Goal: Task Accomplishment & Management: Manage account settings

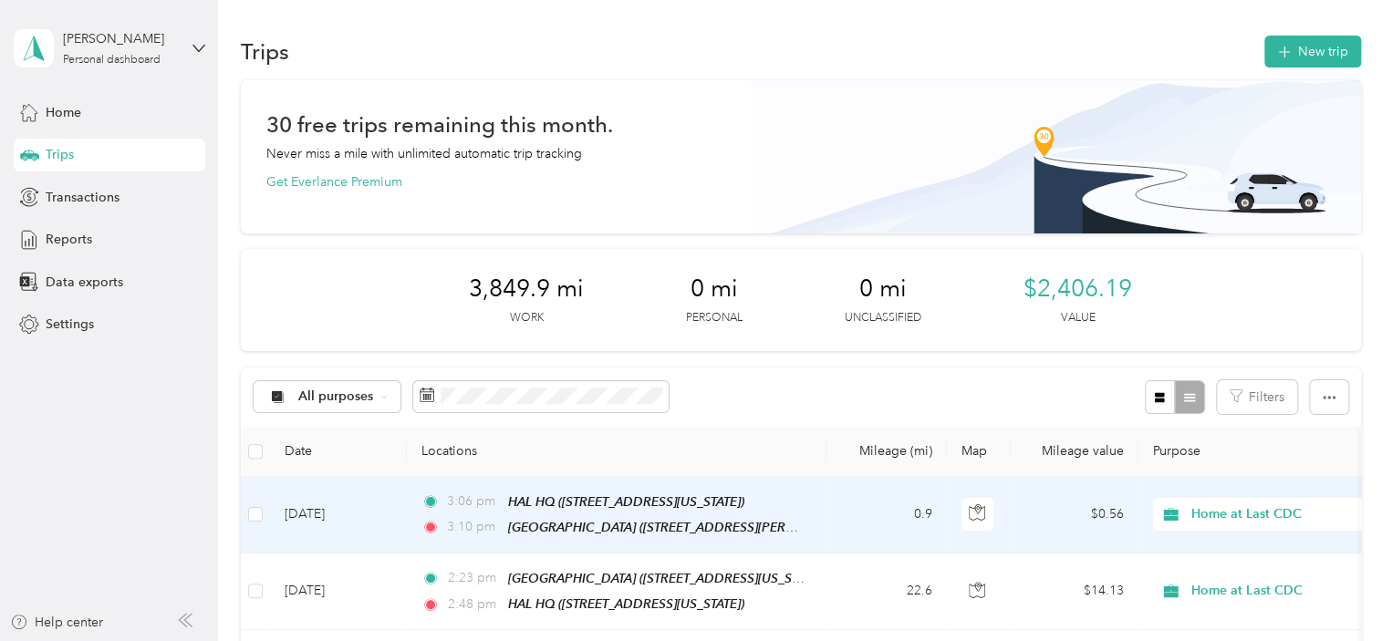
click at [832, 530] on td "0.9" at bounding box center [887, 515] width 120 height 77
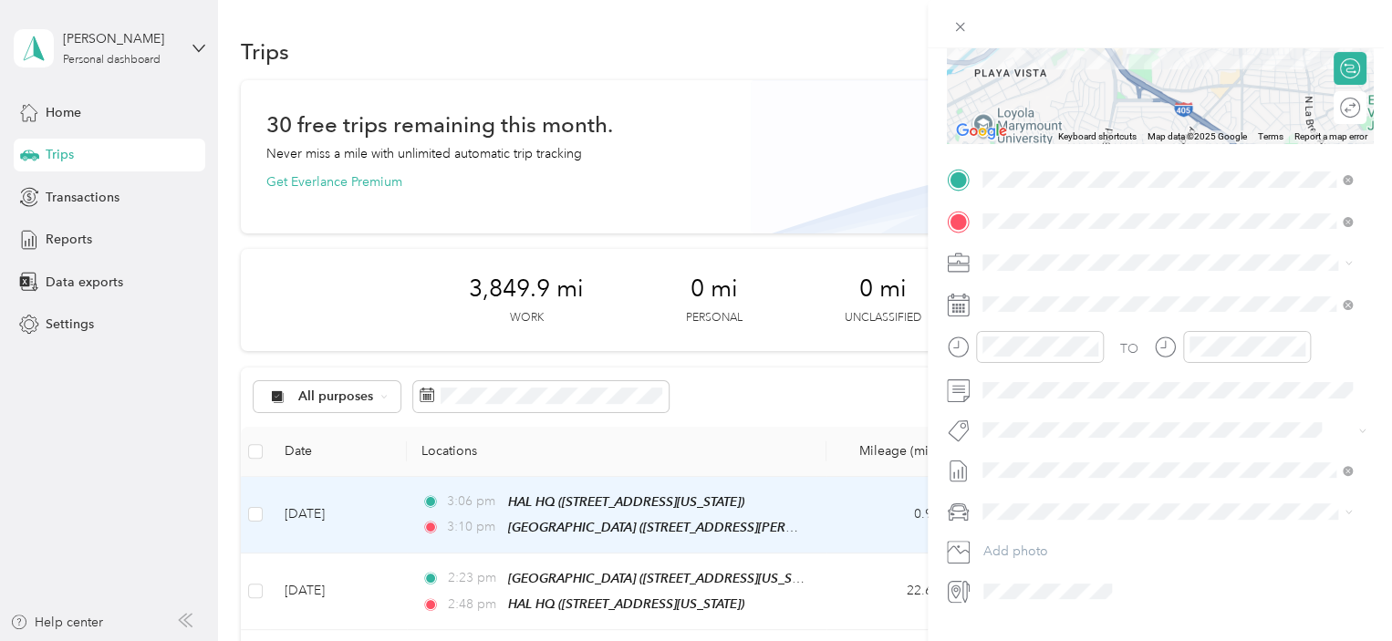
scroll to position [274, 0]
click at [944, 388] on form "Trip details Save This trip cannot be edited because it is either under review,…" at bounding box center [1160, 195] width 464 height 816
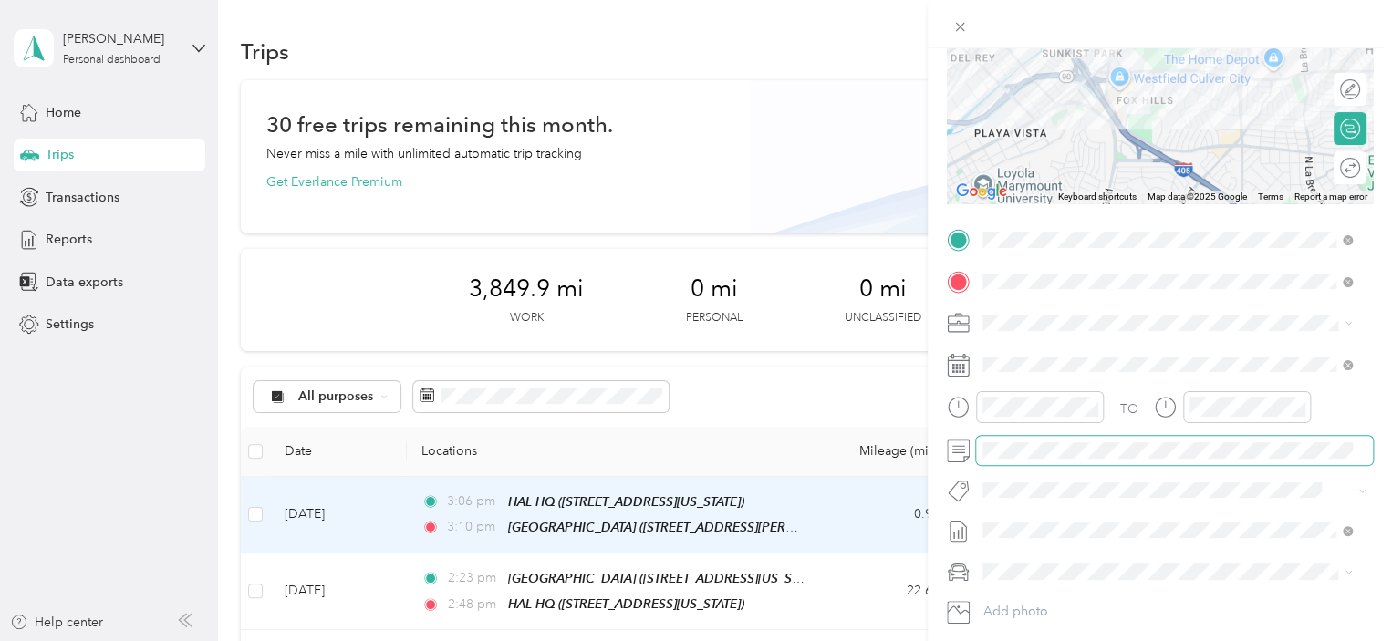
scroll to position [0, 0]
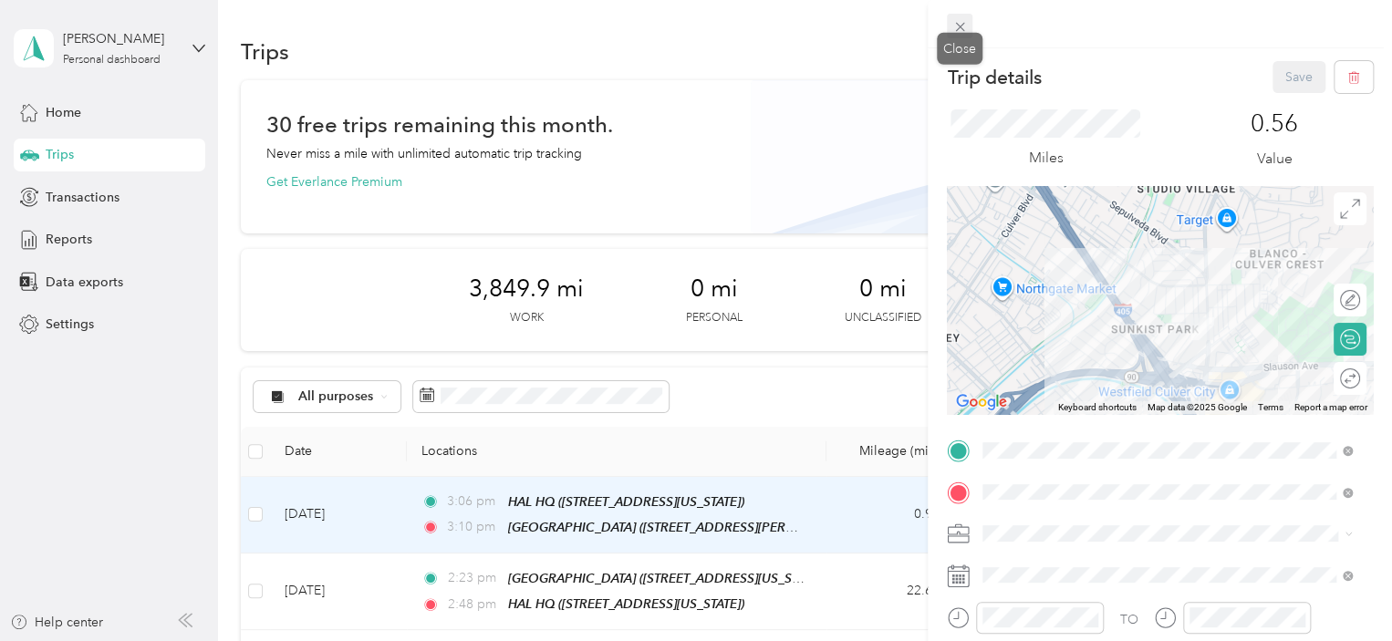
click at [960, 24] on icon at bounding box center [961, 27] width 16 height 16
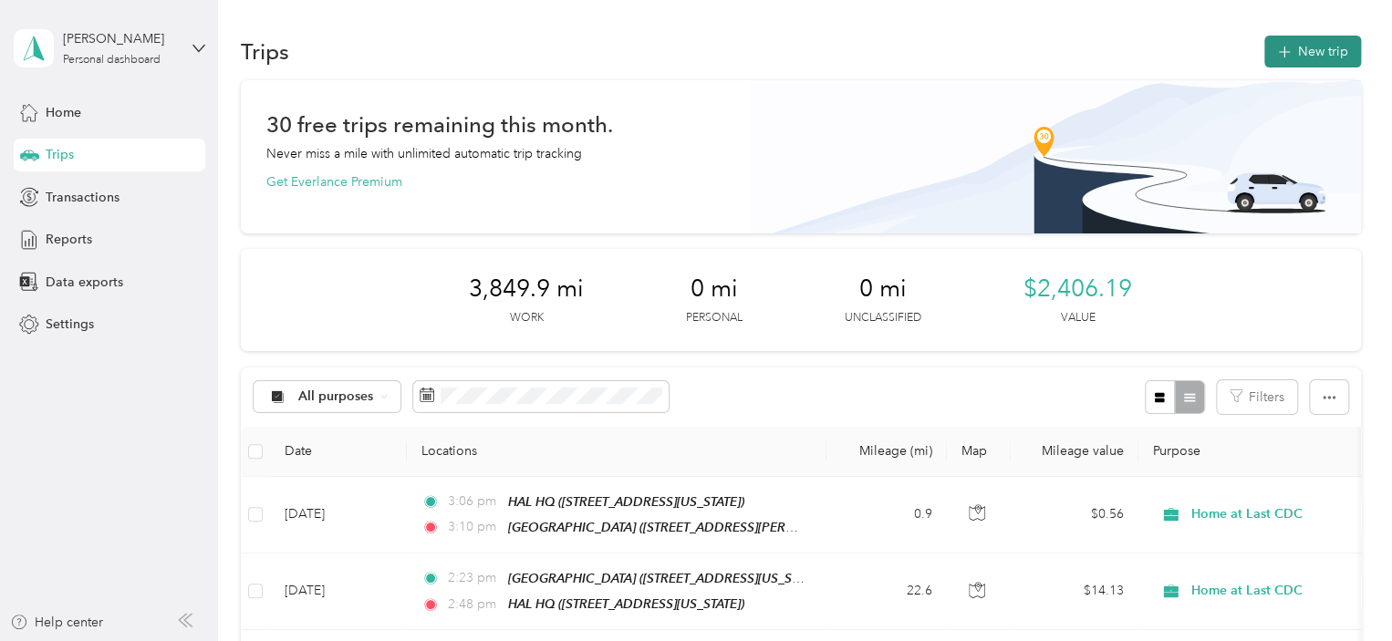
click at [1320, 49] on button "New trip" at bounding box center [1313, 52] width 97 height 32
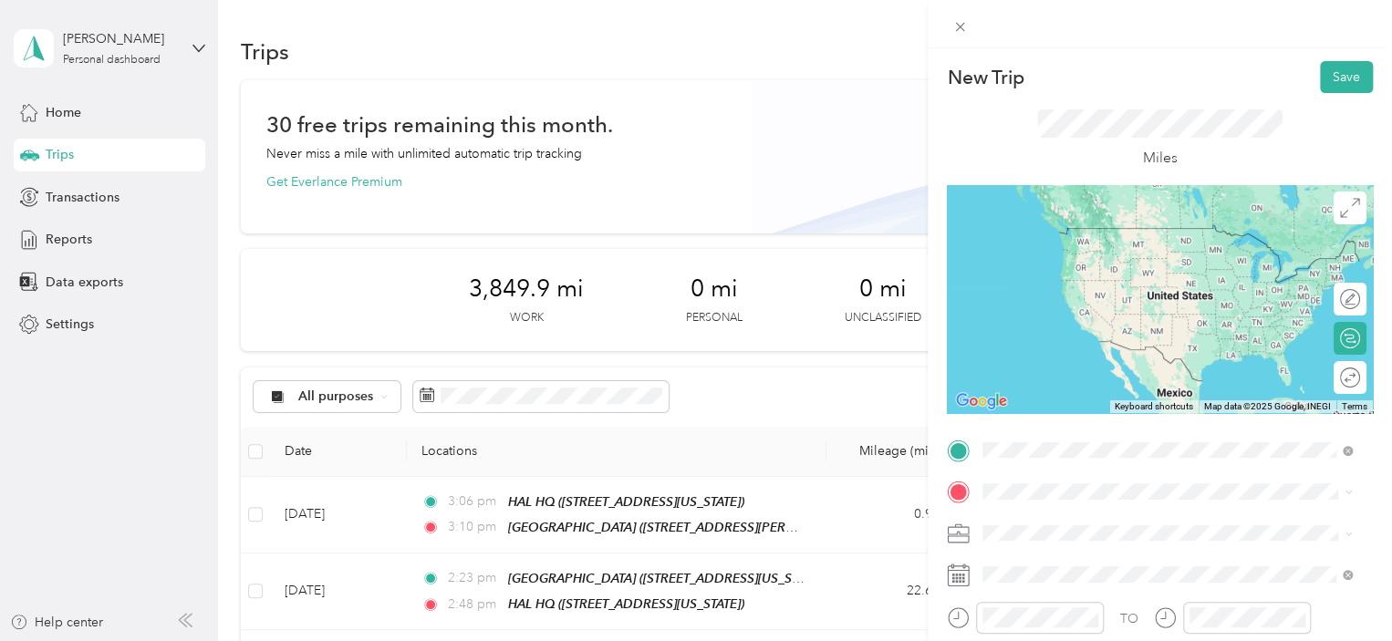
click at [1061, 248] on span "[STREET_ADDRESS][PERSON_NAME][US_STATE]" at bounding box center [1159, 255] width 284 height 16
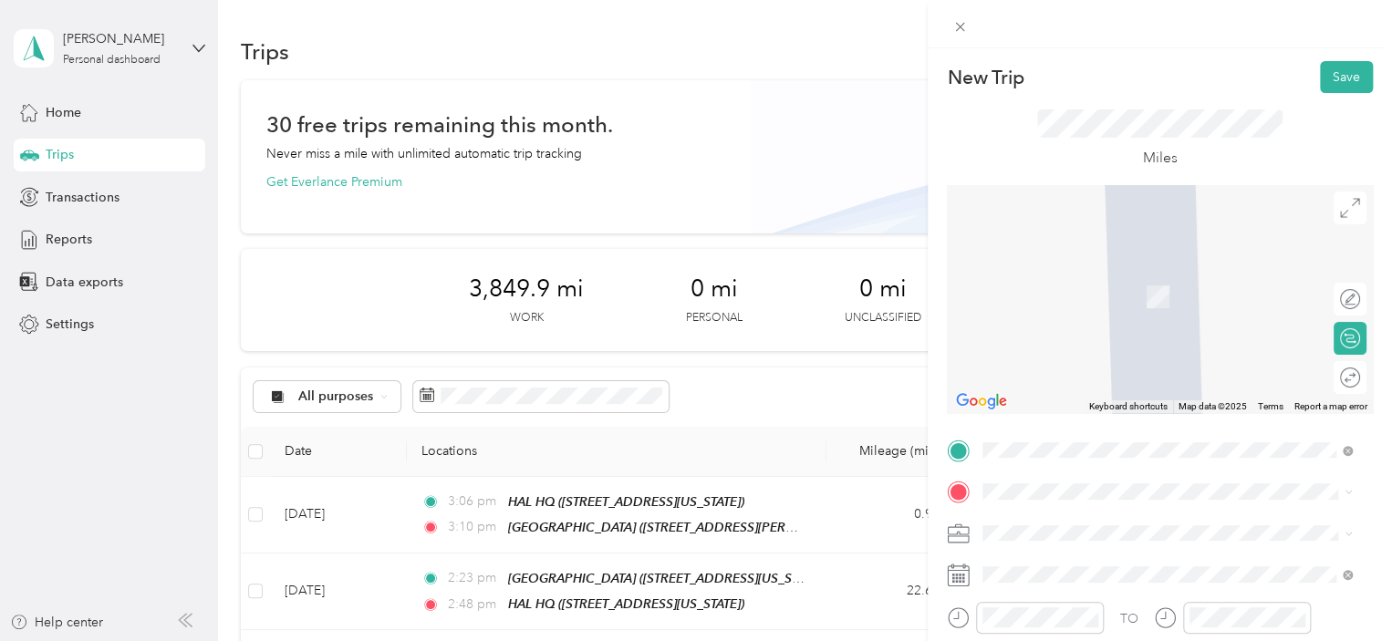
click at [1139, 284] on div "HAL HQ [STREET_ADDRESS][US_STATE]" at bounding box center [1108, 286] width 182 height 38
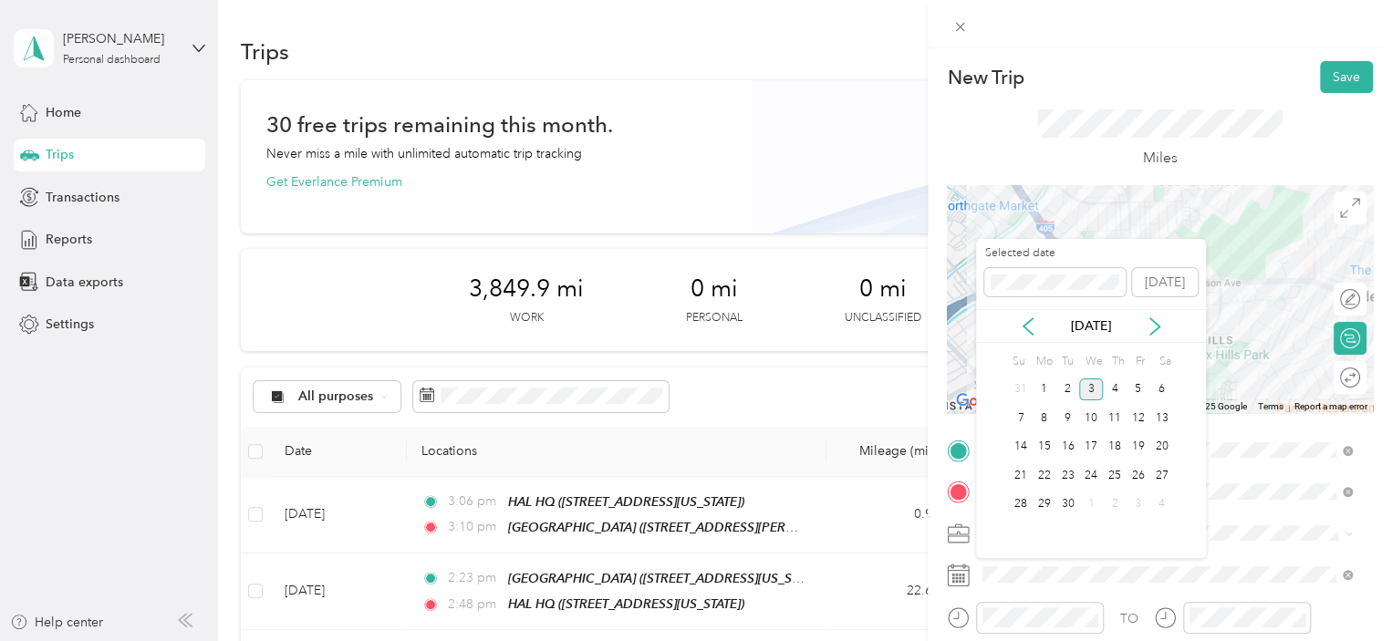
click at [1038, 325] on div "[DATE]" at bounding box center [1091, 326] width 230 height 19
click at [1033, 324] on icon at bounding box center [1028, 327] width 18 height 18
click at [1140, 439] on div "15" at bounding box center [1139, 447] width 24 height 23
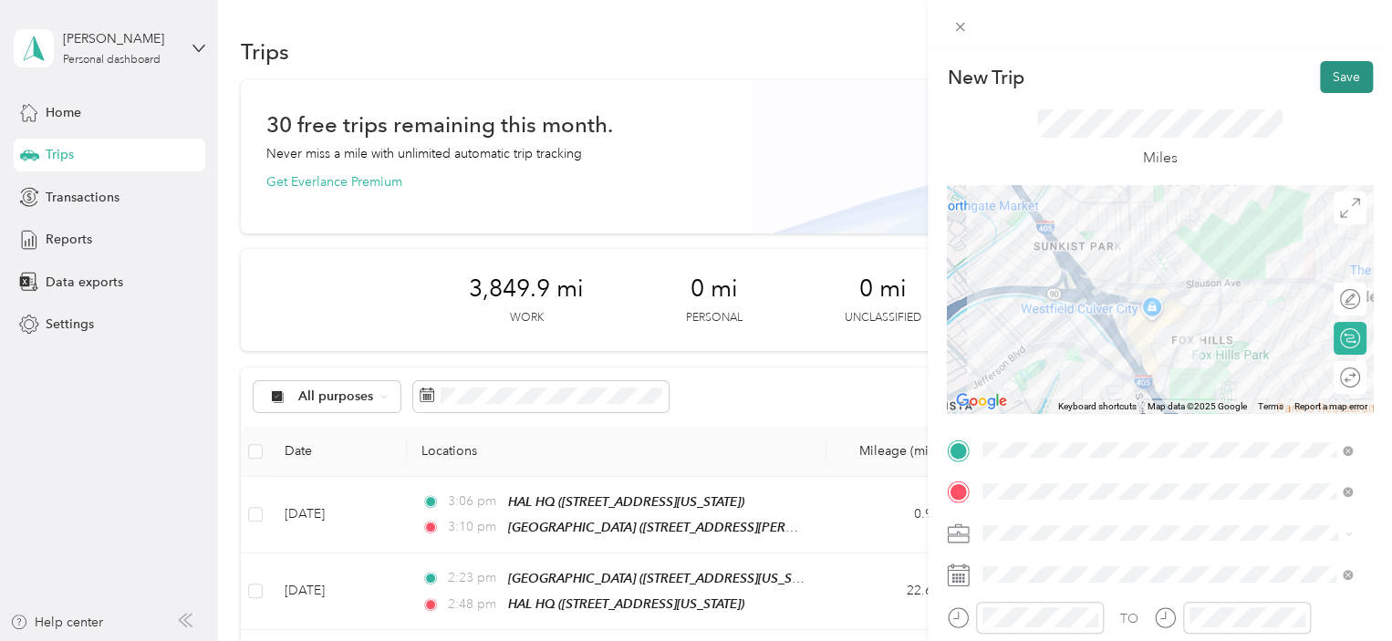
click at [1320, 72] on button "Save" at bounding box center [1346, 77] width 53 height 32
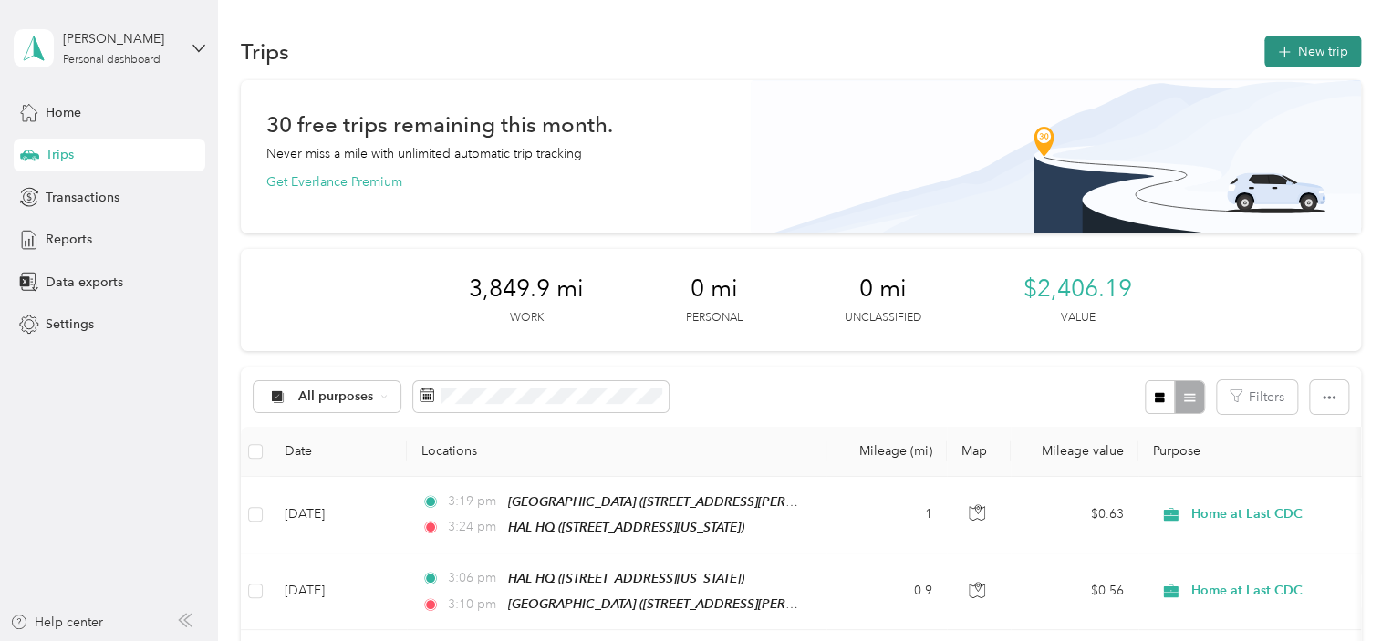
click at [1326, 56] on button "New trip" at bounding box center [1313, 52] width 97 height 32
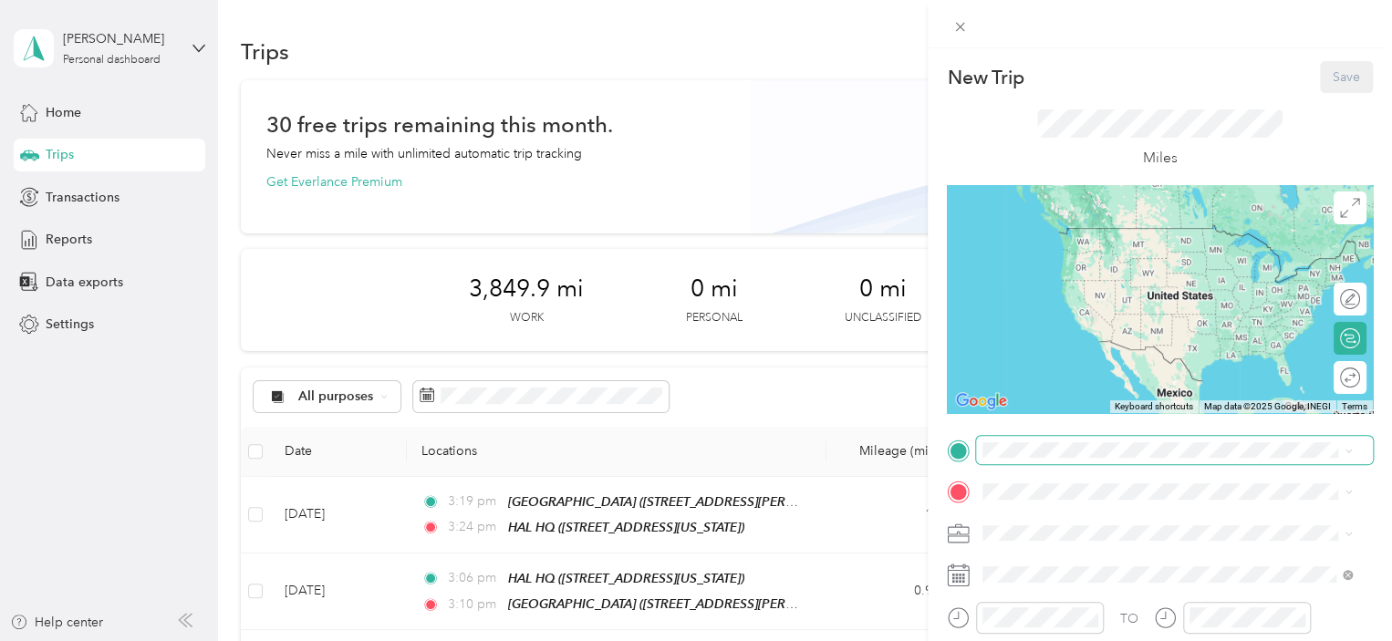
click at [1030, 440] on span at bounding box center [1174, 450] width 397 height 29
click at [1165, 238] on div "HAL HQ [STREET_ADDRESS][US_STATE]" at bounding box center [1108, 243] width 182 height 38
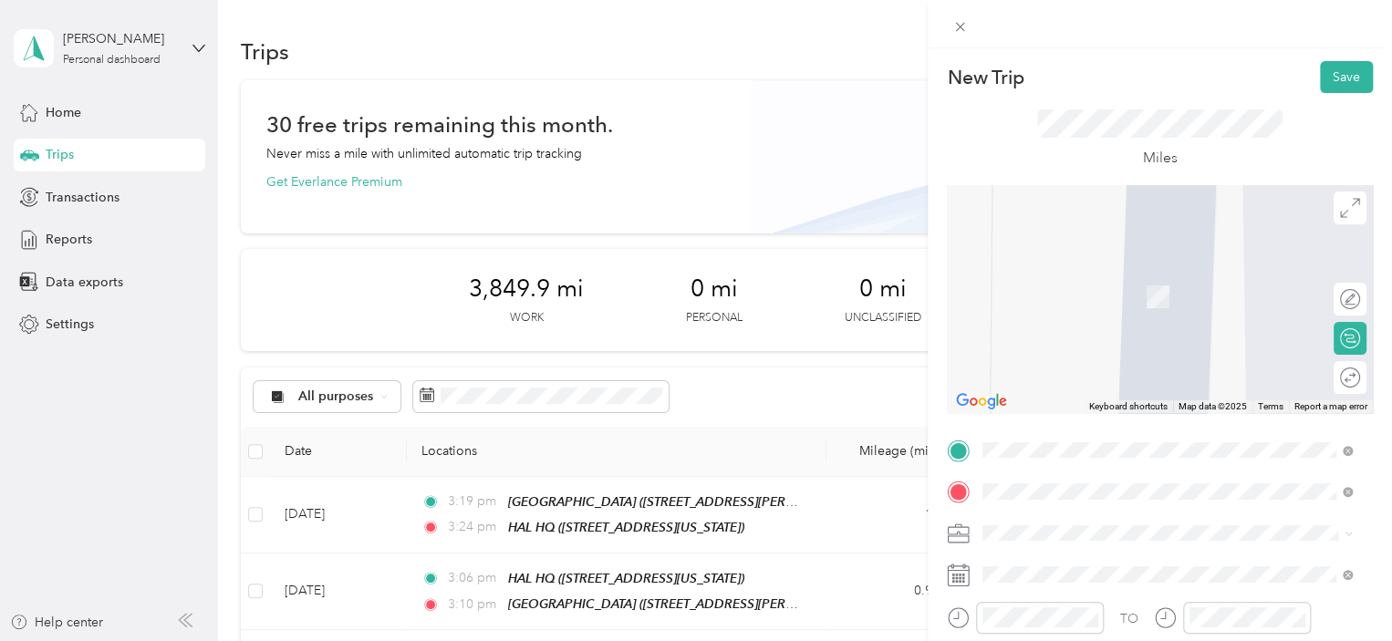
click at [1106, 362] on span "[STREET_ADDRESS][US_STATE]" at bounding box center [1108, 355] width 182 height 16
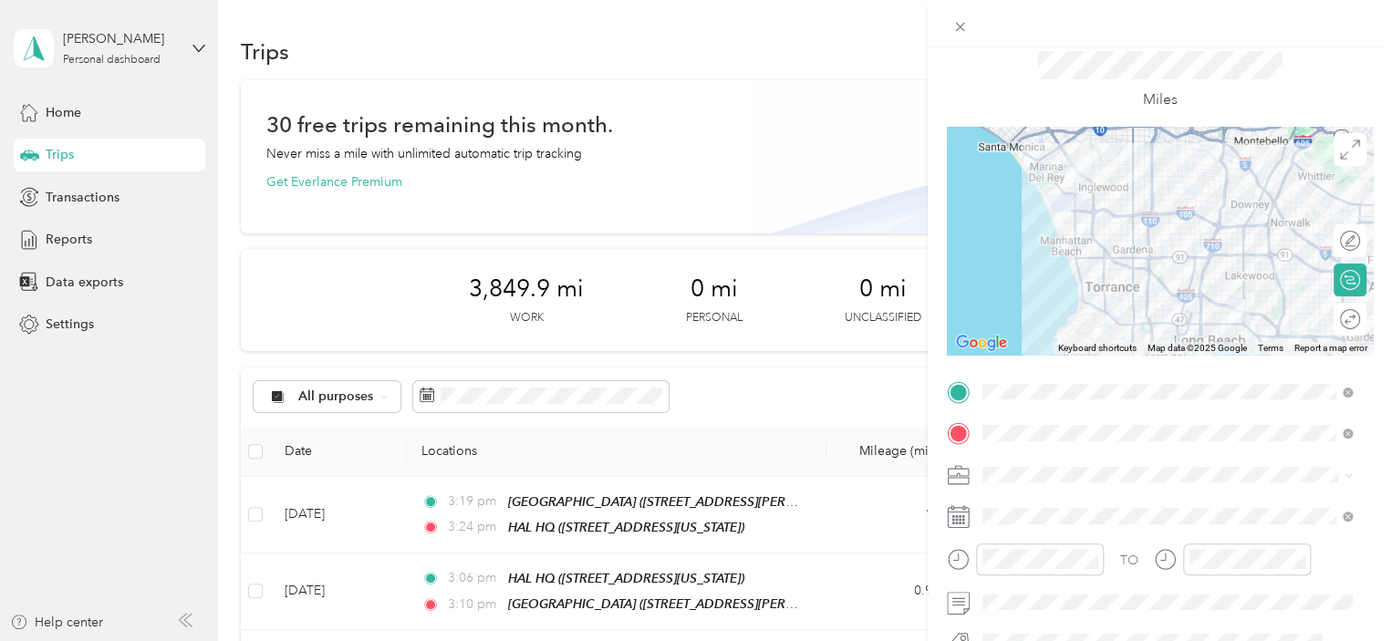
scroll to position [91, 0]
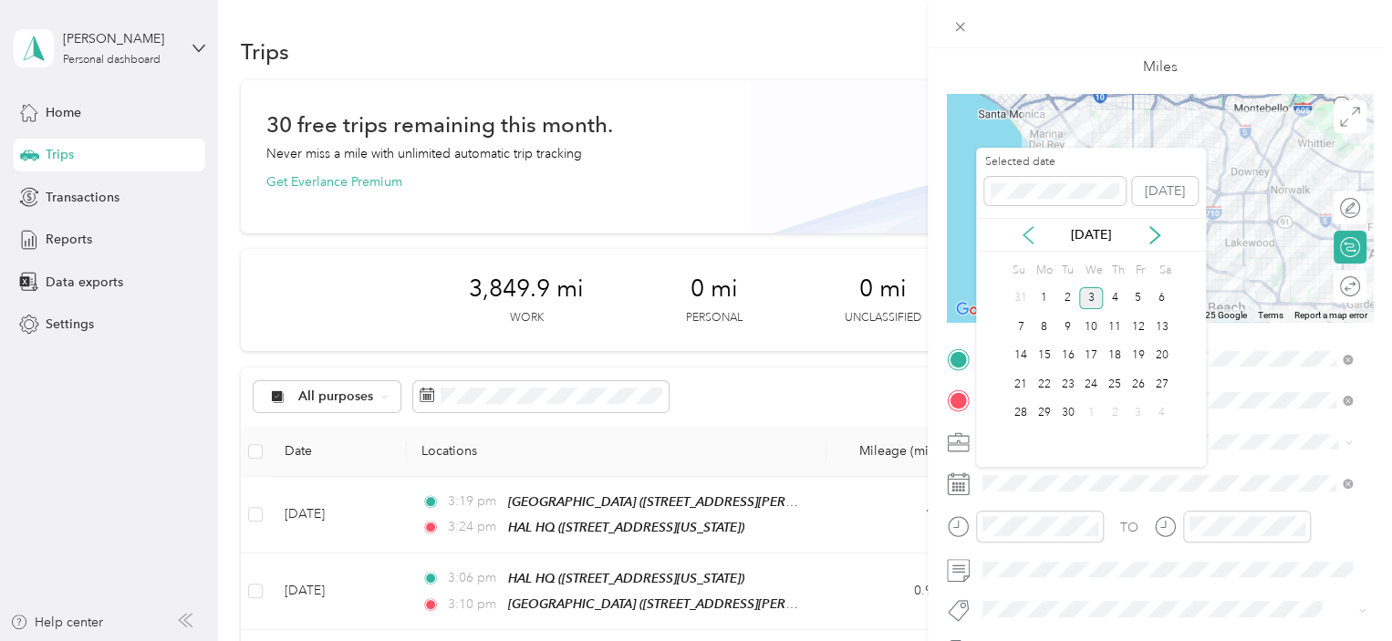
click at [1025, 239] on icon at bounding box center [1028, 235] width 18 height 18
click at [1135, 355] on div "15" at bounding box center [1139, 356] width 24 height 23
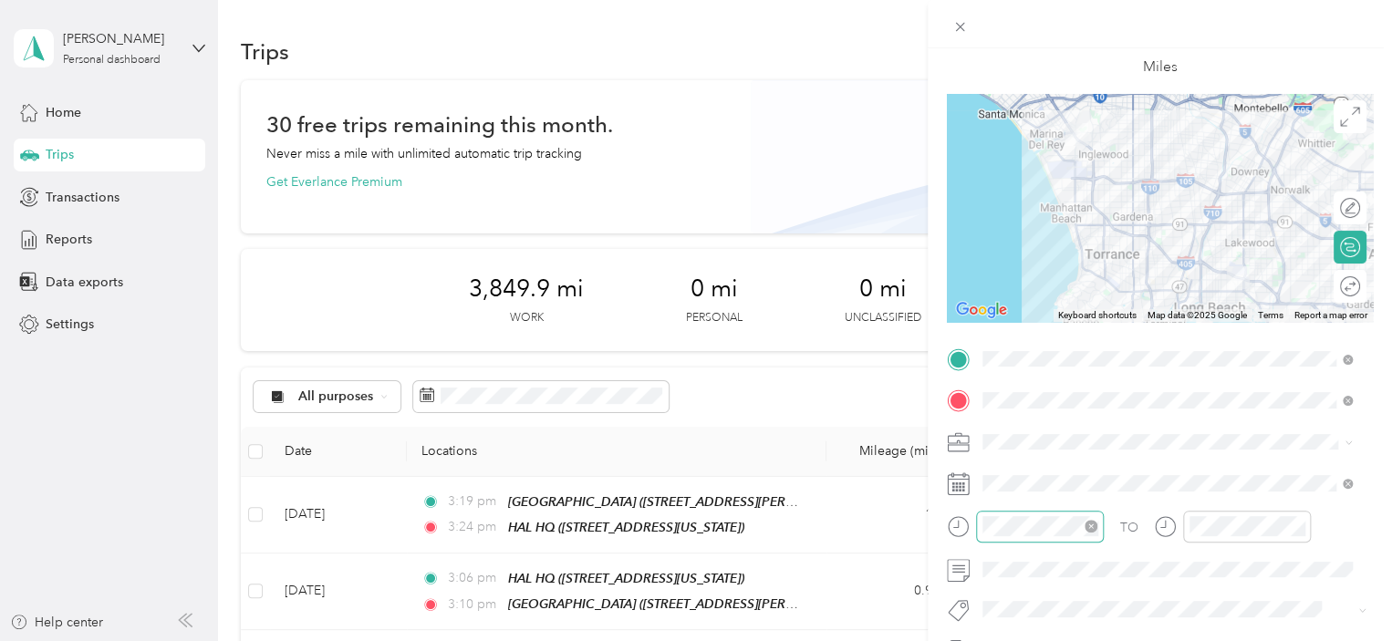
click at [1035, 538] on div at bounding box center [1040, 527] width 128 height 32
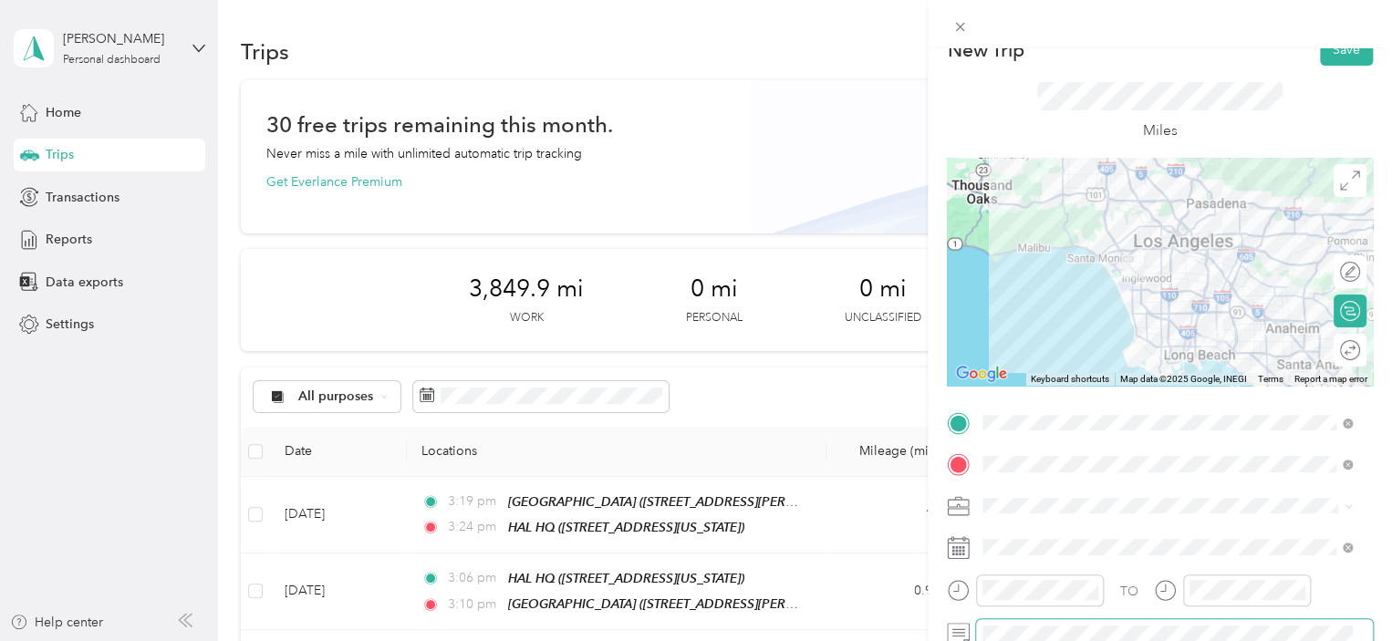
scroll to position [0, 0]
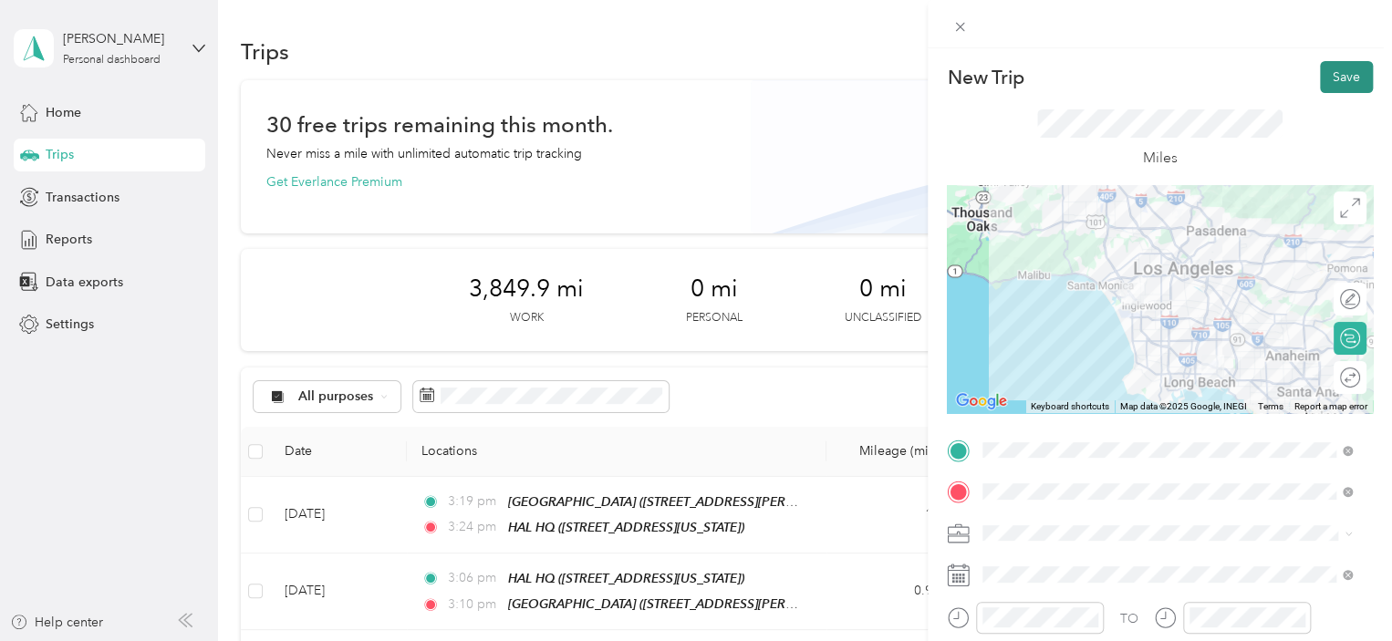
click at [1344, 71] on button "Save" at bounding box center [1346, 77] width 53 height 32
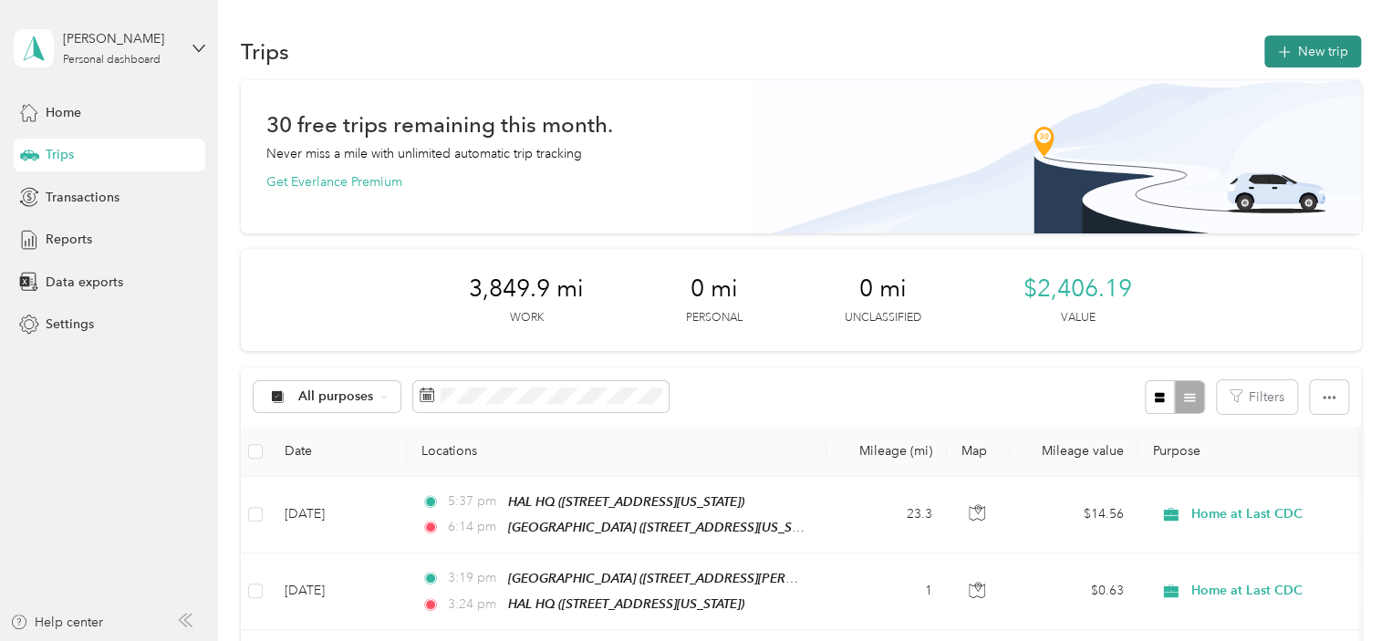
click at [1332, 47] on button "New trip" at bounding box center [1313, 52] width 97 height 32
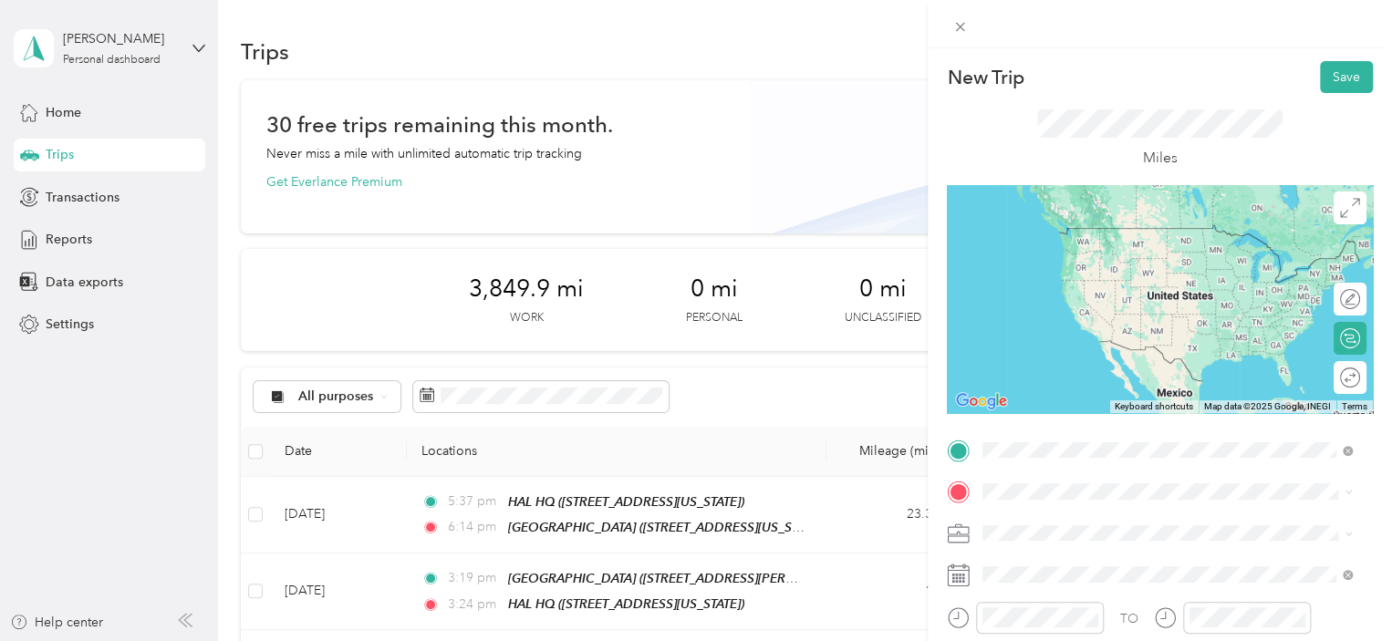
click at [1091, 320] on span "[STREET_ADDRESS][US_STATE]" at bounding box center [1108, 313] width 182 height 16
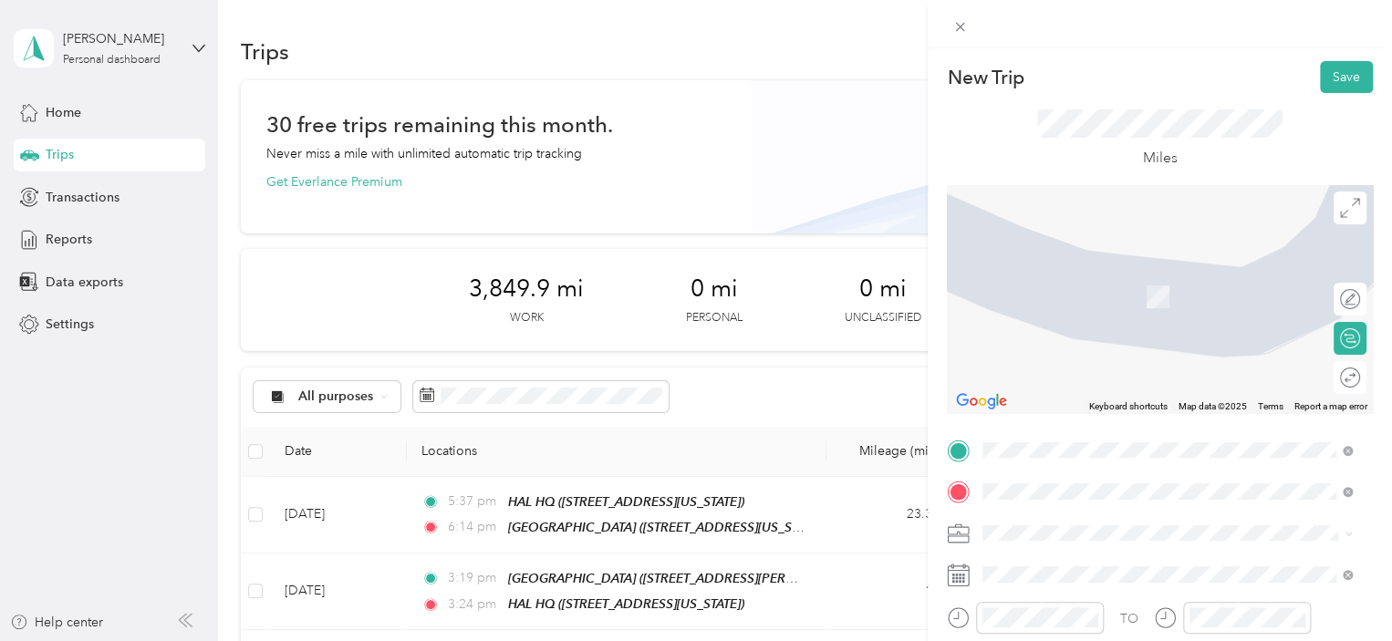
click at [1044, 362] on span "[STREET_ADDRESS][US_STATE]" at bounding box center [1108, 355] width 182 height 16
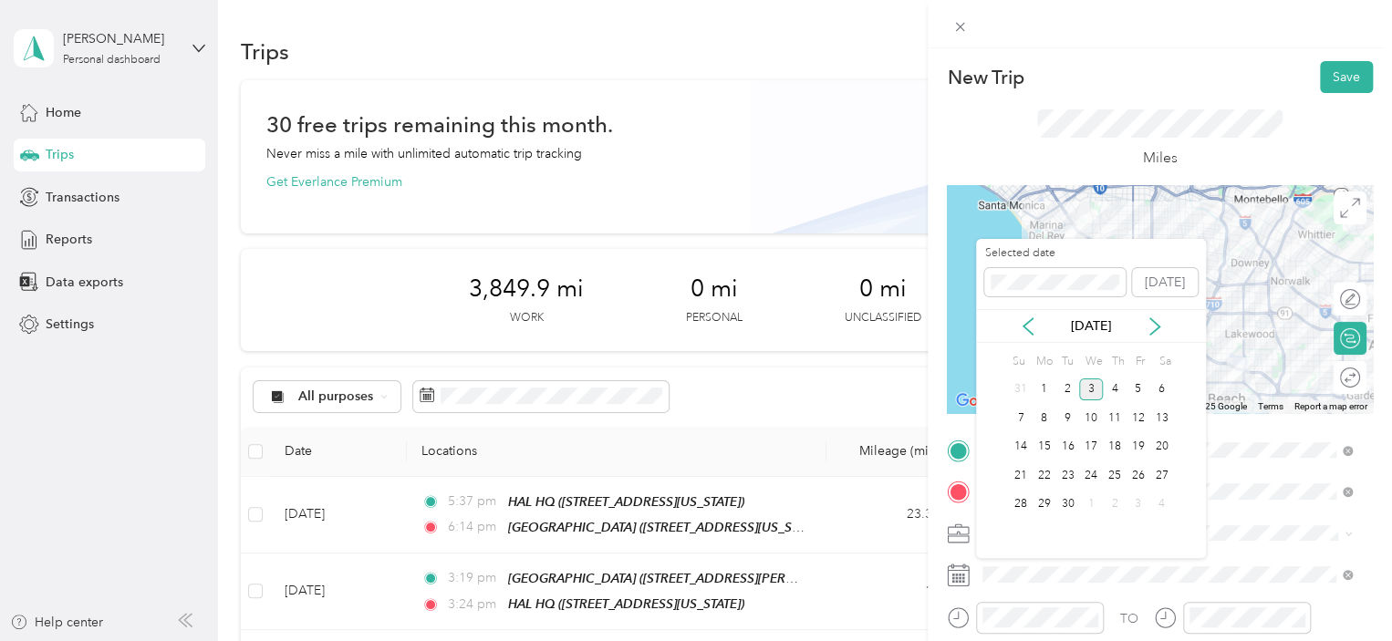
click at [1017, 328] on div "[DATE]" at bounding box center [1091, 326] width 230 height 19
click at [1026, 324] on icon at bounding box center [1028, 327] width 18 height 18
click at [1146, 448] on div "15" at bounding box center [1139, 447] width 24 height 23
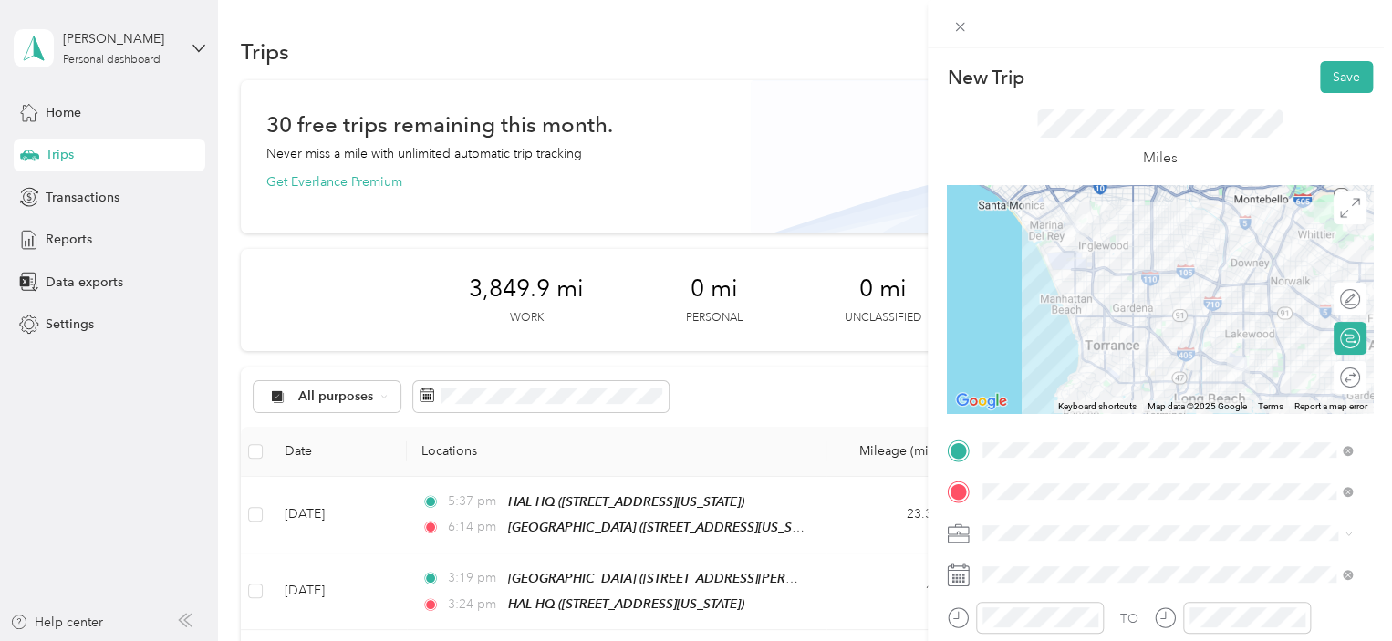
drag, startPoint x: 1337, startPoint y: 89, endPoint x: 1328, endPoint y: 132, distance: 43.7
click at [1336, 89] on button "Save" at bounding box center [1346, 77] width 53 height 32
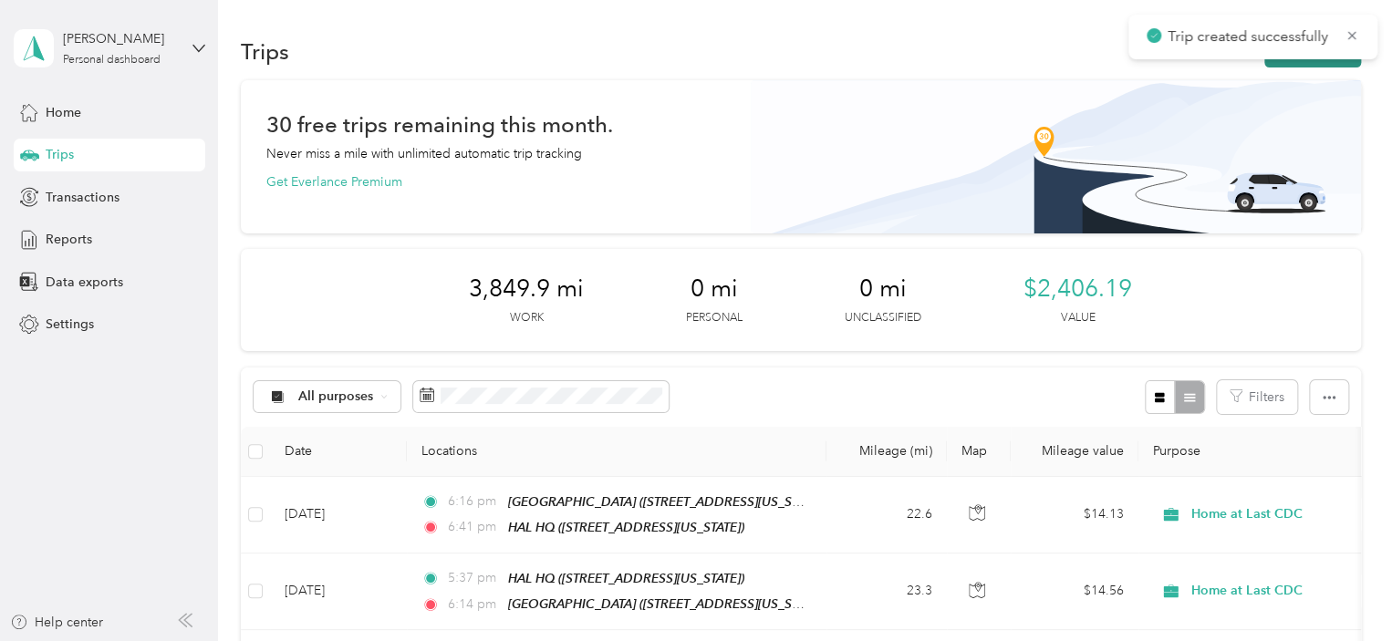
click at [1306, 65] on button "New trip" at bounding box center [1313, 52] width 97 height 32
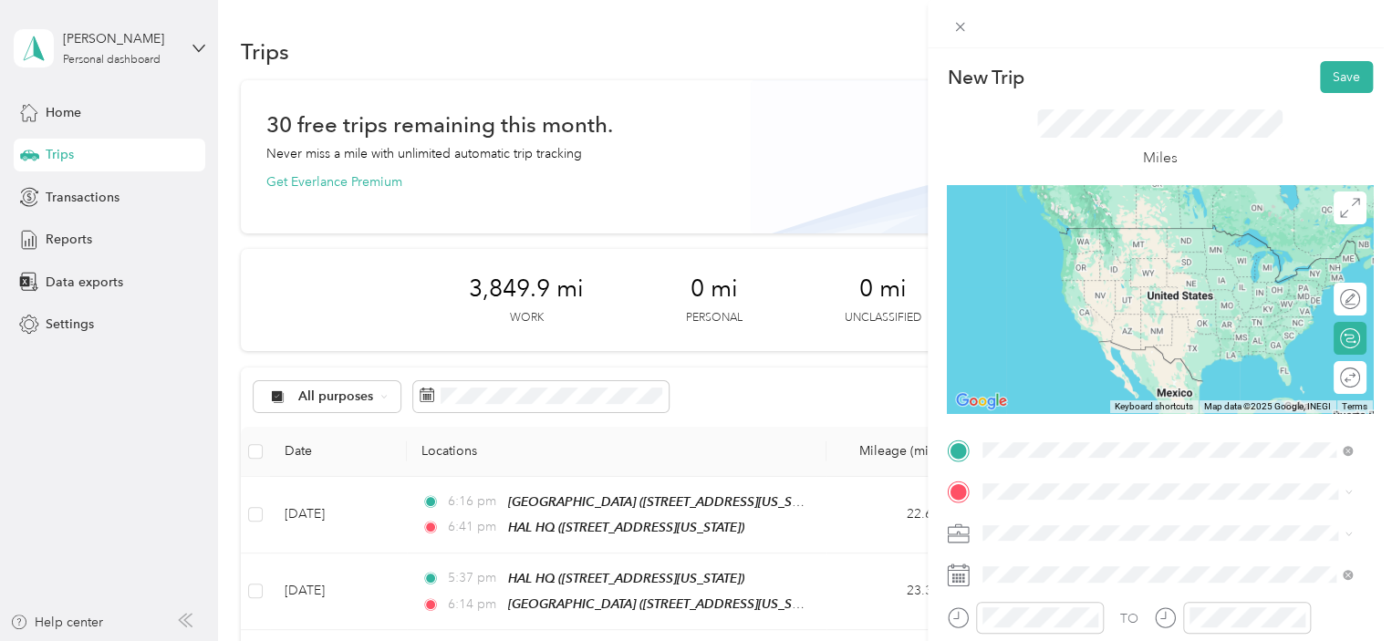
click at [1085, 234] on div "HAL HQ" at bounding box center [1108, 234] width 182 height 16
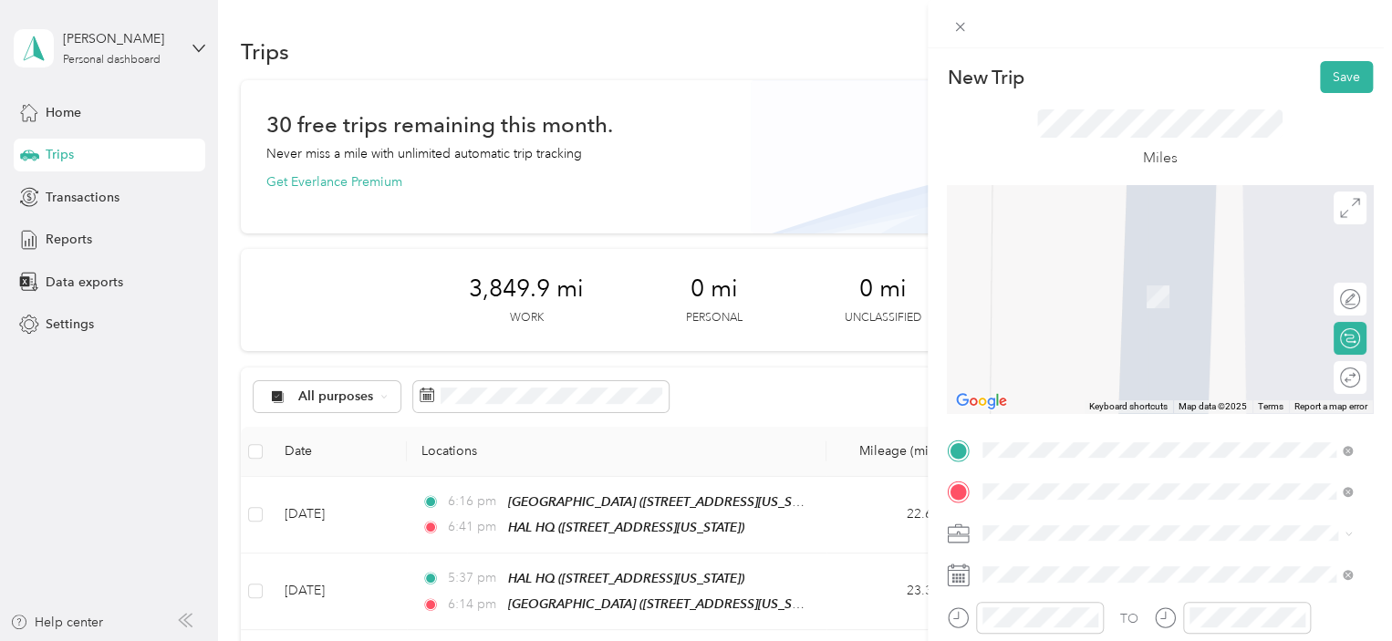
click at [1131, 362] on span "[STREET_ADDRESS][US_STATE]" at bounding box center [1108, 355] width 182 height 16
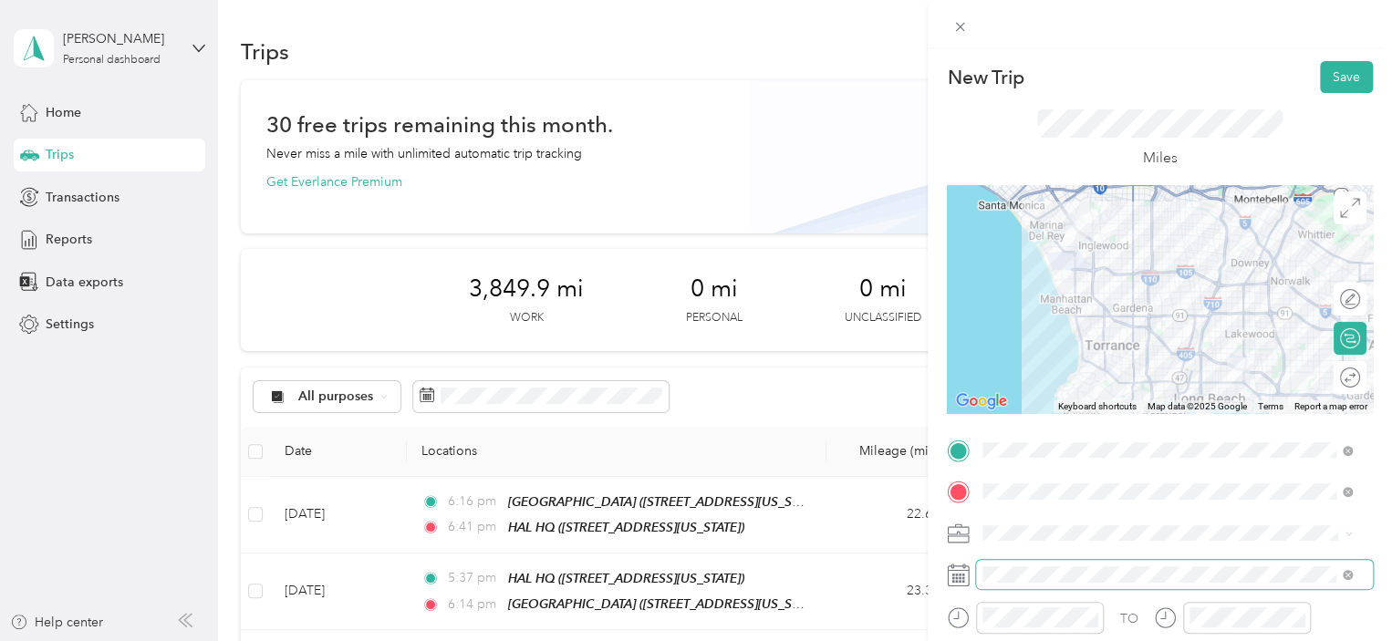
click at [1059, 586] on span at bounding box center [1174, 574] width 397 height 29
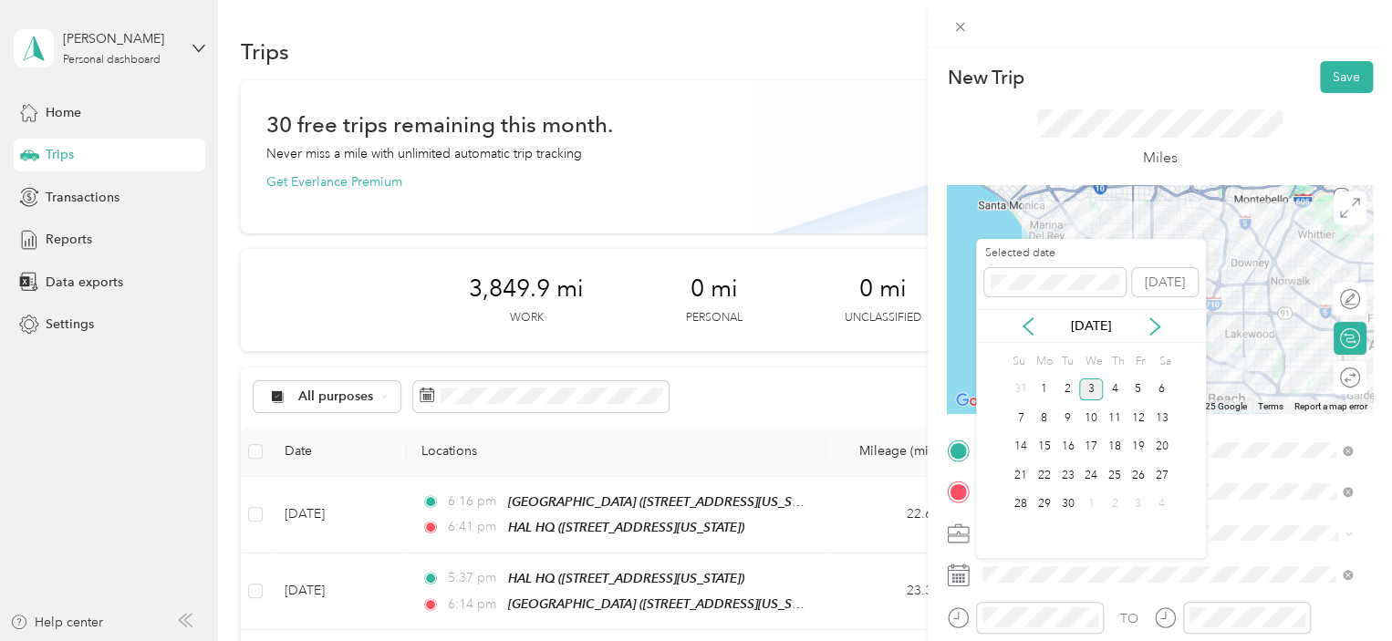
click at [1037, 335] on icon at bounding box center [1028, 327] width 18 height 18
click at [1049, 462] on div "18" at bounding box center [1045, 476] width 24 height 29
click at [1049, 466] on div "18" at bounding box center [1045, 475] width 24 height 23
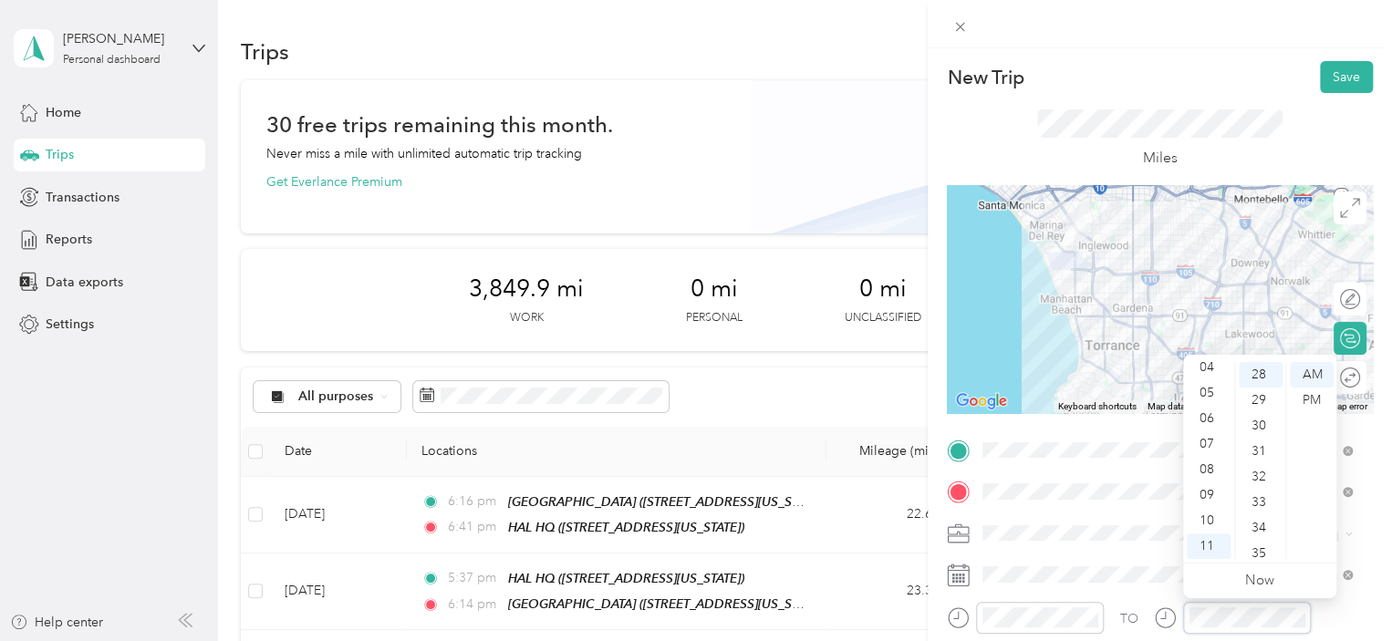
scroll to position [715, 0]
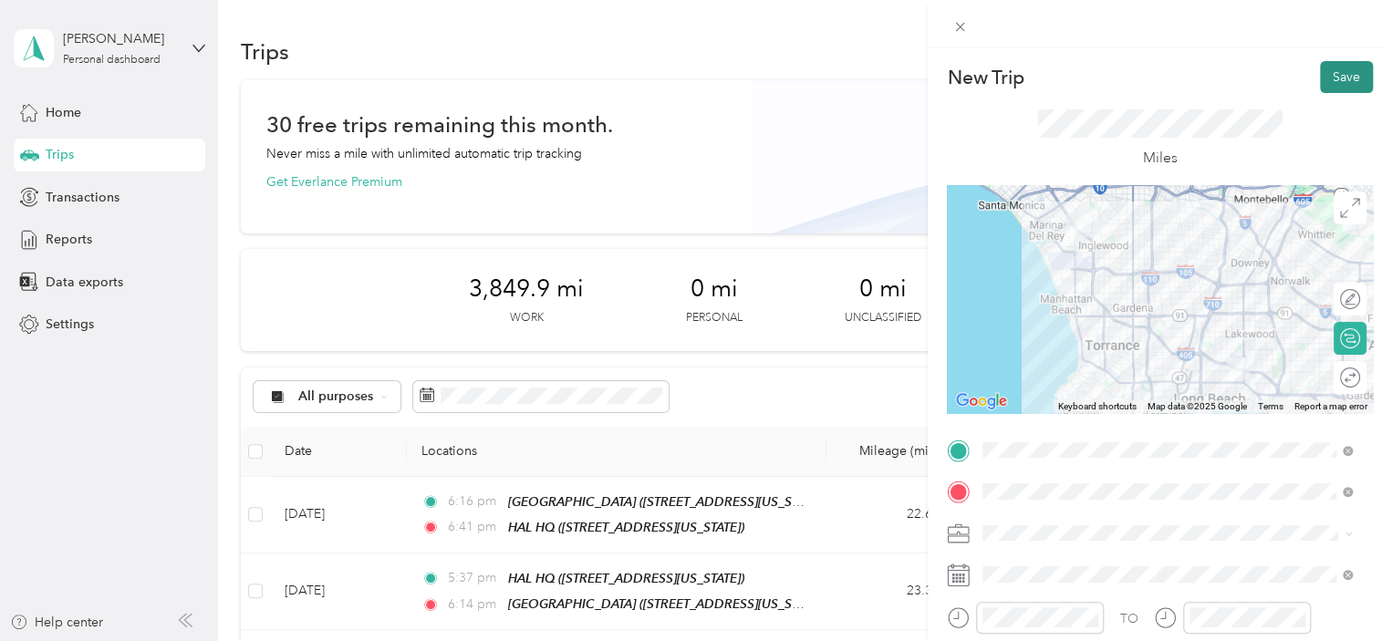
click at [1320, 80] on button "Save" at bounding box center [1346, 77] width 53 height 32
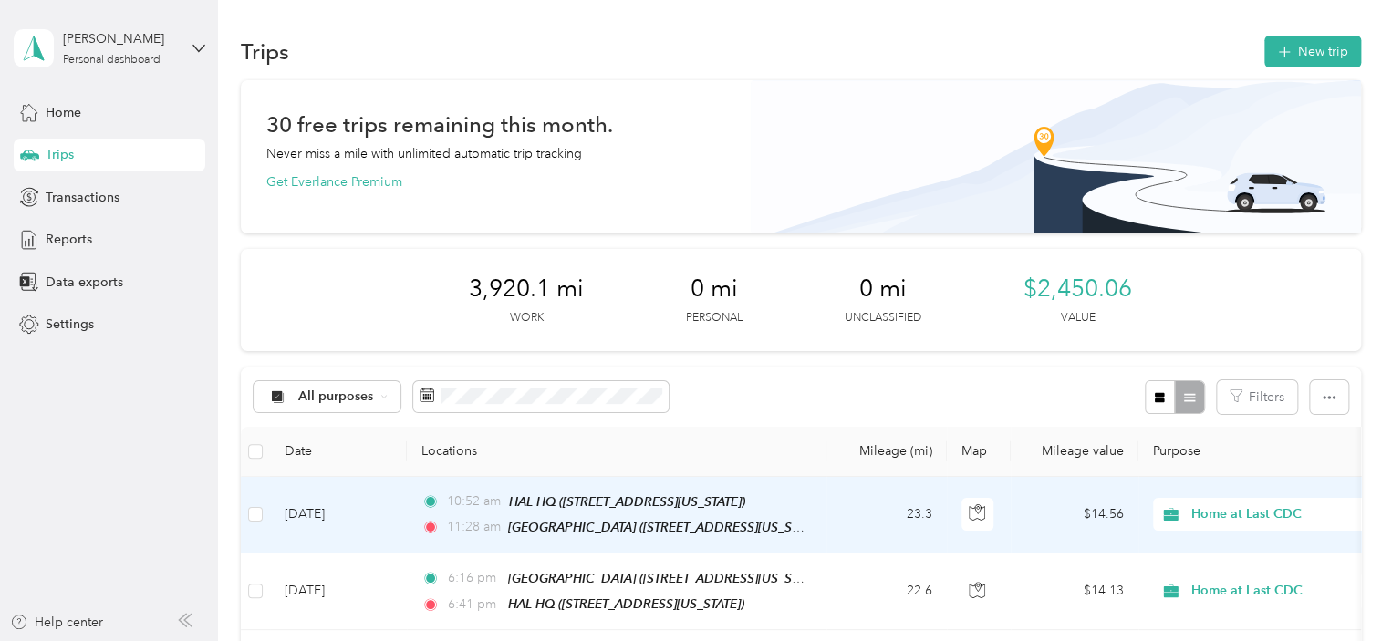
click at [861, 499] on td "23.3" at bounding box center [887, 515] width 120 height 77
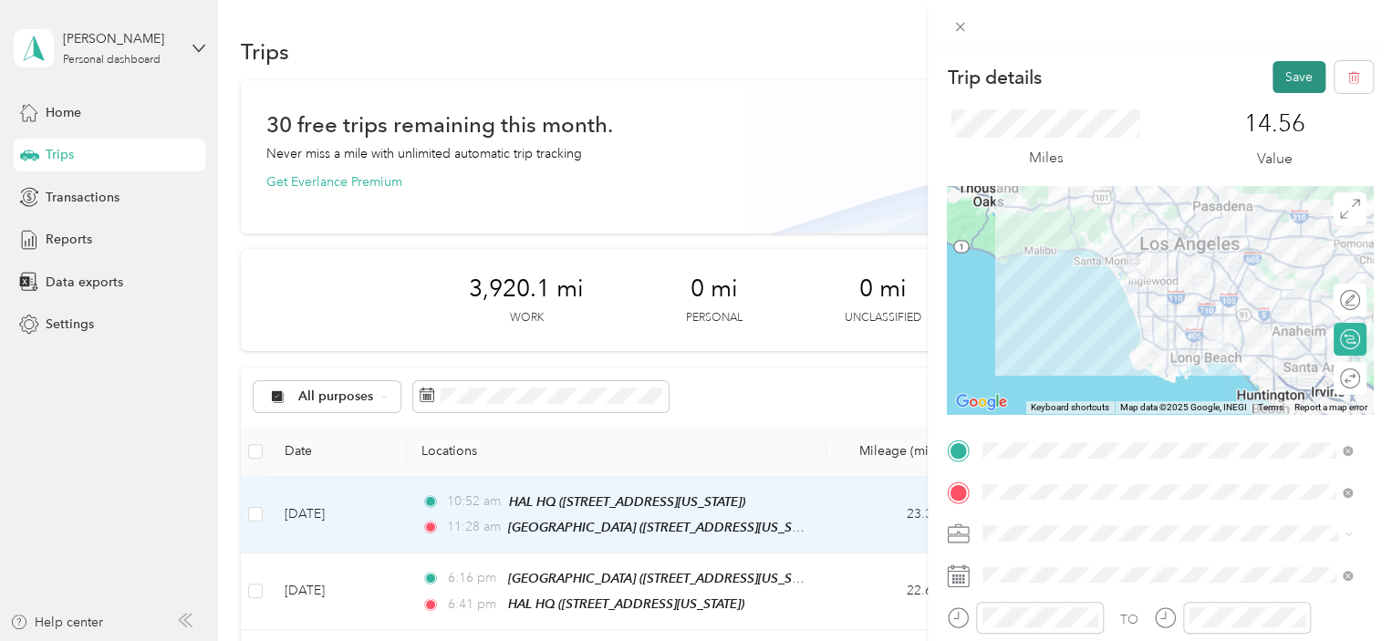
click at [1279, 64] on button "Save" at bounding box center [1299, 77] width 53 height 32
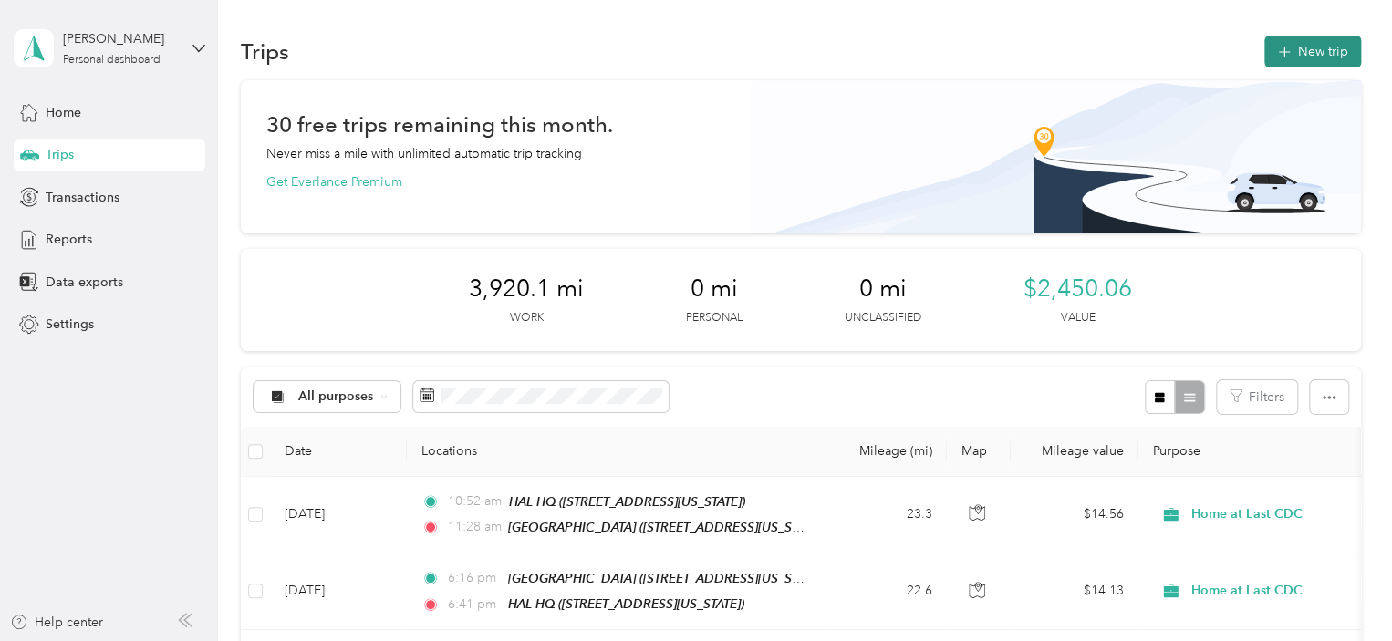
click at [1281, 57] on icon "button" at bounding box center [1284, 52] width 21 height 21
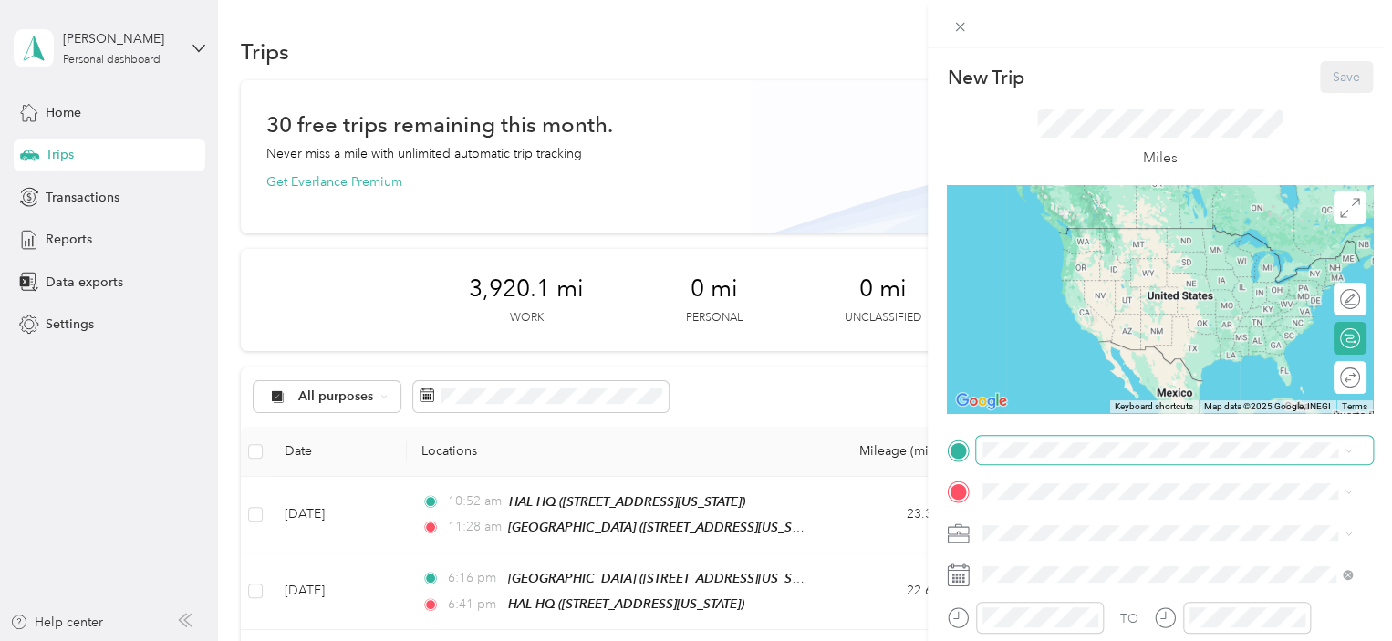
click at [1110, 460] on span at bounding box center [1174, 450] width 397 height 29
click at [1150, 316] on div "[GEOGRAPHIC_DATA] [STREET_ADDRESS][US_STATE]" at bounding box center [1108, 303] width 182 height 38
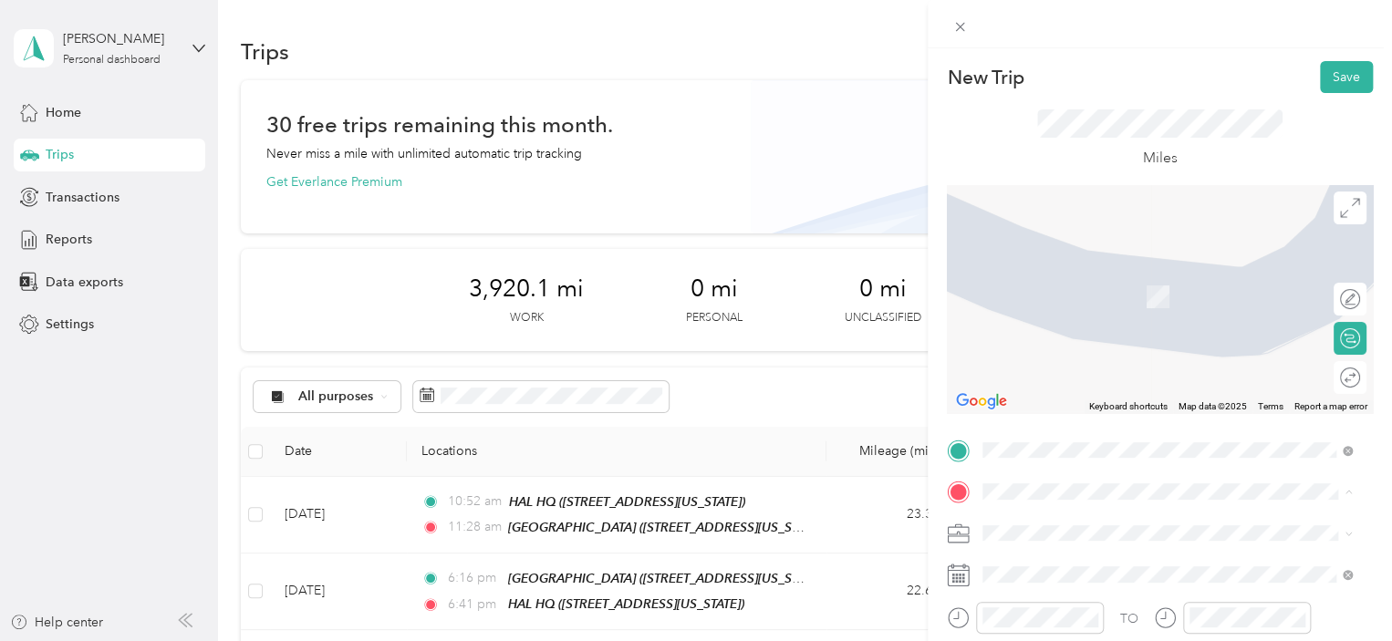
click at [1107, 278] on span "[STREET_ADDRESS][US_STATE]" at bounding box center [1108, 270] width 182 height 16
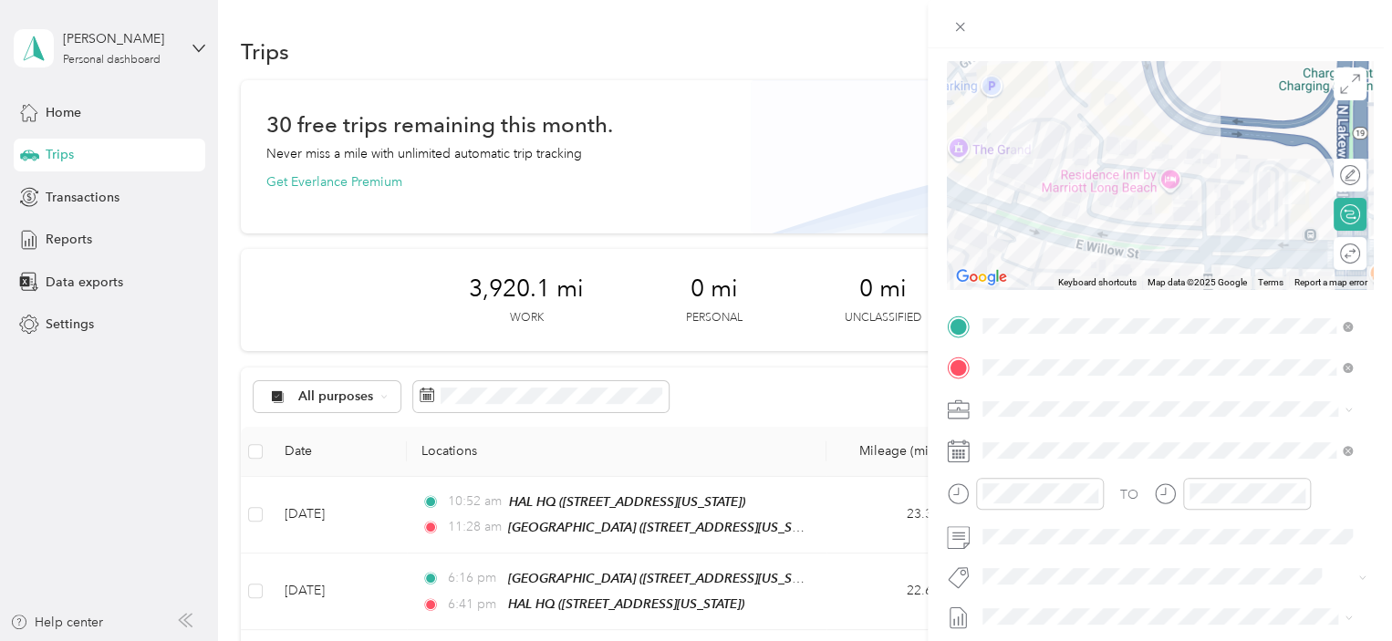
scroll to position [274, 0]
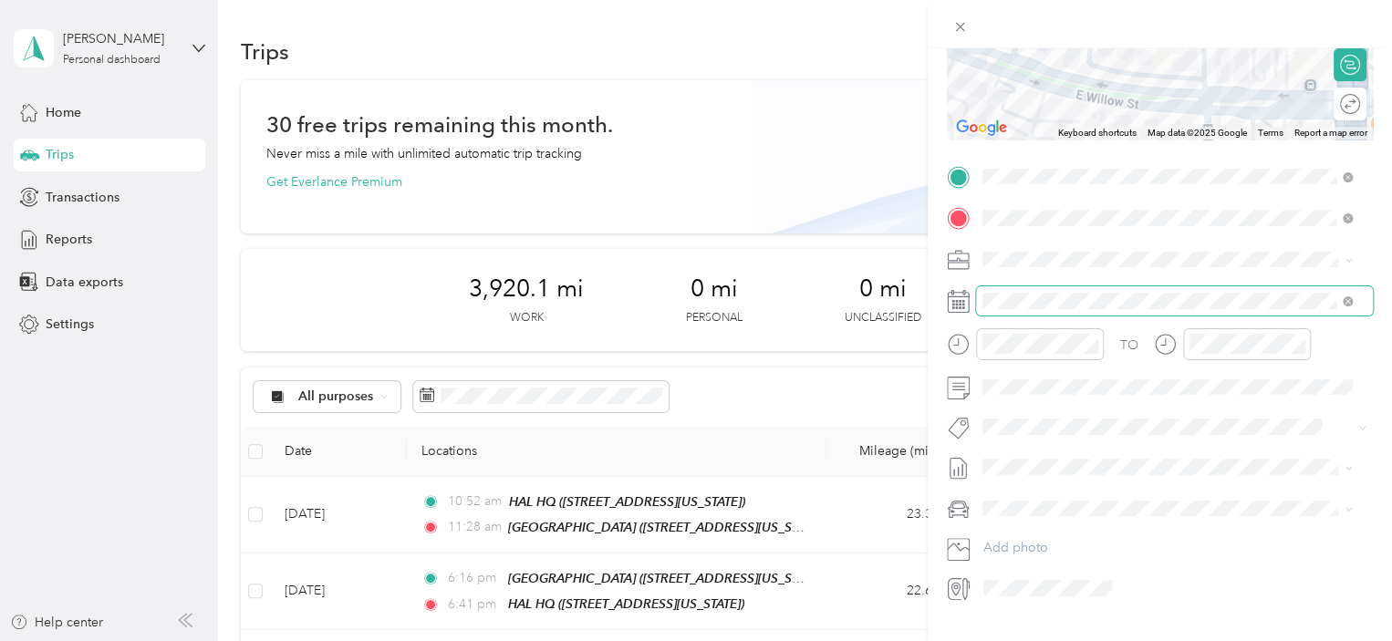
click at [1050, 312] on span at bounding box center [1174, 301] width 397 height 29
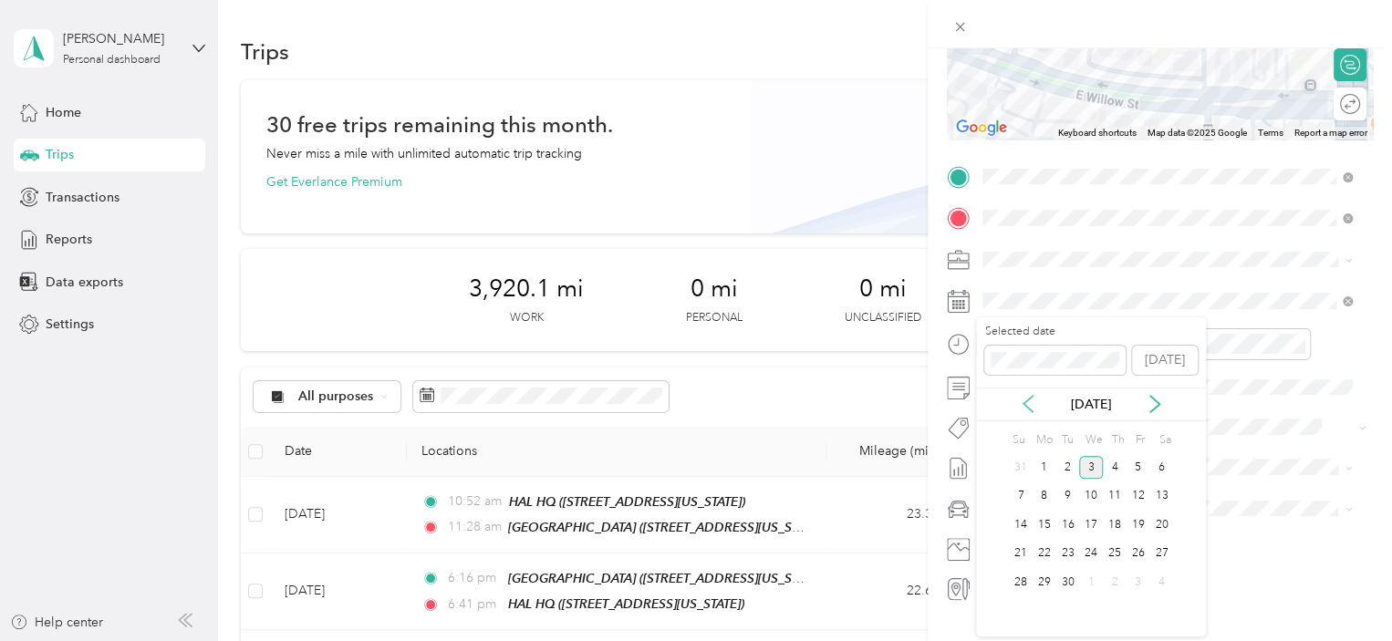
click at [1026, 404] on icon at bounding box center [1028, 404] width 18 height 18
click at [1041, 555] on div "18" at bounding box center [1045, 554] width 24 height 23
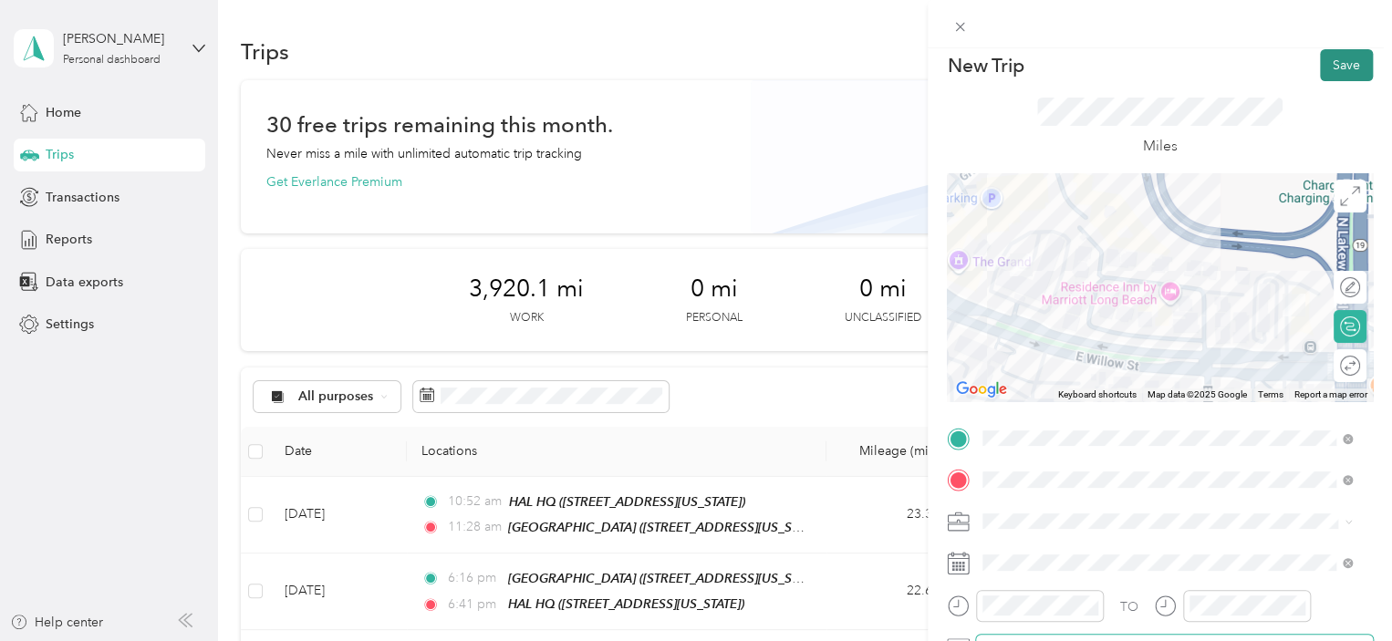
scroll to position [0, 0]
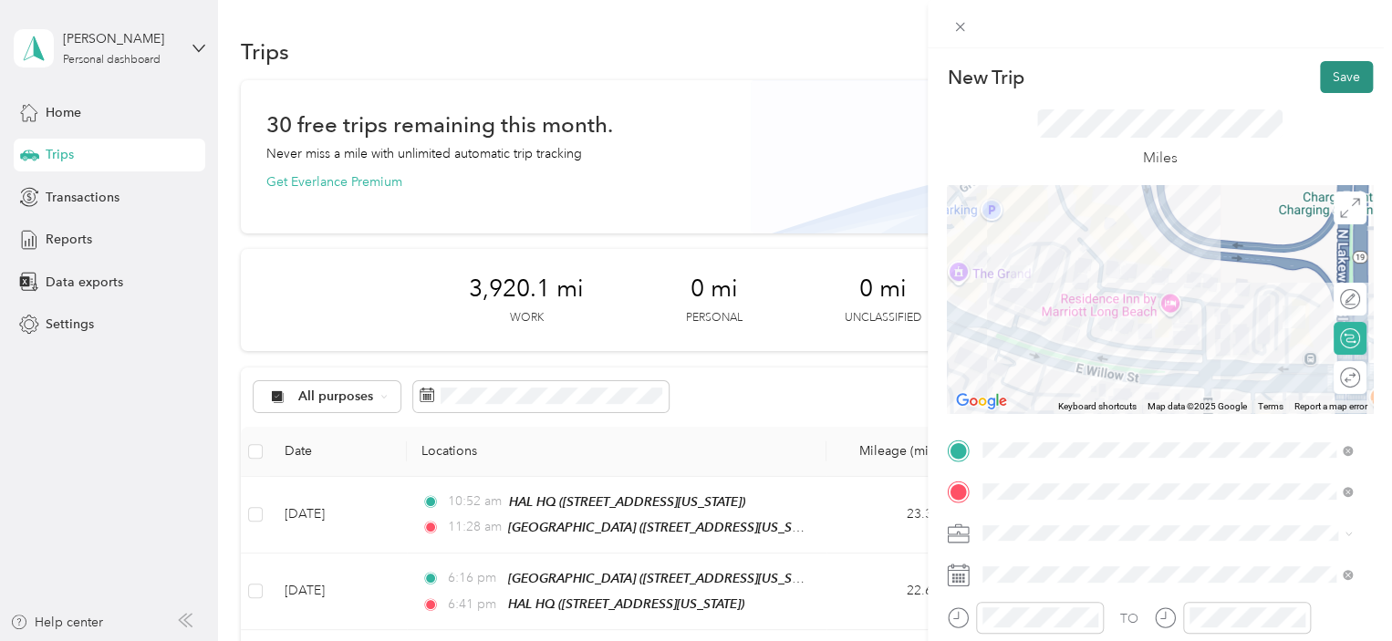
drag, startPoint x: 1343, startPoint y: 72, endPoint x: 1334, endPoint y: 109, distance: 38.5
click at [1342, 72] on button "Save" at bounding box center [1346, 77] width 53 height 32
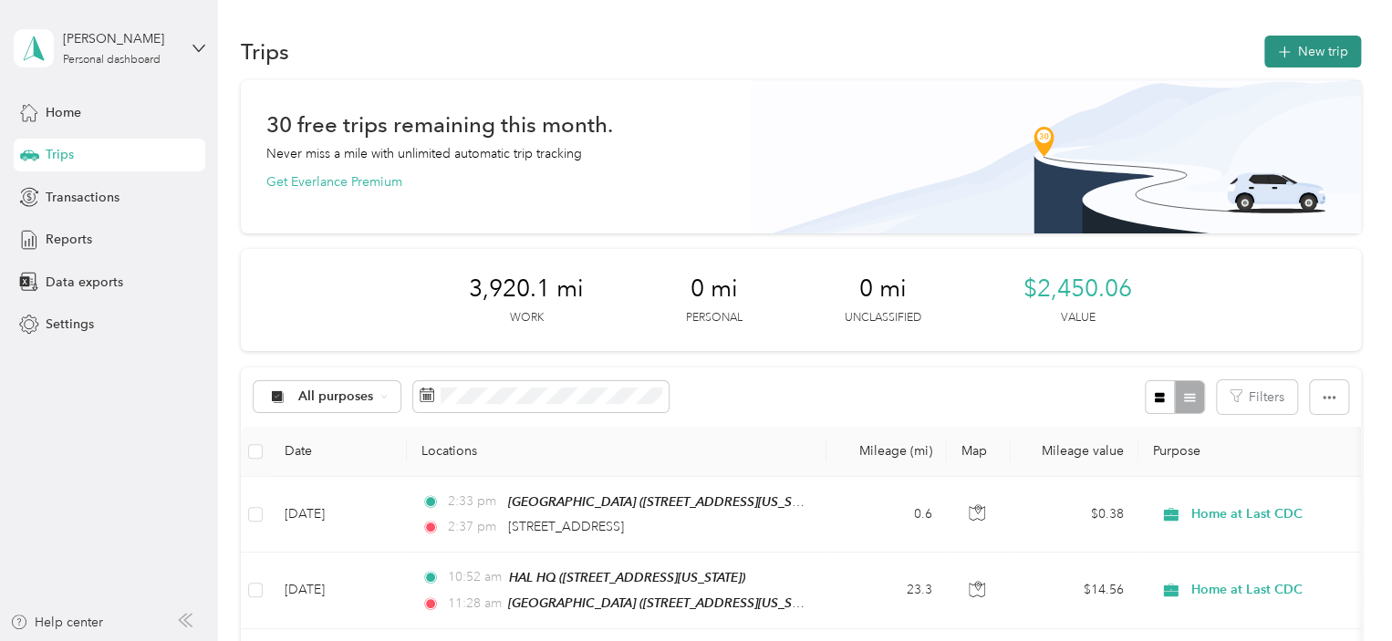
click at [1297, 66] on button "New trip" at bounding box center [1313, 52] width 97 height 32
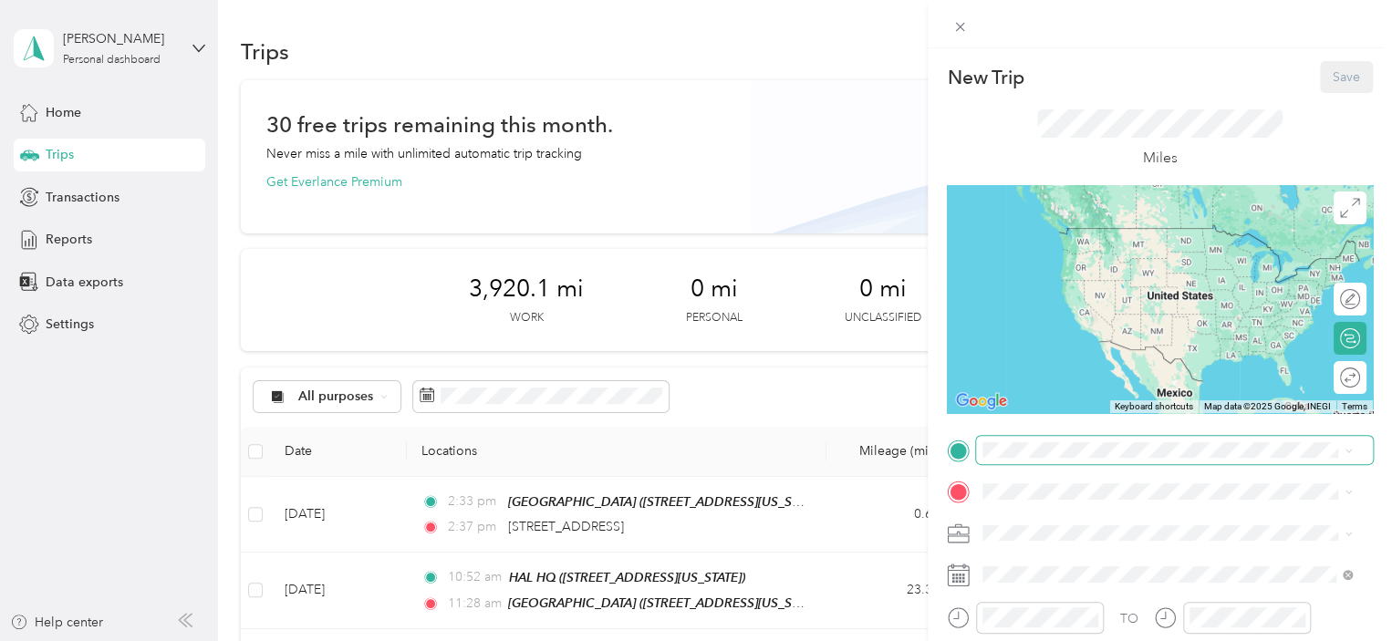
click at [1041, 437] on span at bounding box center [1174, 450] width 397 height 29
click at [941, 441] on form "New Trip Save This trip cannot be edited because it is either under review, app…" at bounding box center [1160, 469] width 464 height 816
click at [1062, 248] on li "[STREET_ADDRESS][US_STATE]" at bounding box center [1167, 229] width 382 height 37
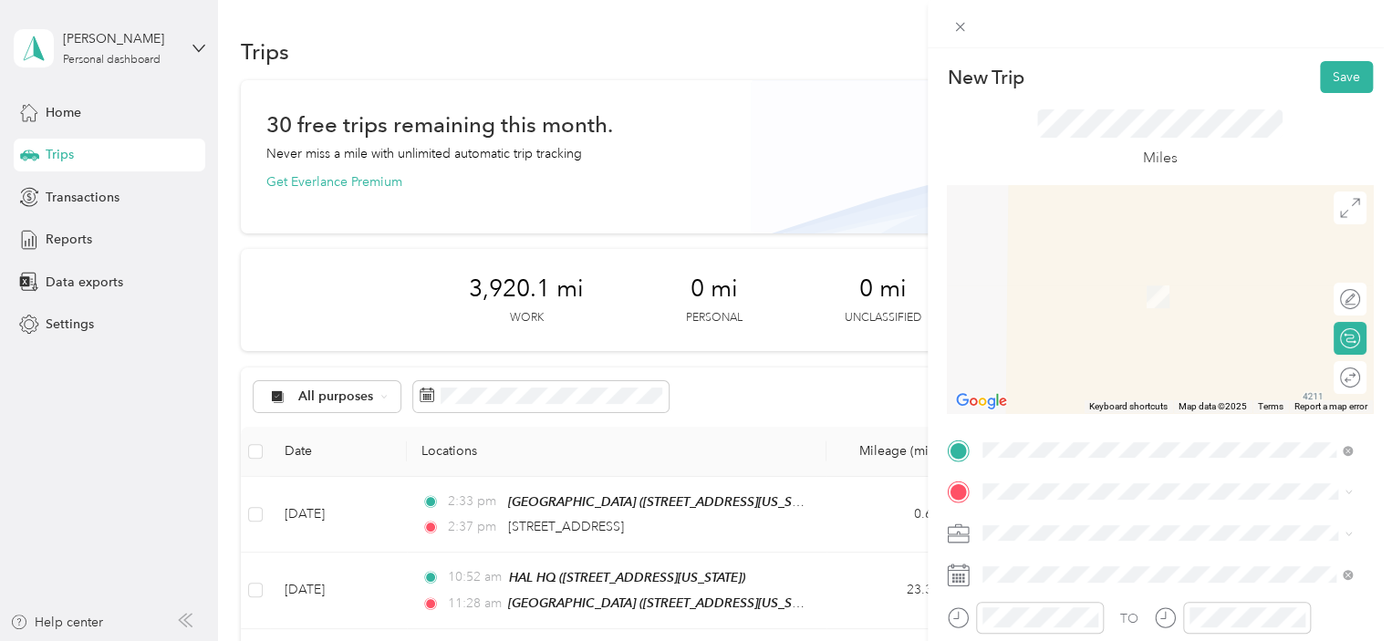
click at [1089, 361] on span "[STREET_ADDRESS][US_STATE]" at bounding box center [1108, 354] width 182 height 16
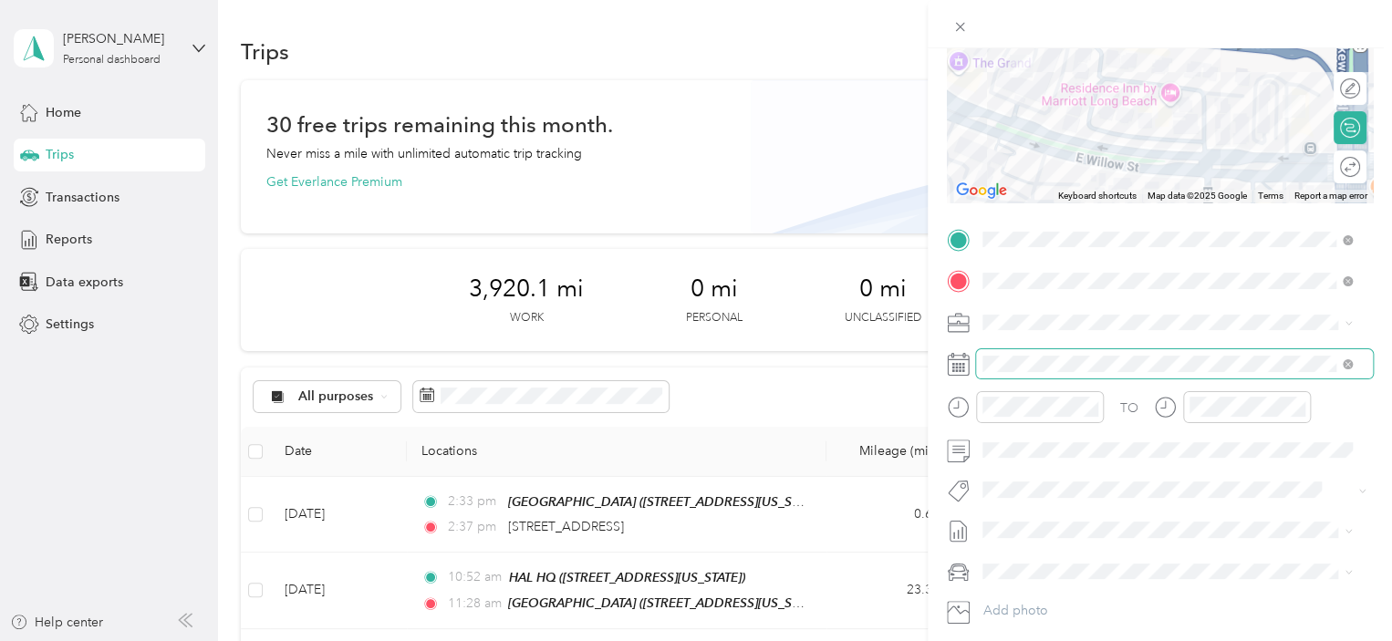
scroll to position [213, 0]
click at [1070, 373] on span at bounding box center [1174, 362] width 397 height 29
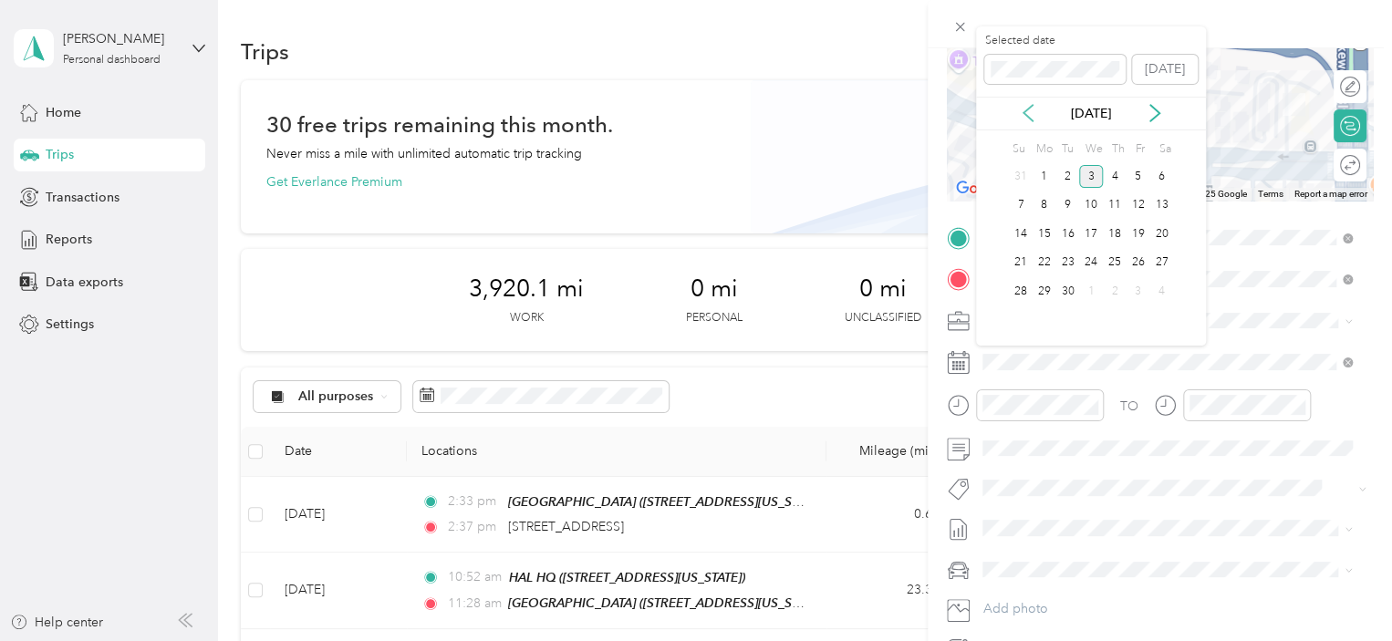
click at [1028, 111] on icon at bounding box center [1028, 113] width 18 height 18
click at [1043, 269] on div "18" at bounding box center [1045, 263] width 24 height 23
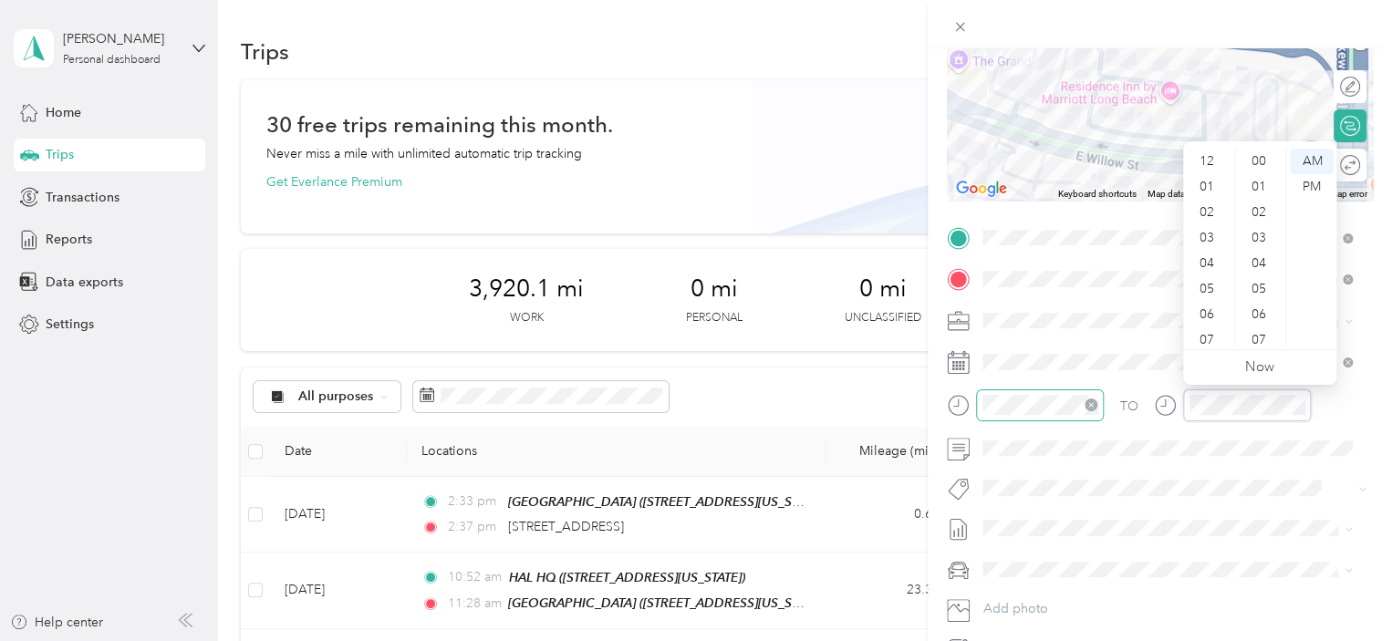
scroll to position [1336, 0]
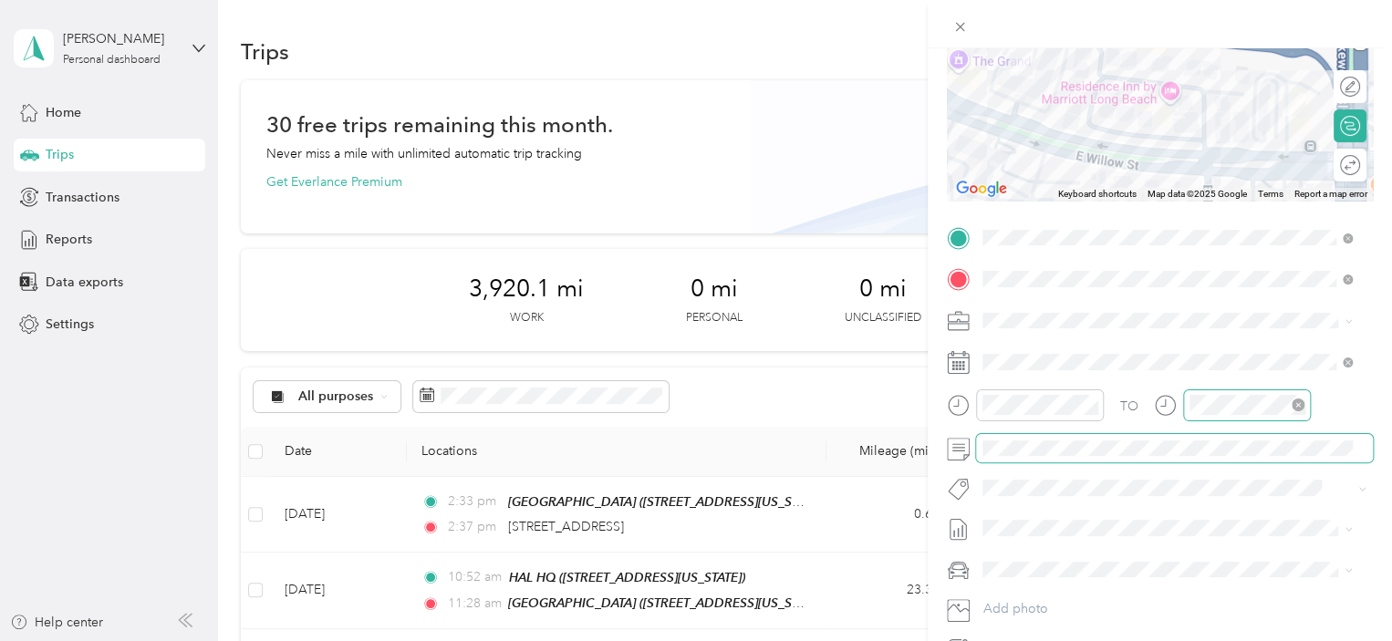
click at [1240, 415] on div at bounding box center [1247, 406] width 128 height 32
click at [1241, 414] on div at bounding box center [1247, 406] width 128 height 32
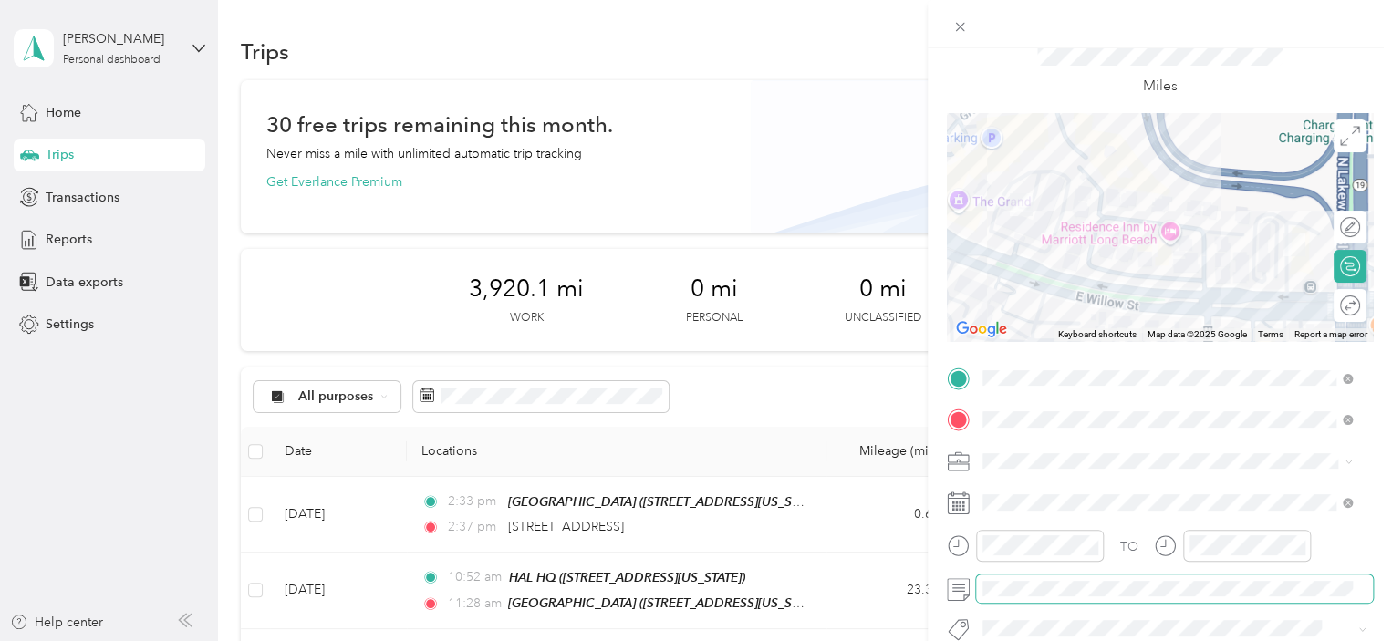
scroll to position [0, 0]
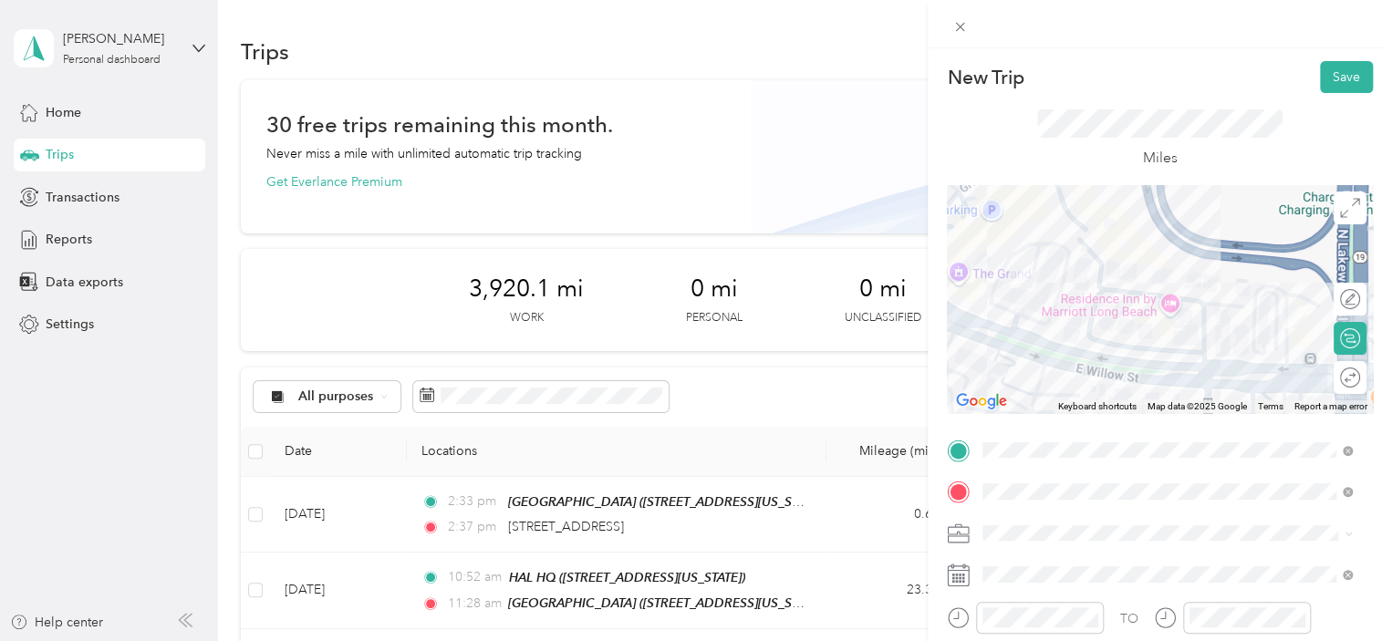
click at [1325, 93] on div "Miles" at bounding box center [1160, 139] width 426 height 92
click at [1320, 64] on button "Save" at bounding box center [1346, 77] width 53 height 32
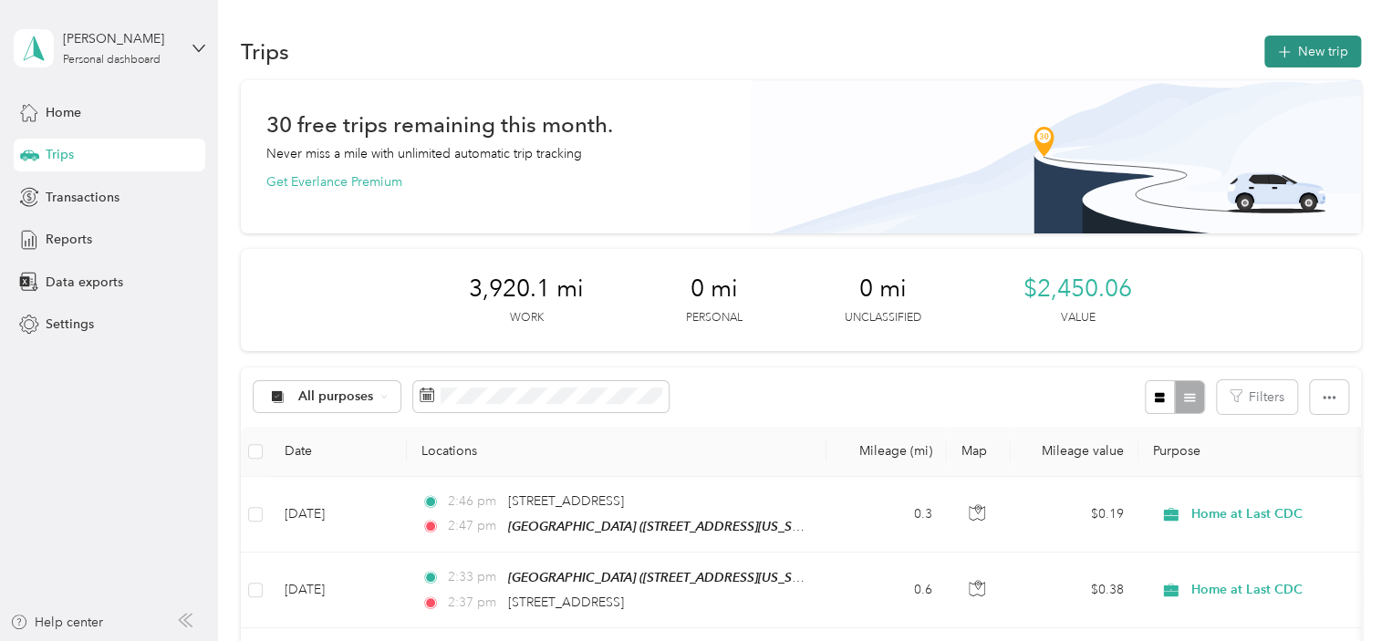
click at [1294, 47] on button "New trip" at bounding box center [1313, 52] width 97 height 32
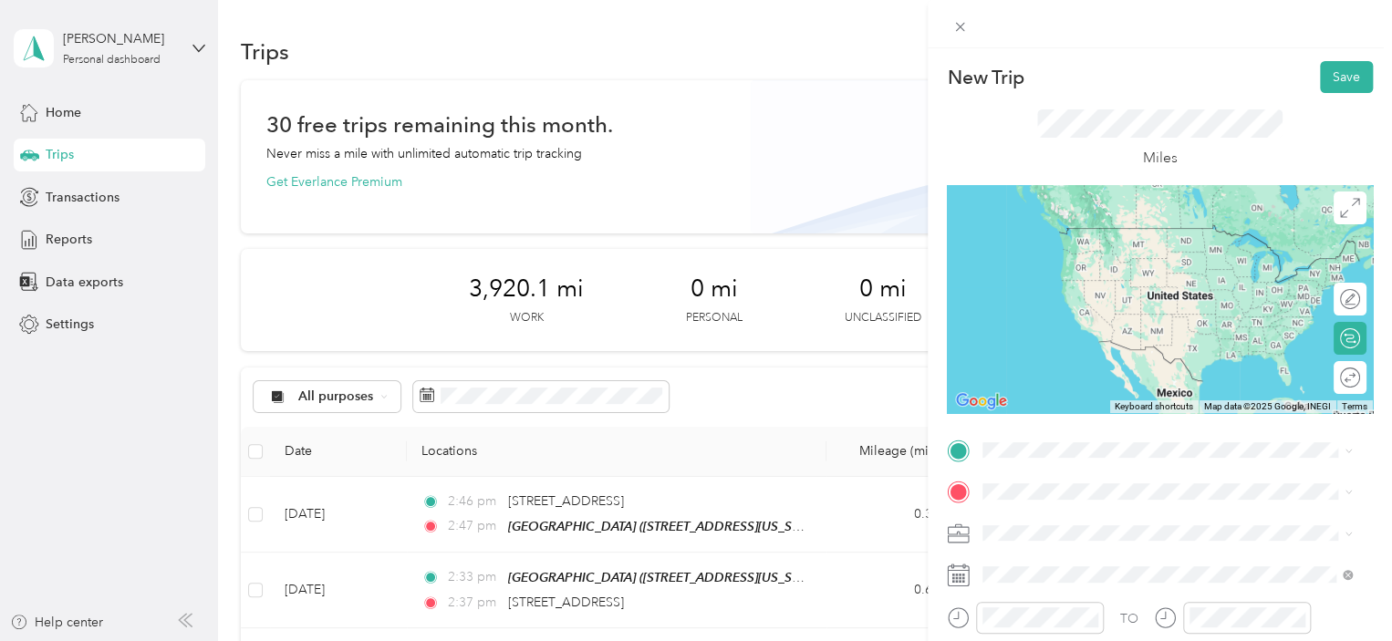
click at [1047, 259] on span "[STREET_ADDRESS][US_STATE]" at bounding box center [1108, 252] width 182 height 16
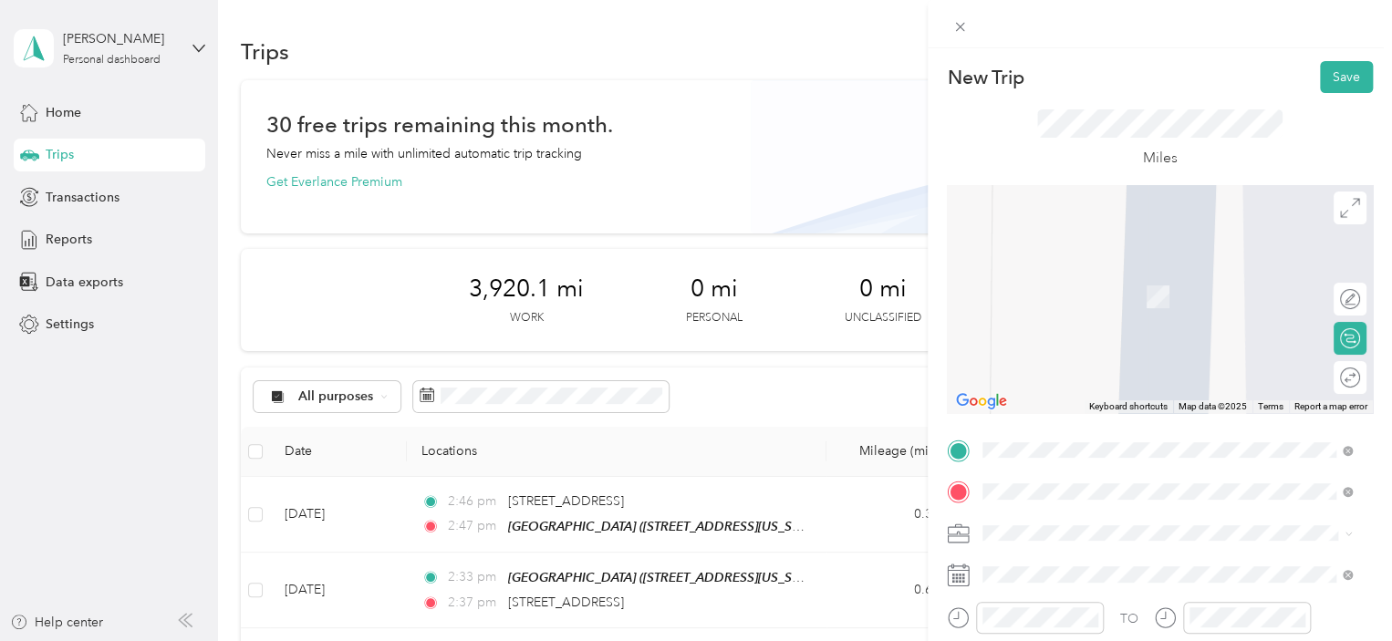
click at [1154, 363] on div "TARGET-FOXHILLS [STREET_ADDRESS][PERSON_NAME][US_STATE]" at bounding box center [1159, 345] width 284 height 38
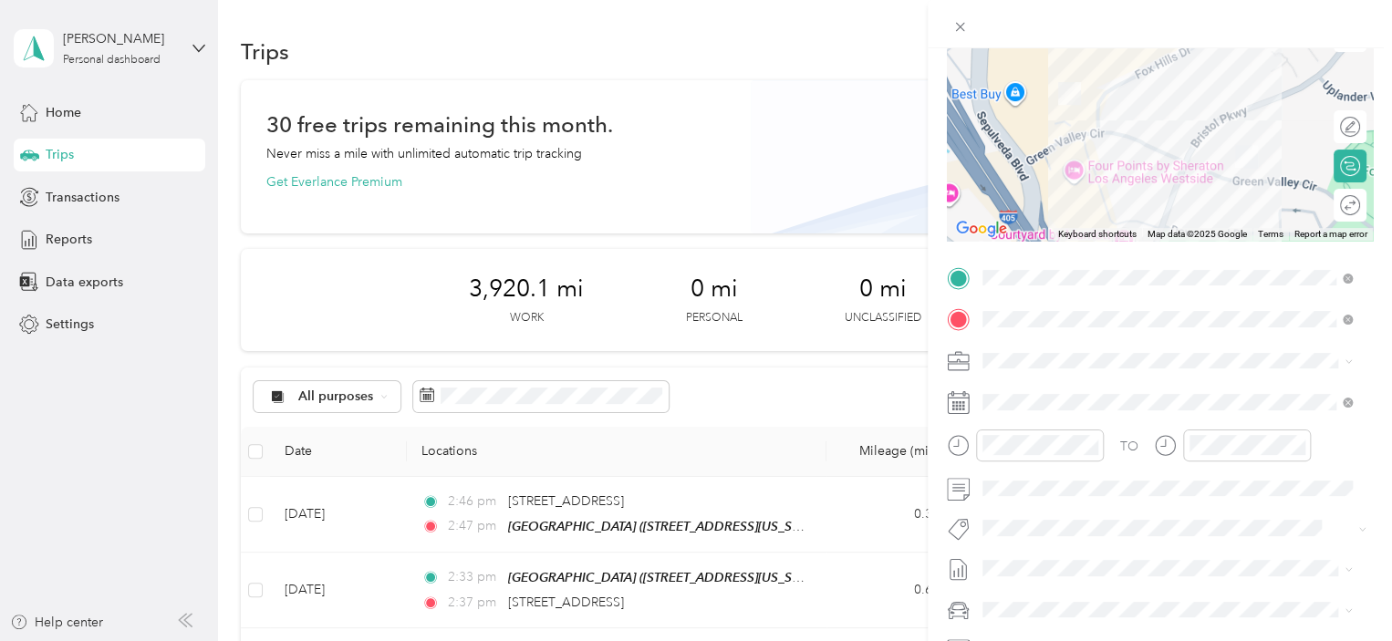
scroll to position [182, 0]
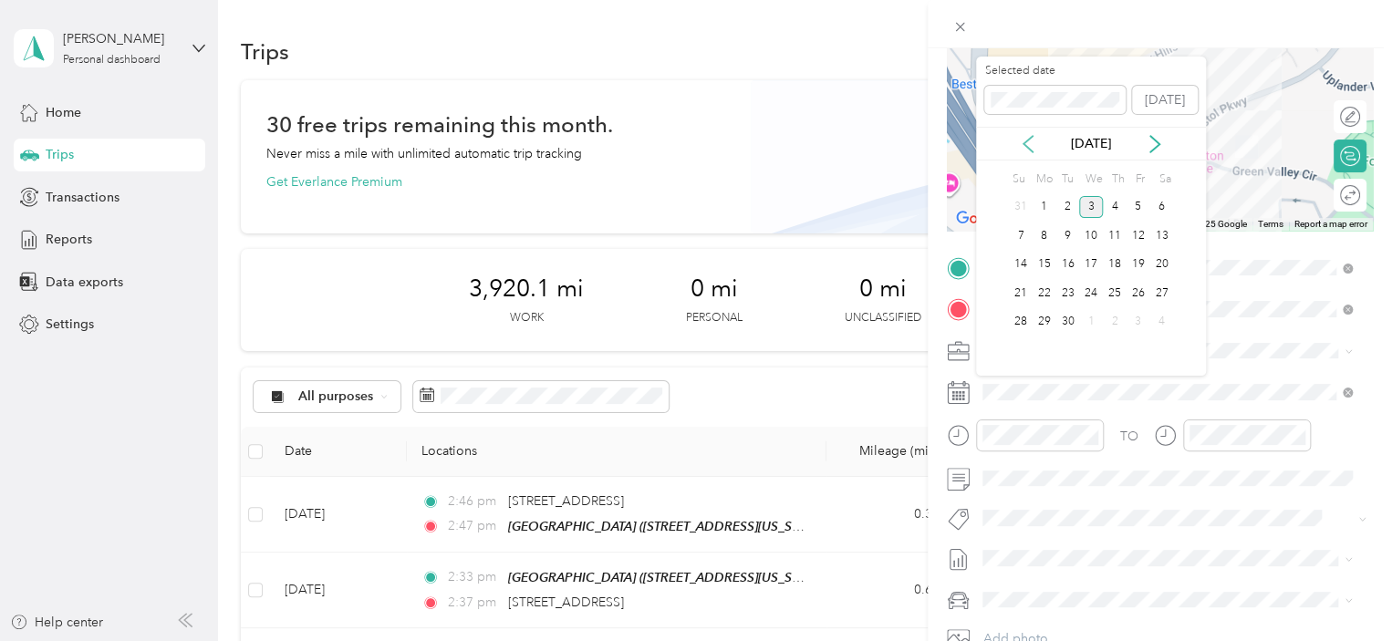
click at [1026, 151] on icon at bounding box center [1028, 144] width 18 height 18
click at [1068, 284] on div "19" at bounding box center [1069, 293] width 24 height 23
click at [1047, 444] on div at bounding box center [1040, 436] width 128 height 32
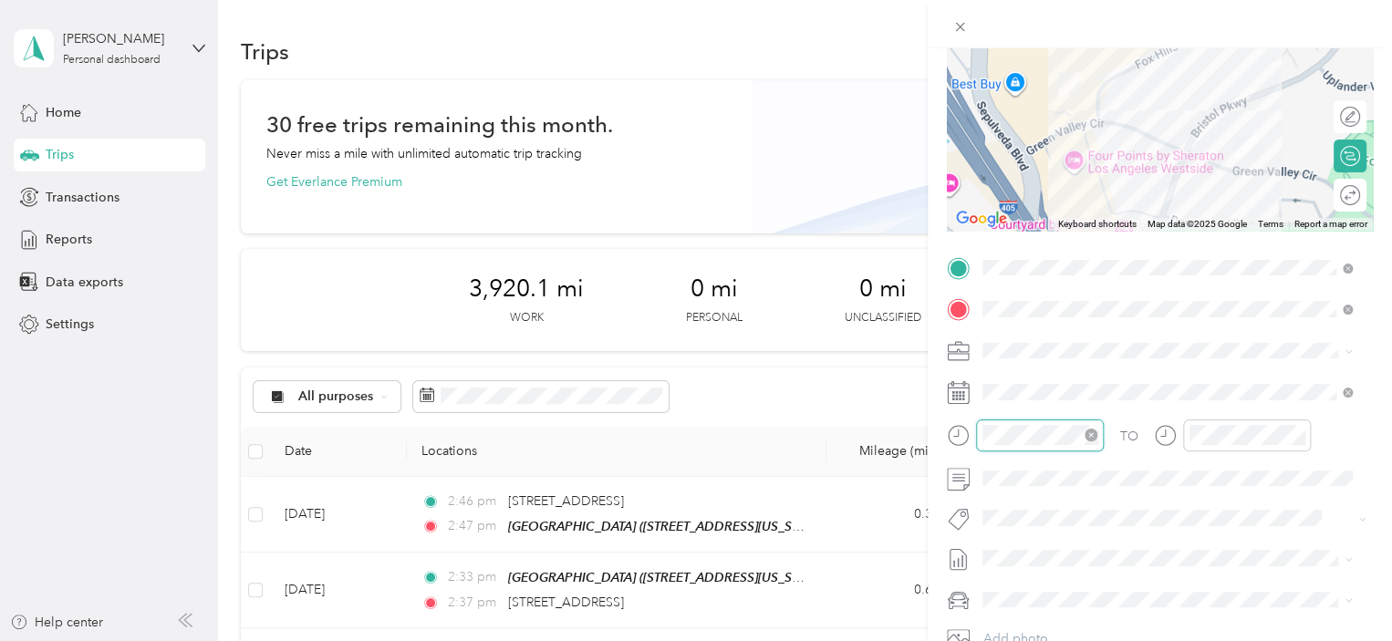
scroll to position [1336, 0]
click at [1047, 444] on div at bounding box center [1040, 436] width 128 height 32
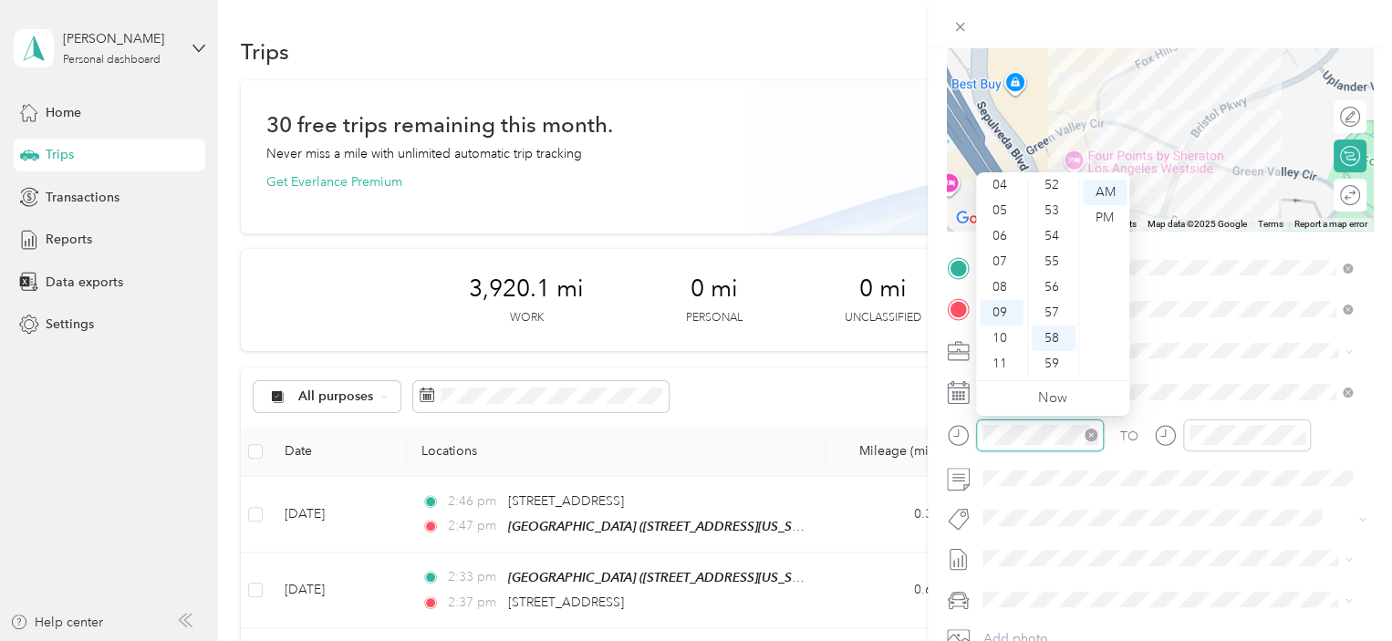
click at [1047, 444] on div at bounding box center [1040, 436] width 128 height 32
click at [1036, 447] on div at bounding box center [1040, 436] width 128 height 32
click at [1128, 453] on div "TO" at bounding box center [1160, 442] width 426 height 45
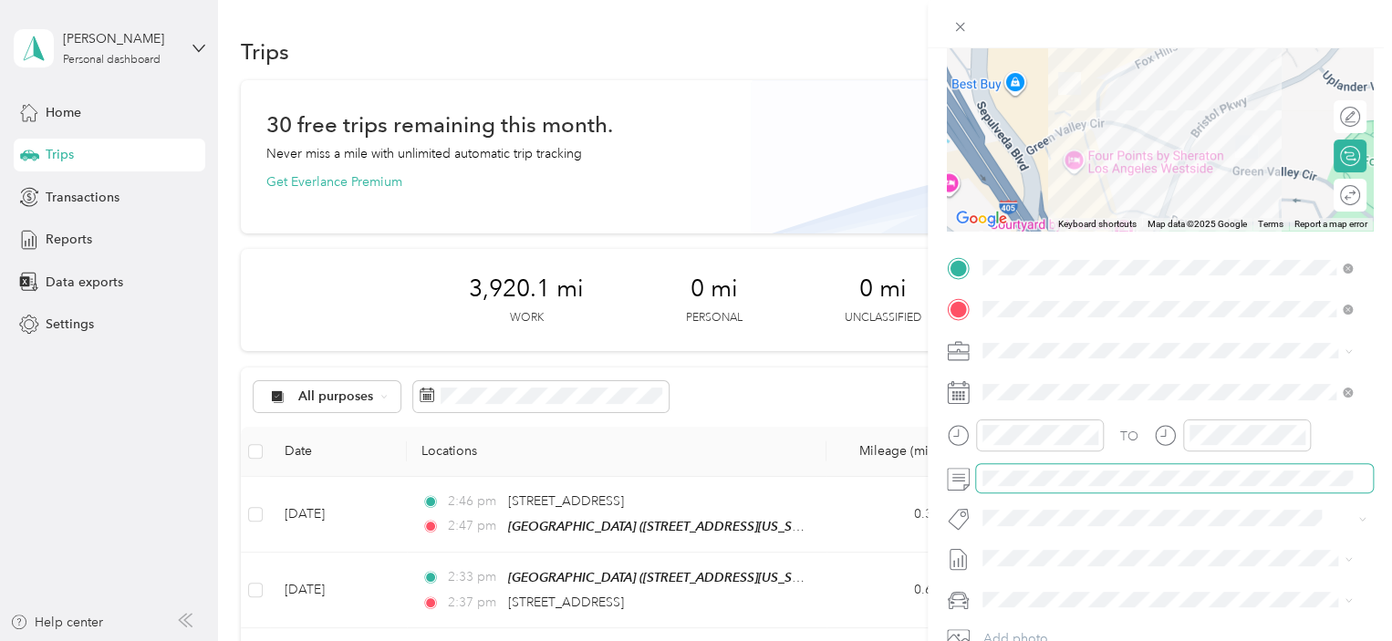
scroll to position [0, 0]
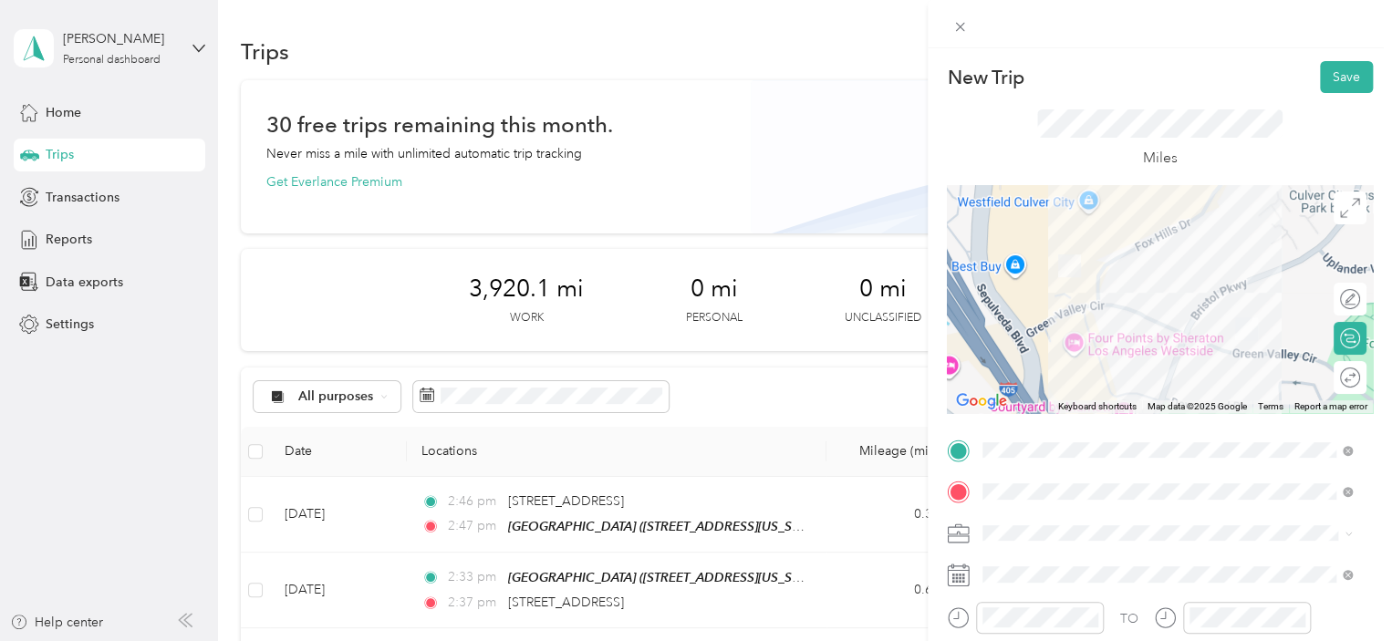
drag, startPoint x: 1343, startPoint y: 98, endPoint x: 1295, endPoint y: 135, distance: 61.1
click at [1342, 97] on div "Miles" at bounding box center [1160, 139] width 426 height 92
drag, startPoint x: 1300, startPoint y: 81, endPoint x: 1316, endPoint y: 79, distance: 15.6
click at [1305, 80] on div "New Trip Save" at bounding box center [1160, 77] width 426 height 32
click at [1320, 78] on button "Save" at bounding box center [1346, 77] width 53 height 32
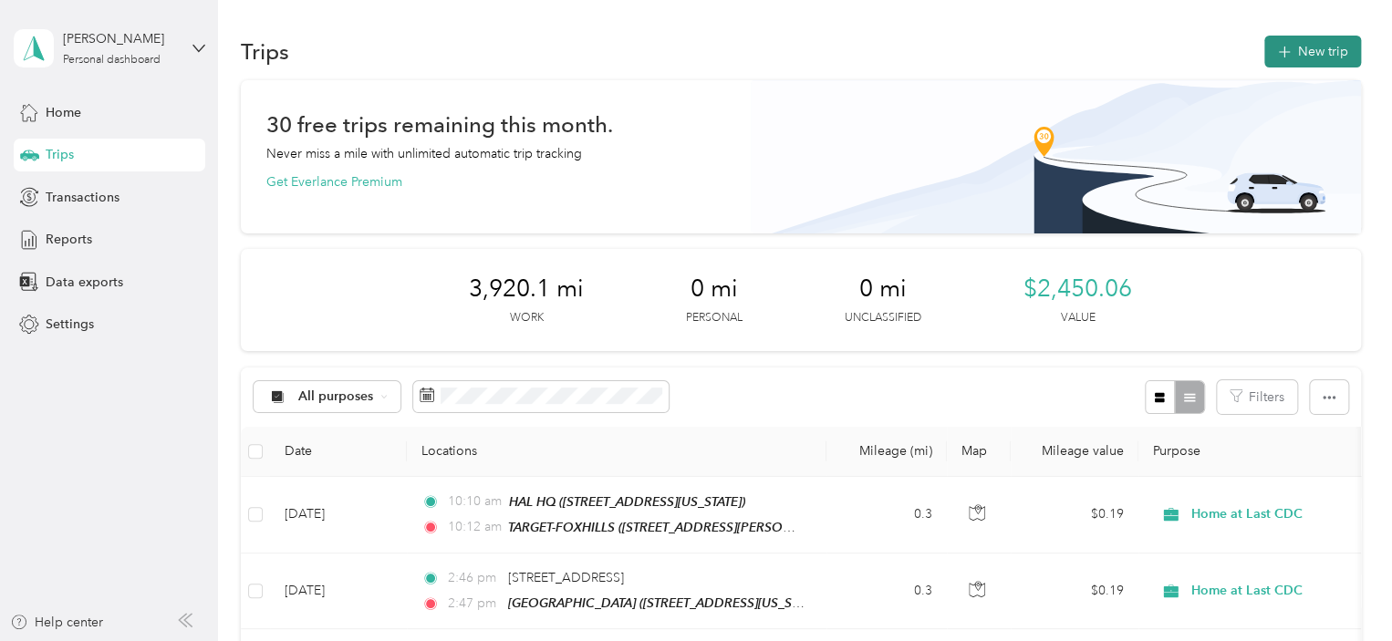
click at [1328, 47] on button "New trip" at bounding box center [1313, 52] width 97 height 32
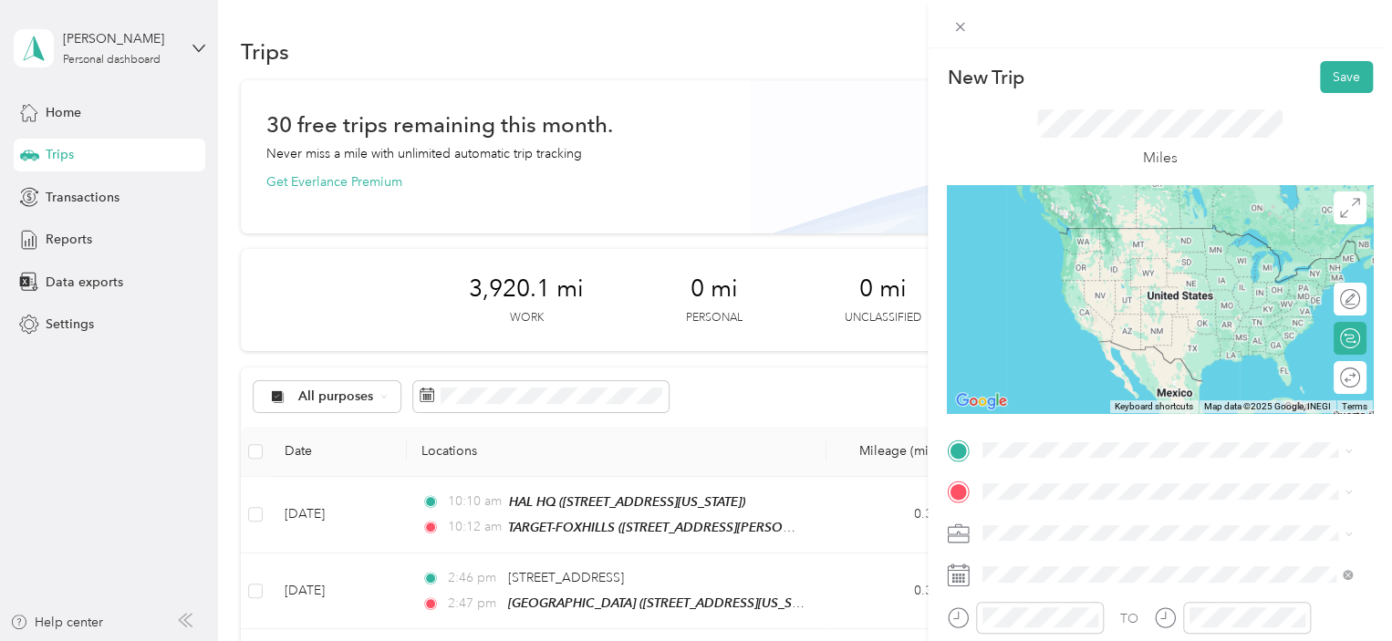
click at [1125, 318] on span "[STREET_ADDRESS][PERSON_NAME][US_STATE]" at bounding box center [1159, 311] width 284 height 16
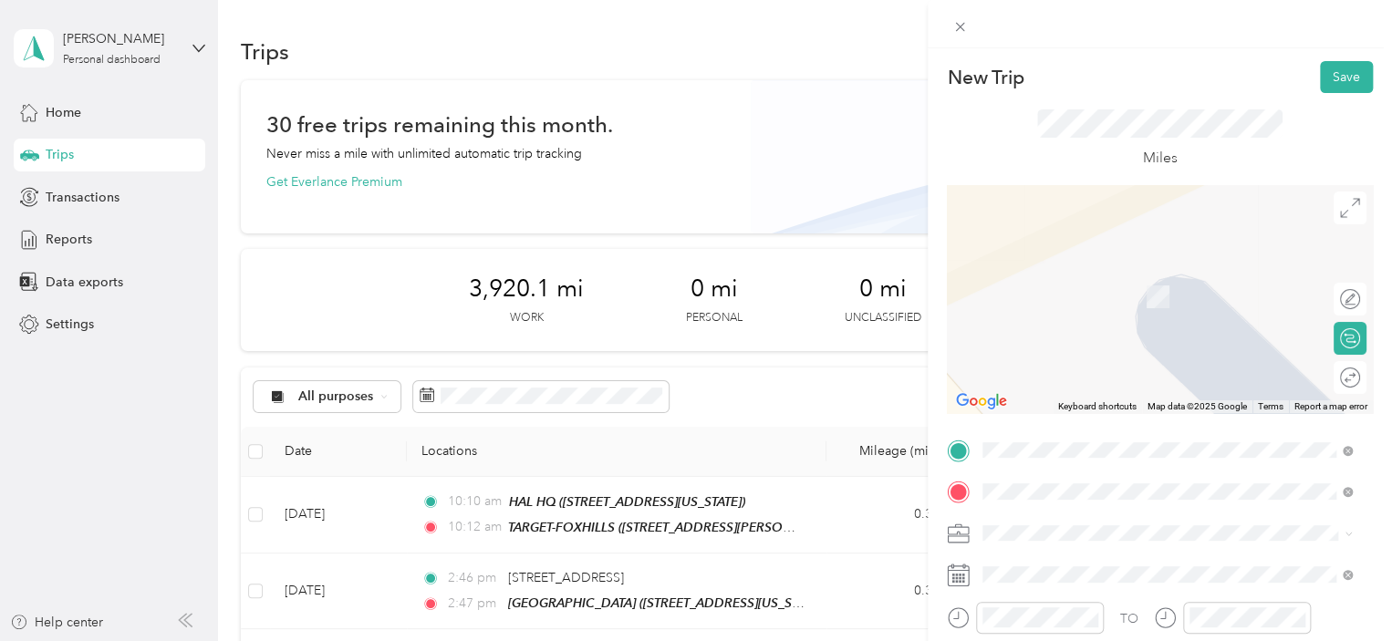
click at [1111, 360] on div "HAL HQ [STREET_ADDRESS][US_STATE]" at bounding box center [1108, 345] width 182 height 38
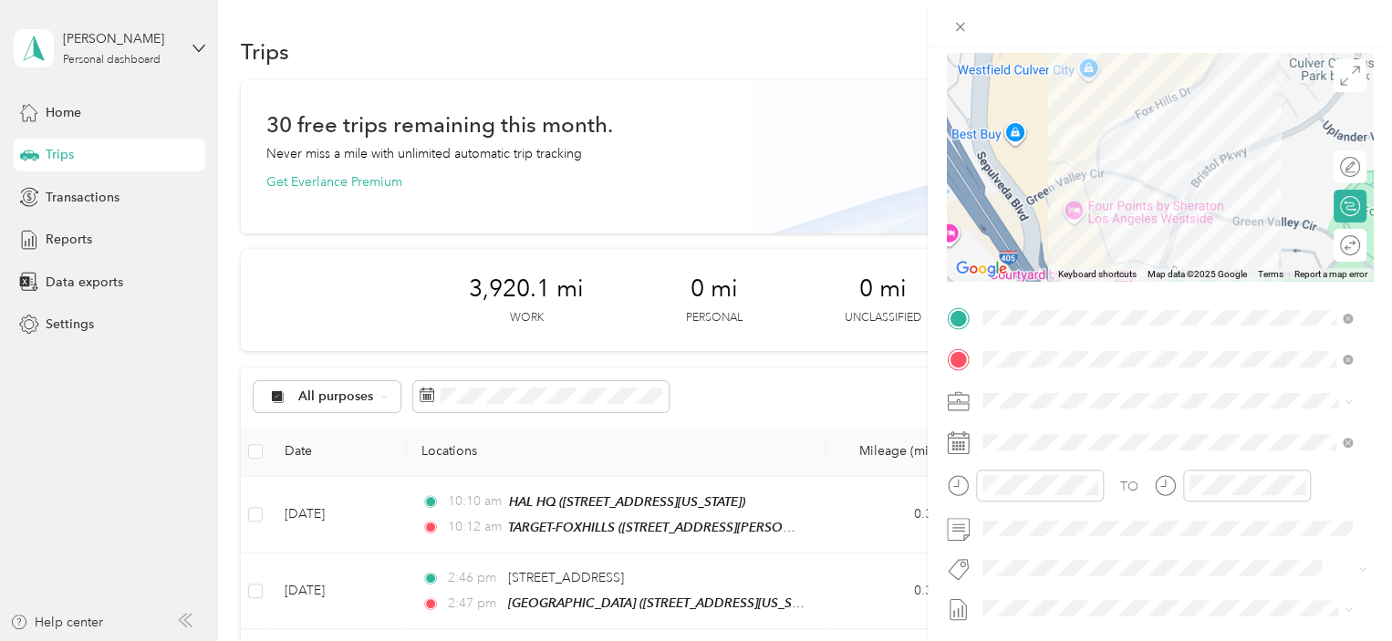
scroll to position [133, 0]
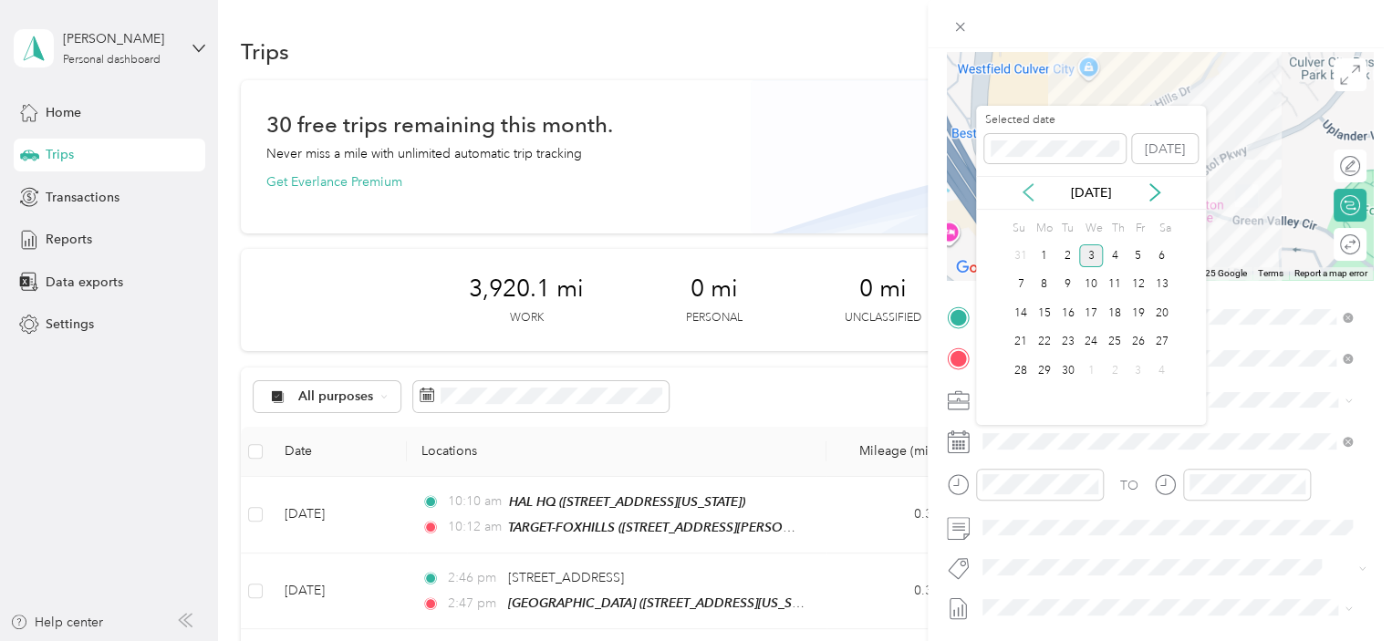
click at [1026, 196] on icon at bounding box center [1028, 192] width 18 height 18
click at [1081, 342] on div "20" at bounding box center [1091, 342] width 24 height 23
click at [1067, 338] on div "19" at bounding box center [1069, 342] width 24 height 23
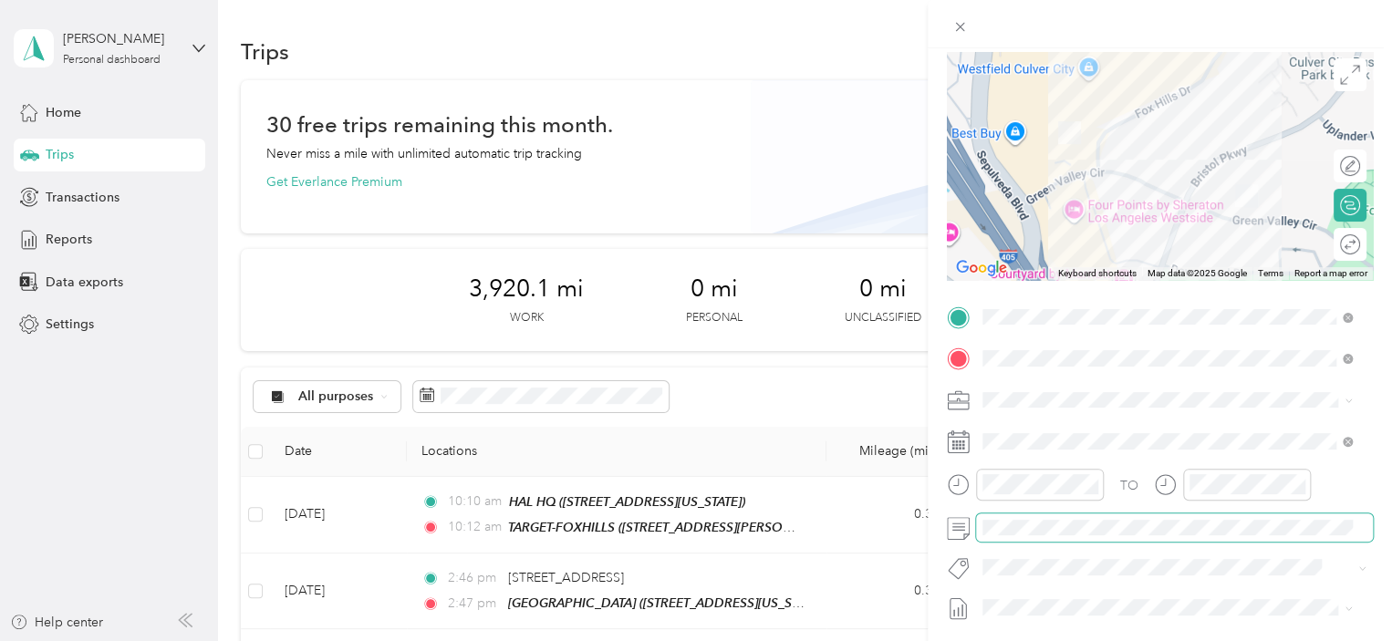
scroll to position [0, 0]
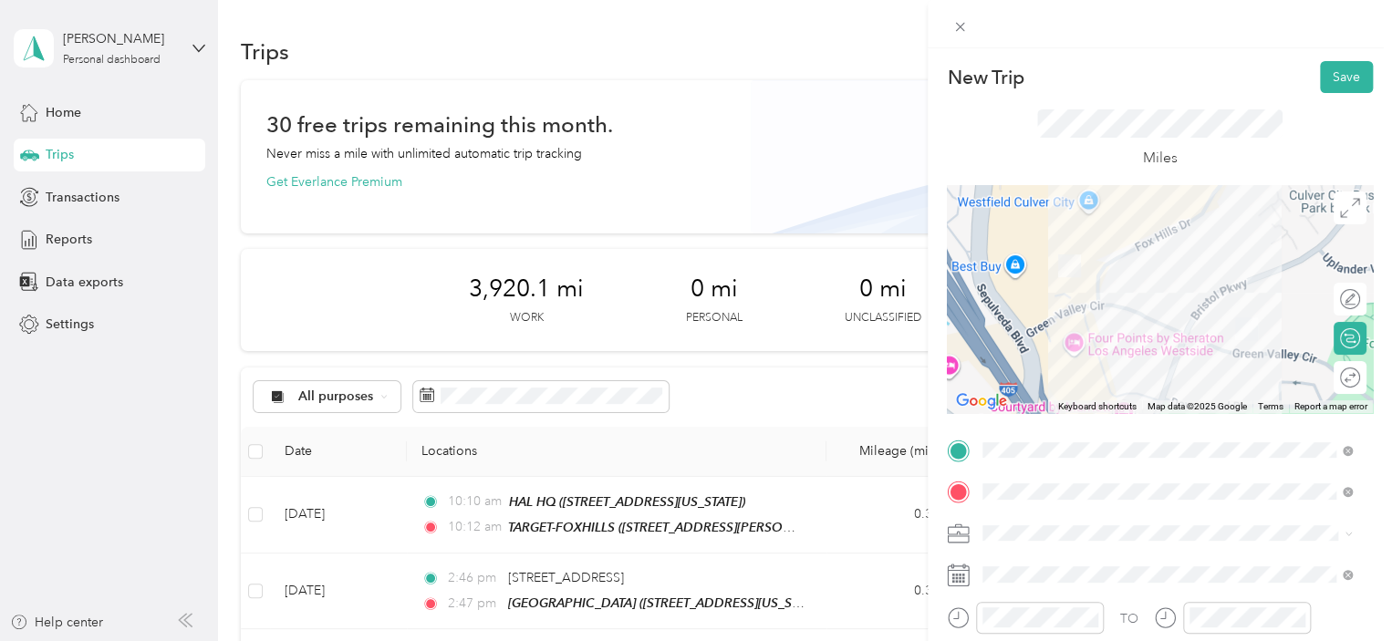
click at [1335, 57] on div "New Trip Save This trip cannot be edited because it is either under review, app…" at bounding box center [1160, 368] width 464 height 641
click at [1331, 67] on button "Save" at bounding box center [1346, 77] width 53 height 32
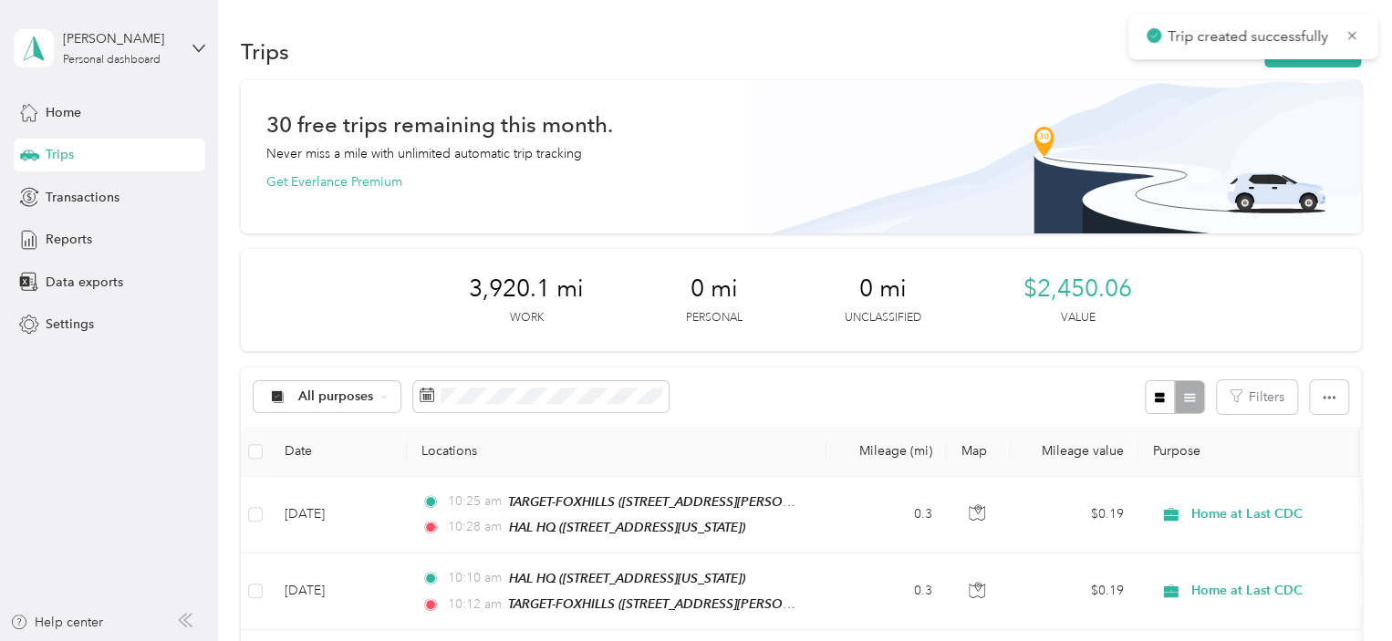
click at [1314, 69] on div "Trips New trip" at bounding box center [801, 51] width 1120 height 38
click at [1314, 62] on button "New trip" at bounding box center [1313, 52] width 97 height 32
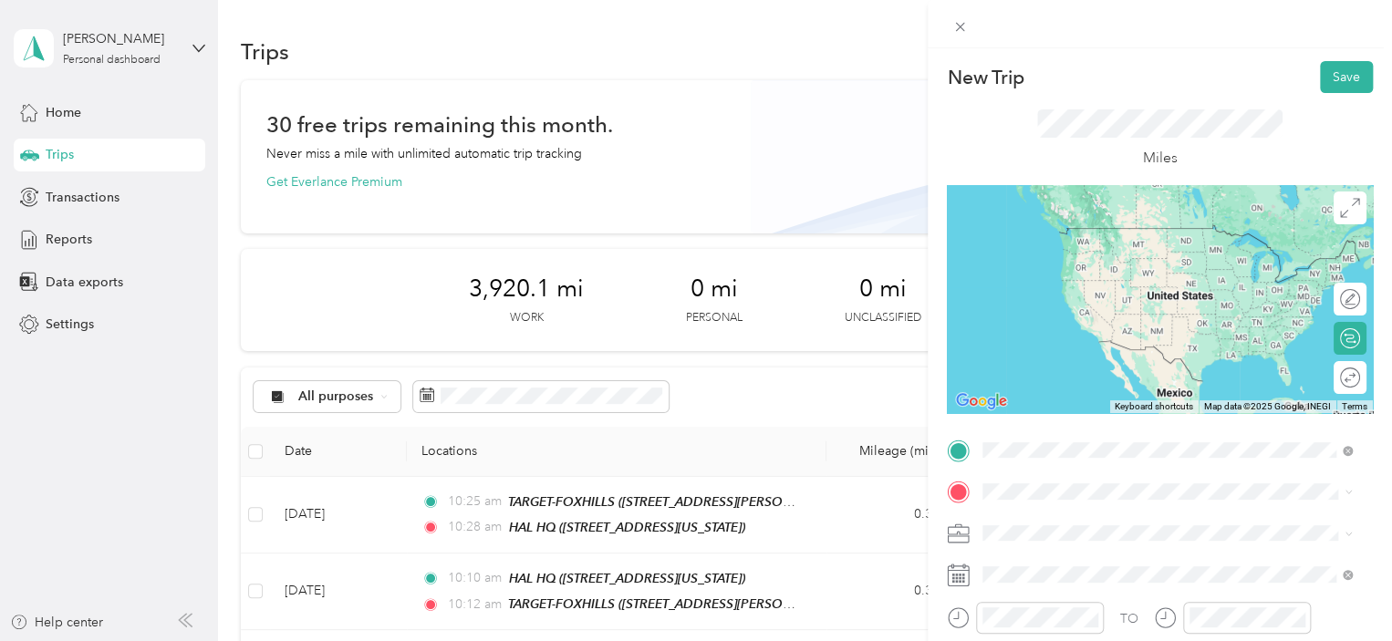
click at [1037, 258] on span "[STREET_ADDRESS][US_STATE]" at bounding box center [1108, 255] width 182 height 16
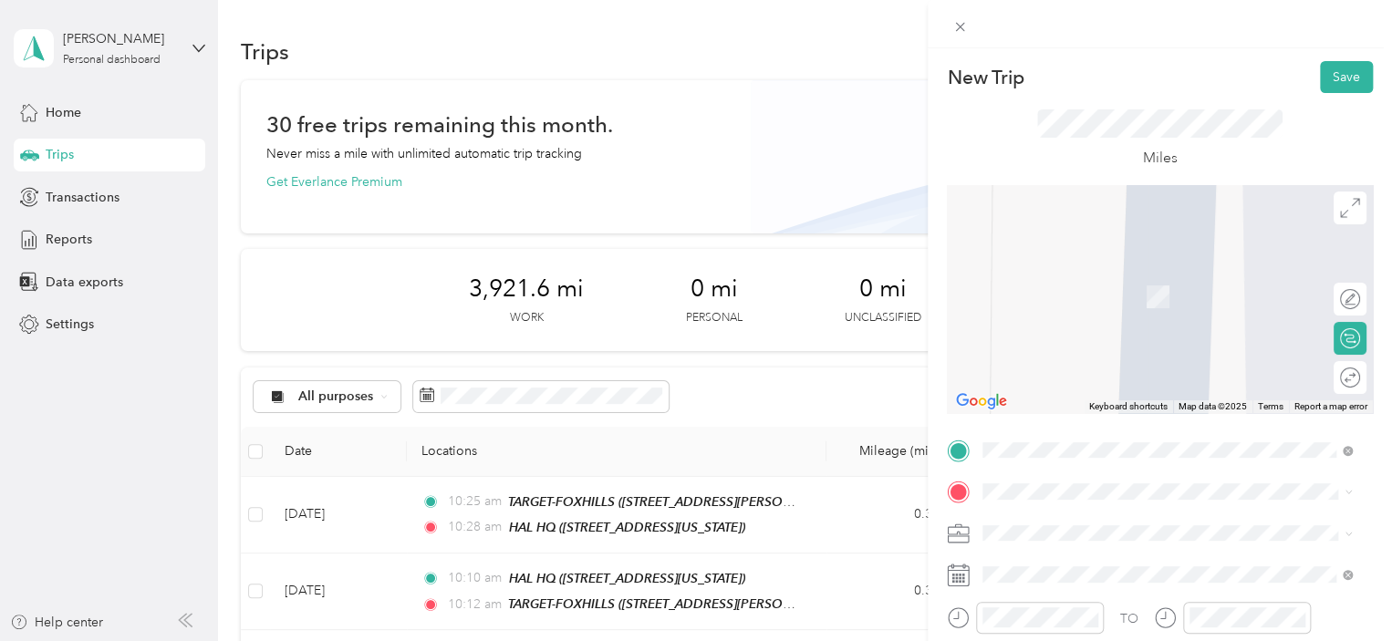
click at [1110, 289] on li "[STREET_ADDRESS][US_STATE]" at bounding box center [1167, 270] width 382 height 37
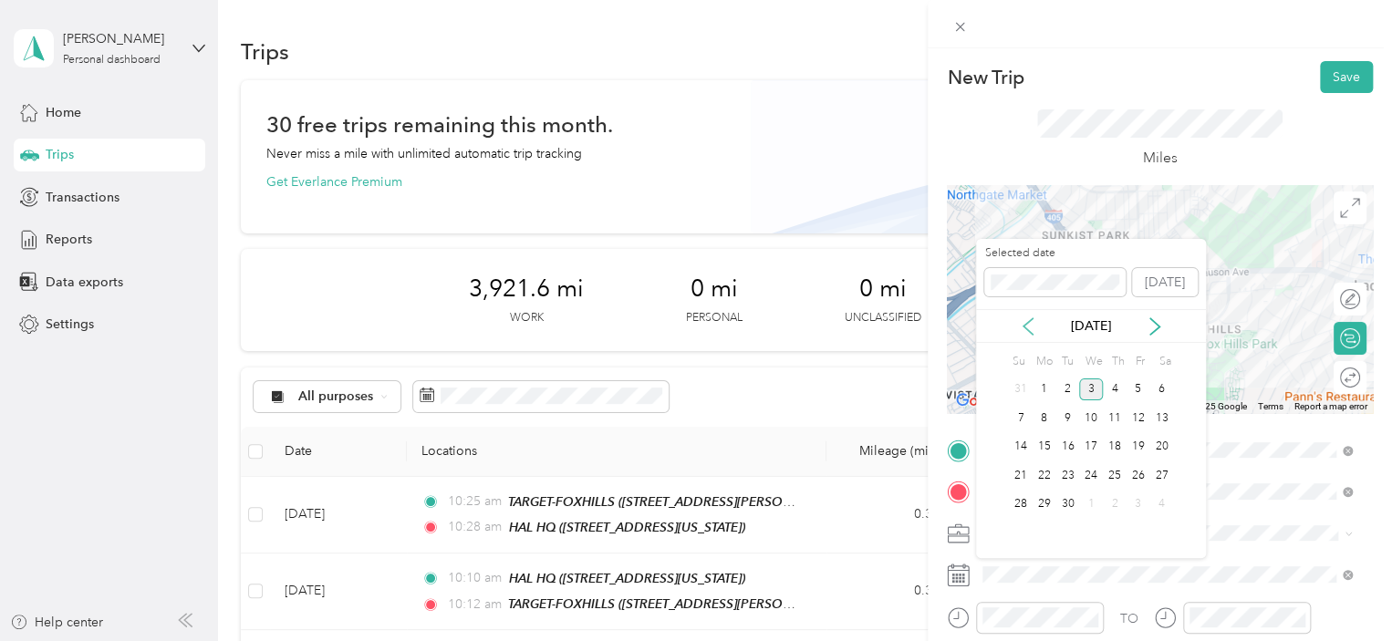
click at [1033, 332] on icon at bounding box center [1028, 327] width 18 height 18
click at [1064, 474] on div "19" at bounding box center [1069, 475] width 24 height 23
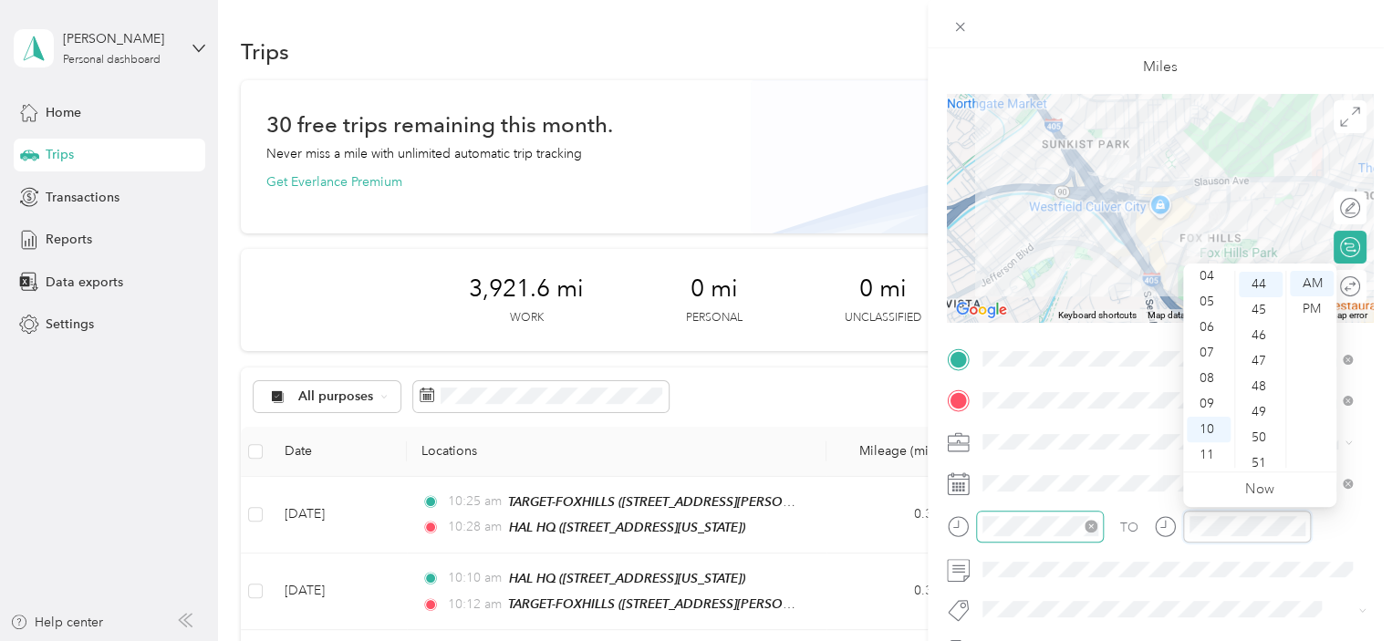
scroll to position [1124, 0]
click at [1051, 579] on span at bounding box center [1174, 570] width 397 height 29
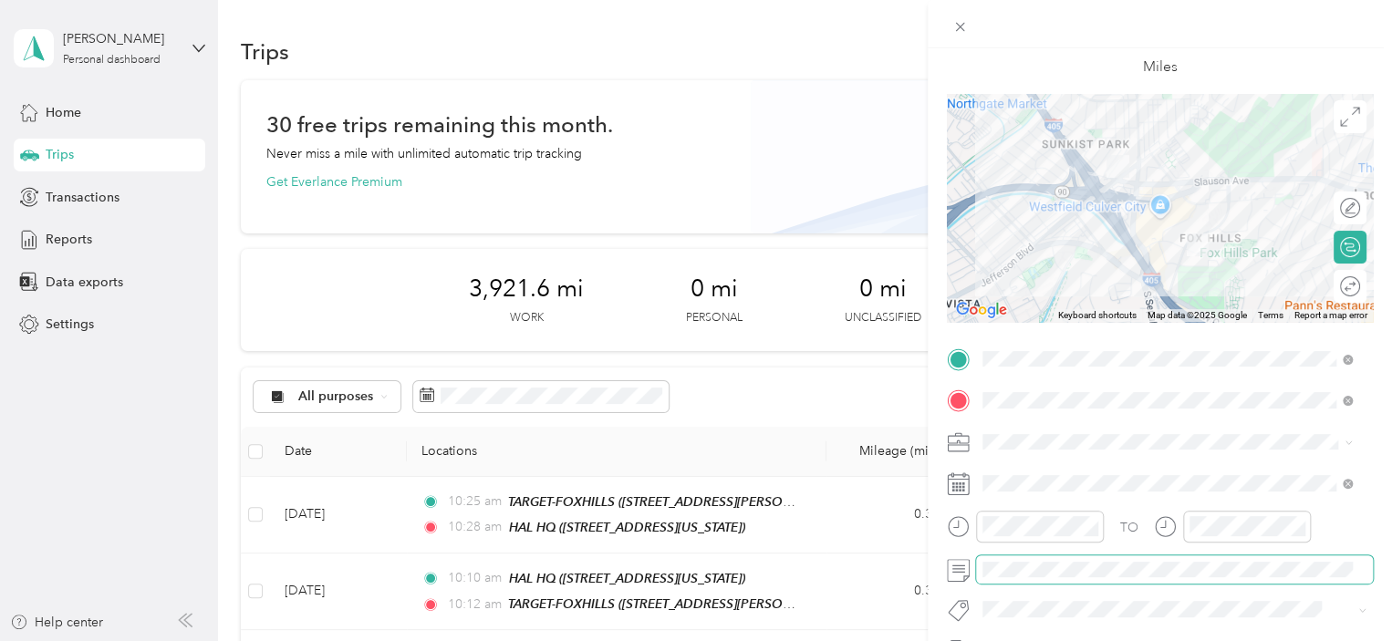
click at [1052, 578] on span at bounding box center [1174, 570] width 397 height 29
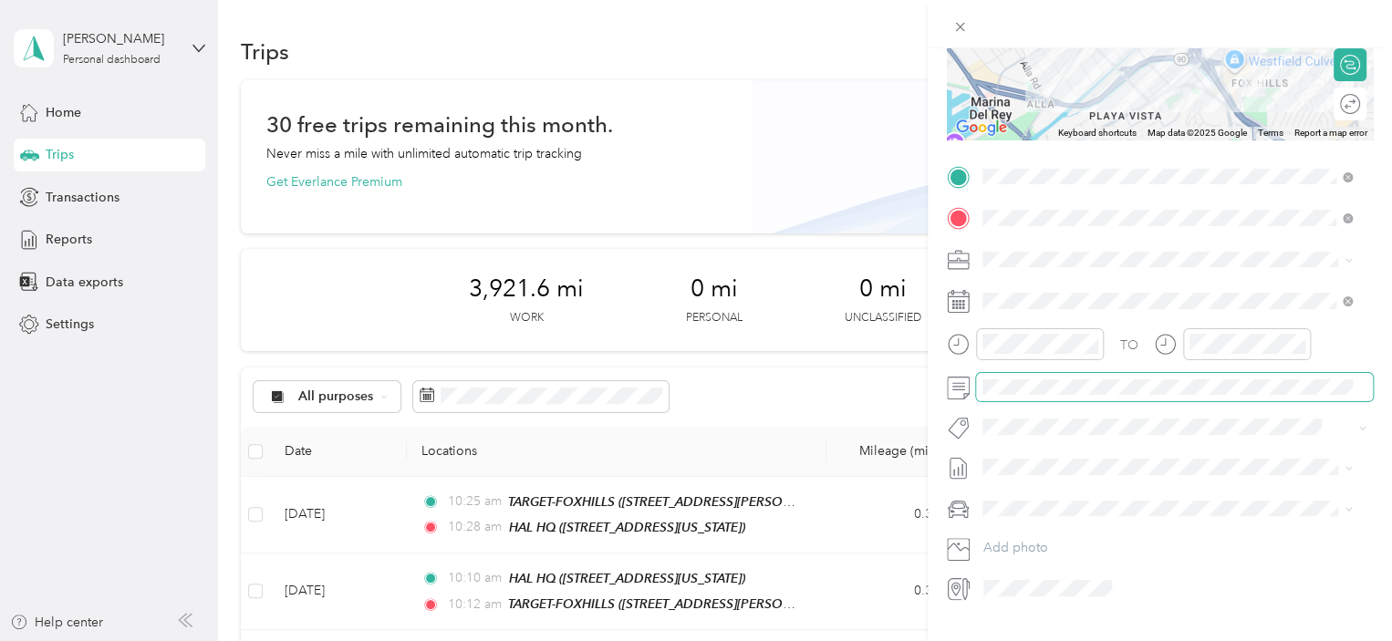
scroll to position [0, 0]
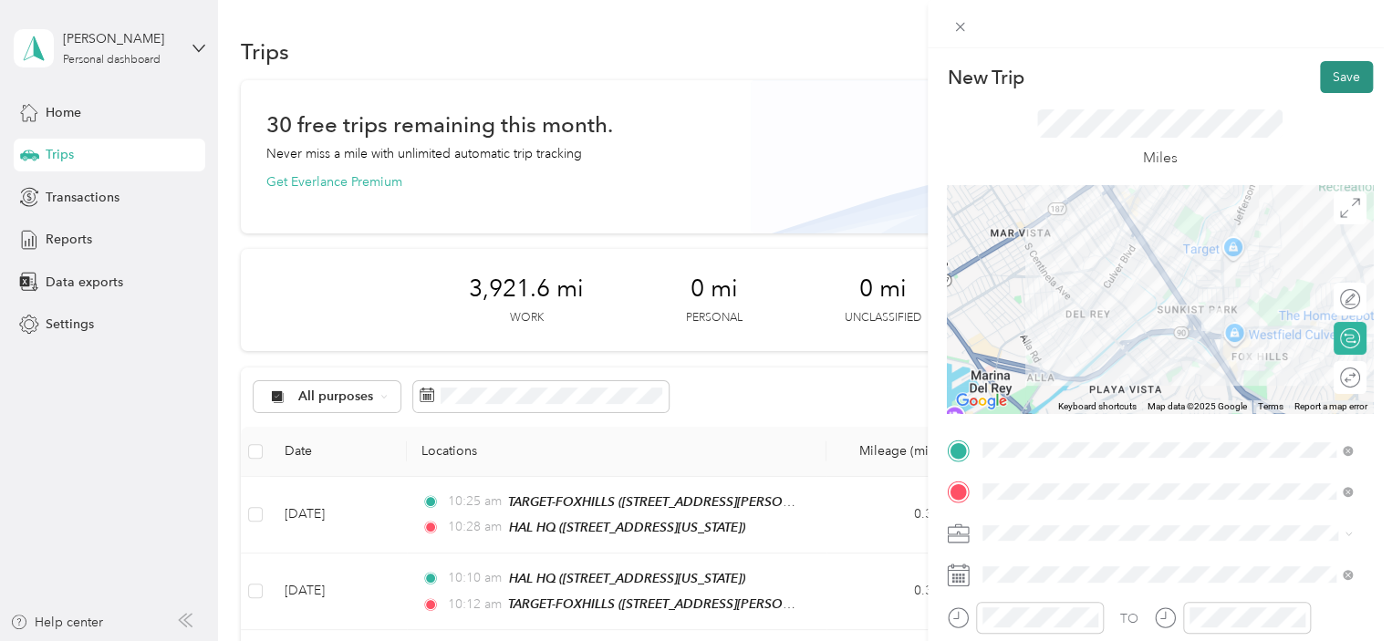
click at [1324, 63] on button "Save" at bounding box center [1346, 77] width 53 height 32
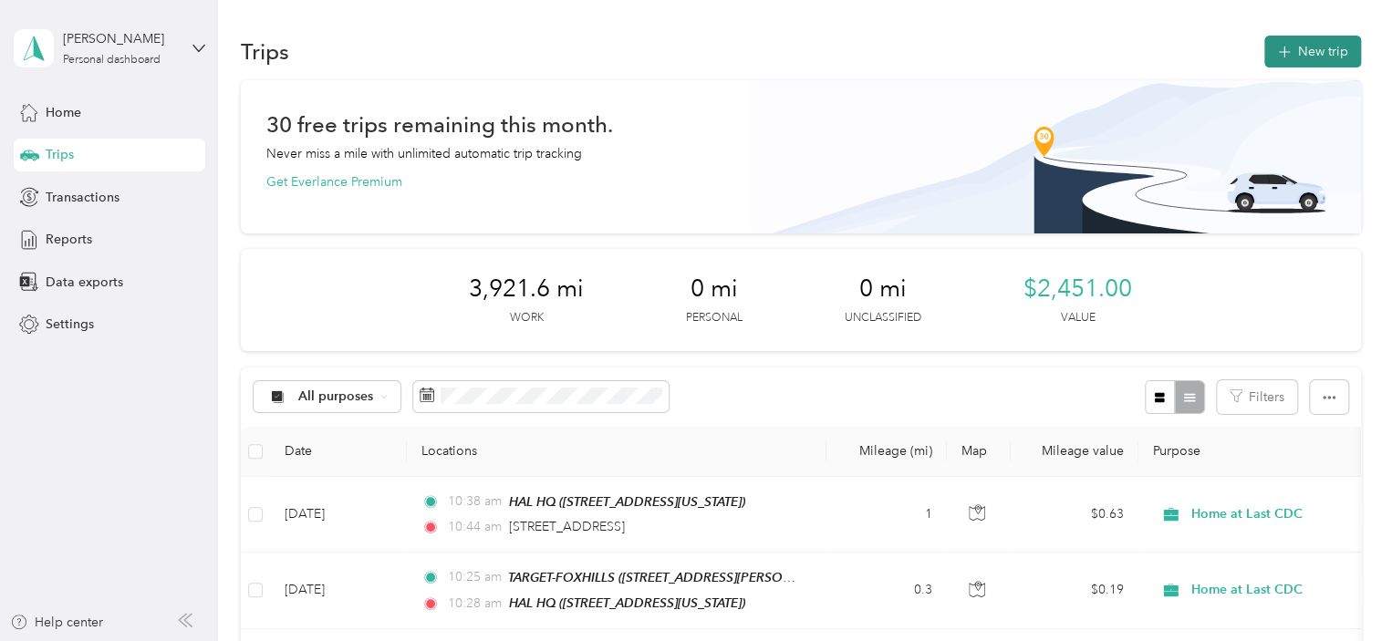
click at [1339, 47] on button "New trip" at bounding box center [1313, 52] width 97 height 32
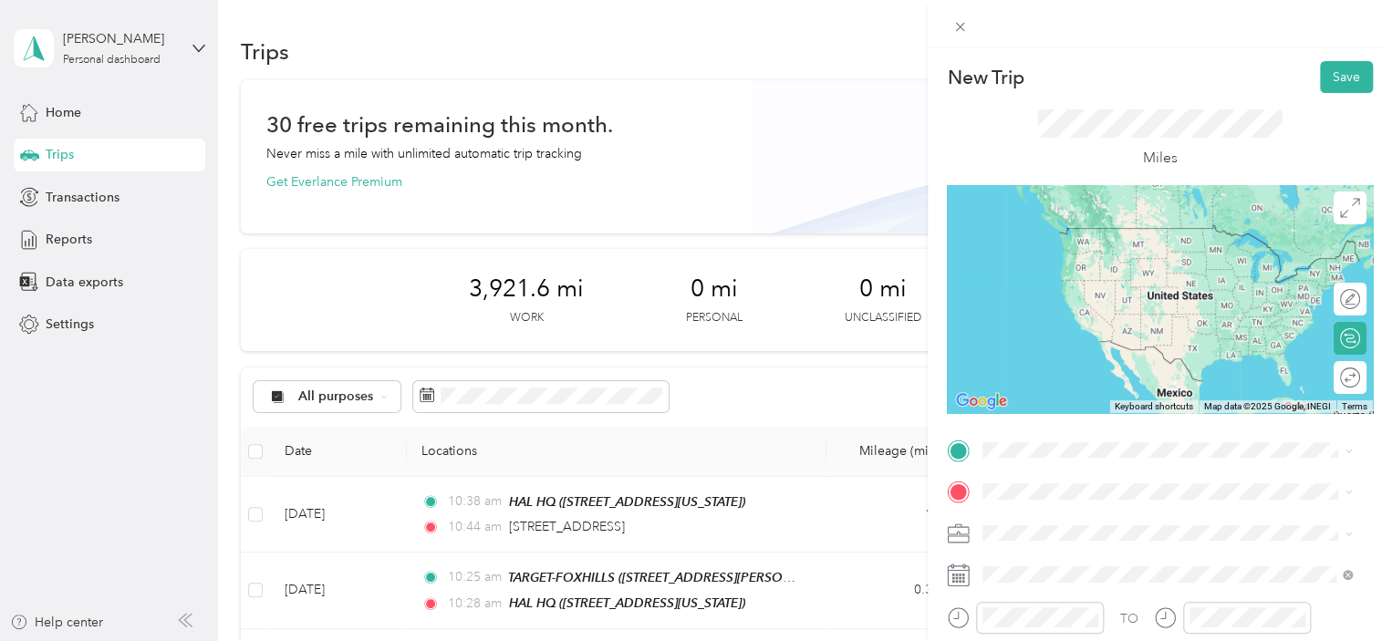
click at [1102, 234] on span "[STREET_ADDRESS][US_STATE]" at bounding box center [1108, 226] width 182 height 16
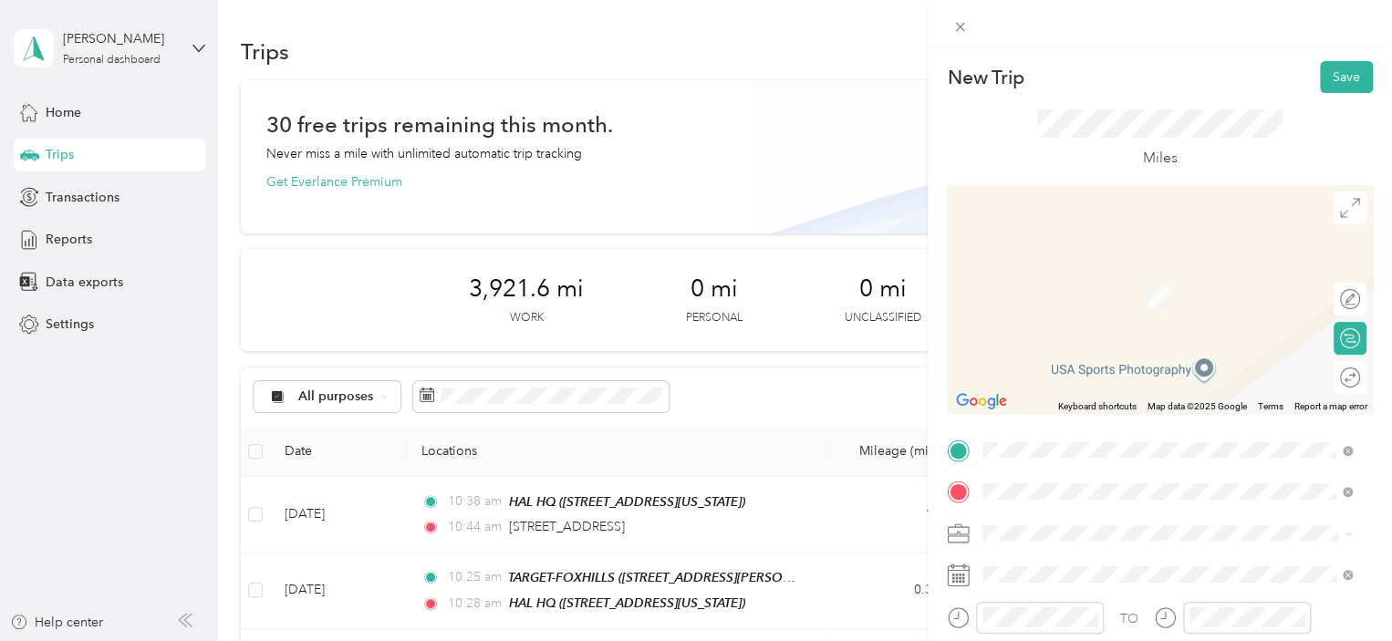
click at [1109, 362] on span "[STREET_ADDRESS][US_STATE]" at bounding box center [1108, 355] width 182 height 16
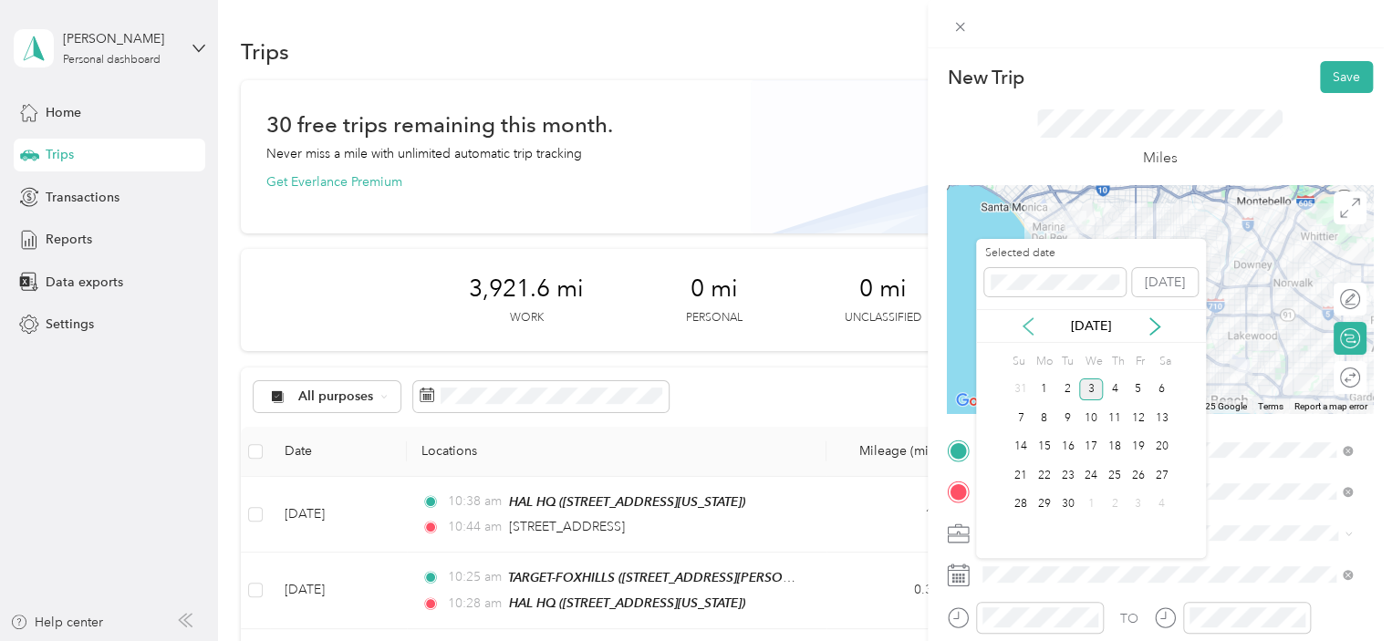
click at [1037, 329] on icon at bounding box center [1028, 327] width 18 height 18
click at [1067, 475] on div "19" at bounding box center [1069, 475] width 24 height 23
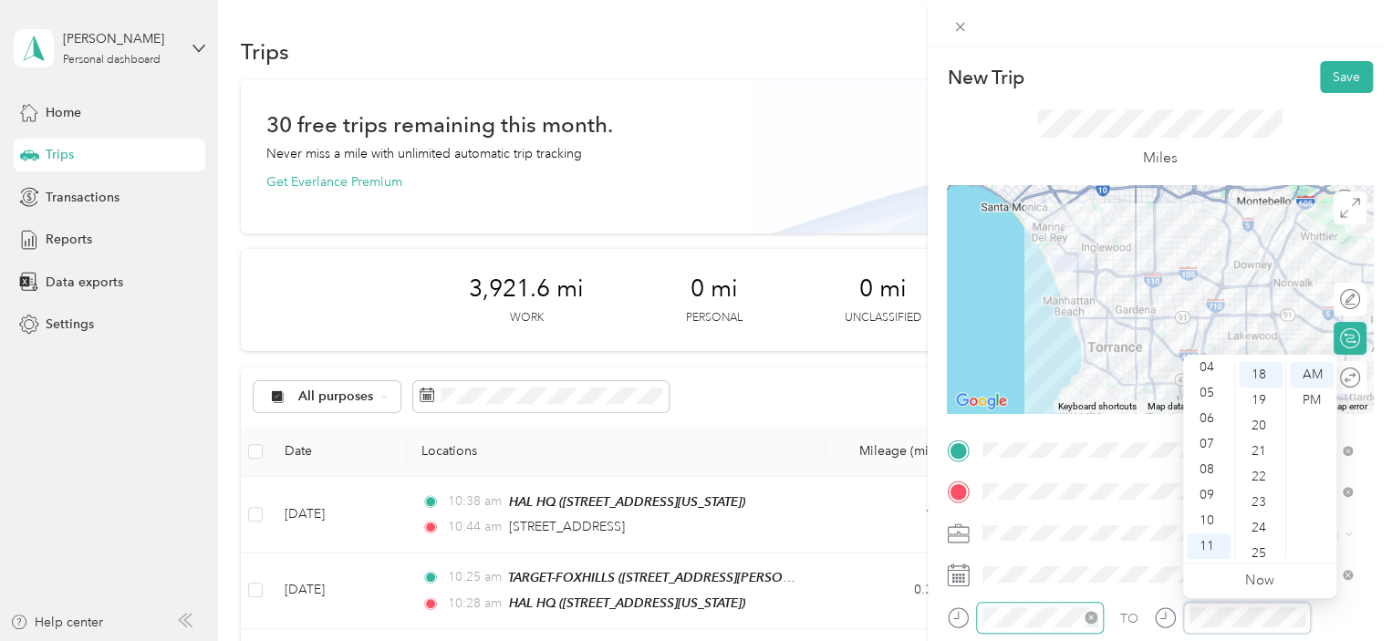
scroll to position [460, 0]
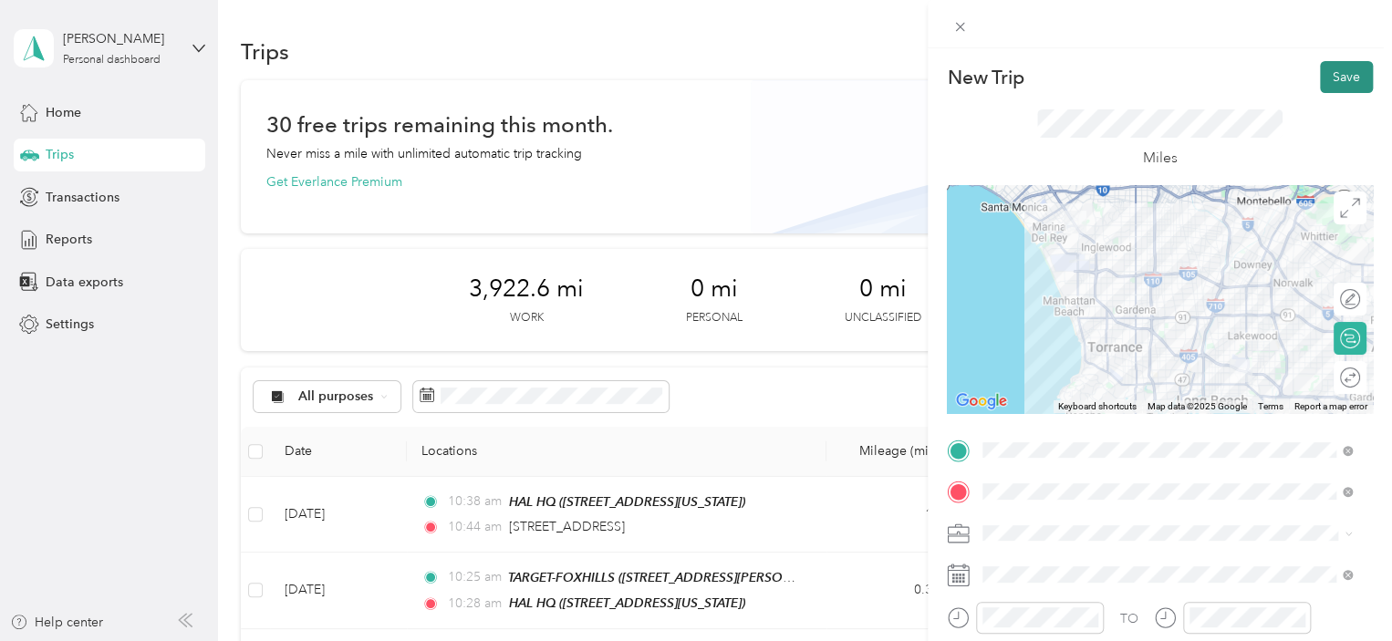
click at [1320, 81] on button "Save" at bounding box center [1346, 77] width 53 height 32
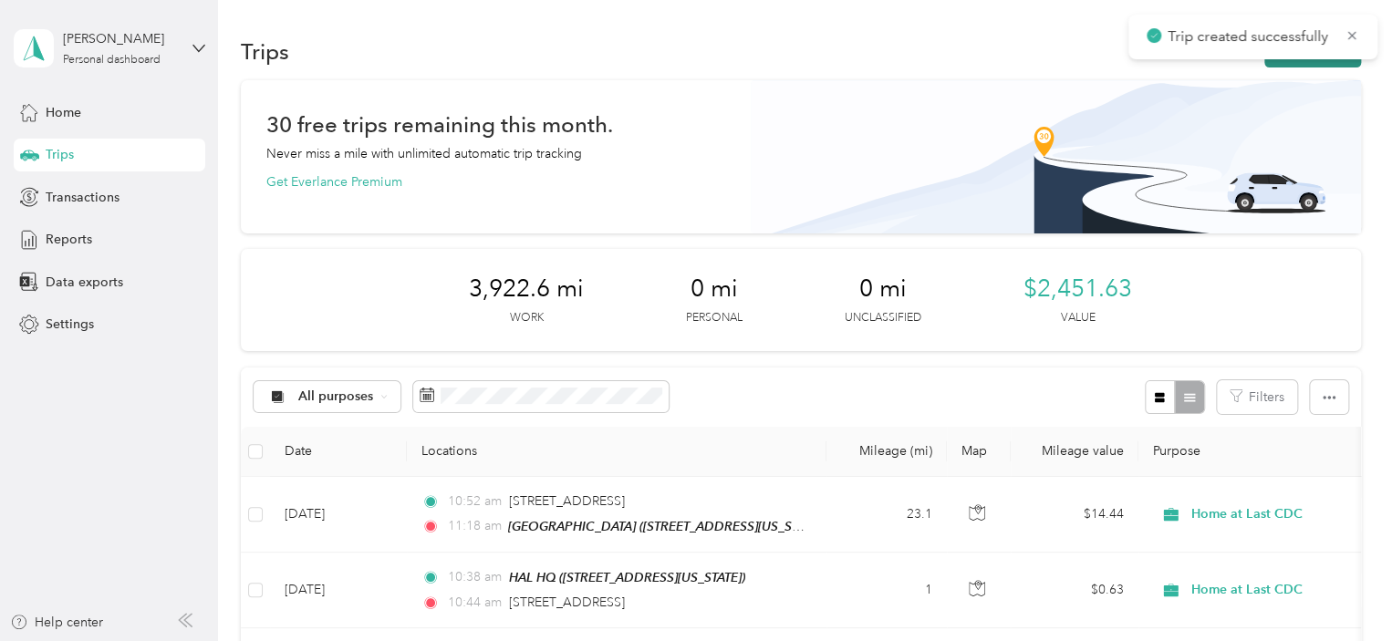
click at [1306, 62] on button "New trip" at bounding box center [1313, 52] width 97 height 32
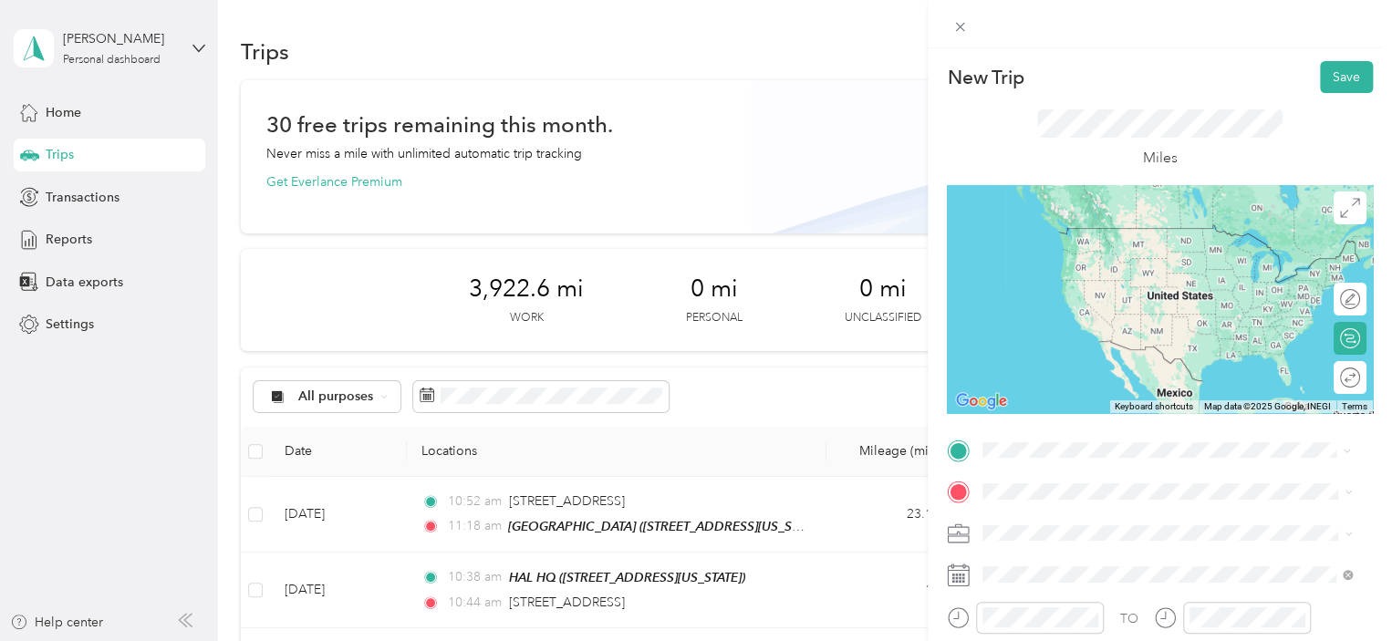
click at [1128, 320] on span "[STREET_ADDRESS][US_STATE]" at bounding box center [1108, 313] width 182 height 16
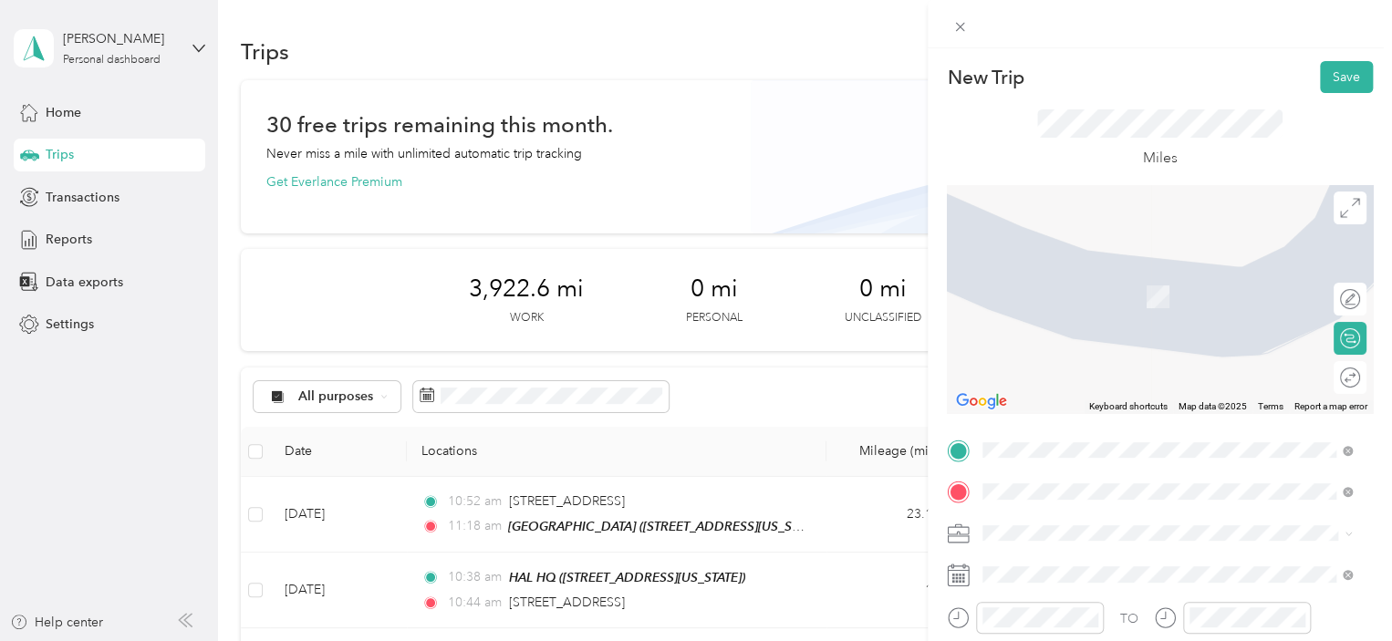
click at [1091, 316] on li "HAL HQ [STREET_ADDRESS][US_STATE]" at bounding box center [1167, 286] width 382 height 57
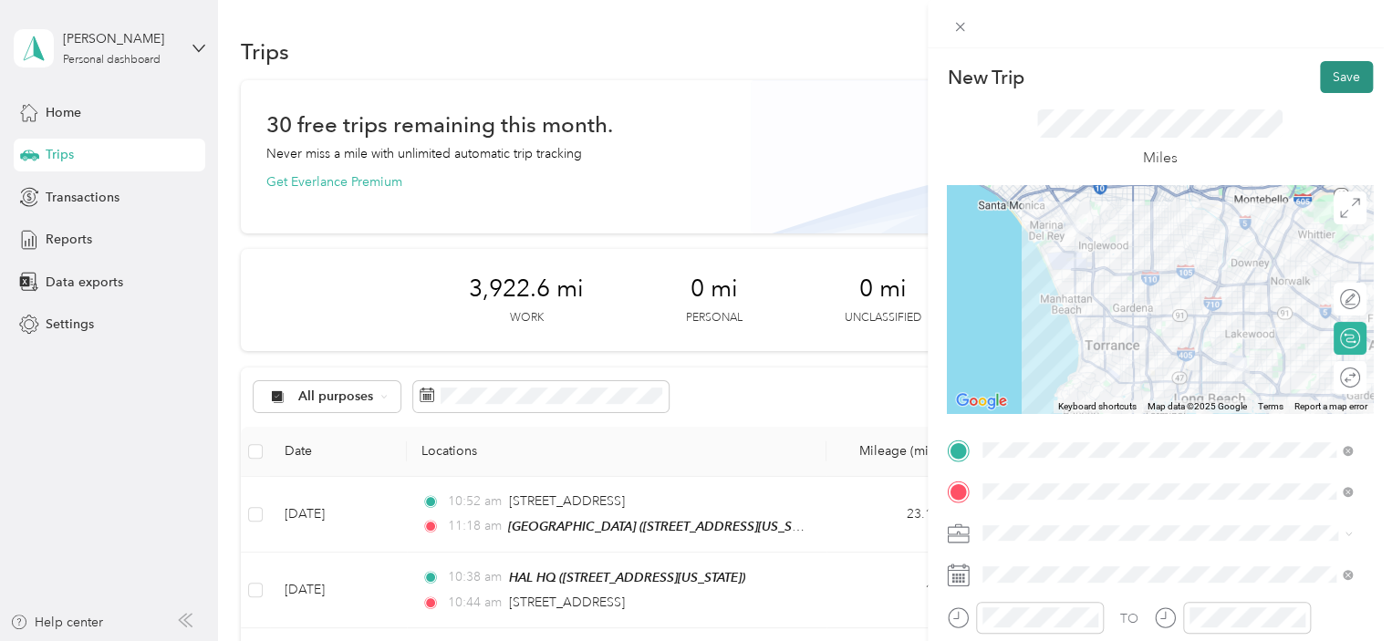
click at [1328, 87] on button "Save" at bounding box center [1346, 77] width 53 height 32
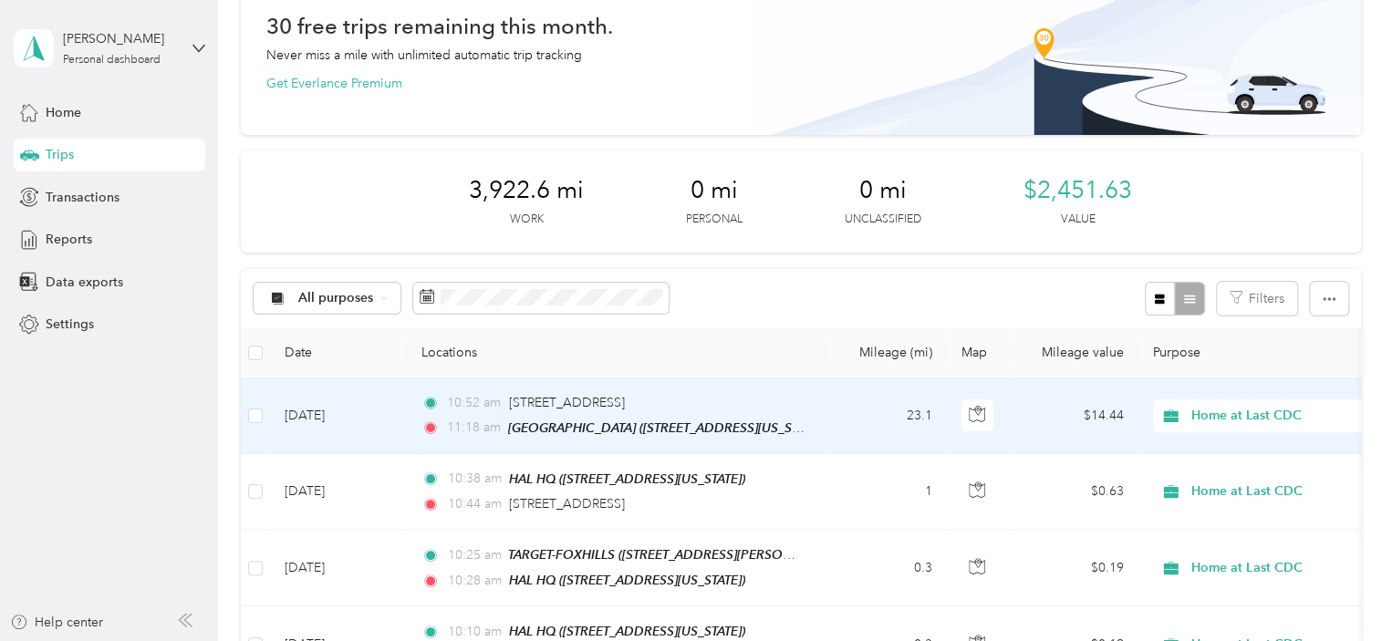
scroll to position [0, 0]
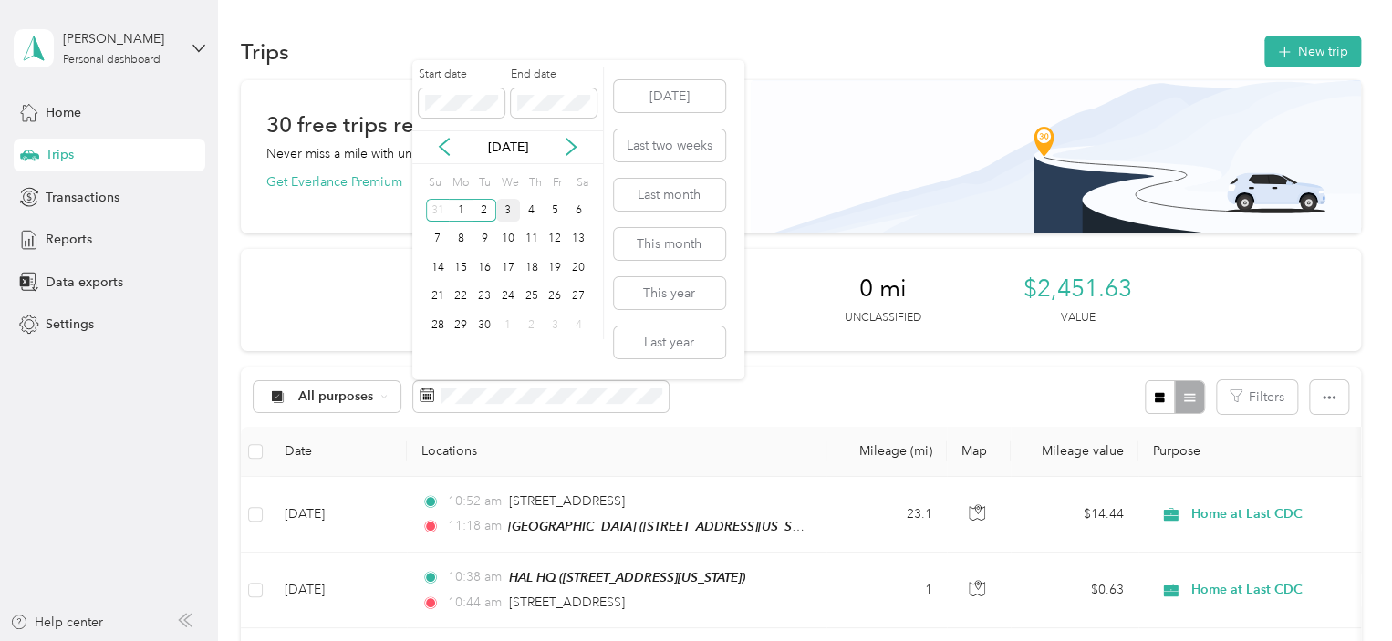
click at [507, 204] on div "3" at bounding box center [508, 210] width 24 height 23
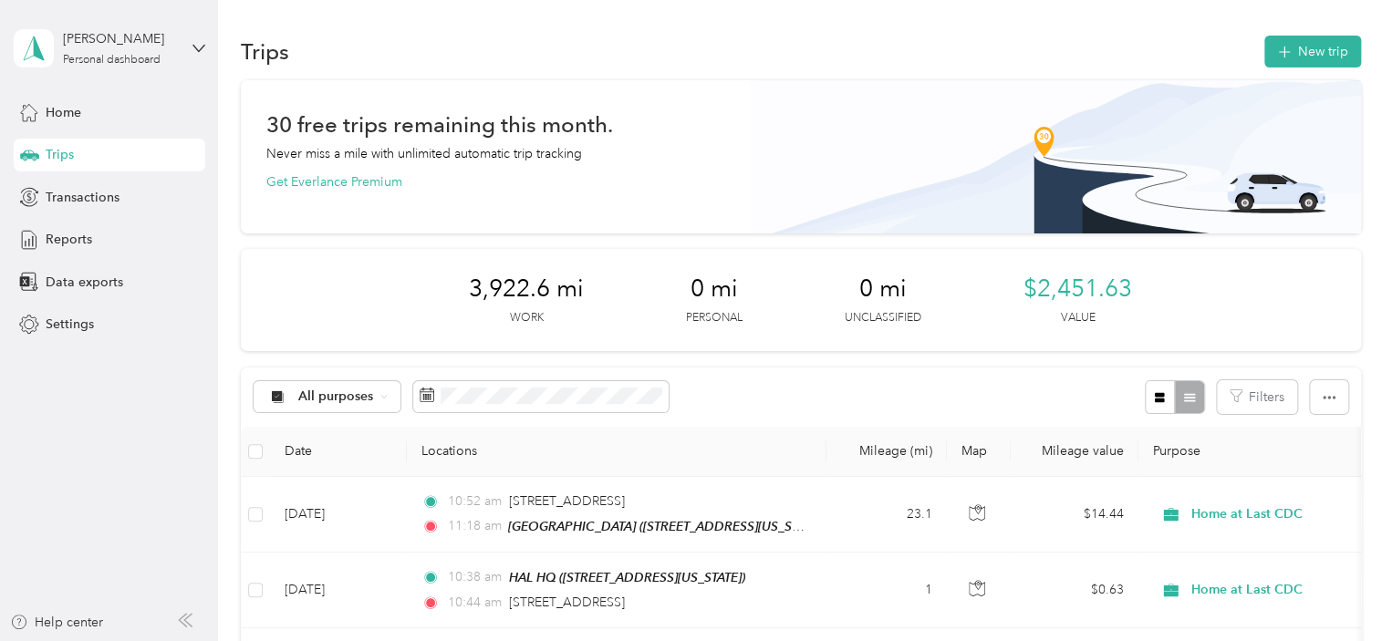
click at [764, 422] on div "All purposes Filters" at bounding box center [801, 397] width 1120 height 59
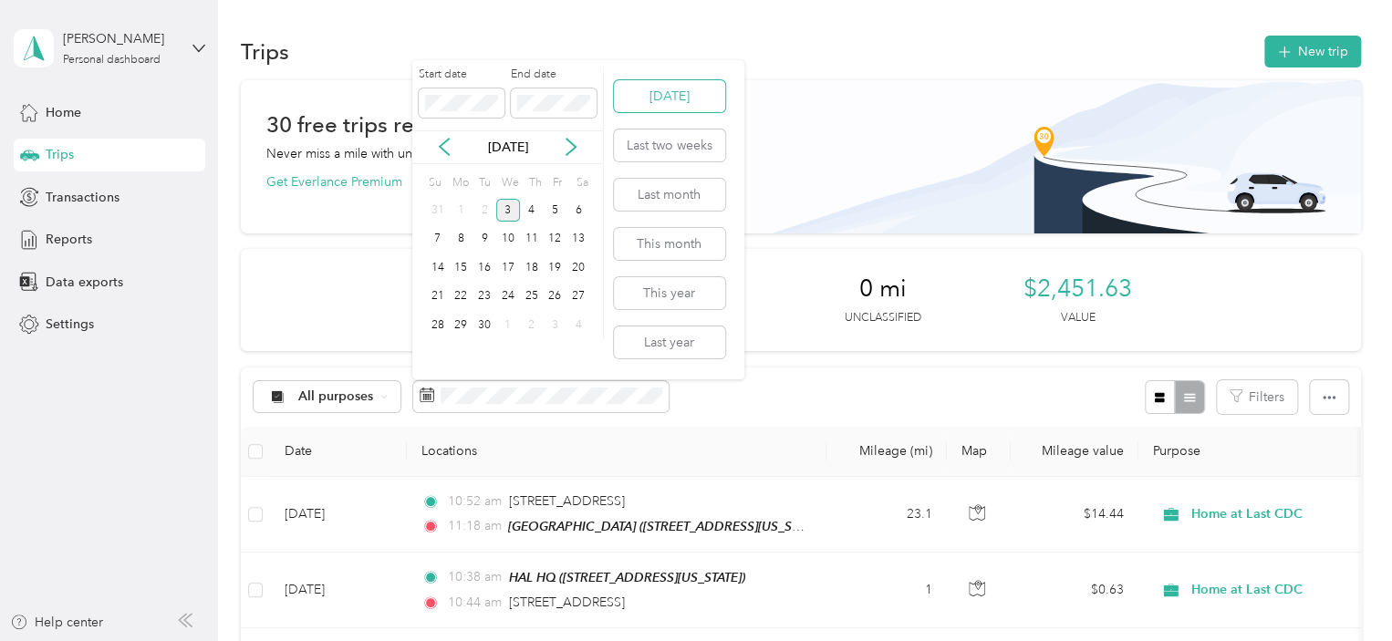
click at [624, 97] on button "[DATE]" at bounding box center [669, 96] width 111 height 32
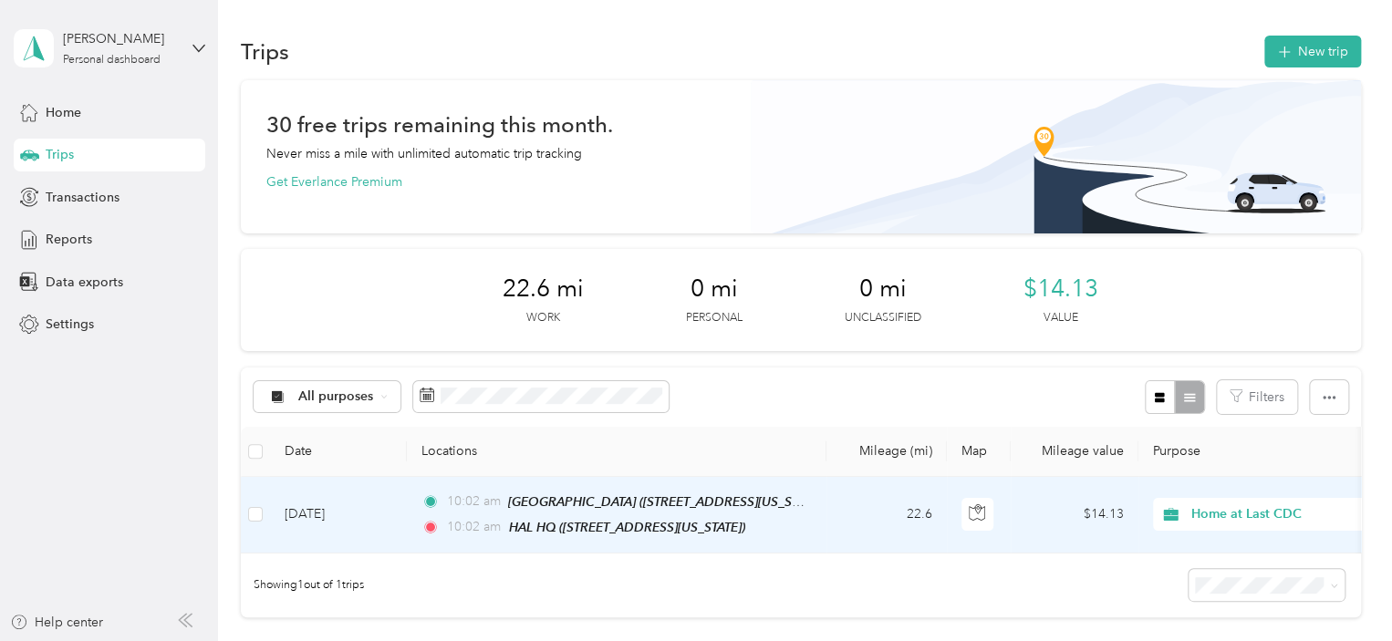
click at [380, 507] on td "[DATE]" at bounding box center [338, 515] width 137 height 77
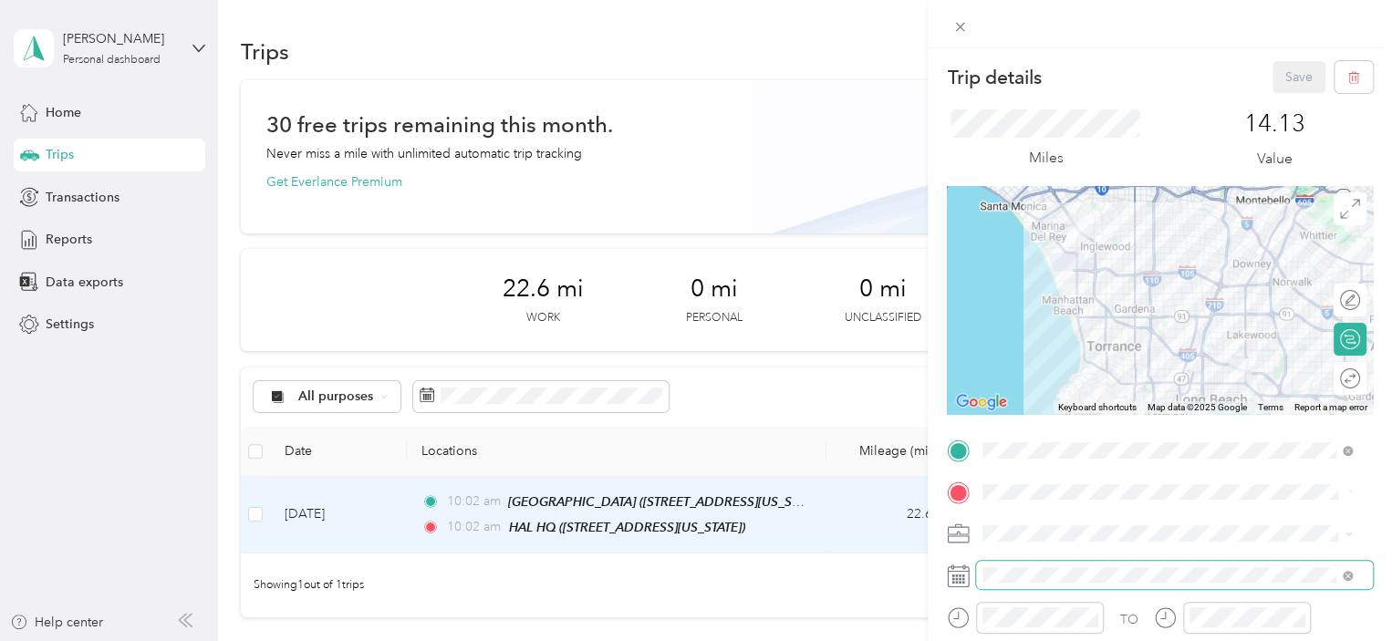
click at [1055, 561] on span at bounding box center [1174, 575] width 397 height 29
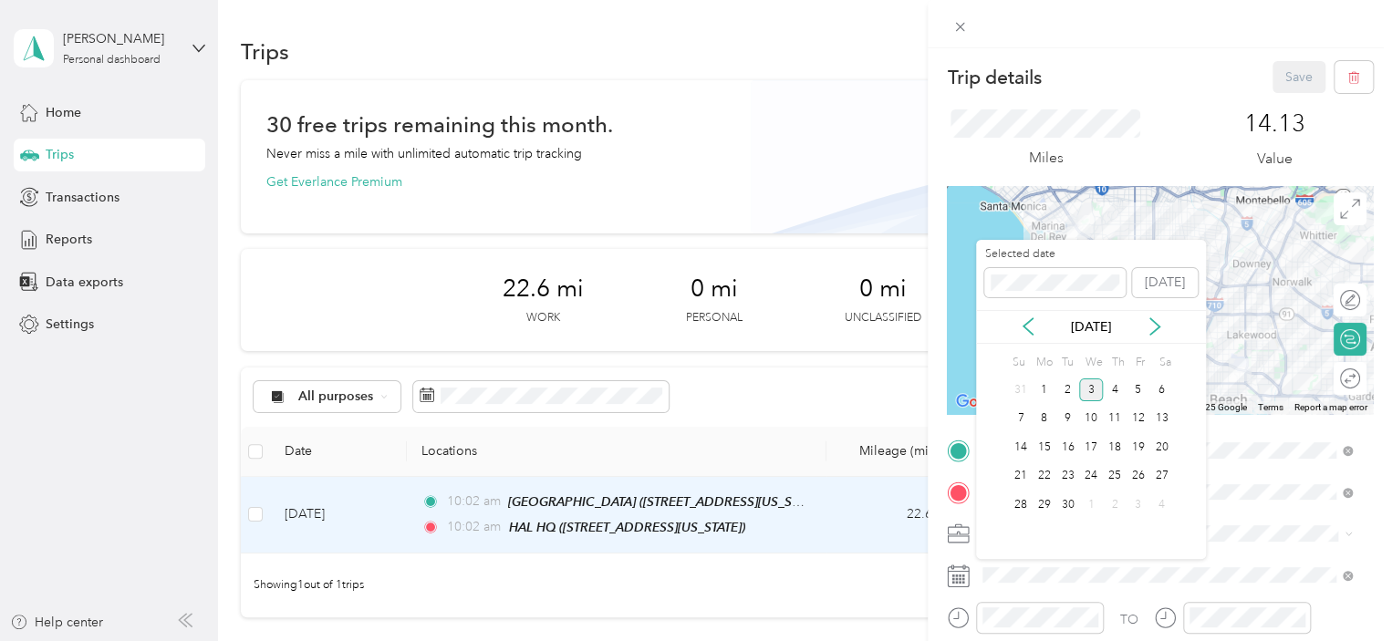
click at [1037, 326] on div "[DATE]" at bounding box center [1091, 327] width 230 height 19
click at [1037, 326] on icon at bounding box center [1028, 327] width 18 height 18
click at [1064, 466] on div "19" at bounding box center [1069, 476] width 24 height 23
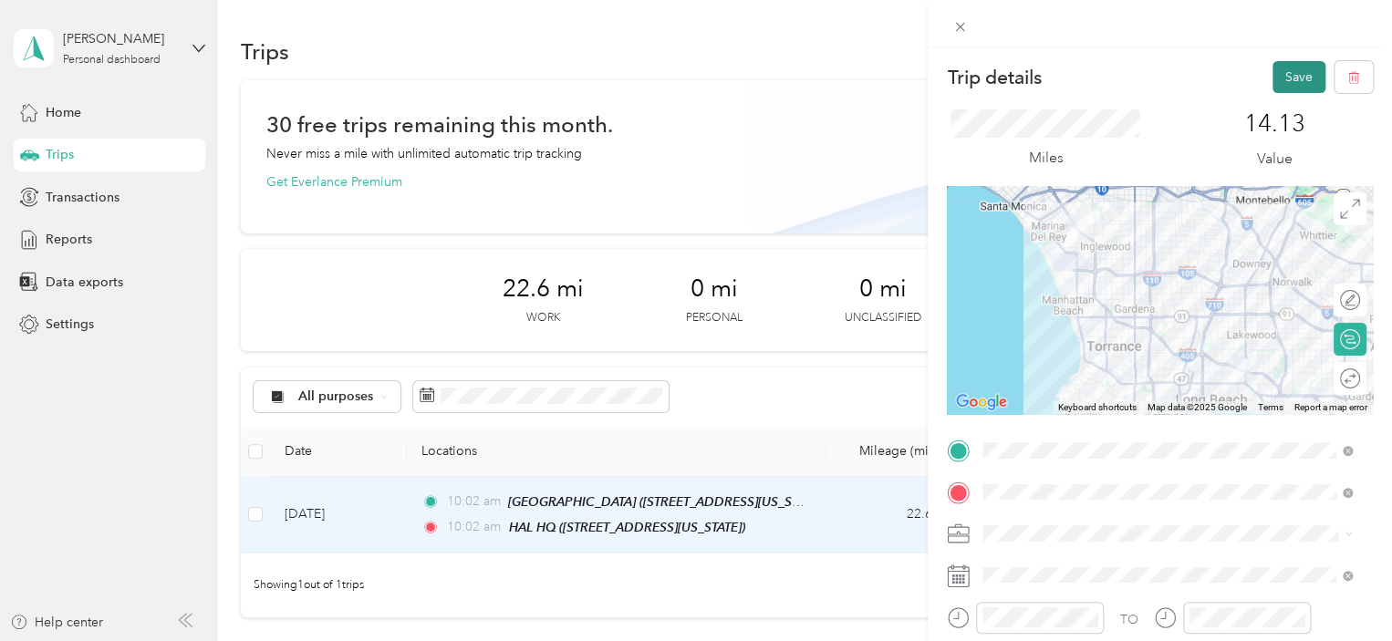
click at [1291, 78] on button "Save" at bounding box center [1299, 77] width 53 height 32
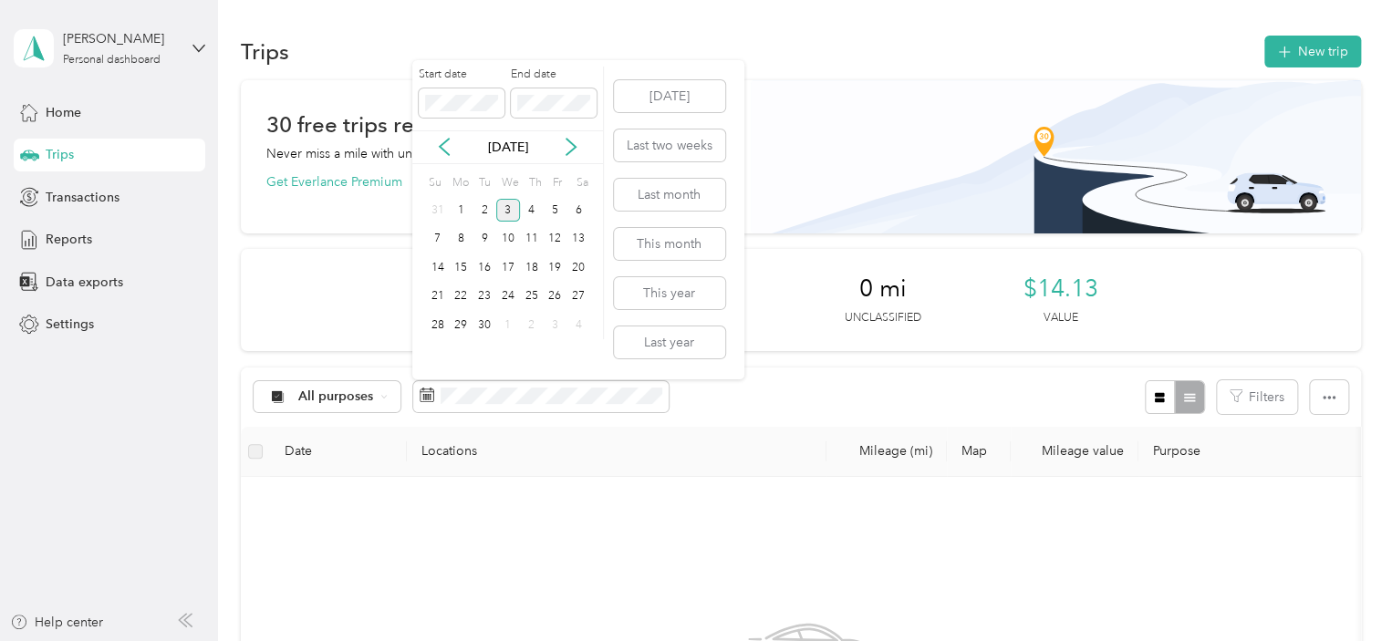
click at [609, 76] on div "Start date End date [DATE] Su Mo Tu We Th Fr Sa 31 1 2 3 4 5 6 7 8 9 10 11 12 1…" at bounding box center [578, 219] width 332 height 319
click at [609, 72] on div "Start date End date [DATE] Su Mo Tu We Th Fr Sa 31 1 2 3 4 5 6 7 8 9 10 11 12 1…" at bounding box center [578, 219] width 332 height 319
click at [598, 130] on div "[DATE]" at bounding box center [507, 147] width 191 height 34
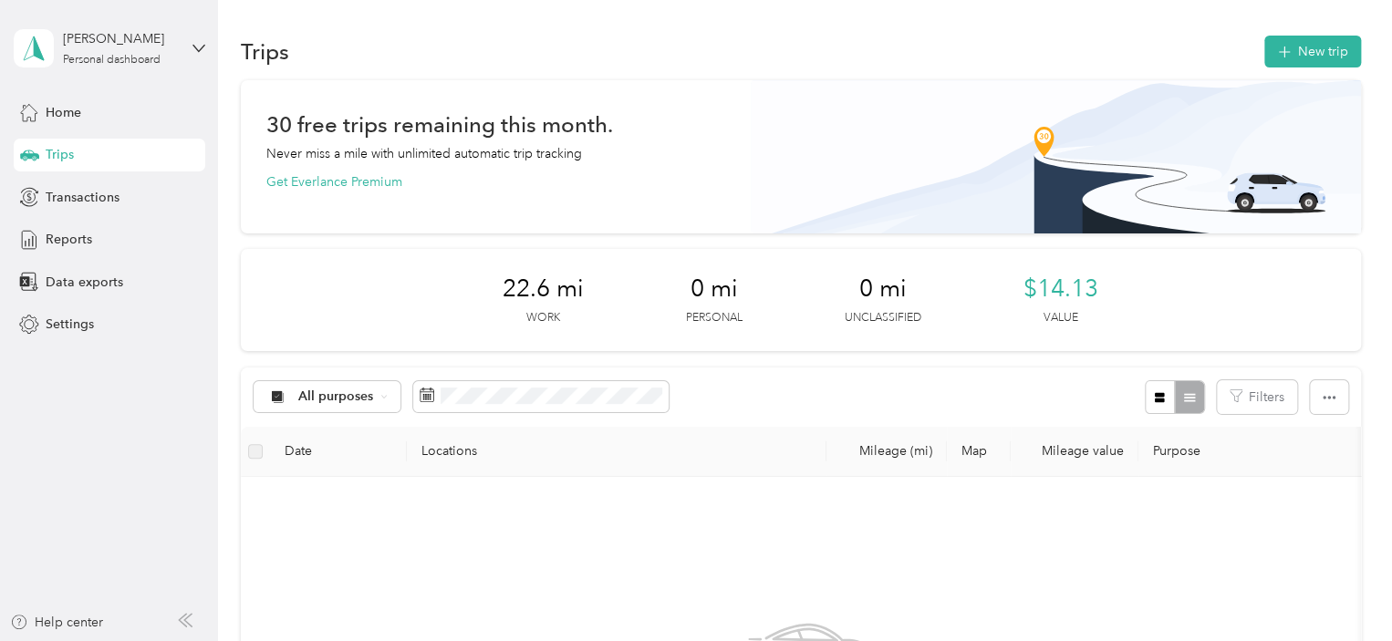
click at [686, 411] on div "All purposes Filters" at bounding box center [801, 397] width 1120 height 59
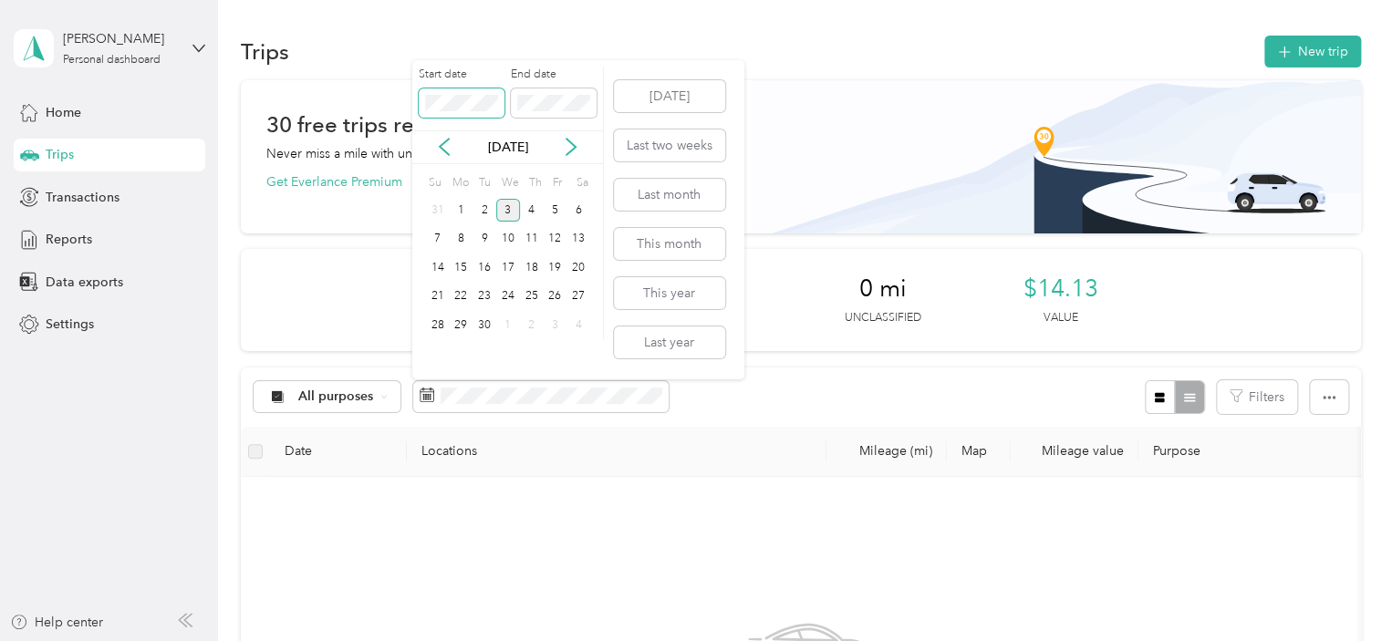
click at [499, 99] on span at bounding box center [462, 103] width 86 height 29
click at [377, 105] on body "[PERSON_NAME] Personal dashboard Home Trips Transactions Reports Data exports S…" at bounding box center [691, 320] width 1383 height 641
click at [596, 79] on label "End date" at bounding box center [554, 75] width 86 height 16
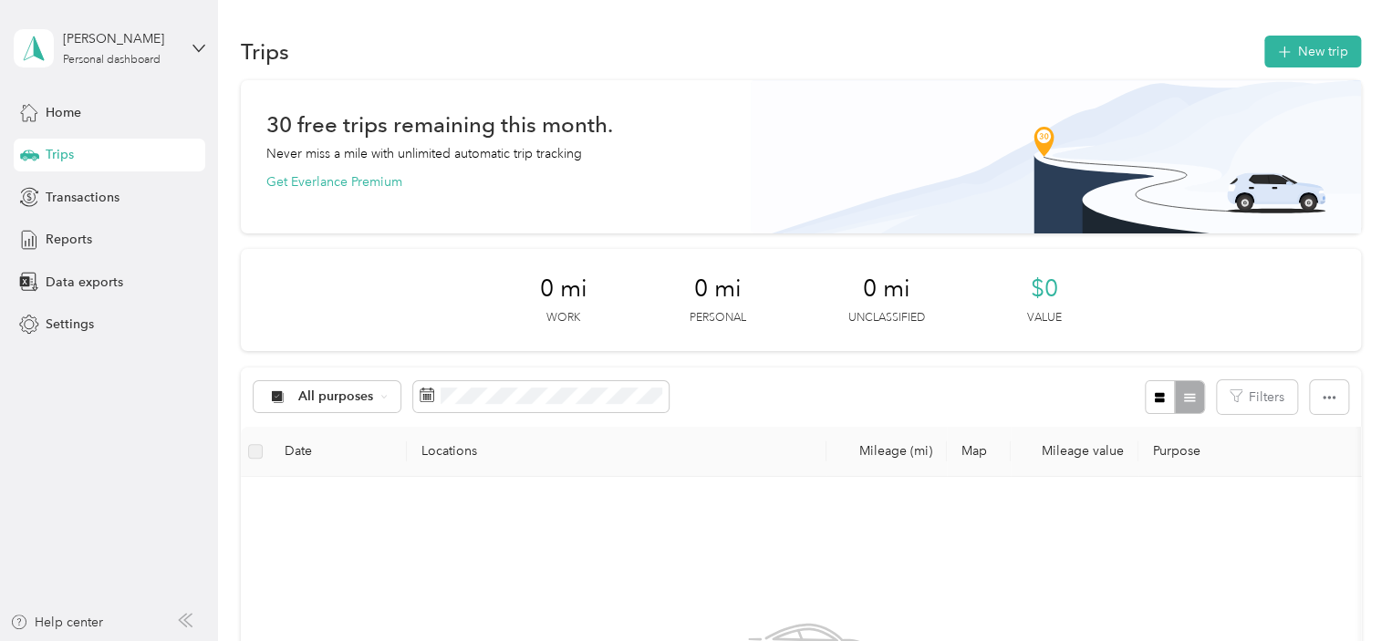
click at [682, 397] on div "All purposes Filters" at bounding box center [801, 397] width 1120 height 59
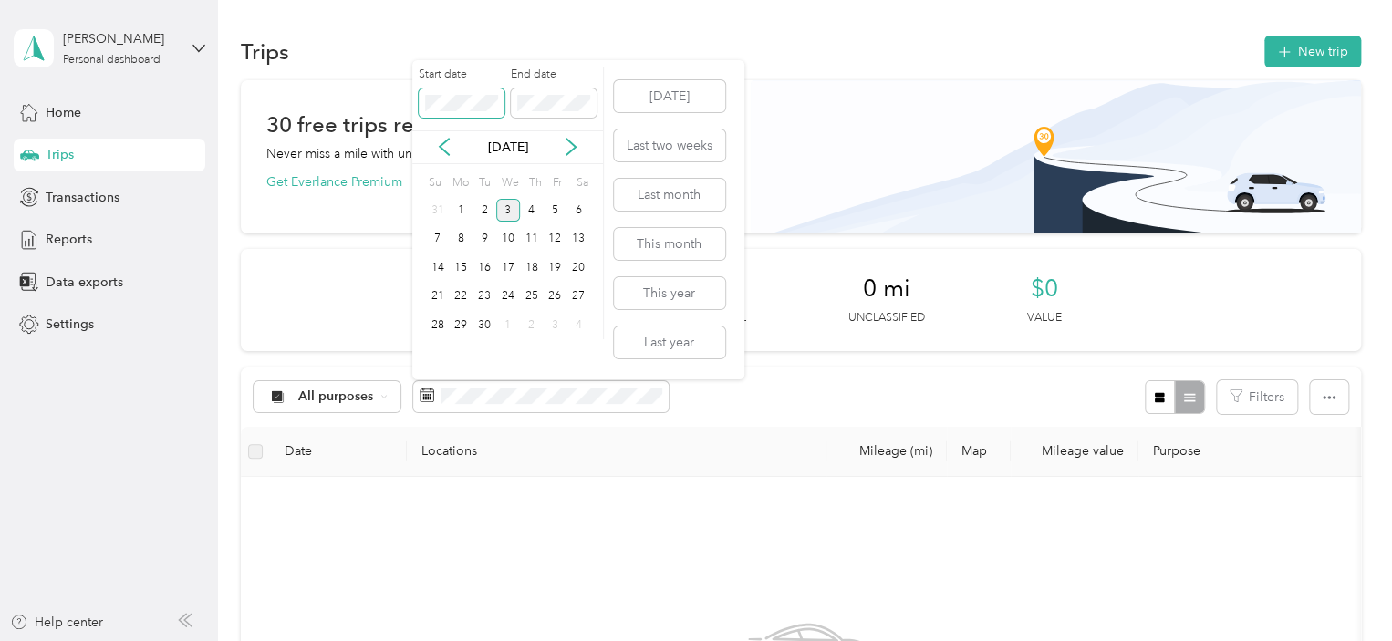
click at [452, 112] on span at bounding box center [462, 103] width 86 height 29
click at [512, 207] on div "3" at bounding box center [508, 210] width 24 height 23
click at [508, 213] on div "3" at bounding box center [508, 210] width 24 height 23
click at [421, 93] on span at bounding box center [462, 103] width 86 height 29
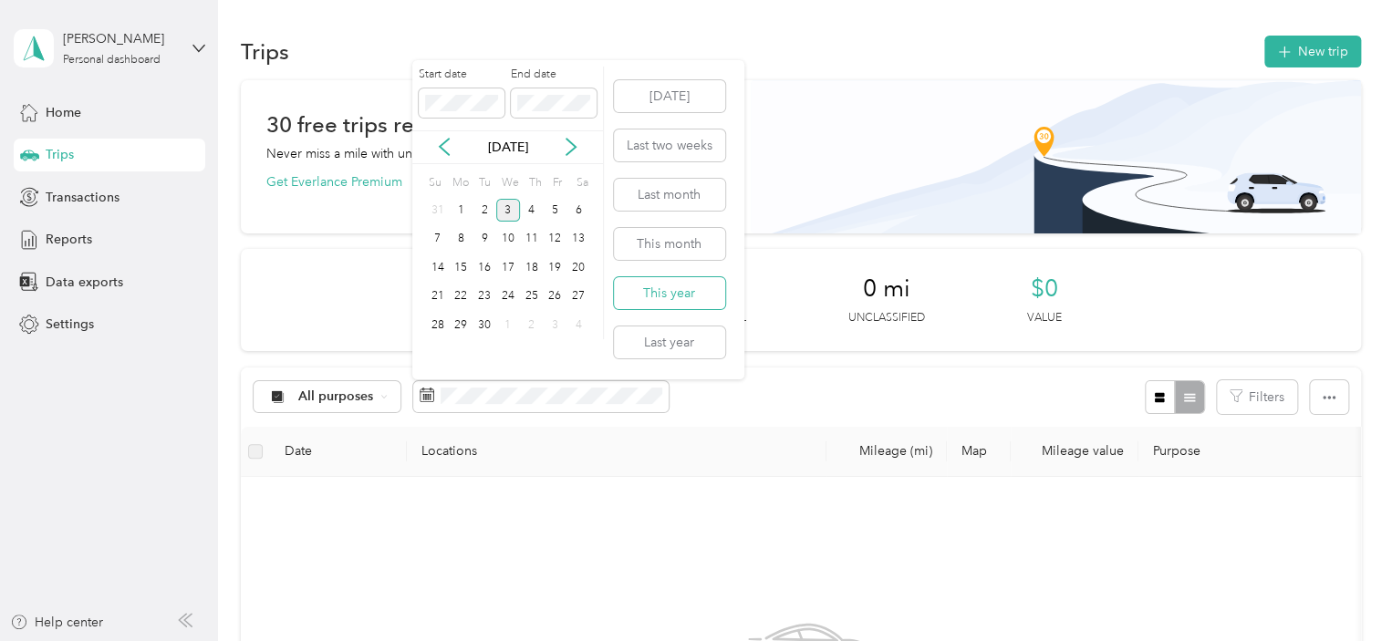
click at [685, 287] on button "This year" at bounding box center [669, 293] width 111 height 32
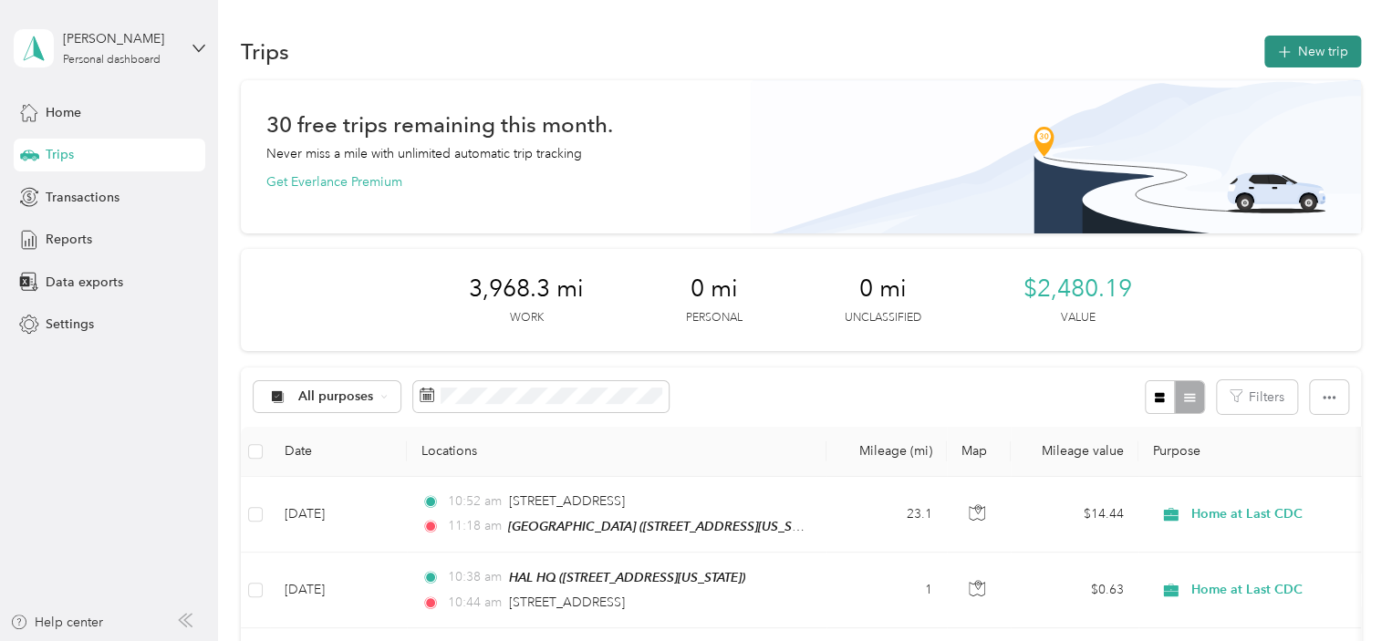
click at [1287, 42] on button "New trip" at bounding box center [1313, 52] width 97 height 32
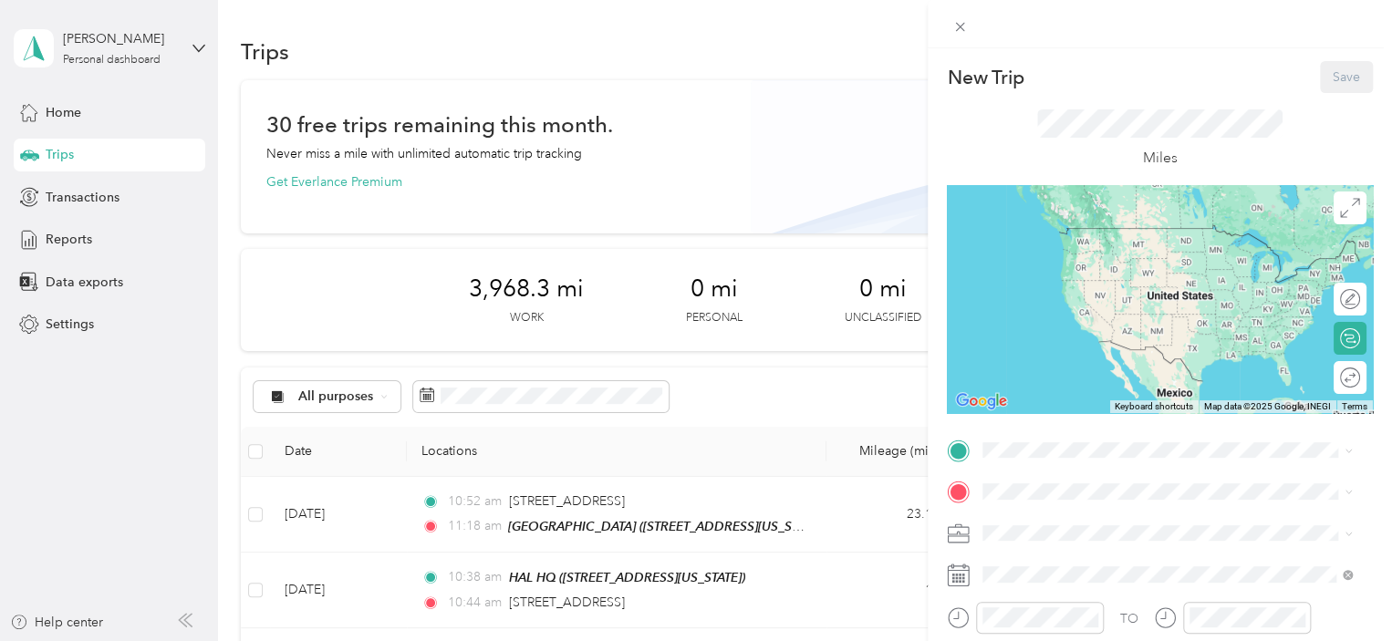
click at [1026, 432] on div "New Trip Save This trip cannot be edited because it is either under review, app…" at bounding box center [1160, 469] width 426 height 816
click at [1035, 439] on span at bounding box center [1174, 450] width 397 height 29
click at [1057, 463] on span at bounding box center [1174, 450] width 397 height 29
click at [1113, 322] on div "[GEOGRAPHIC_DATA] [STREET_ADDRESS][US_STATE]" at bounding box center [1108, 303] width 182 height 38
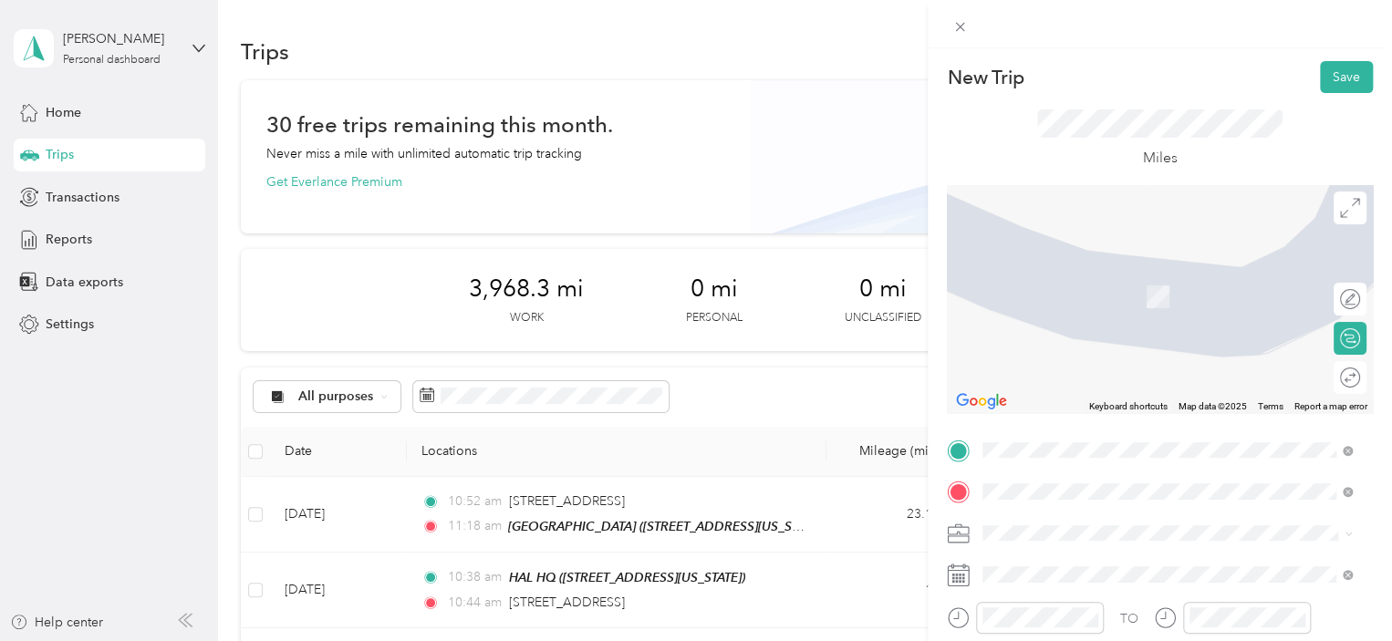
click at [1070, 305] on div "HAL HQ [STREET_ADDRESS][US_STATE]" at bounding box center [1108, 287] width 182 height 38
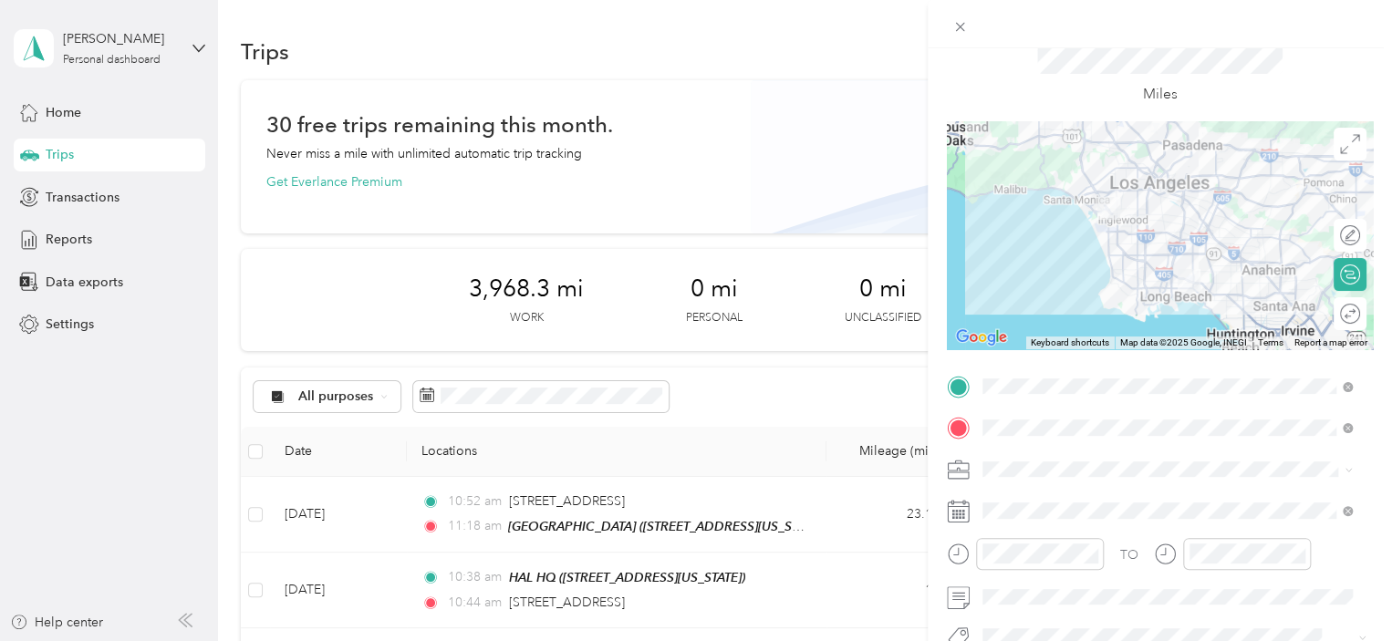
scroll to position [91, 0]
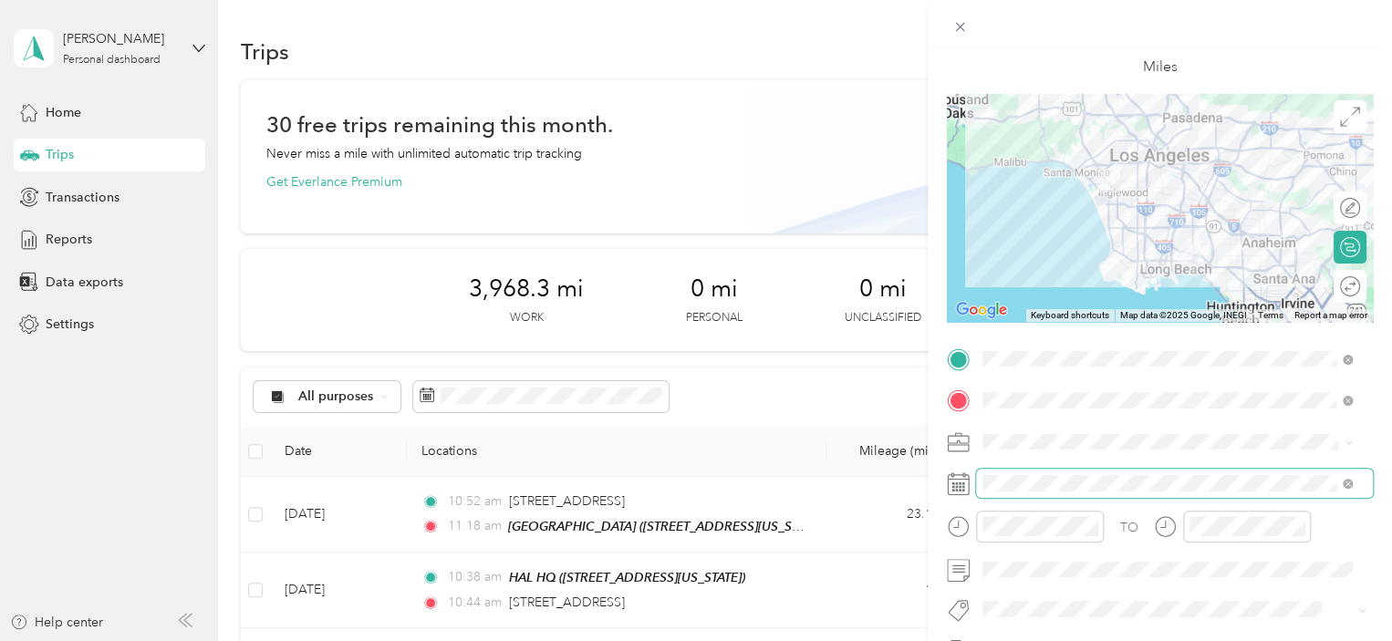
click at [1058, 471] on span at bounding box center [1174, 483] width 397 height 29
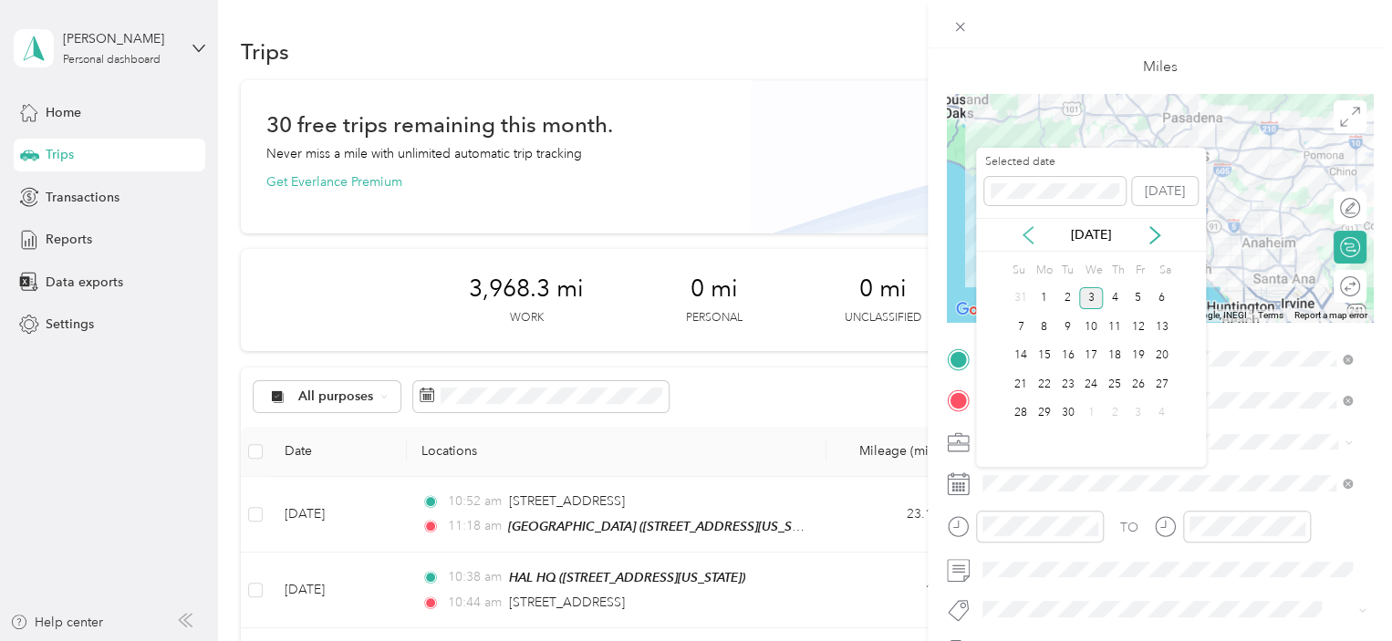
click at [1030, 234] on icon at bounding box center [1028, 235] width 18 height 18
click at [1067, 380] on div "19" at bounding box center [1069, 384] width 24 height 23
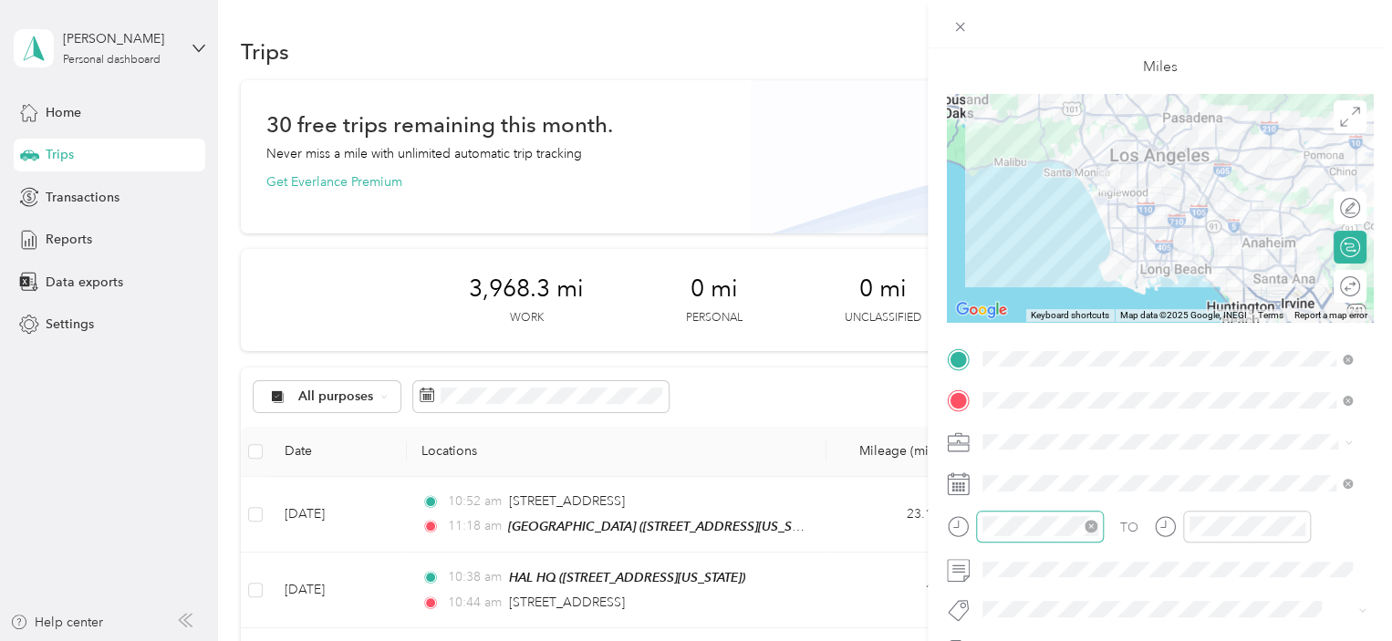
click at [1038, 538] on div at bounding box center [1040, 527] width 128 height 32
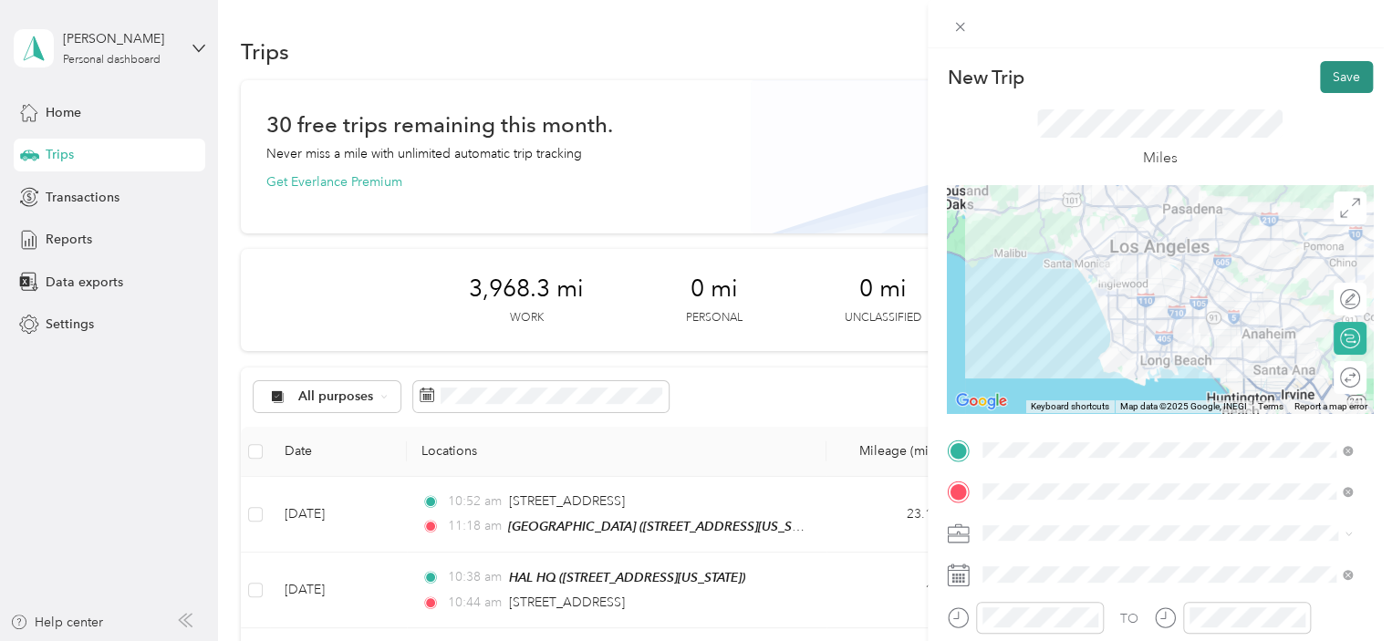
click at [1320, 79] on button "Save" at bounding box center [1346, 77] width 53 height 32
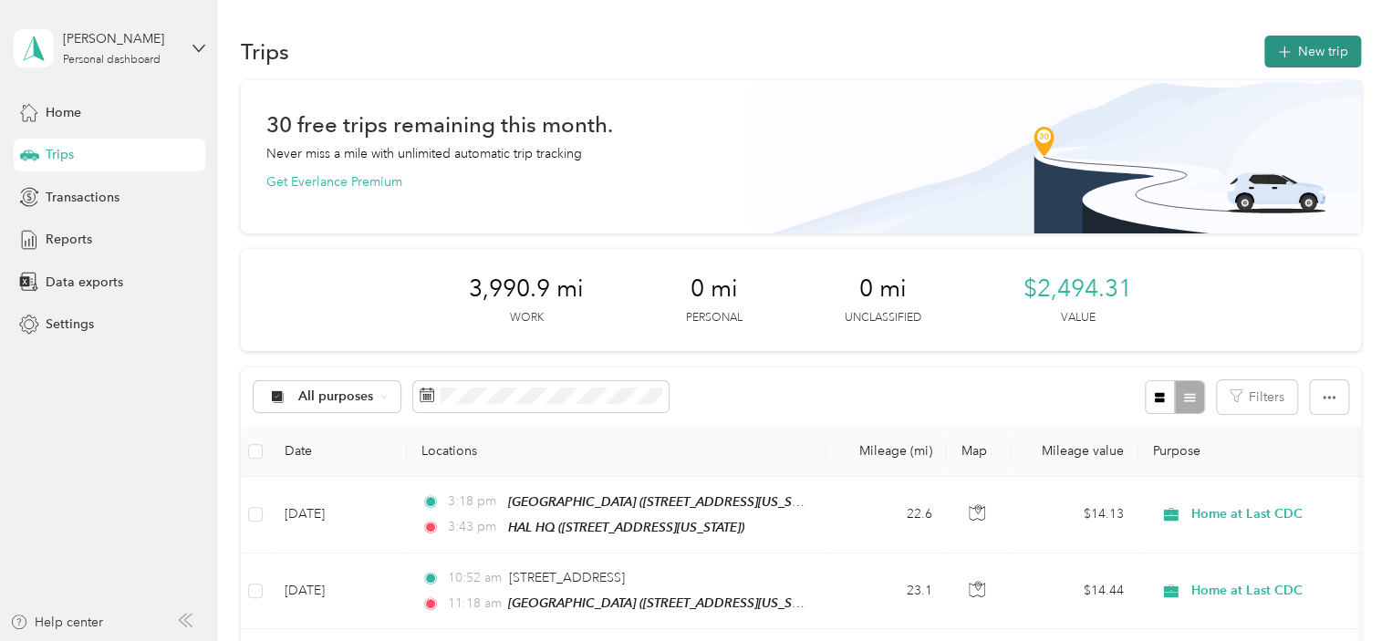
click at [1284, 51] on icon "button" at bounding box center [1284, 52] width 21 height 21
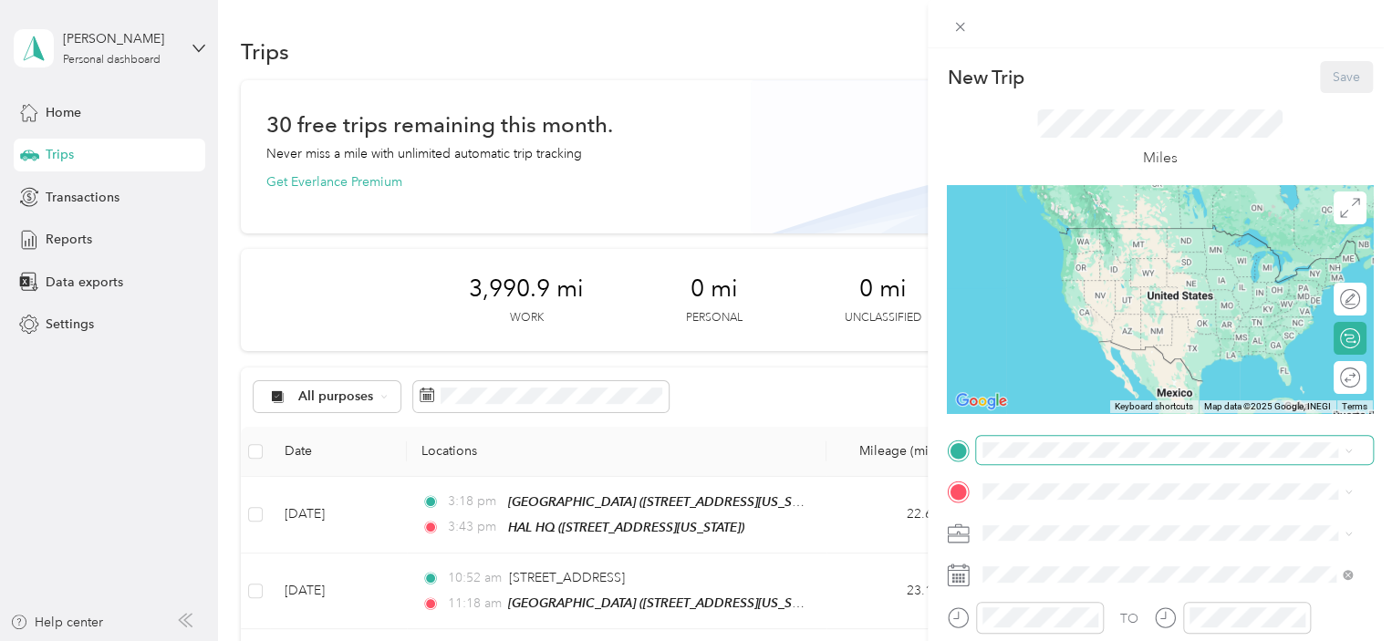
click at [1114, 459] on span at bounding box center [1174, 450] width 397 height 29
click at [1148, 320] on div "[GEOGRAPHIC_DATA] [STREET_ADDRESS][US_STATE]" at bounding box center [1108, 303] width 182 height 38
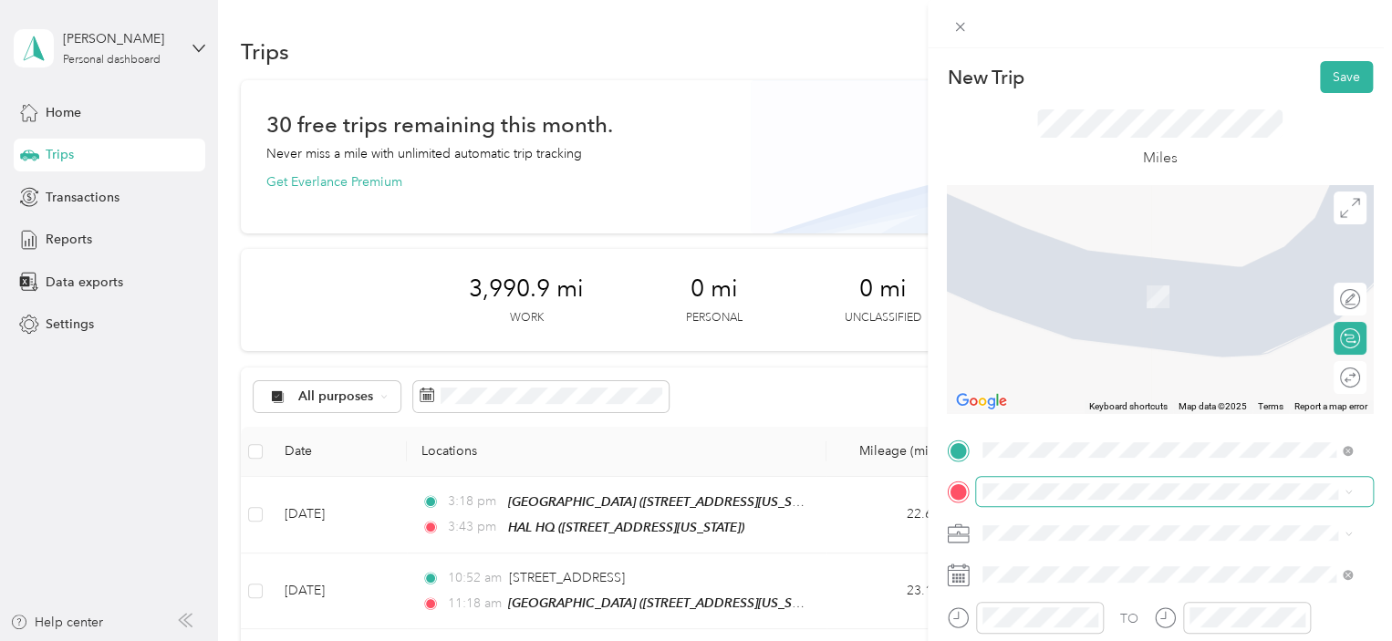
click at [1062, 480] on span at bounding box center [1174, 491] width 397 height 29
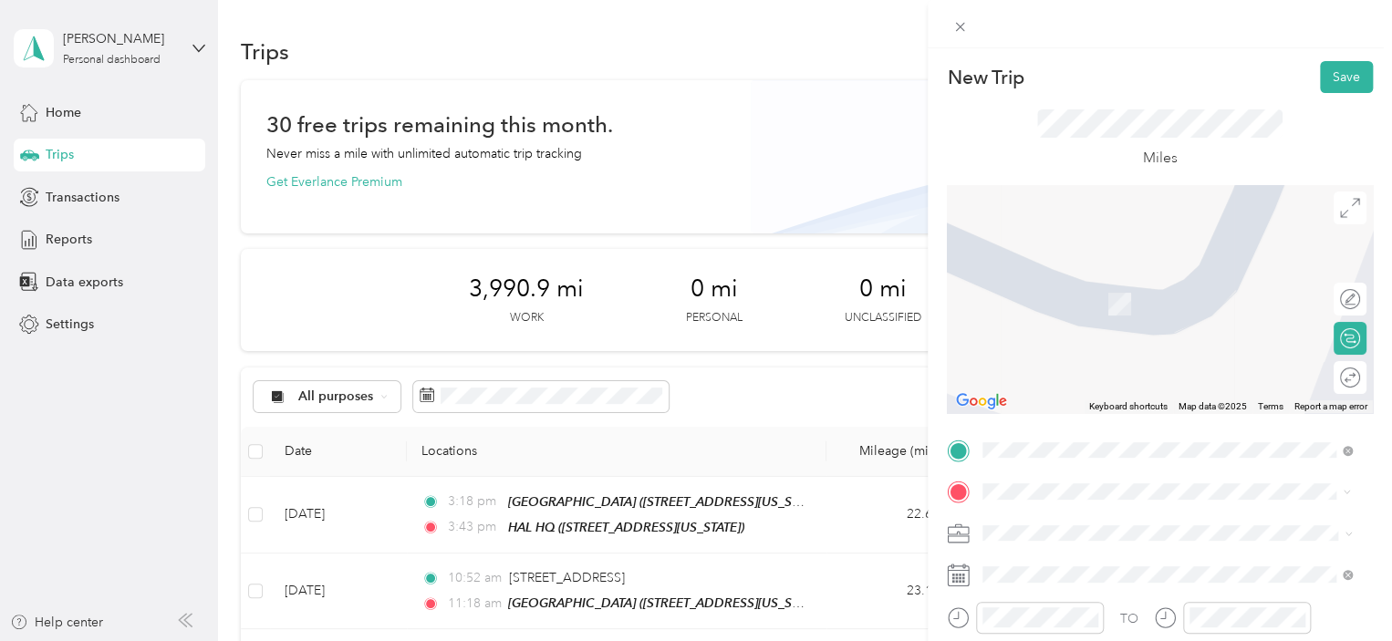
click at [1234, 283] on div "[STREET_ADDRESS][US_STATE]" at bounding box center [1167, 270] width 357 height 25
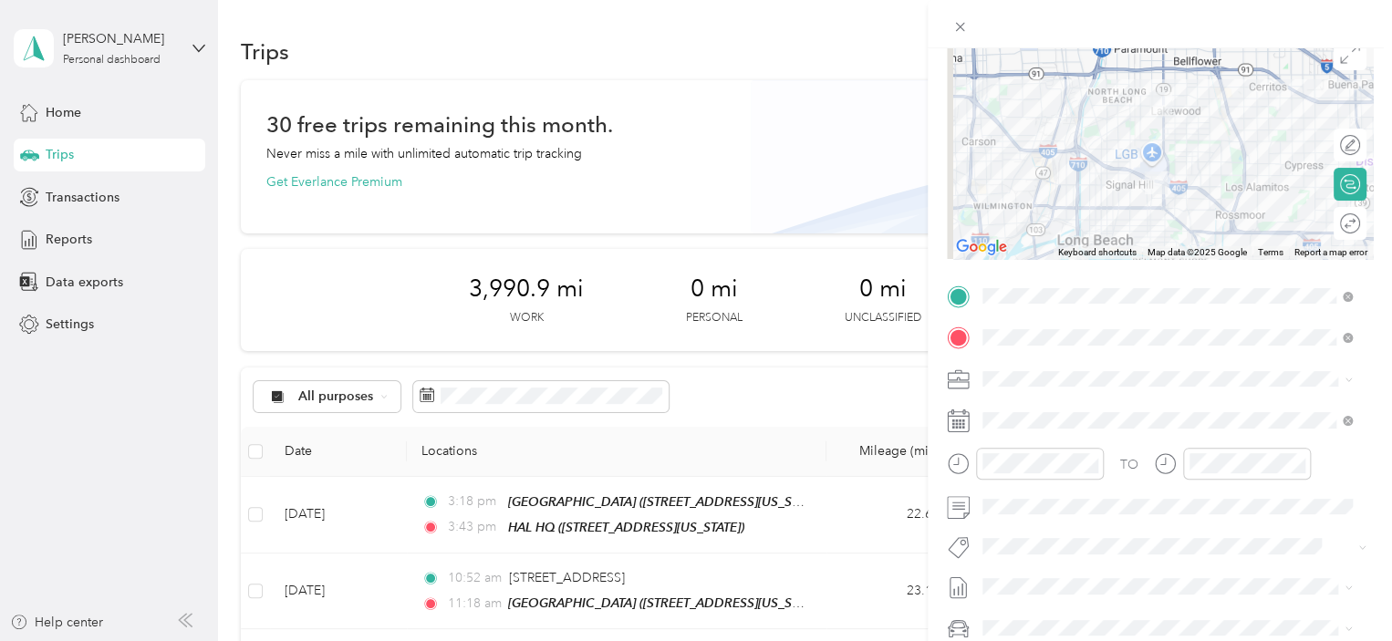
scroll to position [157, 0]
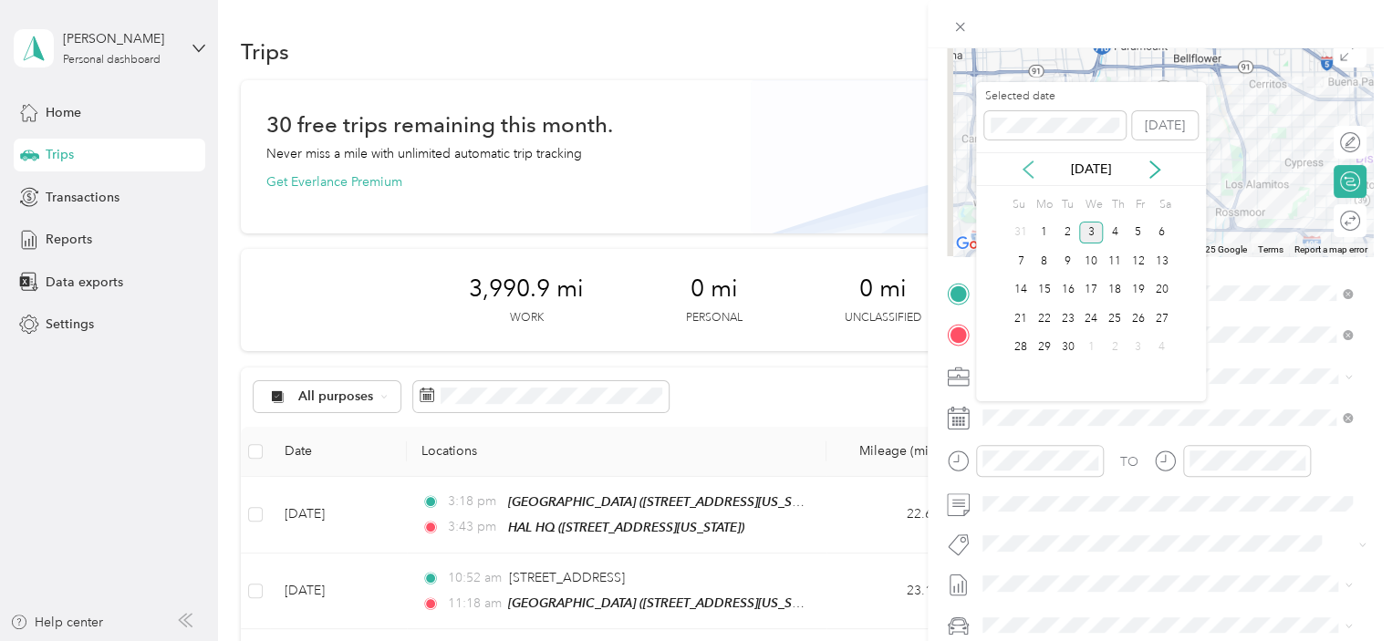
click at [1022, 167] on icon at bounding box center [1028, 170] width 18 height 18
click at [1089, 315] on div "20" at bounding box center [1091, 318] width 24 height 23
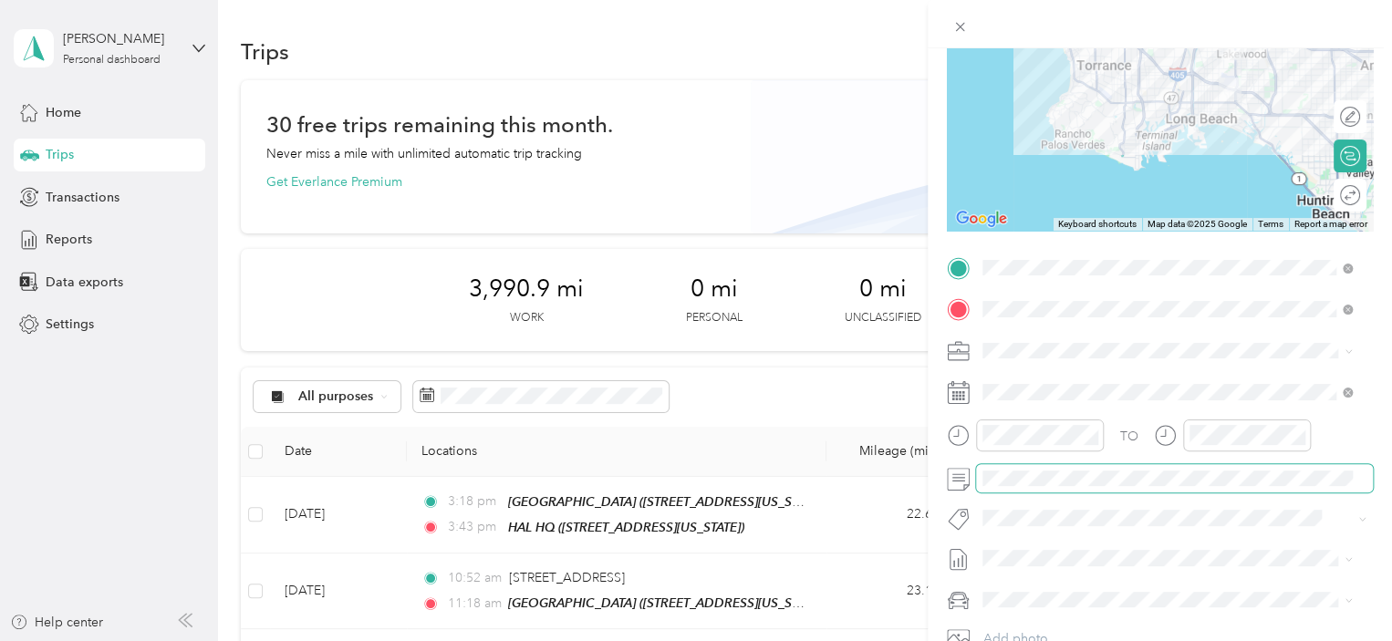
scroll to position [274, 0]
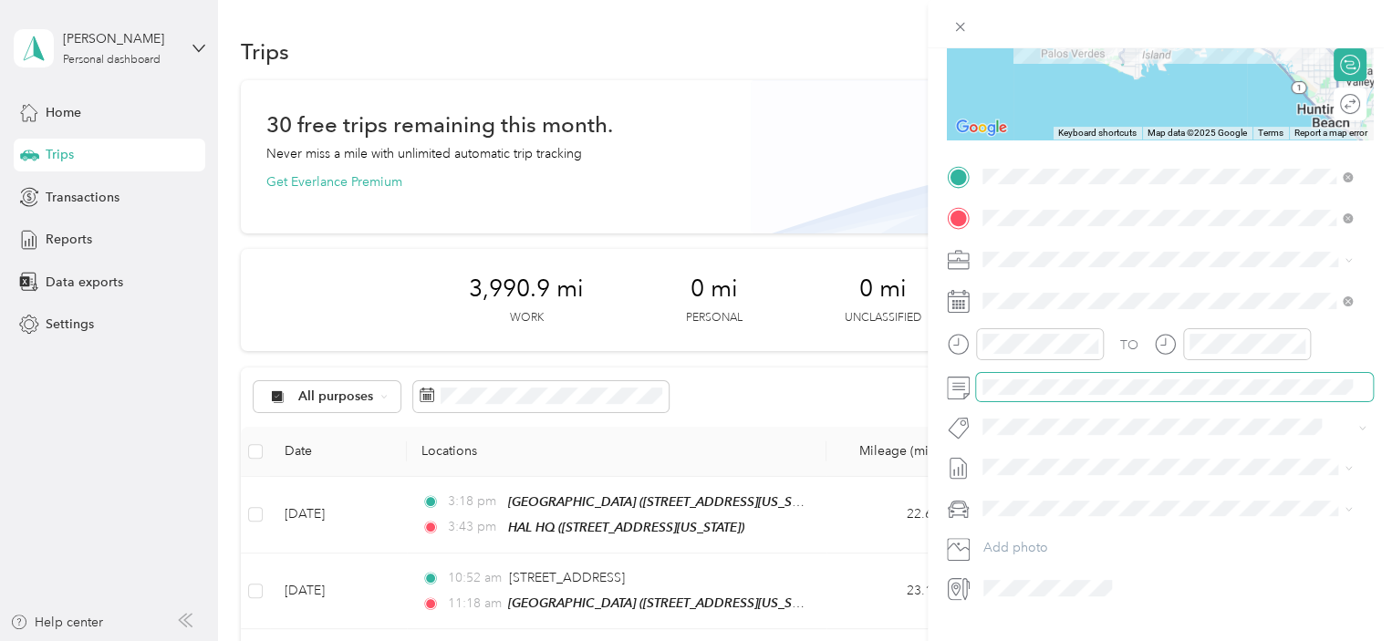
click at [895, 383] on div "New Trip Save This trip cannot be edited because it is either under review, app…" at bounding box center [696, 320] width 1392 height 641
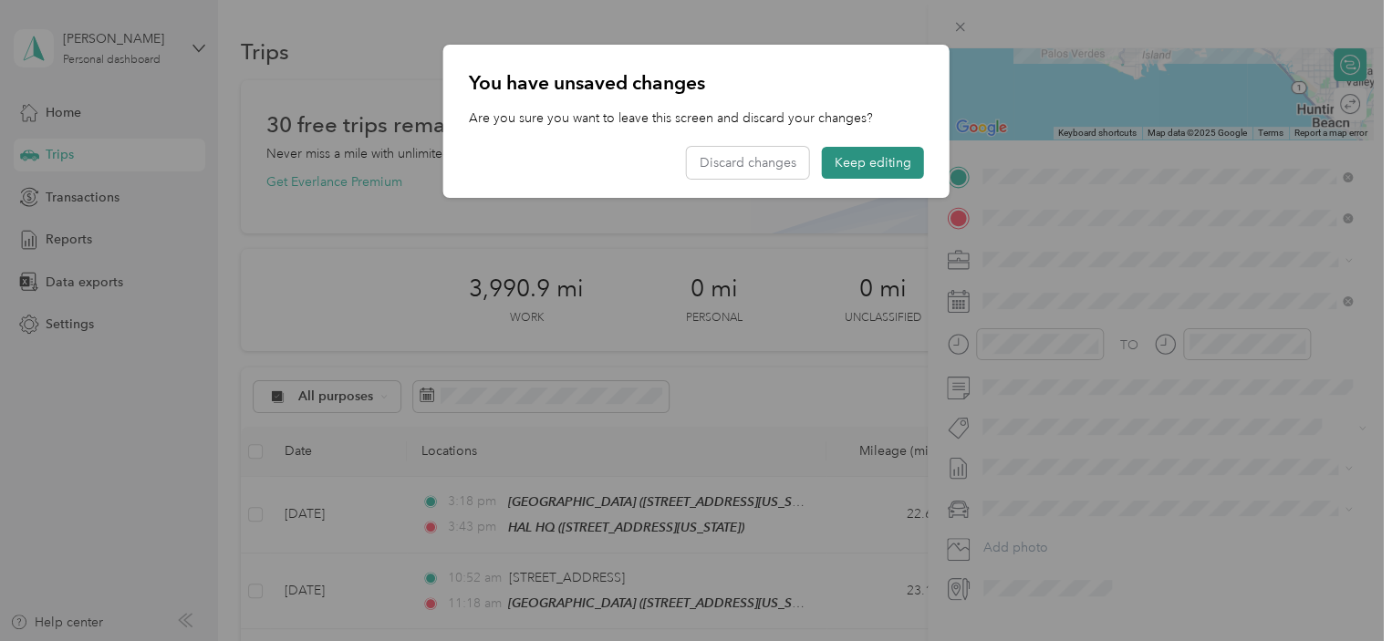
click at [828, 147] on button "Keep editing" at bounding box center [873, 163] width 102 height 32
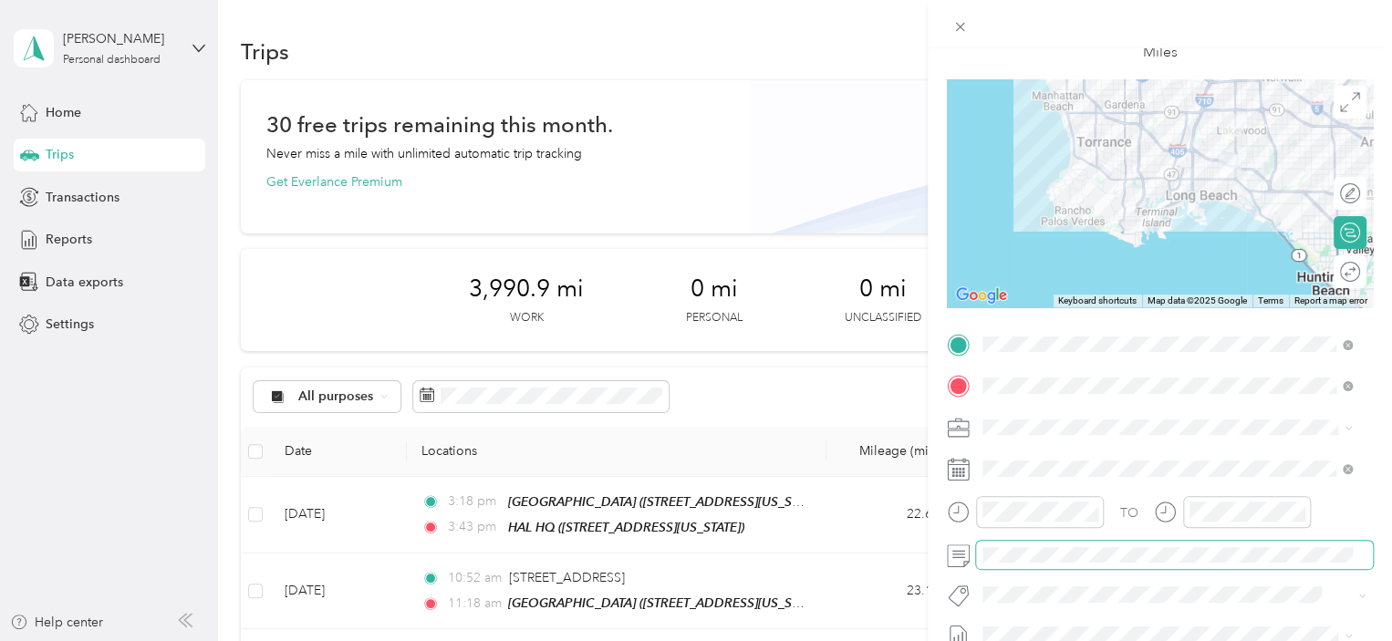
scroll to position [0, 0]
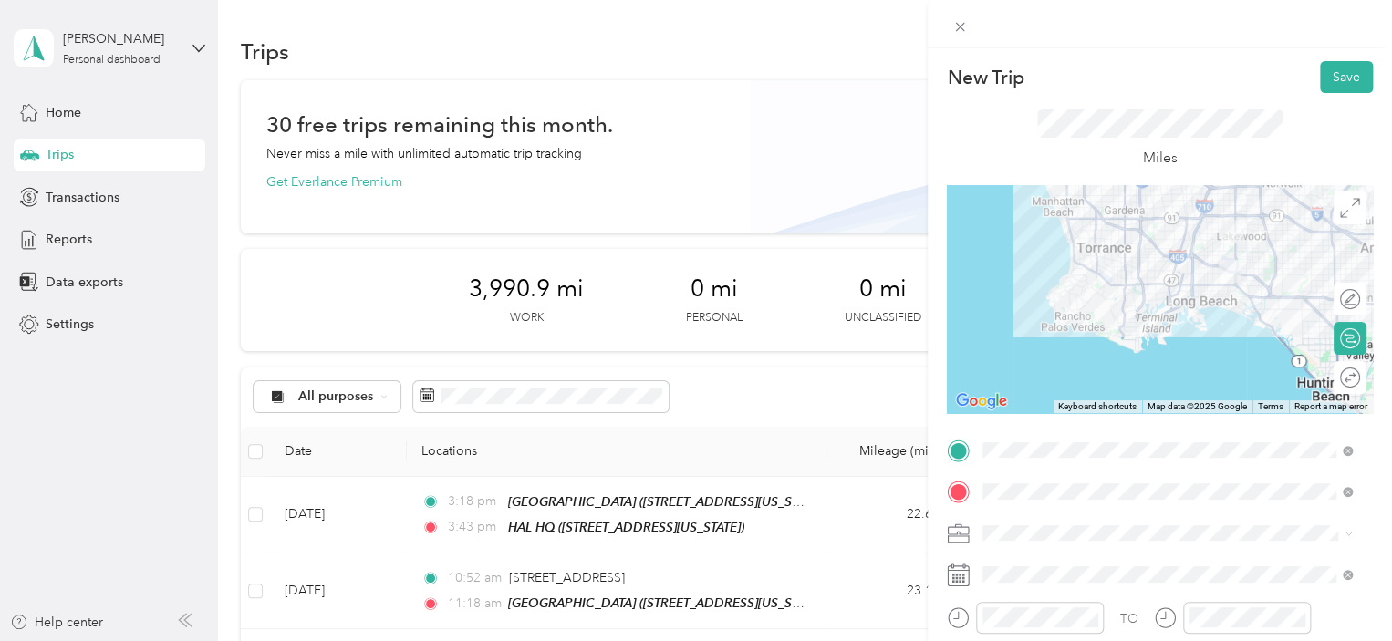
click at [1320, 92] on div "Save" at bounding box center [1346, 77] width 53 height 32
click at [1323, 73] on button "Save" at bounding box center [1346, 77] width 53 height 32
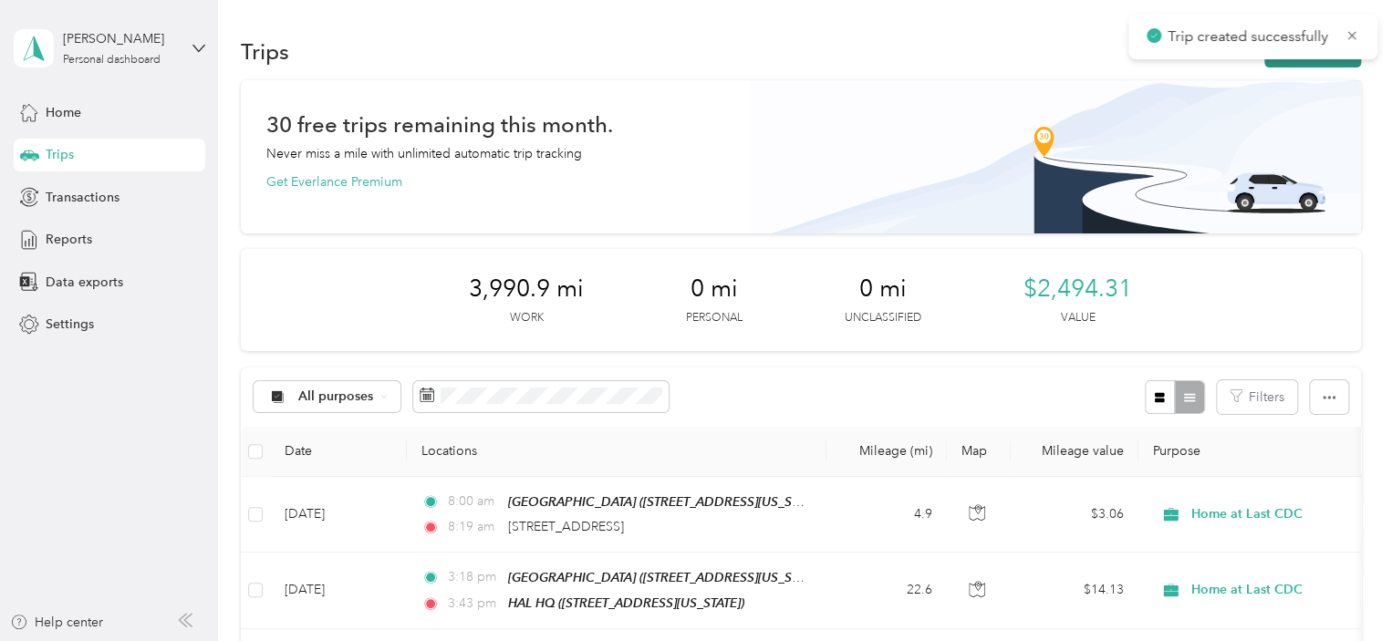
click at [1343, 66] on button "New trip" at bounding box center [1313, 52] width 97 height 32
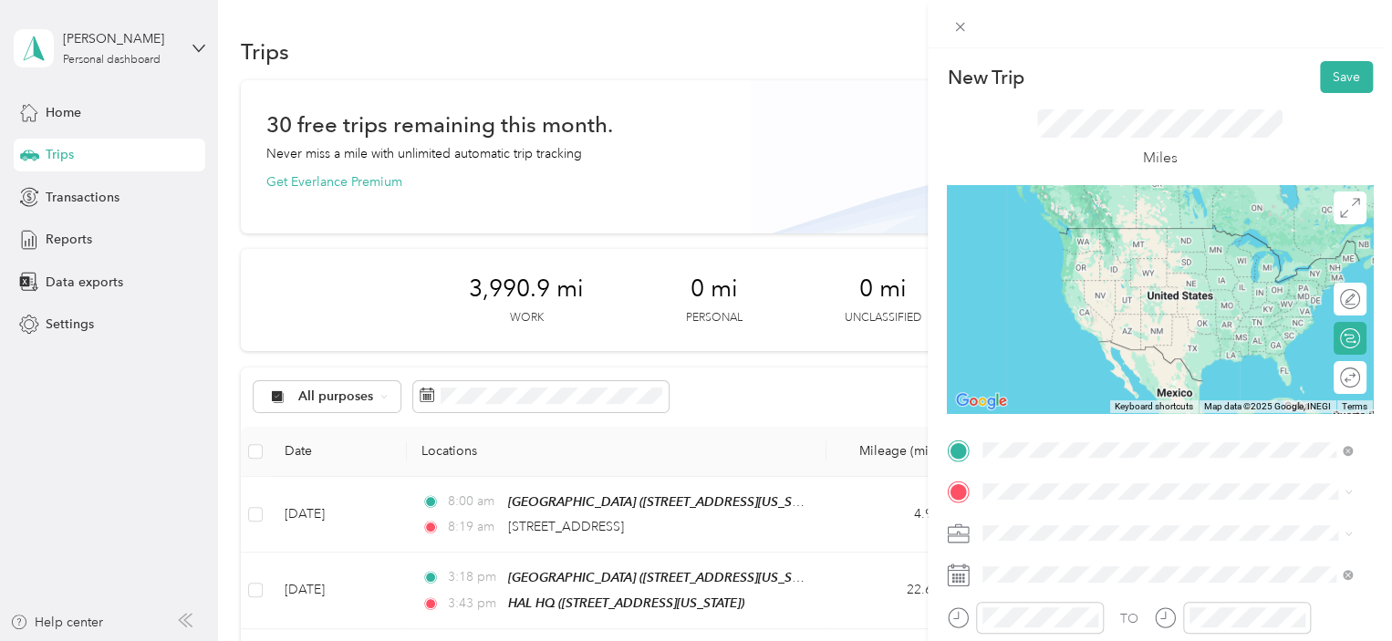
click at [1141, 242] on div "[STREET_ADDRESS][US_STATE]" at bounding box center [1167, 229] width 357 height 25
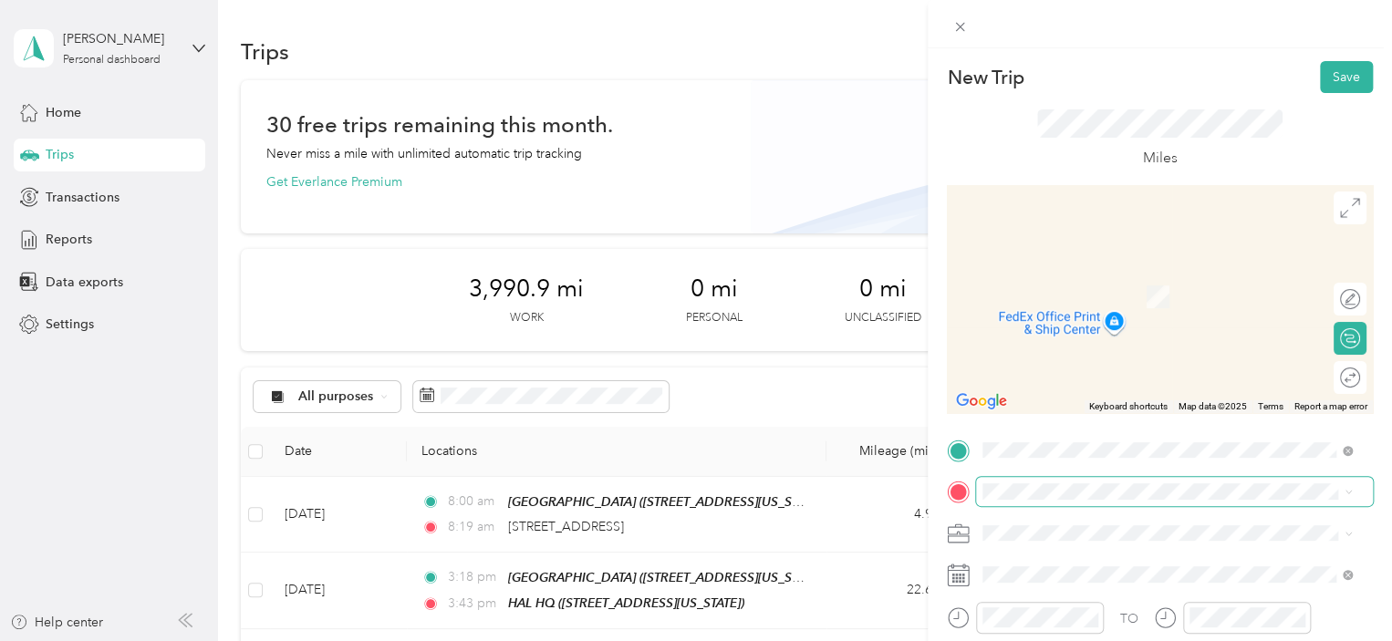
click at [1058, 481] on span at bounding box center [1174, 491] width 397 height 29
click at [1050, 483] on span at bounding box center [1174, 491] width 397 height 29
click at [1102, 297] on span "[STREET_ADDRESS][US_STATE]" at bounding box center [1108, 289] width 182 height 16
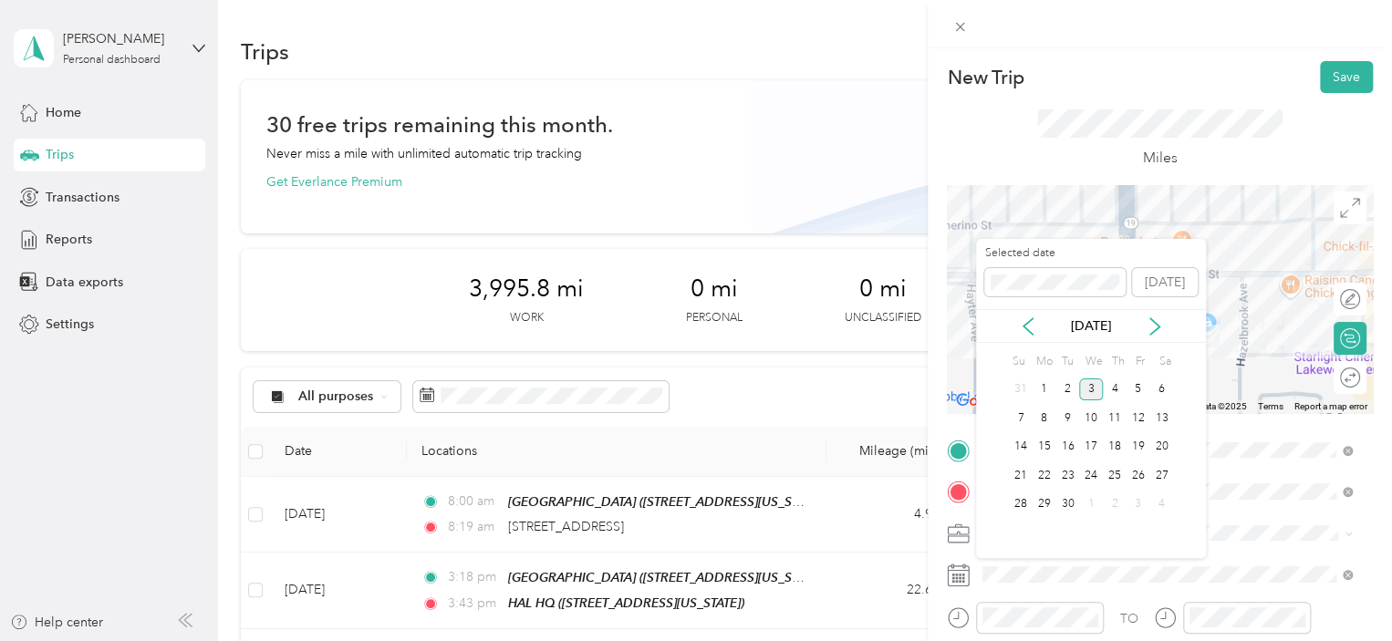
click at [1037, 336] on div "[DATE]" at bounding box center [1091, 326] width 230 height 34
click at [1030, 329] on icon at bounding box center [1028, 327] width 18 height 18
click at [1097, 474] on div "20" at bounding box center [1091, 475] width 24 height 23
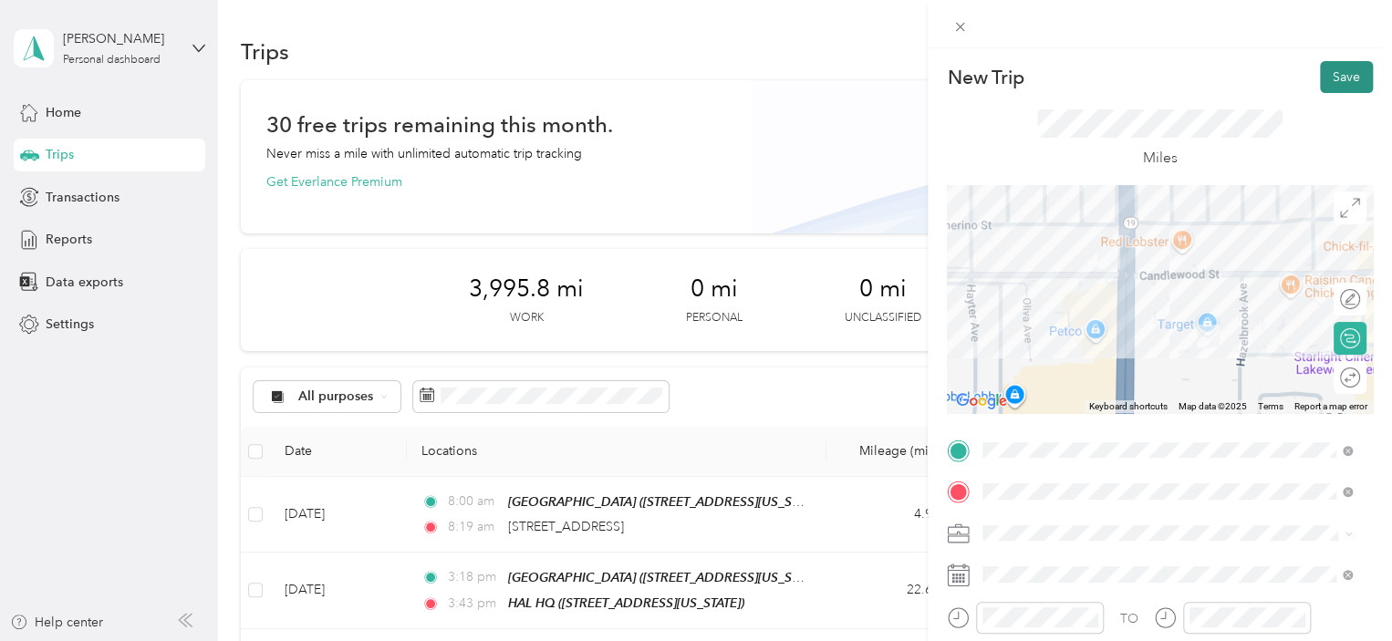
click at [1328, 80] on button "Save" at bounding box center [1346, 77] width 53 height 32
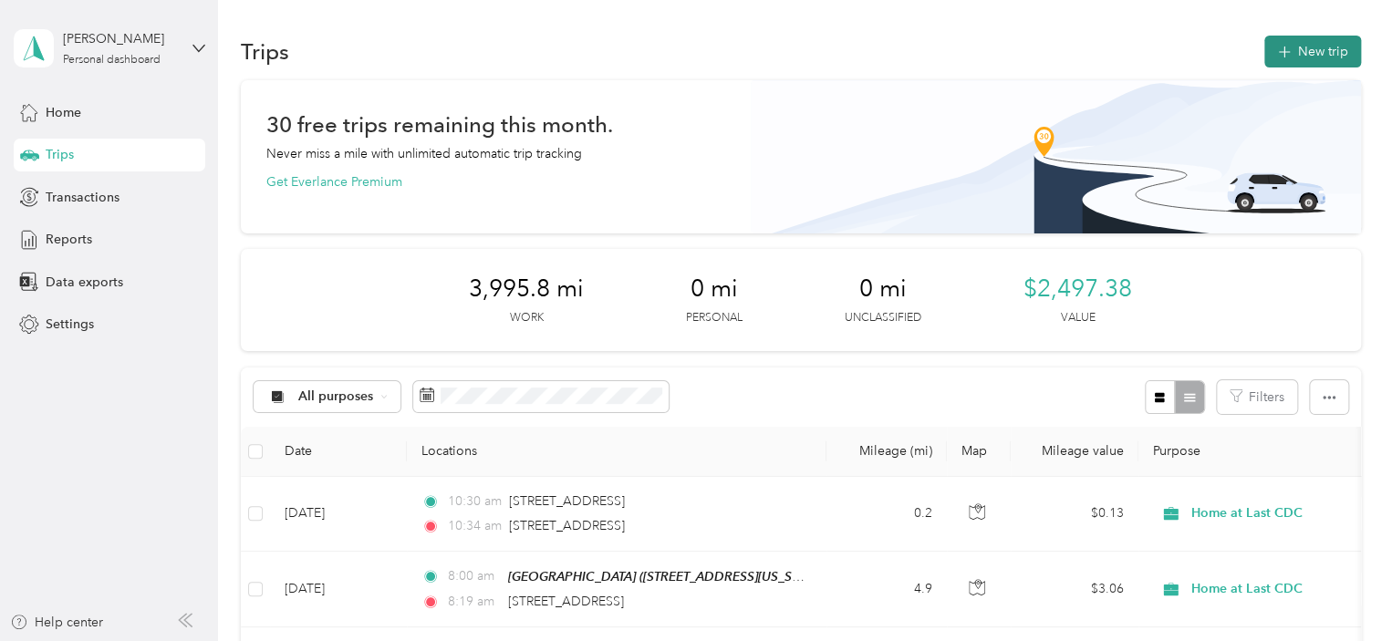
click at [1277, 55] on icon "button" at bounding box center [1284, 52] width 21 height 21
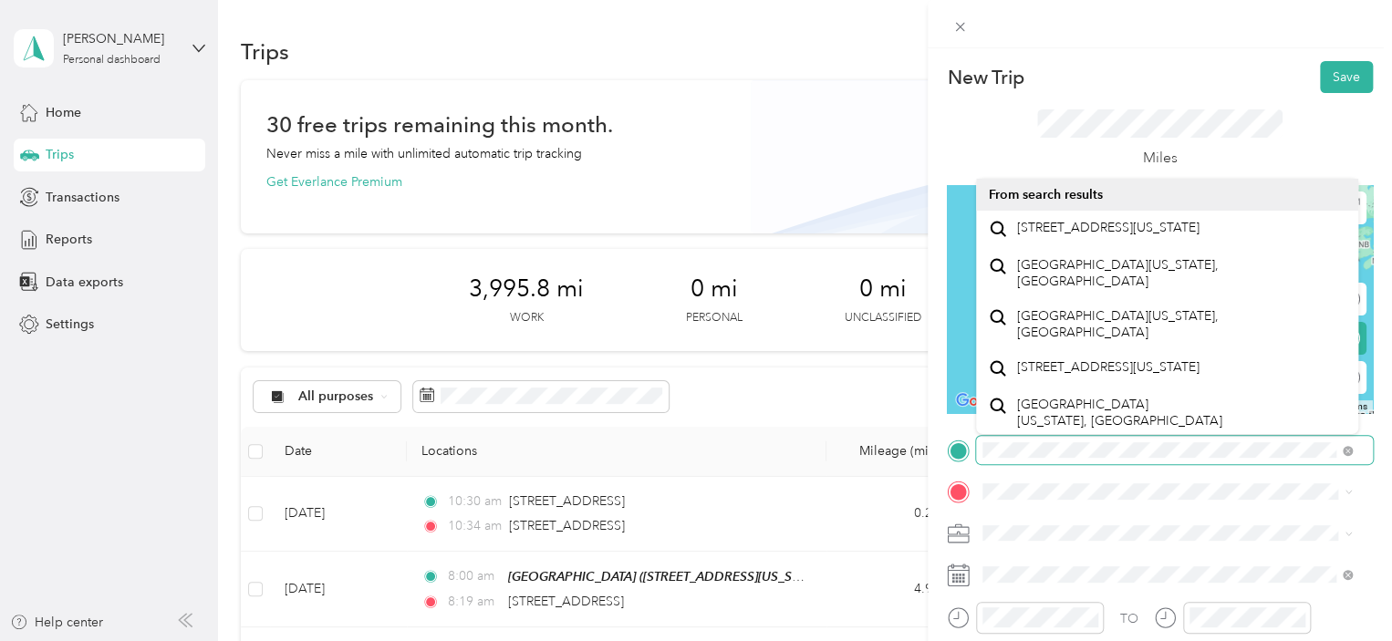
click at [903, 454] on div "New Trip Save This trip cannot be edited because it is either under review, app…" at bounding box center [696, 320] width 1392 height 641
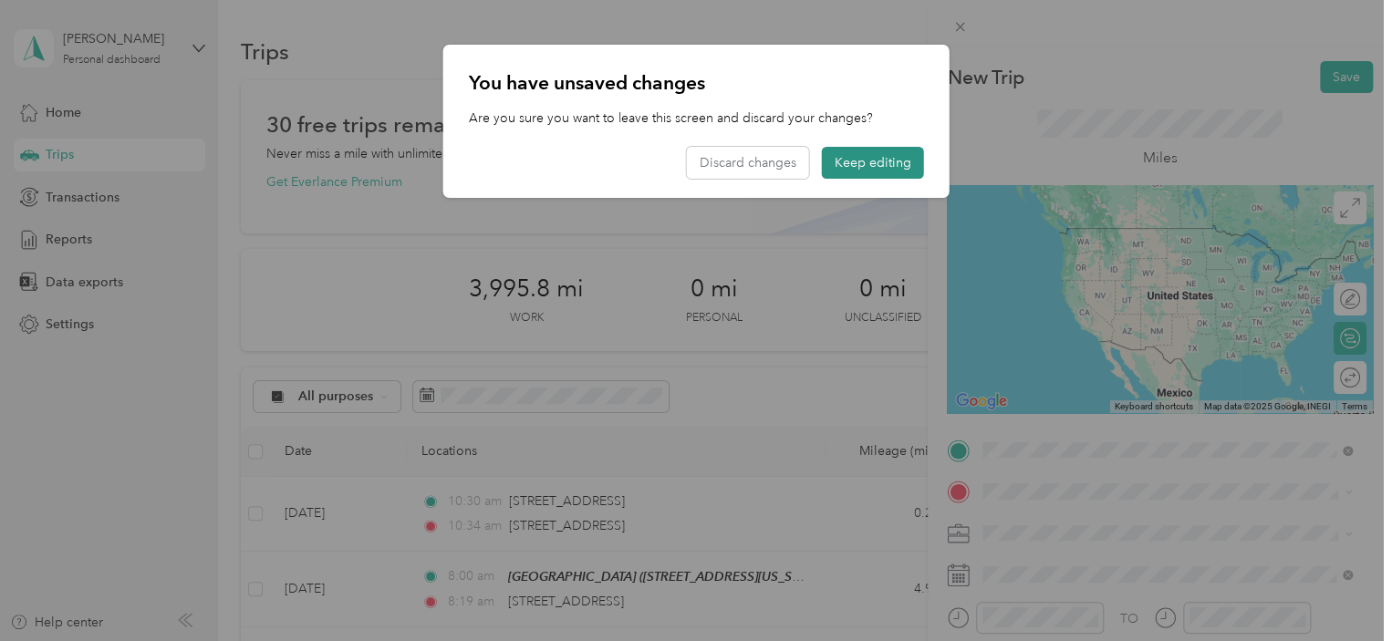
drag, startPoint x: 881, startPoint y: 164, endPoint x: 900, endPoint y: 164, distance: 18.2
click at [882, 164] on button "Keep editing" at bounding box center [873, 163] width 102 height 32
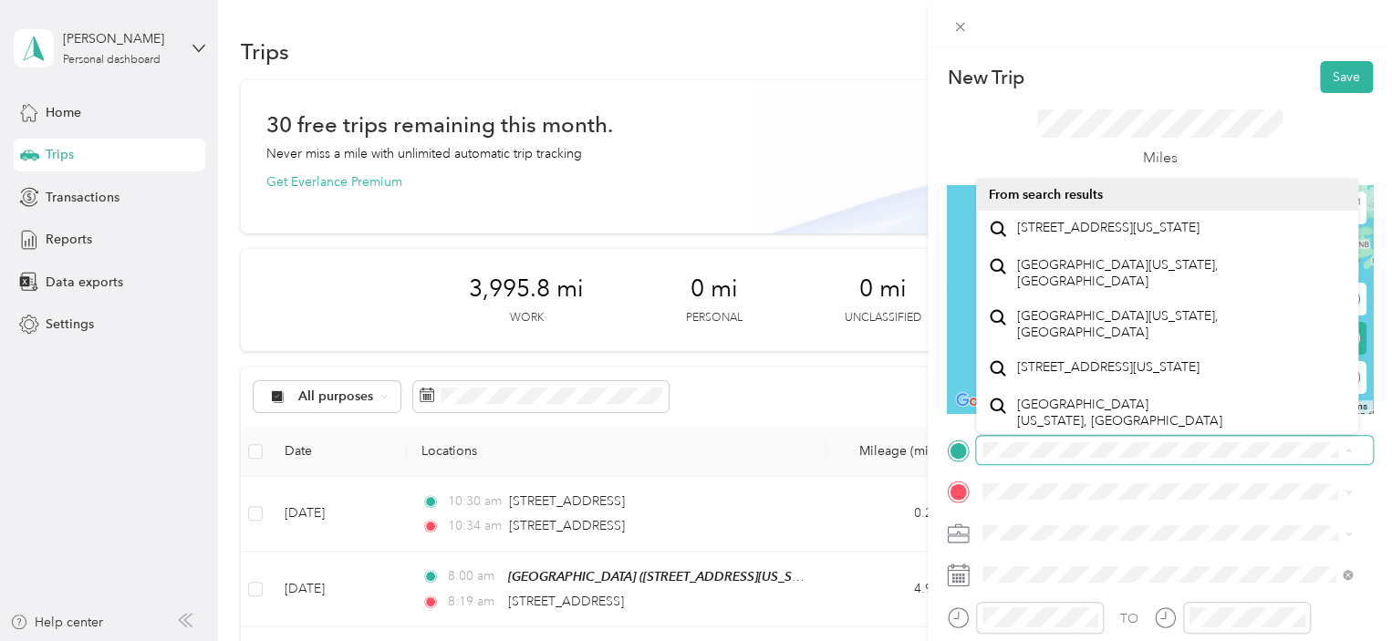
click at [1095, 461] on span at bounding box center [1174, 450] width 397 height 29
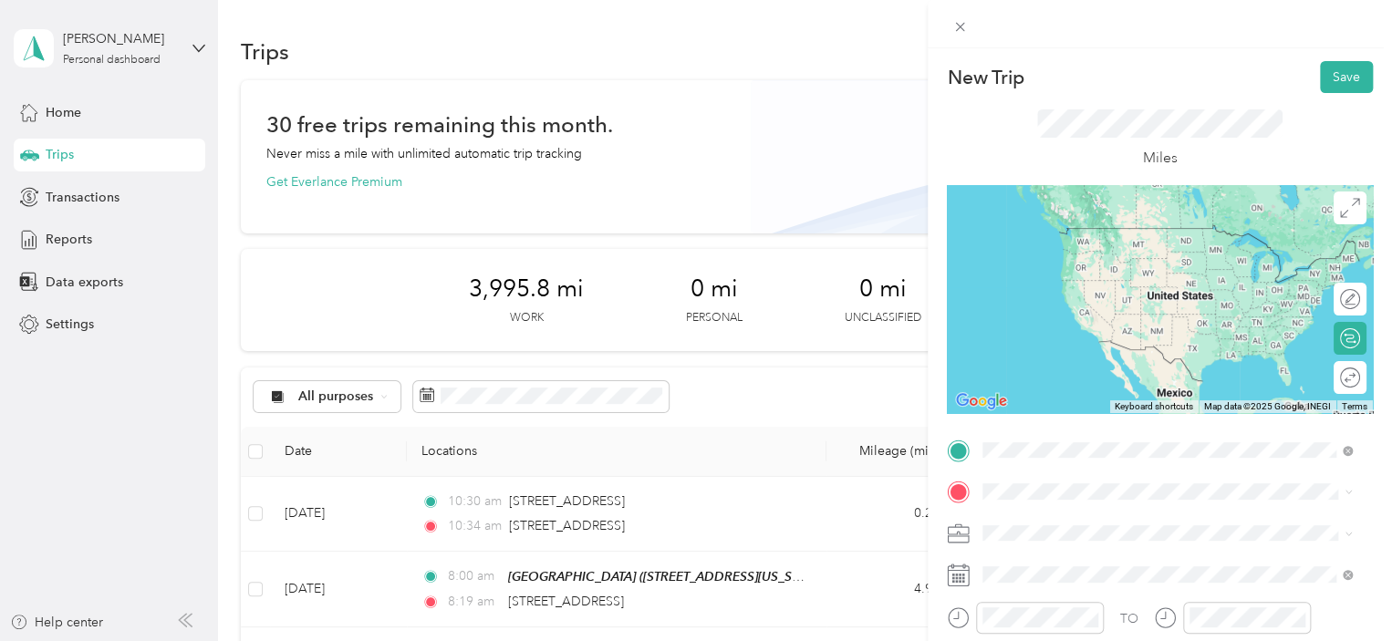
click at [1085, 253] on span "[STREET_ADDRESS][US_STATE]" at bounding box center [1108, 247] width 182 height 16
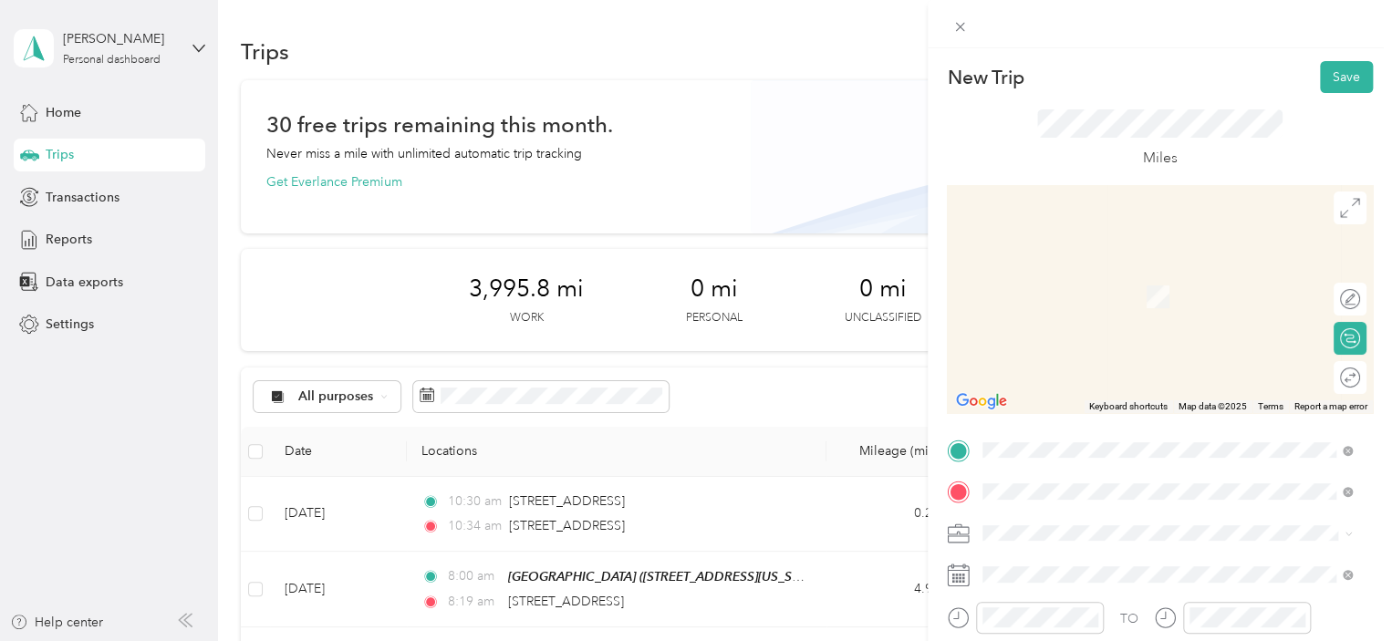
click at [1162, 362] on span "[STREET_ADDRESS][US_STATE]" at bounding box center [1108, 355] width 182 height 16
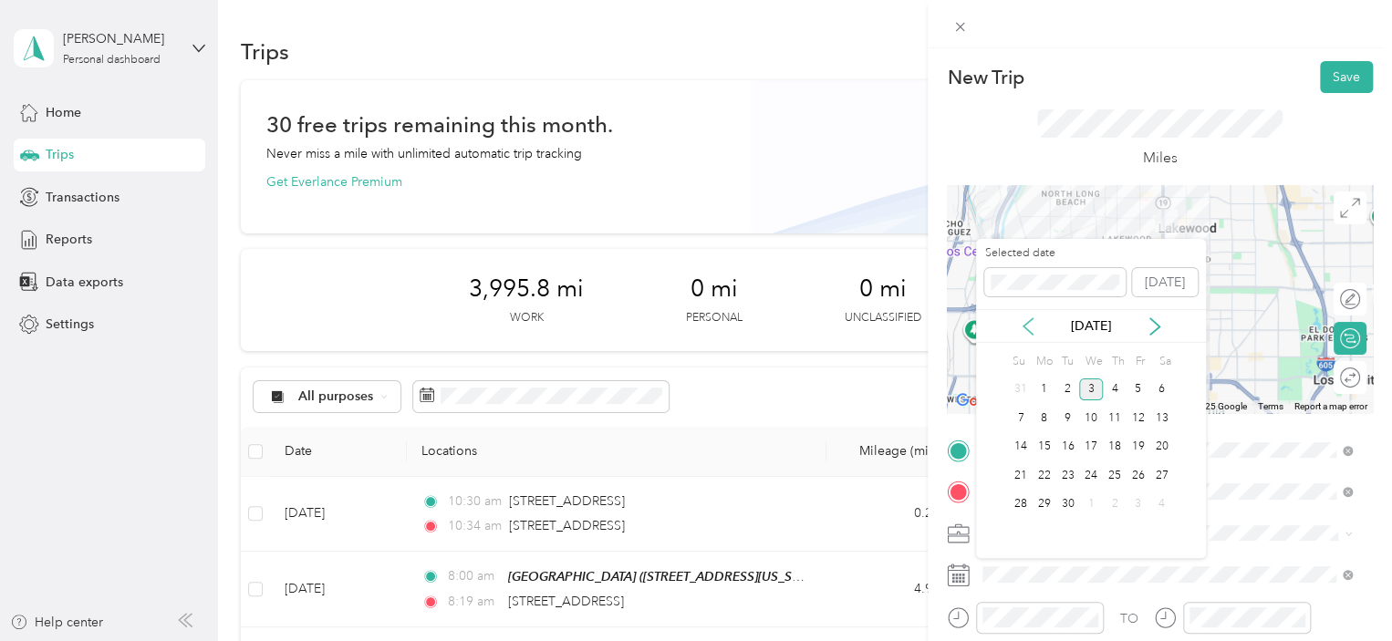
click at [1029, 319] on icon at bounding box center [1028, 326] width 9 height 16
click at [1094, 479] on div "20" at bounding box center [1091, 475] width 24 height 23
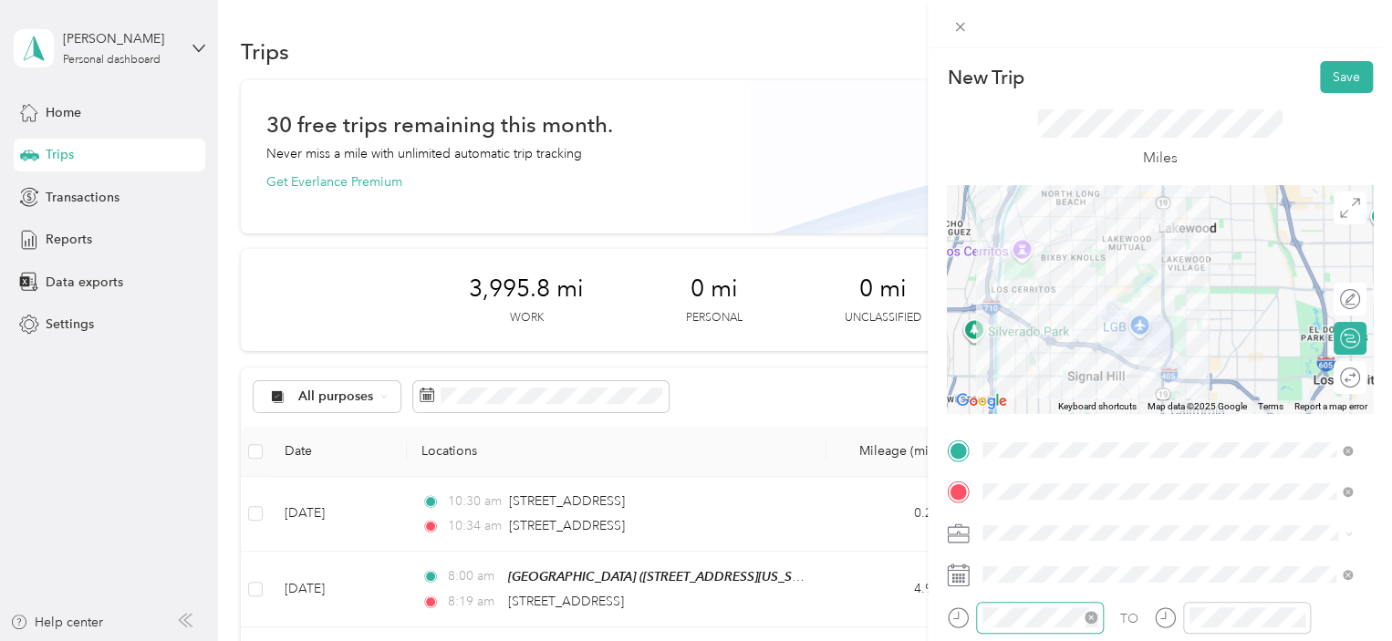
click at [1044, 602] on div at bounding box center [1040, 618] width 128 height 32
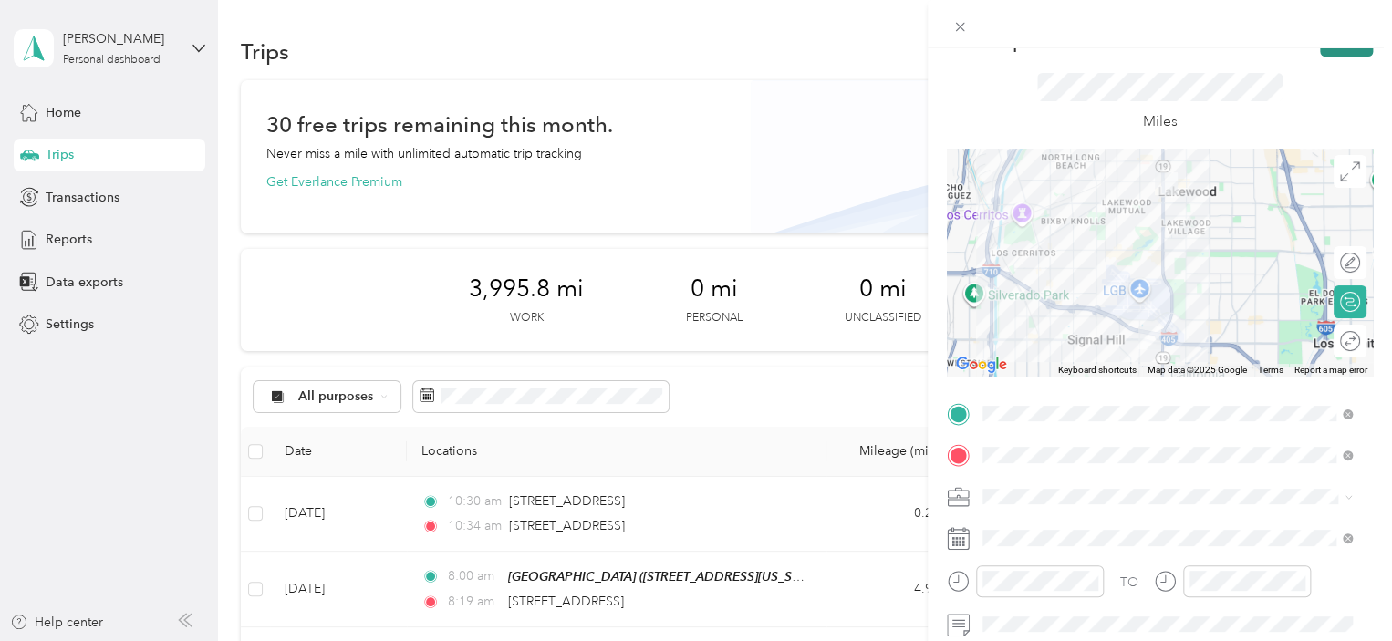
click at [1321, 50] on button "Save" at bounding box center [1346, 41] width 53 height 32
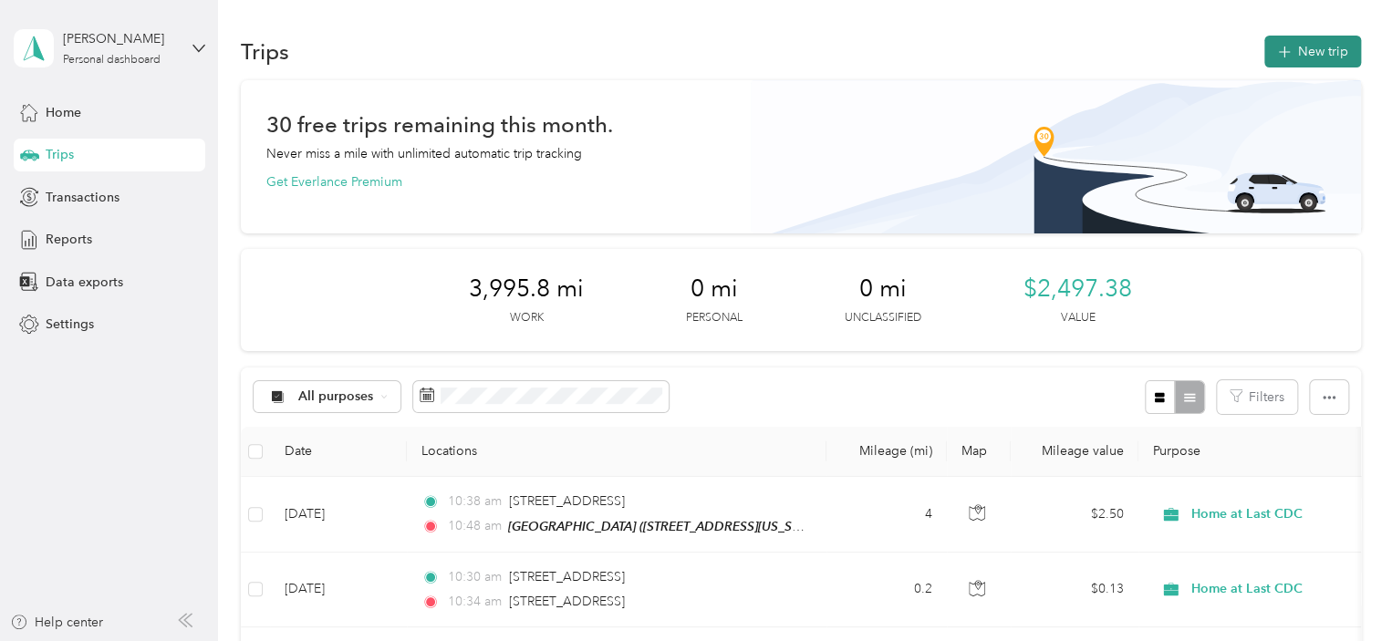
click at [1298, 58] on button "New trip" at bounding box center [1313, 52] width 97 height 32
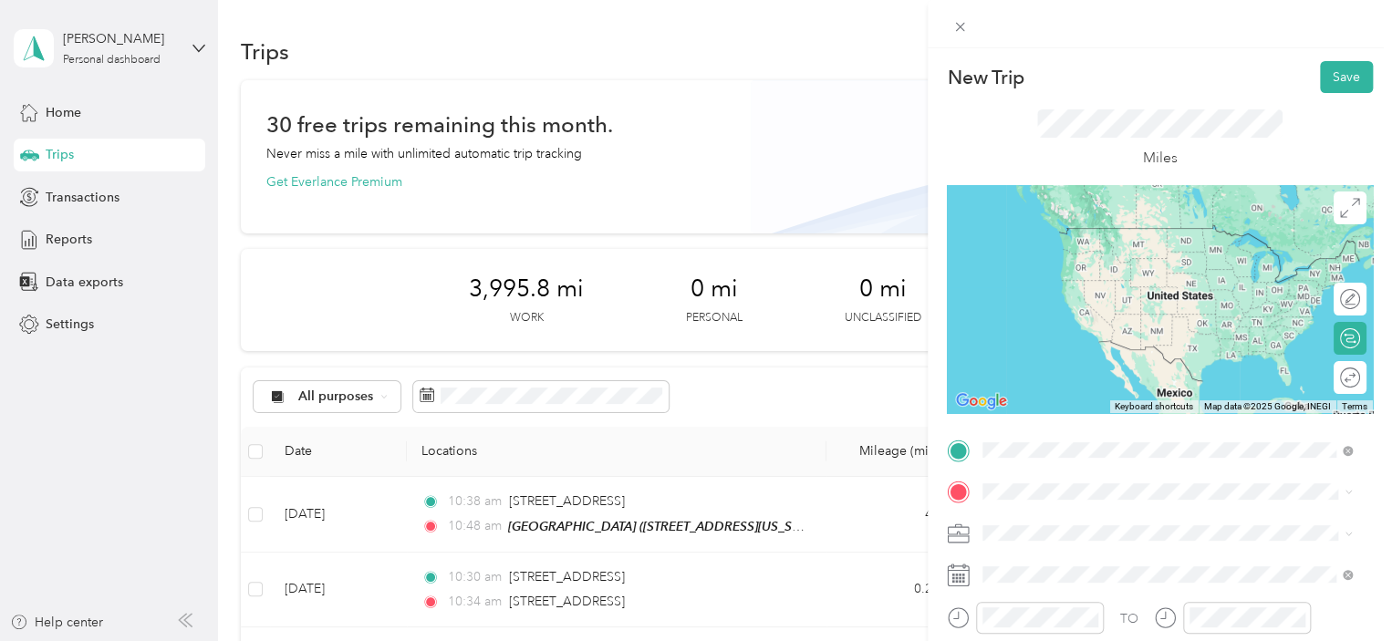
click at [1102, 320] on span "[STREET_ADDRESS][US_STATE]" at bounding box center [1108, 313] width 182 height 16
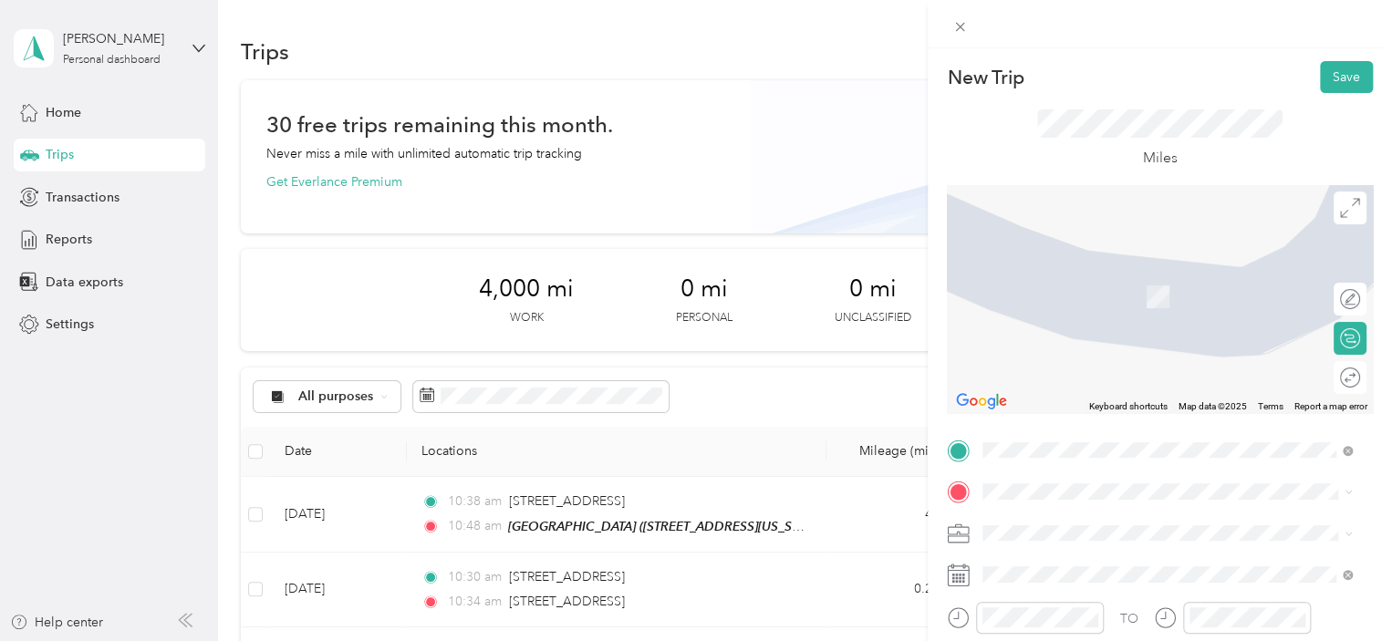
click at [1111, 289] on li "[STREET_ADDRESS][PERSON_NAME][US_STATE]" at bounding box center [1167, 270] width 382 height 37
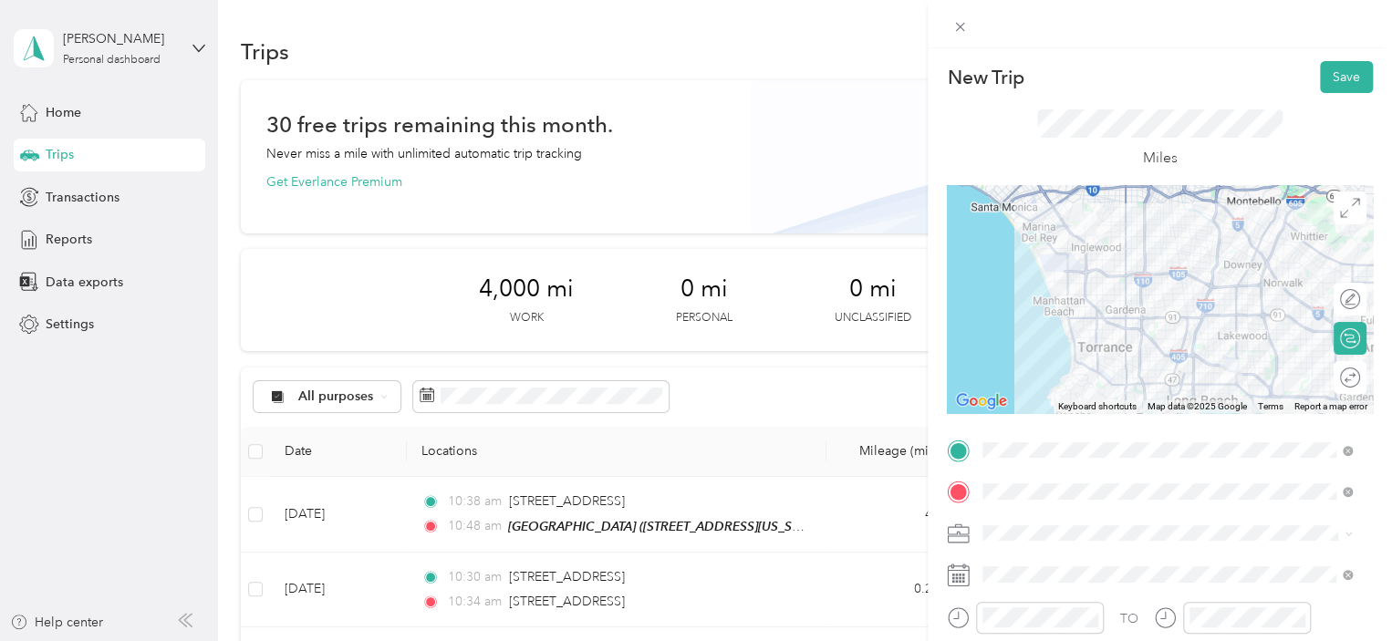
scroll to position [74, 0]
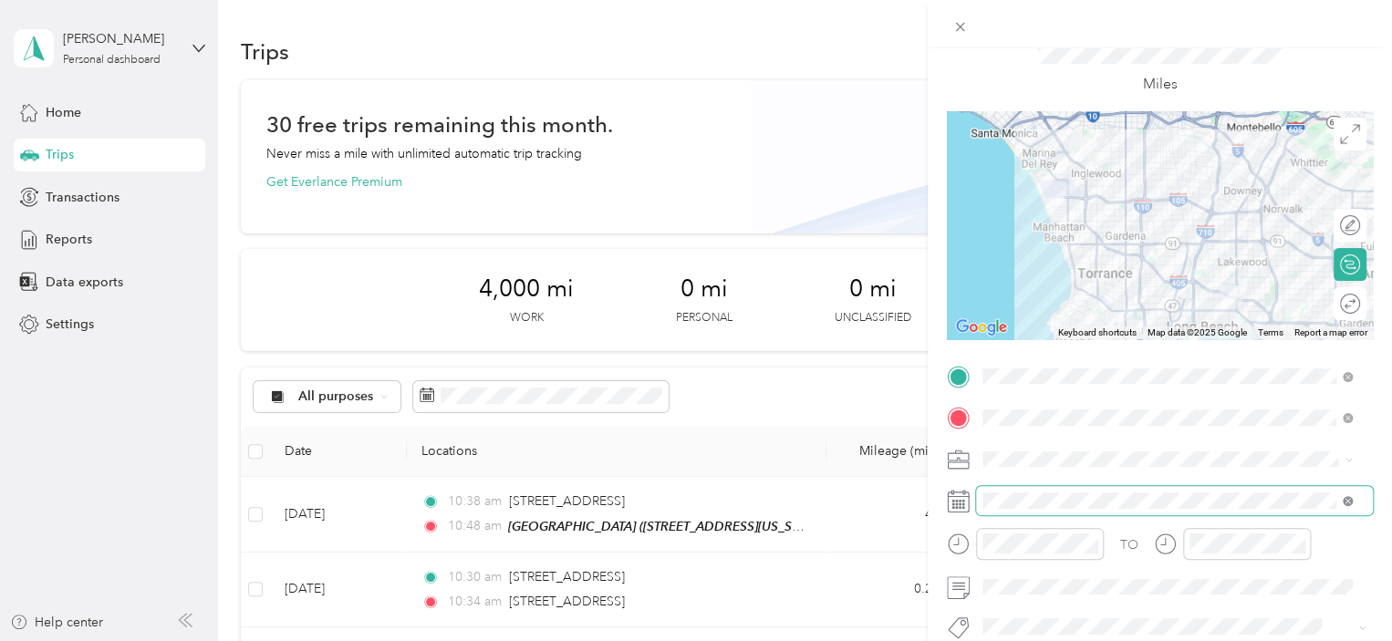
click at [1348, 501] on icon at bounding box center [1347, 501] width 5 height 5
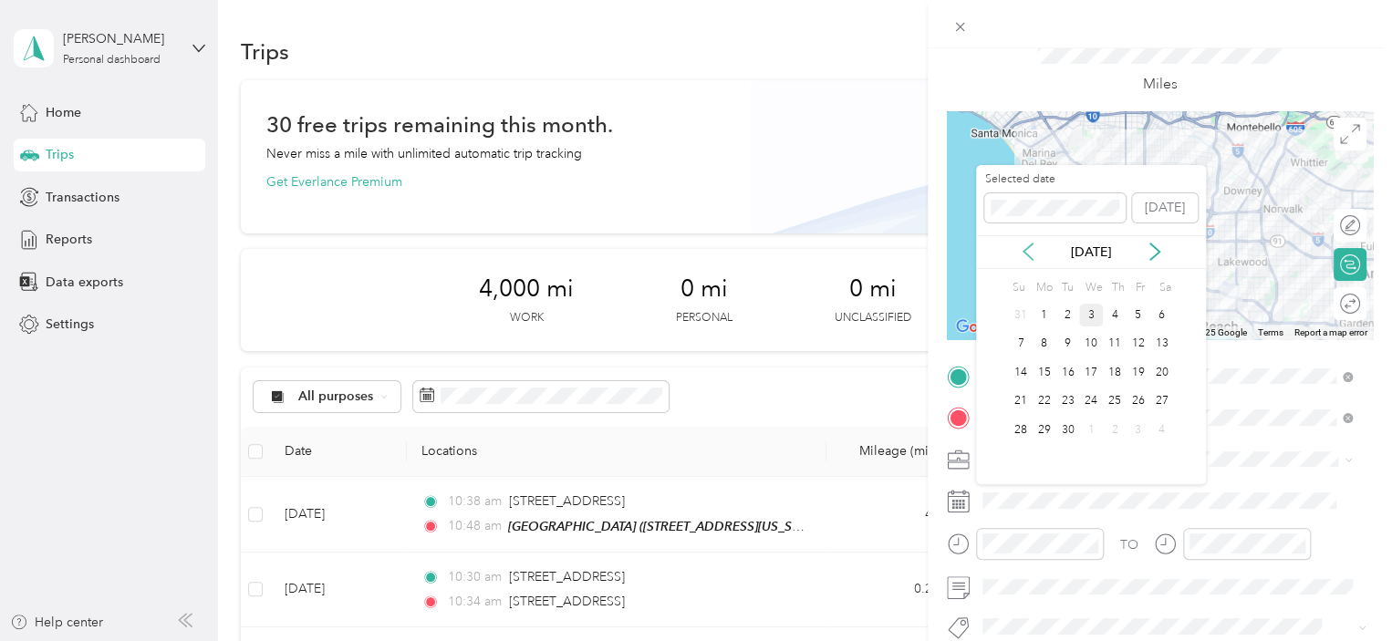
click at [1024, 247] on icon at bounding box center [1028, 252] width 18 height 18
click at [1085, 401] on div "20" at bounding box center [1091, 402] width 24 height 23
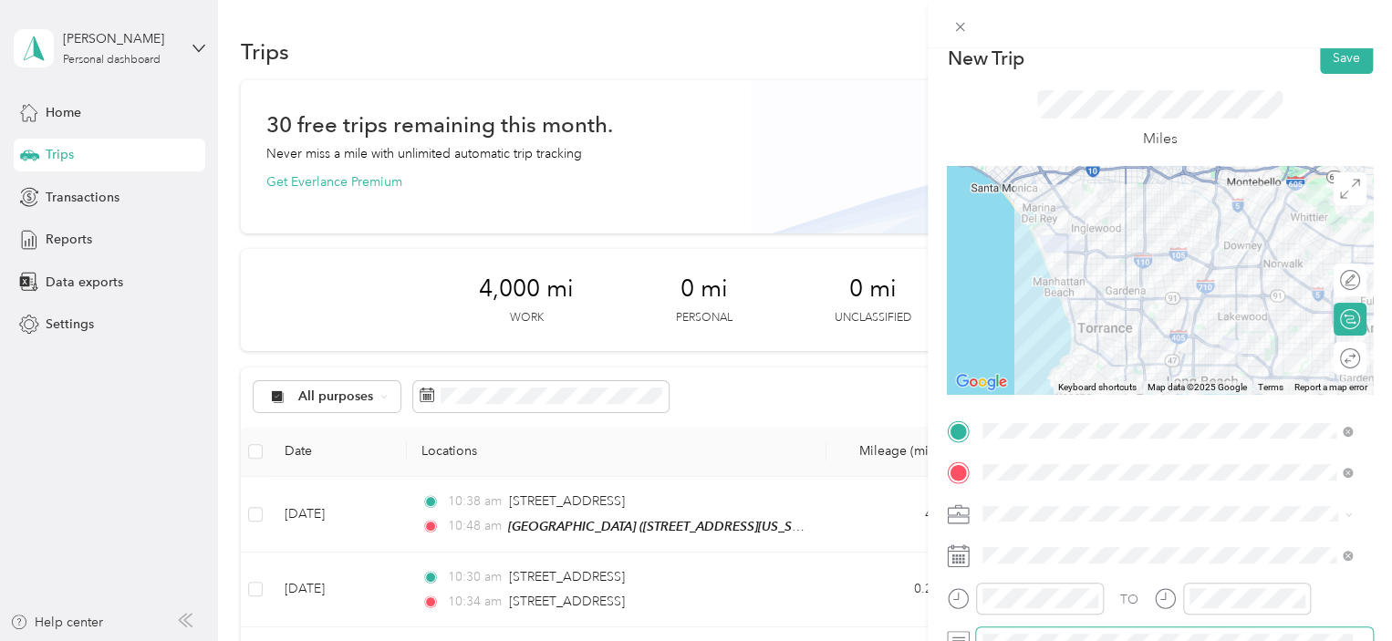
scroll to position [0, 0]
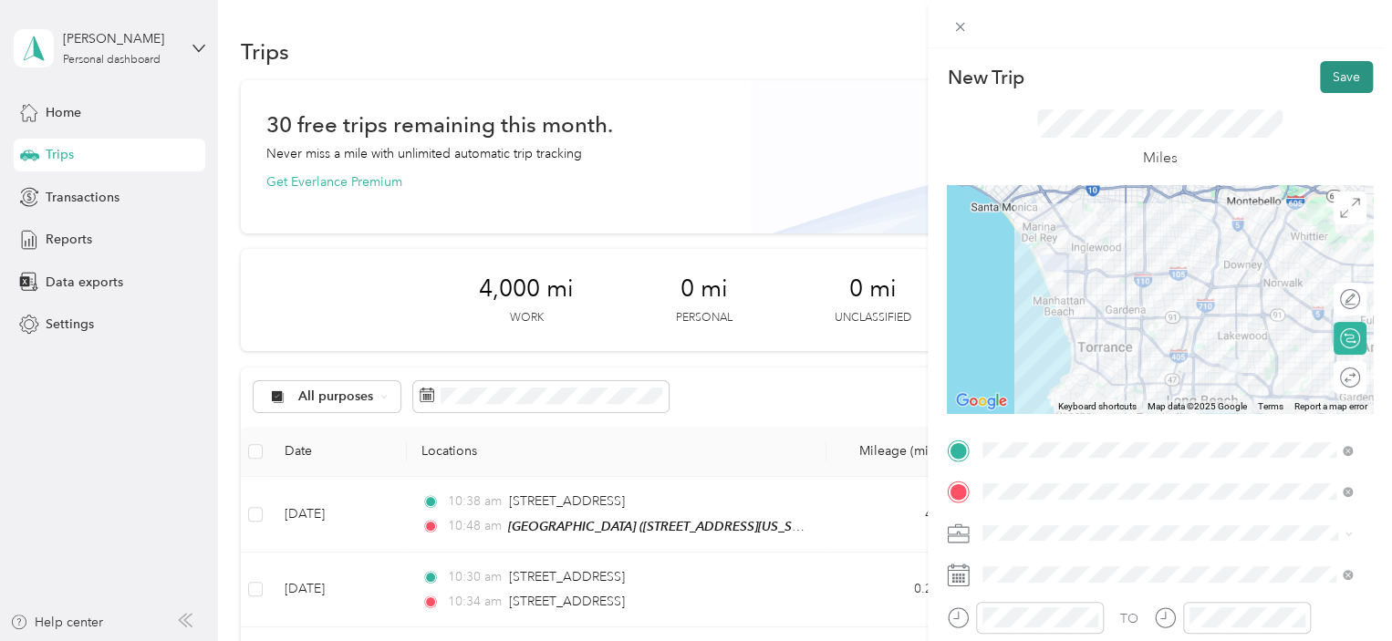
click at [1350, 69] on button "Save" at bounding box center [1346, 77] width 53 height 32
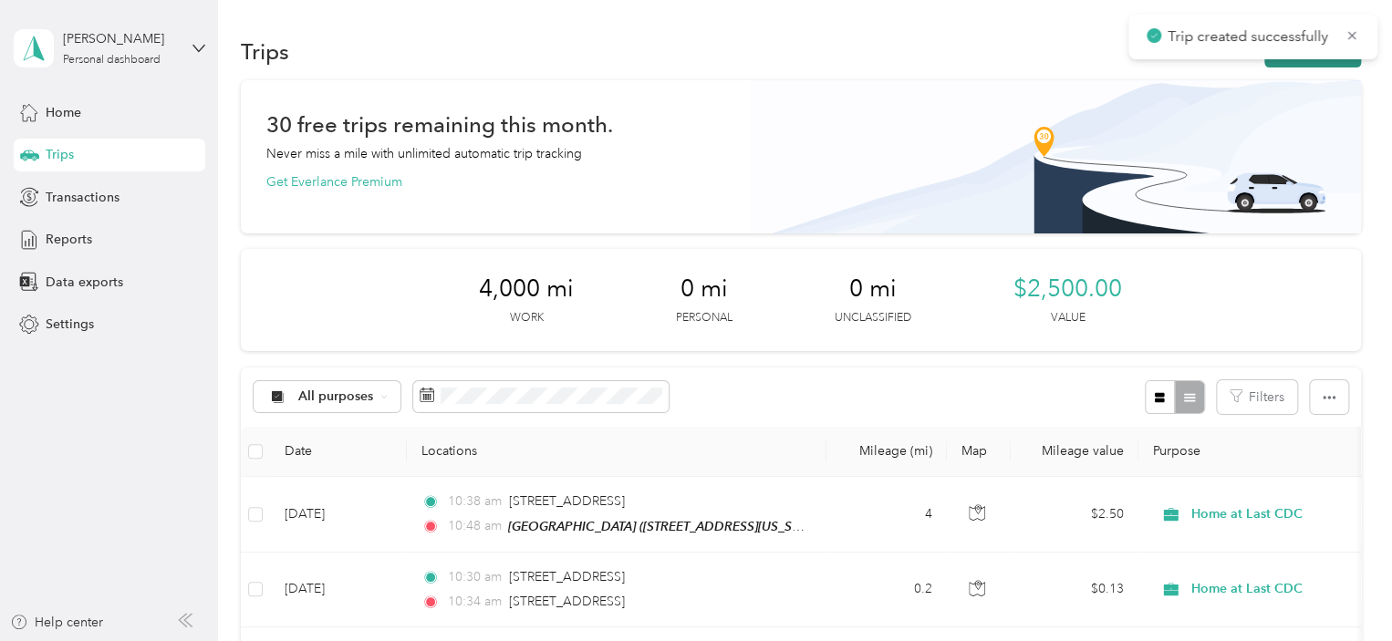
click at [1314, 67] on button "New trip" at bounding box center [1313, 52] width 97 height 32
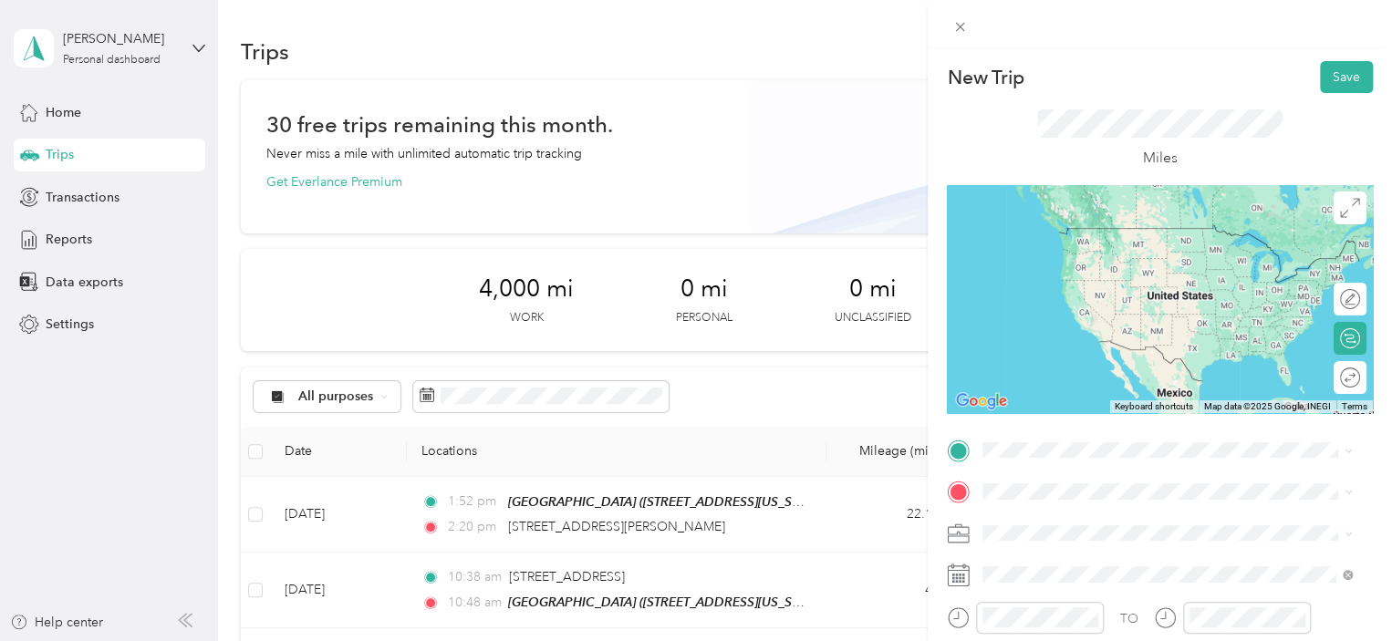
click at [1146, 246] on li "[STREET_ADDRESS][PERSON_NAME][US_STATE]" at bounding box center [1167, 227] width 382 height 37
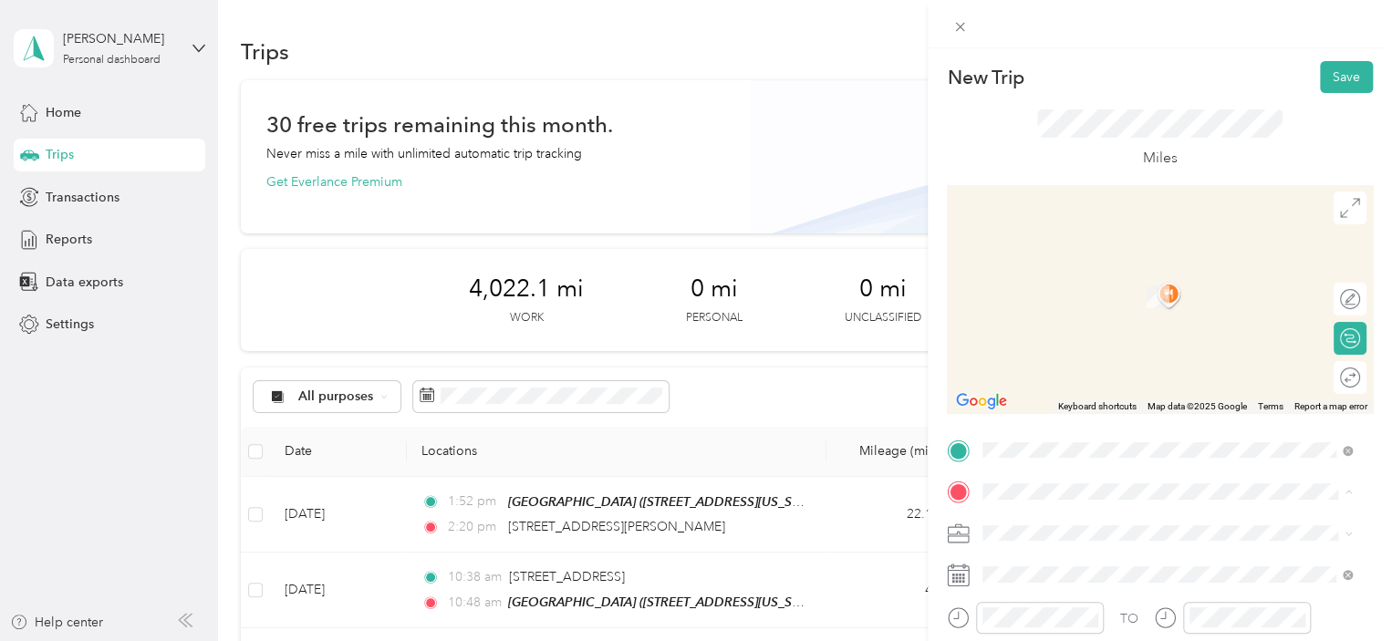
click at [1099, 353] on div "[STREET_ADDRESS][US_STATE]" at bounding box center [1167, 340] width 357 height 25
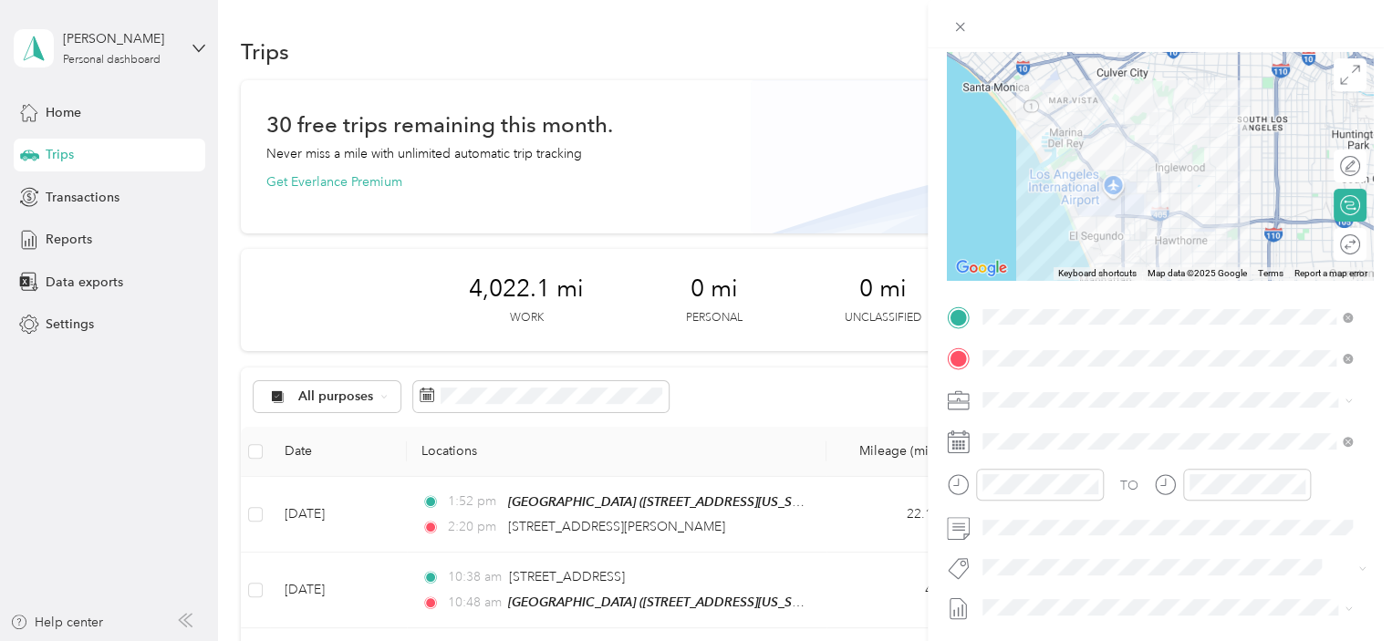
scroll to position [139, 0]
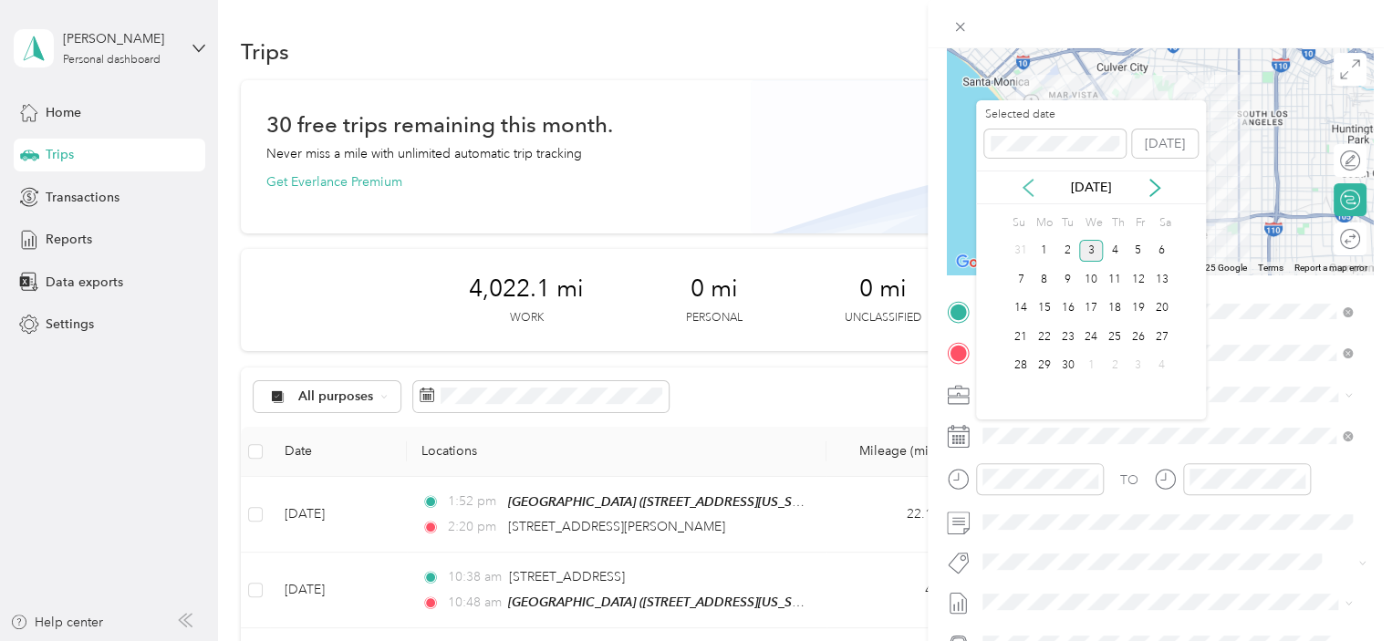
click at [1029, 185] on icon at bounding box center [1028, 188] width 18 height 18
click at [1099, 334] on div "20" at bounding box center [1091, 337] width 24 height 23
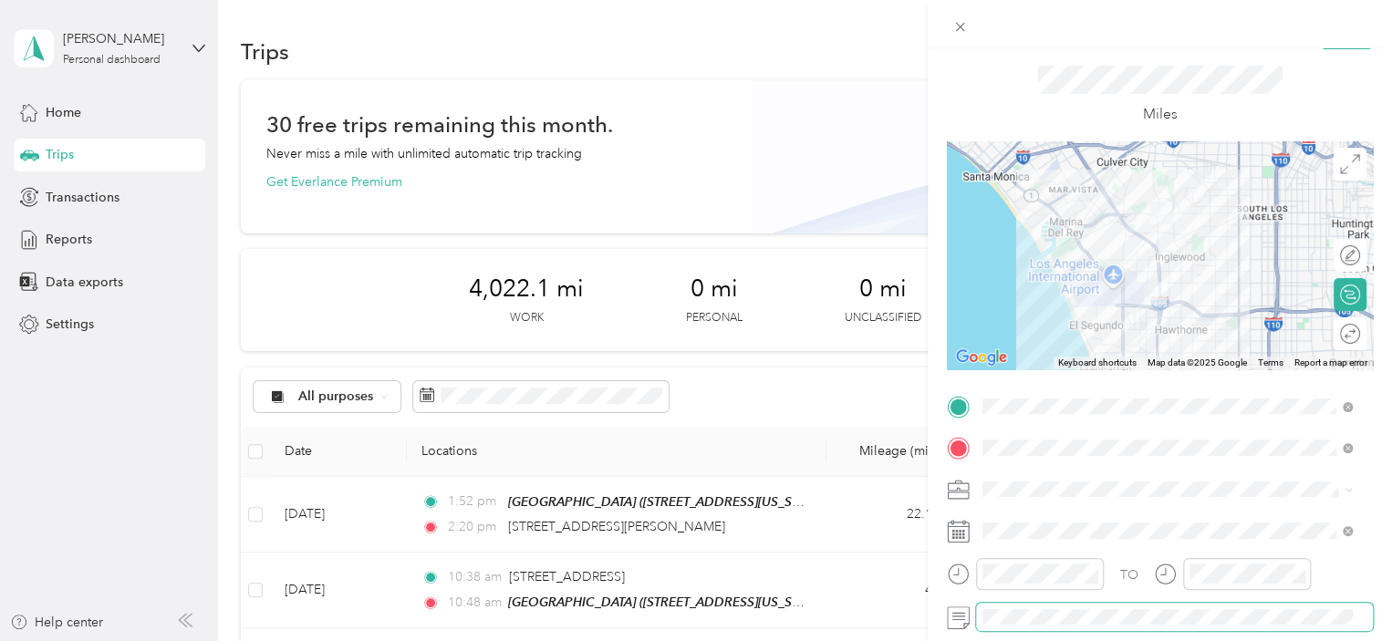
scroll to position [0, 0]
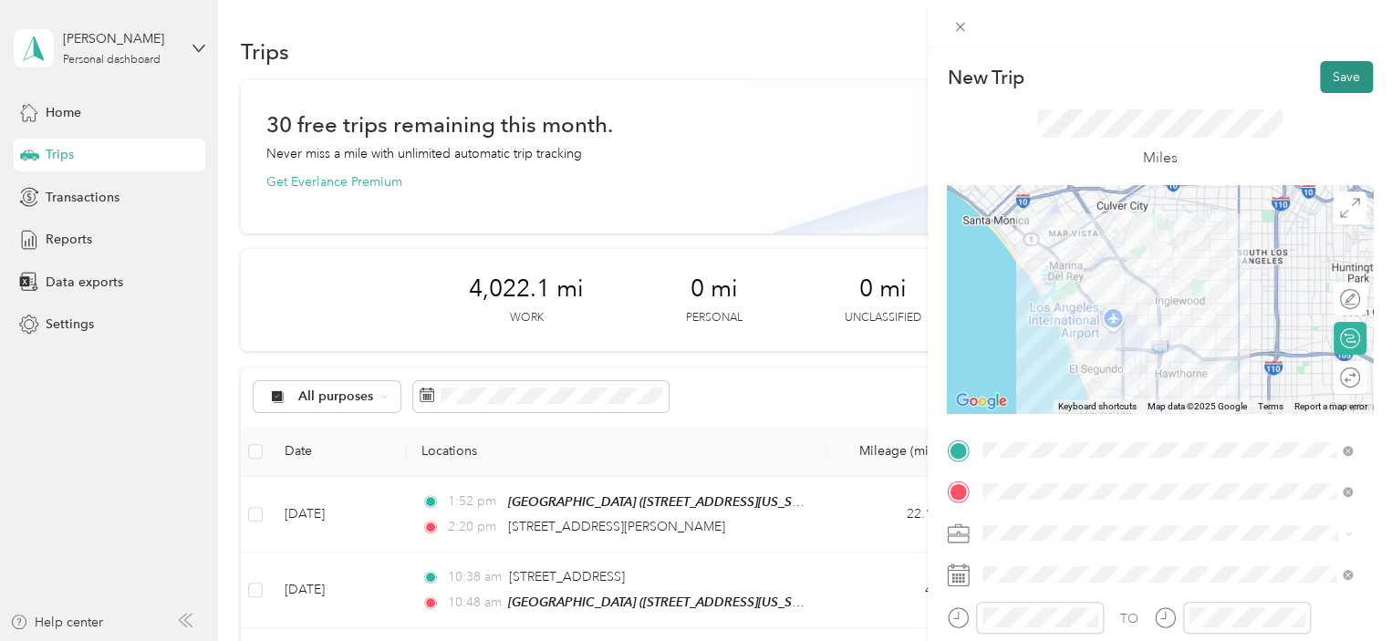
click at [1321, 75] on button "Save" at bounding box center [1346, 77] width 53 height 32
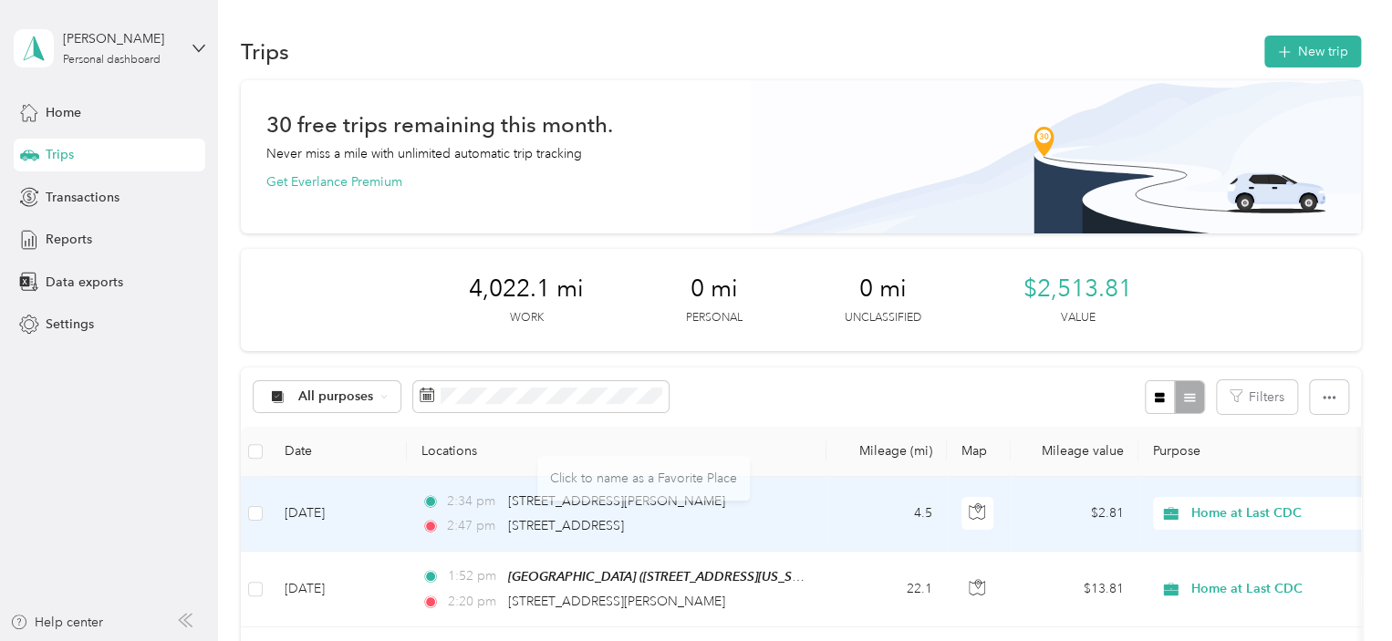
click at [810, 511] on td "2:34 pm [STREET_ADDRESS][PERSON_NAME] 2:47 pm [STREET_ADDRESS]" at bounding box center [617, 514] width 420 height 75
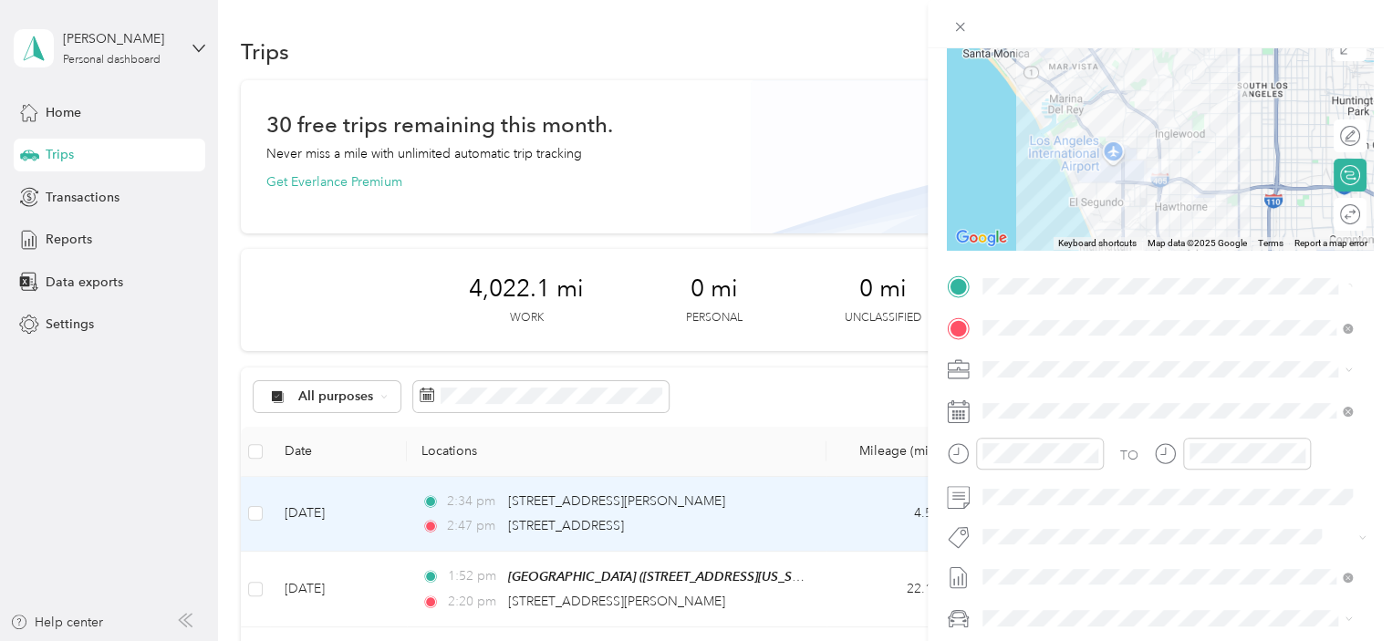
scroll to position [316, 0]
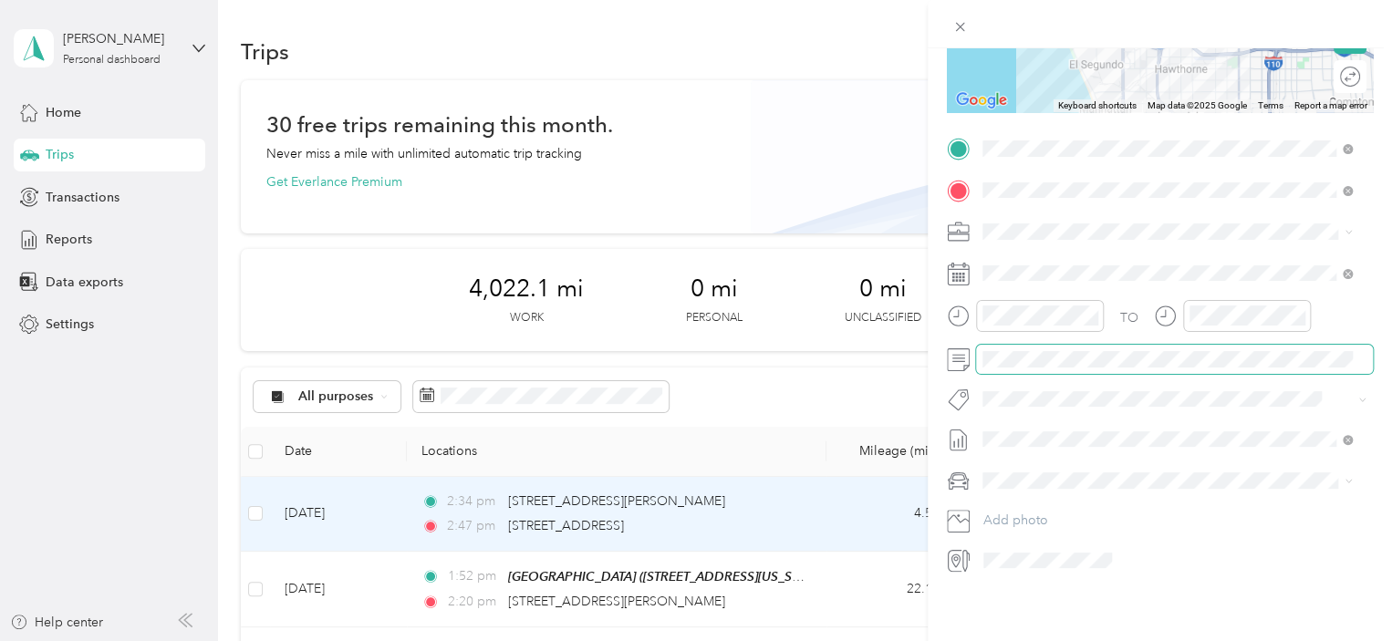
click at [847, 343] on div "Trip details Save This trip cannot be edited because it is either under review,…" at bounding box center [696, 320] width 1392 height 641
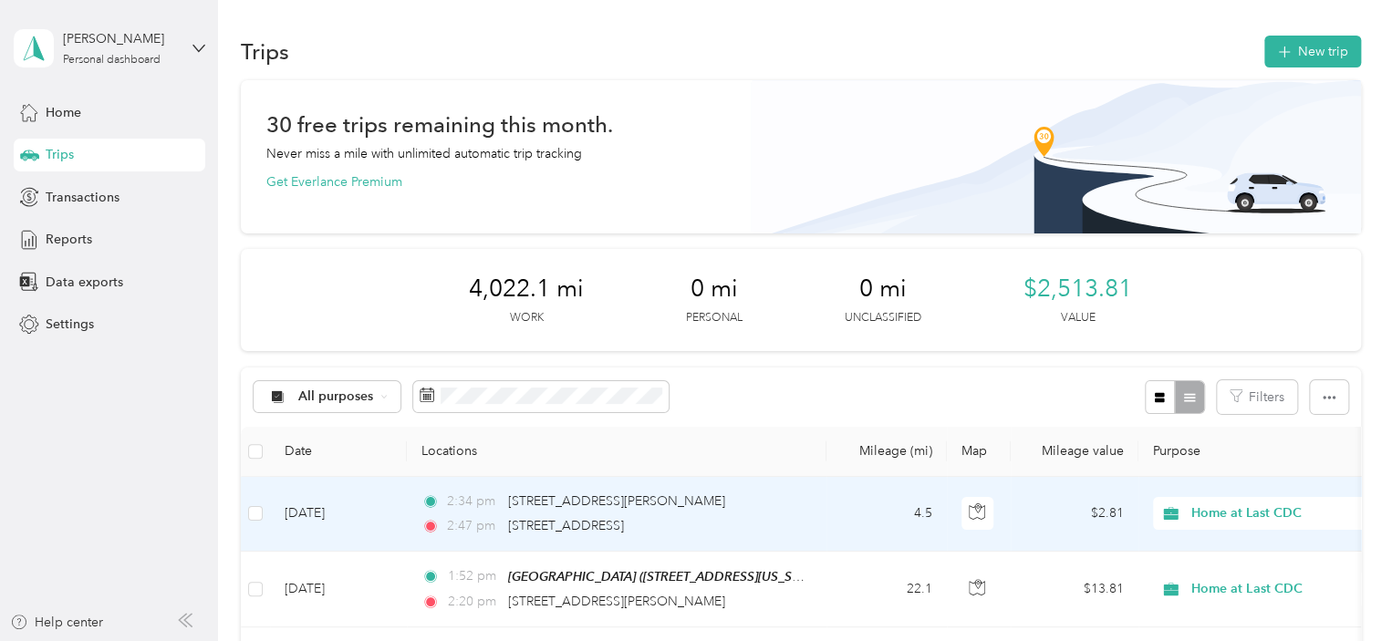
click at [844, 488] on td "4.5" at bounding box center [887, 514] width 120 height 75
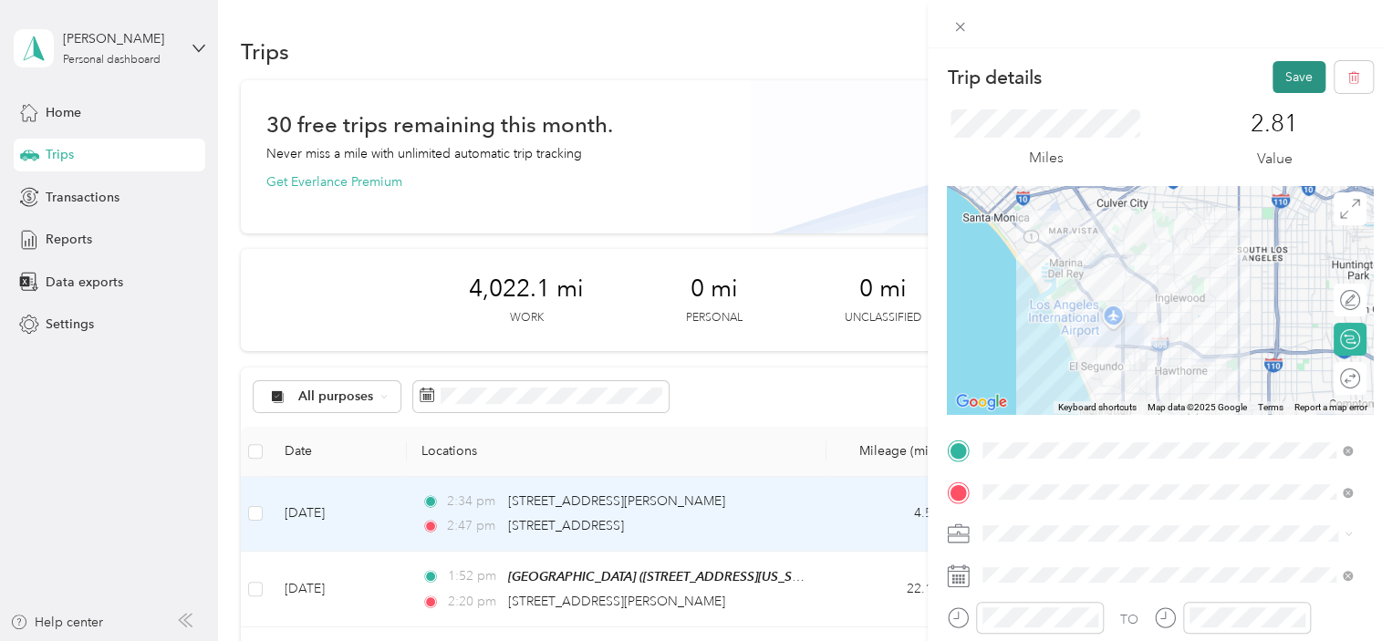
click at [1287, 77] on button "Save" at bounding box center [1299, 77] width 53 height 32
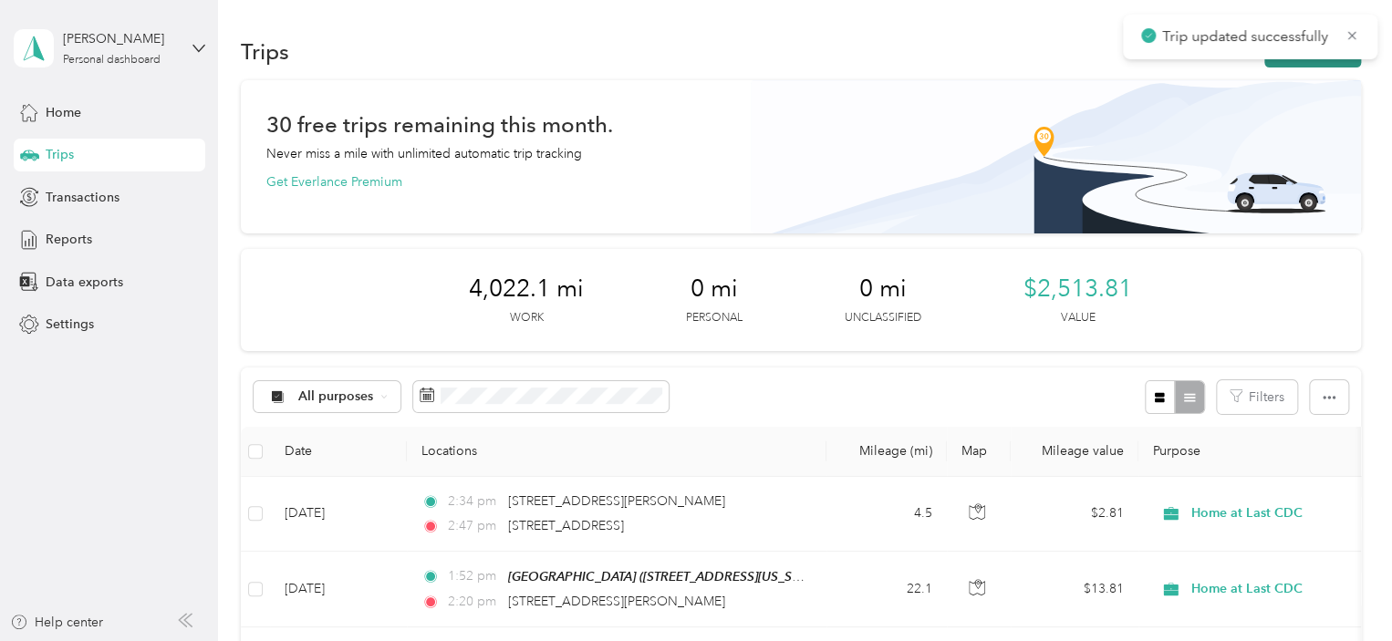
click at [1316, 65] on button "New trip" at bounding box center [1313, 52] width 97 height 32
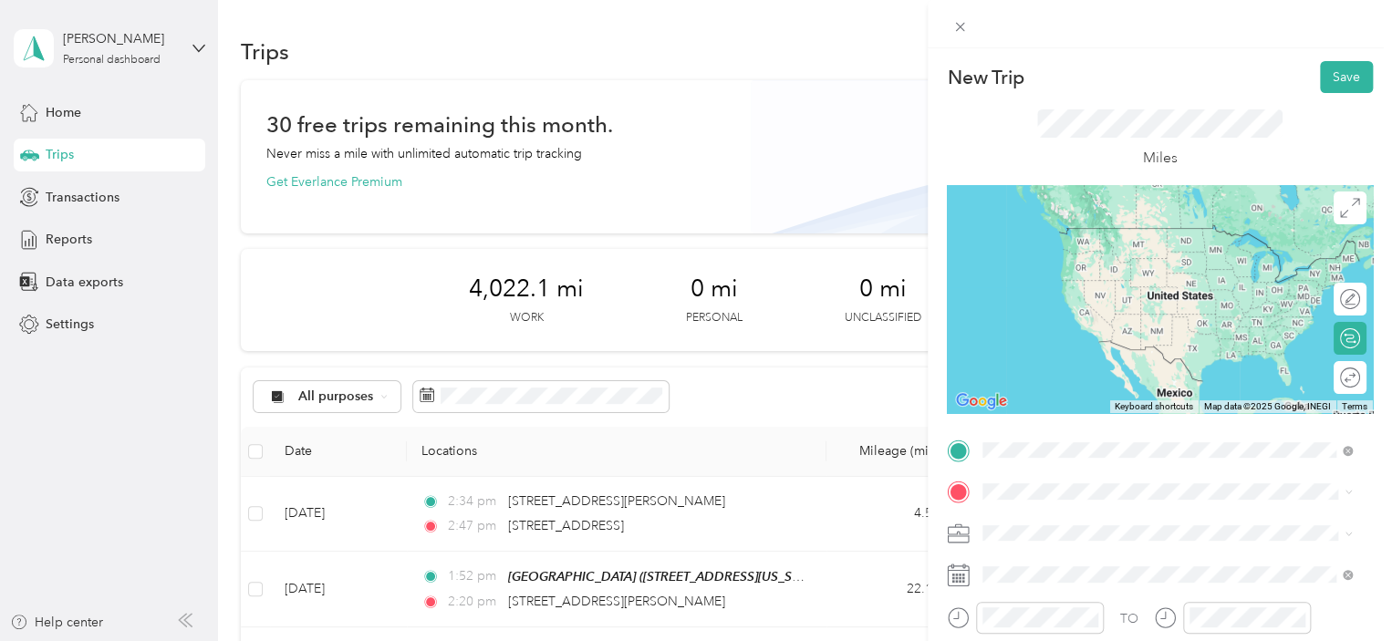
click at [1078, 242] on div "[STREET_ADDRESS][US_STATE]" at bounding box center [1167, 229] width 357 height 25
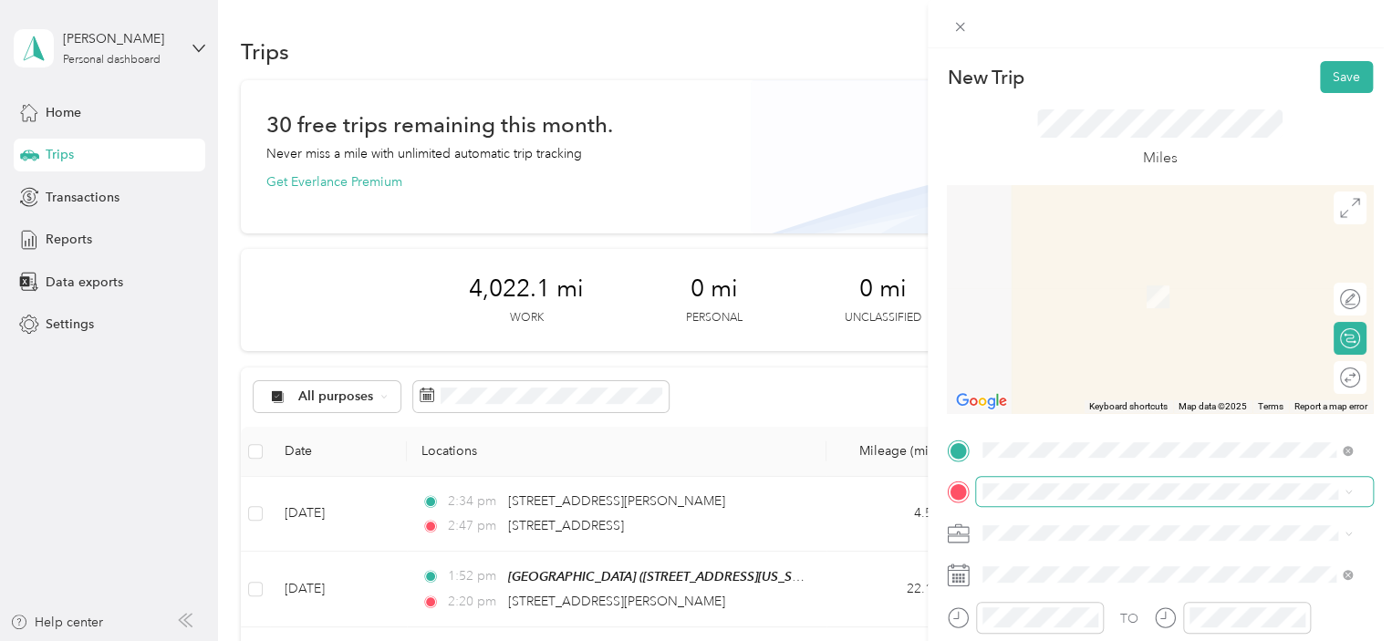
click at [997, 501] on span at bounding box center [1174, 491] width 397 height 29
click at [1070, 362] on span "[STREET_ADDRESS][US_STATE]" at bounding box center [1108, 355] width 182 height 16
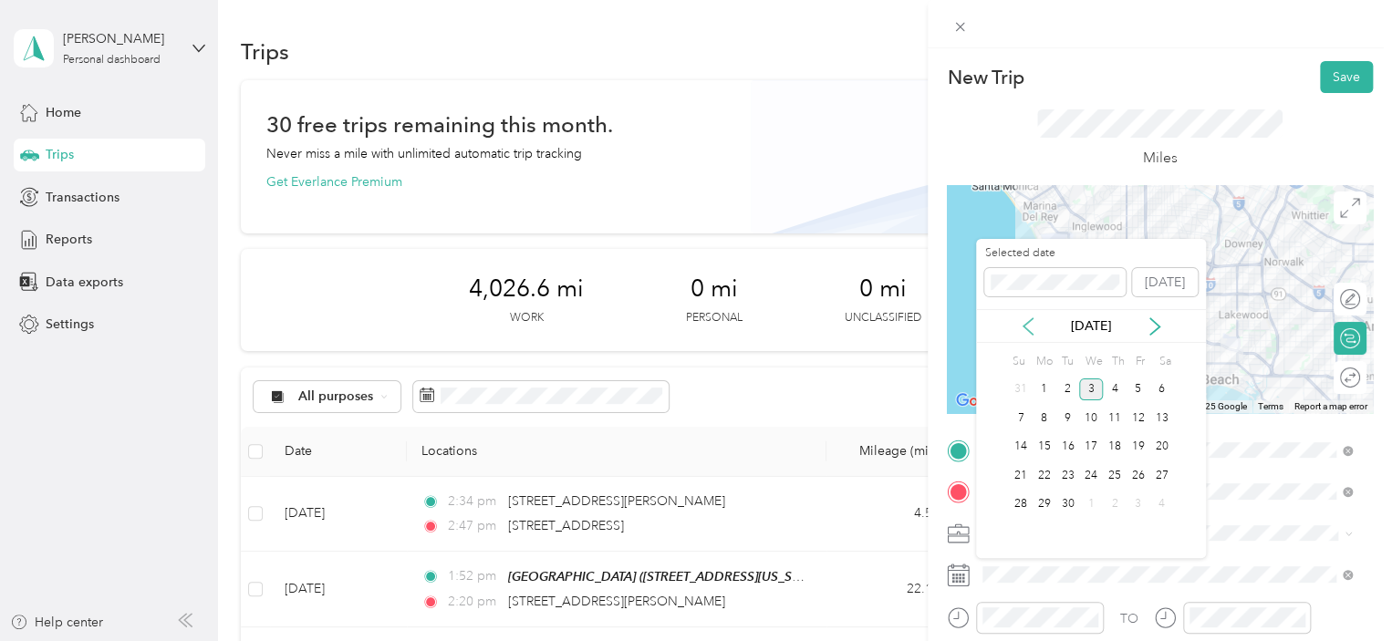
click at [1034, 331] on icon at bounding box center [1028, 327] width 18 height 18
click at [1095, 473] on div "20" at bounding box center [1091, 475] width 24 height 23
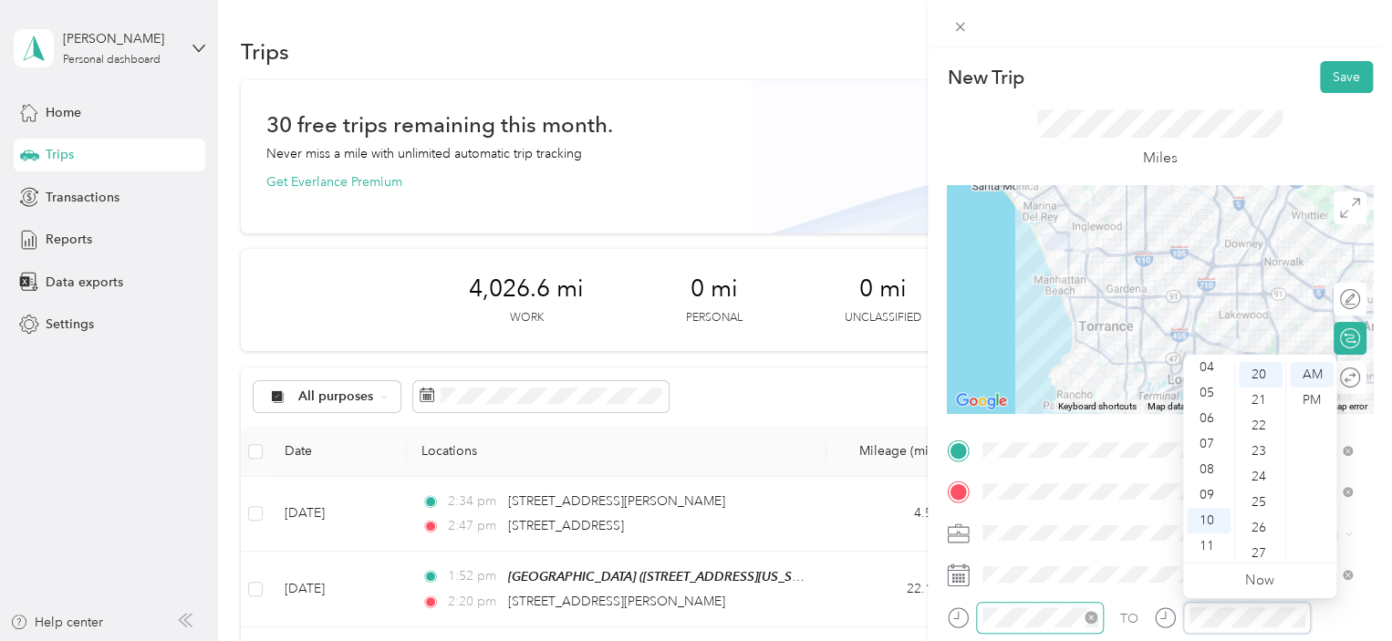
scroll to position [102, 0]
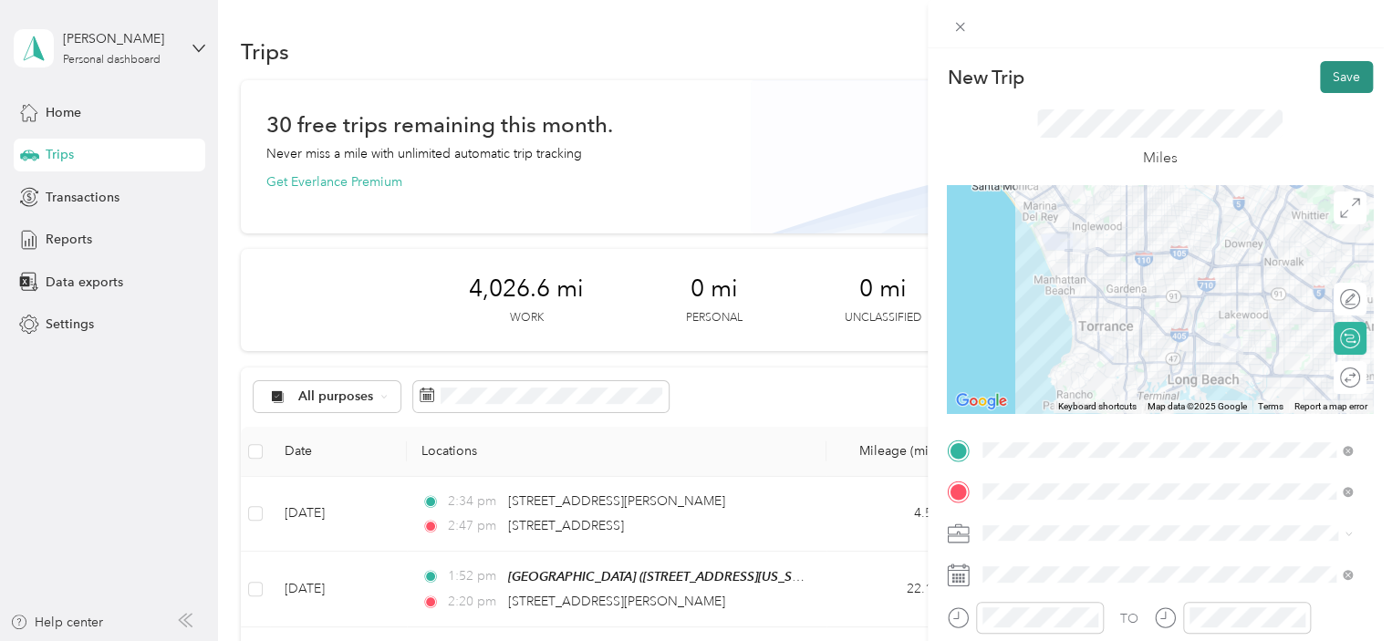
click at [1320, 91] on button "Save" at bounding box center [1346, 77] width 53 height 32
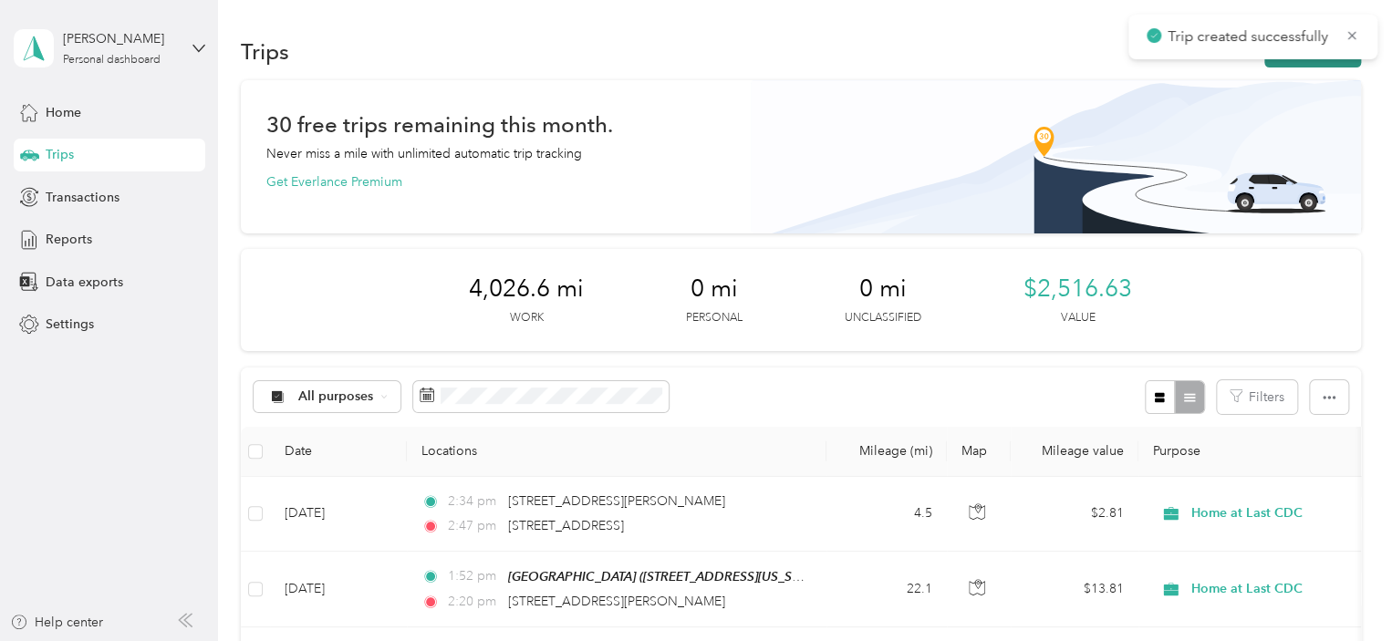
click at [1314, 61] on button "New trip" at bounding box center [1313, 52] width 97 height 32
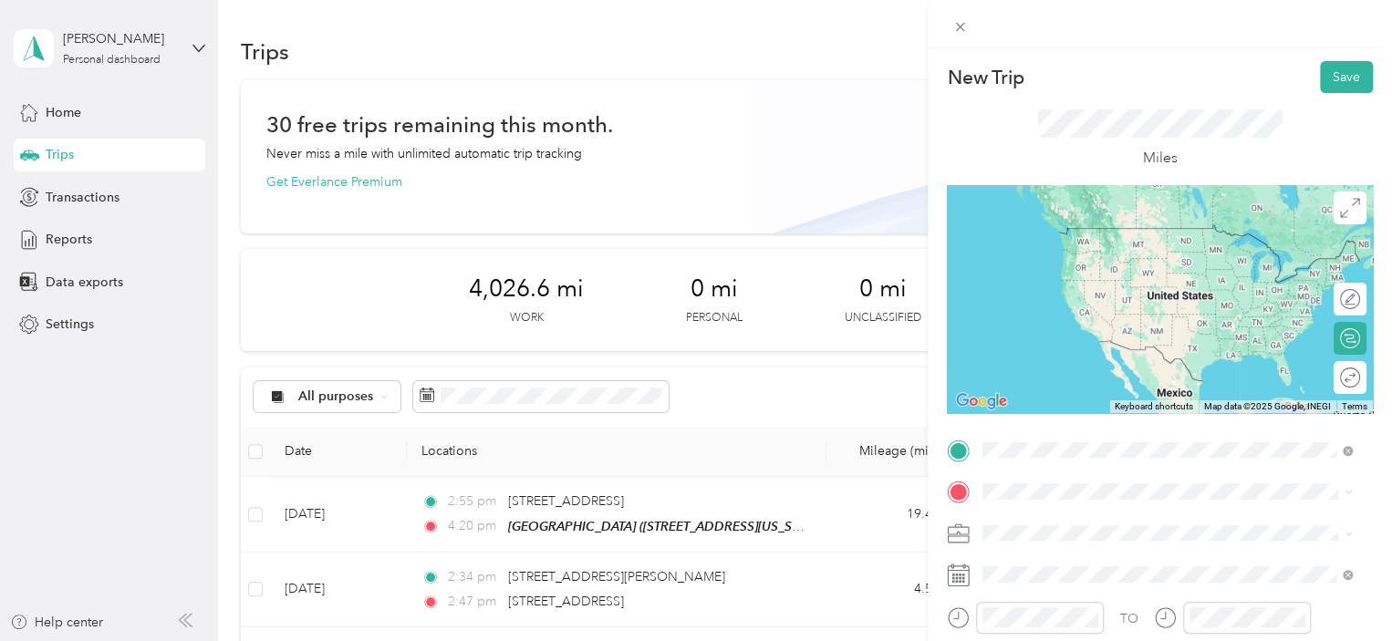
click at [1078, 322] on div "[GEOGRAPHIC_DATA] [STREET_ADDRESS][US_STATE]" at bounding box center [1108, 303] width 182 height 38
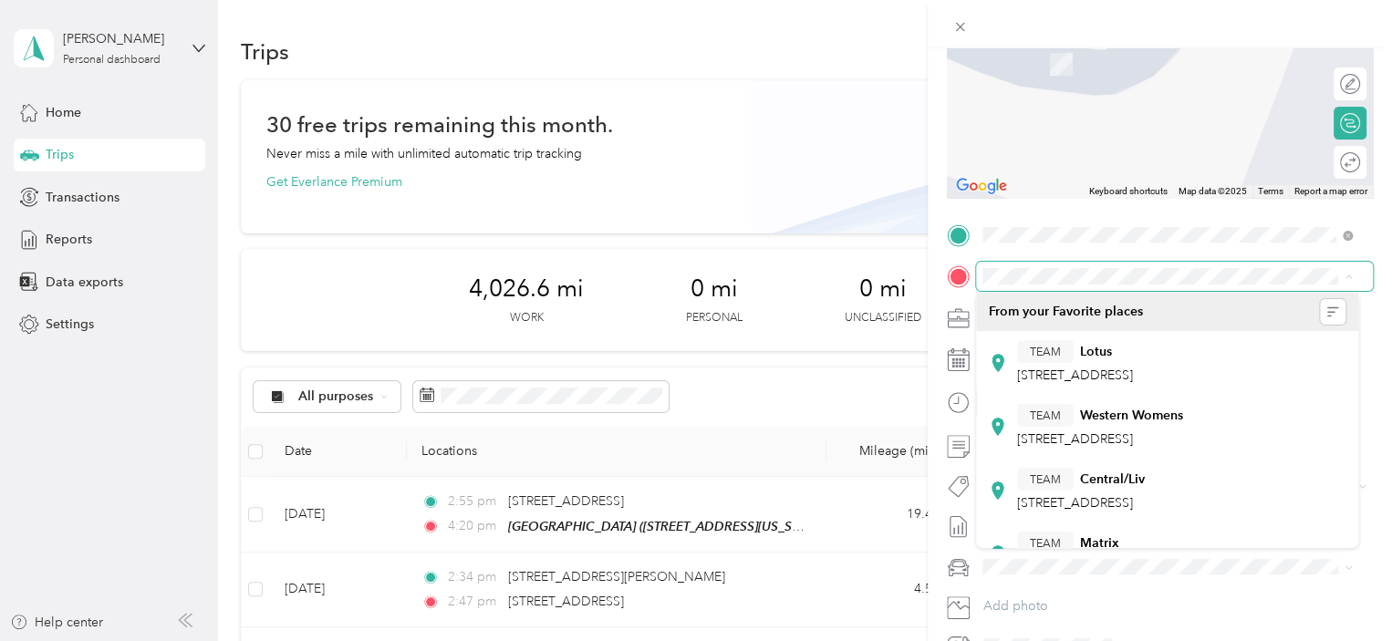
scroll to position [274, 0]
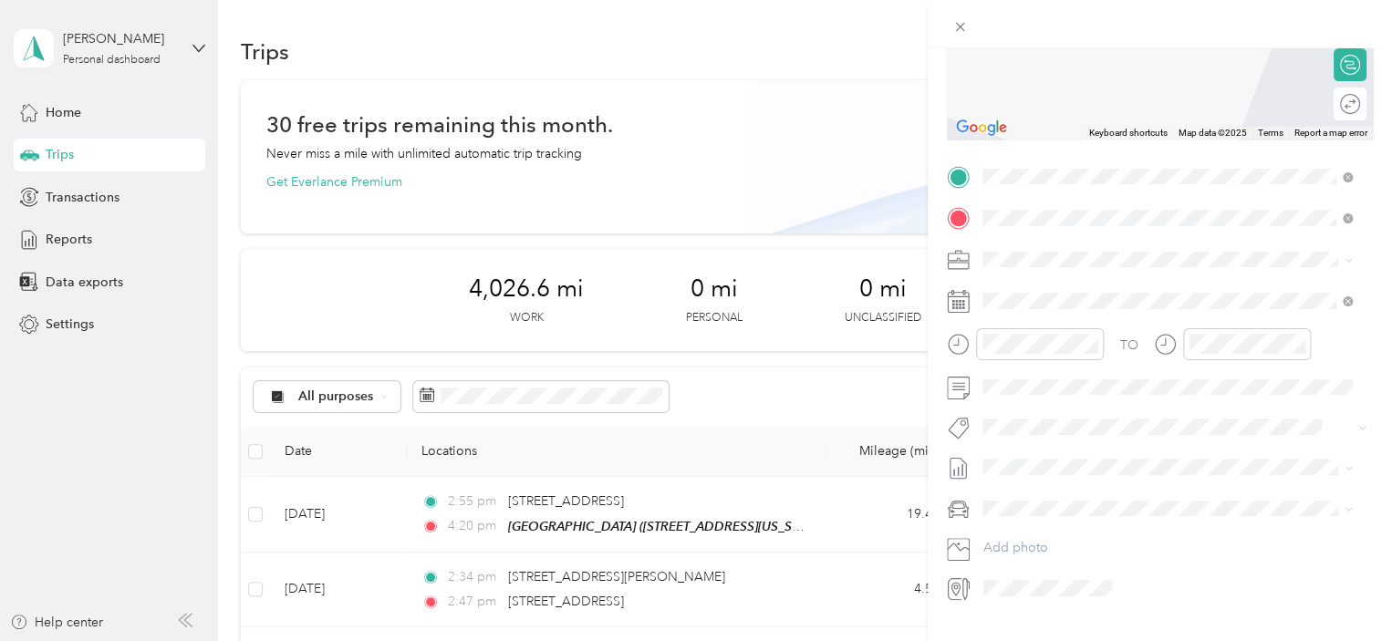
click at [1055, 291] on span "[STREET_ADDRESS][US_STATE]" at bounding box center [1108, 284] width 182 height 16
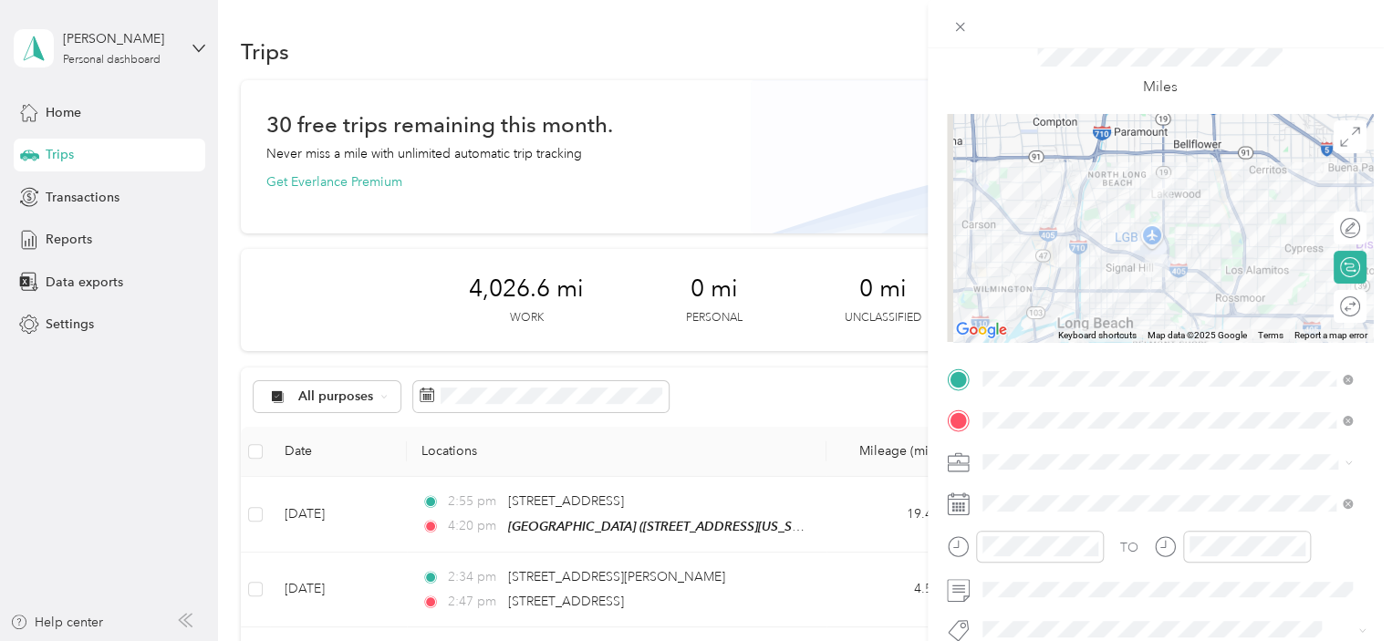
scroll to position [91, 0]
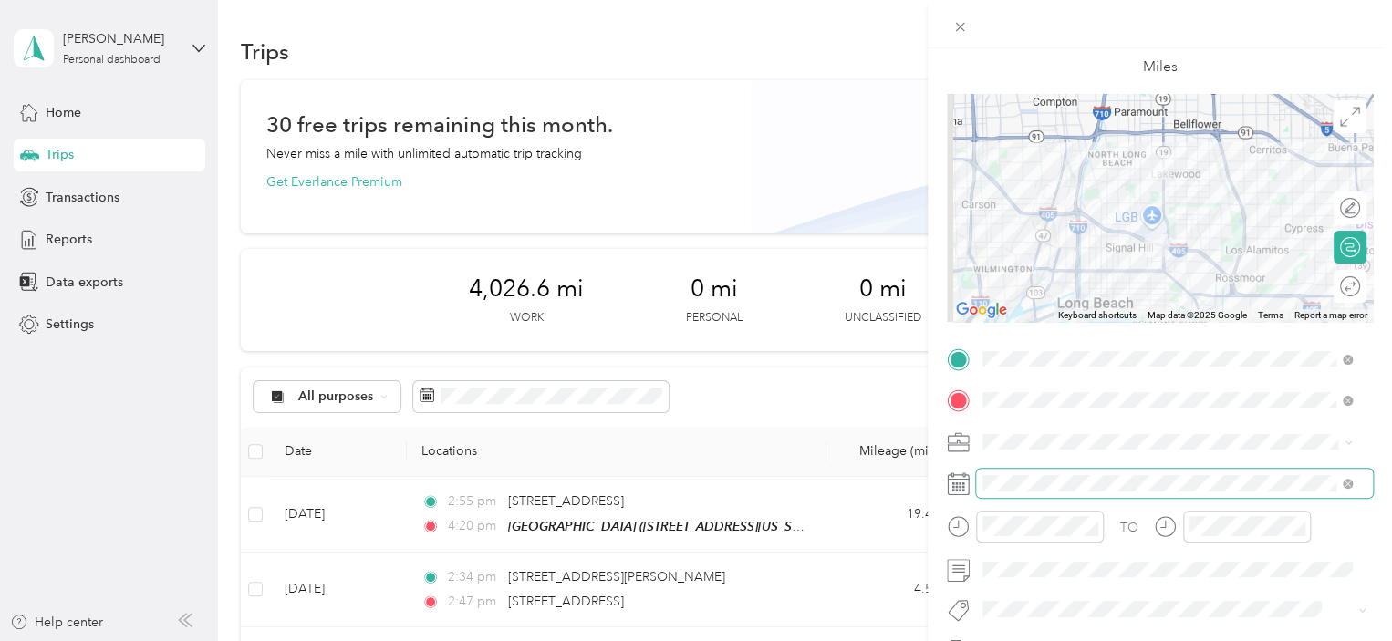
click at [1099, 474] on span at bounding box center [1174, 483] width 397 height 29
click at [1085, 504] on div "TO Add photo" at bounding box center [1160, 565] width 426 height 441
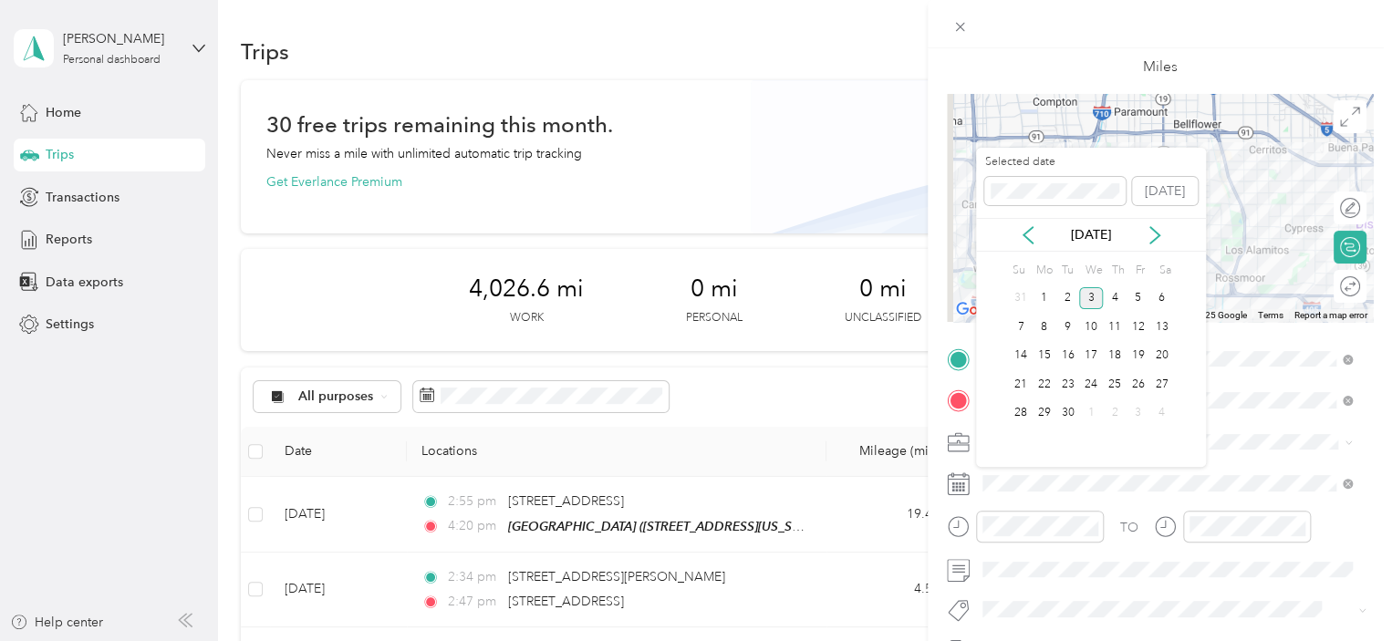
click at [1026, 222] on div "[DATE]" at bounding box center [1091, 235] width 230 height 34
click at [1026, 233] on icon at bounding box center [1028, 235] width 9 height 16
click at [1095, 385] on div "20" at bounding box center [1091, 384] width 24 height 23
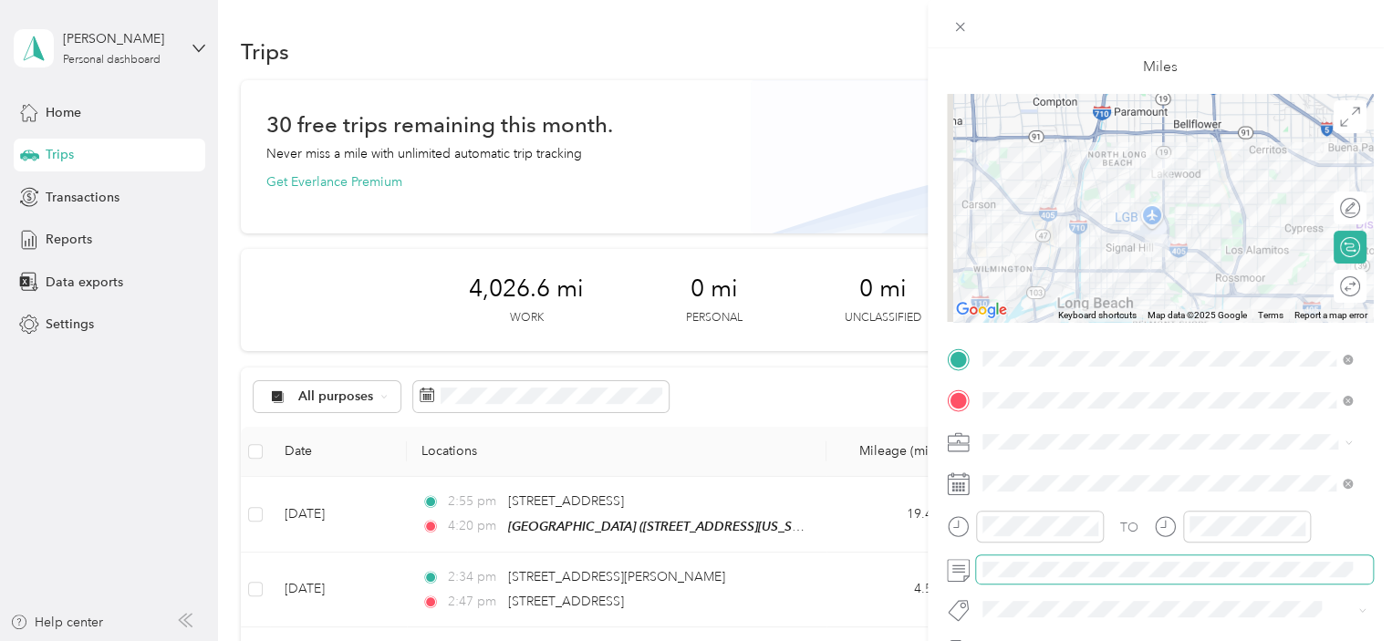
scroll to position [0, 0]
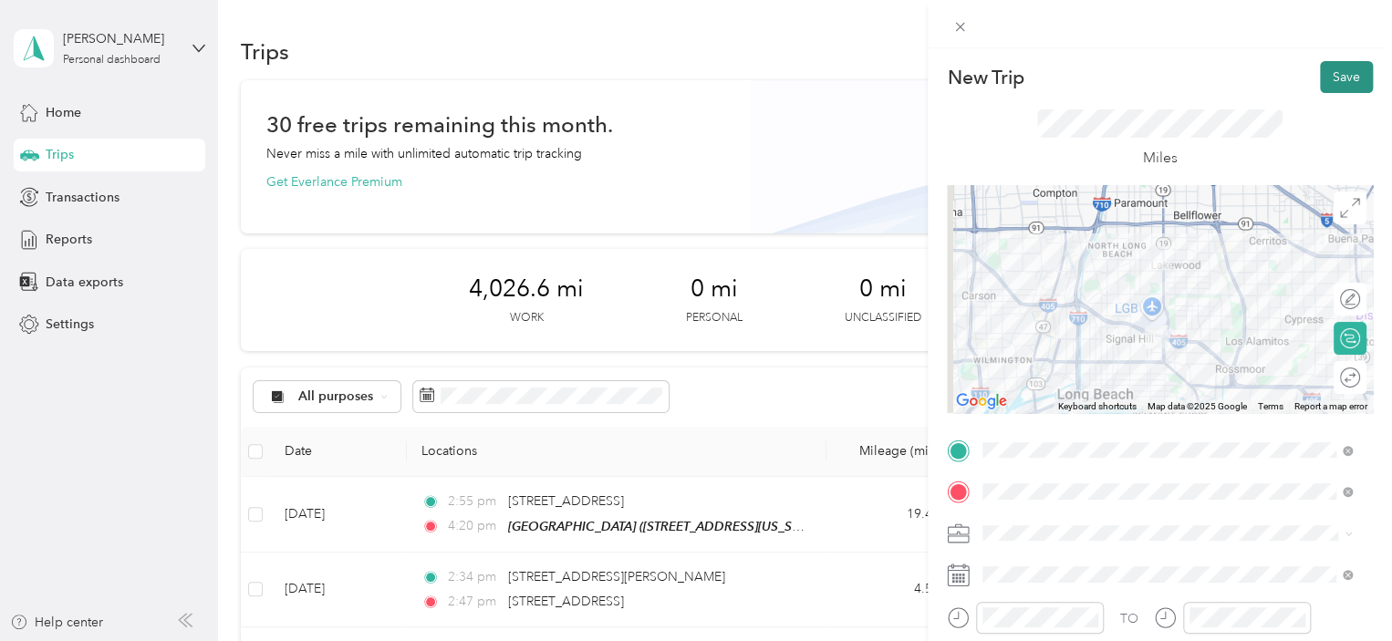
click at [1351, 72] on button "Save" at bounding box center [1346, 77] width 53 height 32
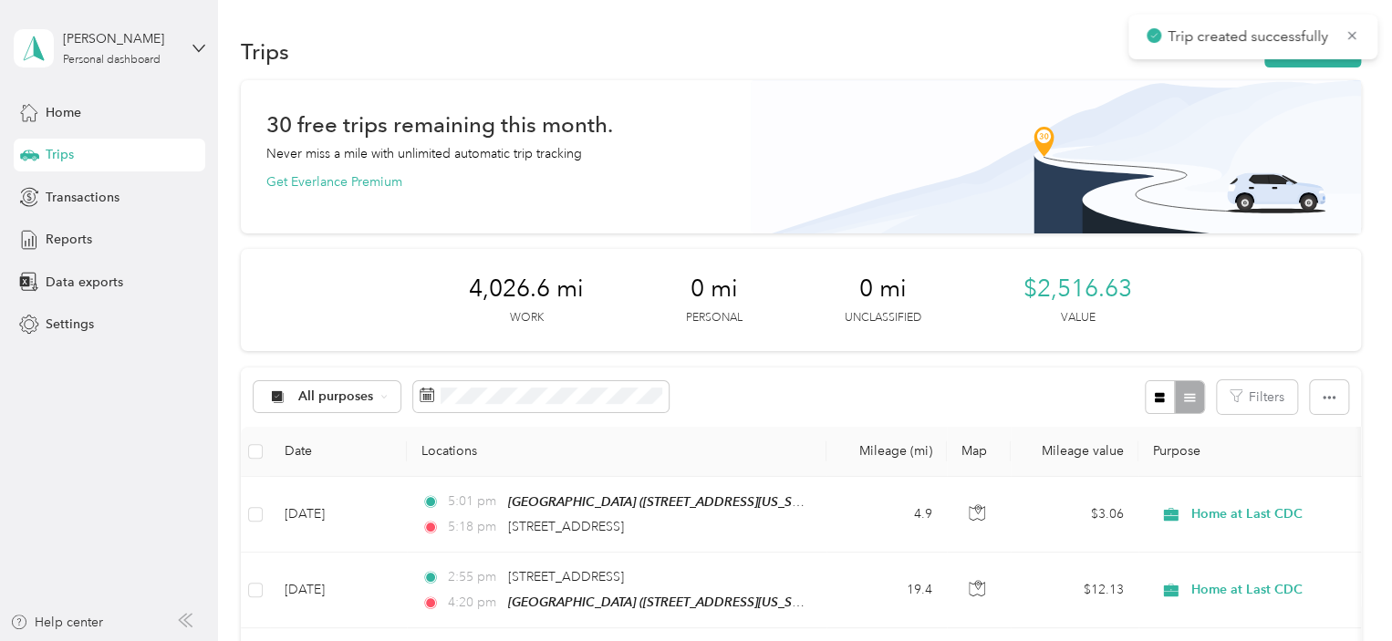
click at [1275, 57] on div "Trip created successfully" at bounding box center [1253, 37] width 249 height 45
click at [1276, 58] on main "Trip created successfully [PERSON_NAME] Personal dashboard Home Trips Transacti…" at bounding box center [691, 320] width 1383 height 641
click at [1276, 58] on icon "button" at bounding box center [1284, 52] width 21 height 21
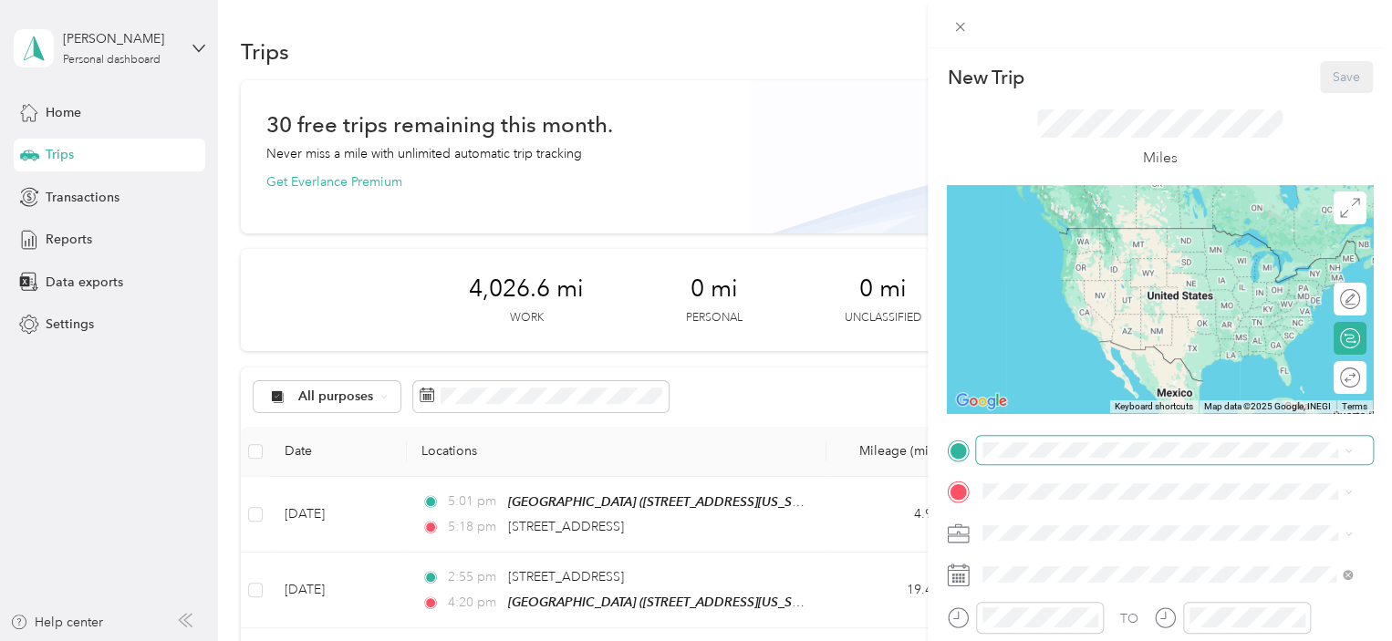
click at [1037, 460] on span at bounding box center [1174, 450] width 397 height 29
click at [1110, 240] on div "[STREET_ADDRESS][US_STATE]" at bounding box center [1167, 227] width 357 height 25
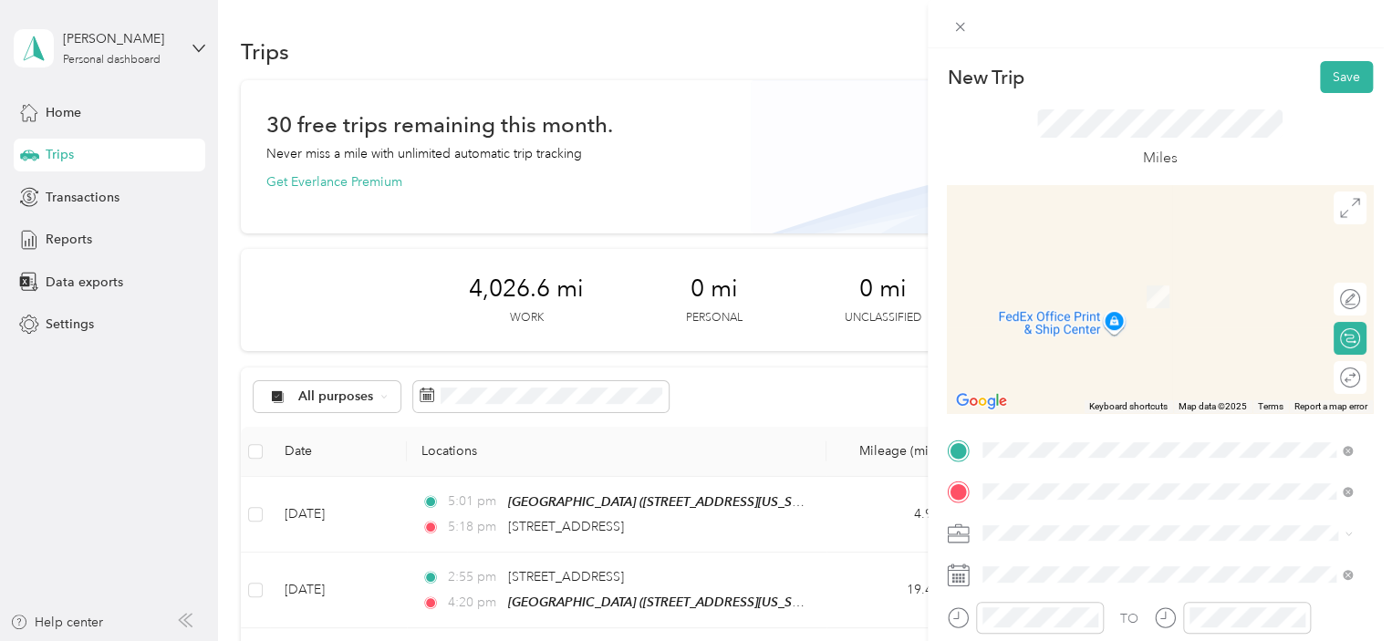
click at [1150, 359] on div "[GEOGRAPHIC_DATA] [STREET_ADDRESS][US_STATE]" at bounding box center [1108, 345] width 182 height 38
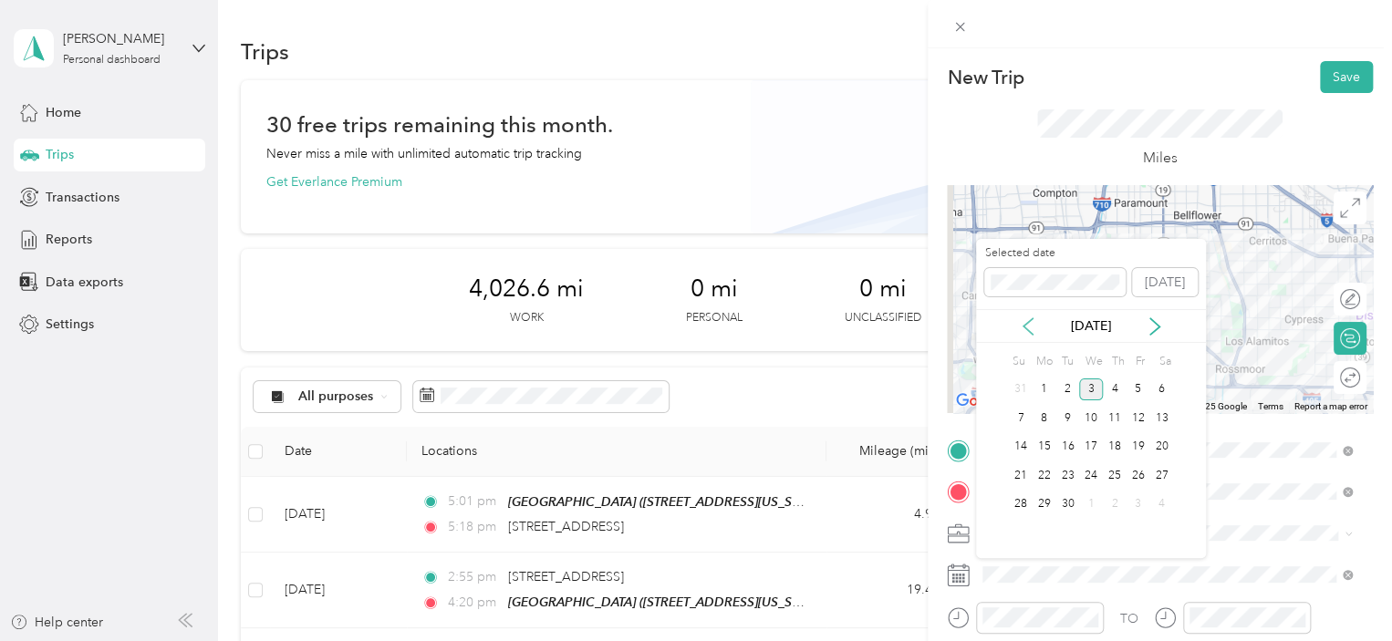
click at [1035, 319] on div "[DATE]" at bounding box center [1091, 326] width 230 height 19
click at [1029, 321] on icon at bounding box center [1028, 327] width 18 height 18
click at [1095, 482] on div "20" at bounding box center [1091, 475] width 24 height 23
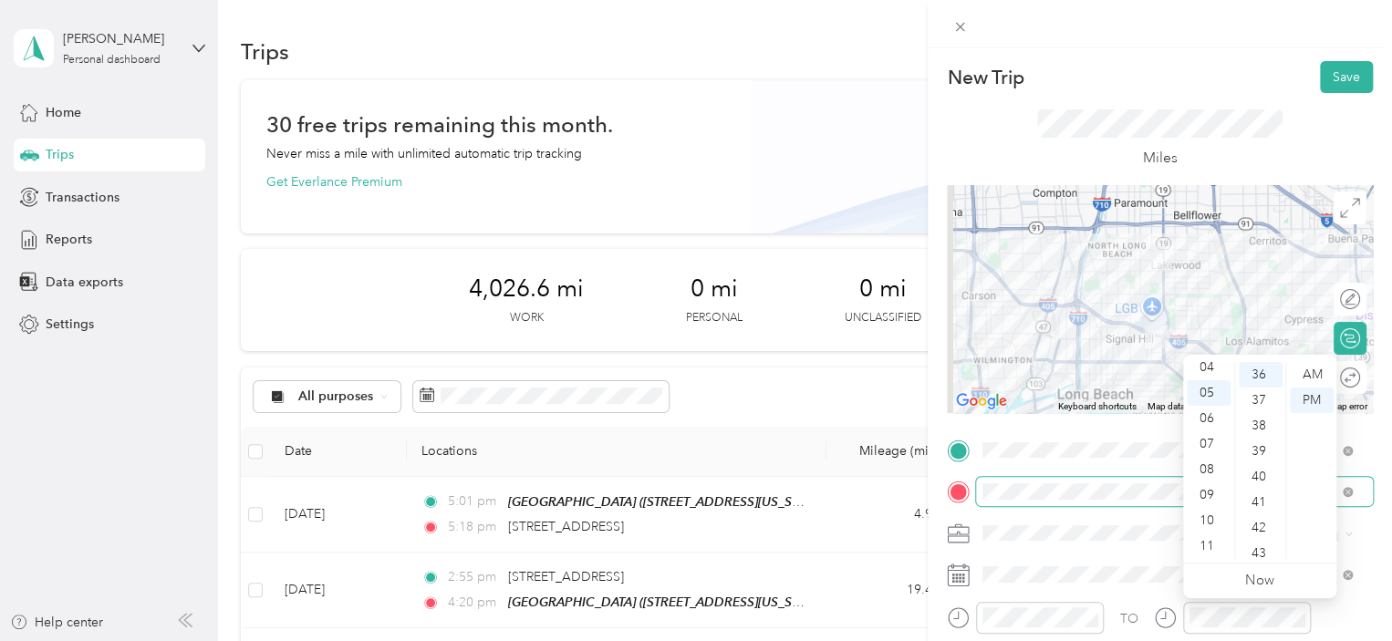
scroll to position [920, 0]
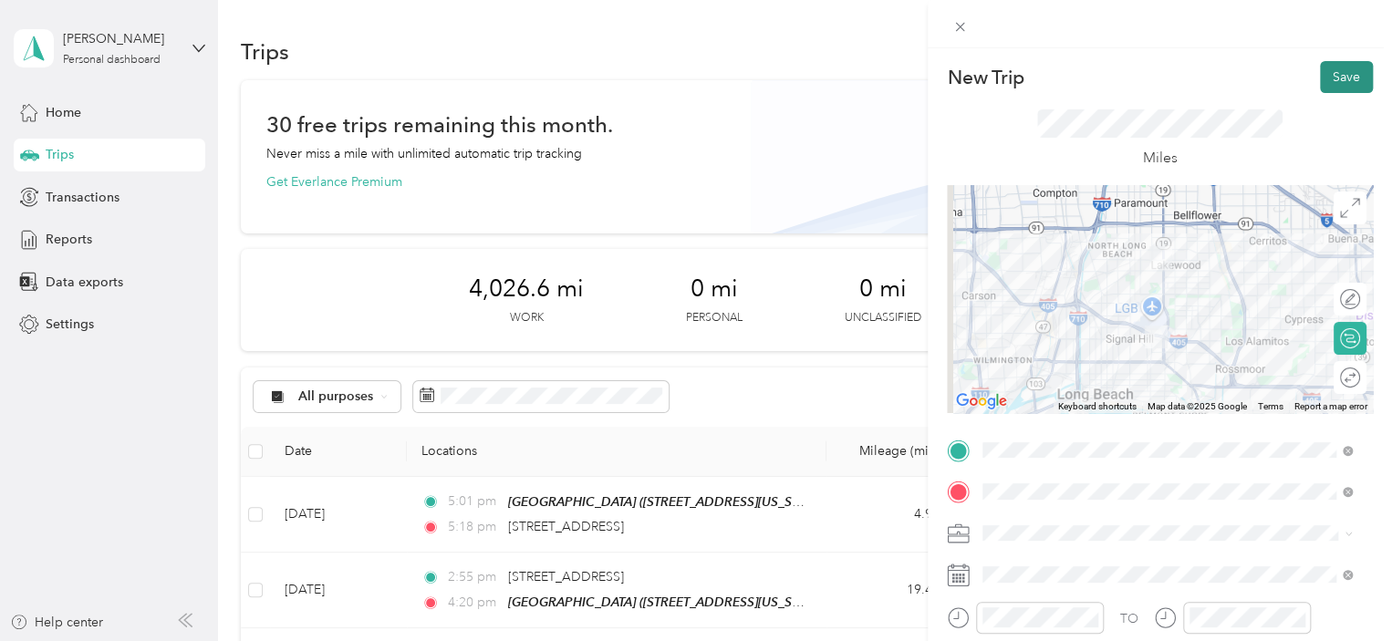
click at [1320, 75] on button "Save" at bounding box center [1346, 77] width 53 height 32
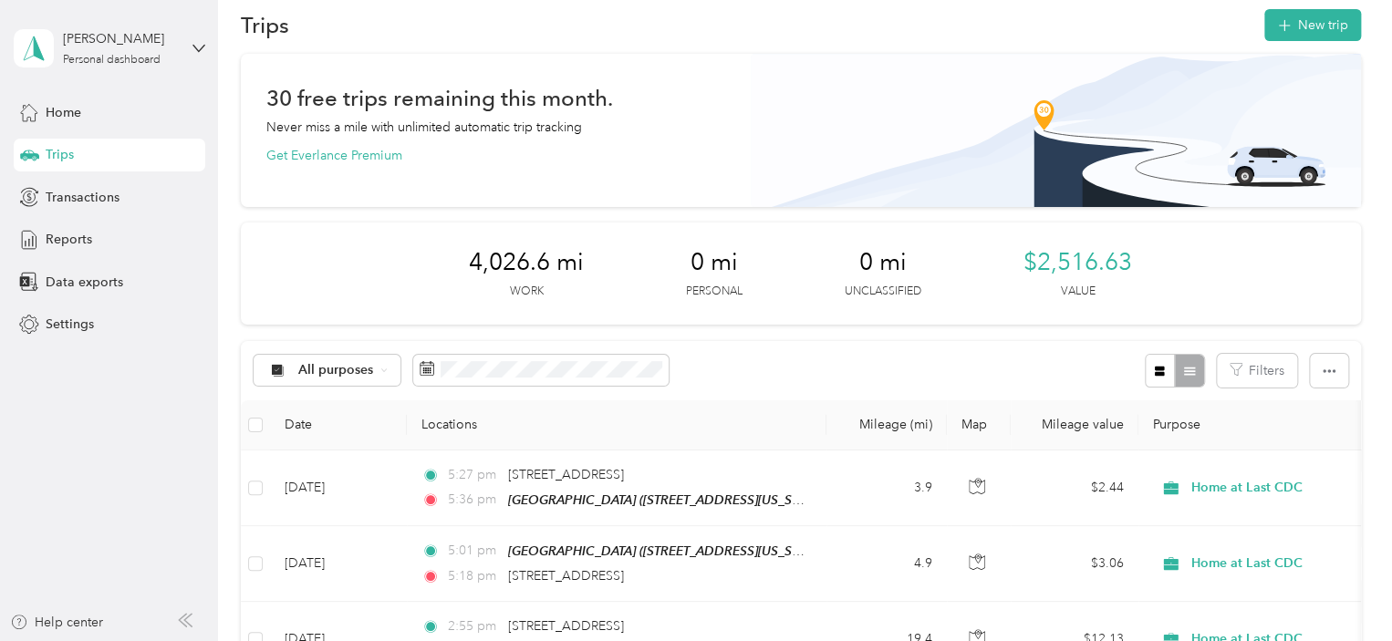
scroll to position [0, 0]
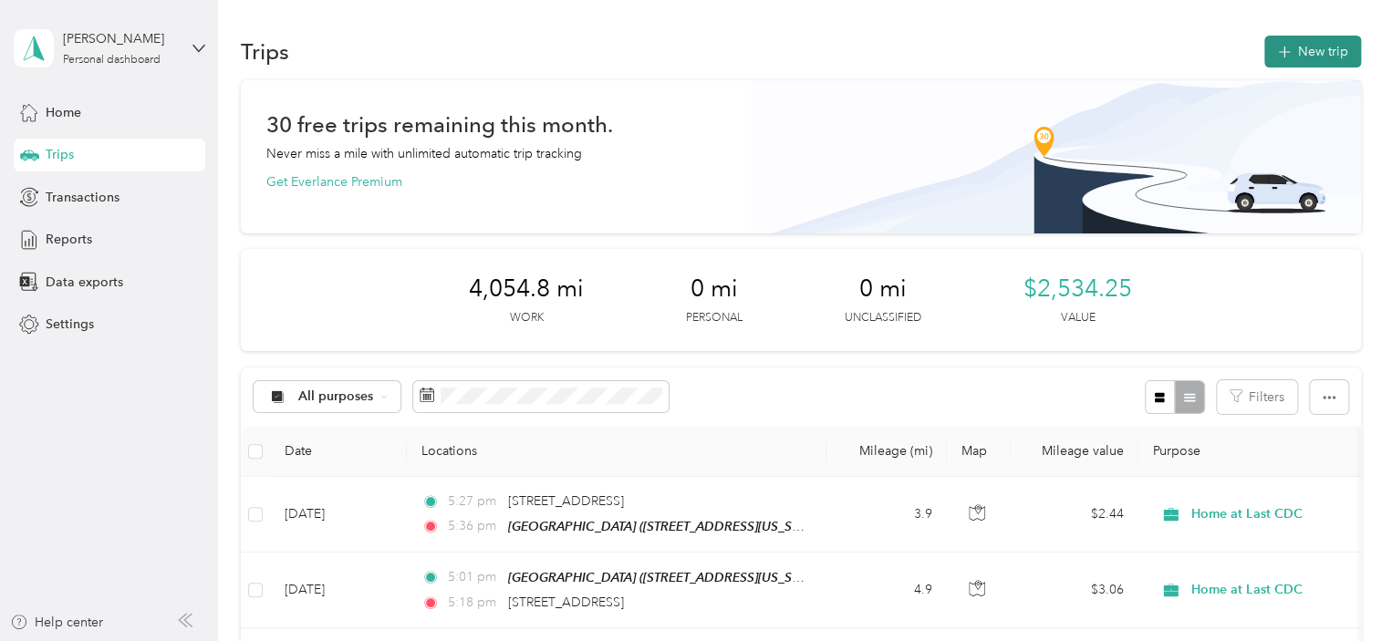
click at [1313, 36] on button "New trip" at bounding box center [1313, 52] width 97 height 32
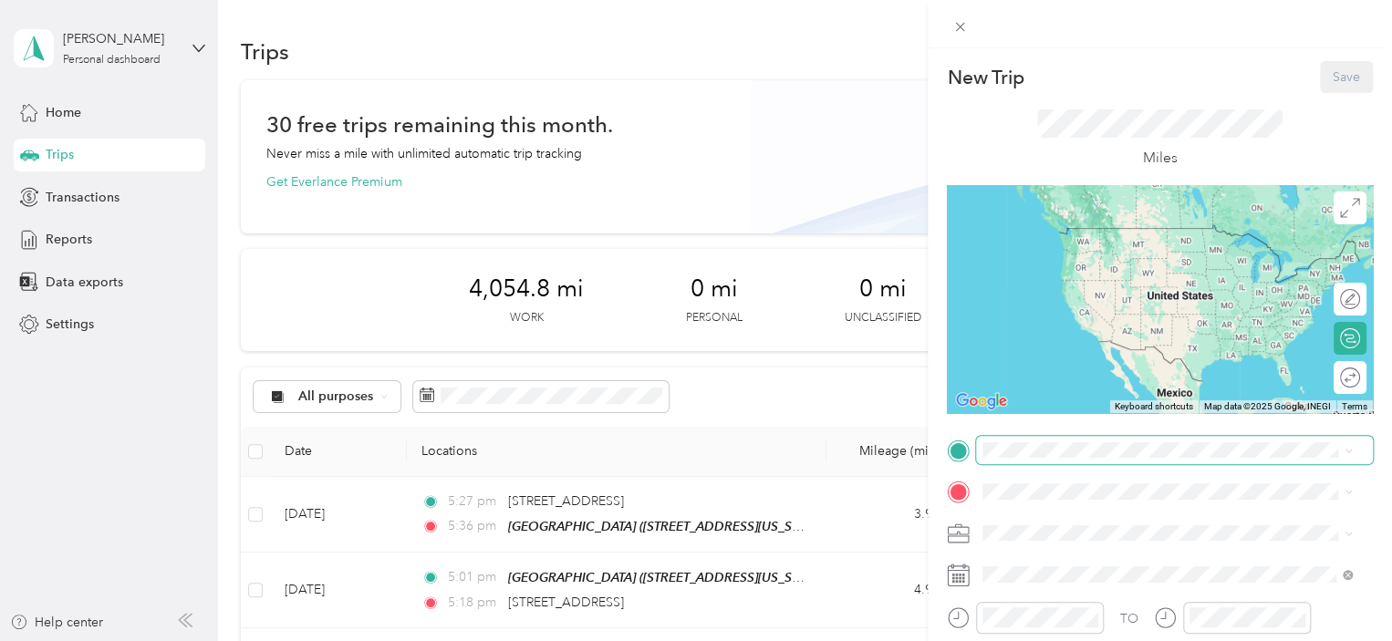
click at [1106, 459] on span at bounding box center [1174, 450] width 397 height 29
click at [1103, 233] on span "[STREET_ADDRESS][US_STATE]" at bounding box center [1108, 228] width 182 height 16
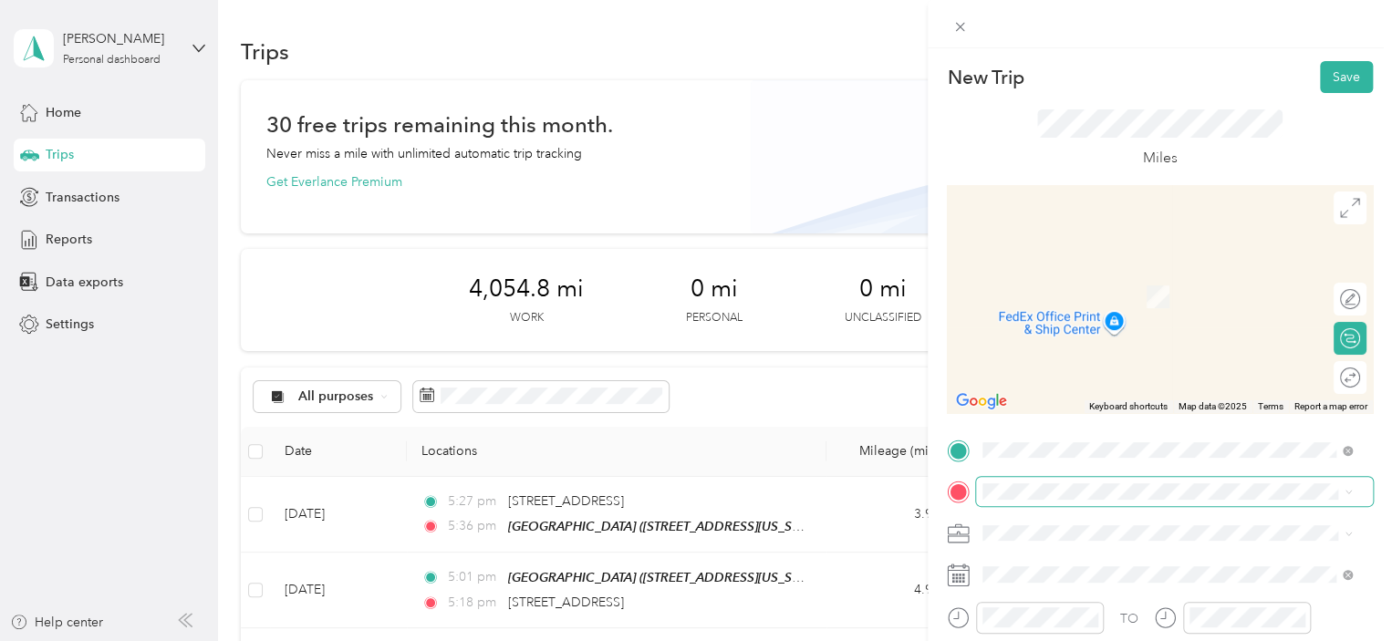
click at [1051, 480] on span at bounding box center [1174, 491] width 397 height 29
click at [1098, 278] on span "[STREET_ADDRESS][US_STATE]" at bounding box center [1108, 270] width 182 height 16
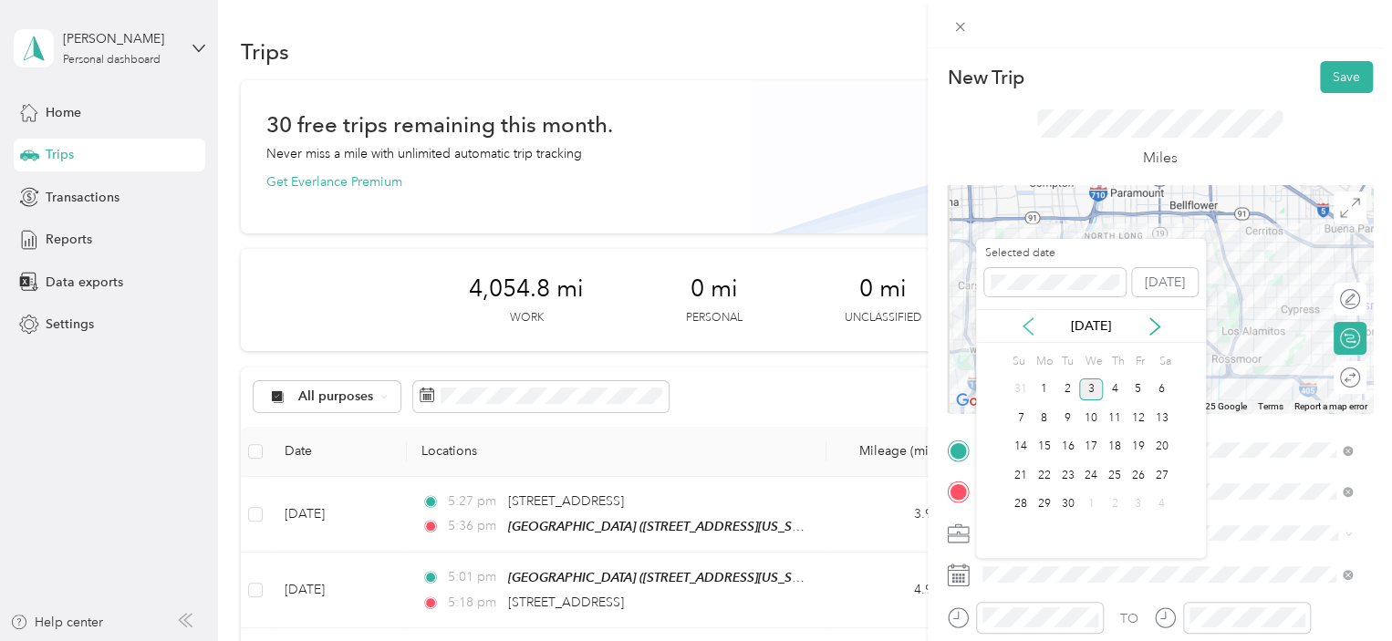
click at [1035, 334] on icon at bounding box center [1028, 327] width 18 height 18
click at [1118, 475] on div "21" at bounding box center [1115, 475] width 24 height 23
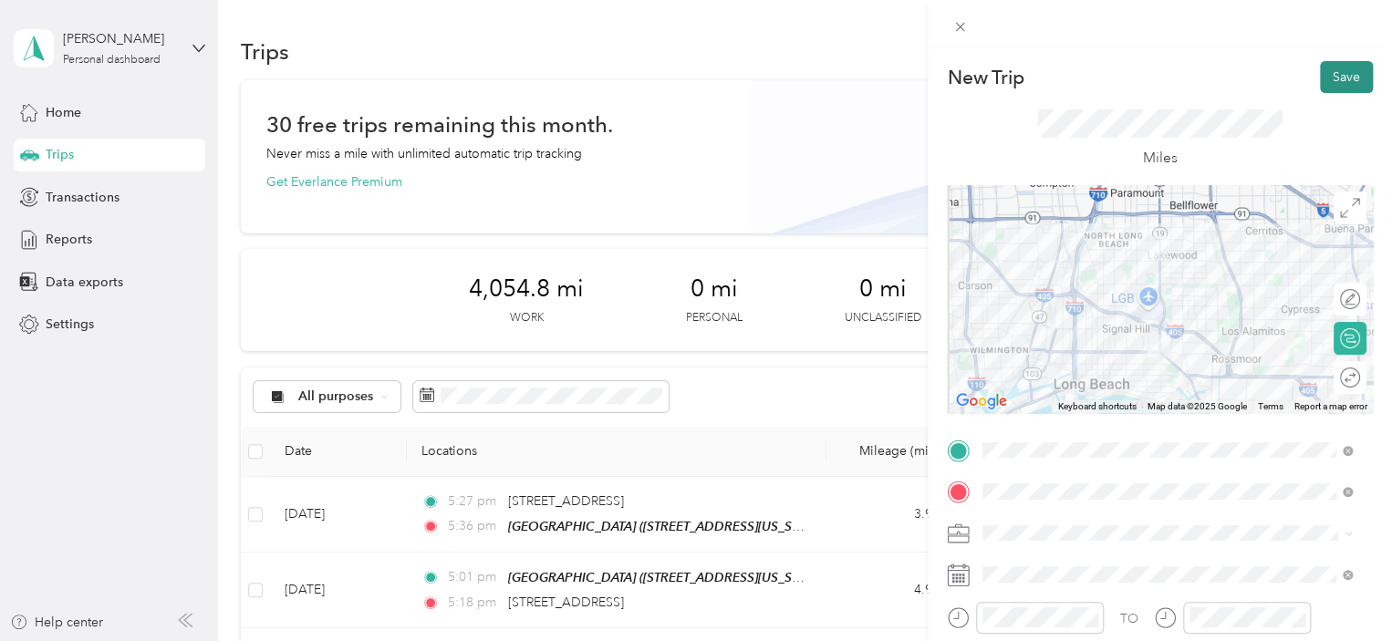
click at [1335, 89] on button "Save" at bounding box center [1346, 77] width 53 height 32
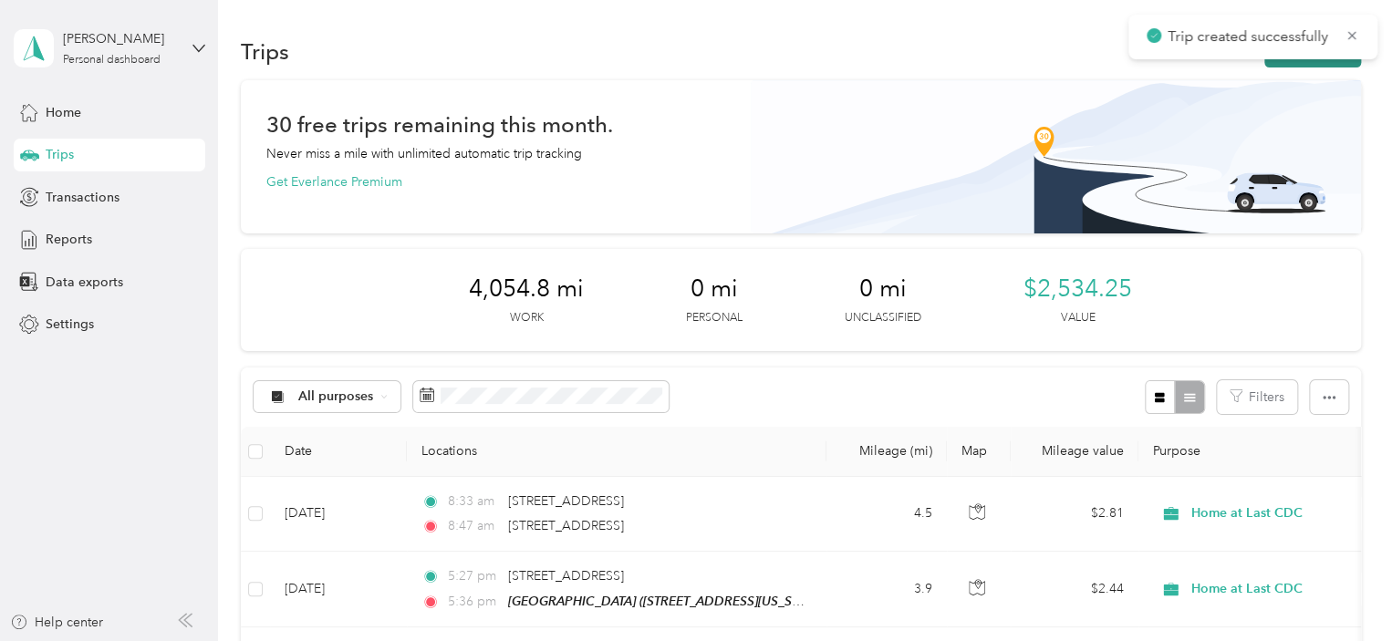
click at [1296, 63] on button "New trip" at bounding box center [1313, 52] width 97 height 32
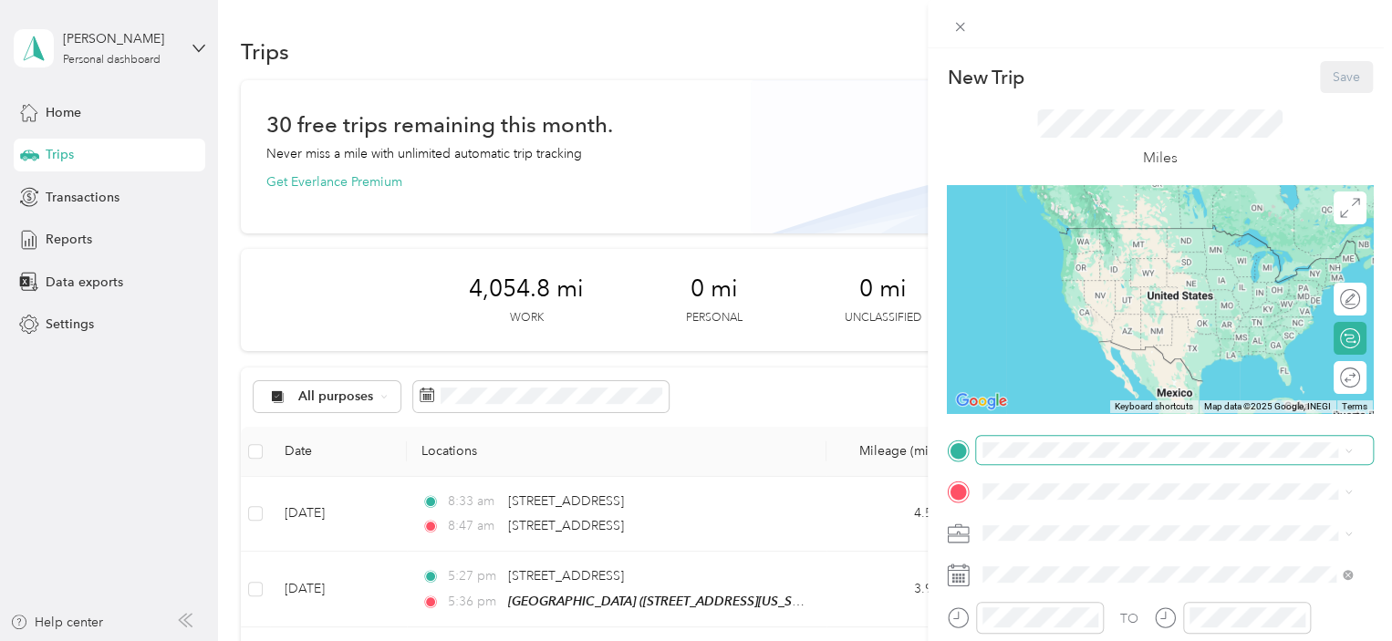
click at [1095, 460] on span at bounding box center [1174, 450] width 397 height 29
click at [1105, 234] on span "[STREET_ADDRESS][US_STATE]" at bounding box center [1108, 226] width 182 height 16
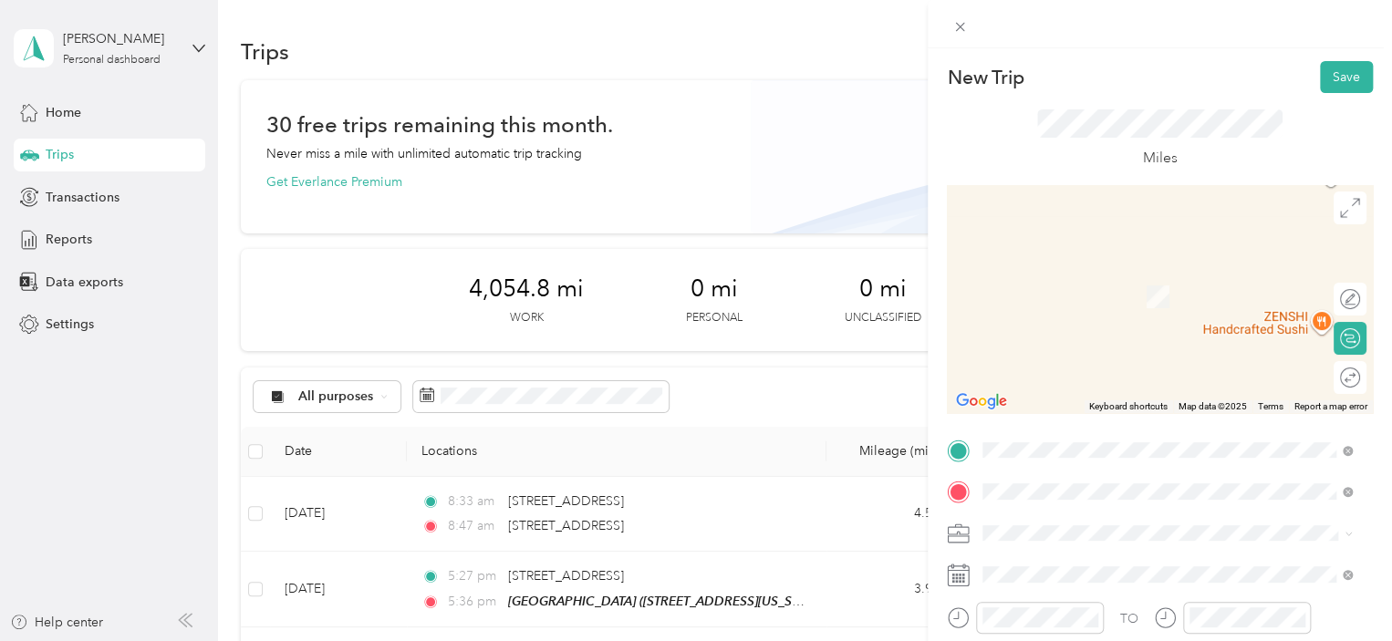
click at [1113, 342] on strong "[GEOGRAPHIC_DATA]" at bounding box center [1085, 334] width 136 height 16
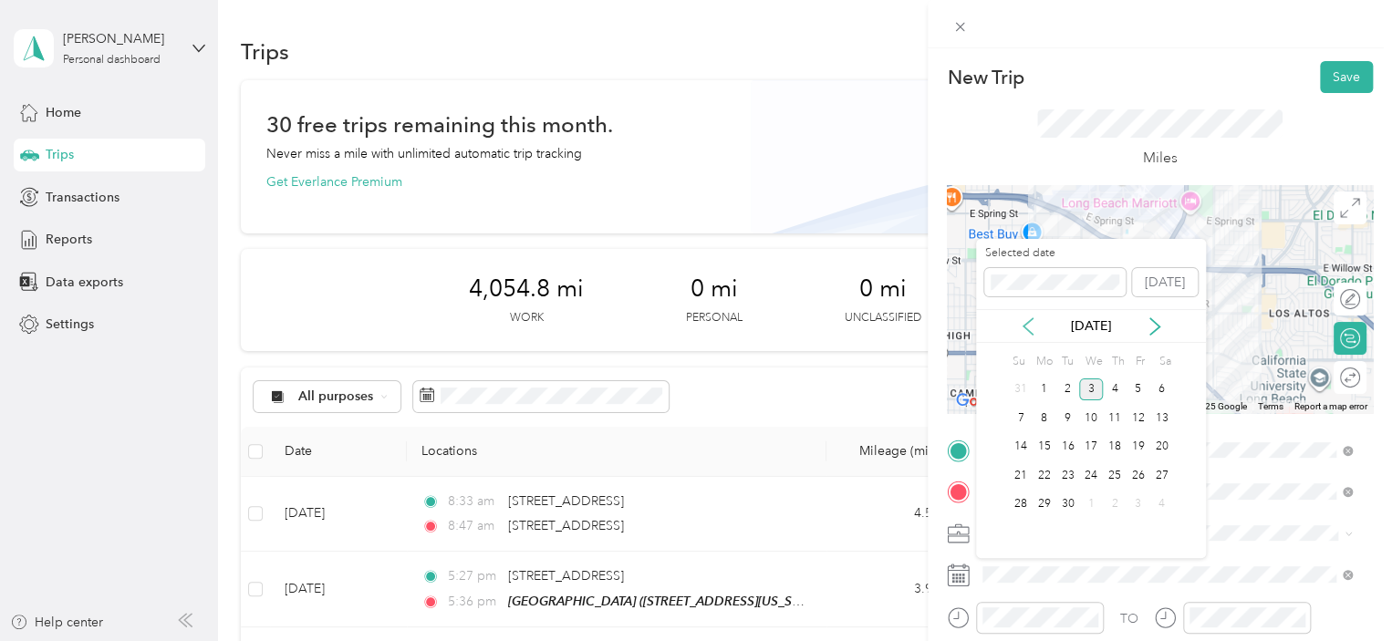
click at [1030, 318] on icon at bounding box center [1028, 327] width 18 height 18
click at [1116, 474] on div "21" at bounding box center [1115, 475] width 24 height 23
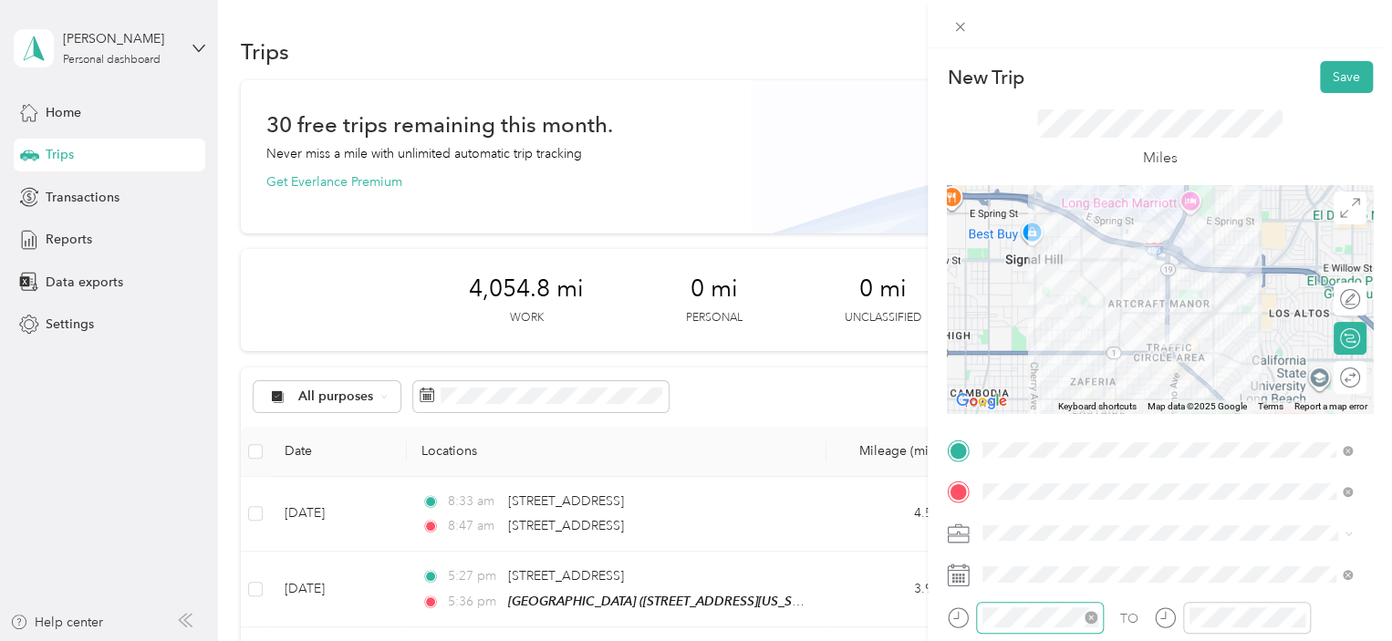
scroll to position [358, 0]
click at [1332, 92] on button "Save" at bounding box center [1346, 77] width 53 height 32
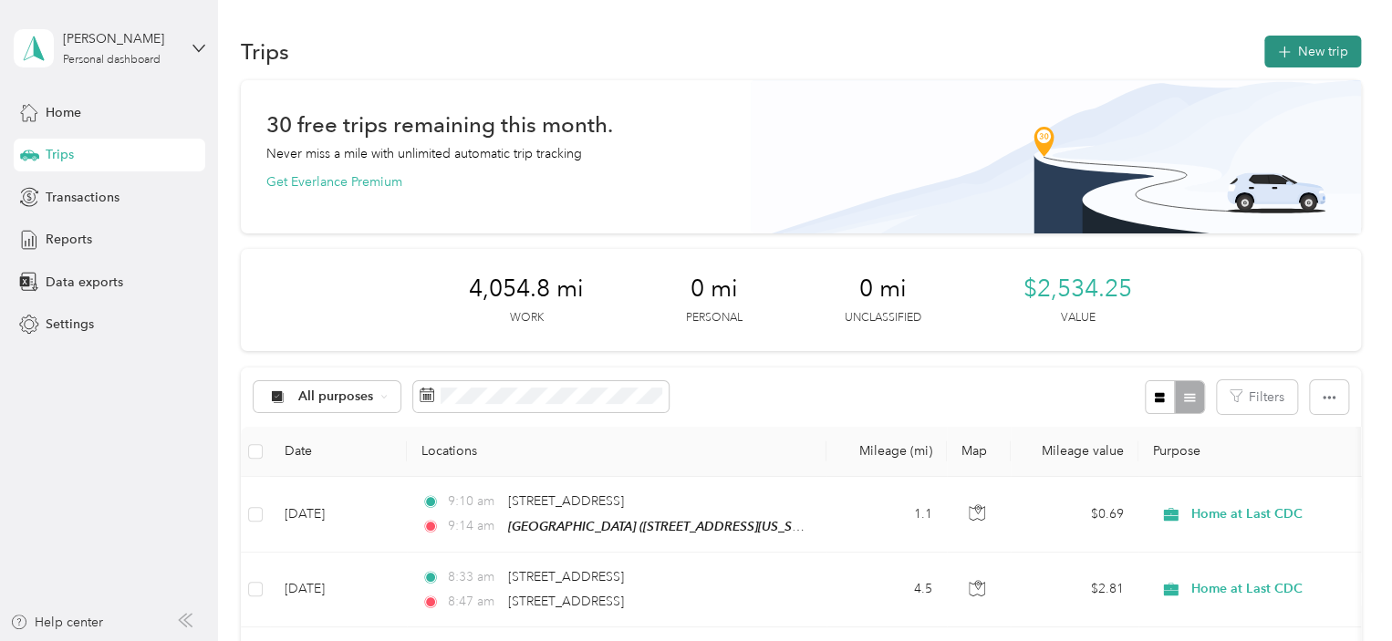
click at [1308, 60] on button "New trip" at bounding box center [1313, 52] width 97 height 32
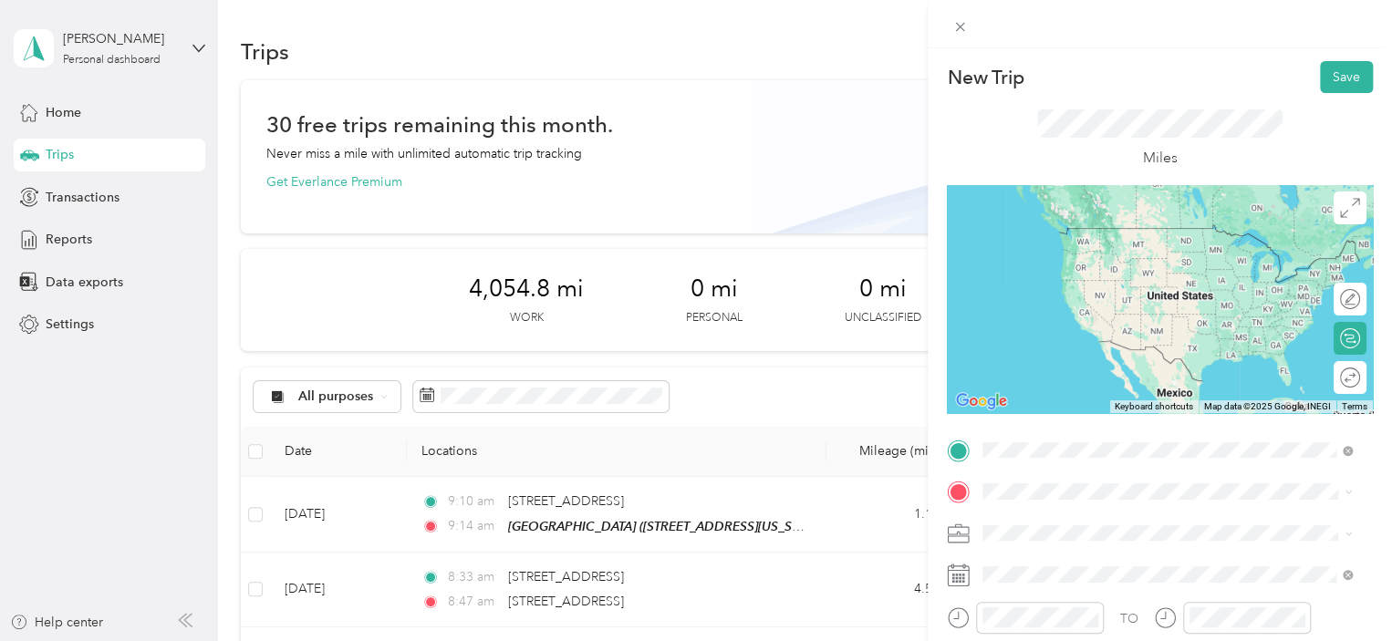
click at [1120, 320] on span "[STREET_ADDRESS][US_STATE]" at bounding box center [1108, 313] width 182 height 16
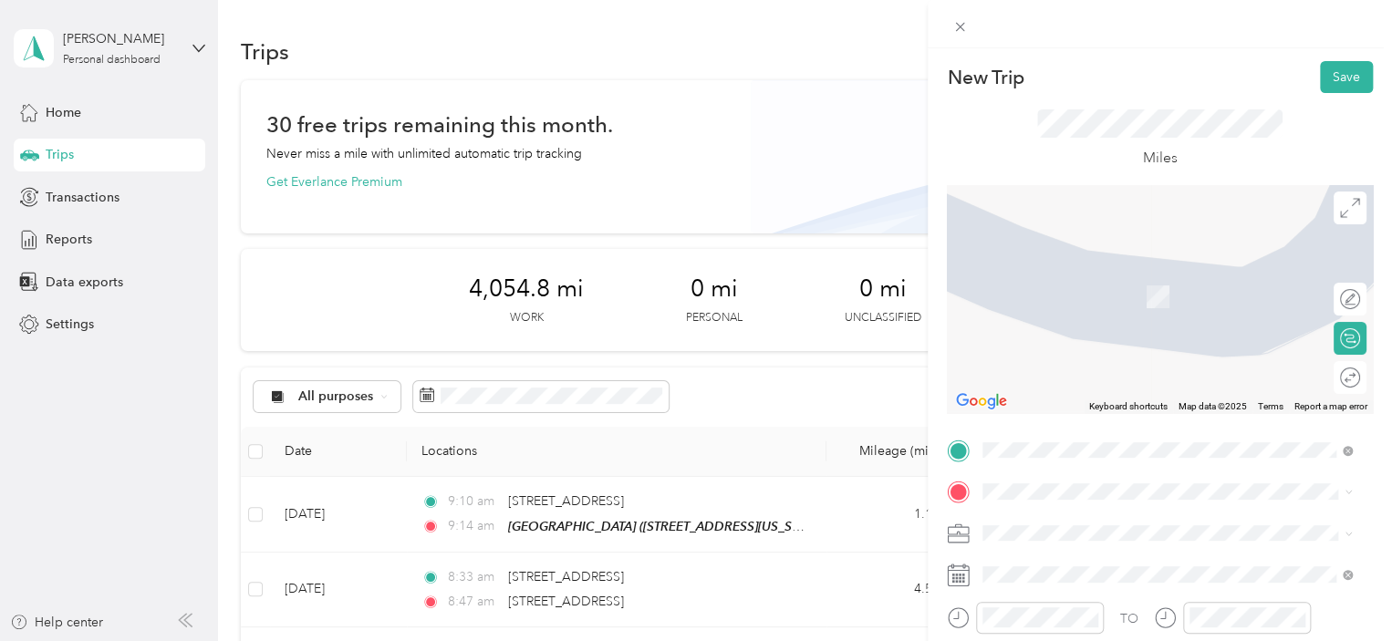
click at [1147, 275] on span "[STREET_ADDRESS][US_STATE]" at bounding box center [1108, 266] width 182 height 16
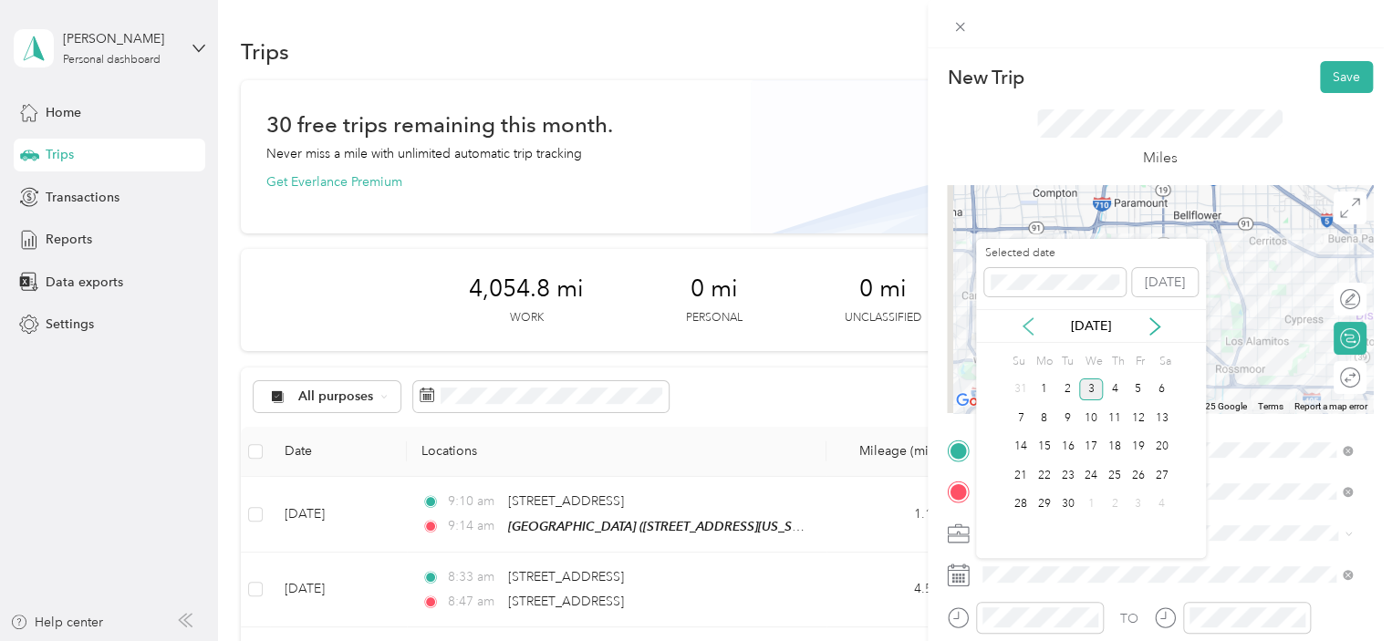
click at [1033, 328] on icon at bounding box center [1028, 327] width 18 height 18
click at [1115, 481] on div "21" at bounding box center [1115, 475] width 24 height 23
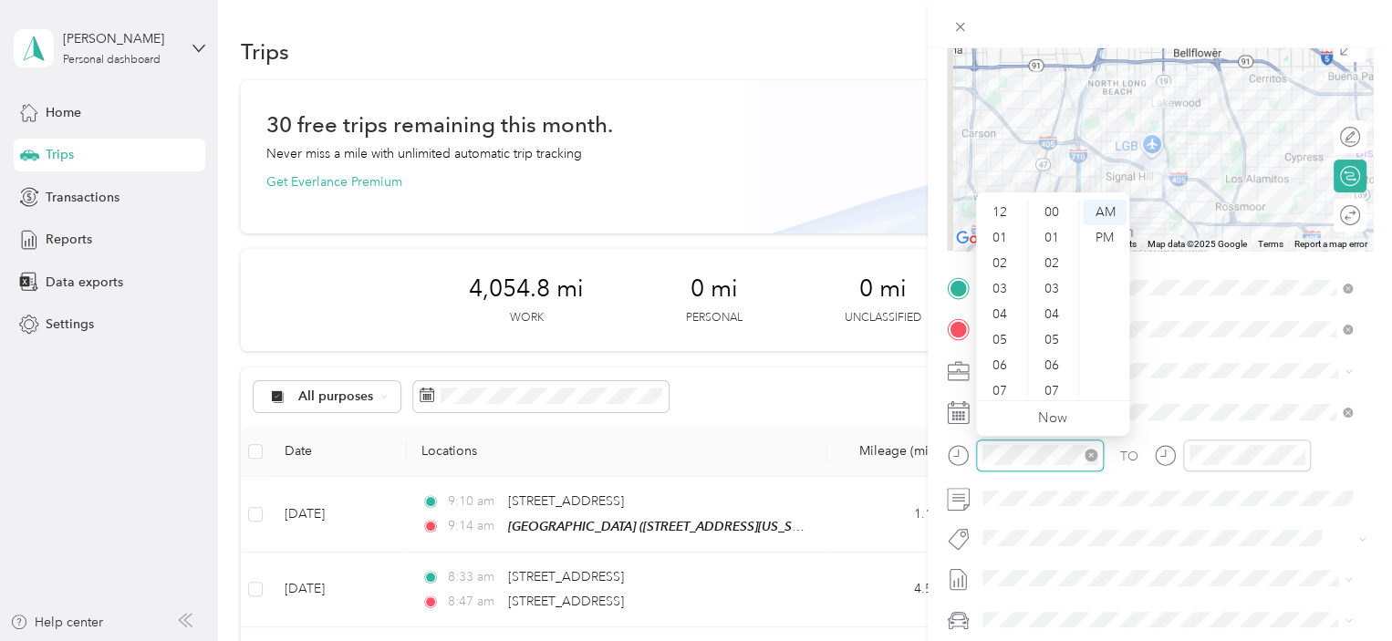
scroll to position [109, 0]
click at [1076, 481] on div at bounding box center [1025, 462] width 157 height 45
click at [939, 450] on form "New Trip Save This trip cannot be edited because it is either under review, app…" at bounding box center [1160, 307] width 464 height 816
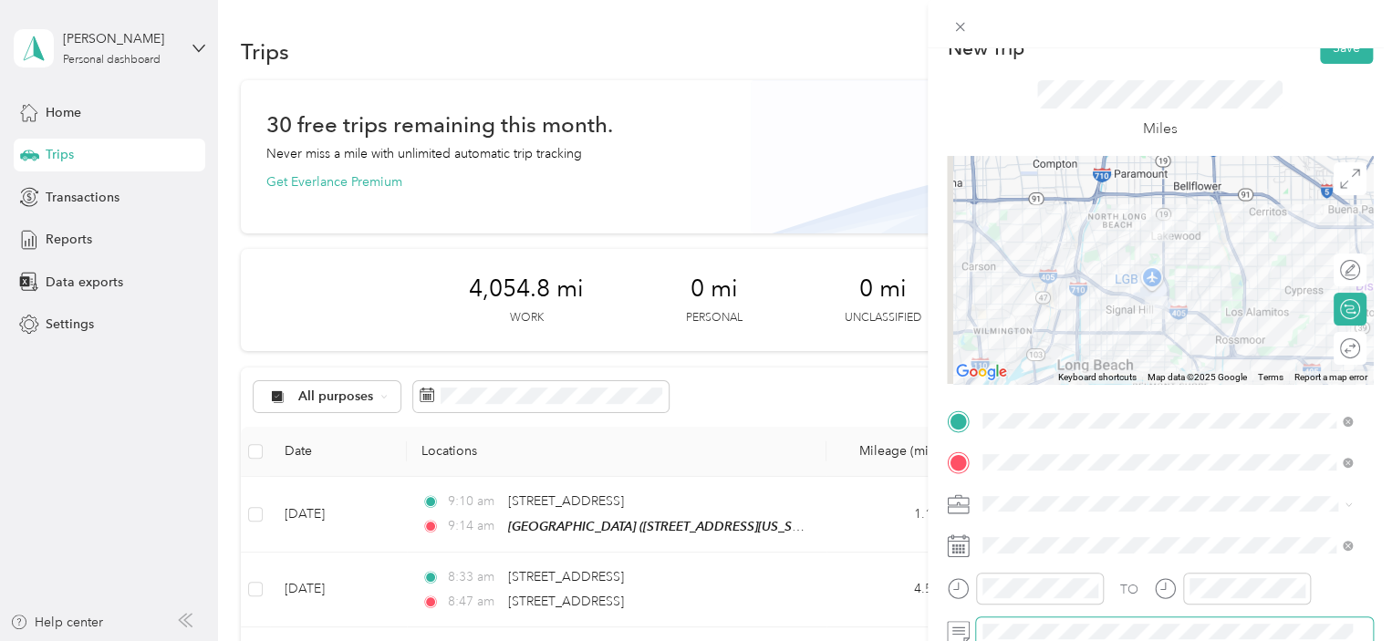
scroll to position [51, 0]
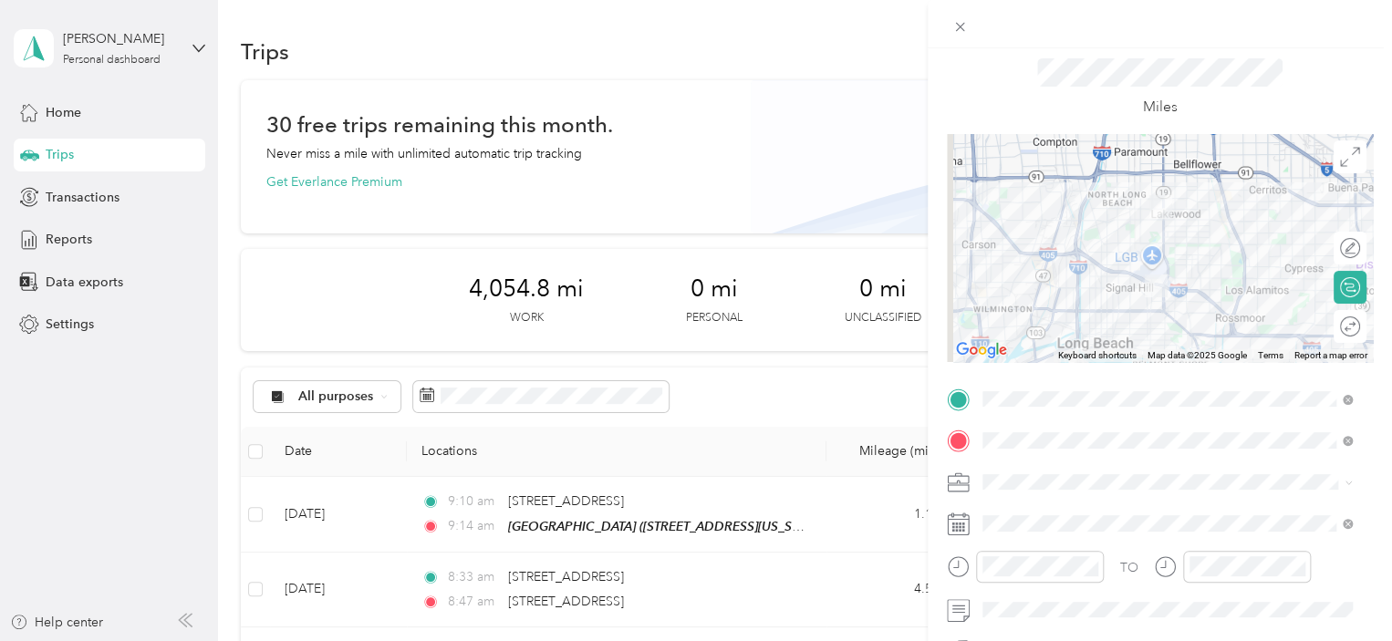
click at [974, 609] on div at bounding box center [1160, 610] width 426 height 29
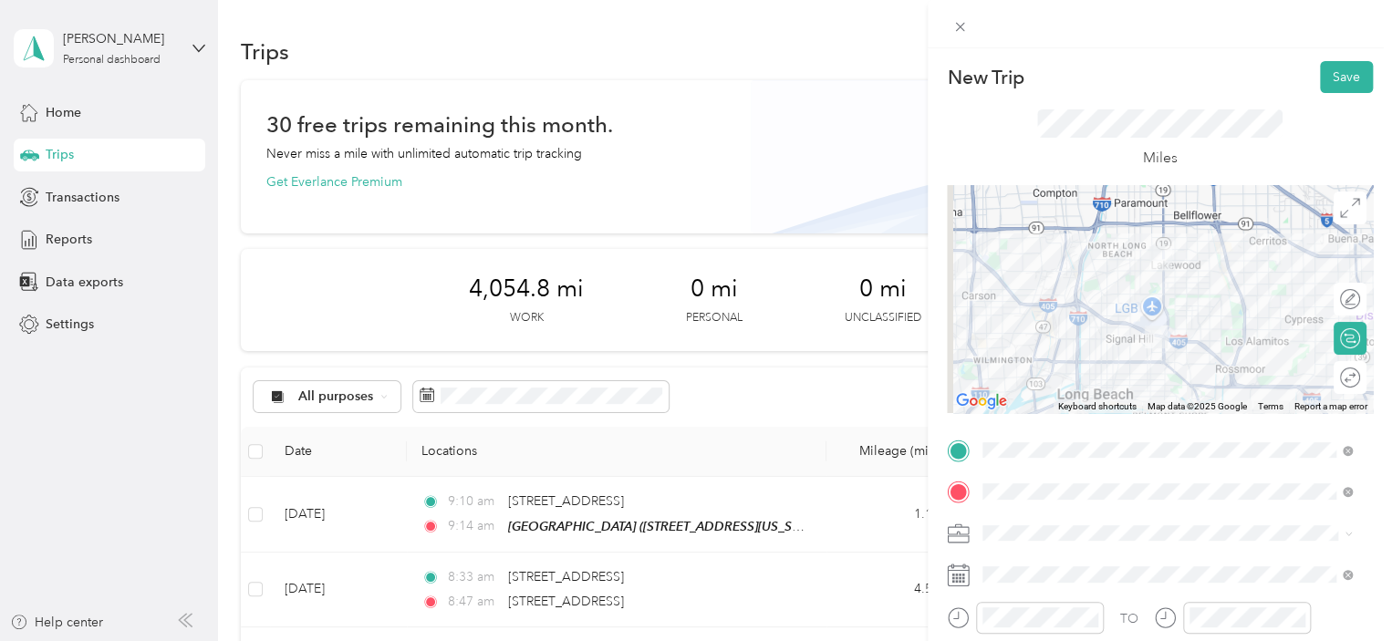
drag, startPoint x: 1325, startPoint y: 60, endPoint x: 1321, endPoint y: 70, distance: 10.7
click at [1324, 60] on div "New Trip Save This trip cannot be edited because it is either under review, app…" at bounding box center [1160, 368] width 464 height 641
click at [1322, 84] on button "Save" at bounding box center [1346, 77] width 53 height 32
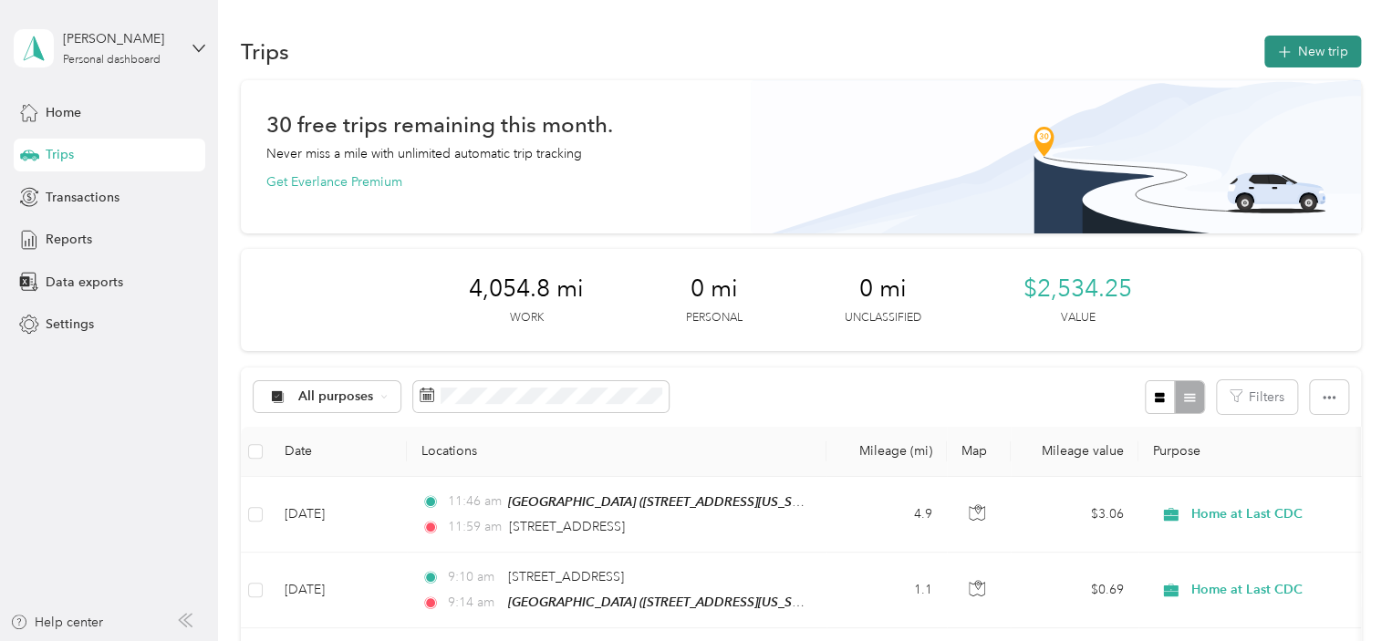
click at [1295, 58] on button "New trip" at bounding box center [1313, 52] width 97 height 32
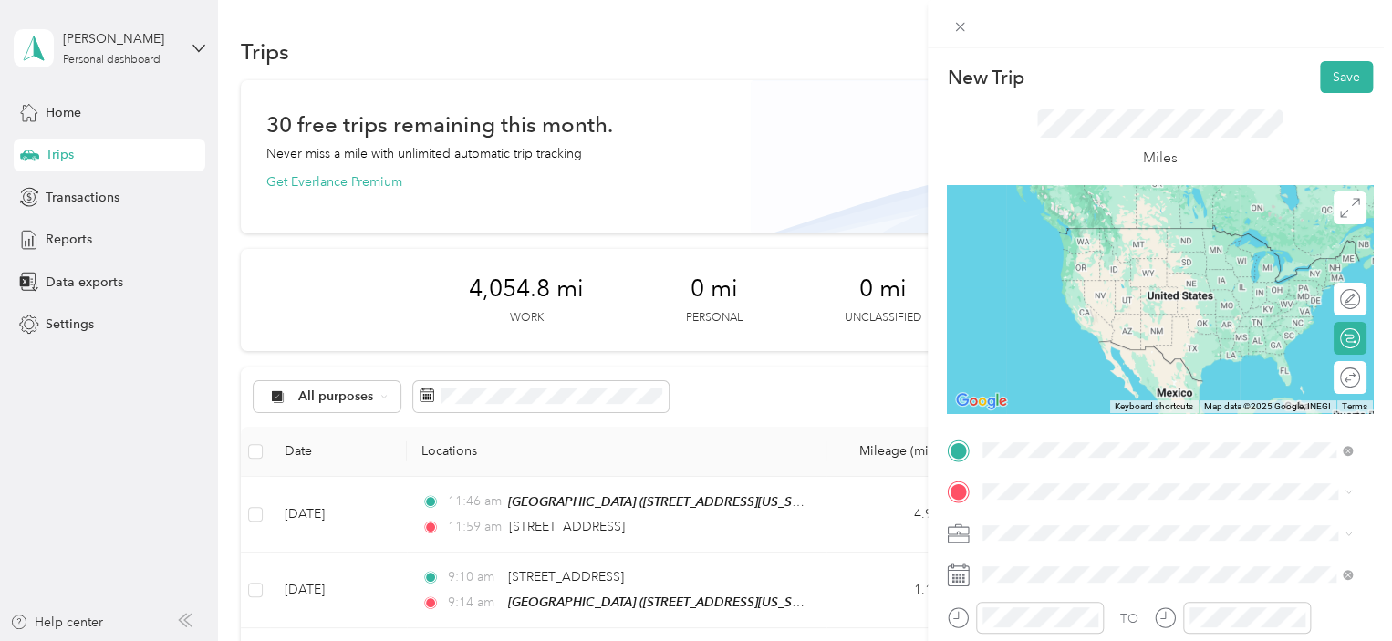
click at [1051, 225] on span "[STREET_ADDRESS][US_STATE]" at bounding box center [1108, 228] width 182 height 16
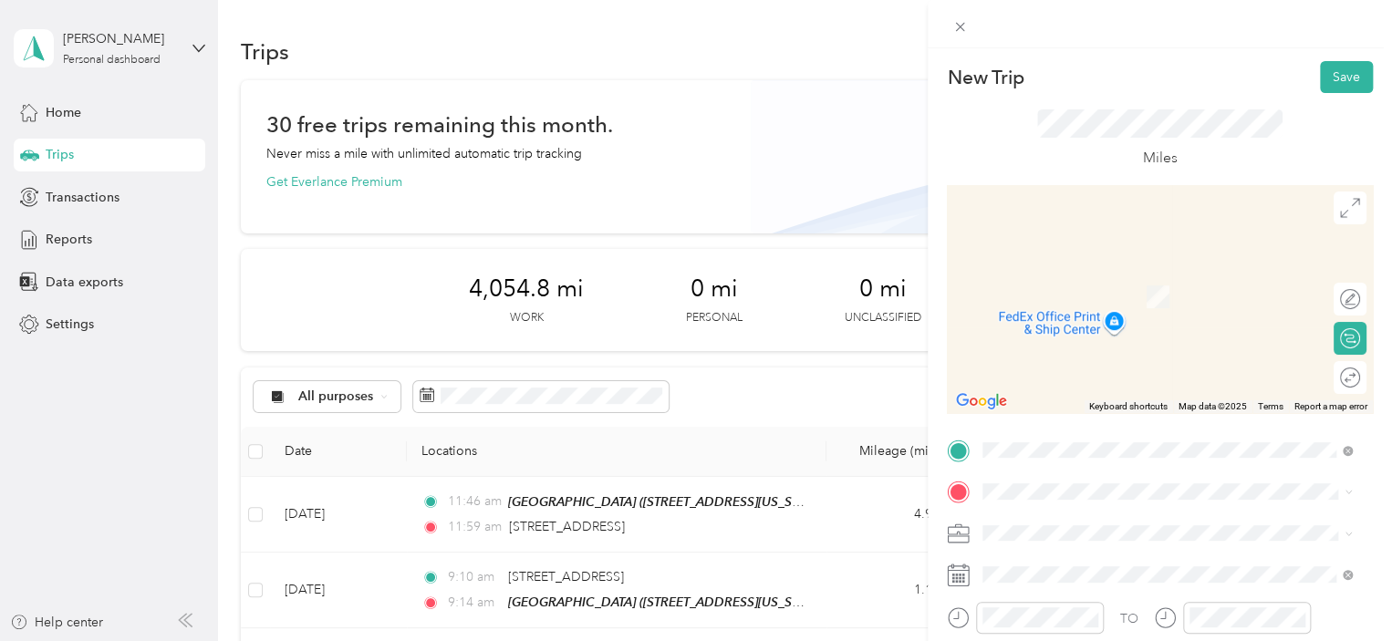
click at [932, 353] on form "New Trip Save This trip cannot be edited because it is either under review, app…" at bounding box center [1160, 469] width 464 height 816
click at [945, 30] on div at bounding box center [1160, 24] width 464 height 48
click at [950, 30] on span at bounding box center [960, 27] width 26 height 26
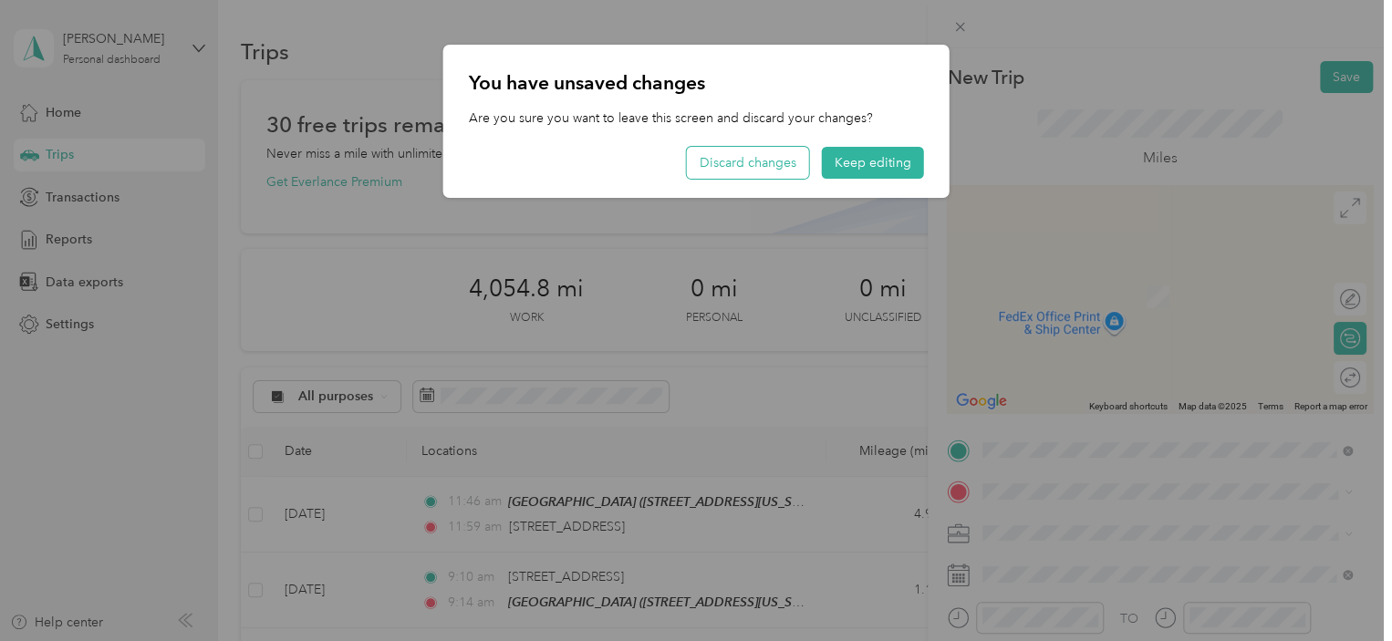
click at [763, 167] on button "Discard changes" at bounding box center [748, 163] width 122 height 32
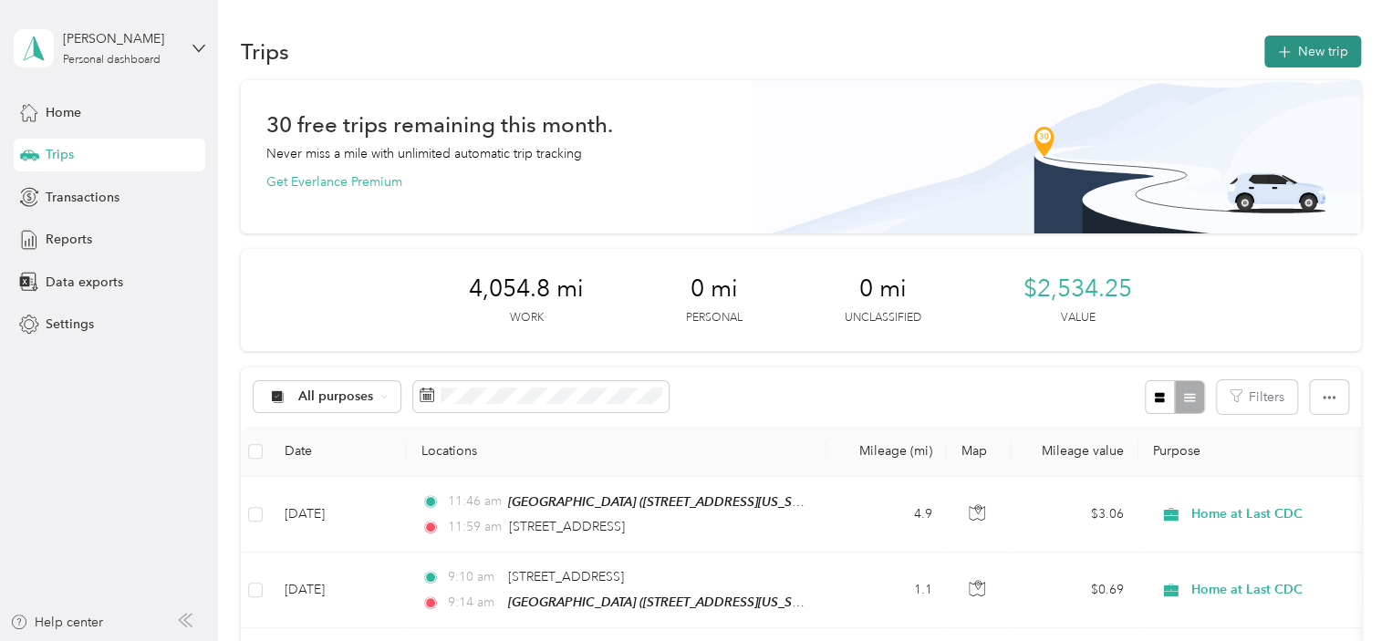
click at [1327, 56] on button "New trip" at bounding box center [1313, 52] width 97 height 32
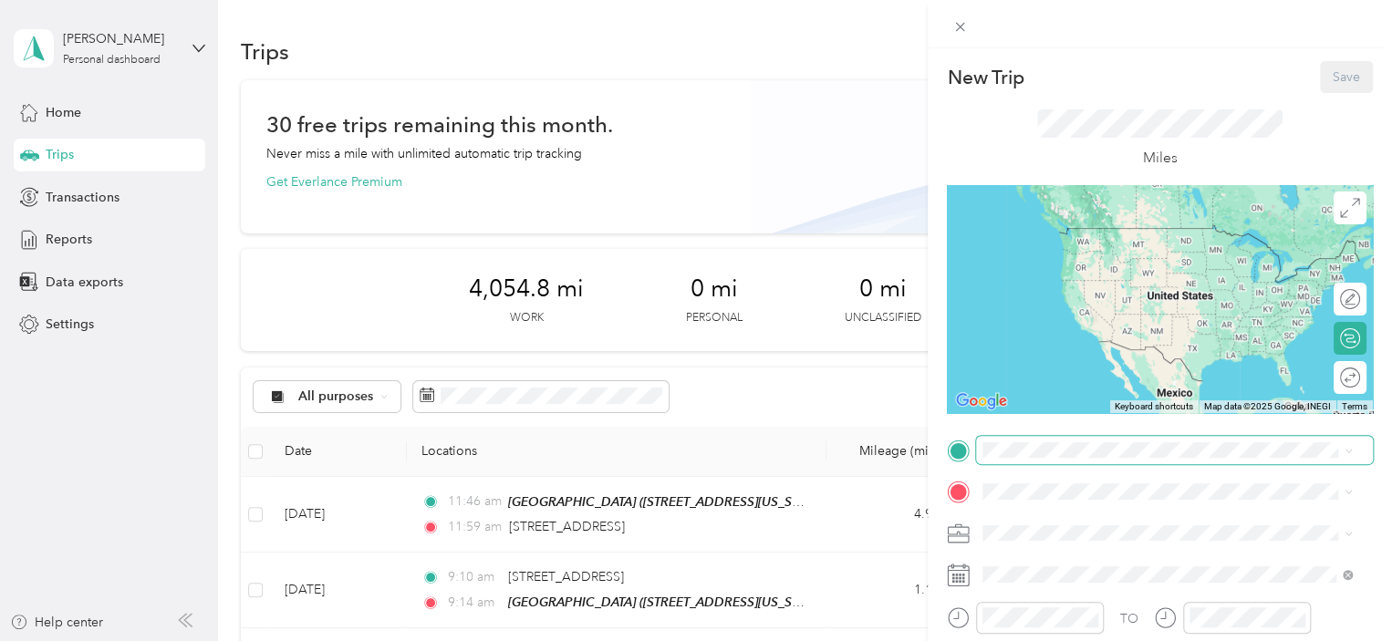
click at [1106, 462] on span at bounding box center [1174, 450] width 397 height 29
click at [1078, 236] on span "[STREET_ADDRESS][US_STATE]" at bounding box center [1108, 228] width 182 height 16
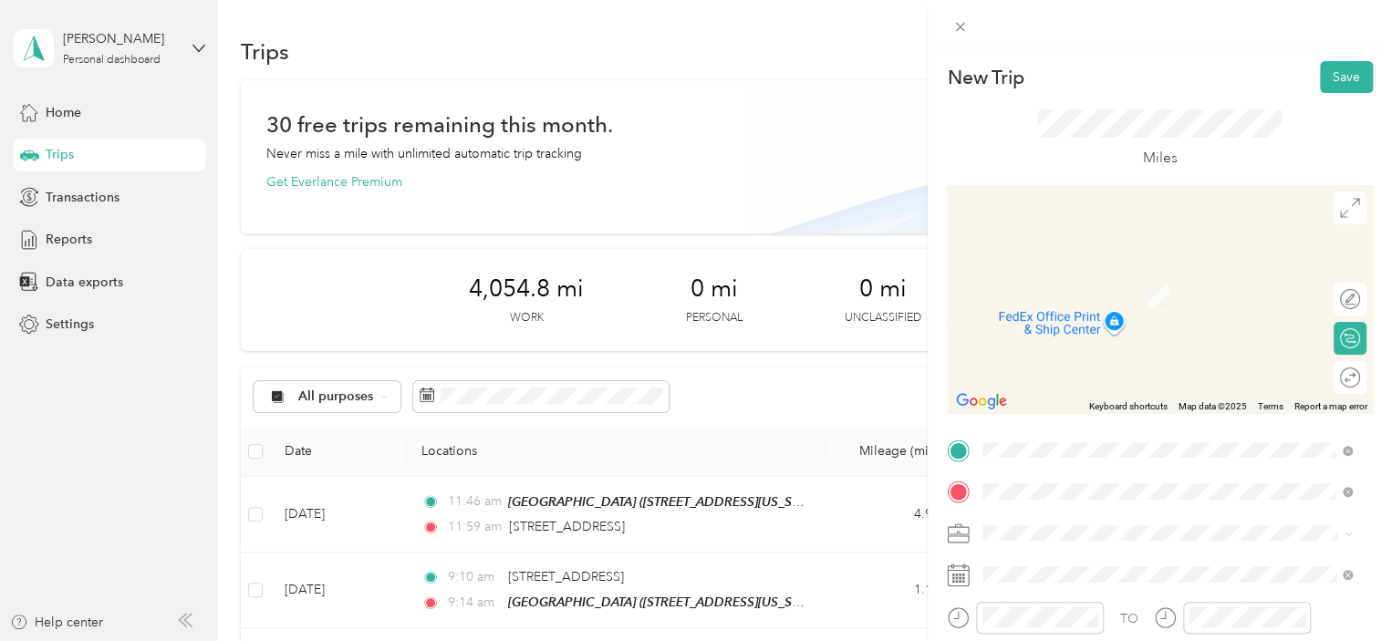
click at [1044, 278] on span "[STREET_ADDRESS][US_STATE]" at bounding box center [1108, 270] width 182 height 16
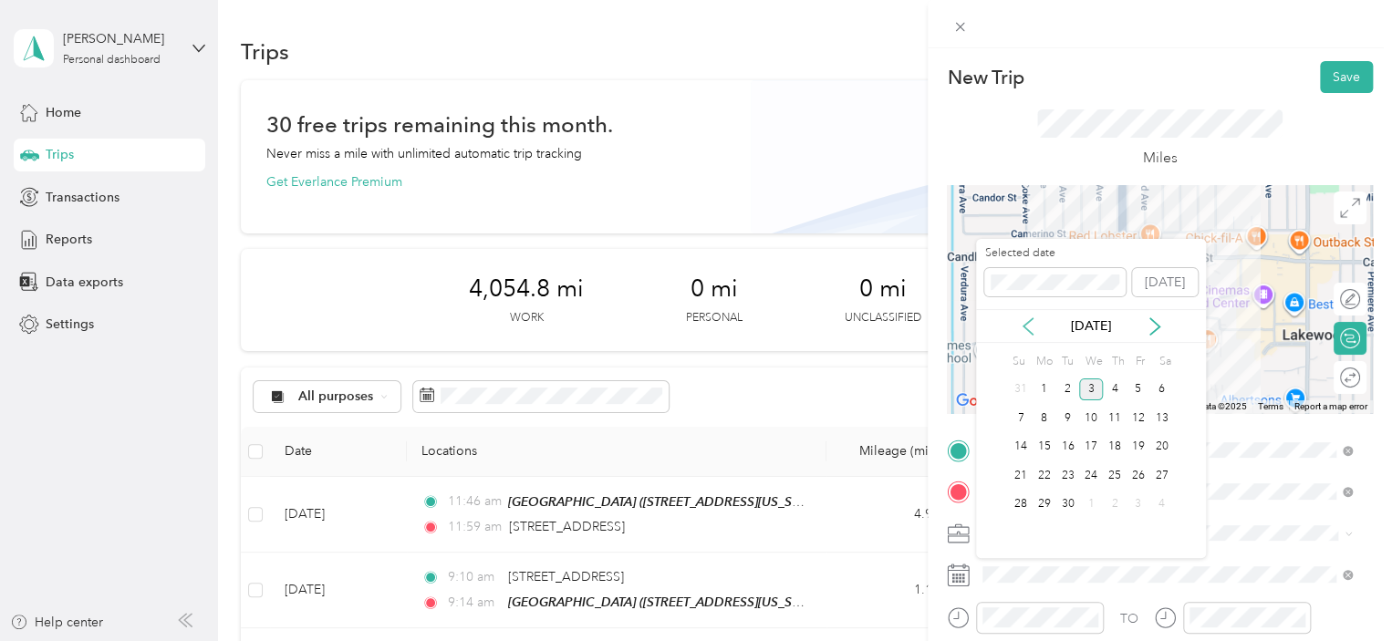
click at [1022, 323] on icon at bounding box center [1028, 327] width 18 height 18
click at [1114, 474] on div "21" at bounding box center [1115, 475] width 24 height 23
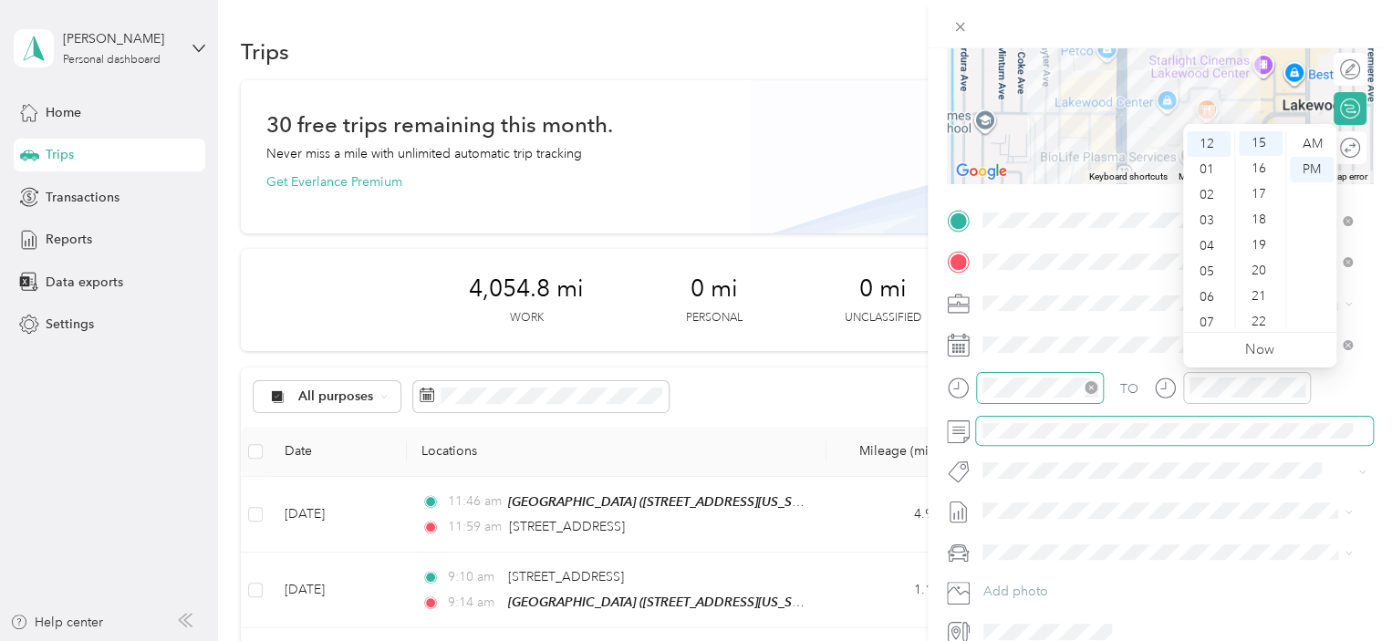
scroll to position [383, 0]
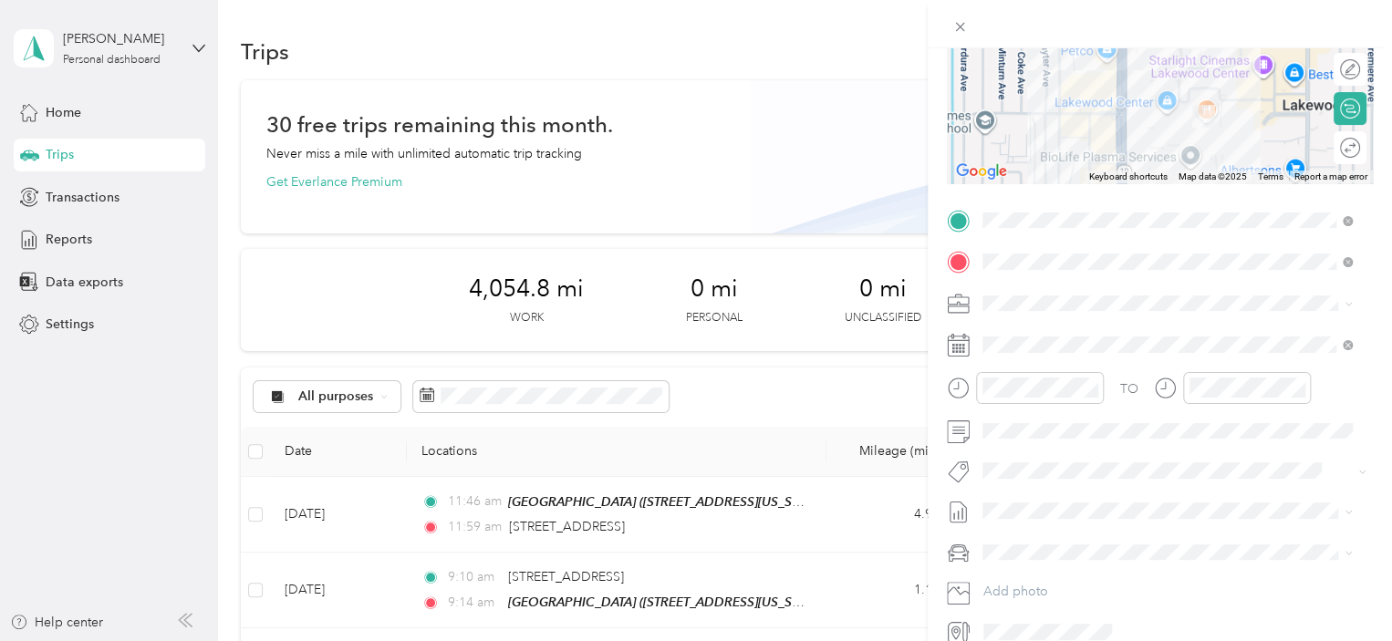
click at [1375, 234] on form "New Trip Save This trip cannot be edited because it is either under review, app…" at bounding box center [1160, 239] width 464 height 816
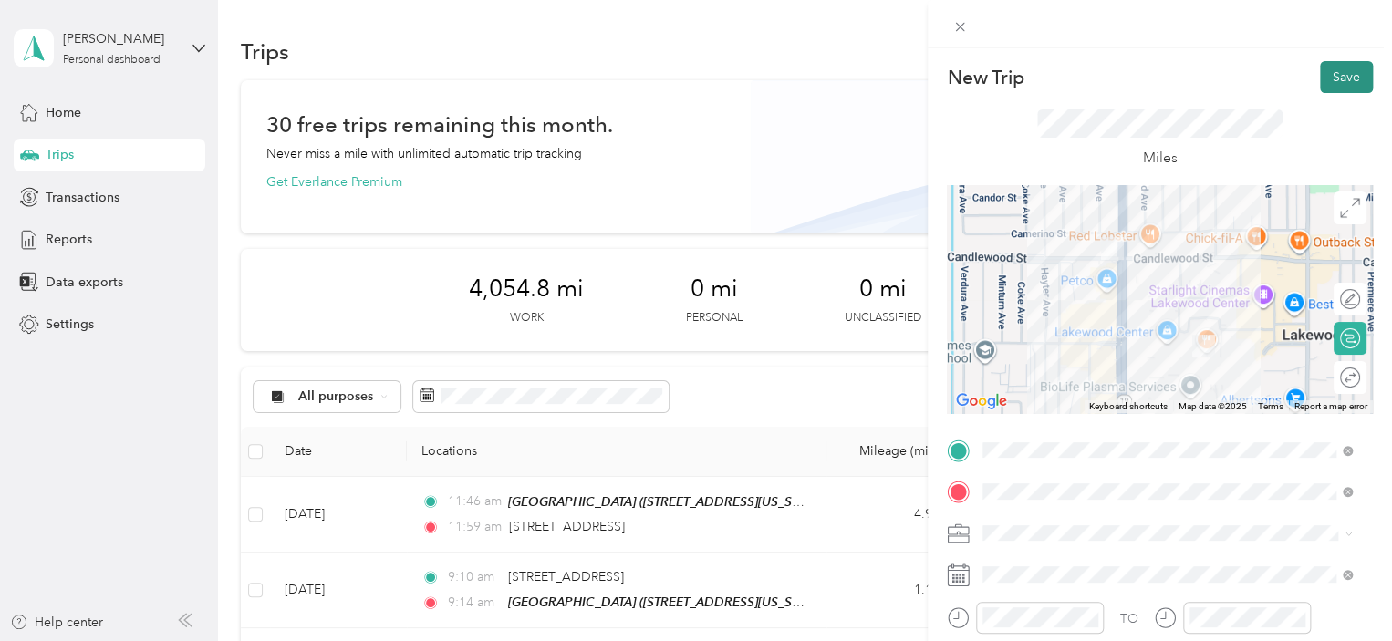
click at [1320, 73] on button "Save" at bounding box center [1346, 77] width 53 height 32
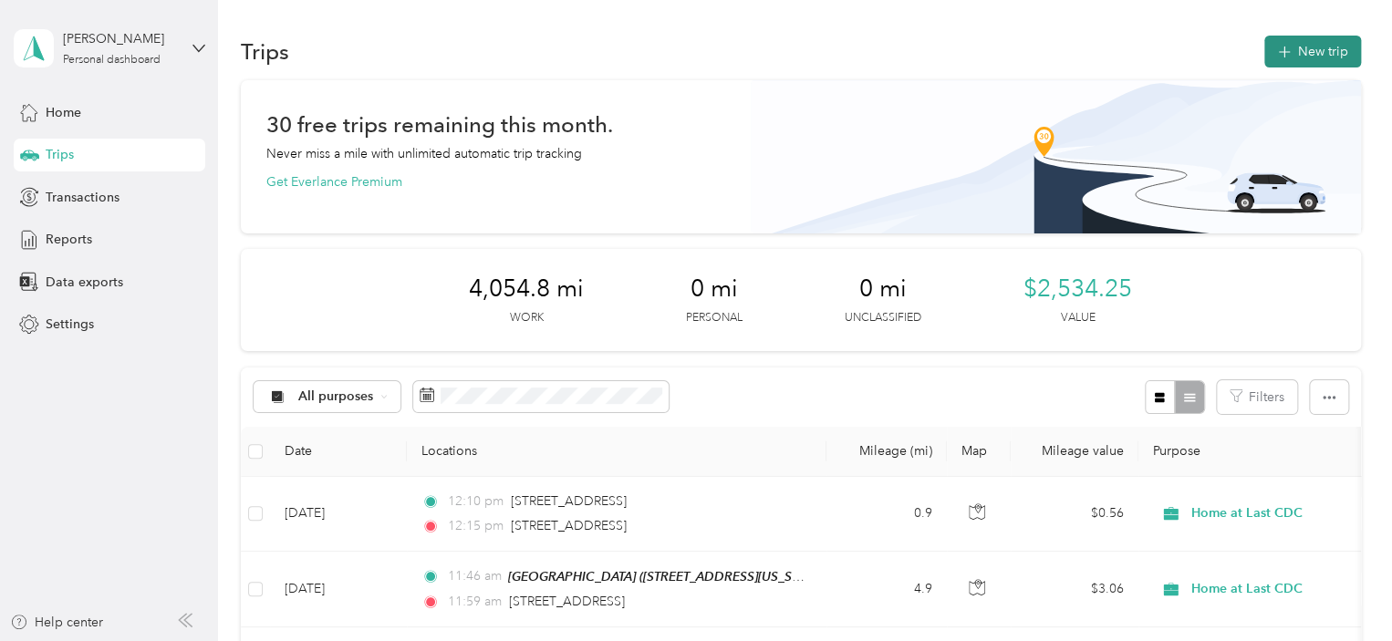
click at [1276, 47] on icon "button" at bounding box center [1284, 52] width 21 height 21
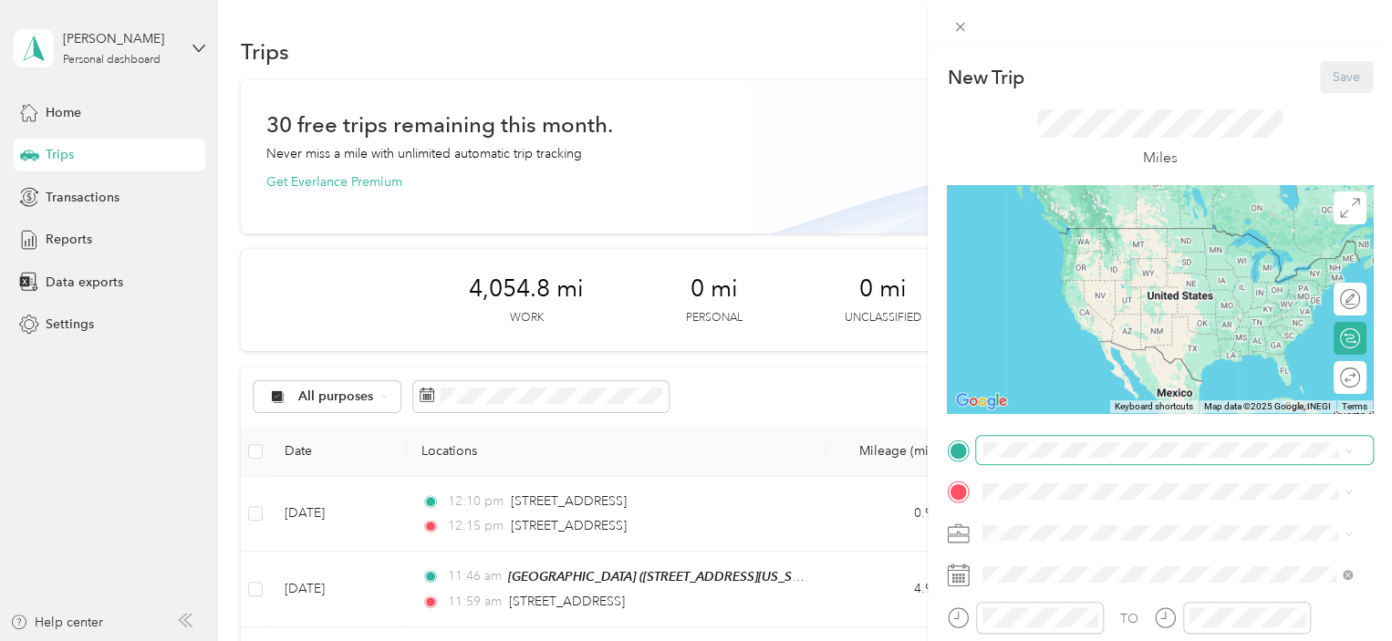
click at [1044, 441] on span at bounding box center [1174, 450] width 397 height 29
click at [1045, 460] on span at bounding box center [1174, 450] width 397 height 29
click at [1071, 236] on span "[STREET_ADDRESS][US_STATE]" at bounding box center [1108, 228] width 182 height 16
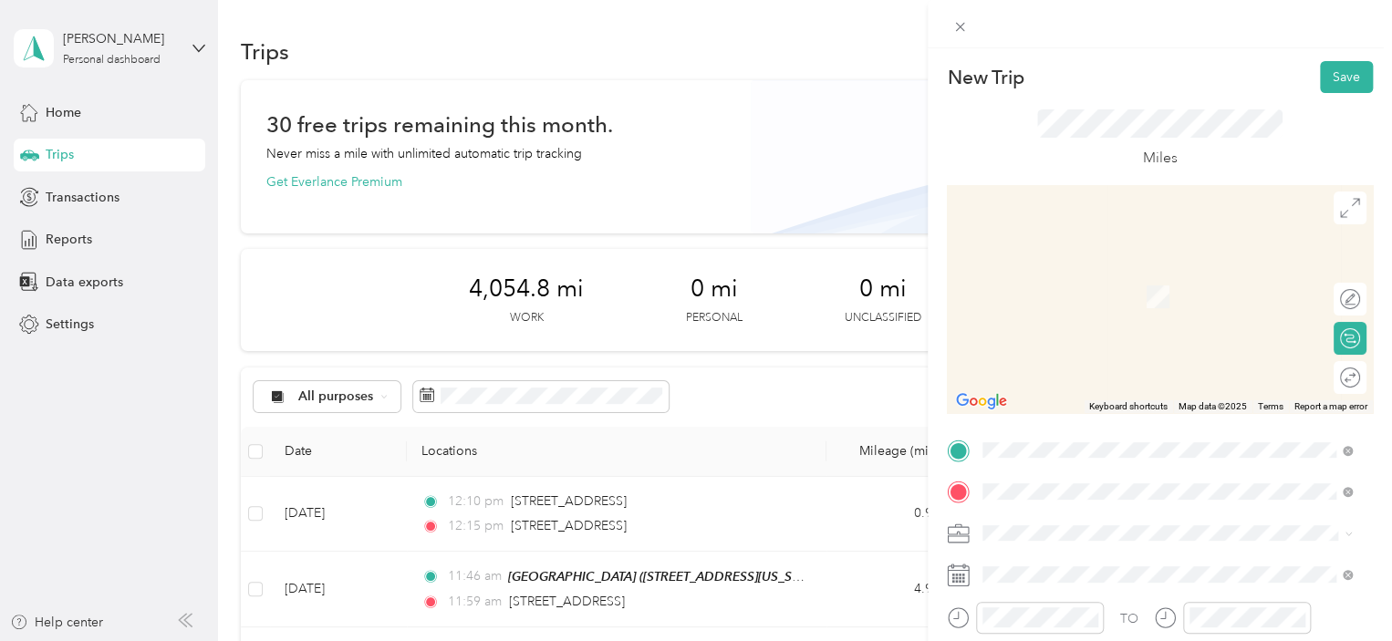
click at [1066, 278] on span "[STREET_ADDRESS][US_STATE]" at bounding box center [1108, 270] width 182 height 16
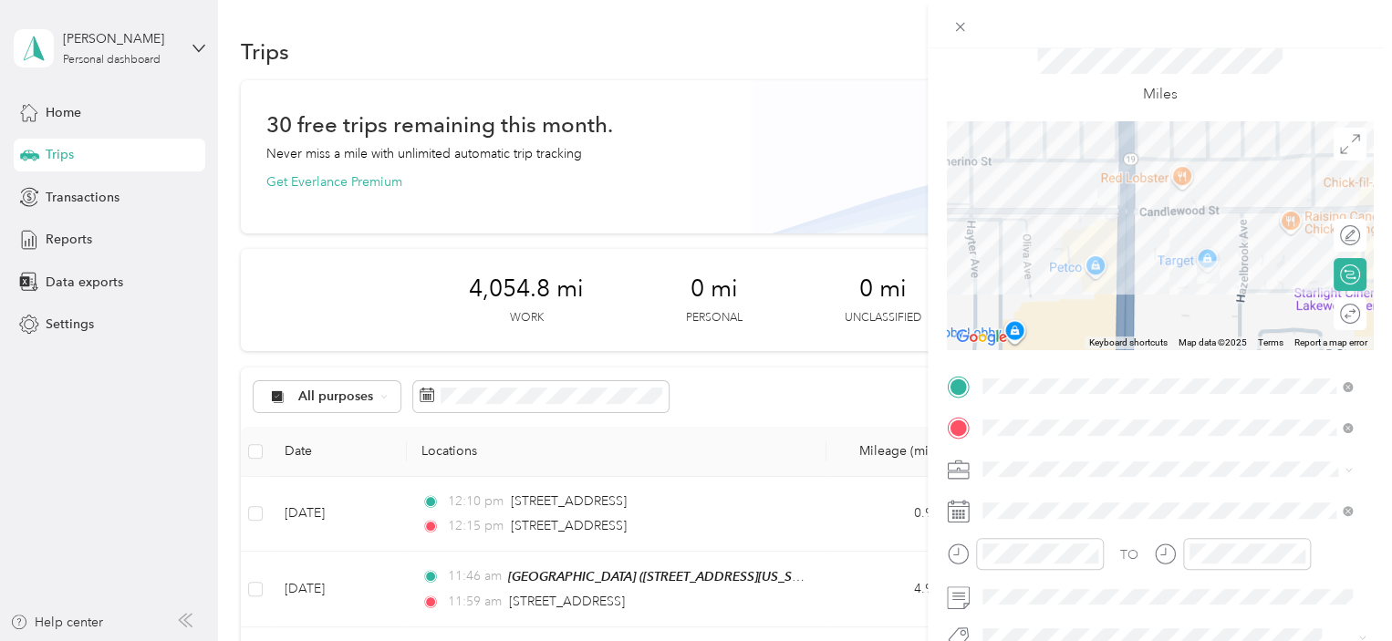
scroll to position [91, 0]
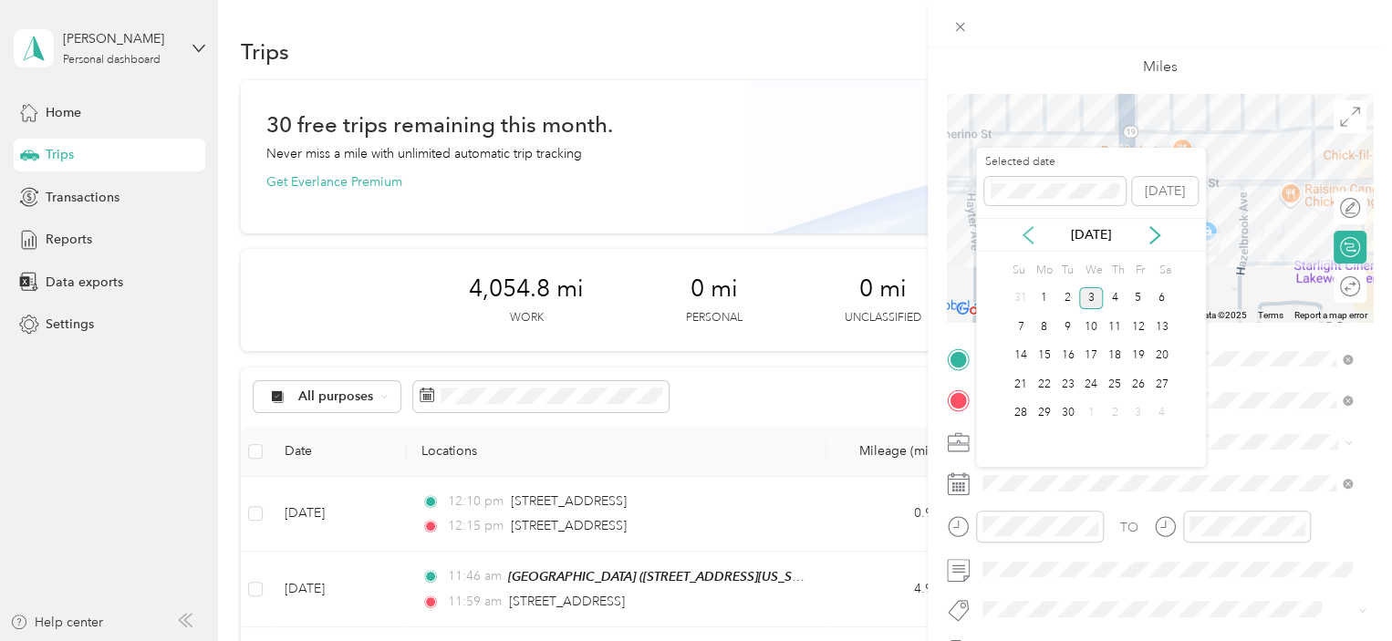
click at [1037, 233] on icon at bounding box center [1028, 235] width 18 height 18
click at [1117, 394] on div "21" at bounding box center [1115, 384] width 24 height 23
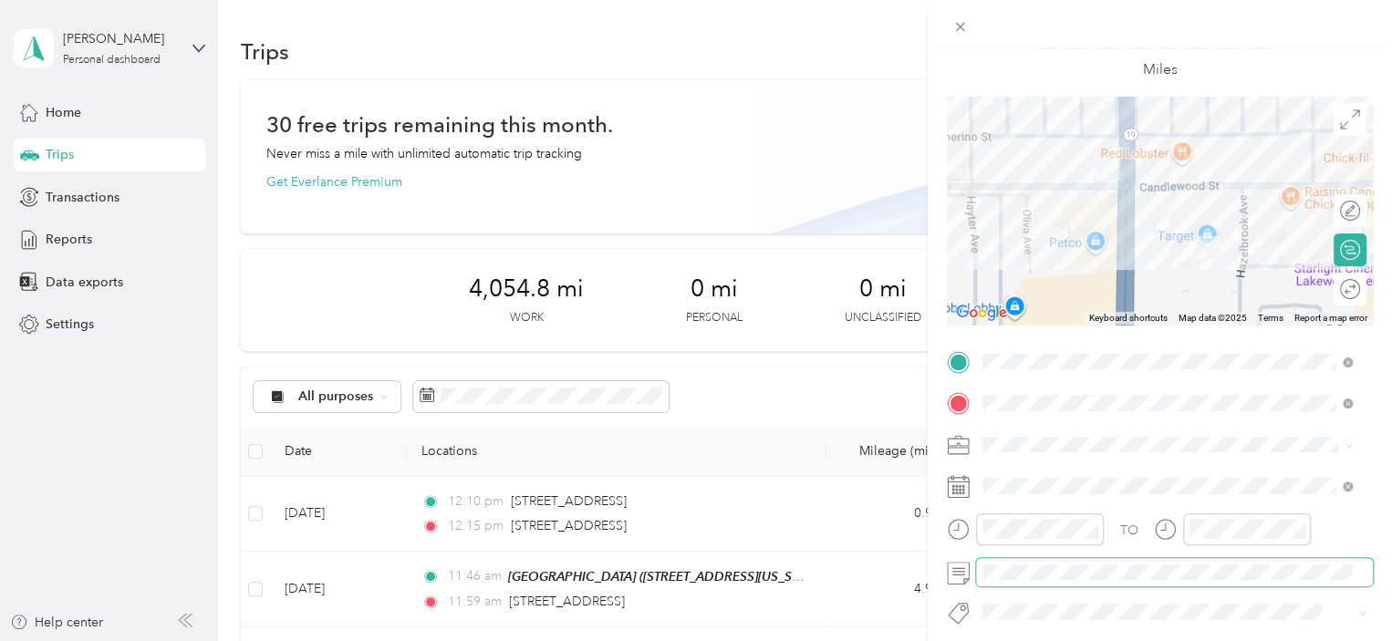
scroll to position [0, 0]
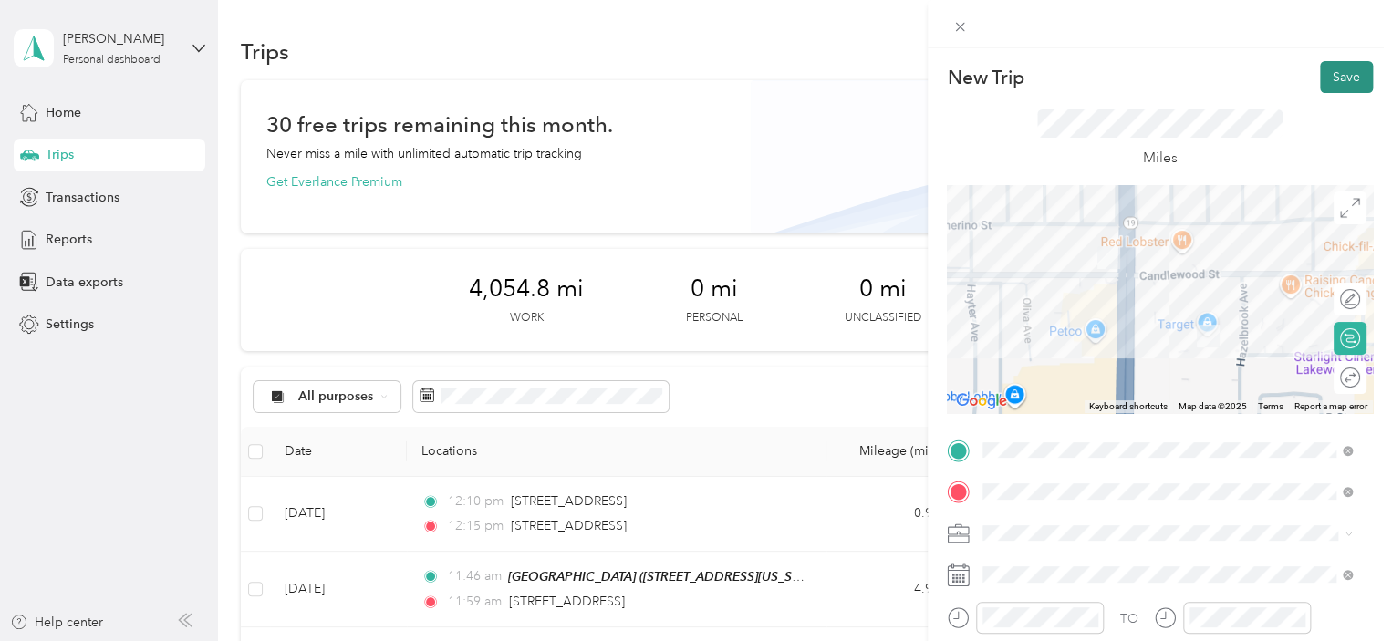
click at [1320, 80] on button "Save" at bounding box center [1346, 77] width 53 height 32
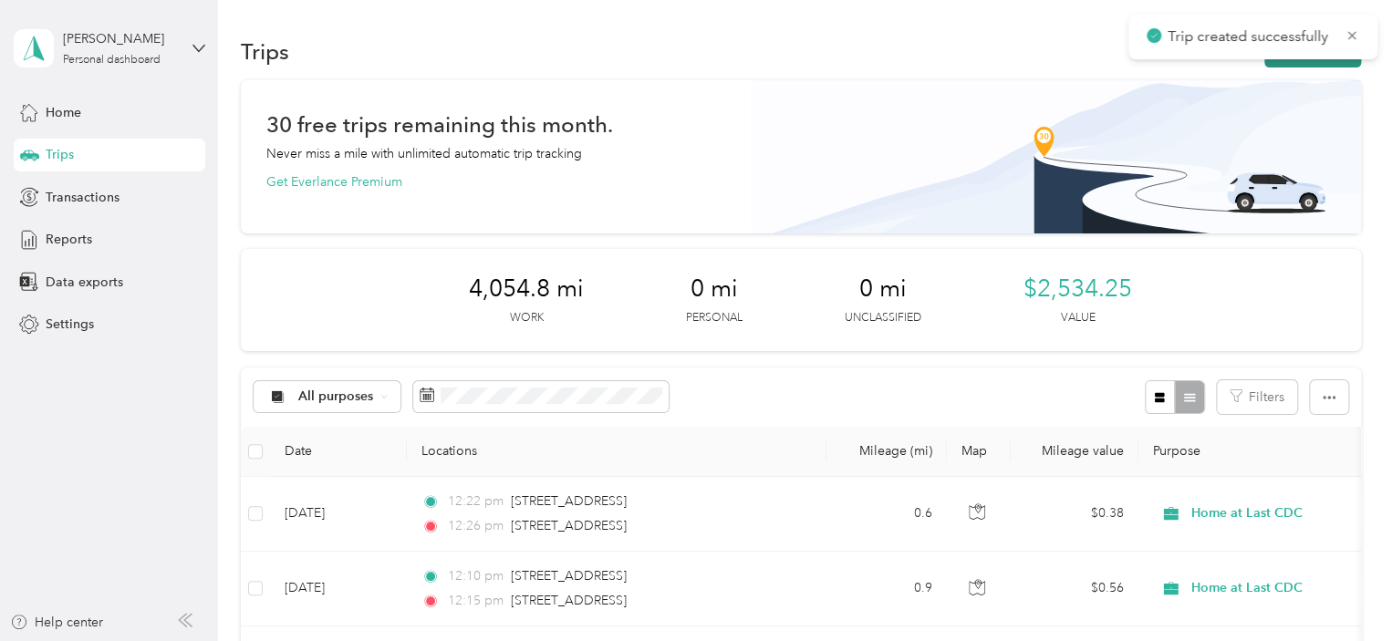
click at [1315, 62] on button "New trip" at bounding box center [1313, 52] width 97 height 32
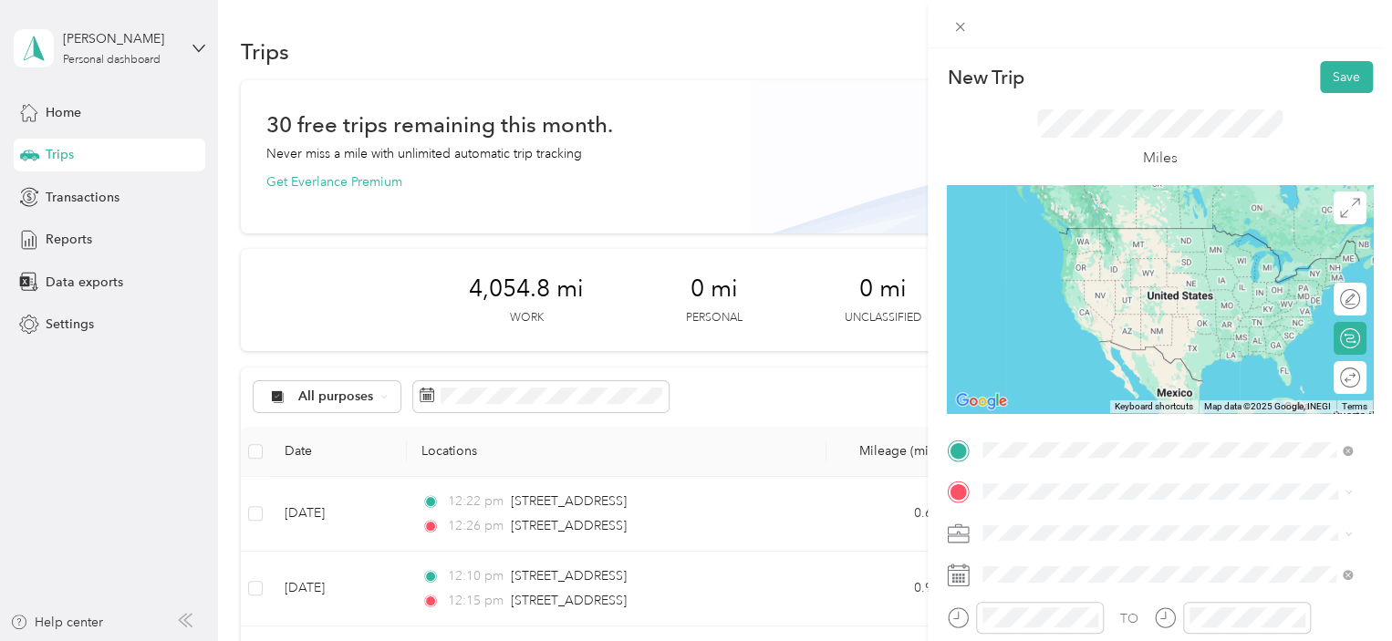
click at [1086, 236] on span "[STREET_ADDRESS][US_STATE]" at bounding box center [1108, 228] width 182 height 16
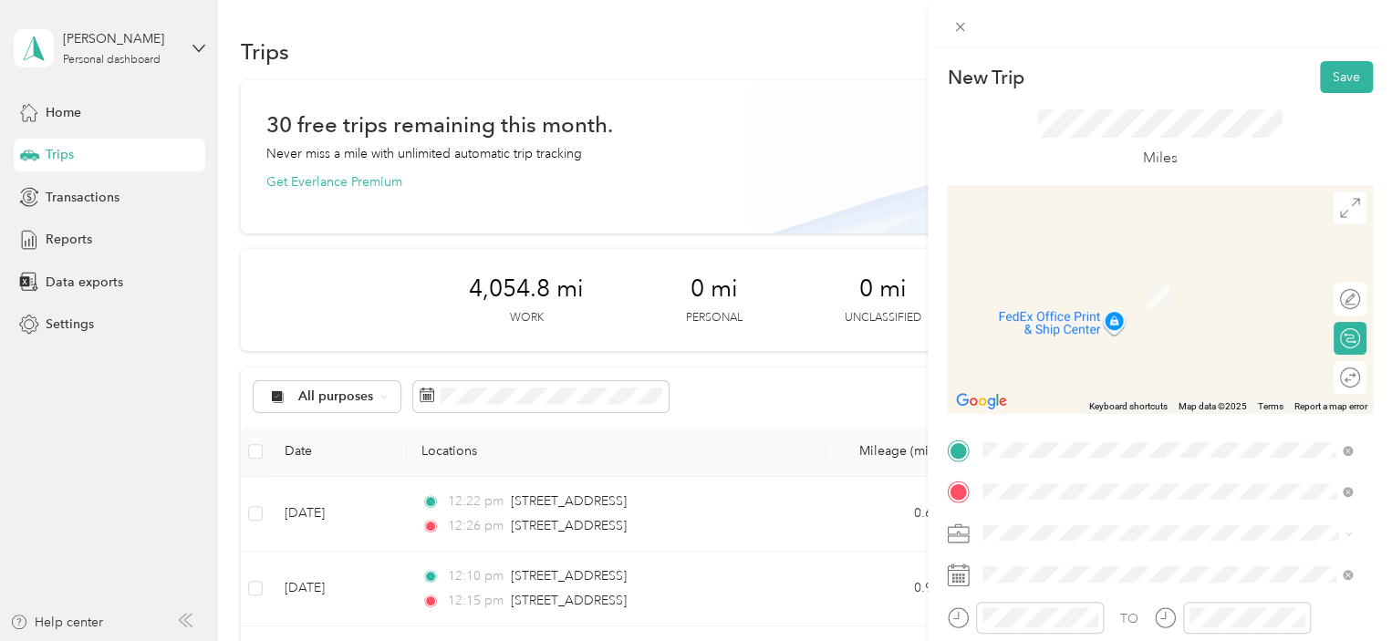
click at [1095, 362] on span "[STREET_ADDRESS][US_STATE]" at bounding box center [1108, 355] width 182 height 16
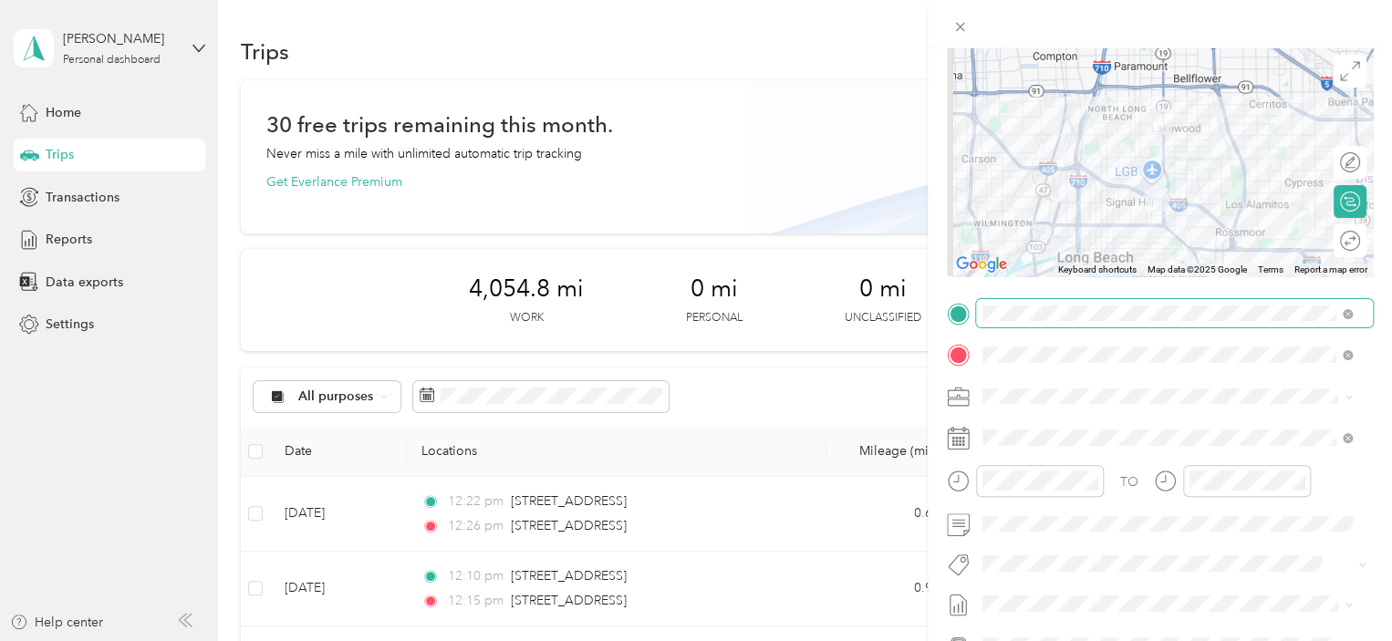
scroll to position [139, 0]
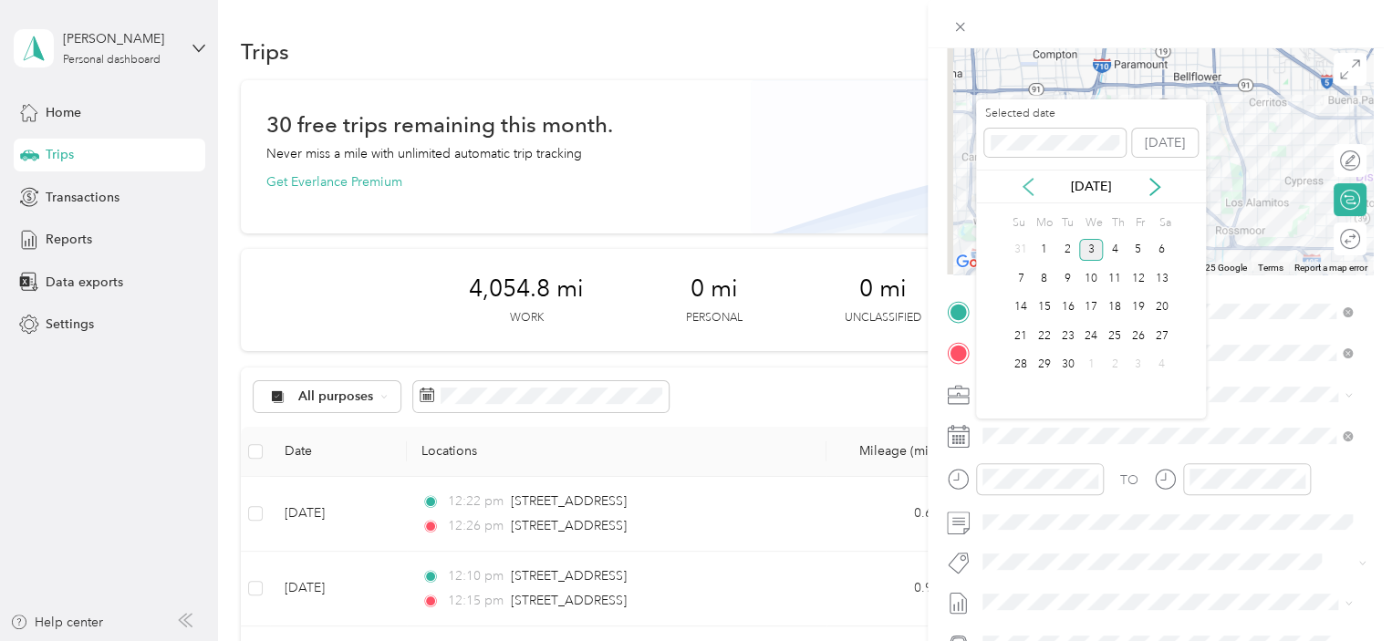
click at [1031, 189] on icon at bounding box center [1028, 187] width 18 height 18
click at [1116, 335] on div "21" at bounding box center [1115, 336] width 24 height 23
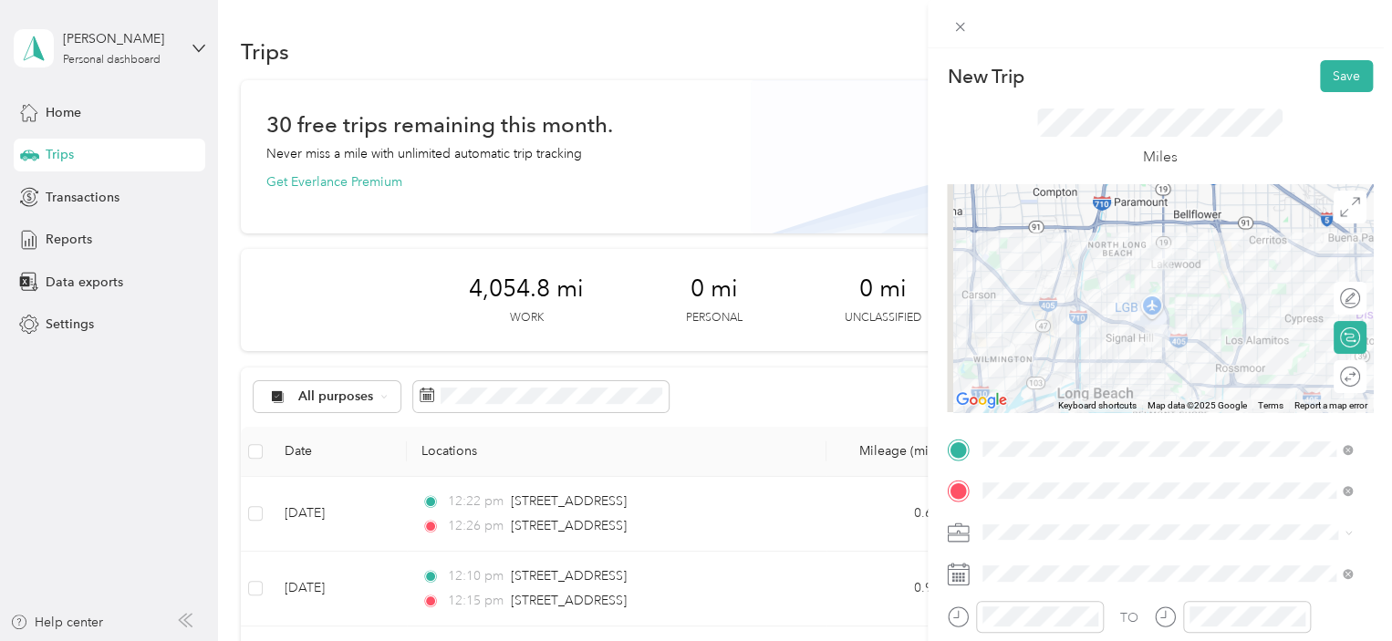
scroll to position [0, 0]
click at [1332, 78] on button "Save" at bounding box center [1346, 77] width 53 height 32
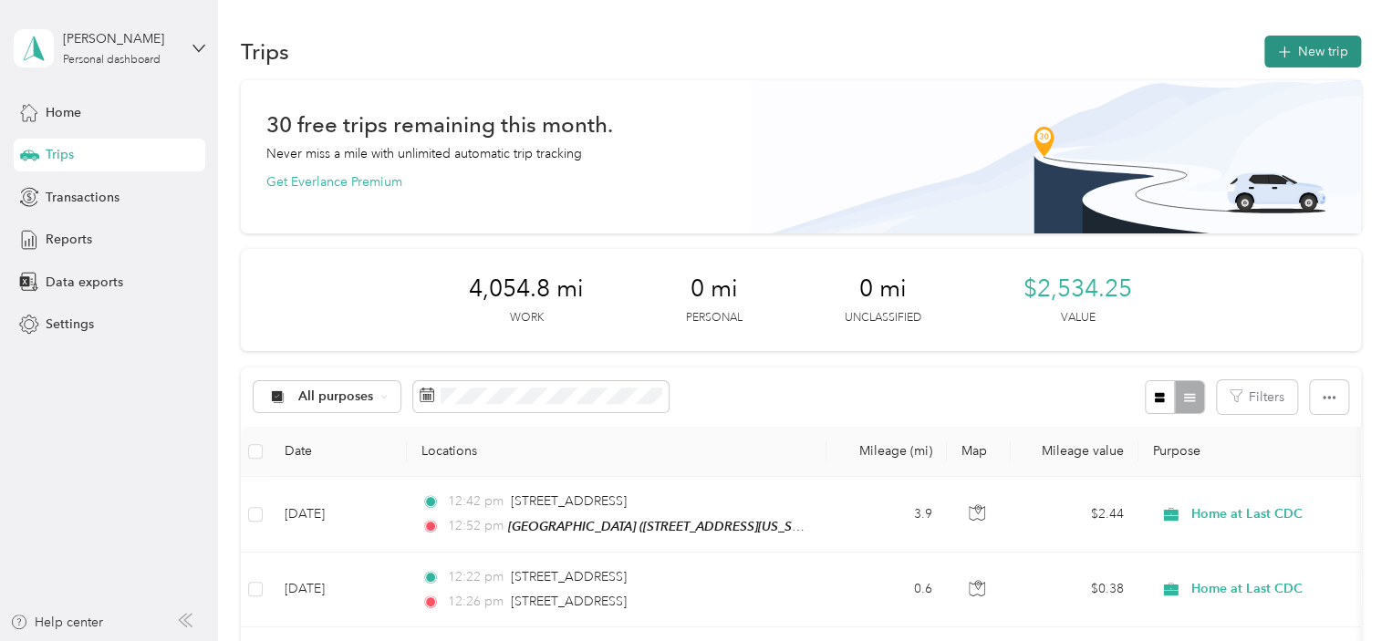
click at [1276, 60] on icon "button" at bounding box center [1284, 52] width 21 height 21
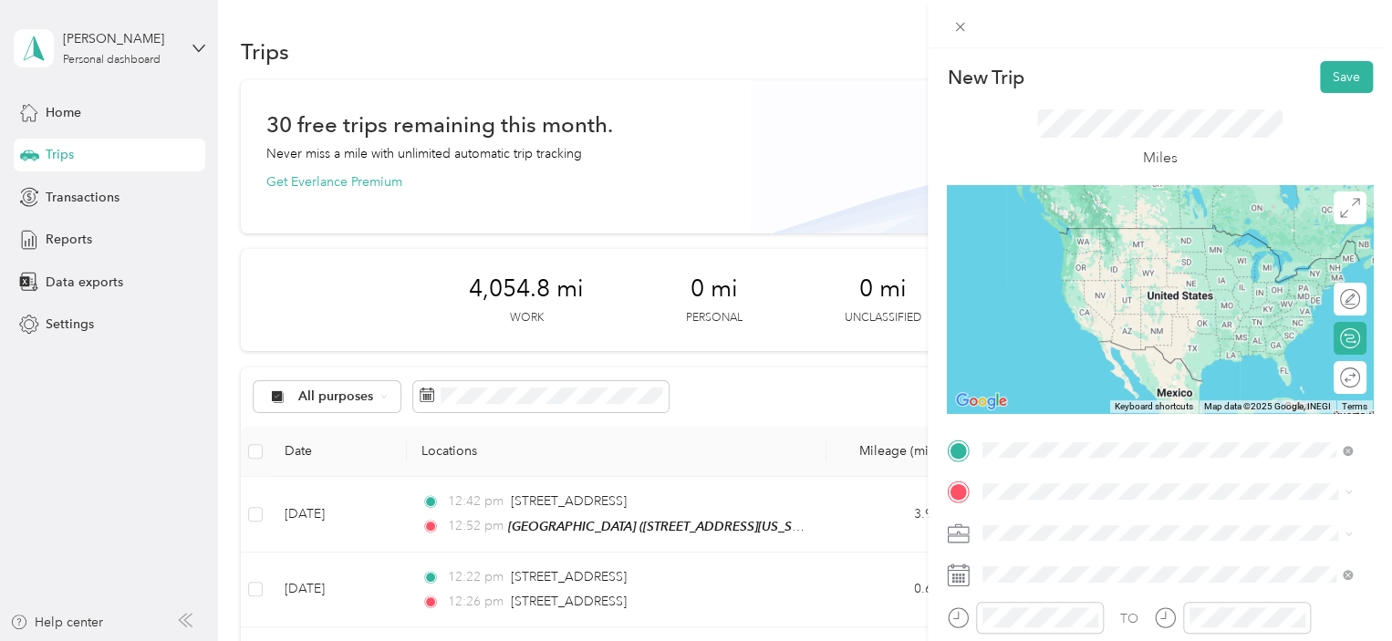
click at [1178, 320] on span "[STREET_ADDRESS][US_STATE]" at bounding box center [1108, 313] width 182 height 16
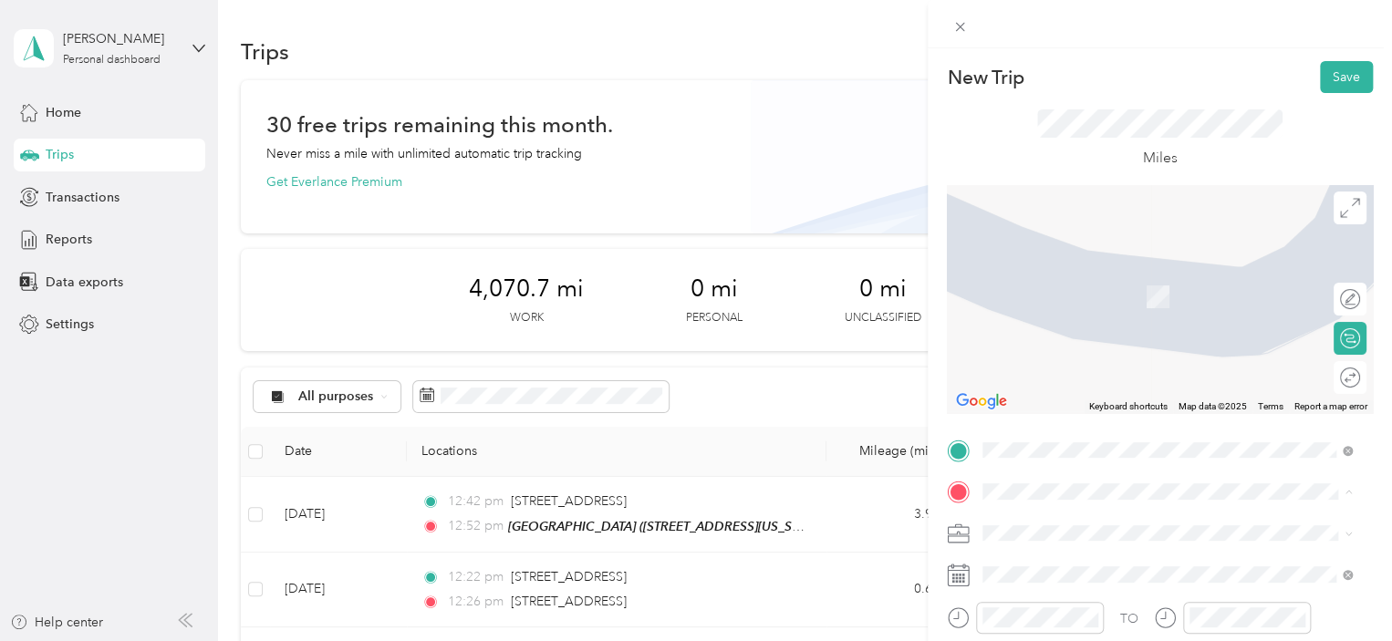
click at [1058, 344] on span "[STREET_ADDRESS][US_STATE]" at bounding box center [1108, 340] width 182 height 16
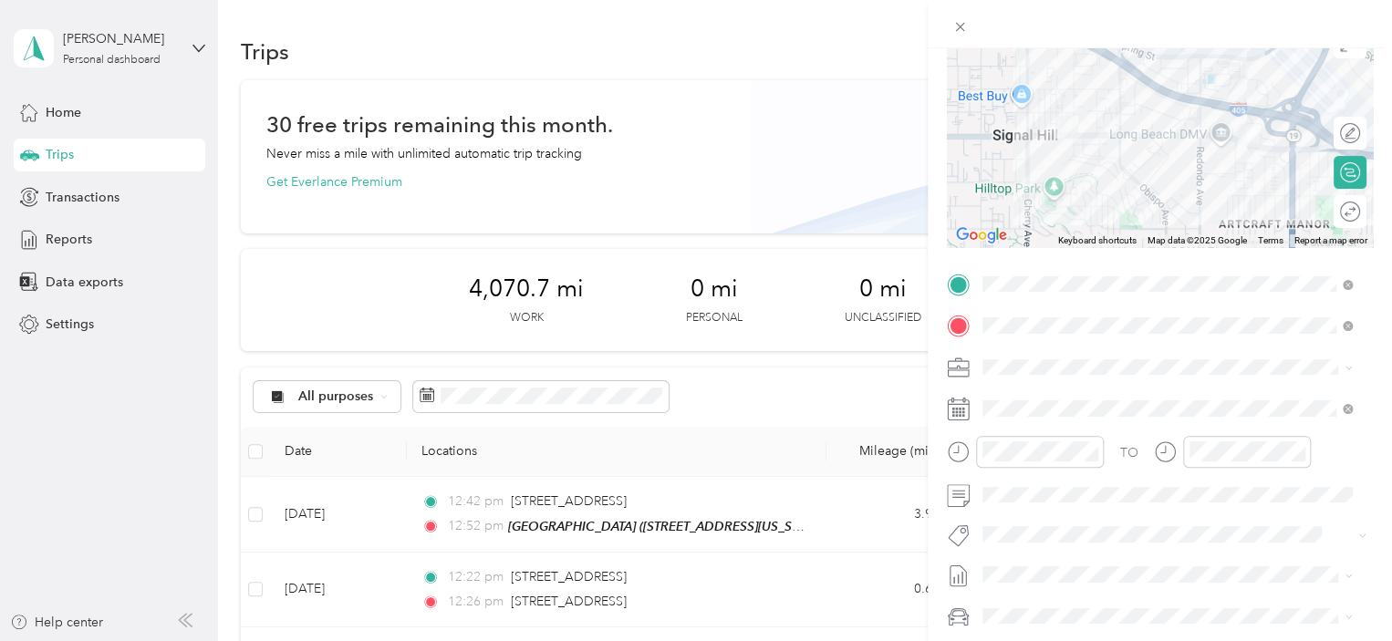
scroll to position [171, 0]
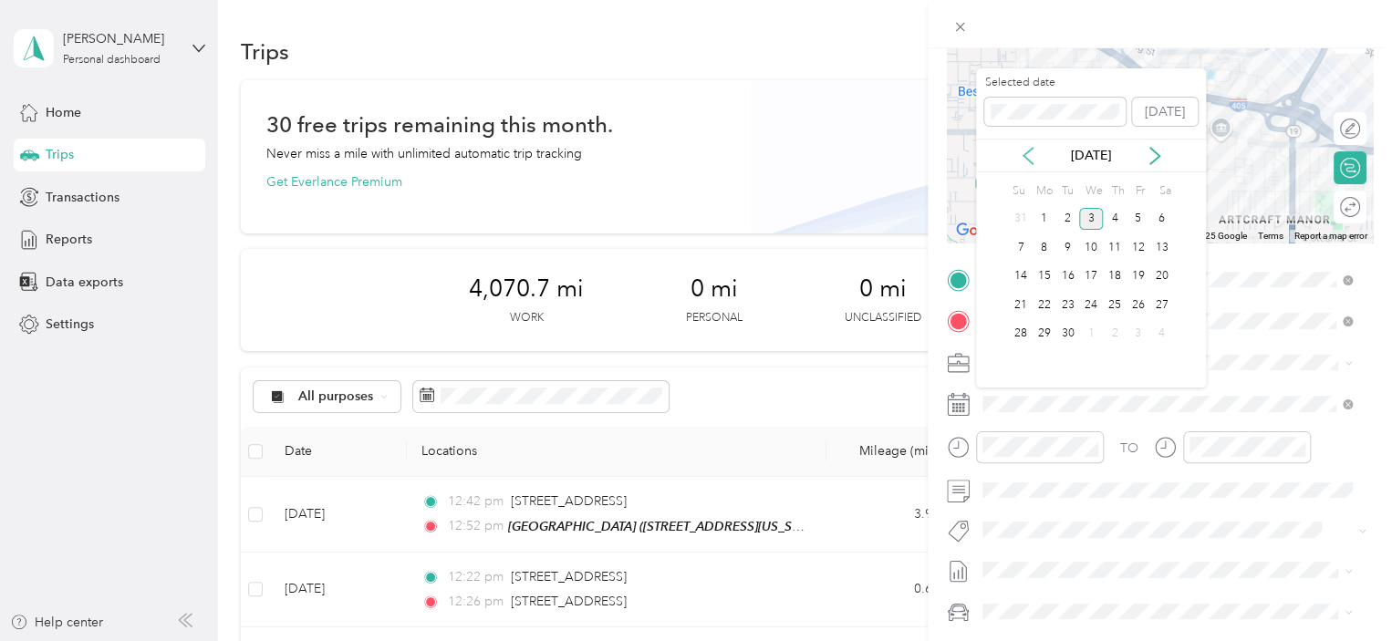
click at [1022, 152] on icon at bounding box center [1028, 156] width 18 height 18
click at [1117, 306] on div "21" at bounding box center [1115, 305] width 24 height 23
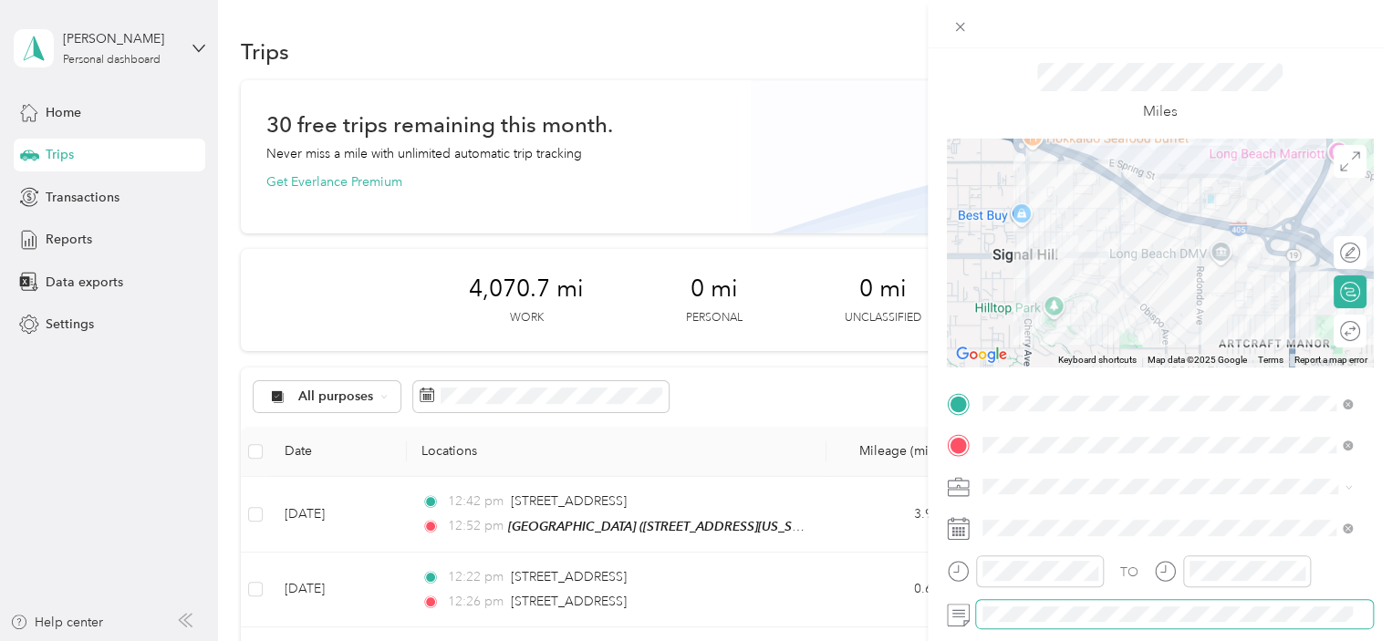
scroll to position [0, 0]
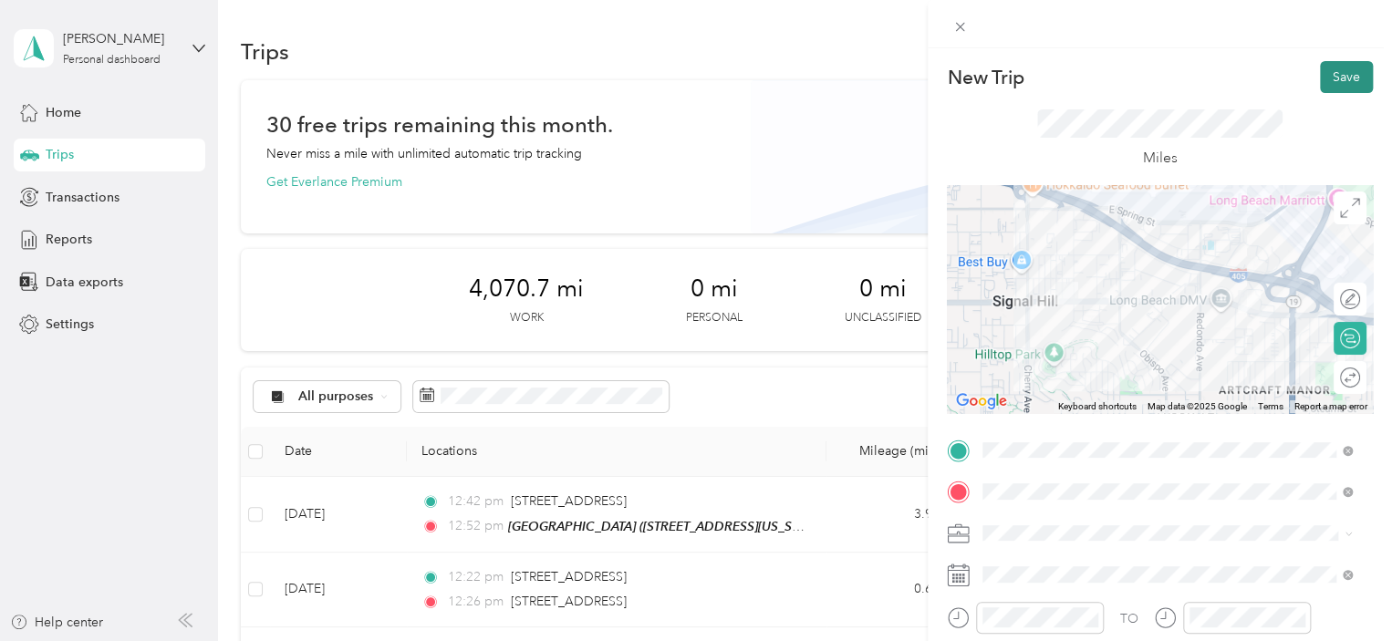
click at [1330, 70] on button "Save" at bounding box center [1346, 77] width 53 height 32
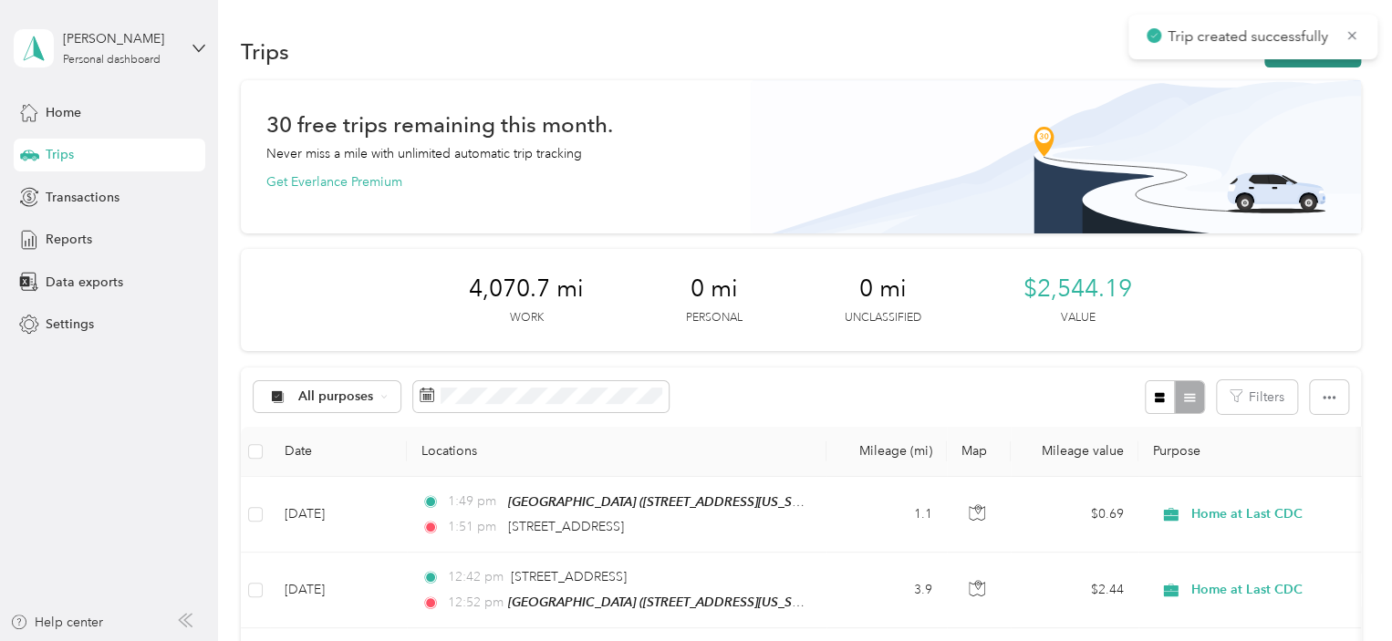
click at [1306, 62] on button "New trip" at bounding box center [1313, 52] width 97 height 32
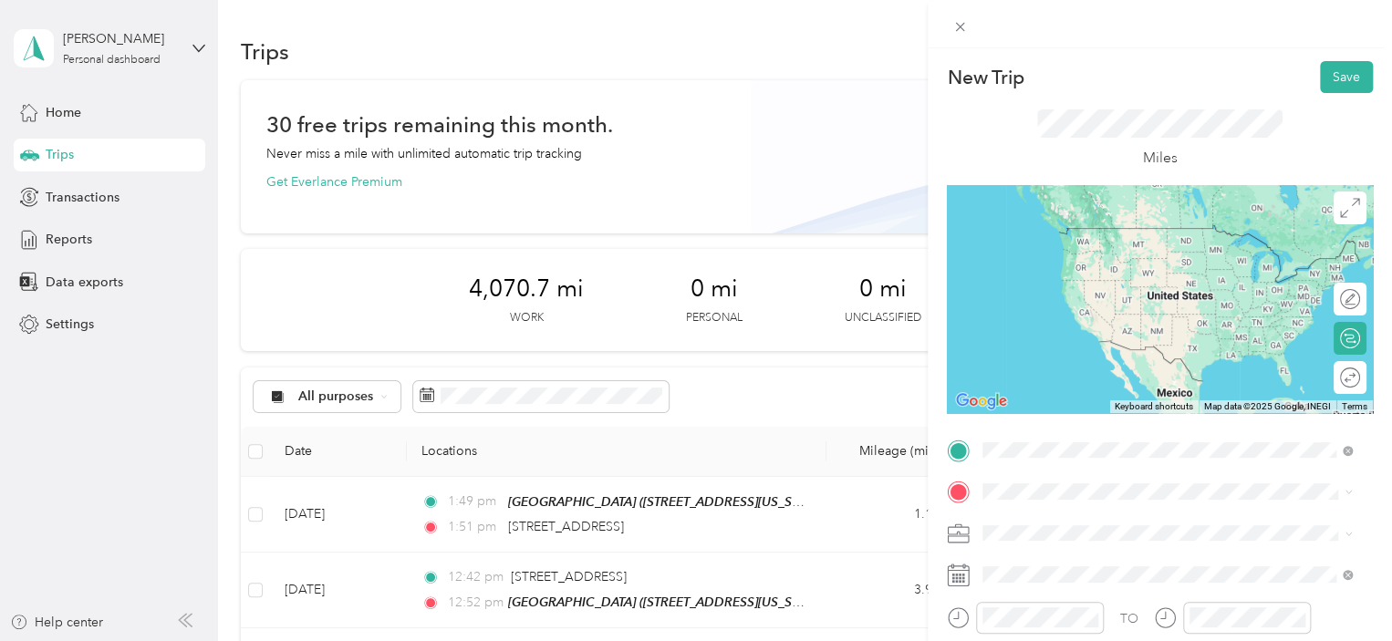
click at [1084, 287] on div "[STREET_ADDRESS][US_STATE]" at bounding box center [1167, 299] width 357 height 25
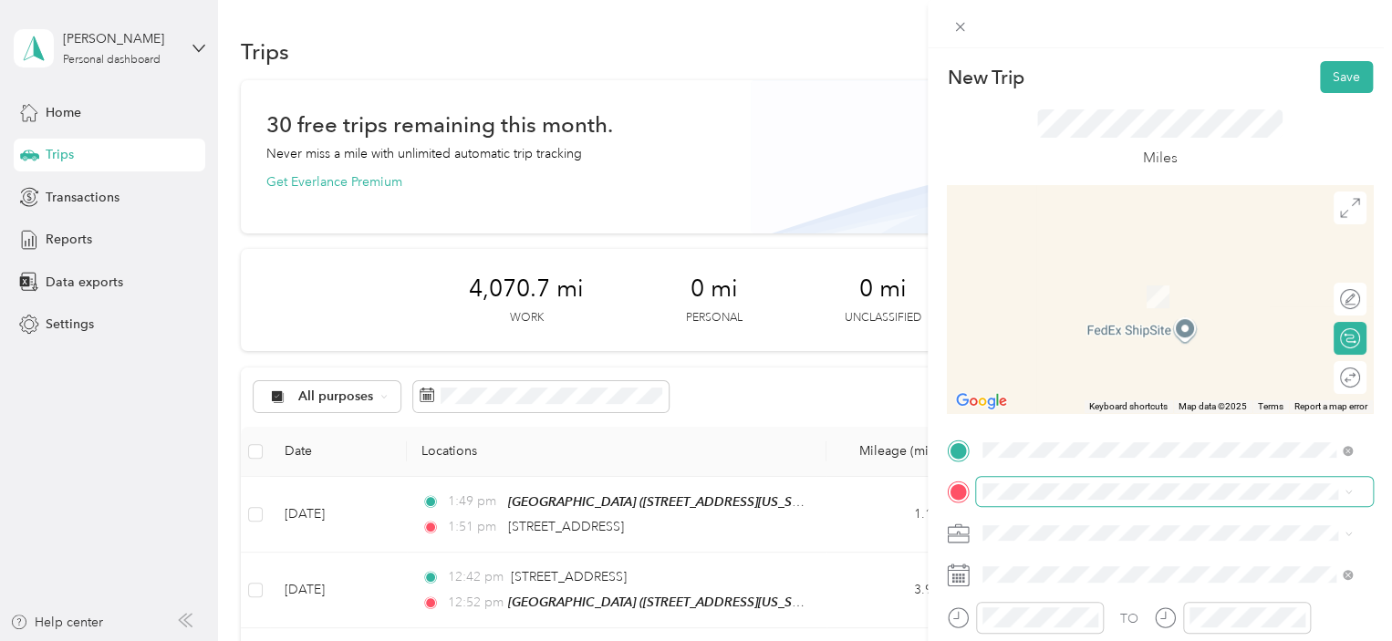
click at [1031, 501] on span at bounding box center [1174, 491] width 397 height 29
click at [1127, 362] on div "[GEOGRAPHIC_DATA] [STREET_ADDRESS][US_STATE]" at bounding box center [1108, 345] width 182 height 38
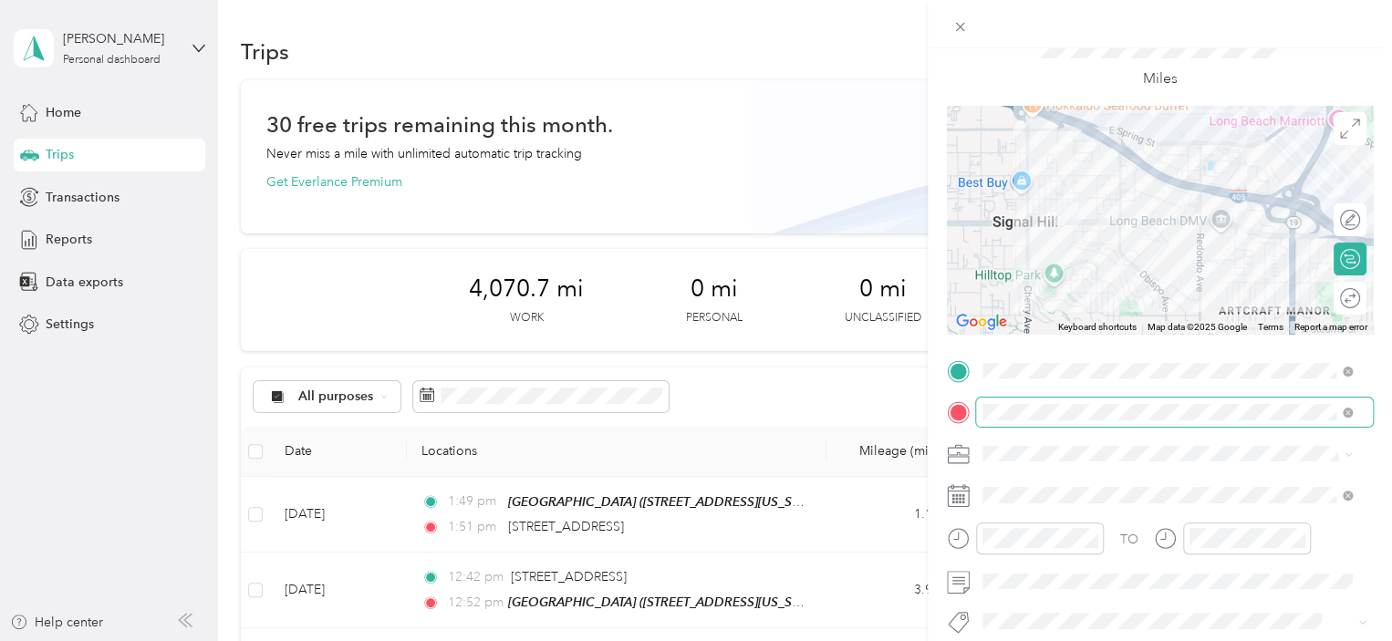
scroll to position [81, 0]
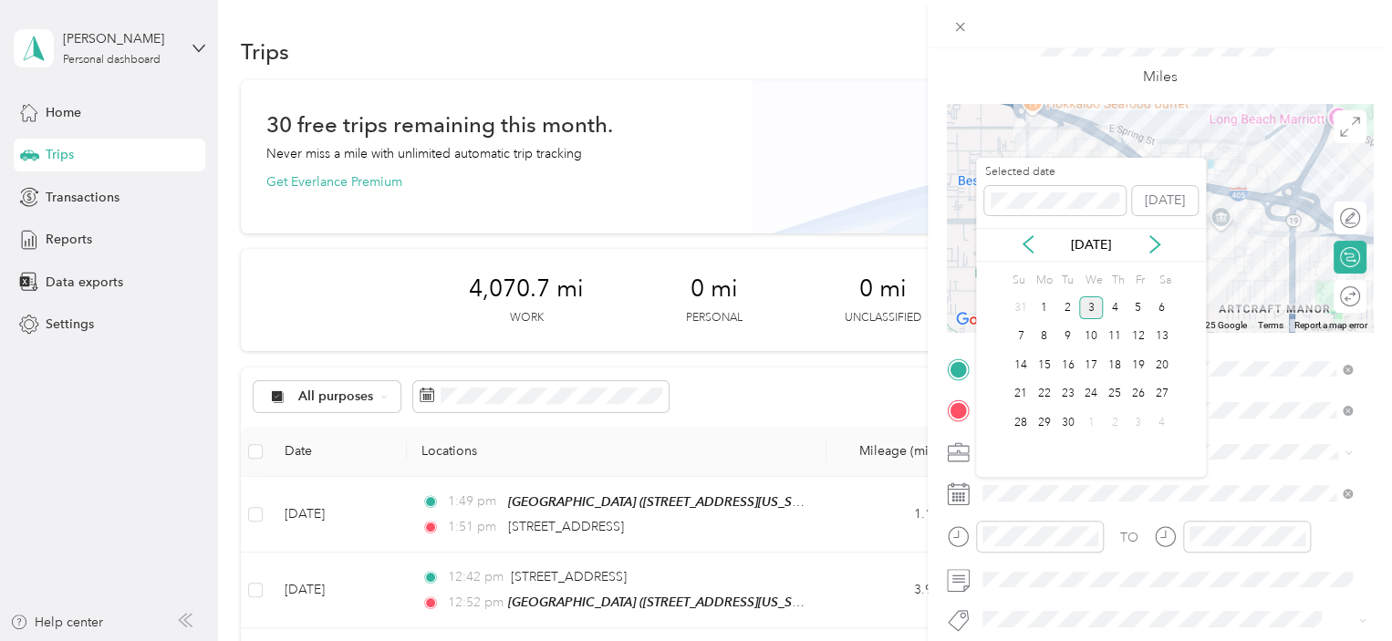
click at [1029, 230] on div "[DATE]" at bounding box center [1091, 245] width 230 height 34
click at [1028, 240] on icon at bounding box center [1028, 244] width 9 height 16
click at [1115, 388] on div "21" at bounding box center [1115, 394] width 24 height 23
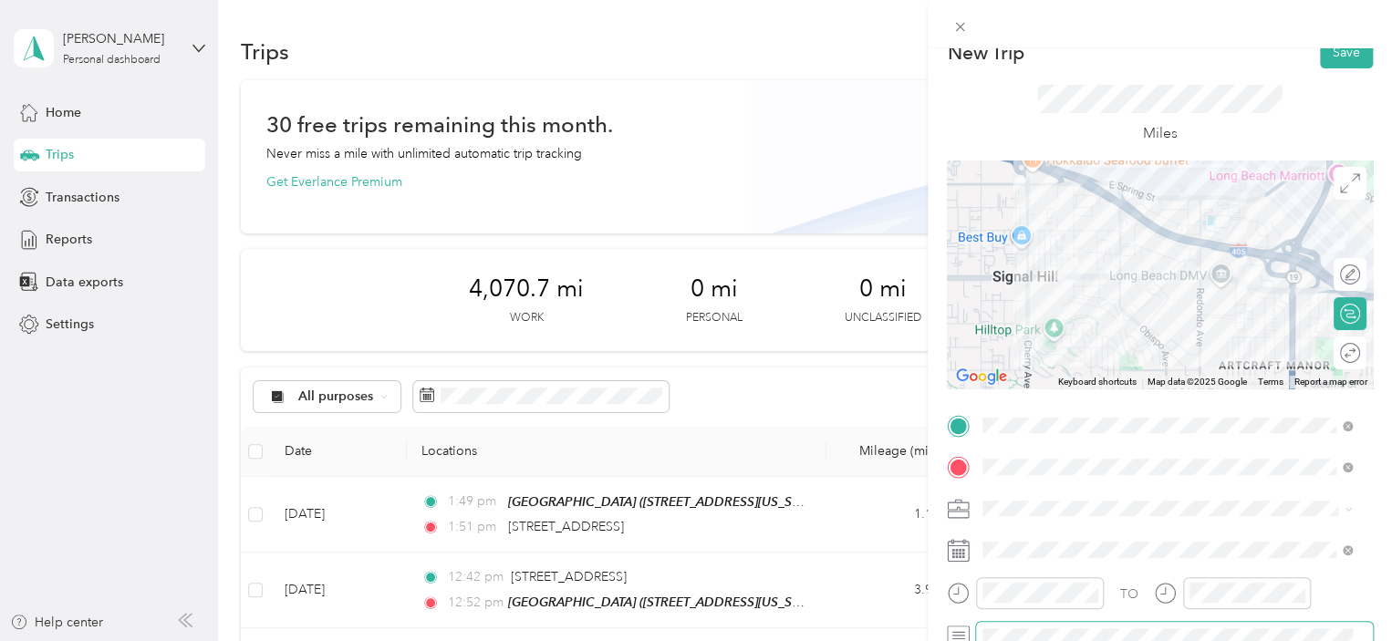
scroll to position [18, 0]
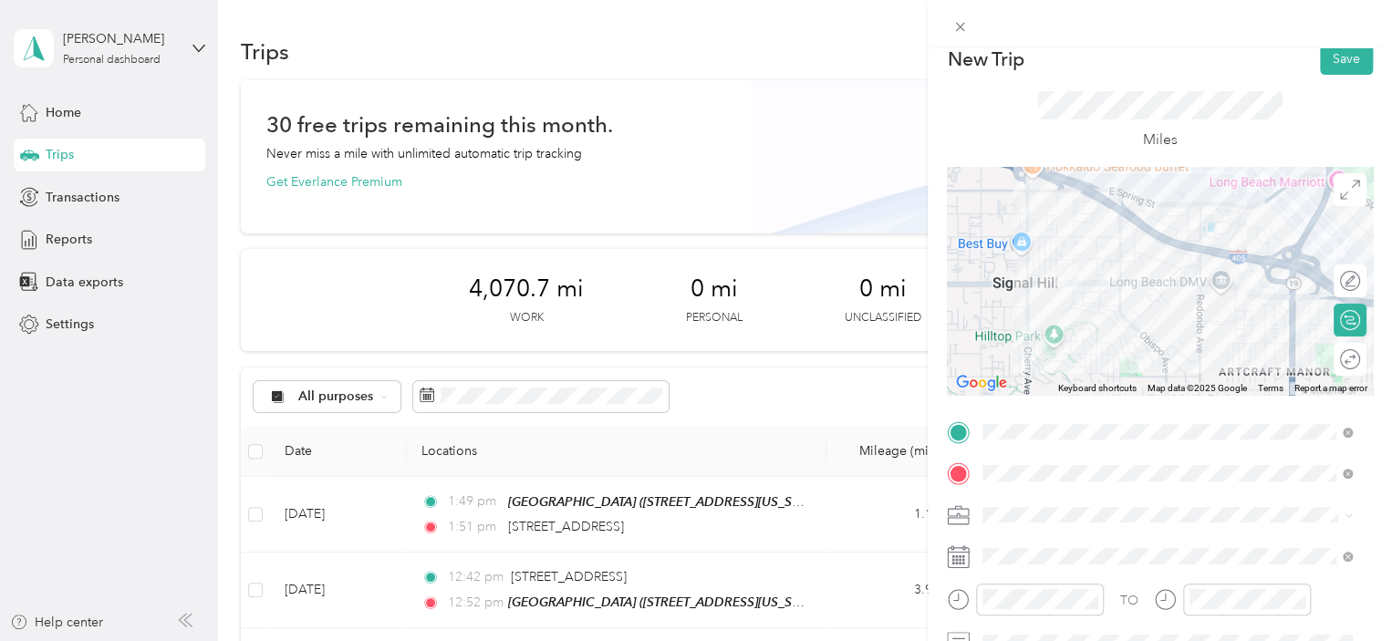
click at [1347, 83] on div "Miles" at bounding box center [1160, 121] width 426 height 92
click at [1339, 70] on button "Save" at bounding box center [1346, 59] width 53 height 32
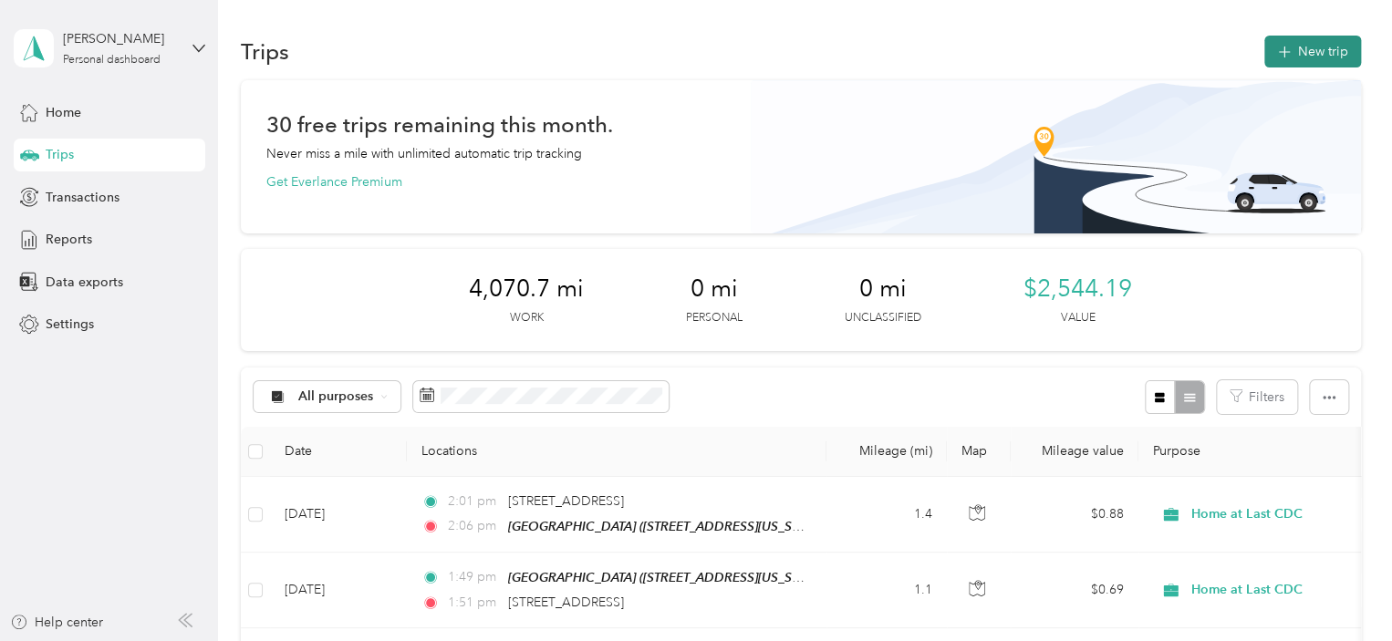
click at [1323, 62] on button "New trip" at bounding box center [1313, 52] width 97 height 32
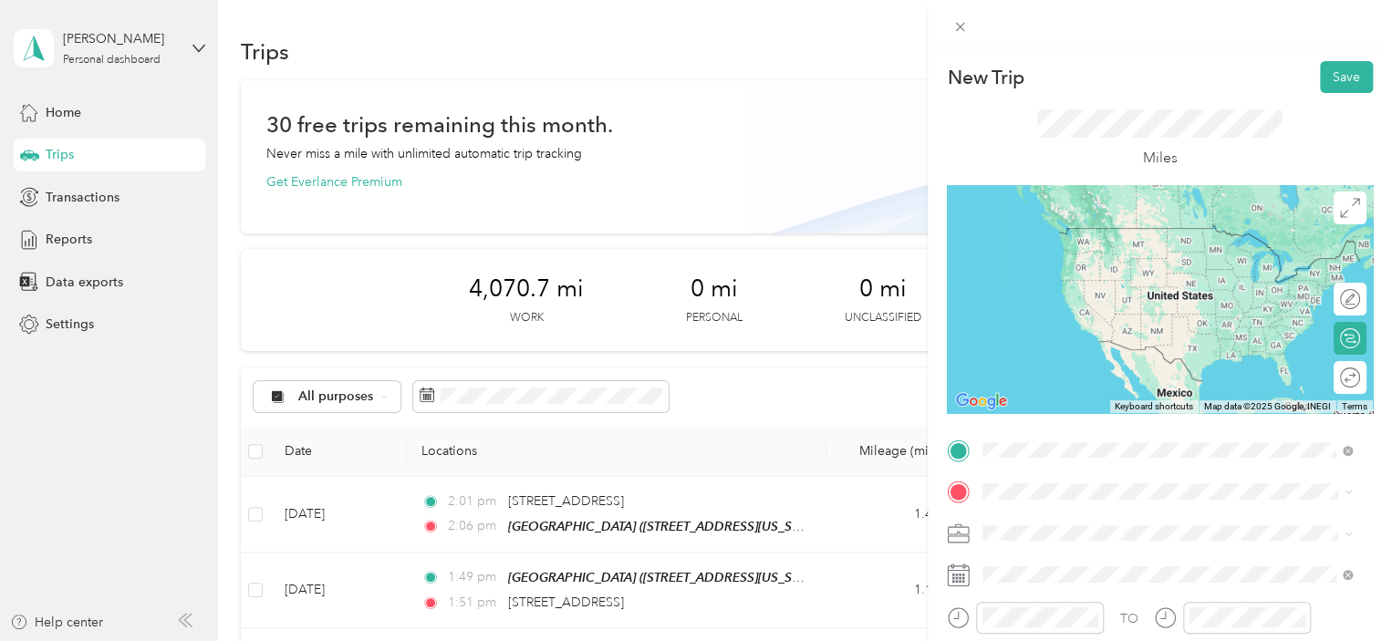
click at [1120, 300] on strong "[GEOGRAPHIC_DATA]" at bounding box center [1085, 292] width 136 height 16
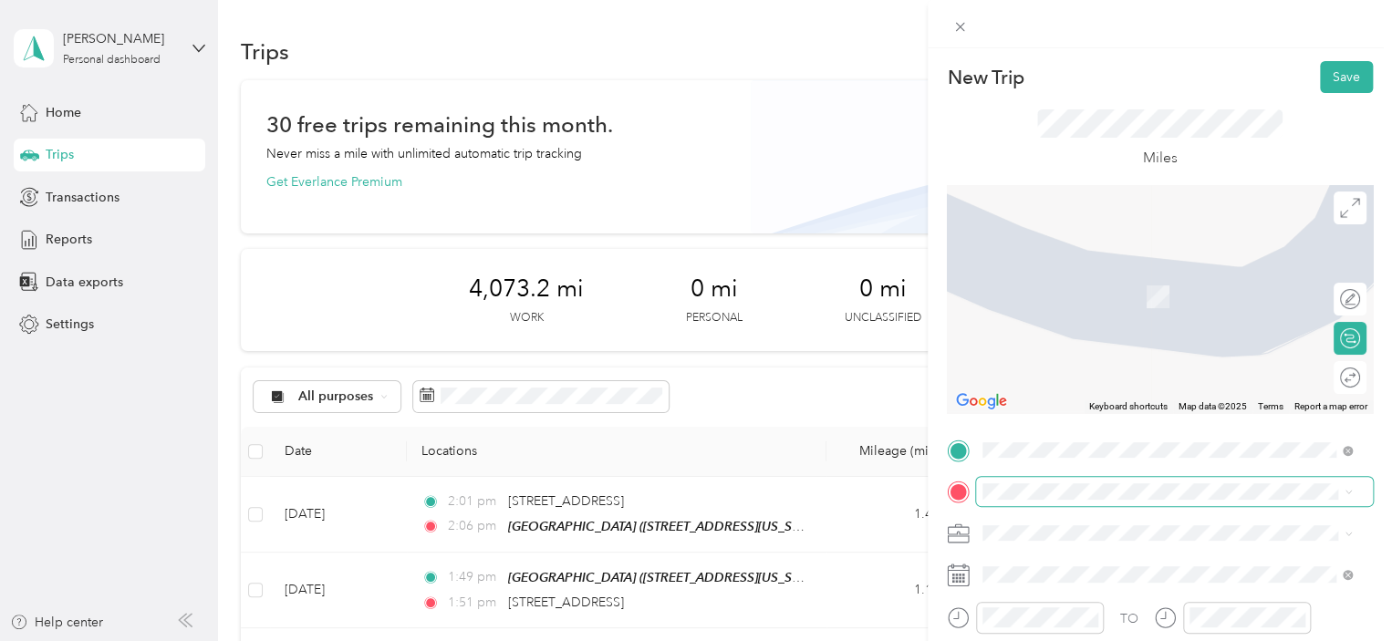
click at [1091, 503] on span at bounding box center [1174, 491] width 397 height 29
click at [1102, 289] on li "[STREET_ADDRESS][US_STATE]" at bounding box center [1167, 270] width 382 height 37
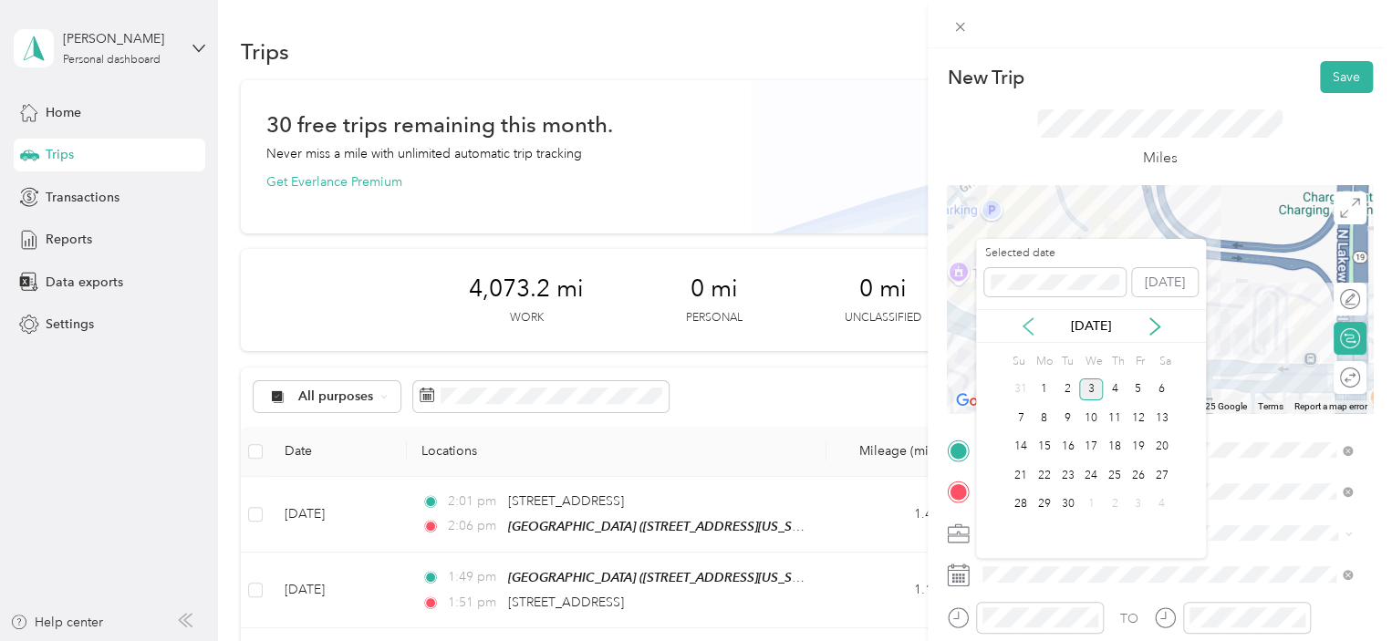
click at [1021, 325] on icon at bounding box center [1028, 327] width 18 height 18
drag, startPoint x: 1117, startPoint y: 481, endPoint x: 1119, endPoint y: 529, distance: 48.4
click at [1117, 481] on div "21" at bounding box center [1115, 475] width 24 height 23
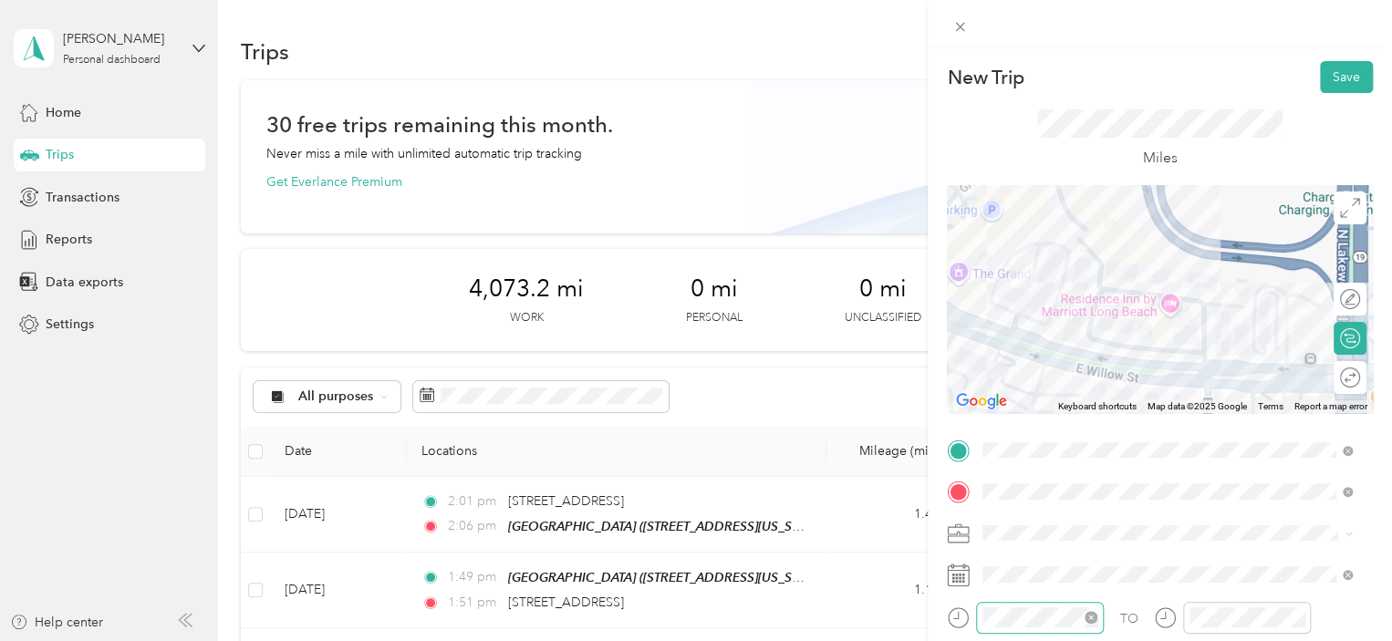
click at [1047, 605] on div at bounding box center [1040, 618] width 128 height 32
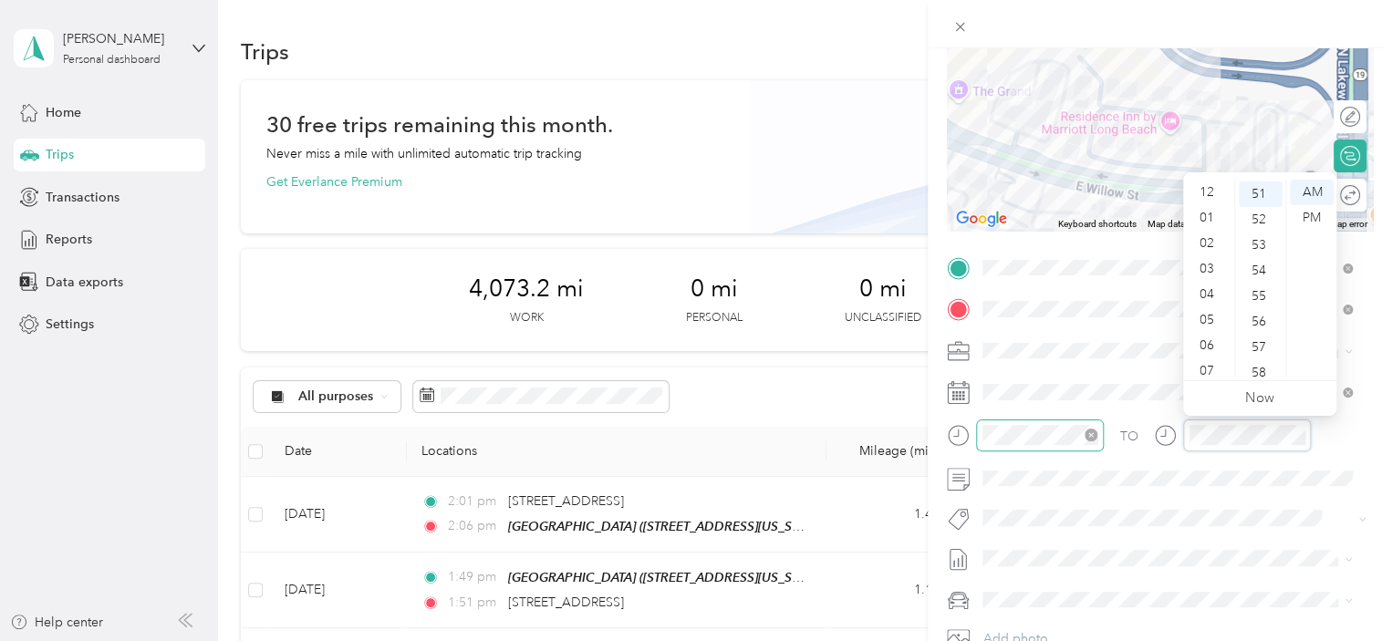
scroll to position [109, 0]
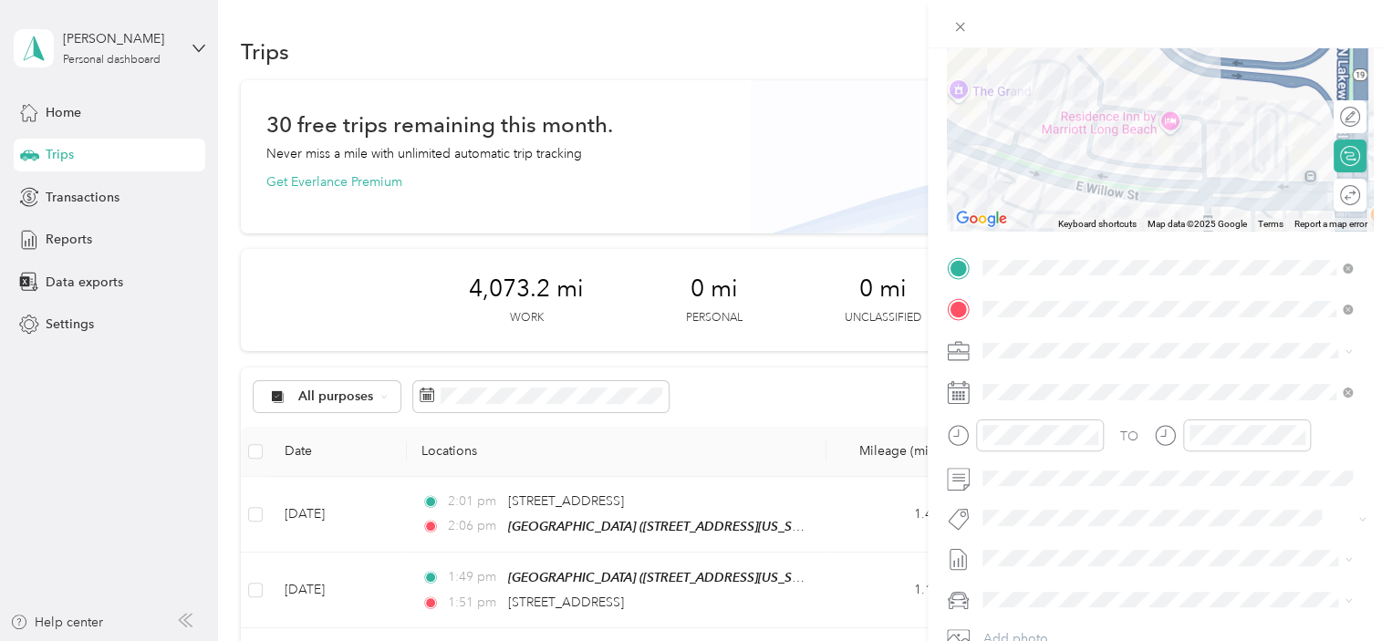
click at [945, 291] on form "New Trip Save This trip cannot be edited because it is either under review, app…" at bounding box center [1160, 287] width 464 height 816
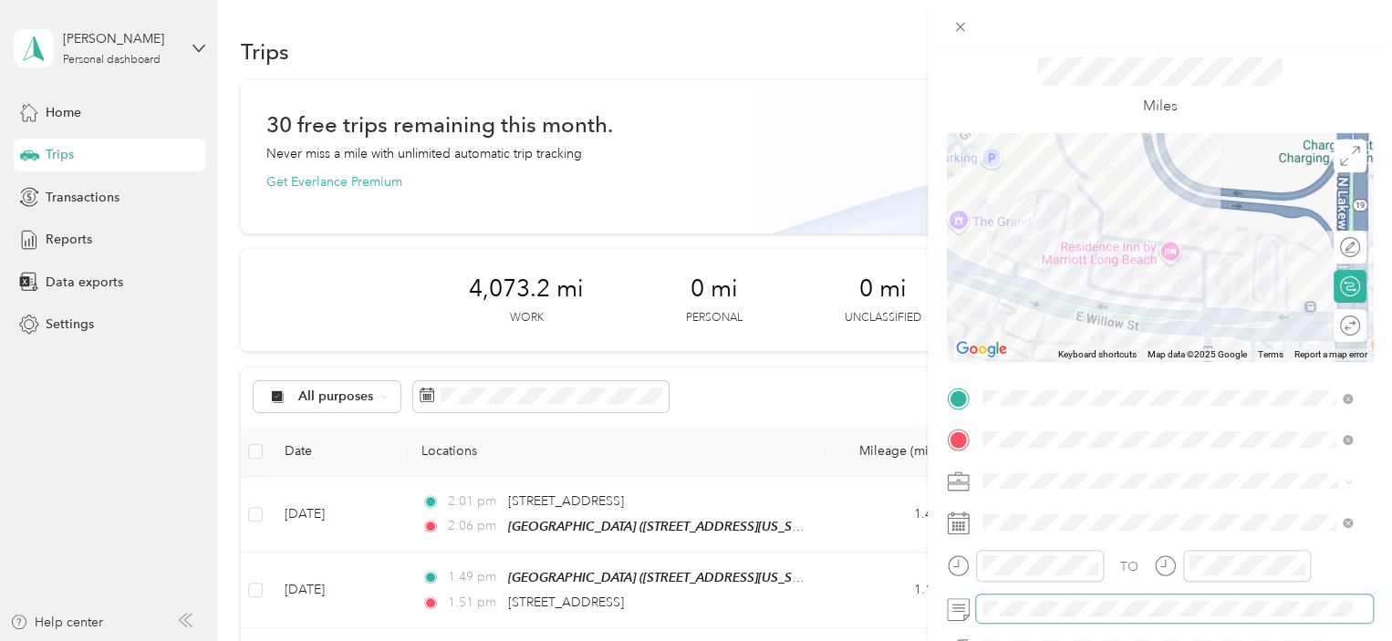
scroll to position [0, 0]
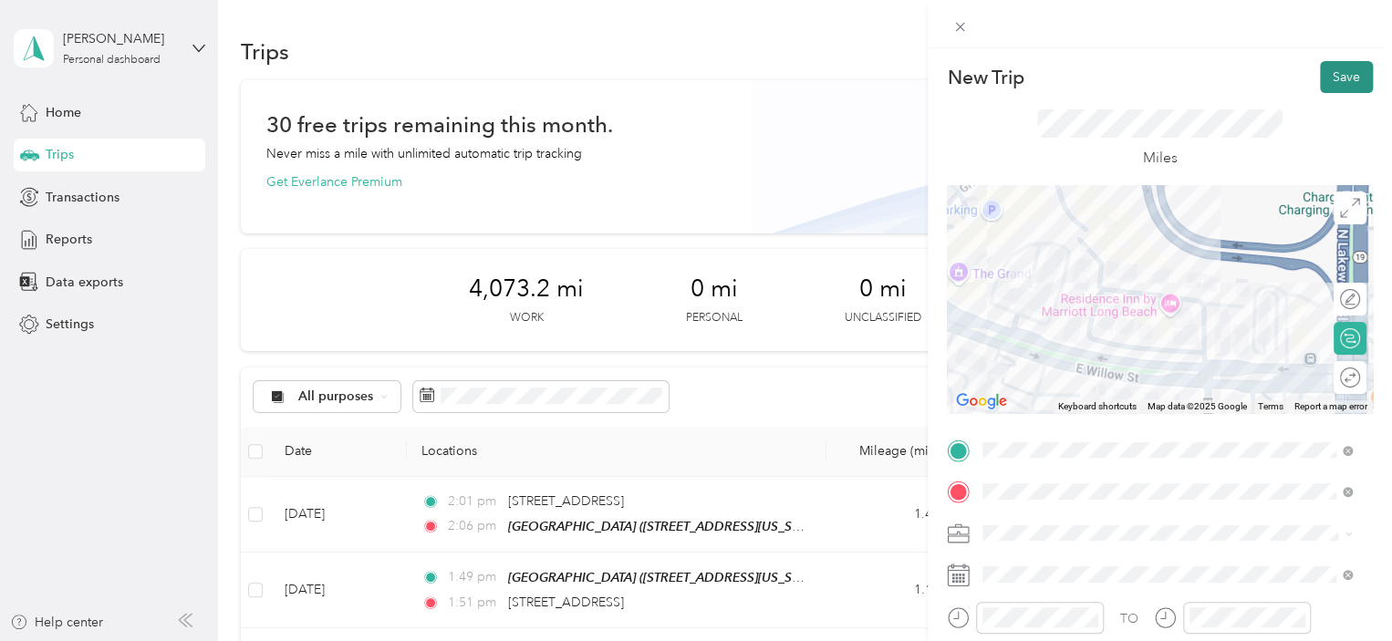
click at [1339, 68] on button "Save" at bounding box center [1346, 77] width 53 height 32
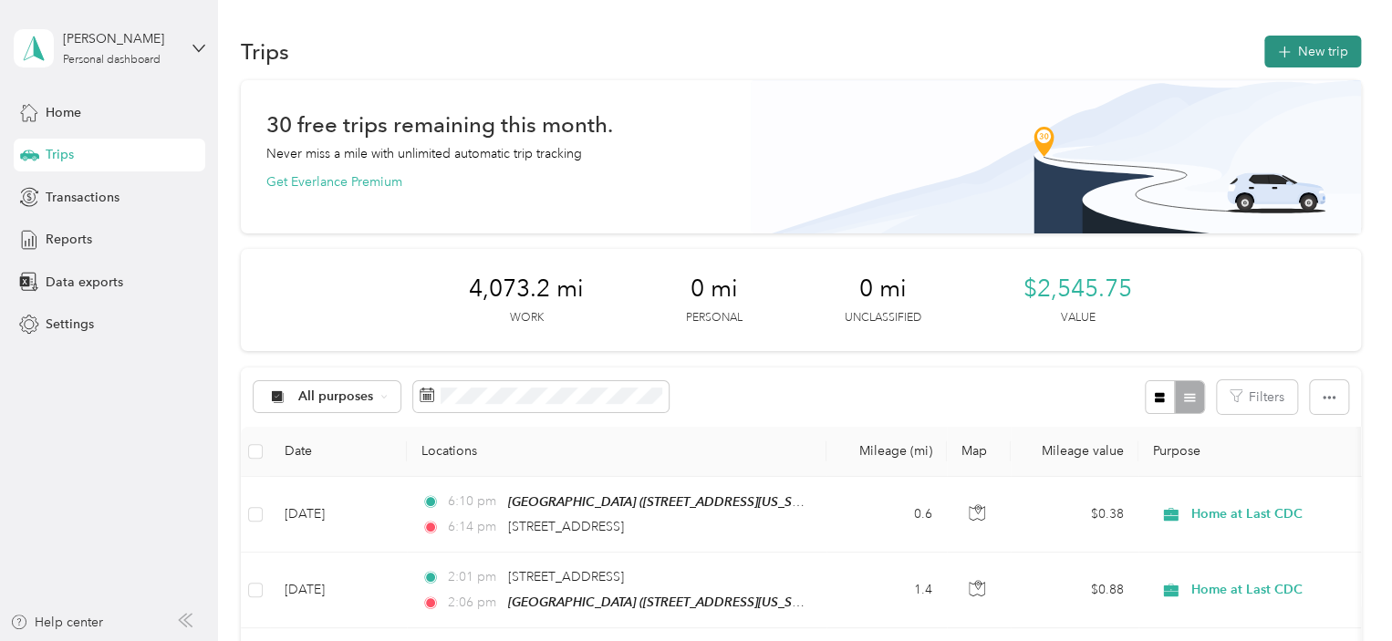
click at [1281, 56] on icon "button" at bounding box center [1284, 52] width 21 height 21
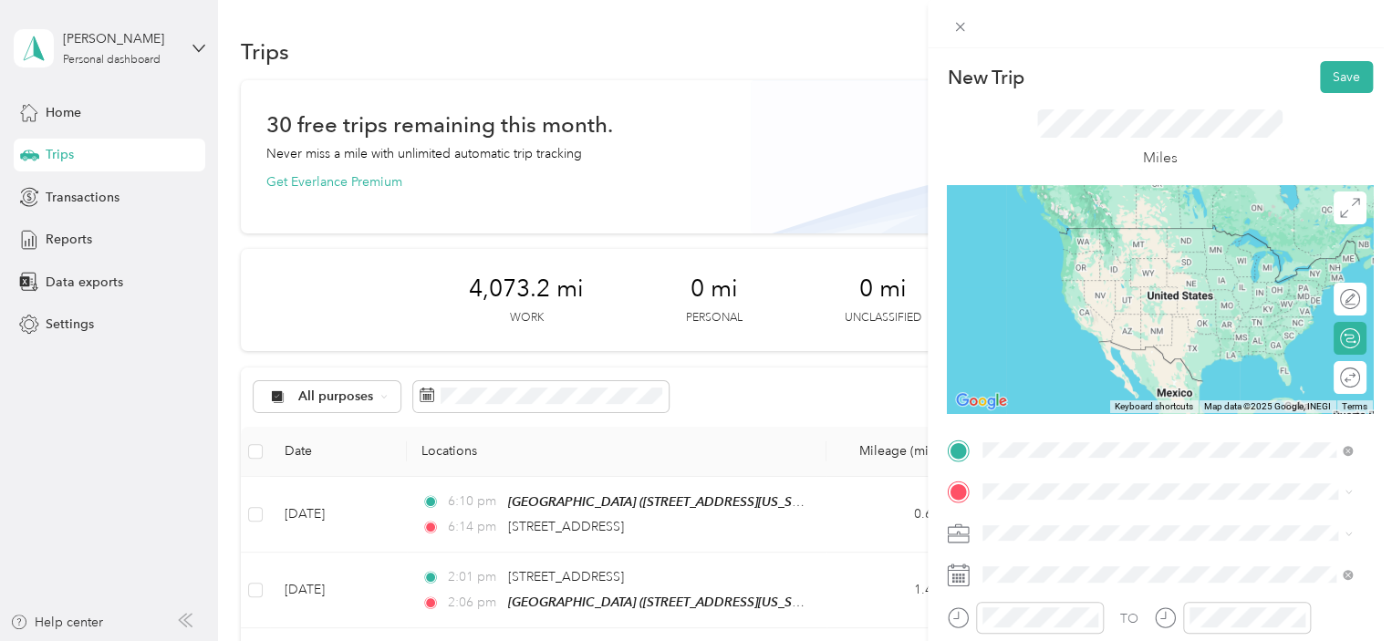
click at [1066, 320] on div "[GEOGRAPHIC_DATA] [STREET_ADDRESS][US_STATE]" at bounding box center [1108, 303] width 182 height 38
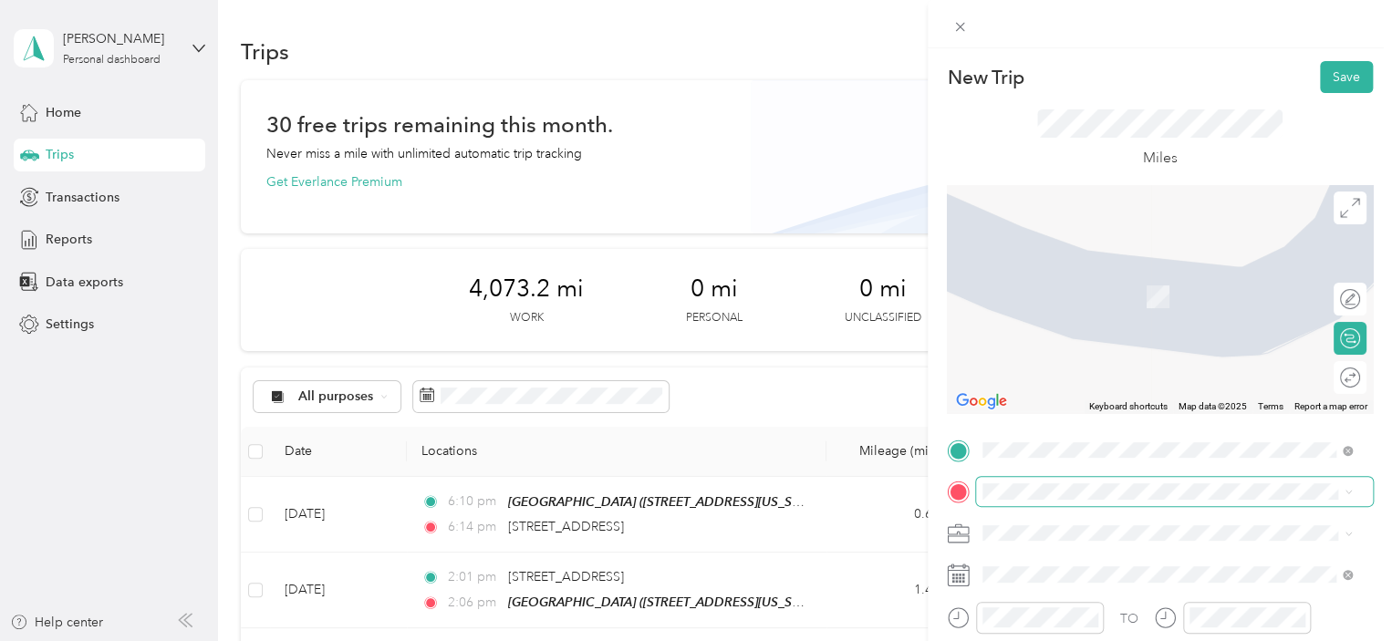
click at [1037, 482] on span at bounding box center [1174, 491] width 397 height 29
click at [1153, 276] on span "[STREET_ADDRESS][US_STATE]" at bounding box center [1108, 270] width 182 height 16
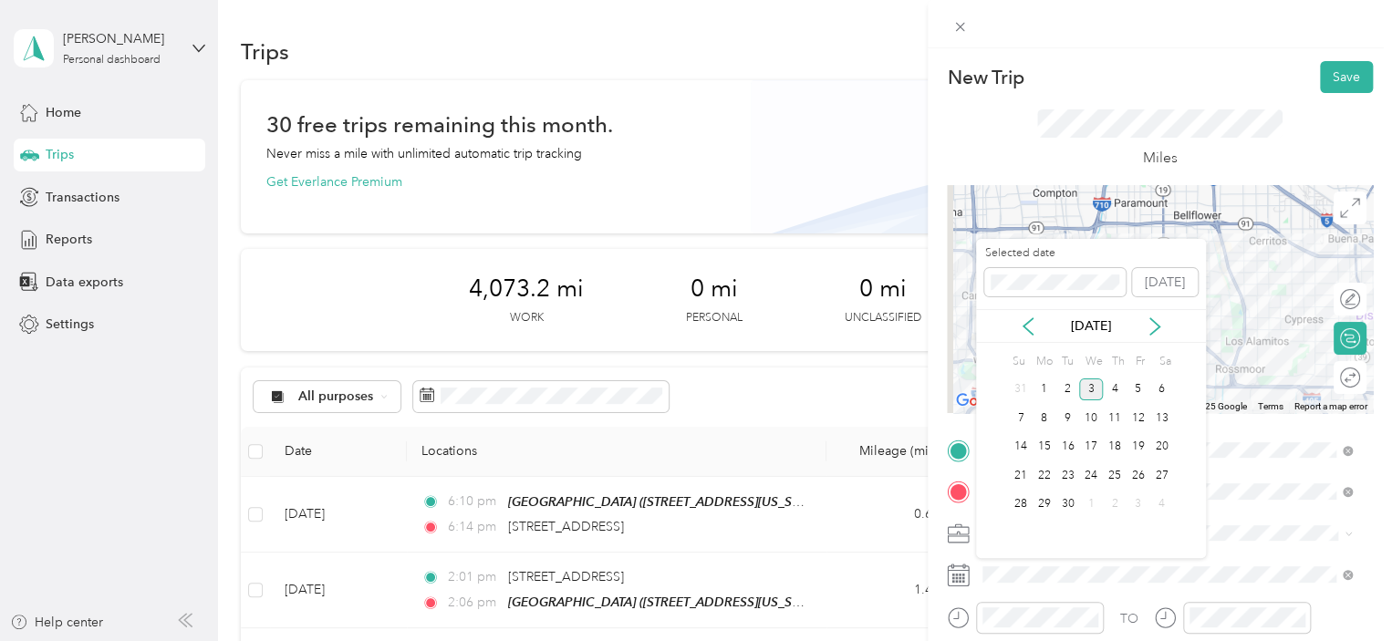
click at [1026, 337] on div "[DATE]" at bounding box center [1091, 326] width 230 height 34
click at [1026, 332] on icon at bounding box center [1028, 327] width 18 height 18
click at [1110, 485] on div "21" at bounding box center [1115, 475] width 24 height 23
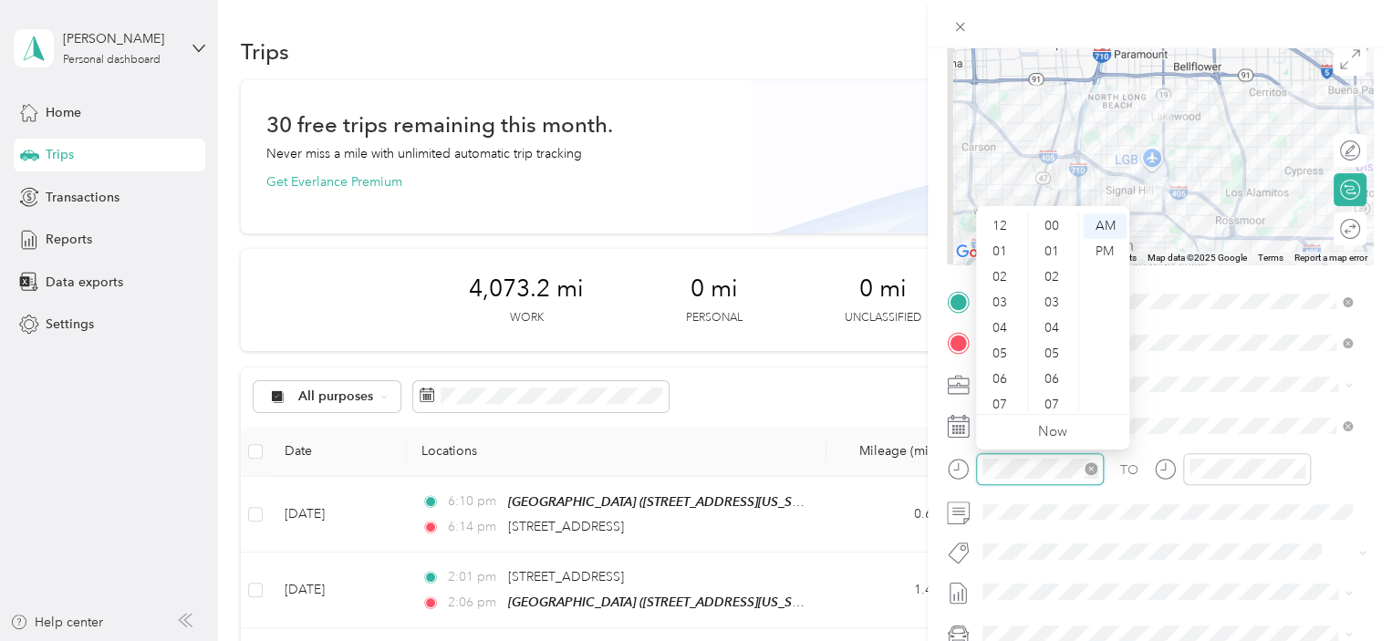
scroll to position [109, 0]
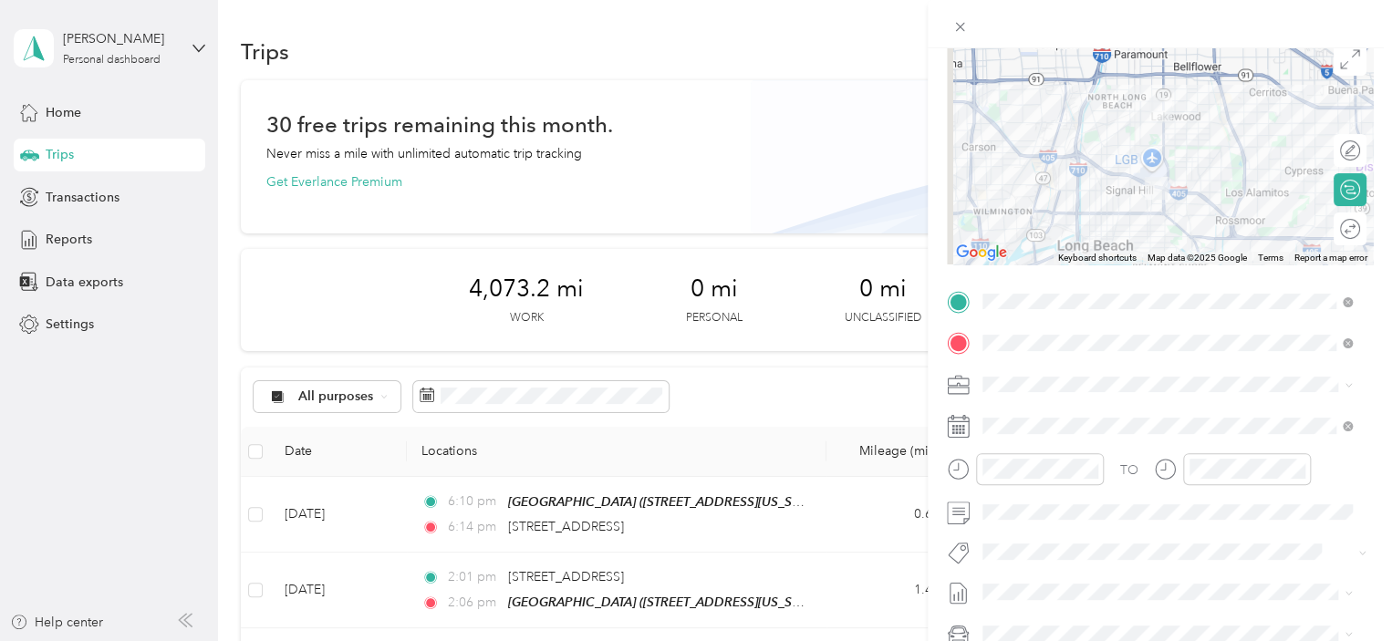
click at [936, 436] on form "New Trip Save This trip cannot be edited because it is either under review, app…" at bounding box center [1160, 320] width 464 height 816
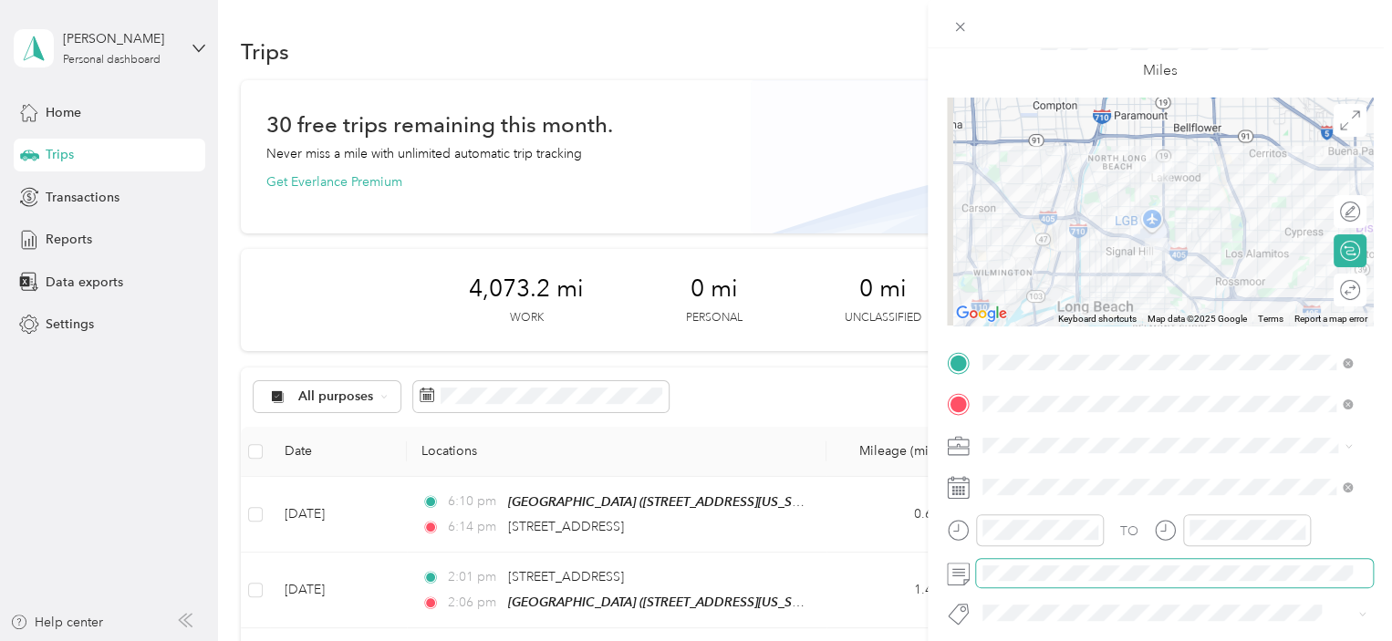
scroll to position [0, 0]
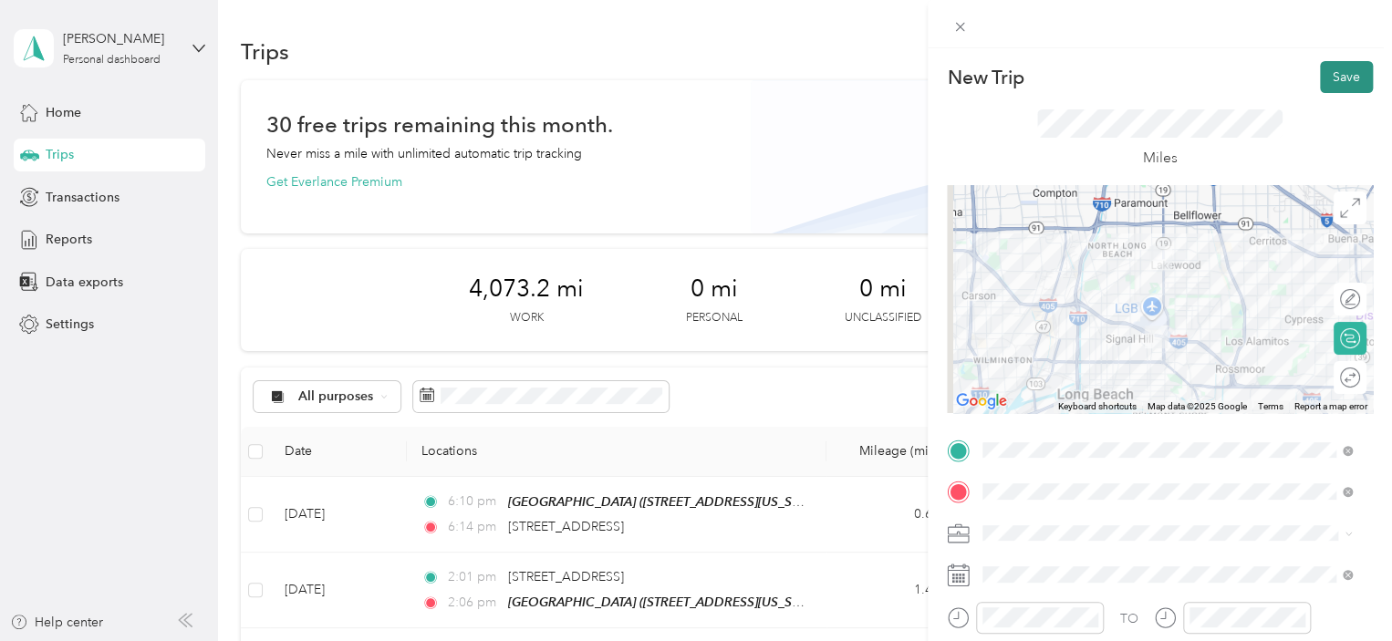
click at [1340, 84] on button "Save" at bounding box center [1346, 77] width 53 height 32
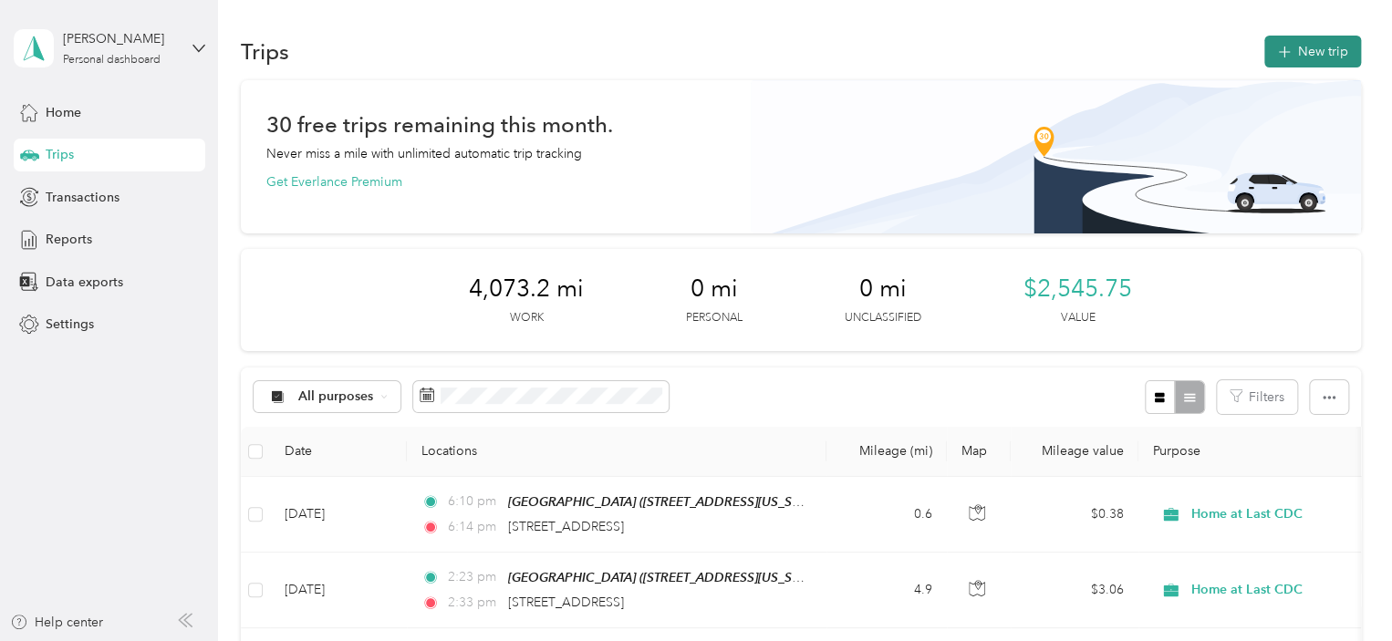
click at [1347, 59] on button "New trip" at bounding box center [1313, 52] width 97 height 32
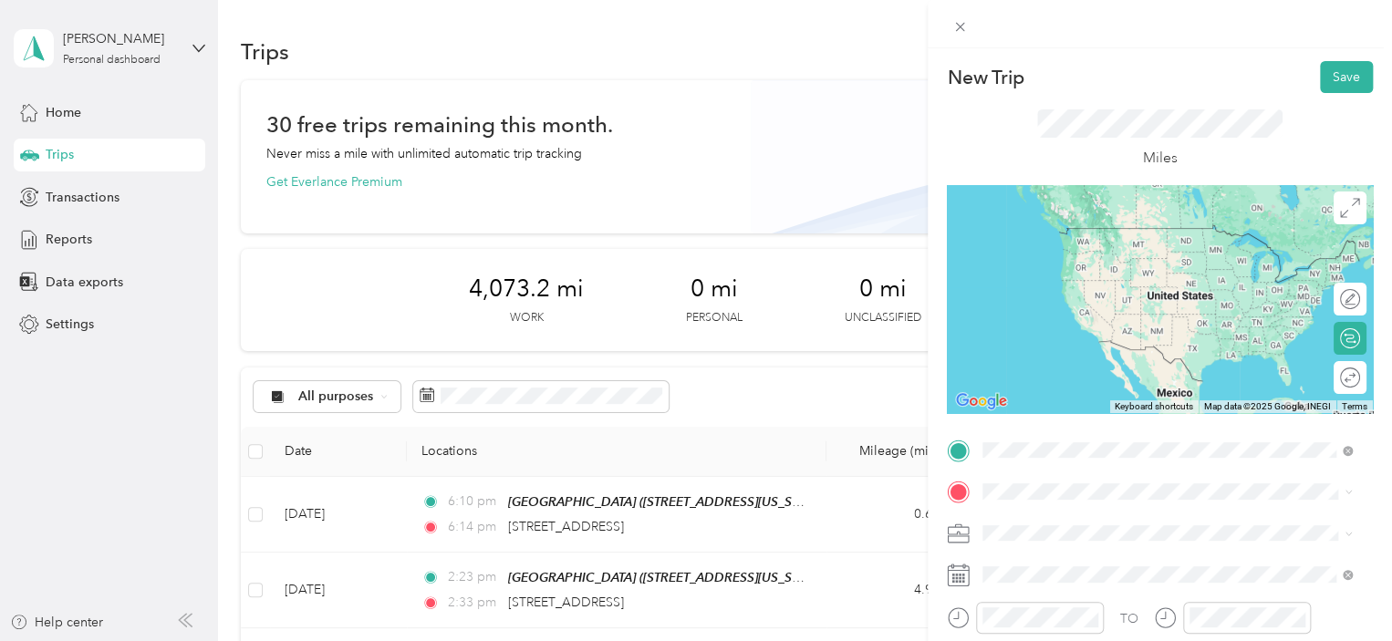
click at [1093, 320] on span "[STREET_ADDRESS][US_STATE]" at bounding box center [1108, 313] width 182 height 16
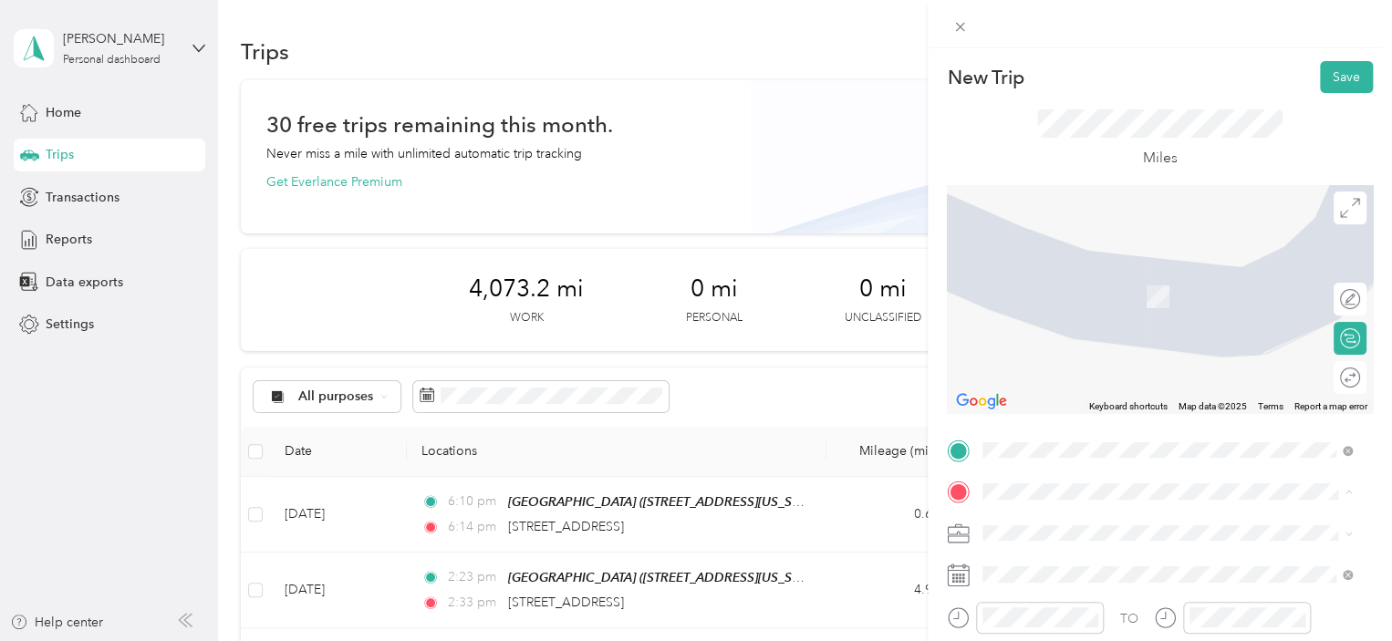
click at [934, 412] on form "New Trip Save This trip cannot be edited because it is either under review, app…" at bounding box center [1160, 469] width 464 height 816
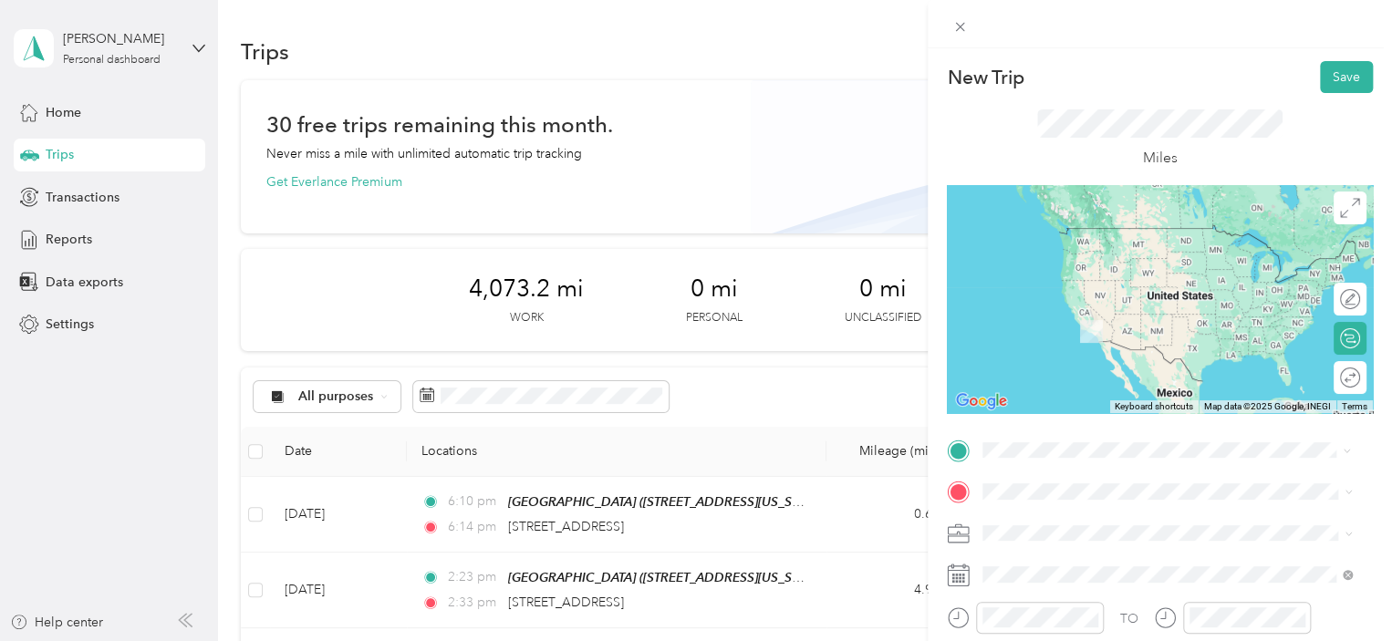
click at [1118, 236] on span "[STREET_ADDRESS][US_STATE]" at bounding box center [1108, 228] width 182 height 16
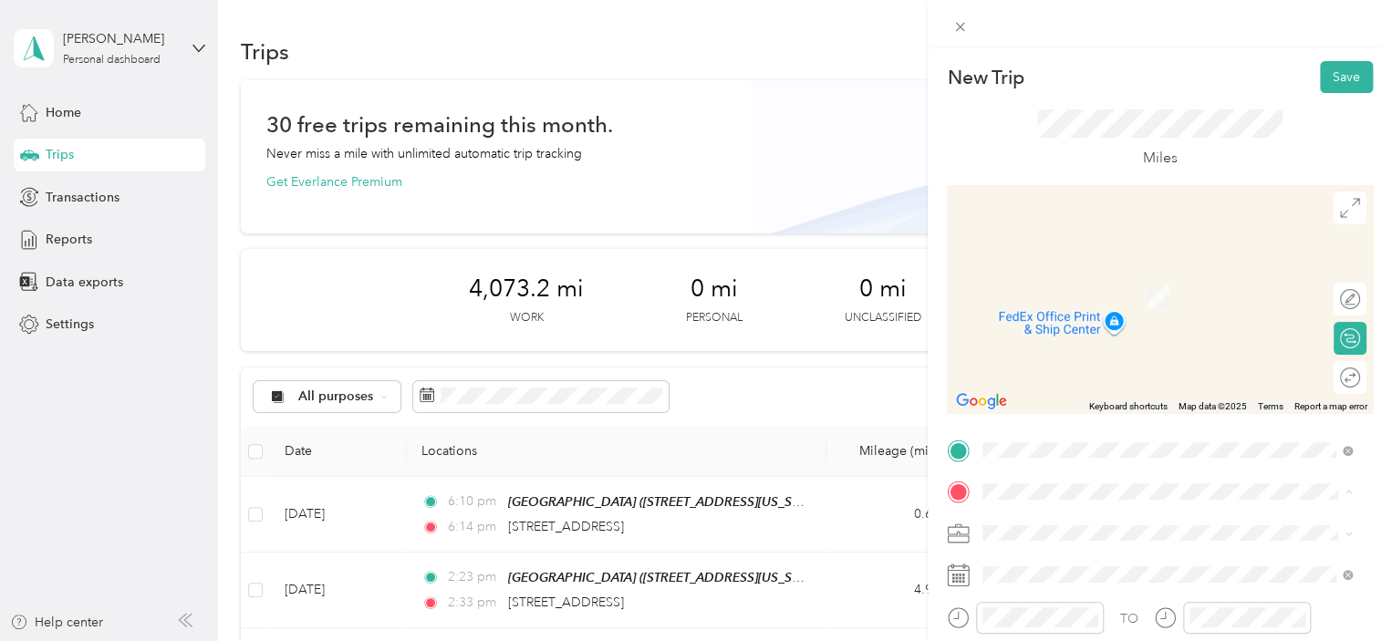
click at [941, 464] on form "New Trip Save This trip cannot be edited because it is either under review, app…" at bounding box center [1160, 469] width 464 height 816
click at [1154, 361] on div "[GEOGRAPHIC_DATA] [STREET_ADDRESS][US_STATE]" at bounding box center [1108, 345] width 182 height 38
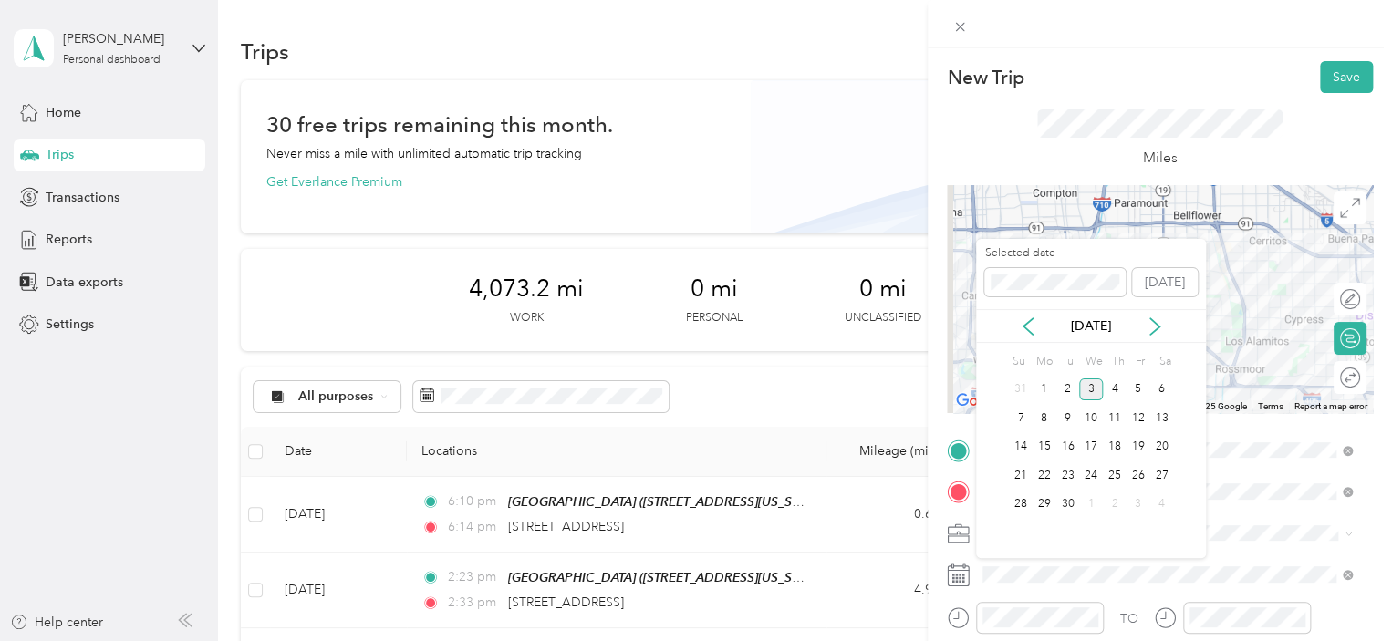
click at [1029, 316] on div "[DATE]" at bounding box center [1091, 326] width 230 height 34
click at [1033, 329] on icon at bounding box center [1028, 327] width 18 height 18
click at [1114, 474] on div "21" at bounding box center [1115, 475] width 24 height 23
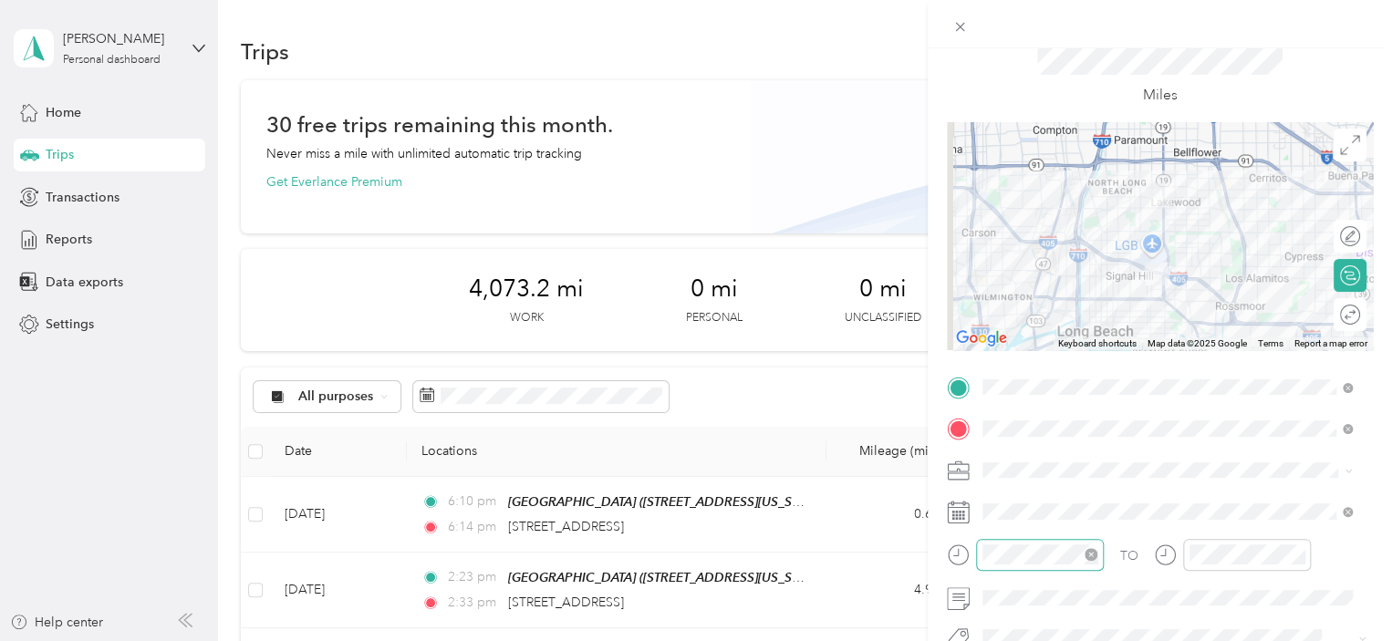
scroll to position [91, 0]
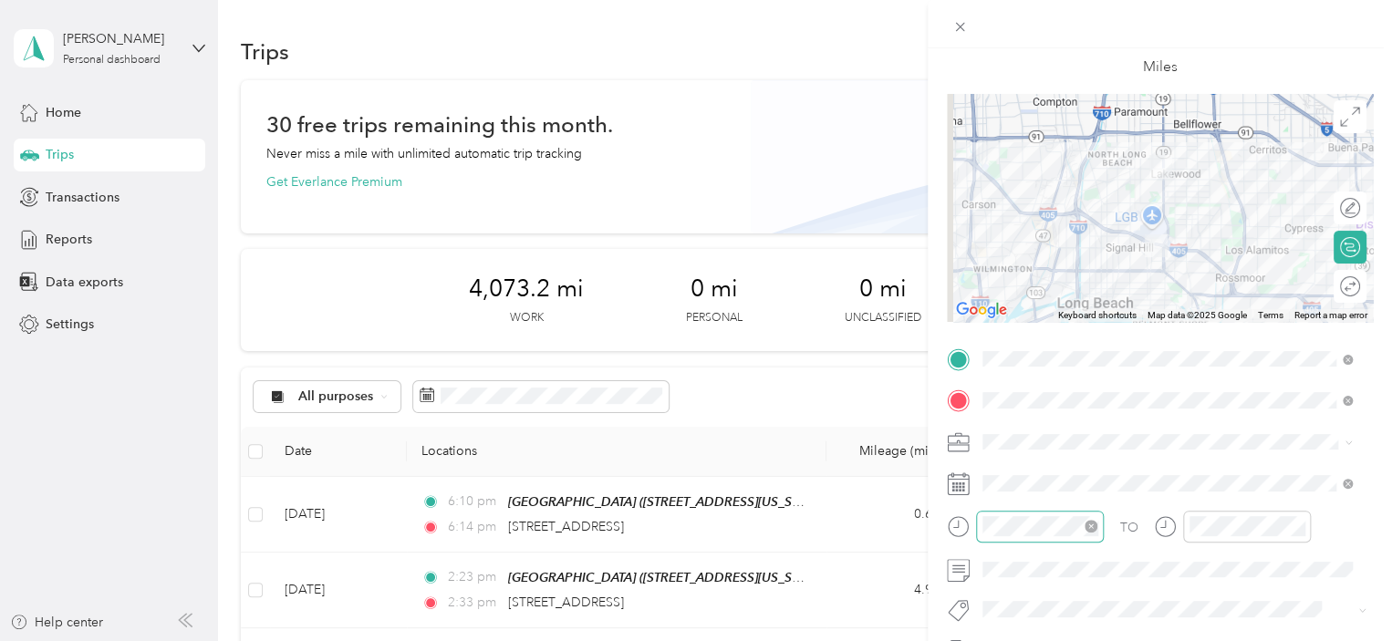
click at [1037, 537] on div at bounding box center [1040, 527] width 128 height 32
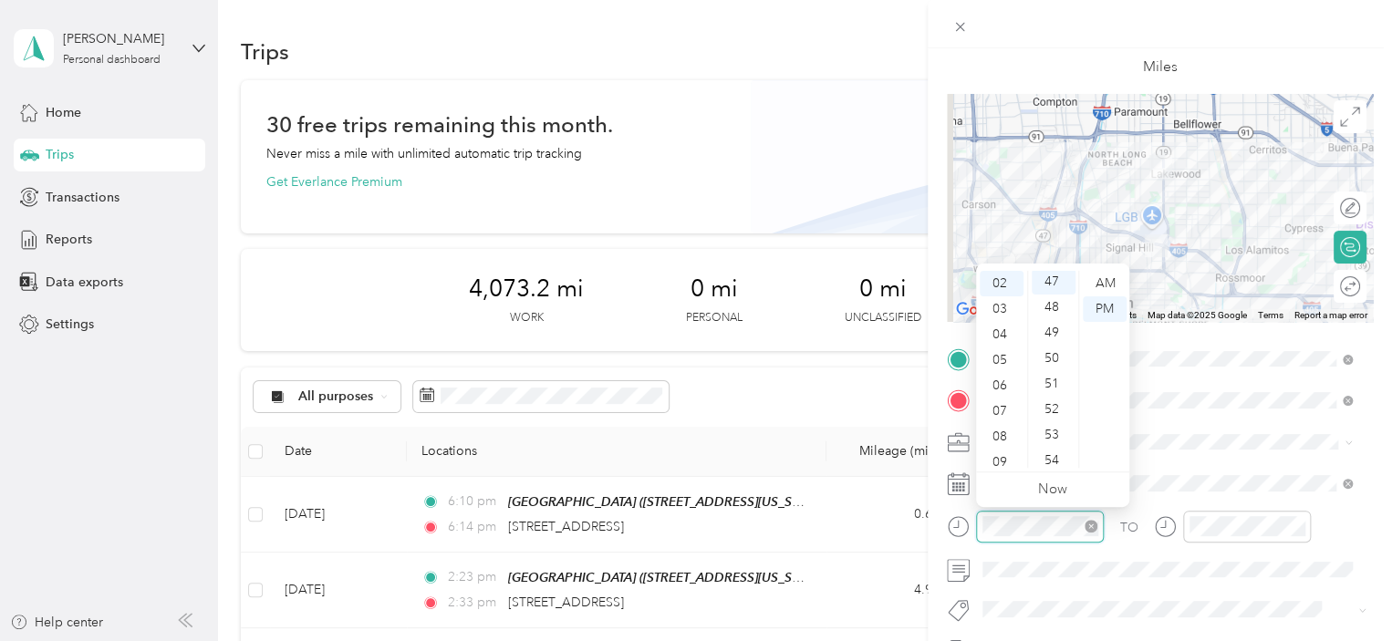
scroll to position [1201, 0]
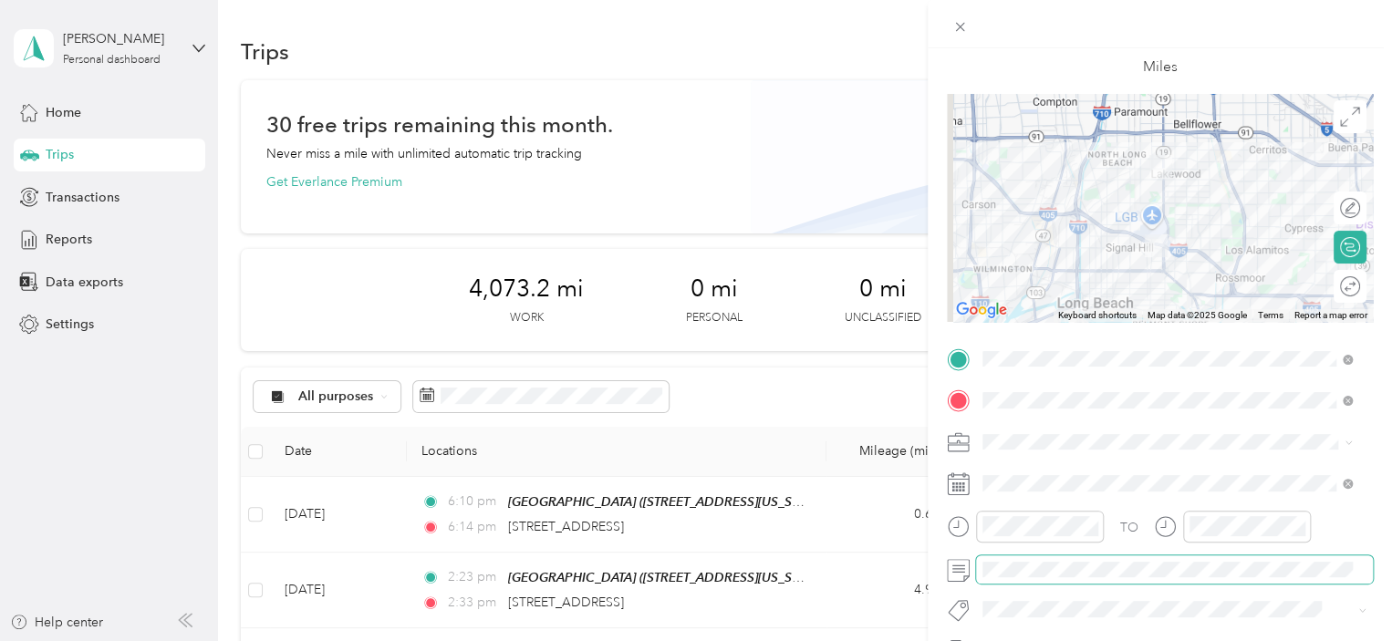
click at [1030, 557] on span at bounding box center [1174, 570] width 397 height 29
drag, startPoint x: 1022, startPoint y: 514, endPoint x: 1033, endPoint y: 514, distance: 10.9
click at [1024, 514] on div at bounding box center [1040, 527] width 128 height 32
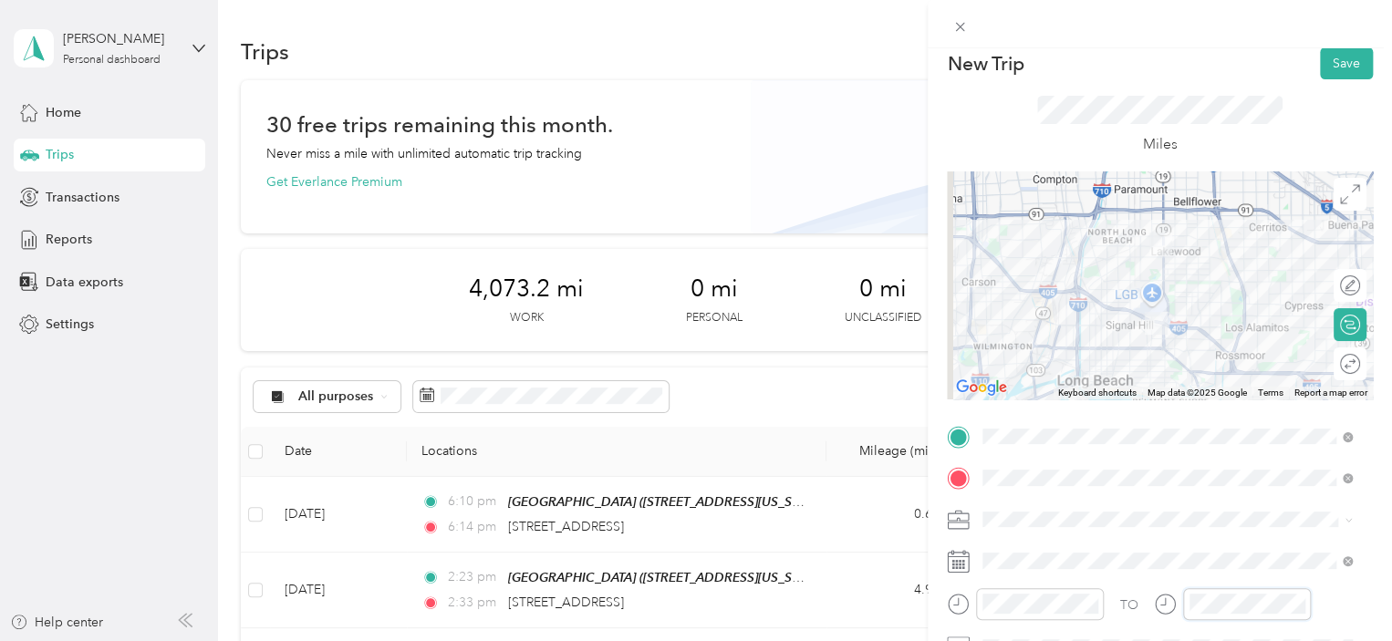
scroll to position [0, 0]
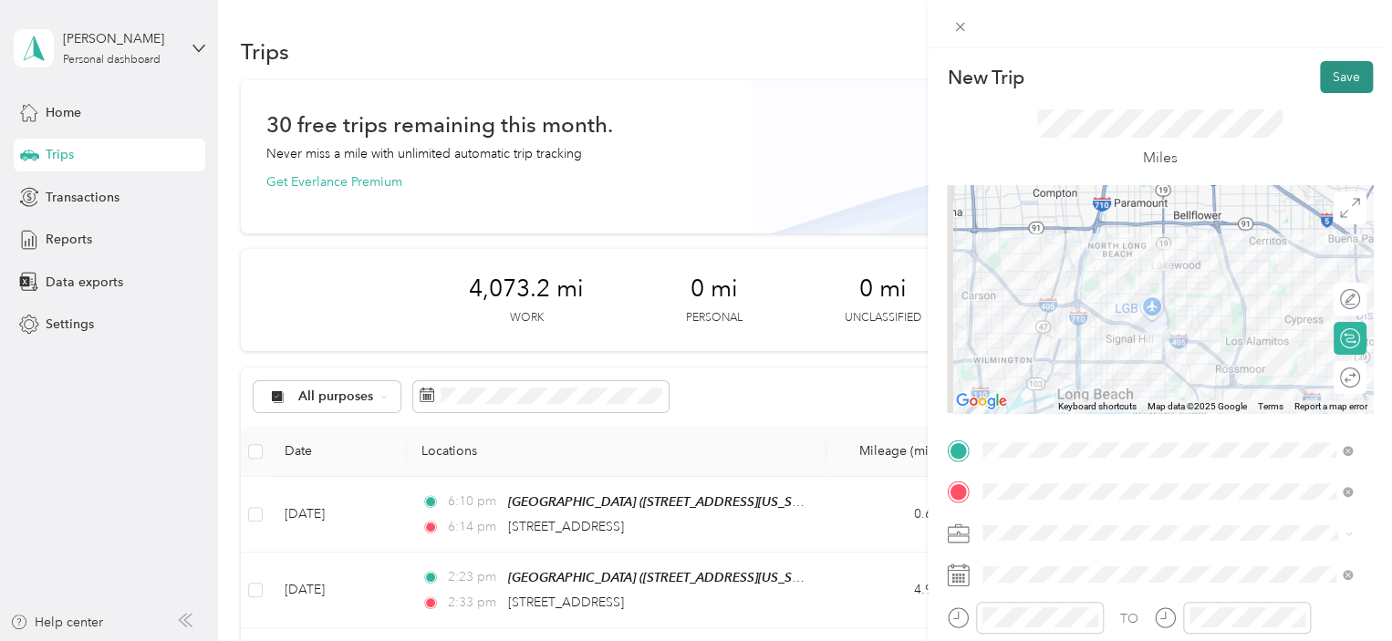
click at [1340, 90] on button "Save" at bounding box center [1346, 77] width 53 height 32
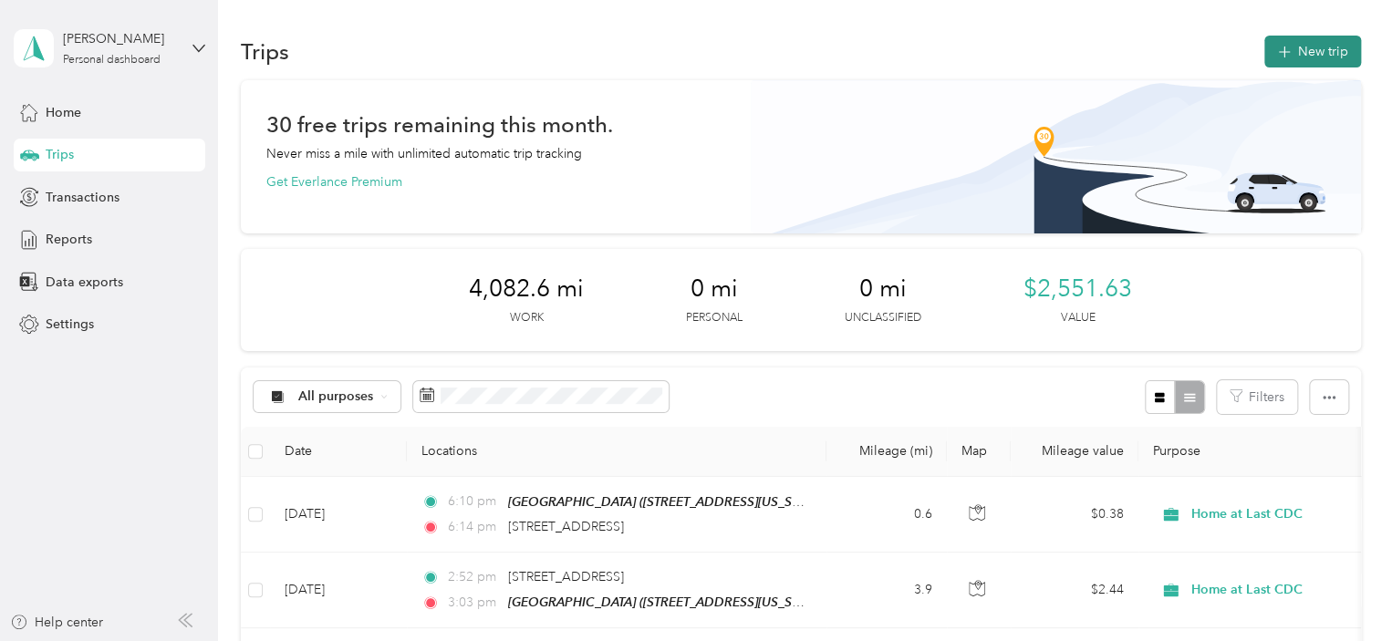
click at [1281, 43] on icon "button" at bounding box center [1284, 52] width 21 height 21
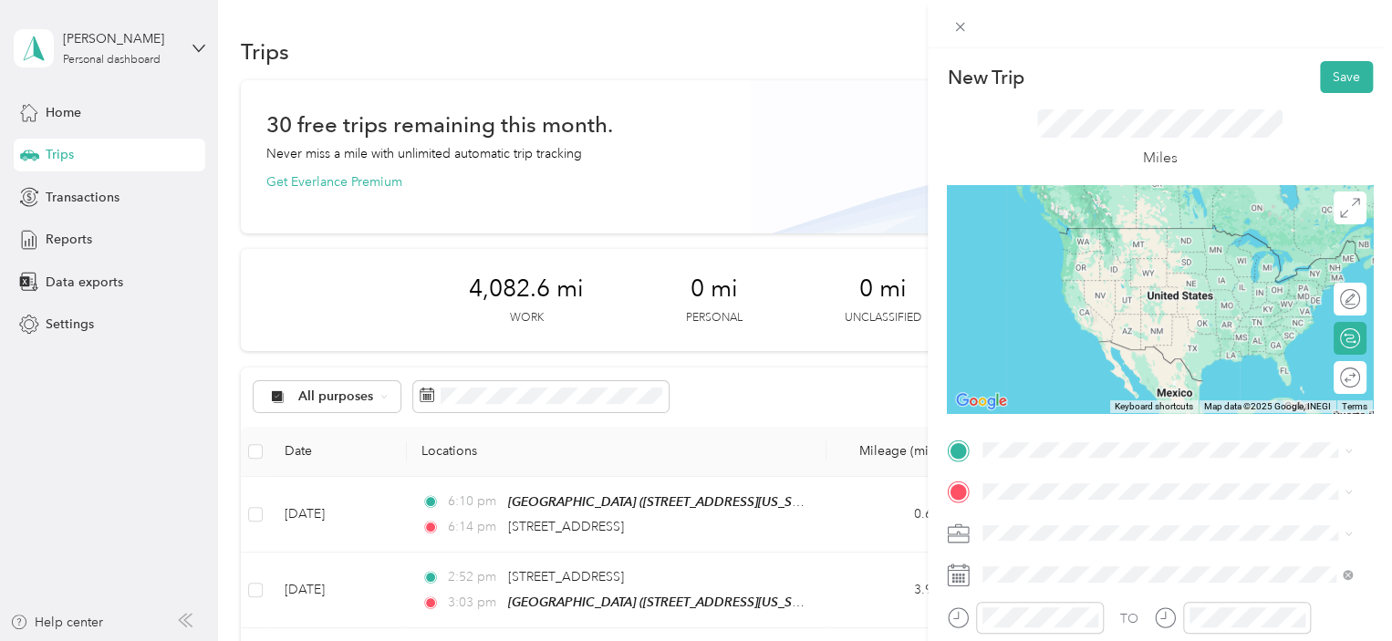
click at [1068, 263] on span "[STREET_ADDRESS][US_STATE]" at bounding box center [1108, 255] width 182 height 16
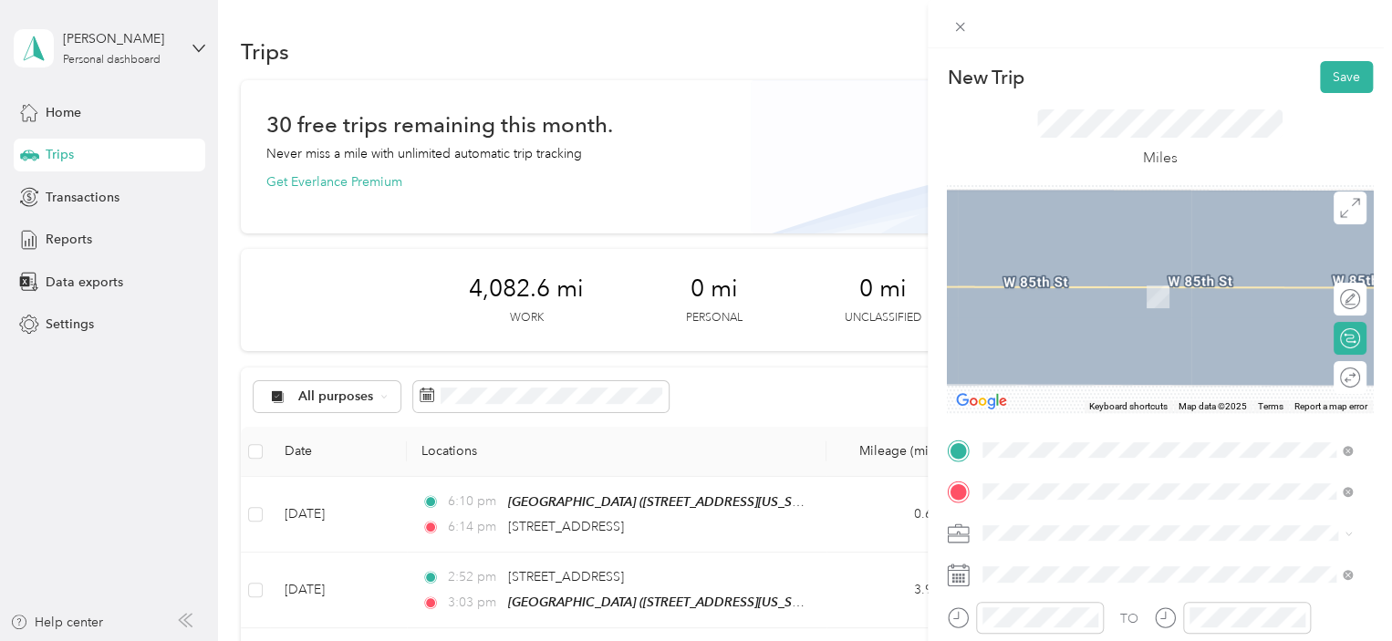
click at [1080, 270] on div "HAL HQ" at bounding box center [1108, 276] width 182 height 16
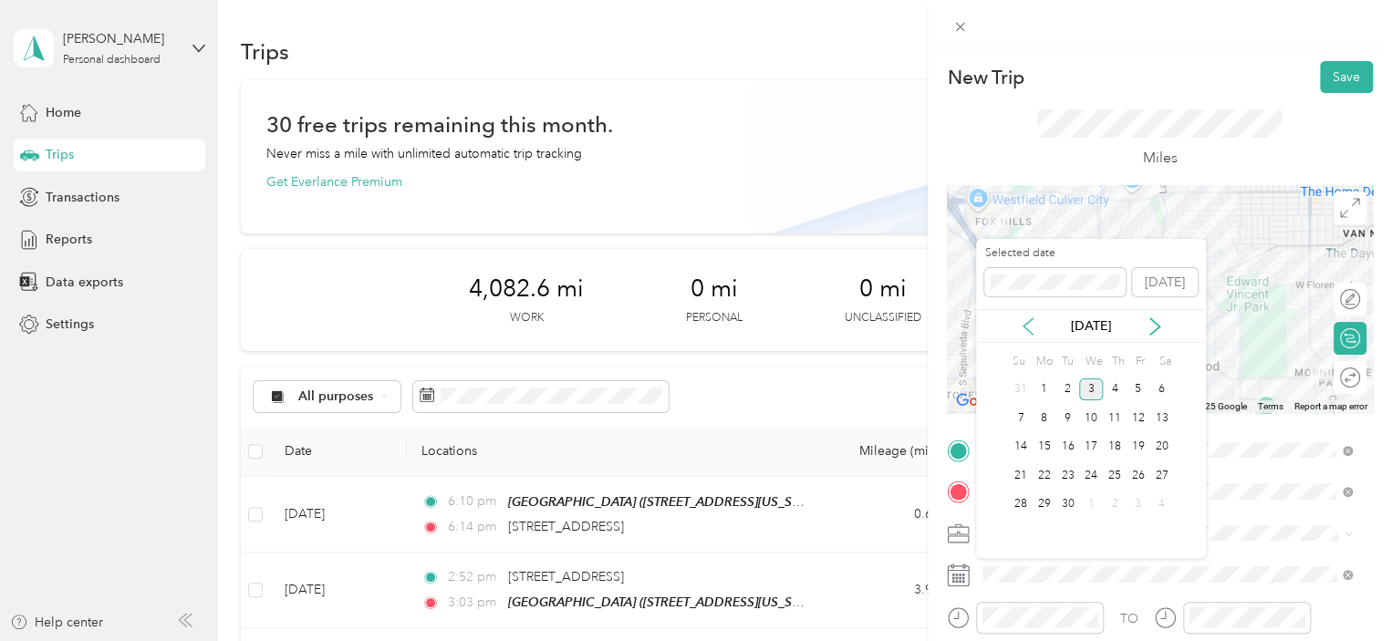
click at [1031, 320] on icon at bounding box center [1028, 327] width 18 height 18
click at [1129, 473] on div "22" at bounding box center [1139, 475] width 24 height 23
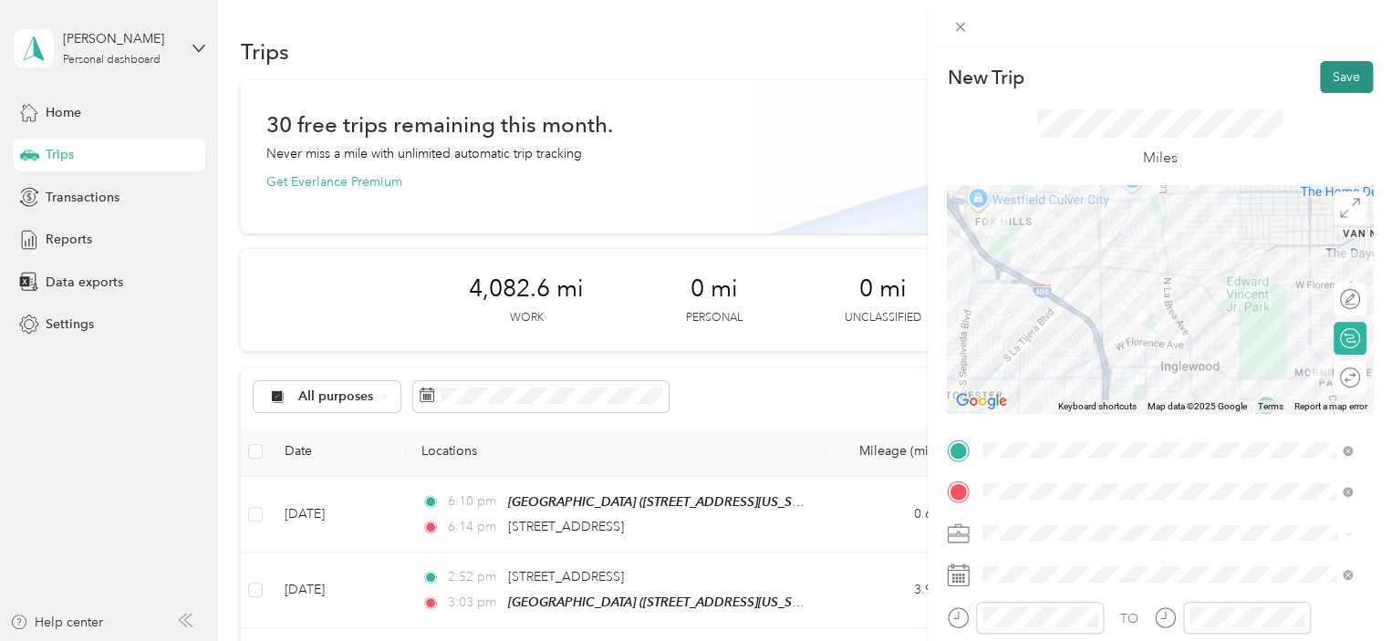
click at [1320, 78] on button "Save" at bounding box center [1346, 77] width 53 height 32
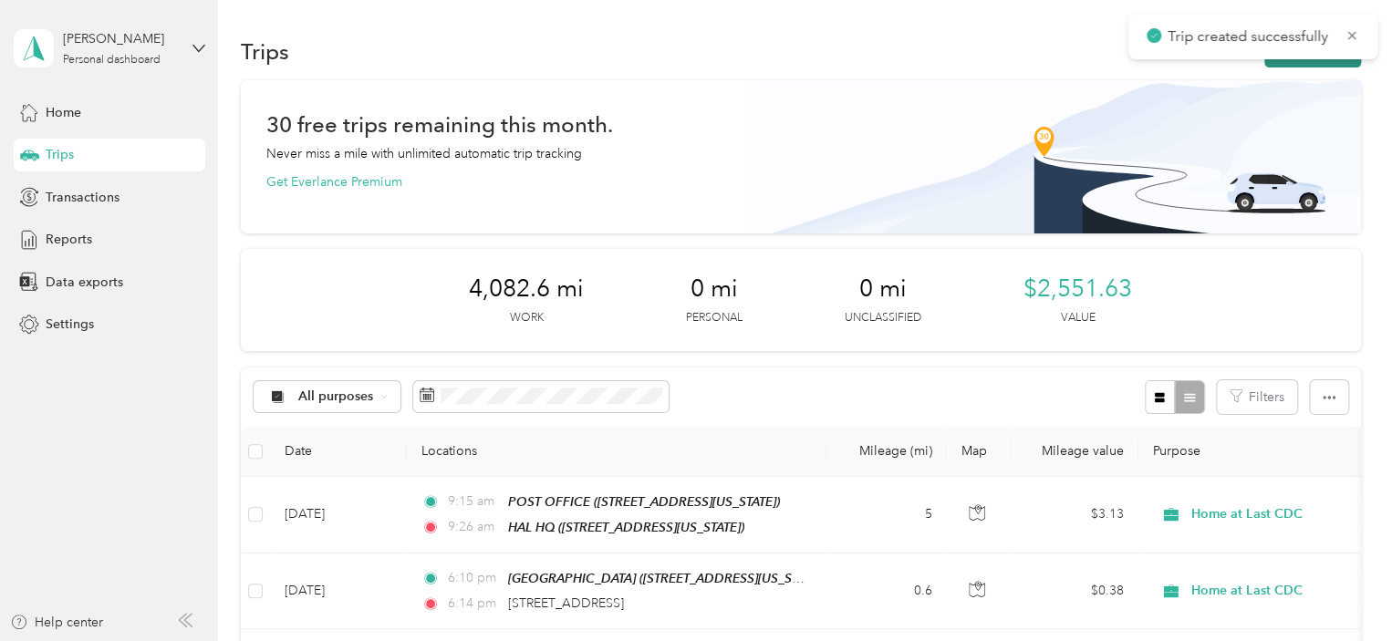
click at [1313, 63] on button "New trip" at bounding box center [1313, 52] width 97 height 32
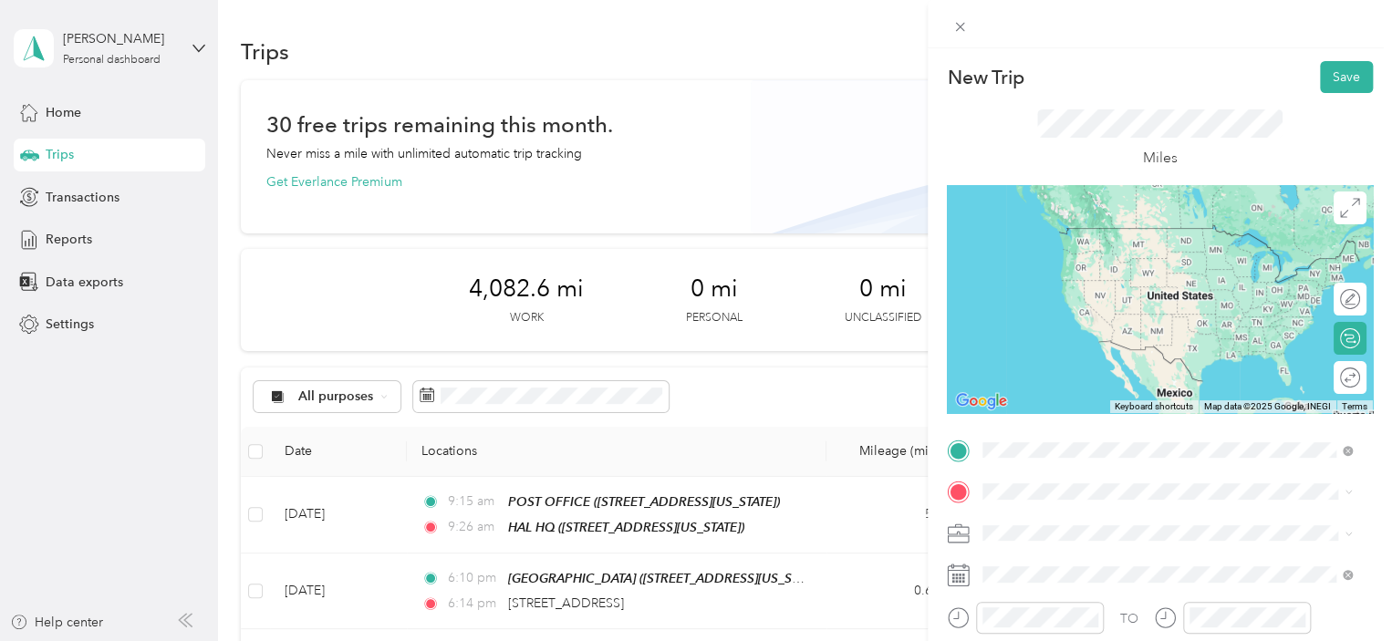
click at [1110, 263] on span "[STREET_ADDRESS][US_STATE]" at bounding box center [1108, 255] width 182 height 16
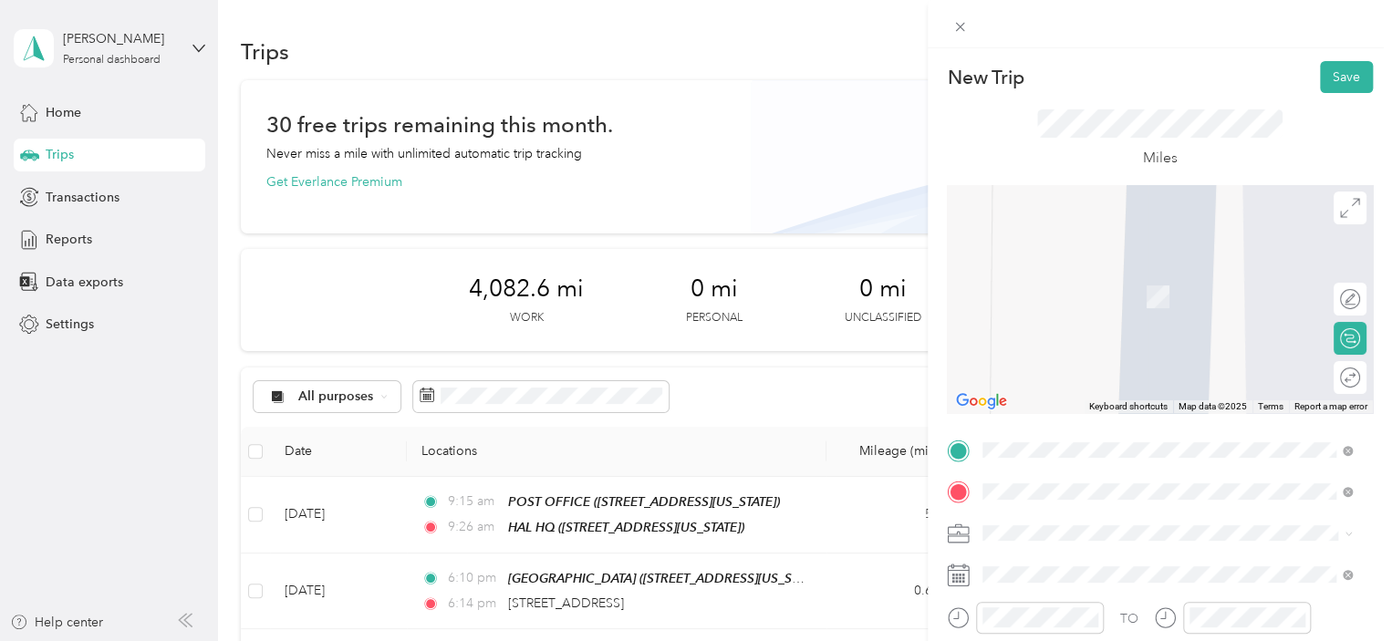
click at [1098, 362] on span "[STREET_ADDRESS][US_STATE]" at bounding box center [1108, 355] width 182 height 16
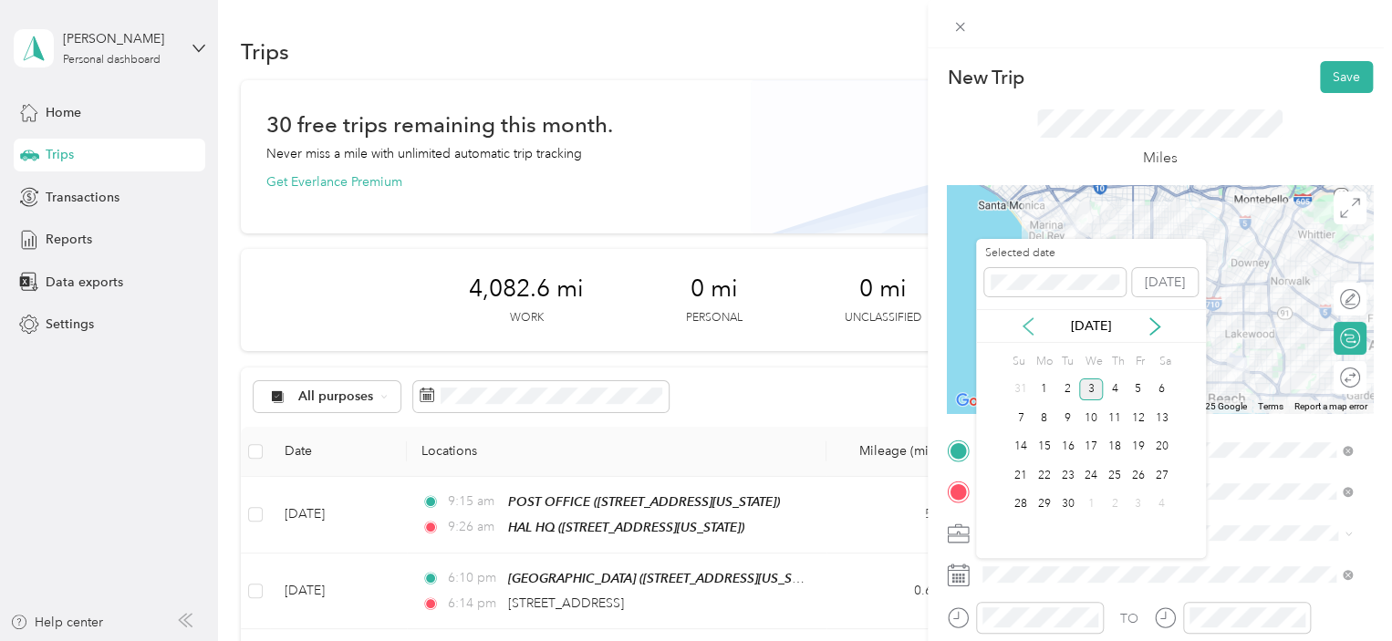
click at [1026, 319] on icon at bounding box center [1028, 327] width 18 height 18
click at [1130, 474] on div "22" at bounding box center [1139, 475] width 24 height 23
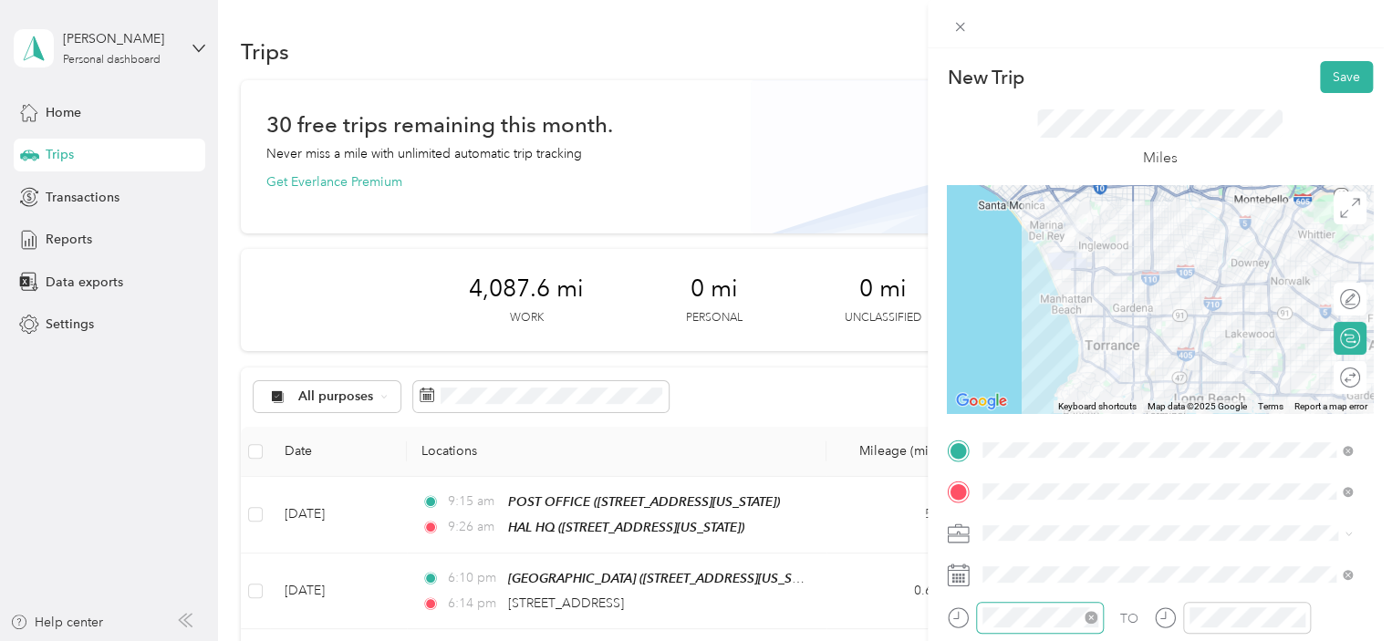
click at [1062, 606] on div at bounding box center [1040, 618] width 128 height 32
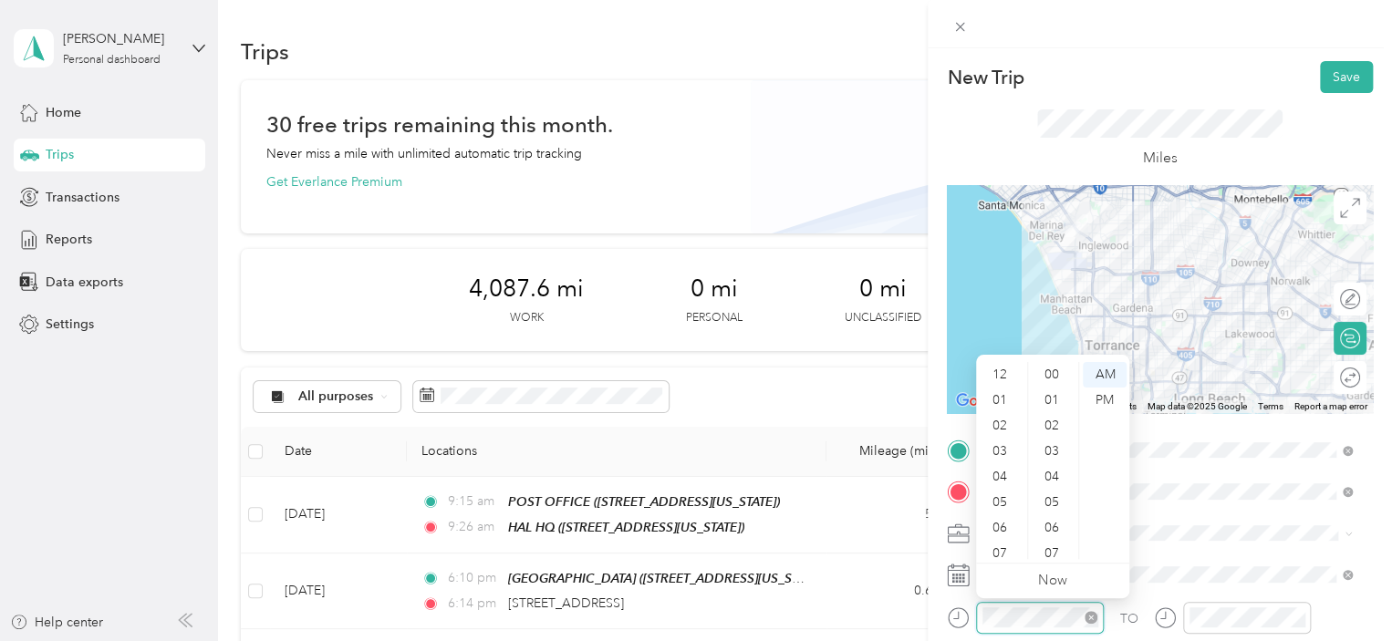
click at [1062, 606] on div at bounding box center [1040, 618] width 128 height 32
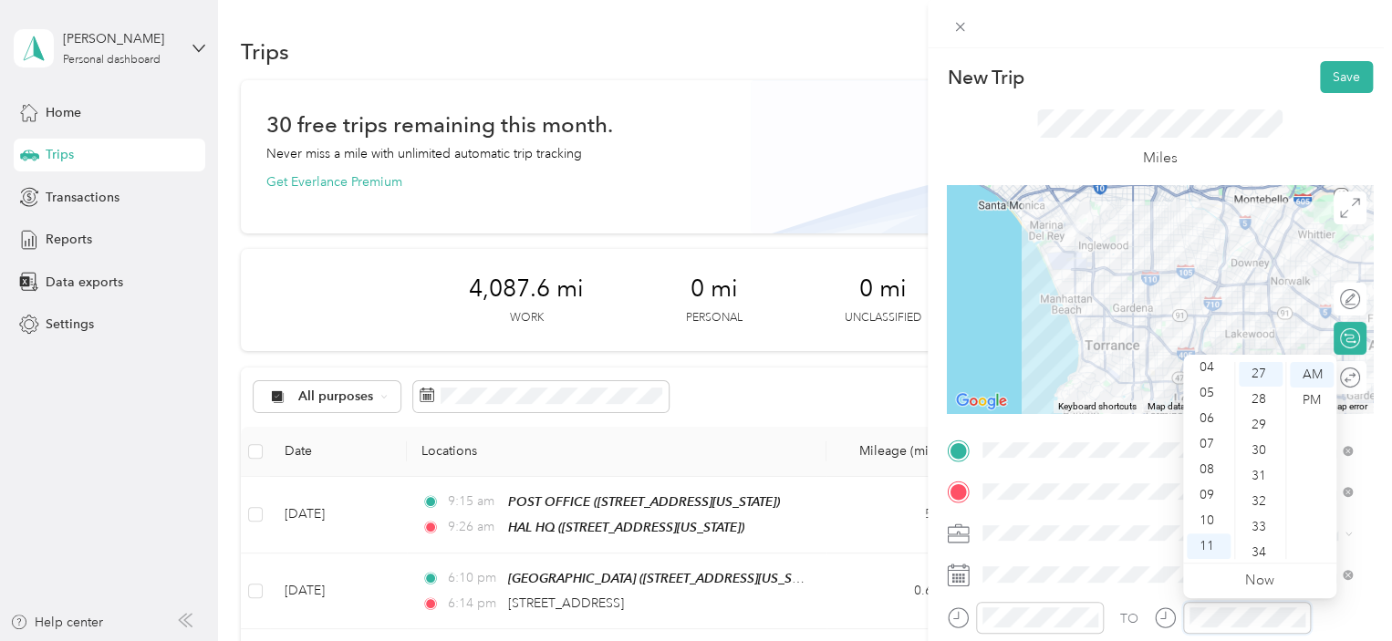
scroll to position [690, 0]
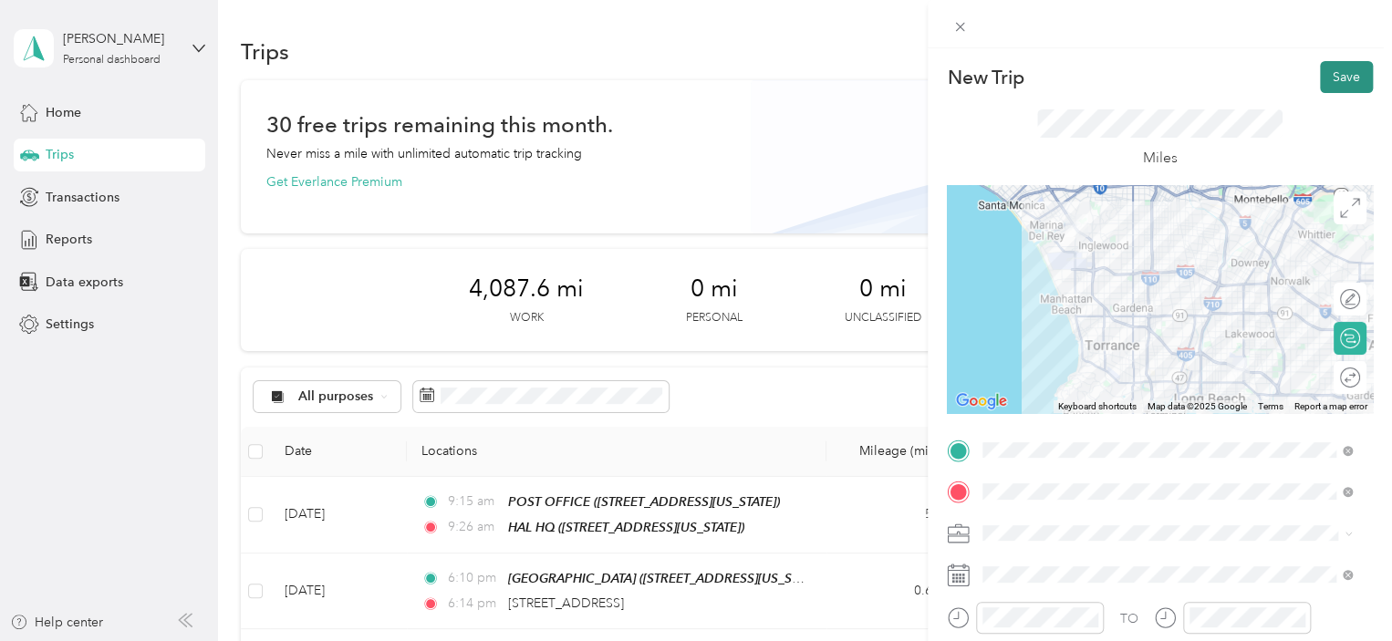
click at [1320, 79] on button "Save" at bounding box center [1346, 77] width 53 height 32
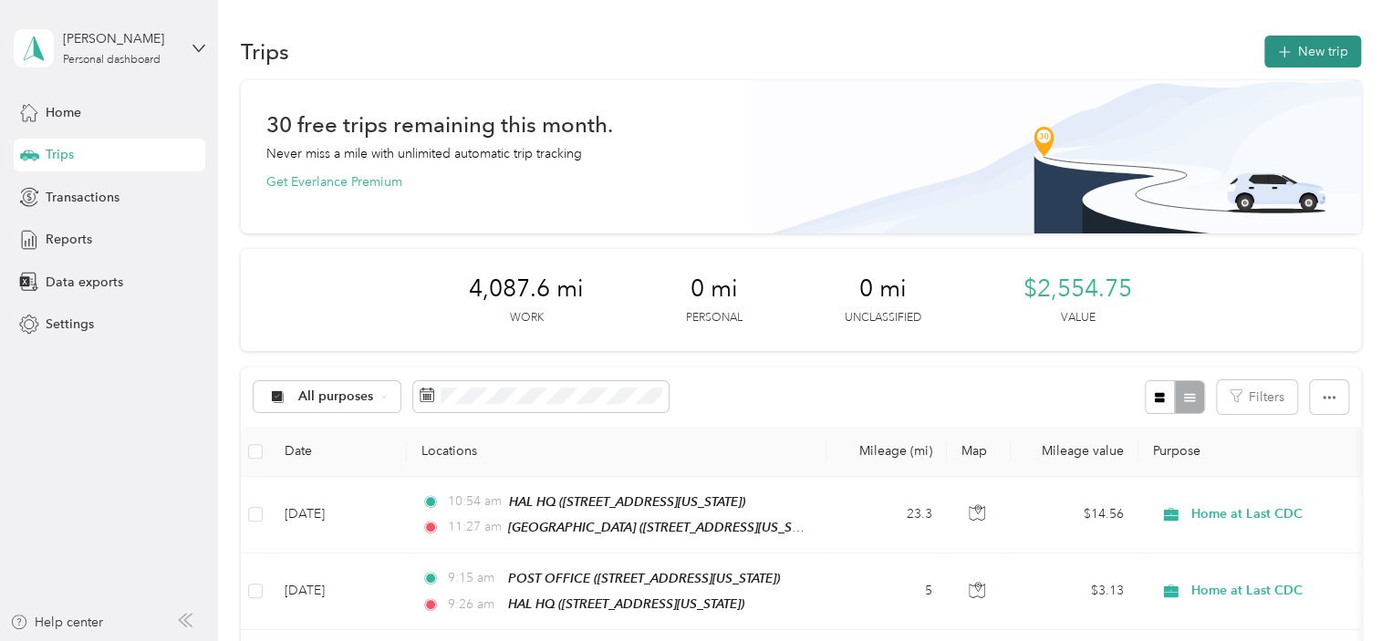
click at [1299, 63] on button "New trip" at bounding box center [1313, 52] width 97 height 32
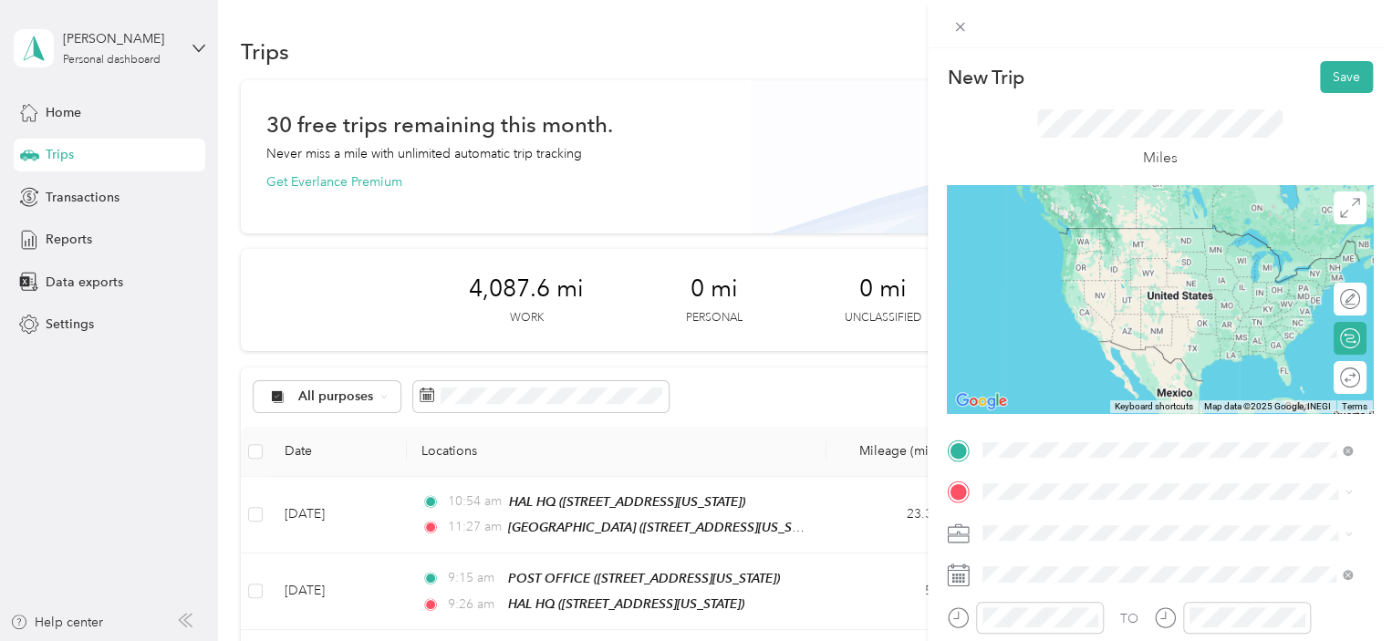
click at [1143, 322] on div "[GEOGRAPHIC_DATA] [STREET_ADDRESS][US_STATE]" at bounding box center [1108, 303] width 182 height 38
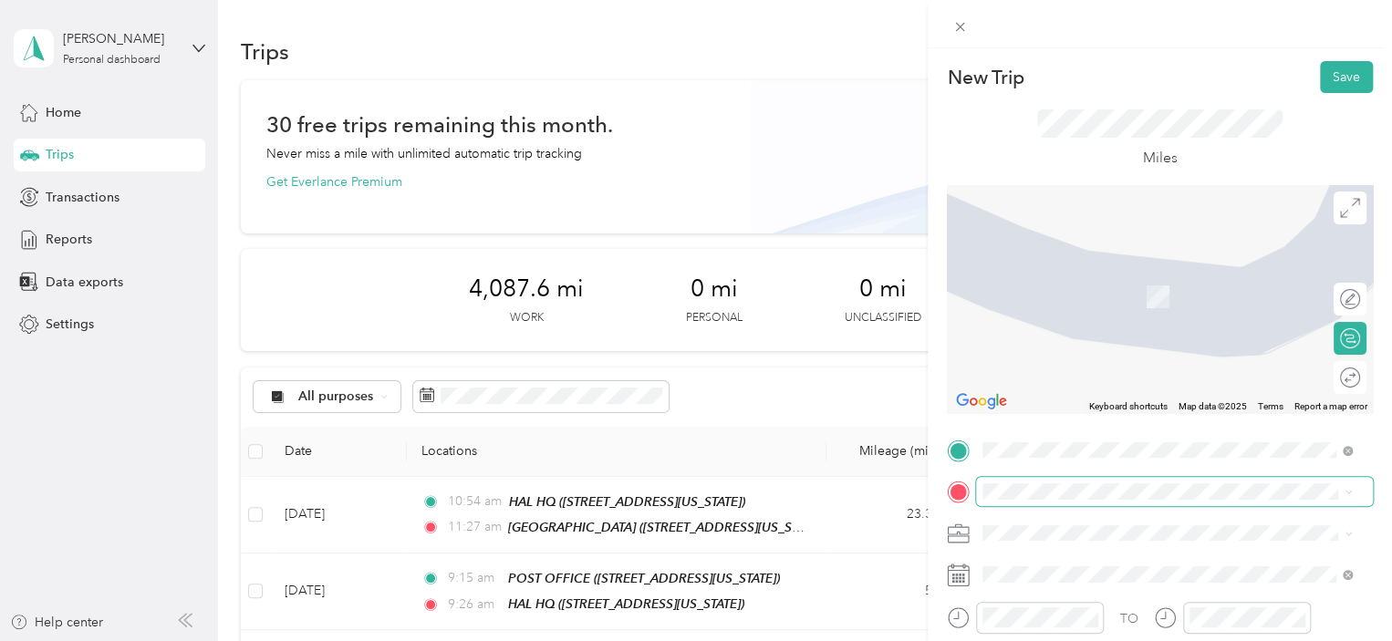
click at [1084, 477] on span at bounding box center [1174, 491] width 397 height 29
click at [850, 444] on div "New Trip Save This trip cannot be edited because it is either under review, app…" at bounding box center [696, 320] width 1392 height 641
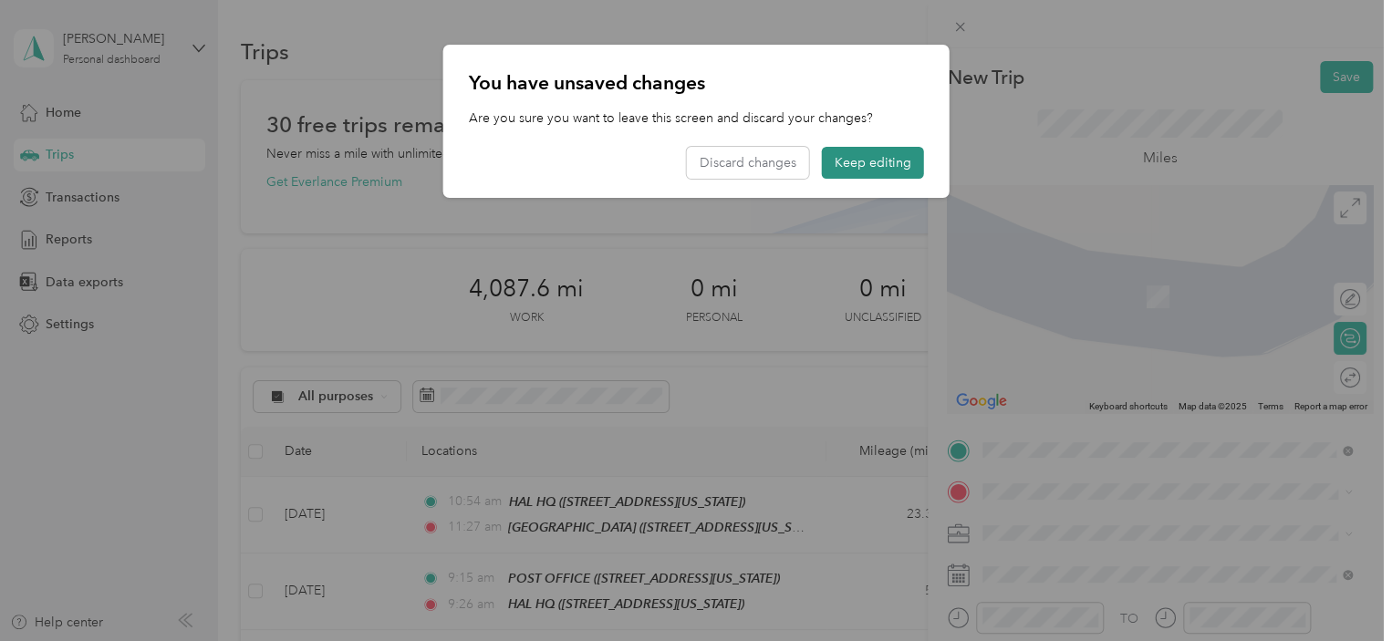
click at [870, 160] on button "Keep editing" at bounding box center [873, 163] width 102 height 32
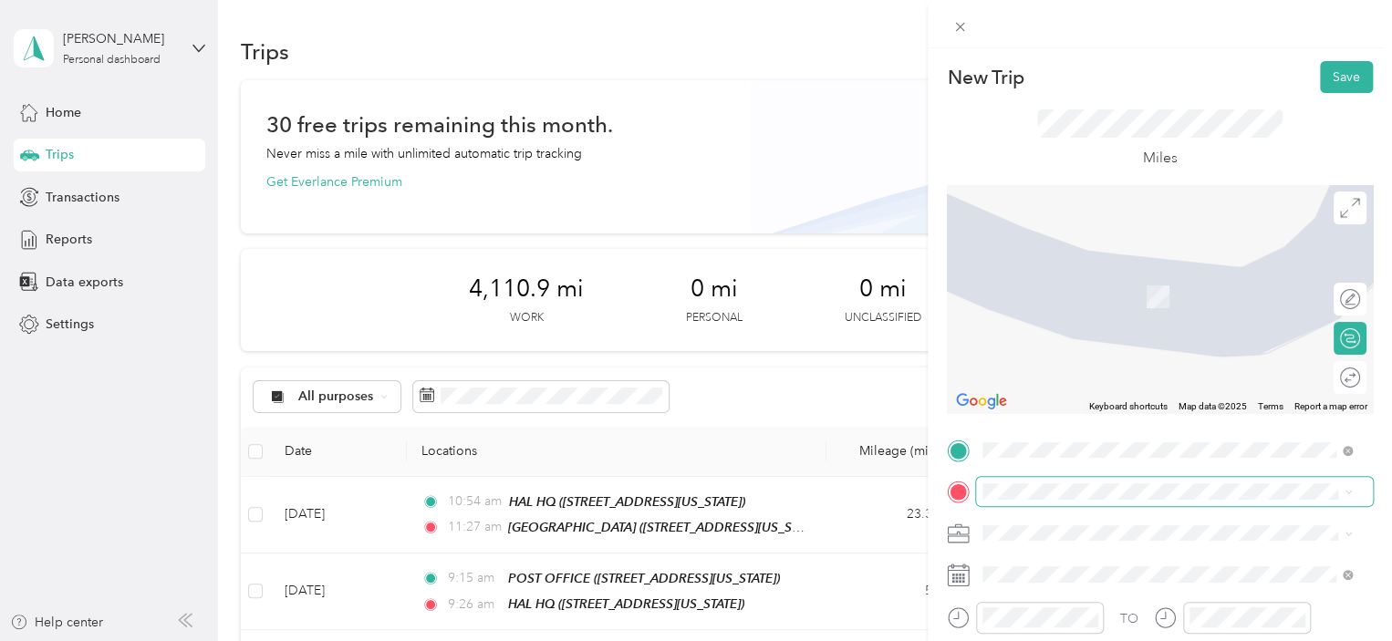
click at [1048, 499] on span at bounding box center [1174, 491] width 397 height 29
click at [1089, 283] on div "[STREET_ADDRESS][US_STATE]" at bounding box center [1167, 270] width 357 height 25
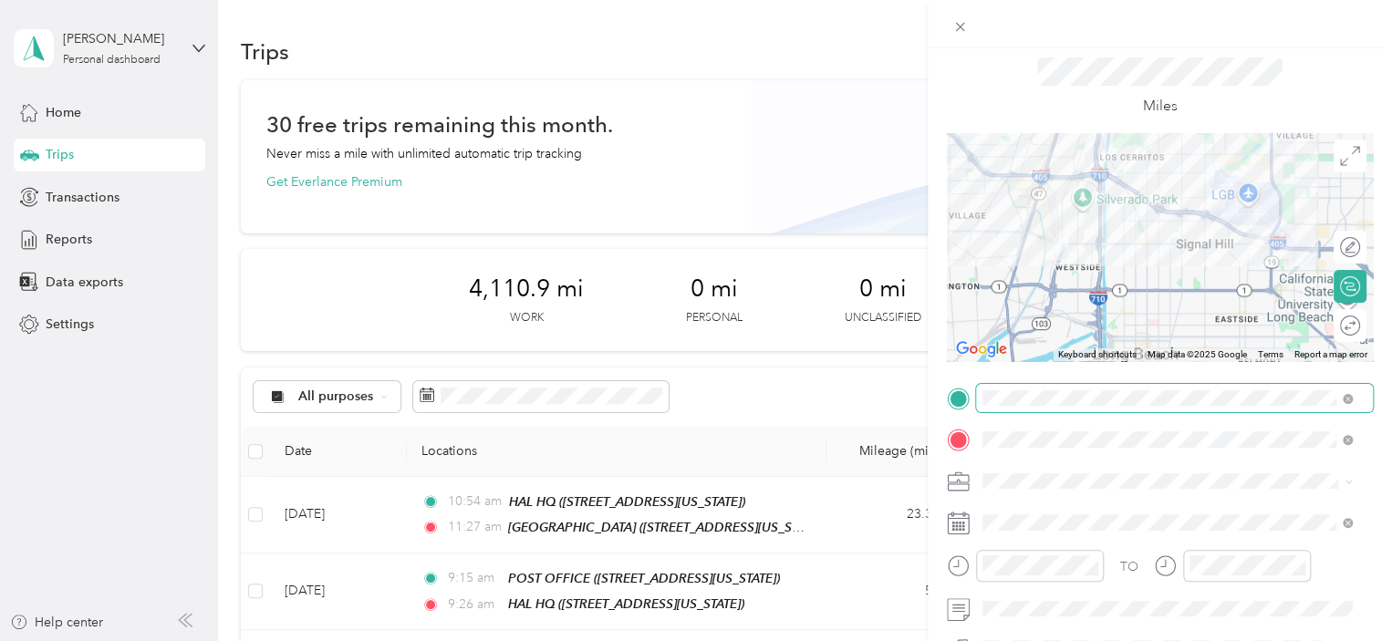
scroll to position [59, 0]
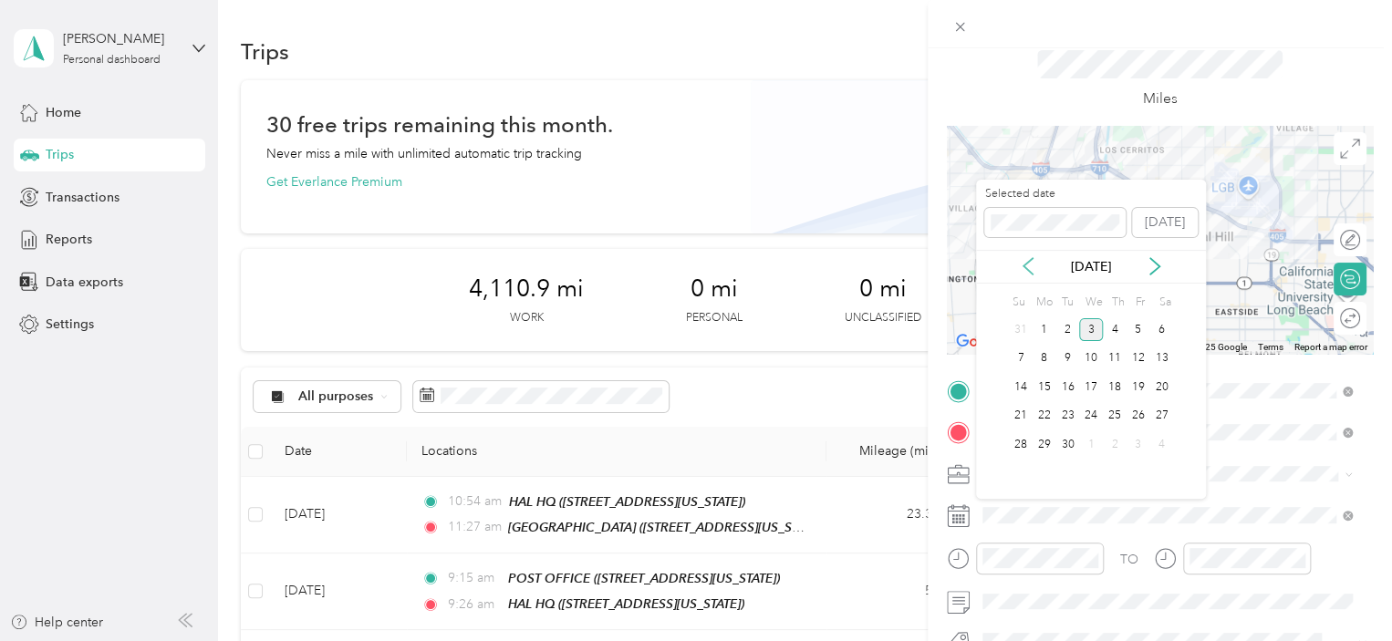
click at [1037, 262] on icon at bounding box center [1028, 266] width 18 height 18
click at [1140, 411] on div "22" at bounding box center [1139, 416] width 24 height 23
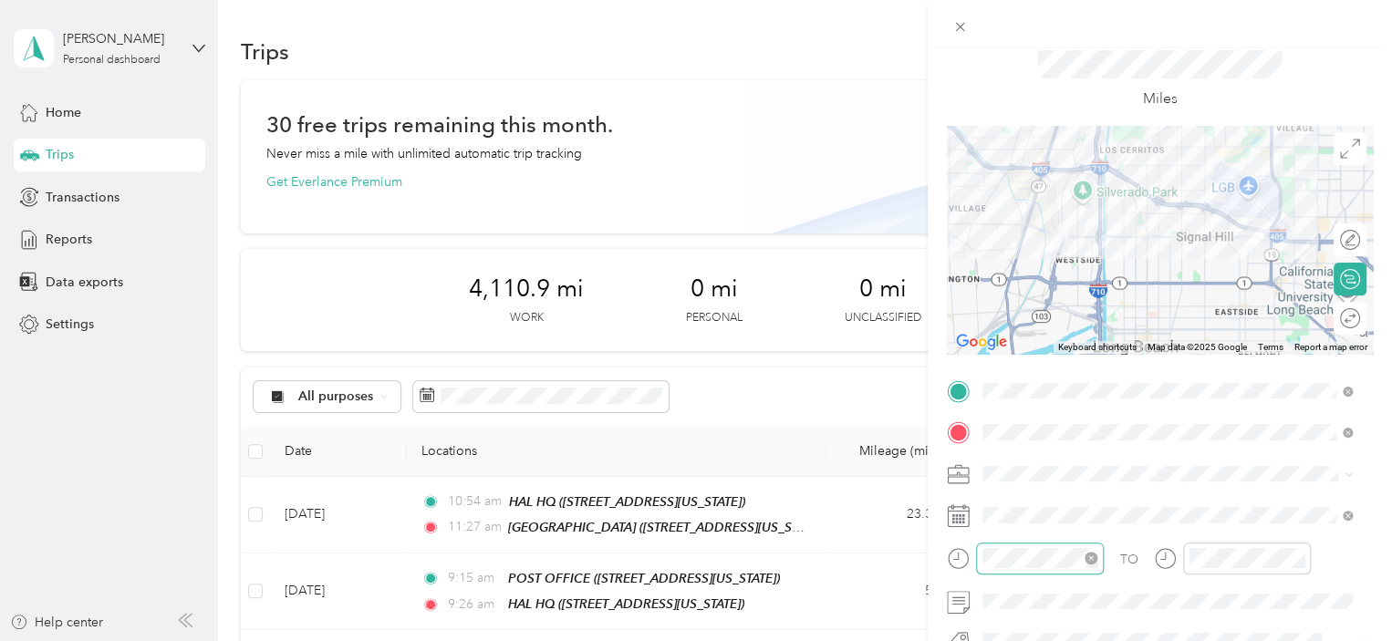
click at [1026, 571] on div at bounding box center [1040, 559] width 128 height 32
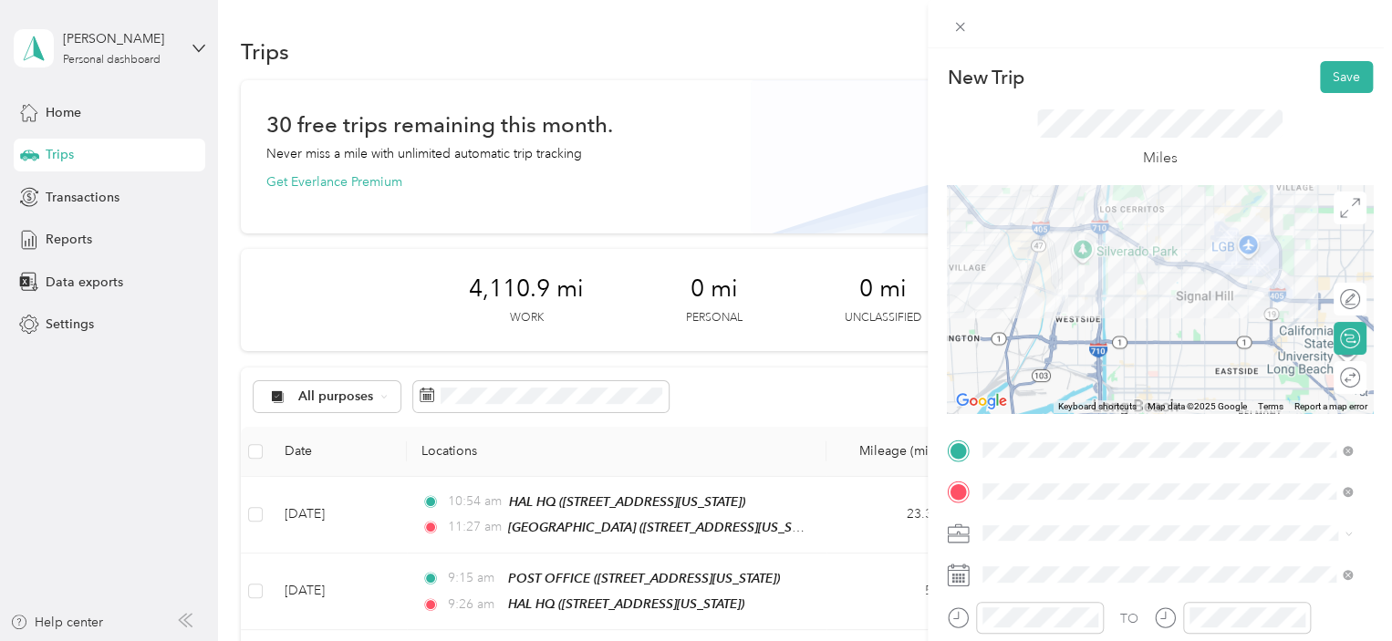
click at [1328, 94] on div "Miles" at bounding box center [1160, 139] width 426 height 92
click at [1327, 84] on button "Save" at bounding box center [1346, 77] width 53 height 32
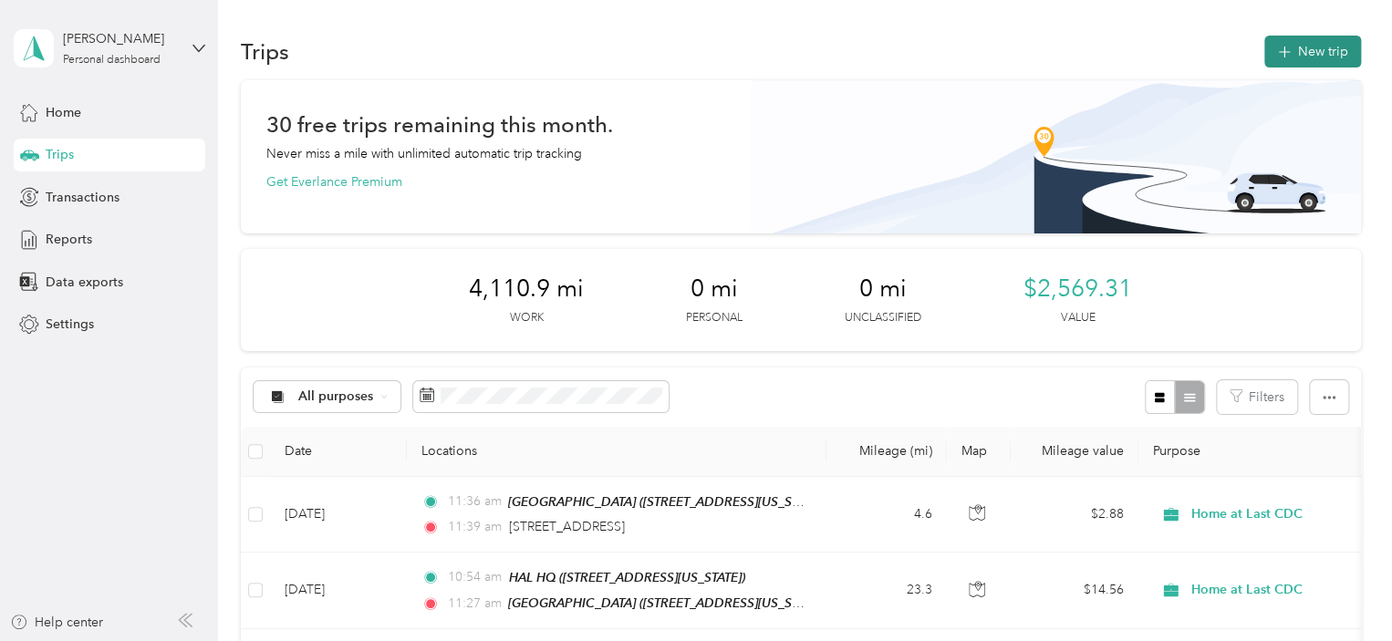
click at [1284, 50] on icon "button" at bounding box center [1284, 52] width 21 height 21
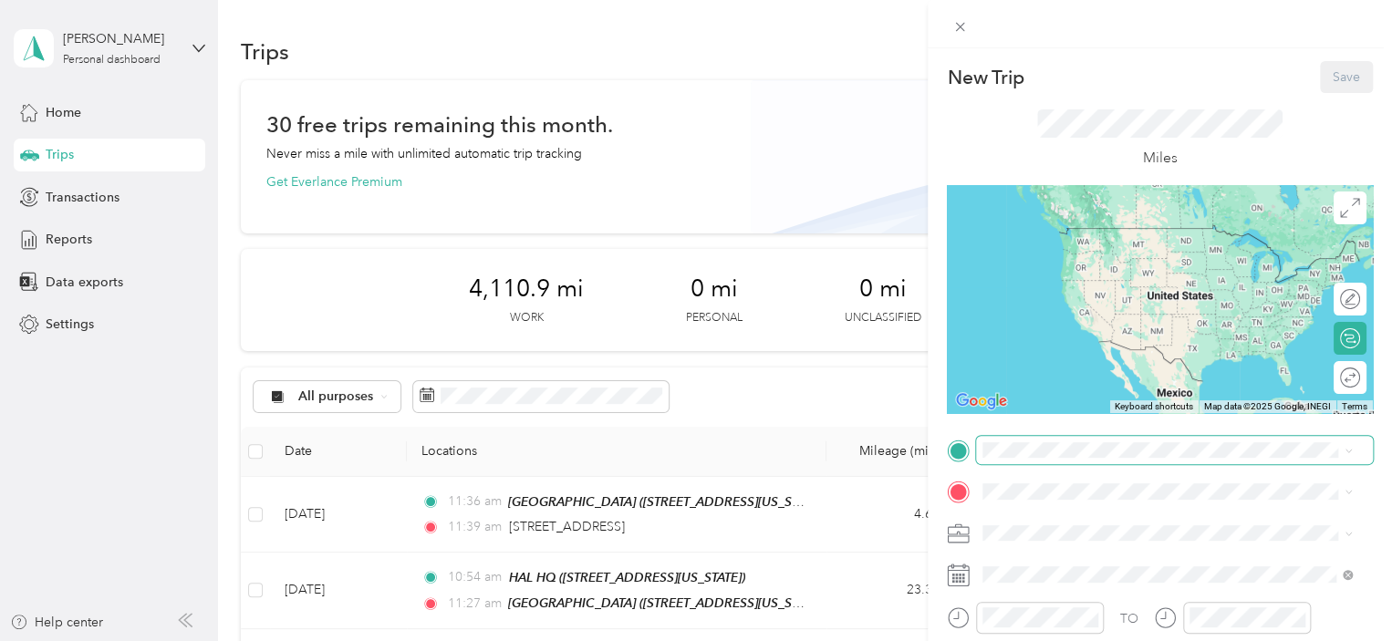
click at [1023, 459] on span at bounding box center [1174, 450] width 397 height 29
click at [1092, 224] on span "[STREET_ADDRESS][US_STATE]" at bounding box center [1108, 228] width 182 height 16
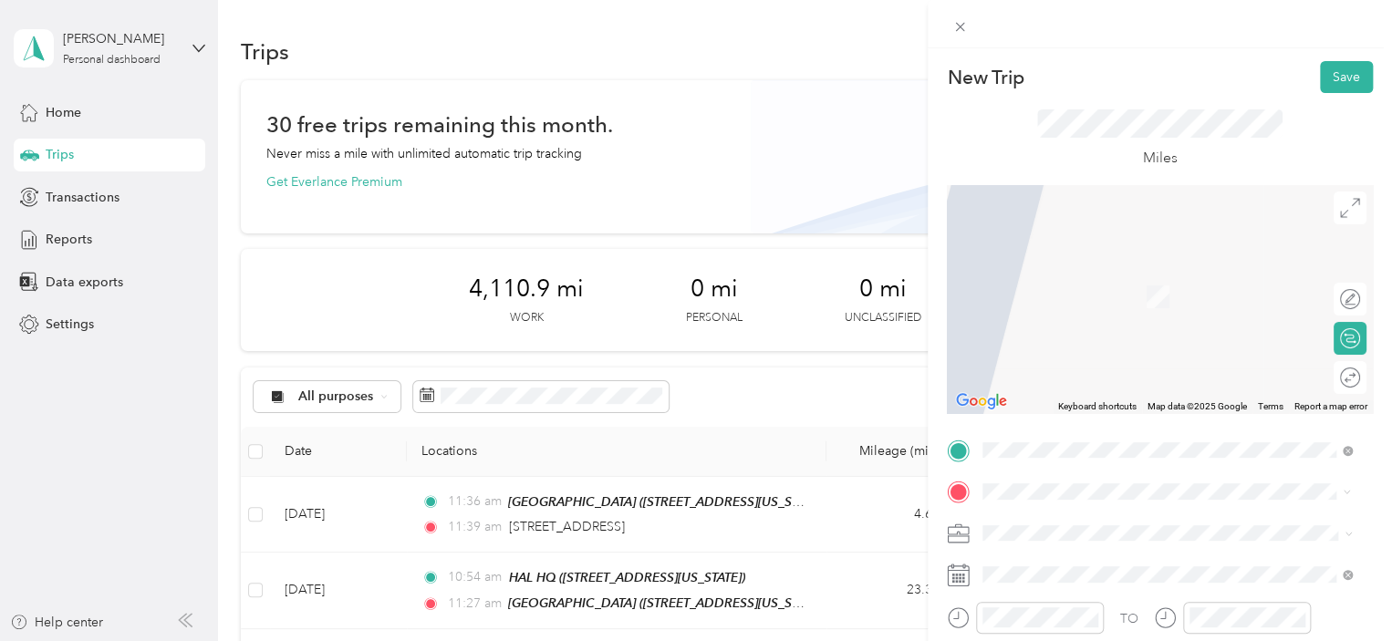
click at [1066, 361] on span "[STREET_ADDRESS][US_STATE]" at bounding box center [1108, 354] width 182 height 16
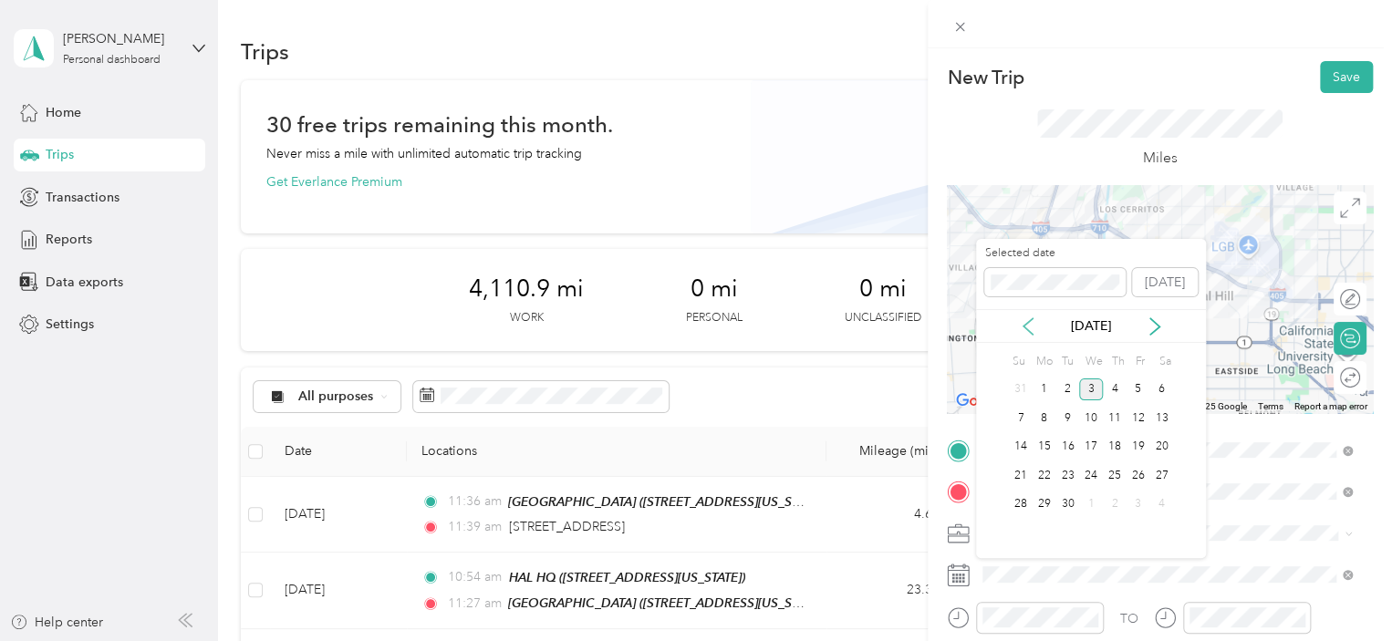
click at [1029, 324] on icon at bounding box center [1028, 327] width 18 height 18
click at [1136, 477] on div "22" at bounding box center [1139, 475] width 24 height 23
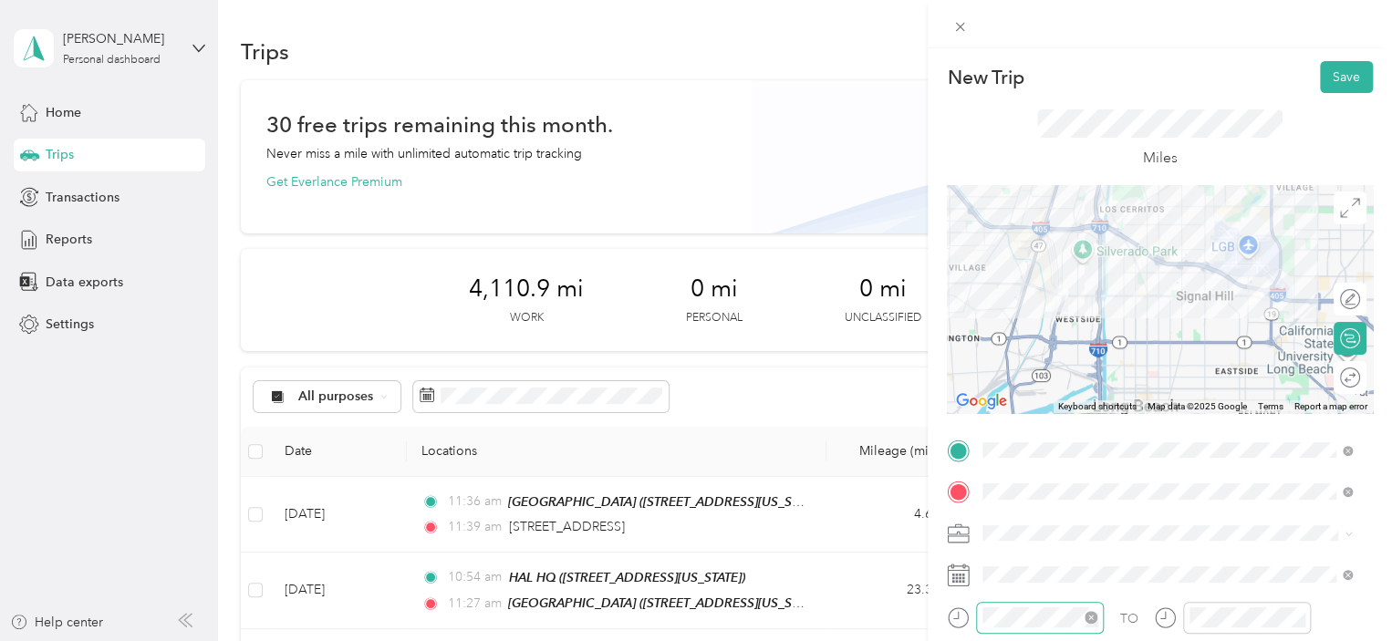
click at [1060, 606] on div at bounding box center [1040, 618] width 128 height 32
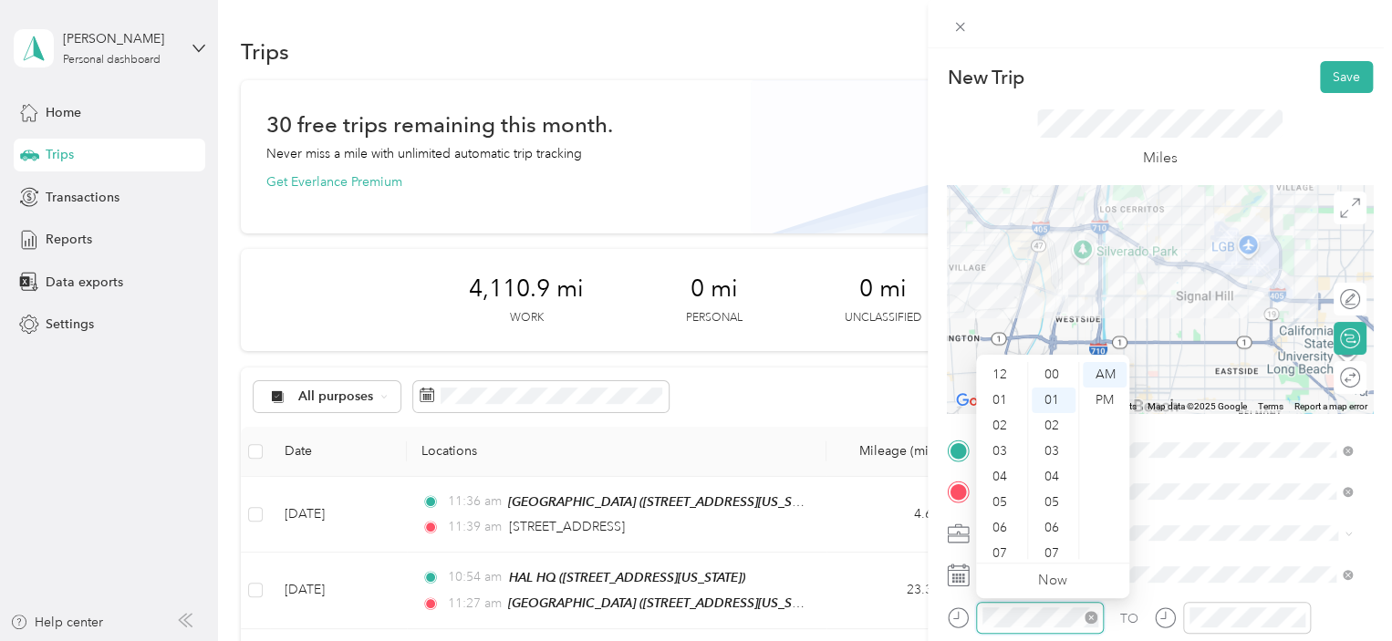
scroll to position [26, 0]
click at [1058, 606] on div at bounding box center [1040, 618] width 128 height 32
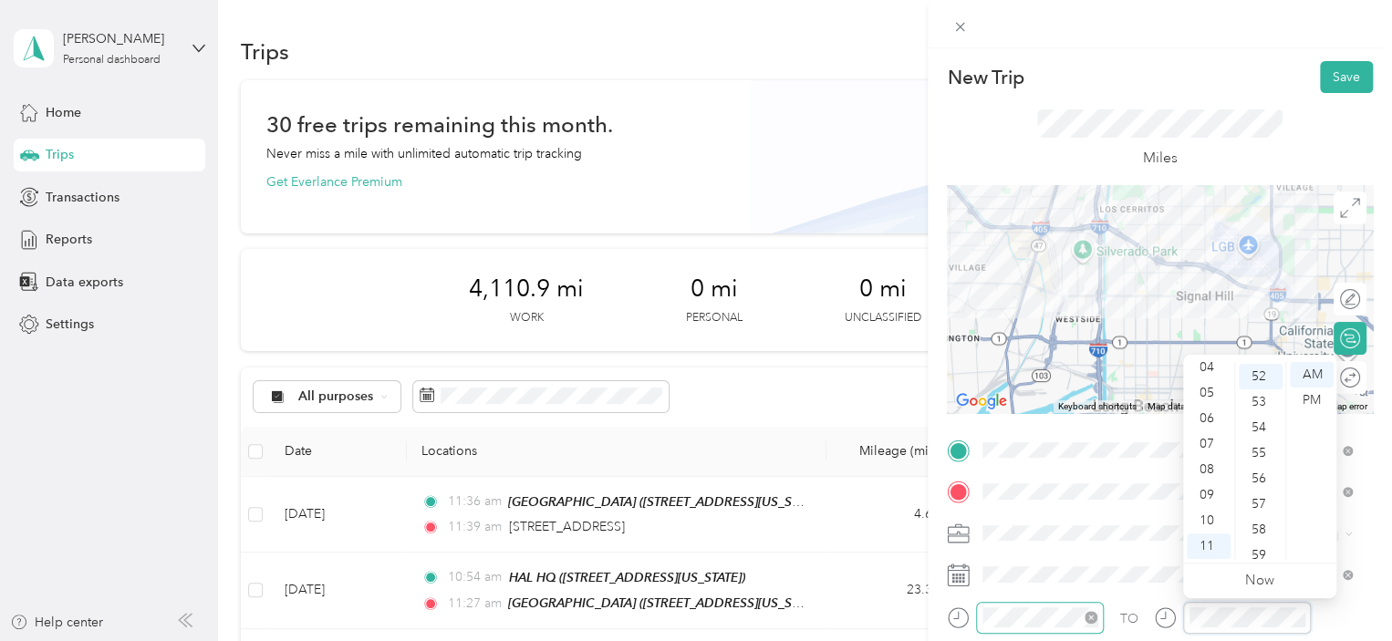
scroll to position [1328, 0]
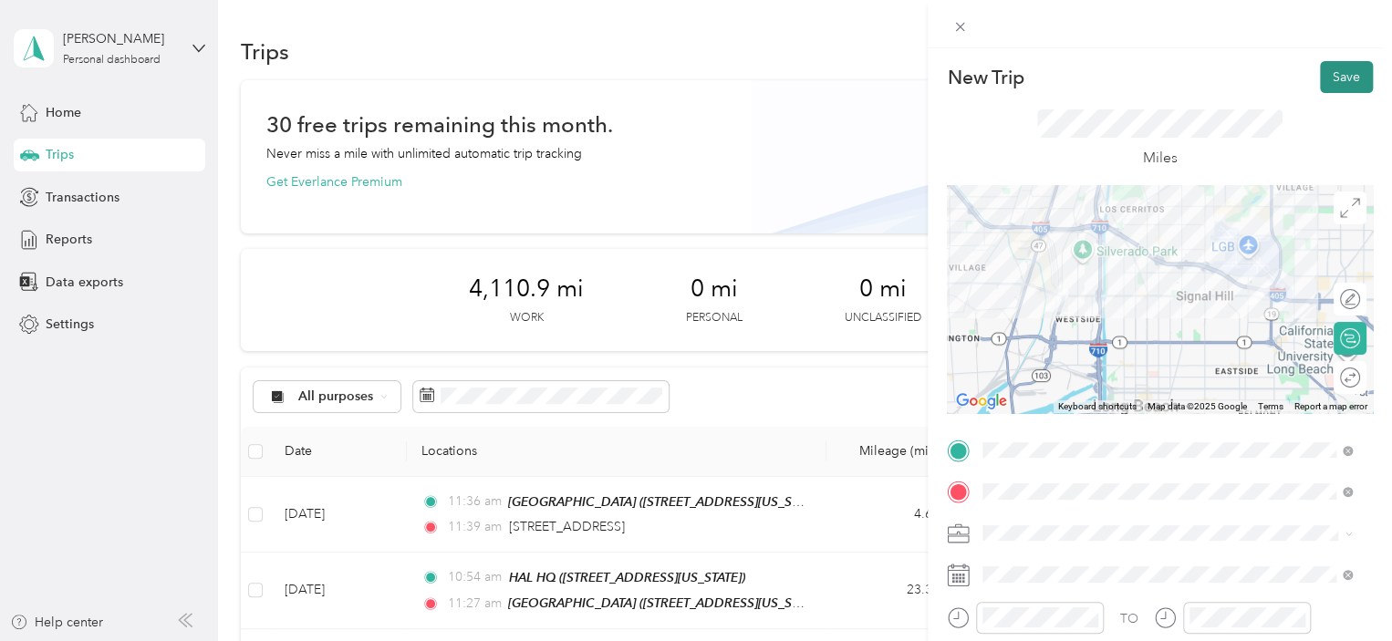
click at [1334, 86] on button "Save" at bounding box center [1346, 77] width 53 height 32
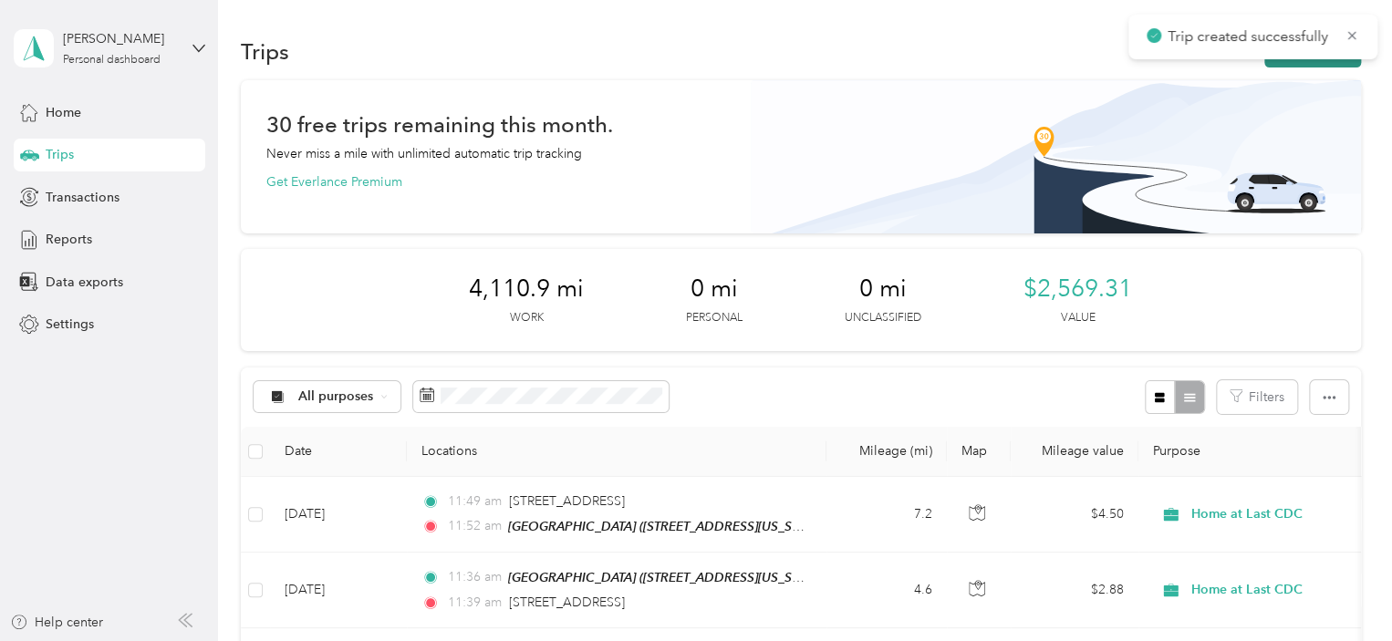
click at [1306, 60] on button "New trip" at bounding box center [1313, 52] width 97 height 32
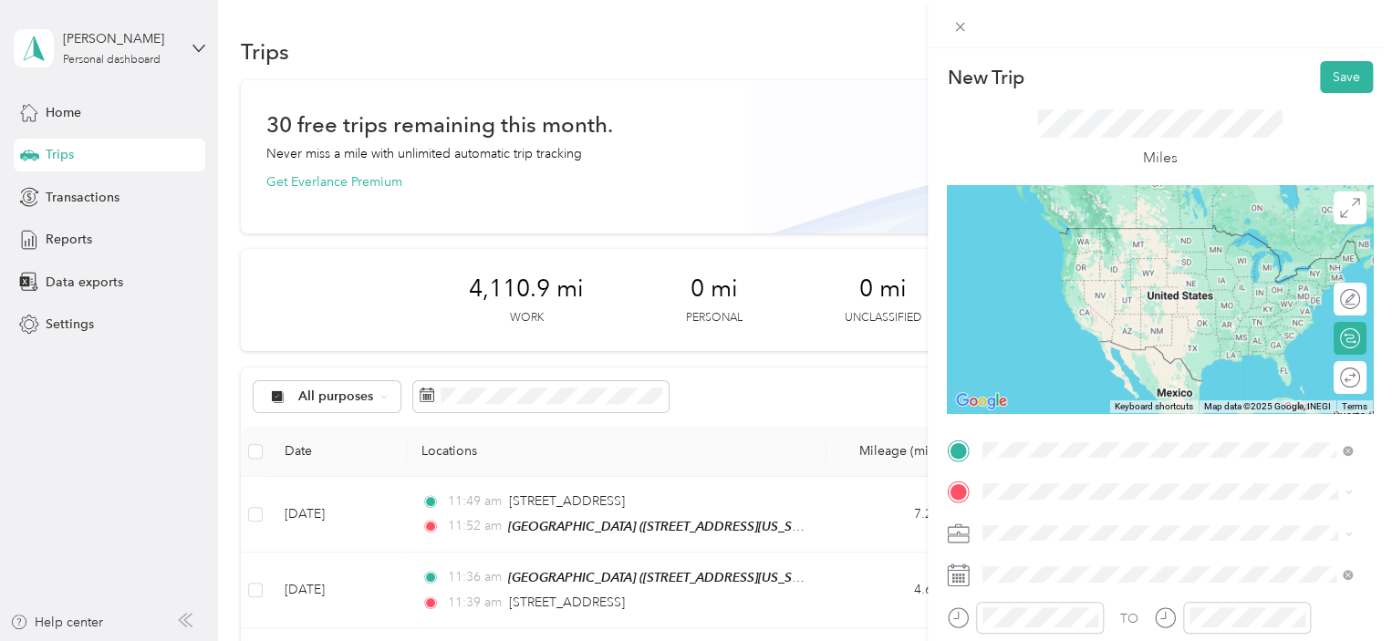
click at [1085, 320] on span "[STREET_ADDRESS][US_STATE]" at bounding box center [1108, 313] width 182 height 16
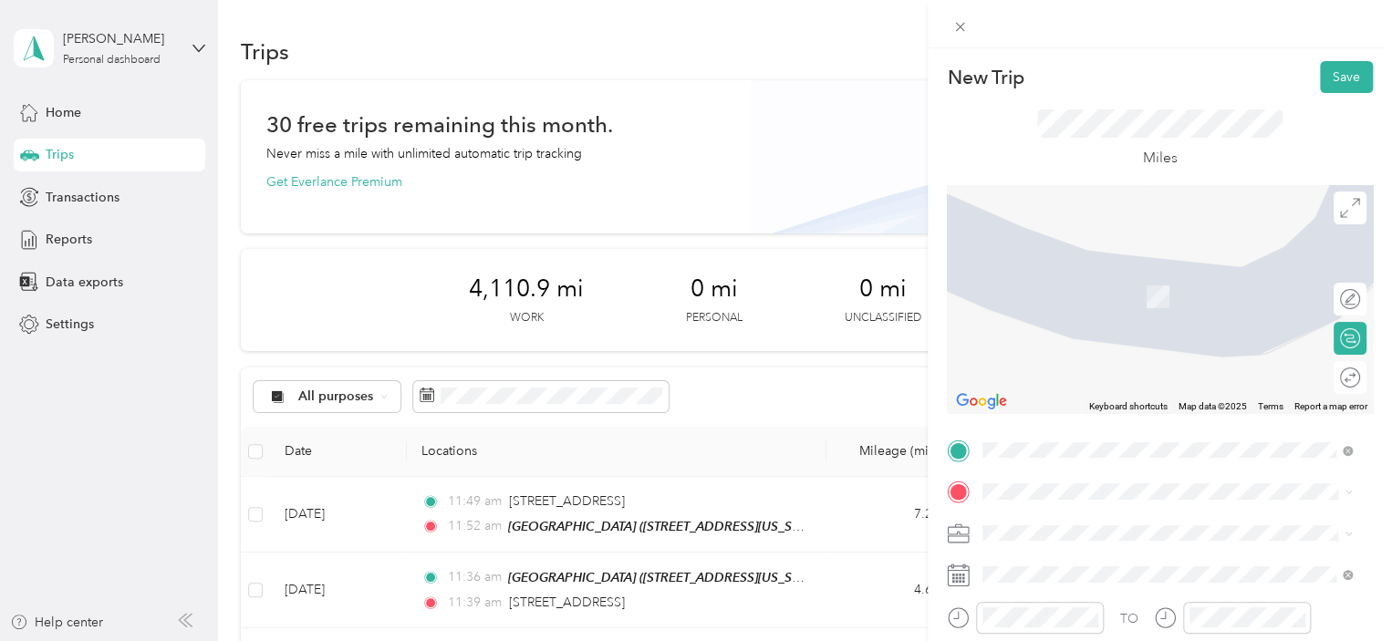
click at [1099, 340] on div "HAL HQ" at bounding box center [1108, 332] width 182 height 16
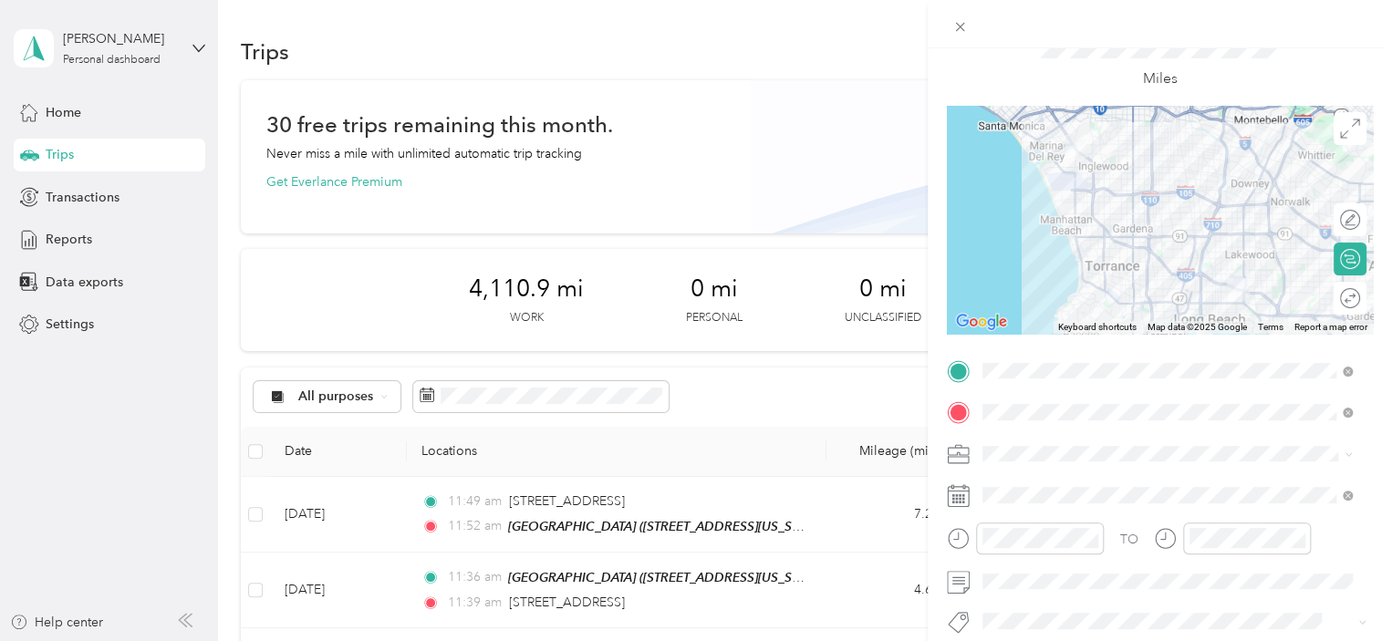
scroll to position [80, 0]
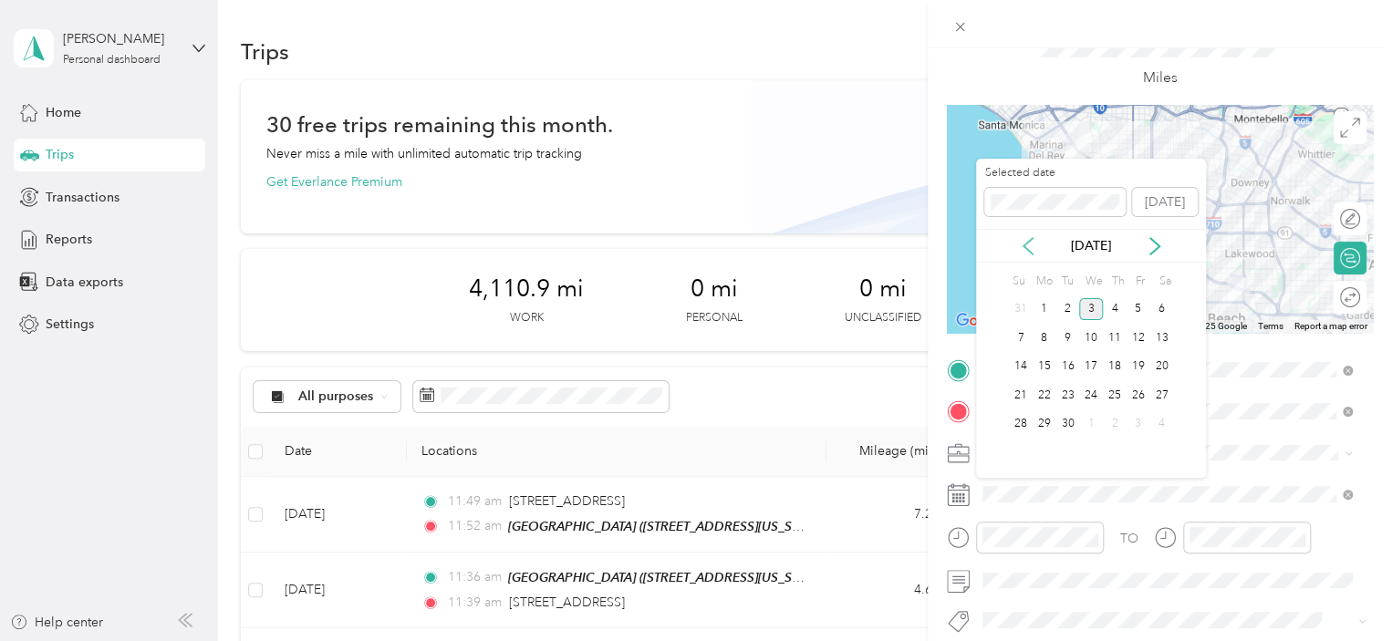
click at [1025, 241] on icon at bounding box center [1028, 246] width 18 height 18
click at [1138, 401] on div "22" at bounding box center [1139, 395] width 24 height 23
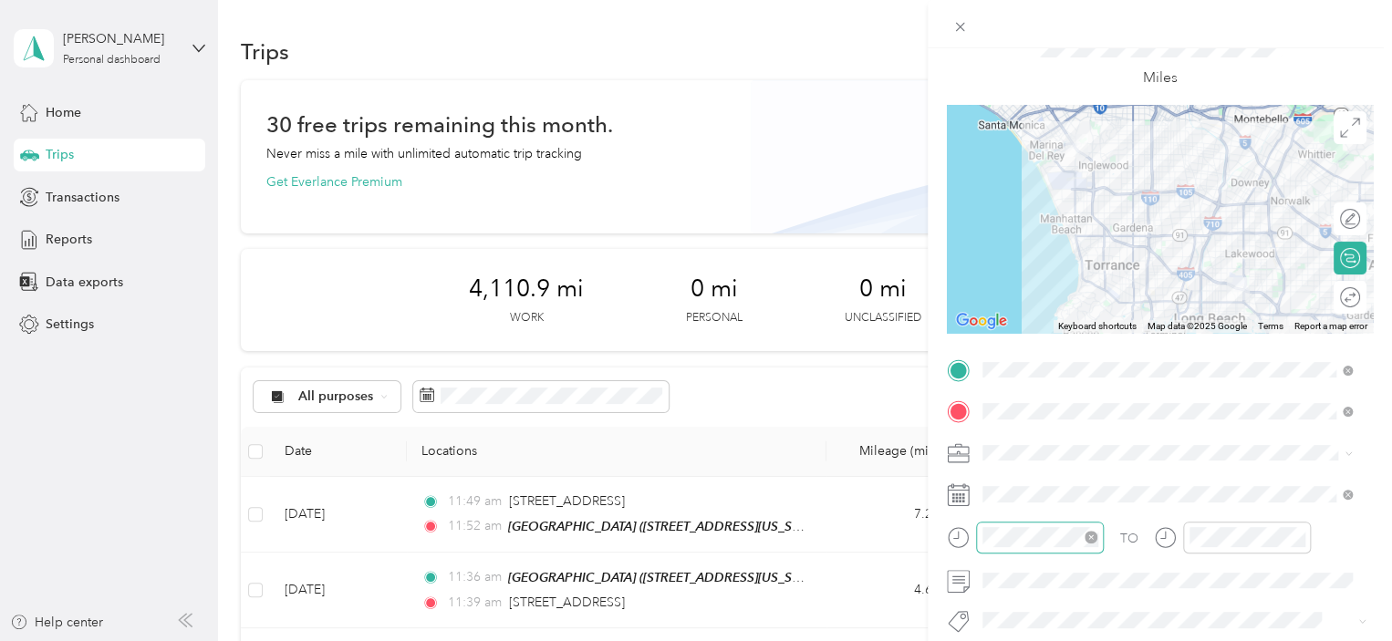
click at [1037, 551] on div at bounding box center [1040, 538] width 128 height 32
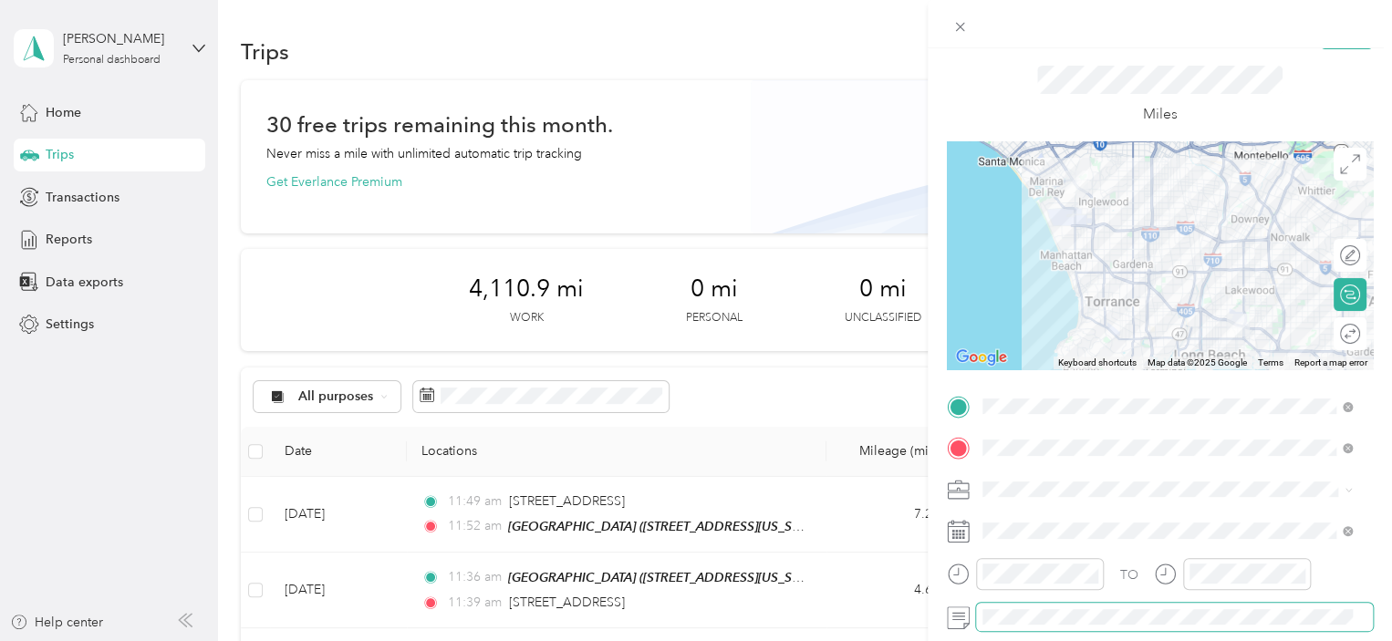
scroll to position [0, 0]
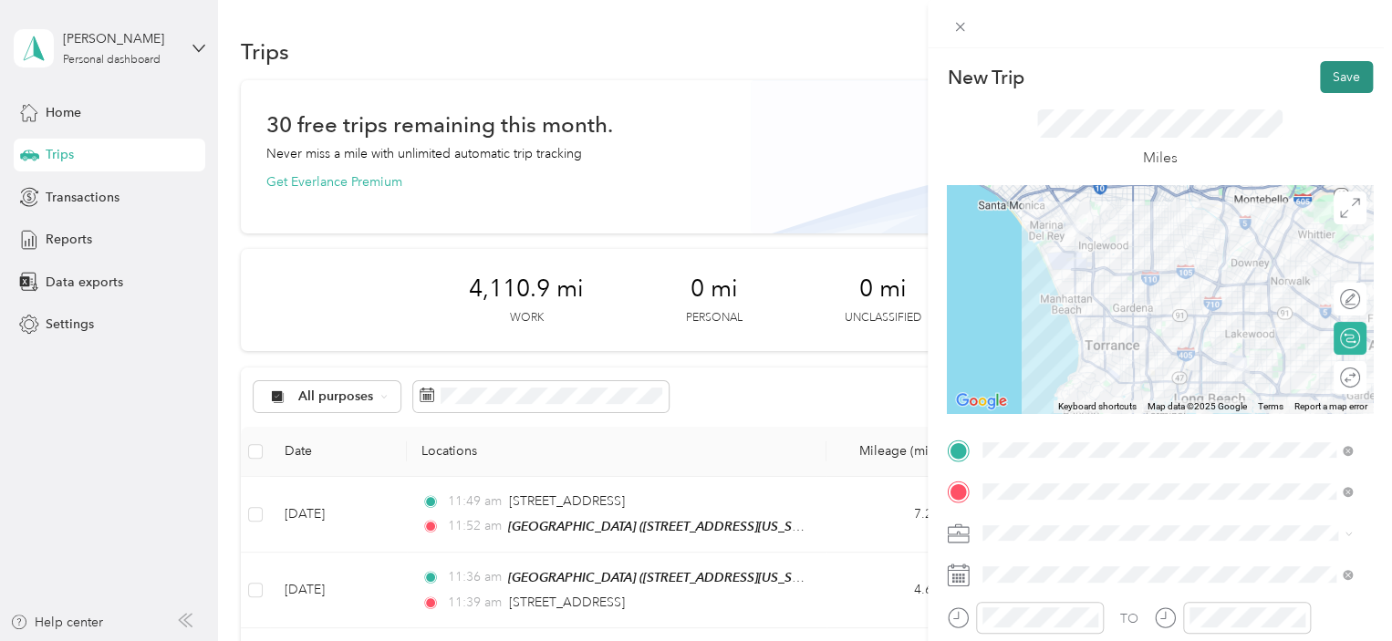
drag, startPoint x: 1347, startPoint y: 81, endPoint x: 1338, endPoint y: 112, distance: 32.3
click at [1344, 79] on button "Save" at bounding box center [1346, 77] width 53 height 32
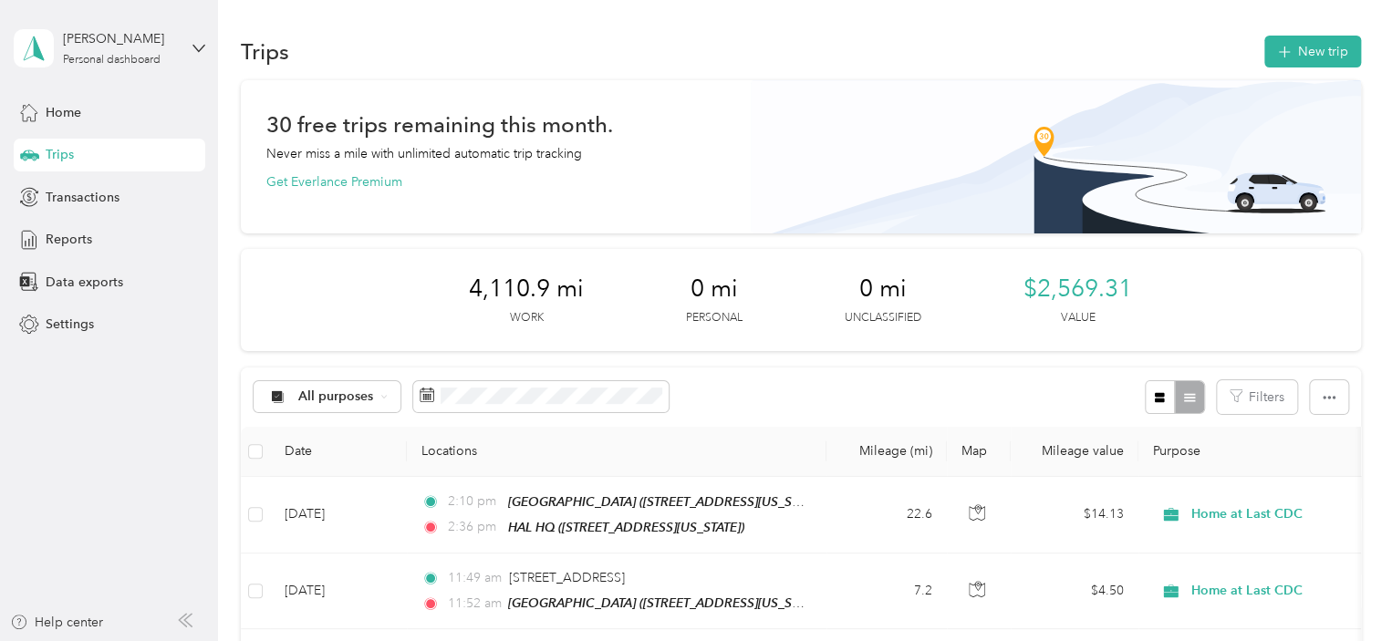
click at [1303, 34] on div "Trips New trip" at bounding box center [801, 51] width 1120 height 38
click at [1302, 47] on button "New trip" at bounding box center [1313, 52] width 97 height 32
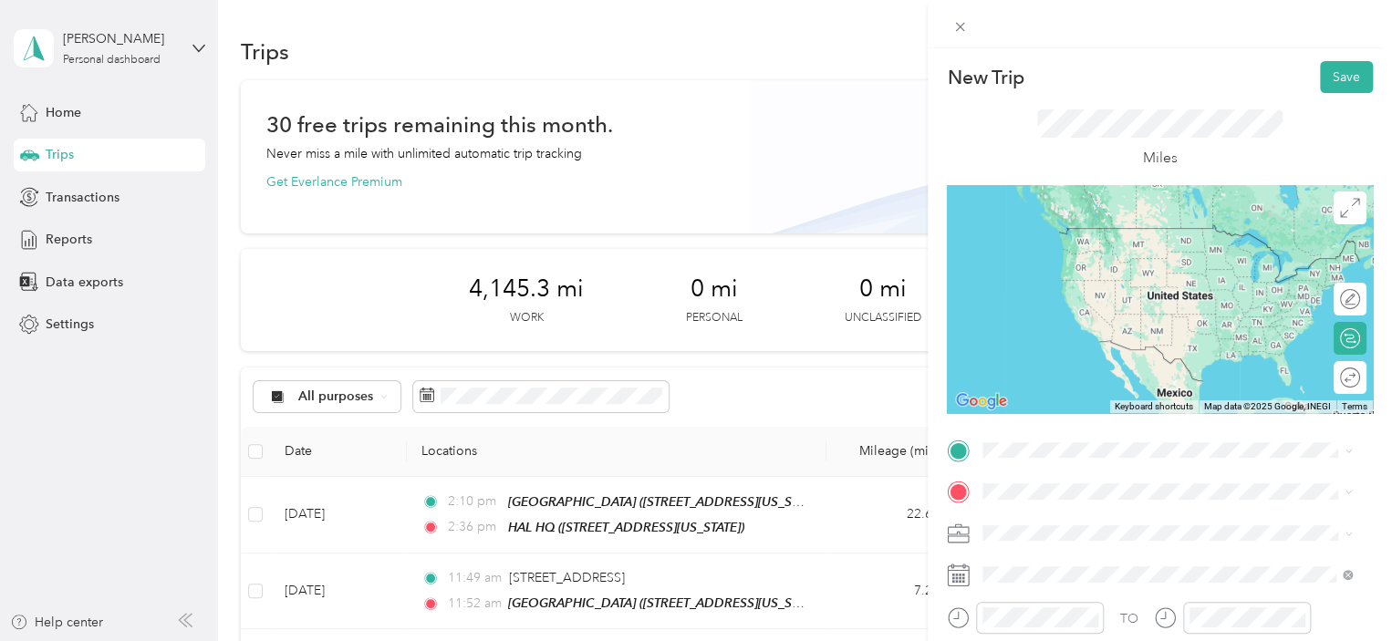
click at [1150, 358] on div "HAL HQ" at bounding box center [1108, 349] width 182 height 16
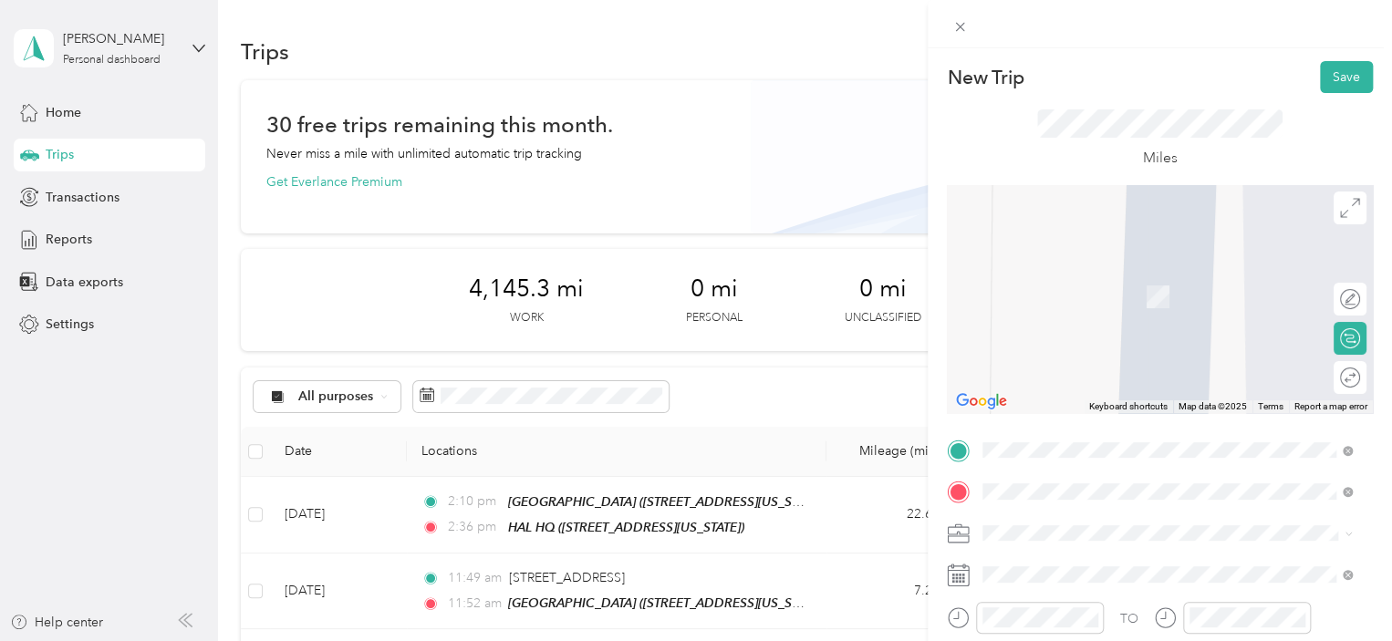
click at [1133, 291] on div "TEAM Lotus [STREET_ADDRESS]" at bounding box center [1075, 290] width 116 height 45
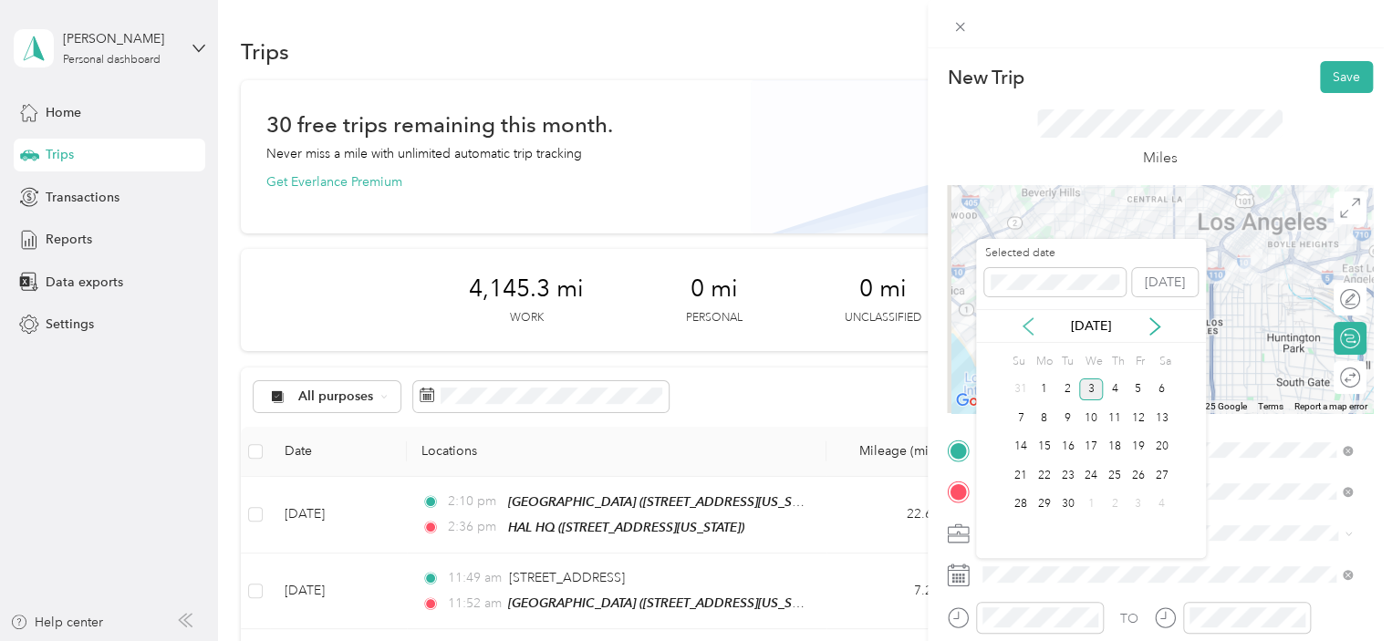
click at [1030, 324] on icon at bounding box center [1028, 327] width 18 height 18
click at [1045, 503] on div "25" at bounding box center [1045, 505] width 24 height 23
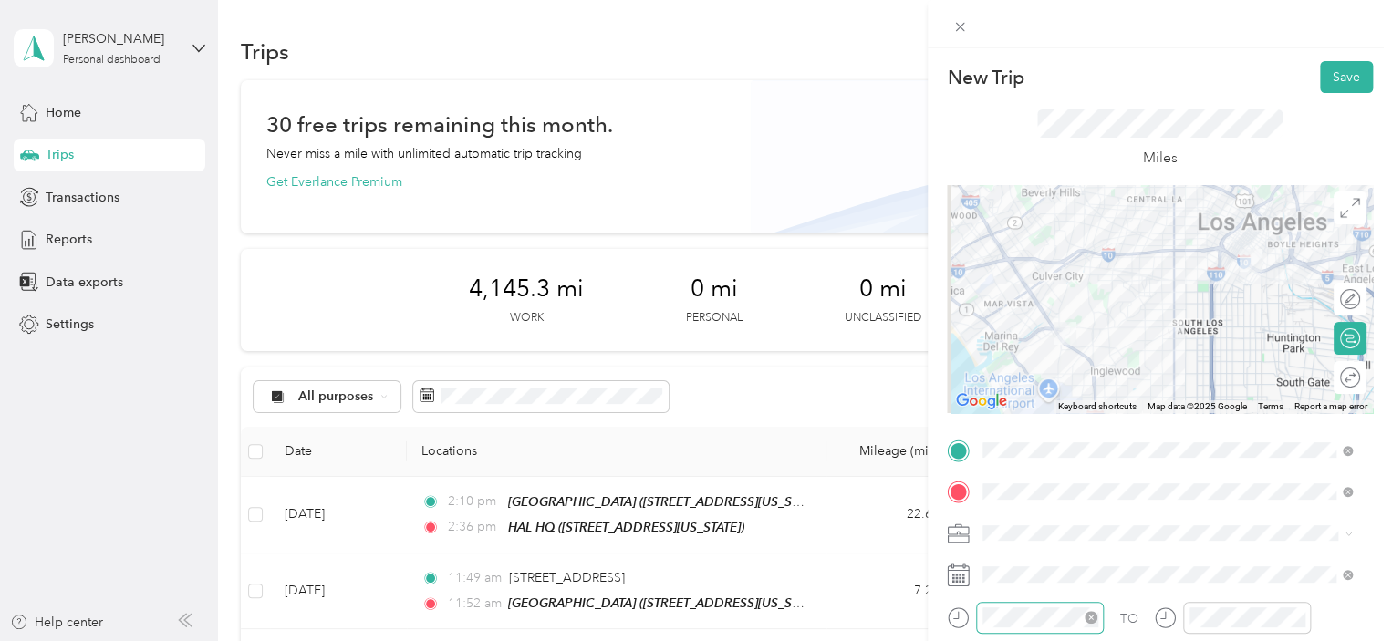
scroll to position [281, 0]
click at [1325, 78] on button "Save" at bounding box center [1346, 77] width 53 height 32
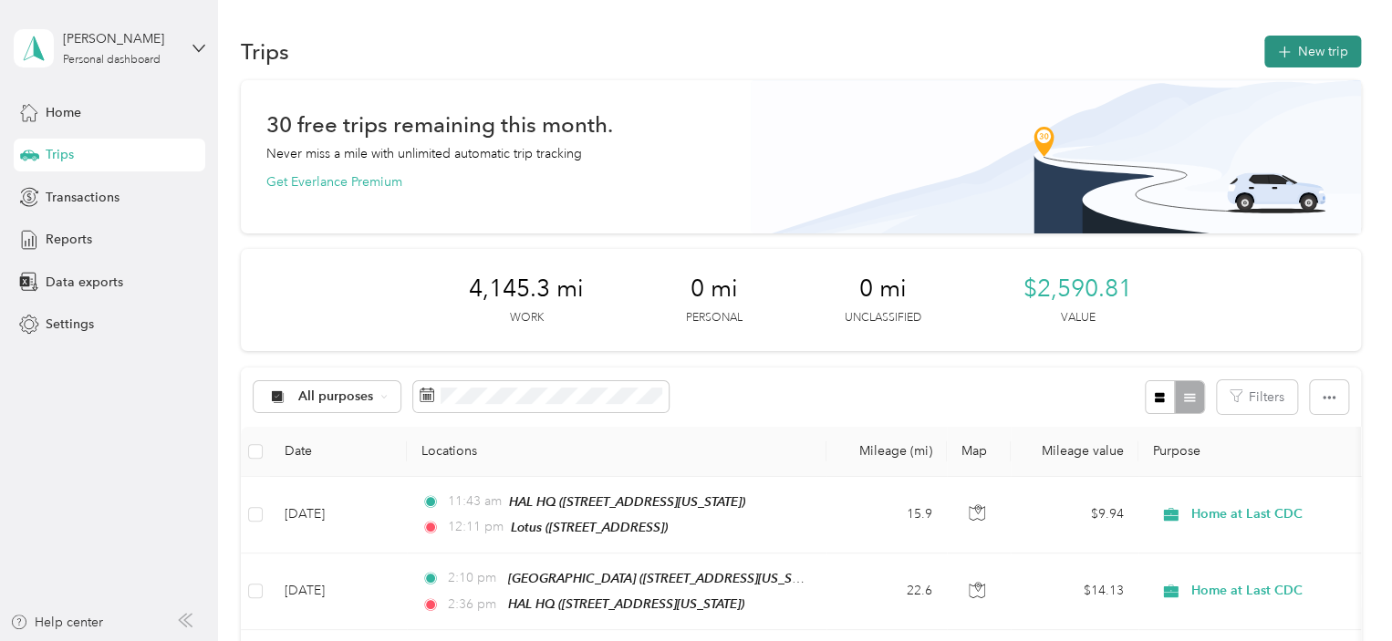
click at [1321, 60] on button "New trip" at bounding box center [1313, 52] width 97 height 32
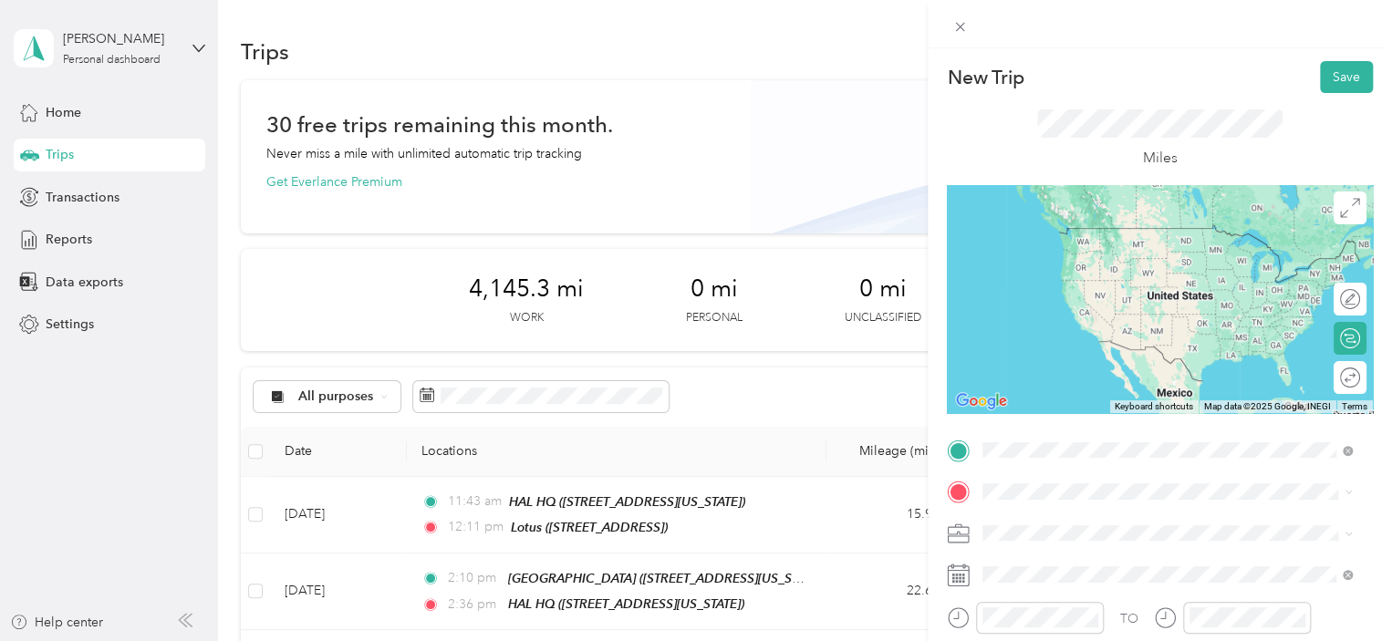
click at [1112, 237] on div "TEAM Lotus" at bounding box center [1075, 237] width 116 height 23
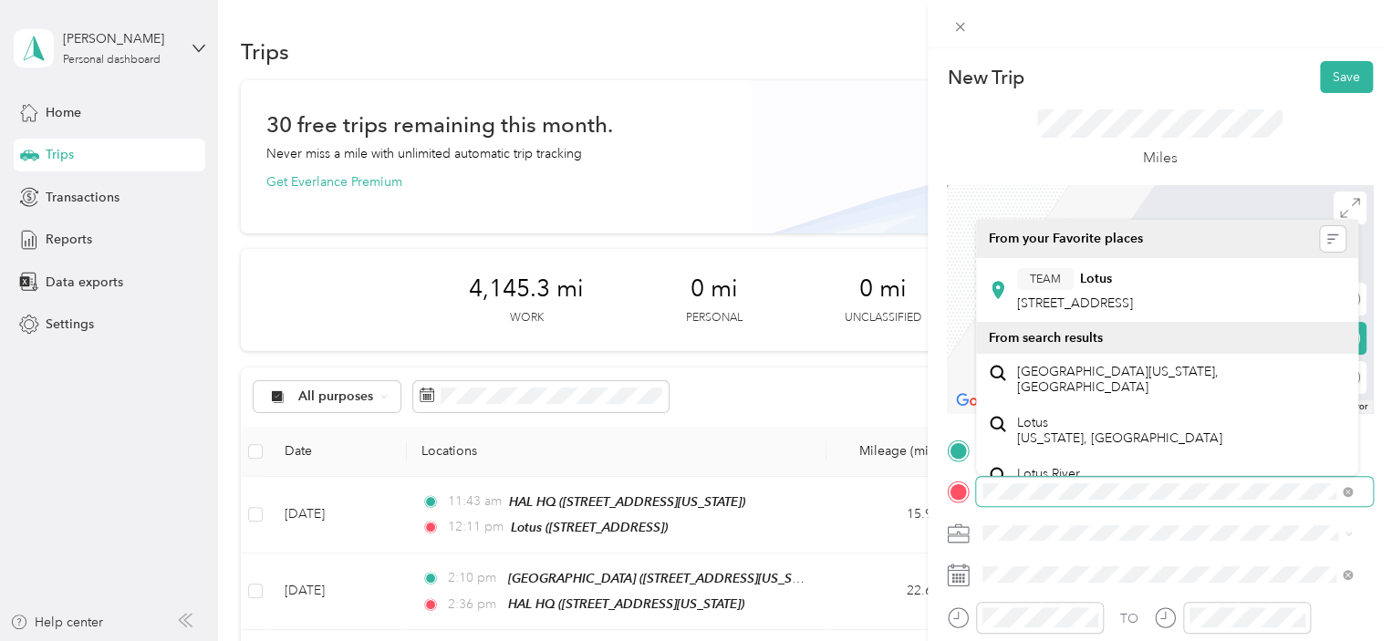
click at [953, 492] on div at bounding box center [1160, 491] width 426 height 29
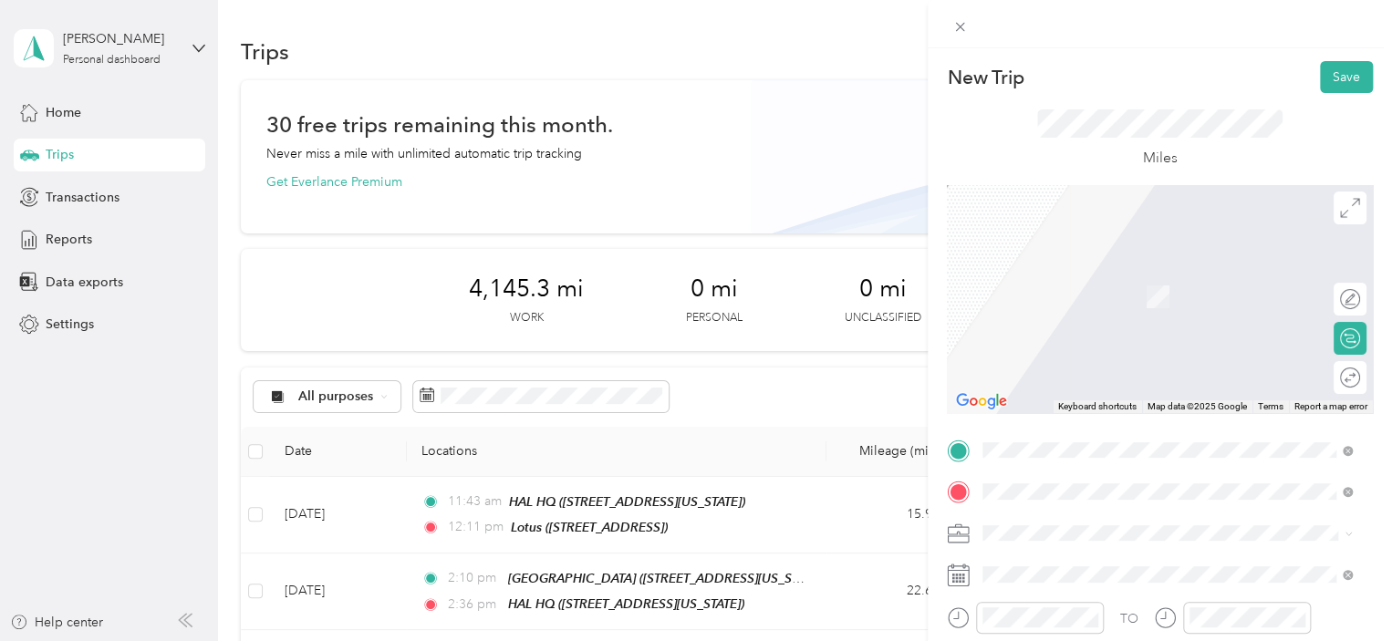
click at [1042, 308] on span "[STREET_ADDRESS]" at bounding box center [1075, 304] width 116 height 16
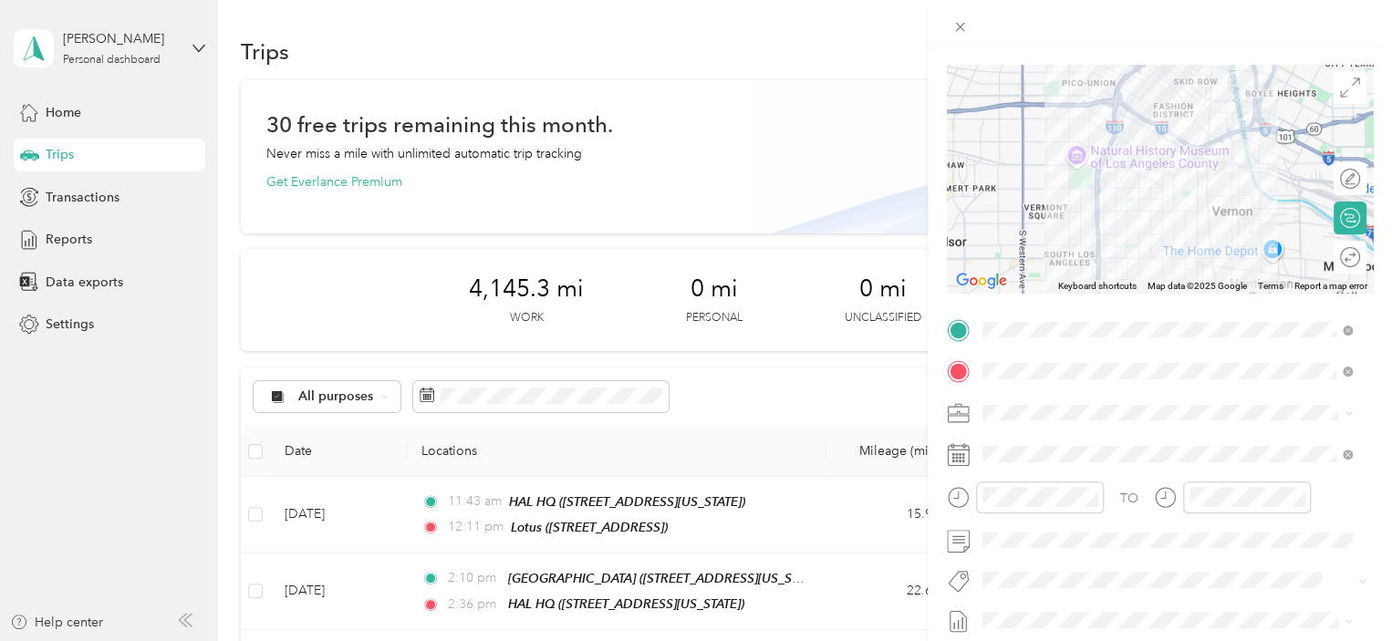
scroll to position [122, 0]
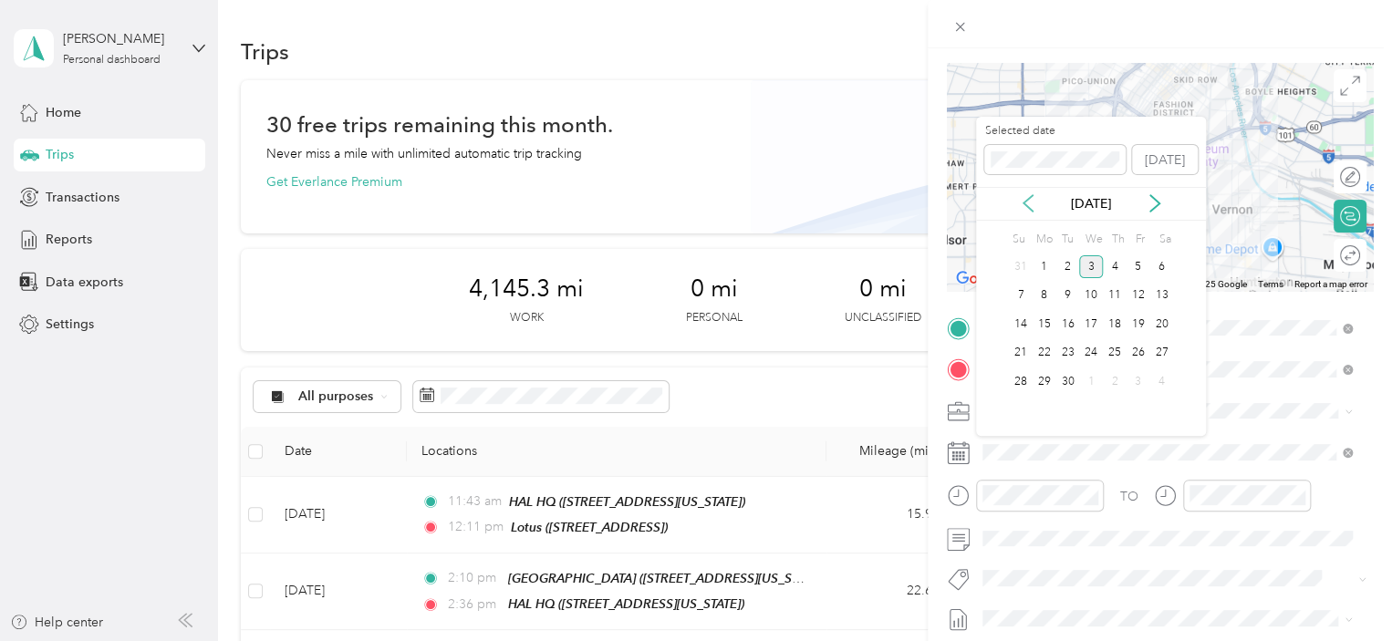
click at [1036, 207] on icon at bounding box center [1028, 203] width 18 height 18
click at [1037, 375] on div "25" at bounding box center [1045, 381] width 24 height 23
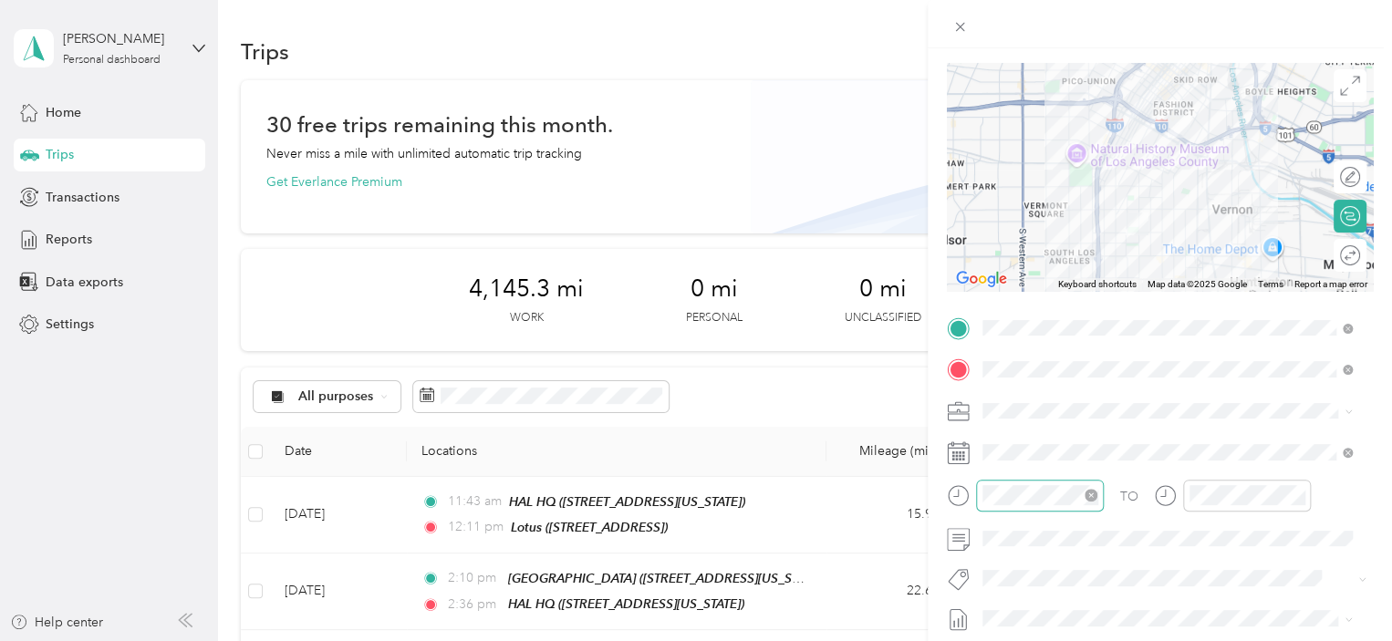
click at [1068, 481] on div at bounding box center [1040, 496] width 128 height 32
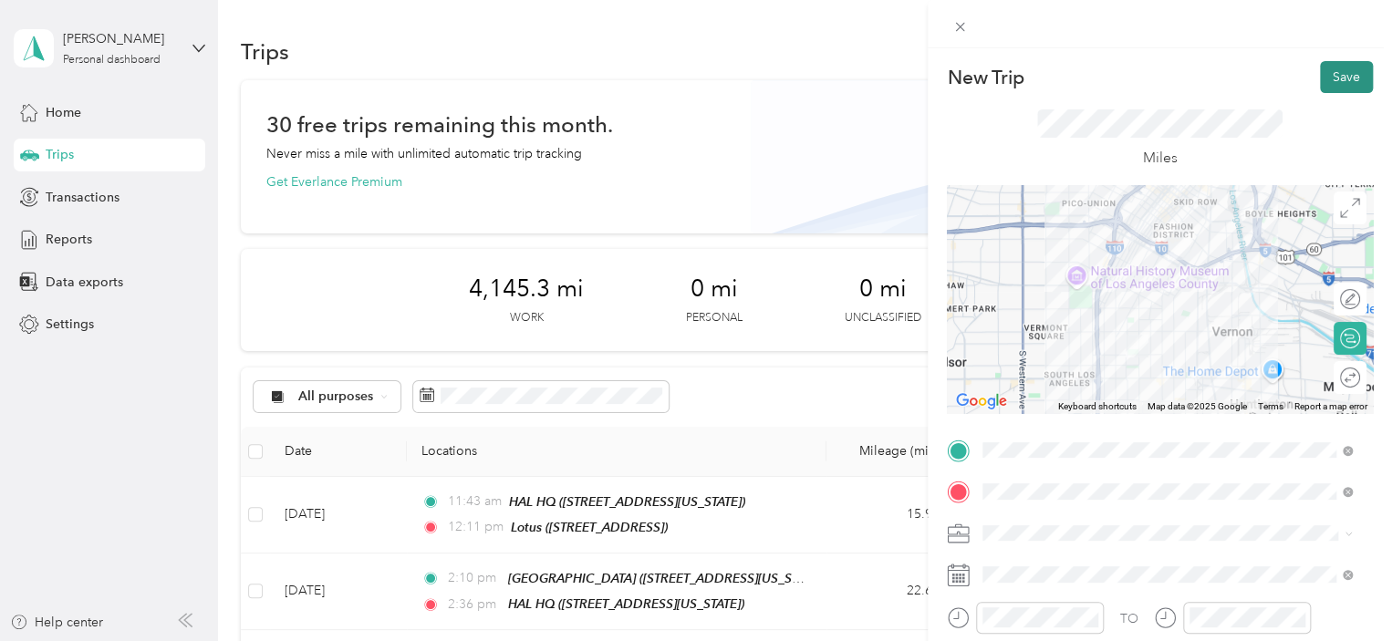
click at [1339, 76] on button "Save" at bounding box center [1346, 77] width 53 height 32
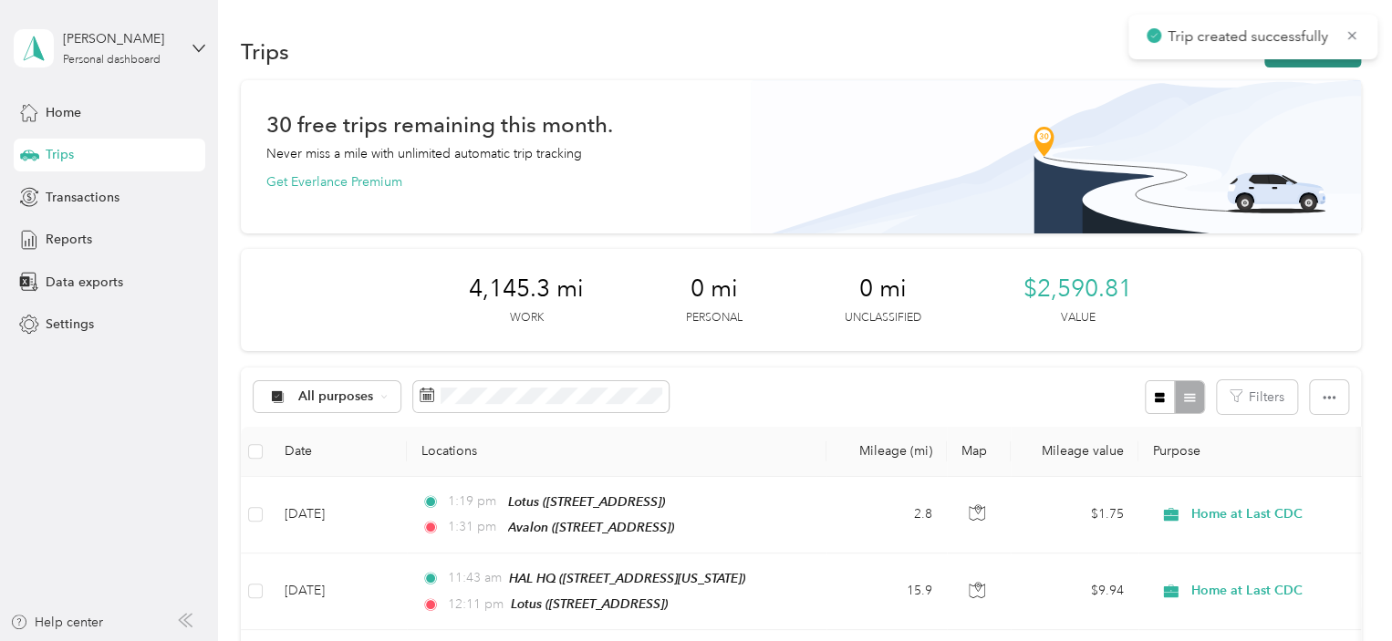
click at [1320, 60] on button "New trip" at bounding box center [1313, 52] width 97 height 32
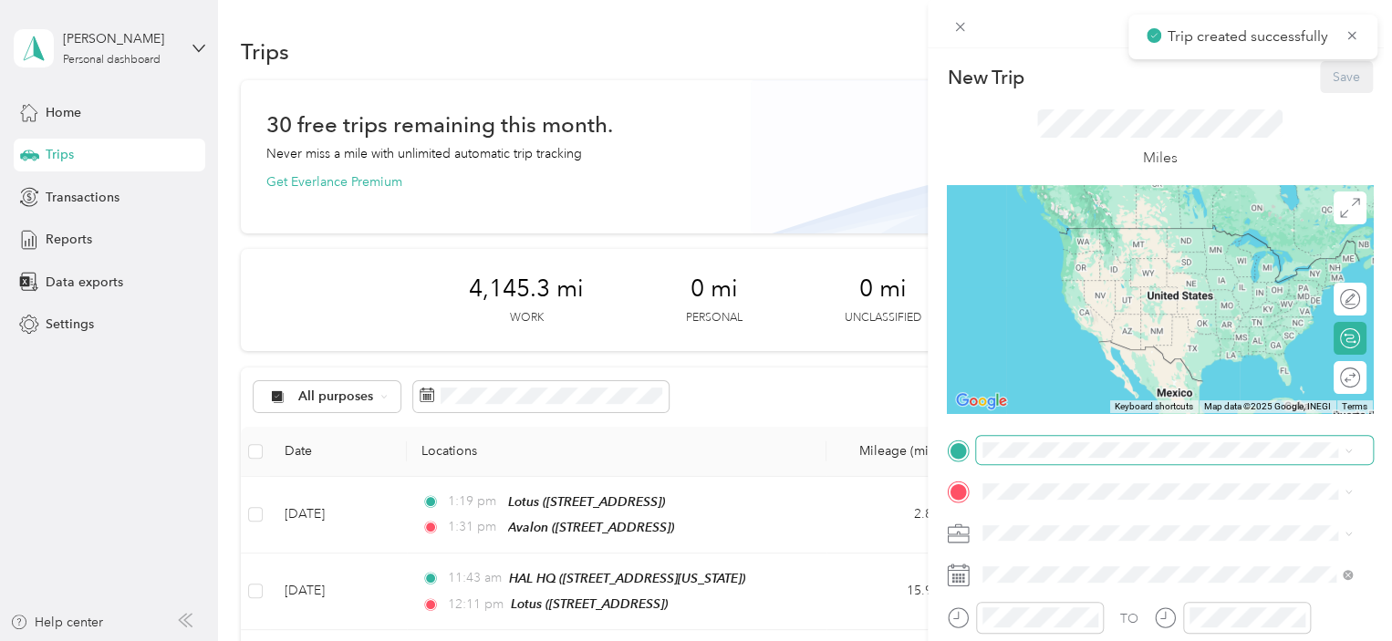
click at [1047, 441] on span at bounding box center [1174, 450] width 397 height 29
click at [1048, 459] on span at bounding box center [1174, 450] width 397 height 29
click at [1133, 251] on div "TEAM Avalon [STREET_ADDRESS]" at bounding box center [1075, 248] width 116 height 45
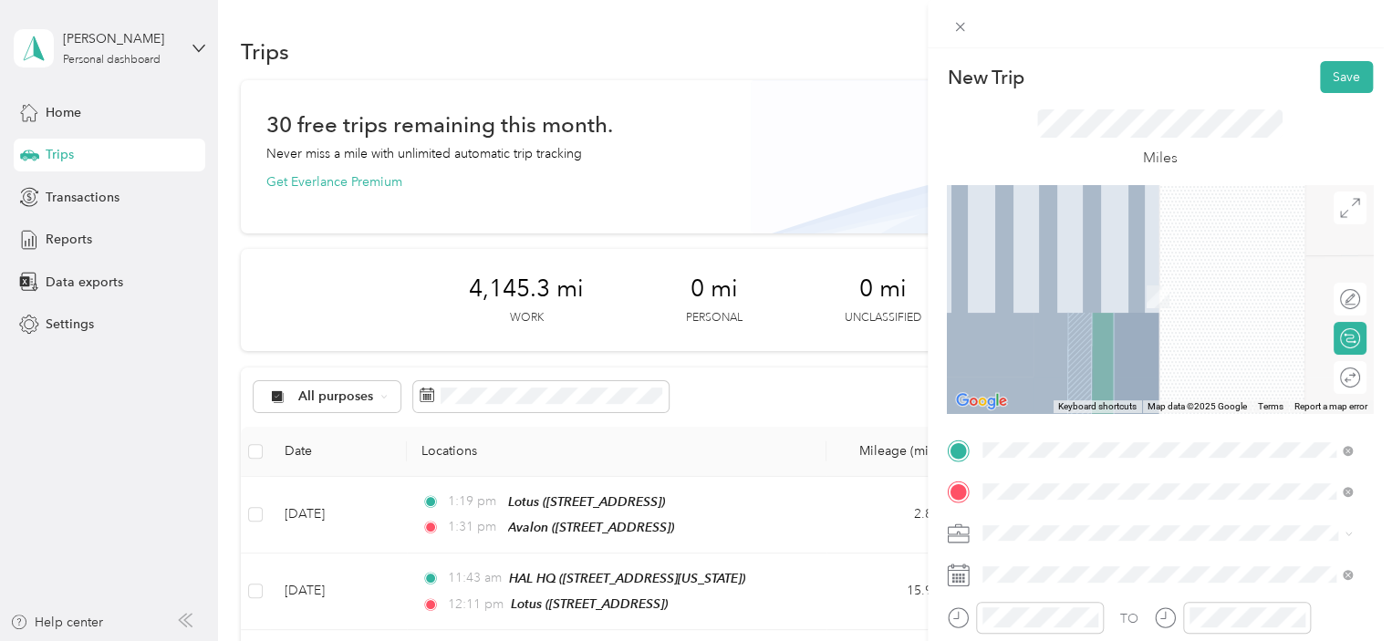
click at [1099, 366] on span "[STREET_ADDRESS][US_STATE]" at bounding box center [1108, 361] width 182 height 16
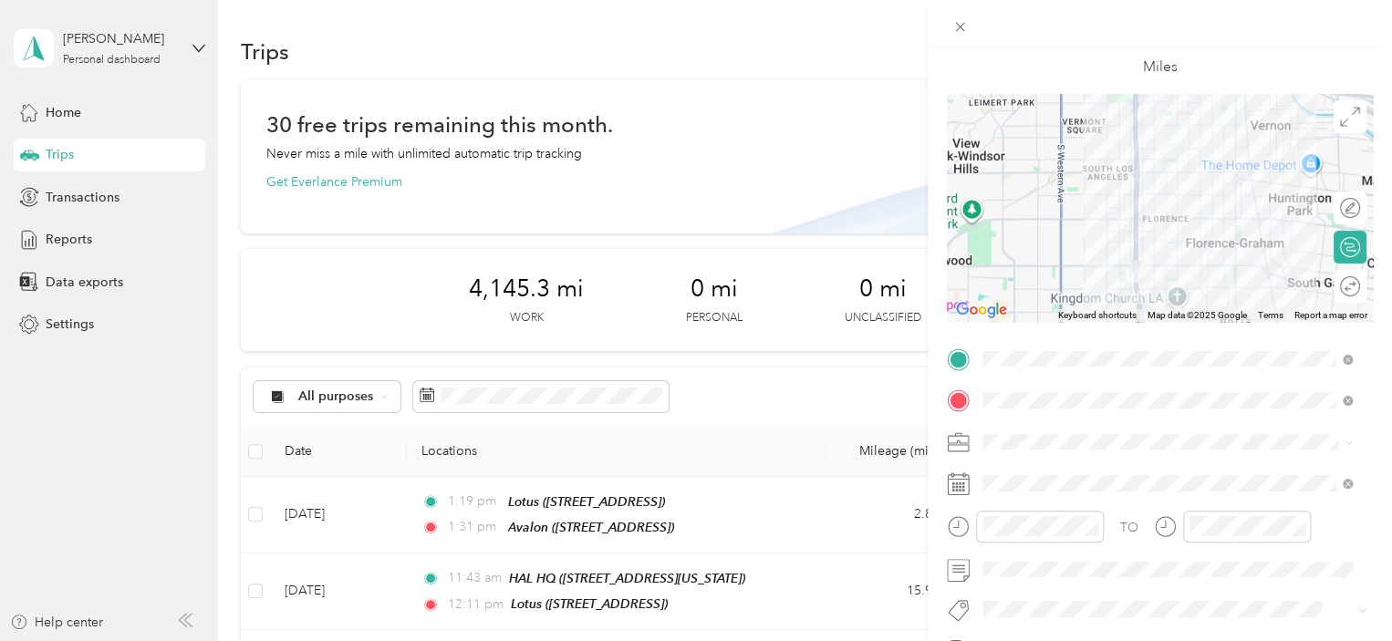
scroll to position [94, 0]
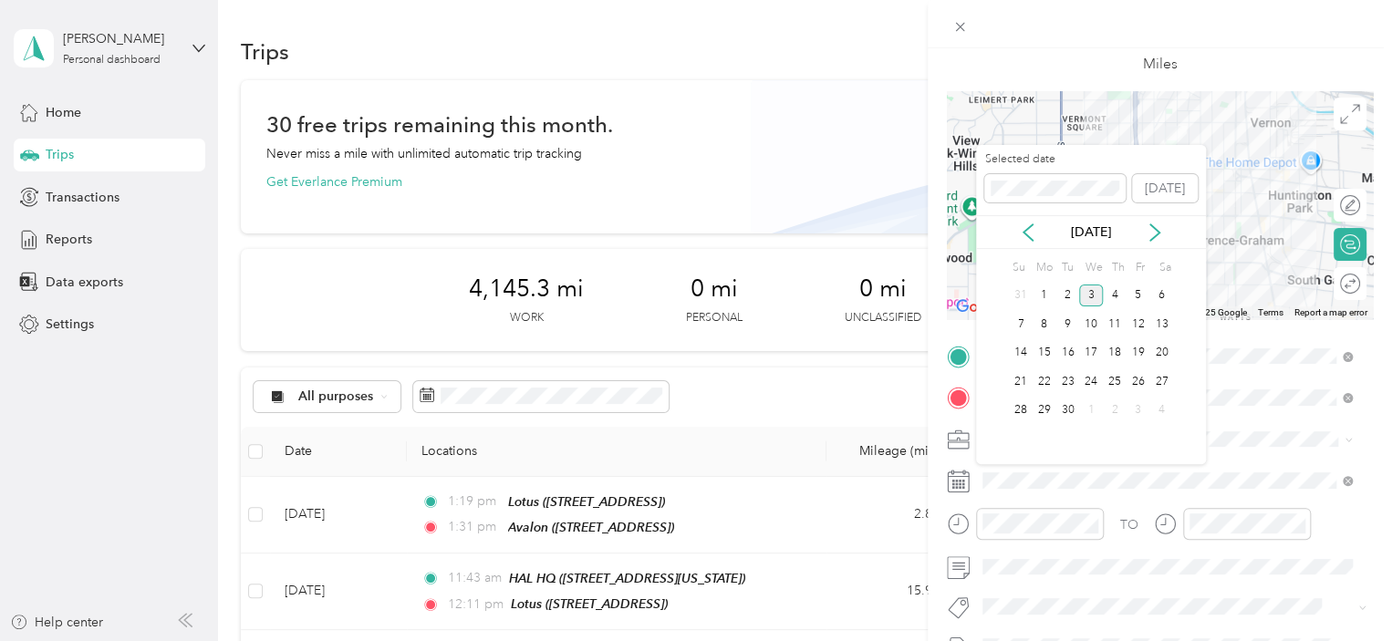
click at [1038, 230] on div "[DATE]" at bounding box center [1091, 232] width 230 height 19
click at [1029, 230] on icon at bounding box center [1028, 233] width 18 height 18
click at [1042, 408] on div "25" at bounding box center [1045, 411] width 24 height 23
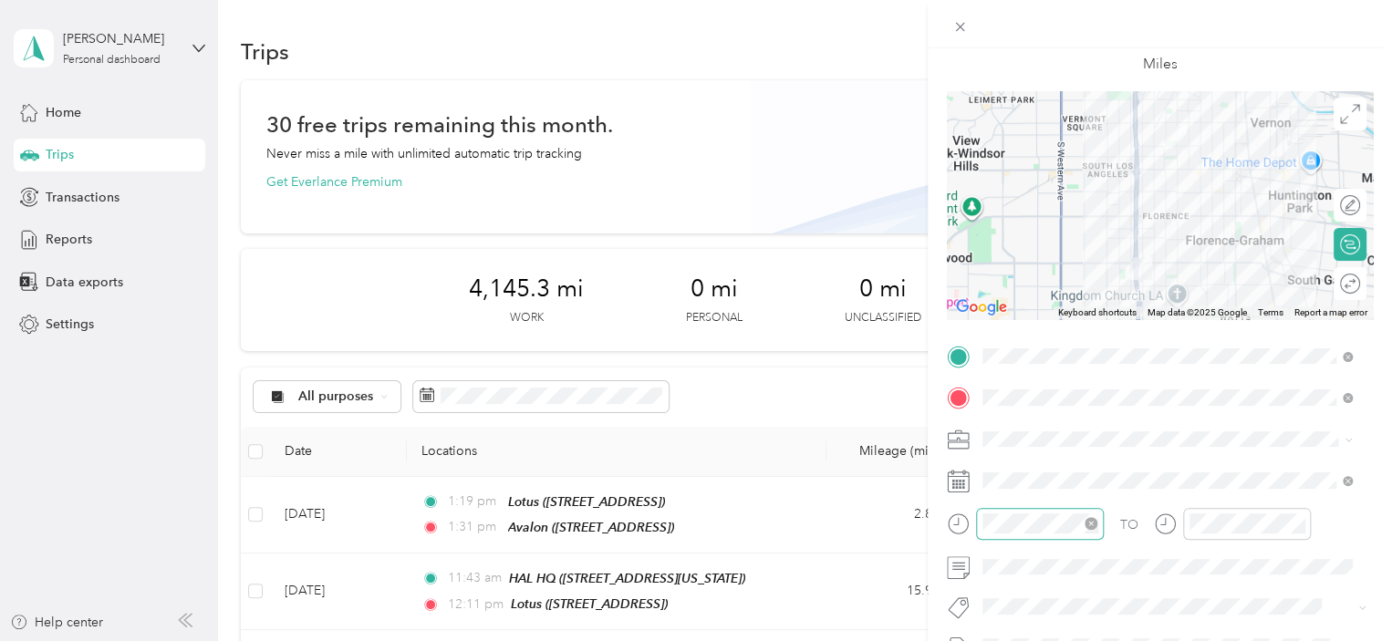
click at [1036, 537] on div at bounding box center [1040, 524] width 128 height 32
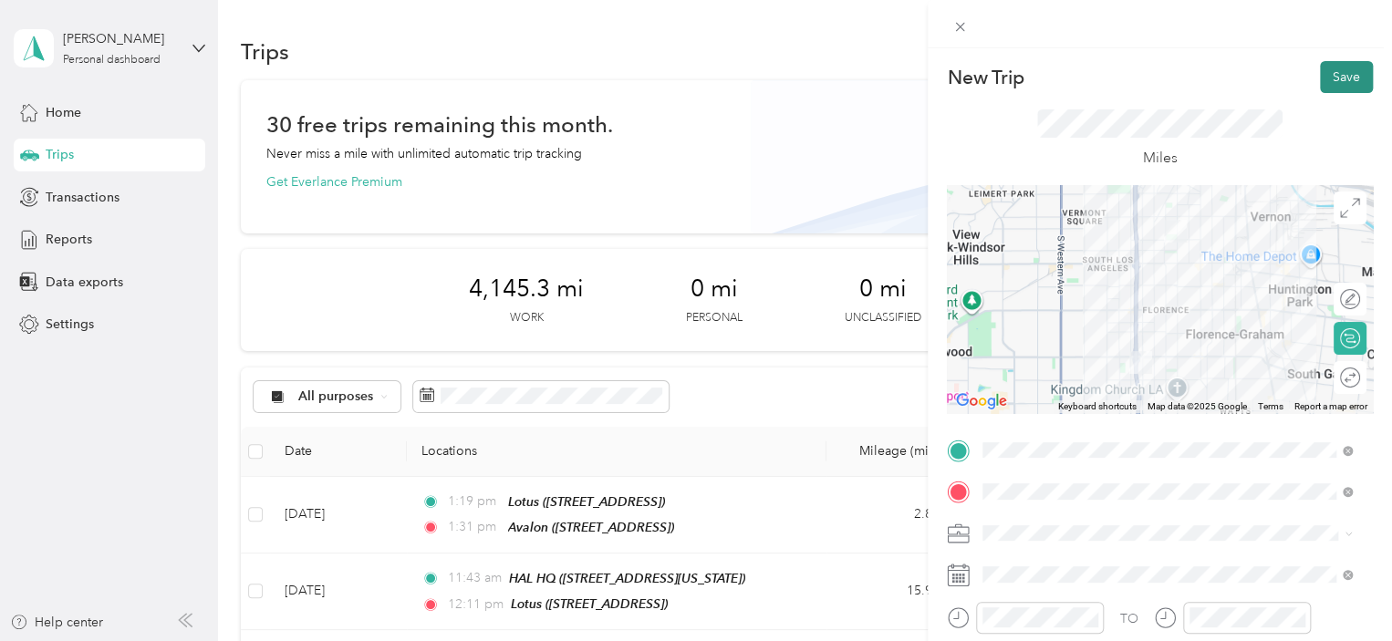
click at [1343, 89] on button "Save" at bounding box center [1346, 77] width 53 height 32
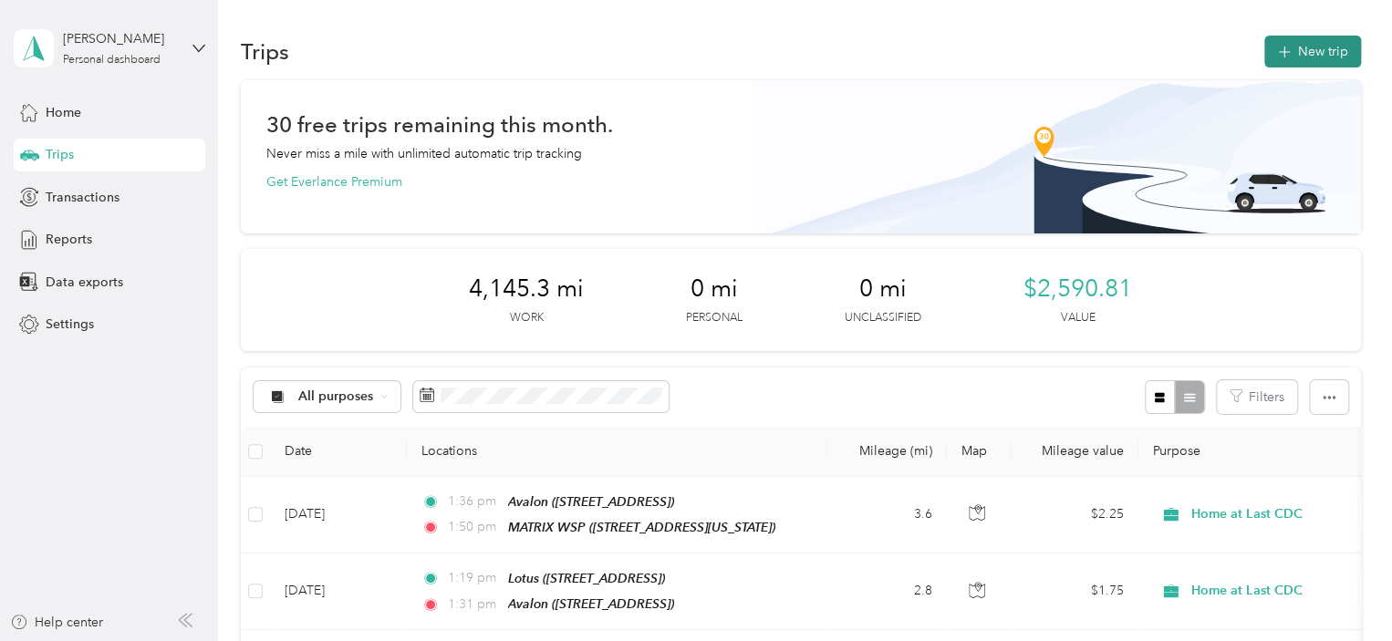
click at [1287, 64] on button "New trip" at bounding box center [1313, 52] width 97 height 32
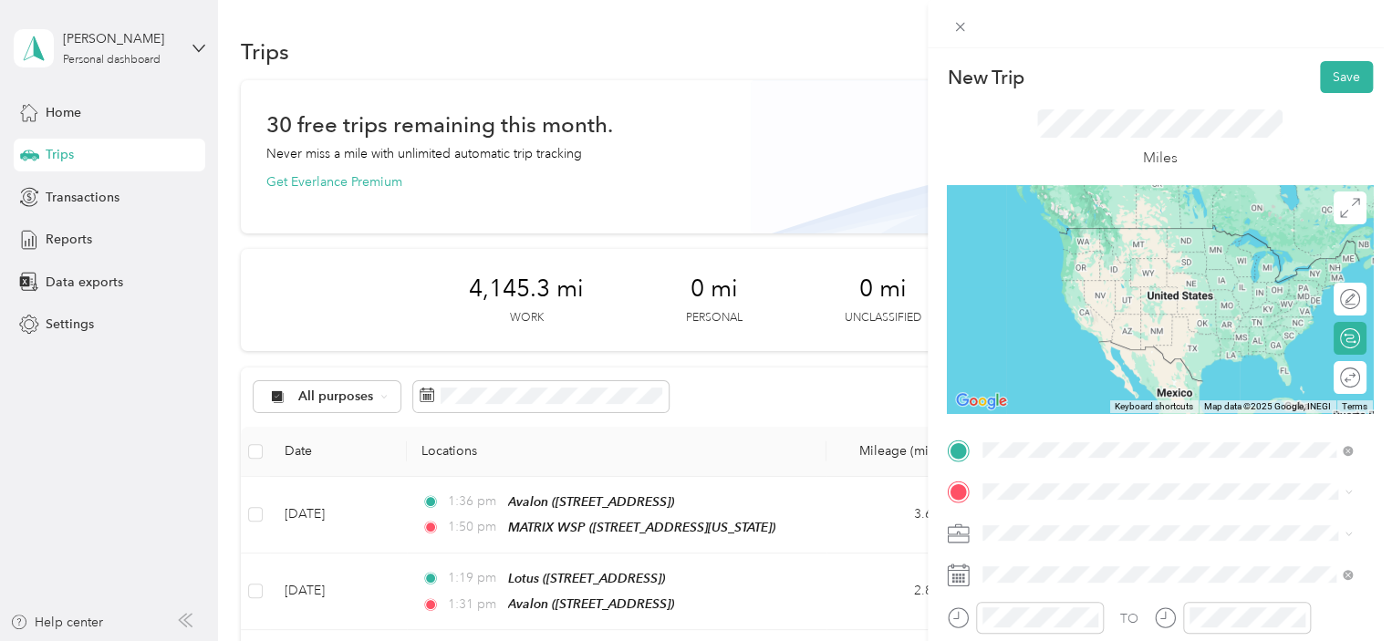
click at [1153, 327] on span "[STREET_ADDRESS][US_STATE]" at bounding box center [1108, 319] width 182 height 16
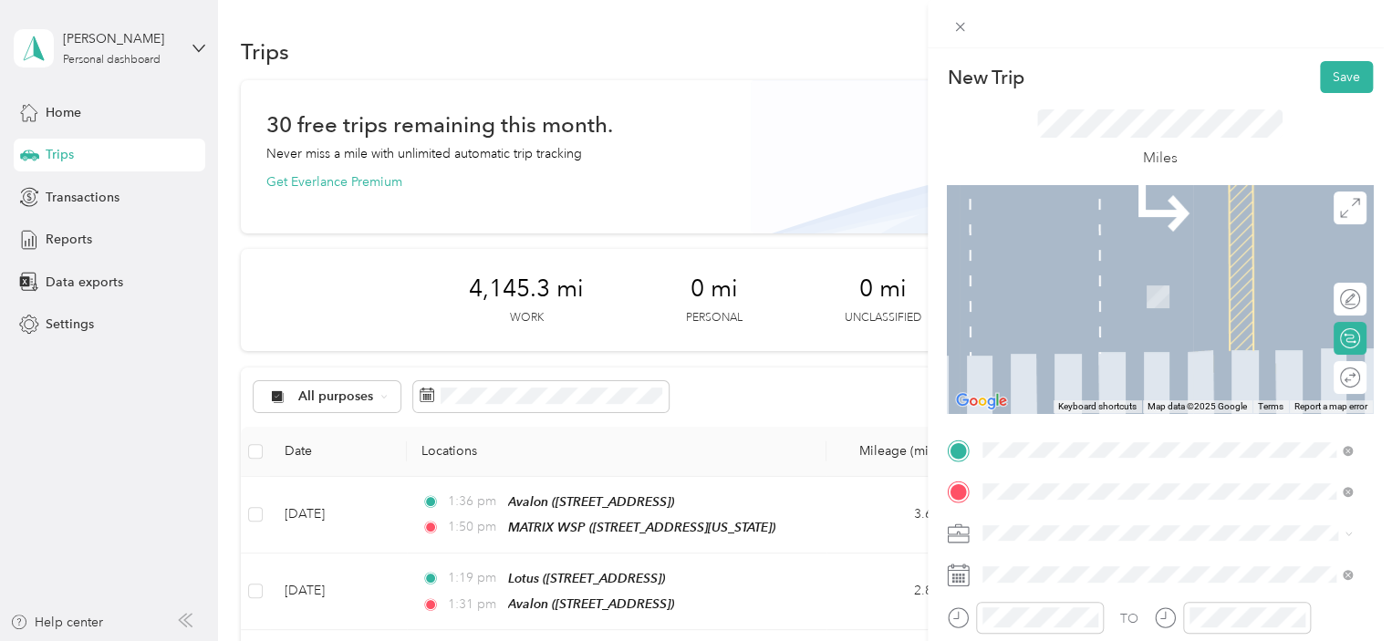
click at [1080, 359] on div "[GEOGRAPHIC_DATA] [STREET_ADDRESS][US_STATE]" at bounding box center [1108, 345] width 182 height 38
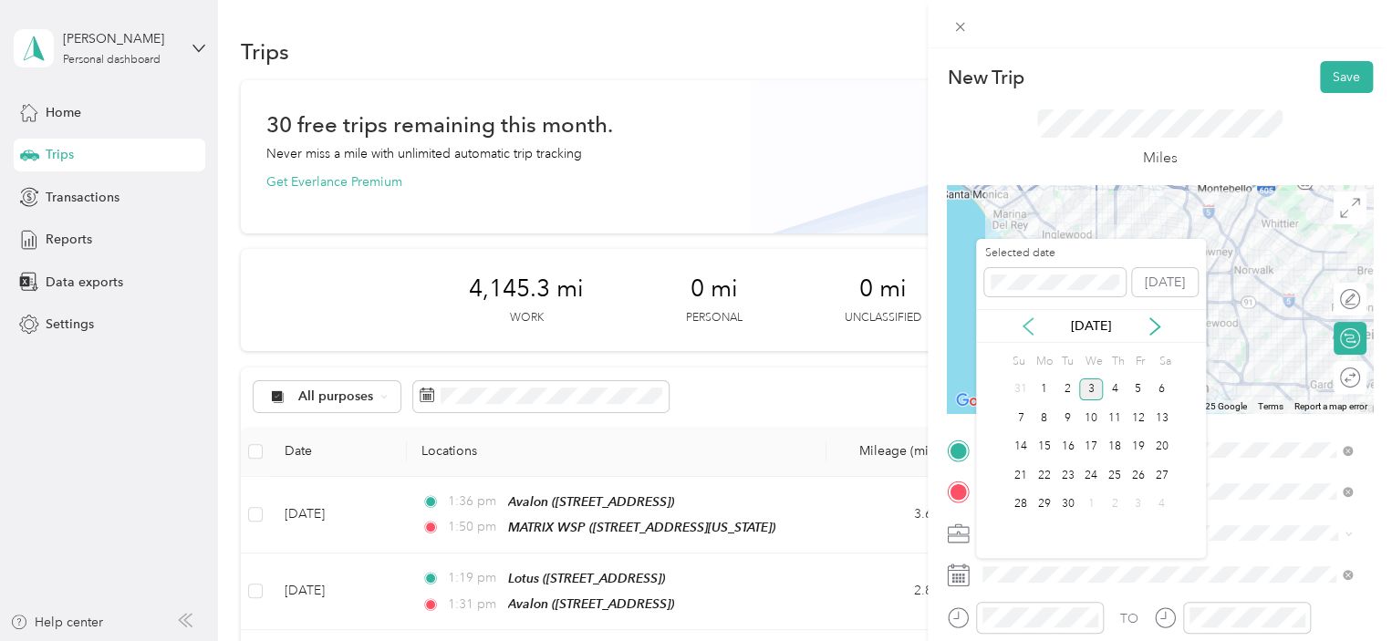
click at [1029, 327] on icon at bounding box center [1028, 327] width 18 height 18
click at [1046, 503] on div "25" at bounding box center [1045, 505] width 24 height 23
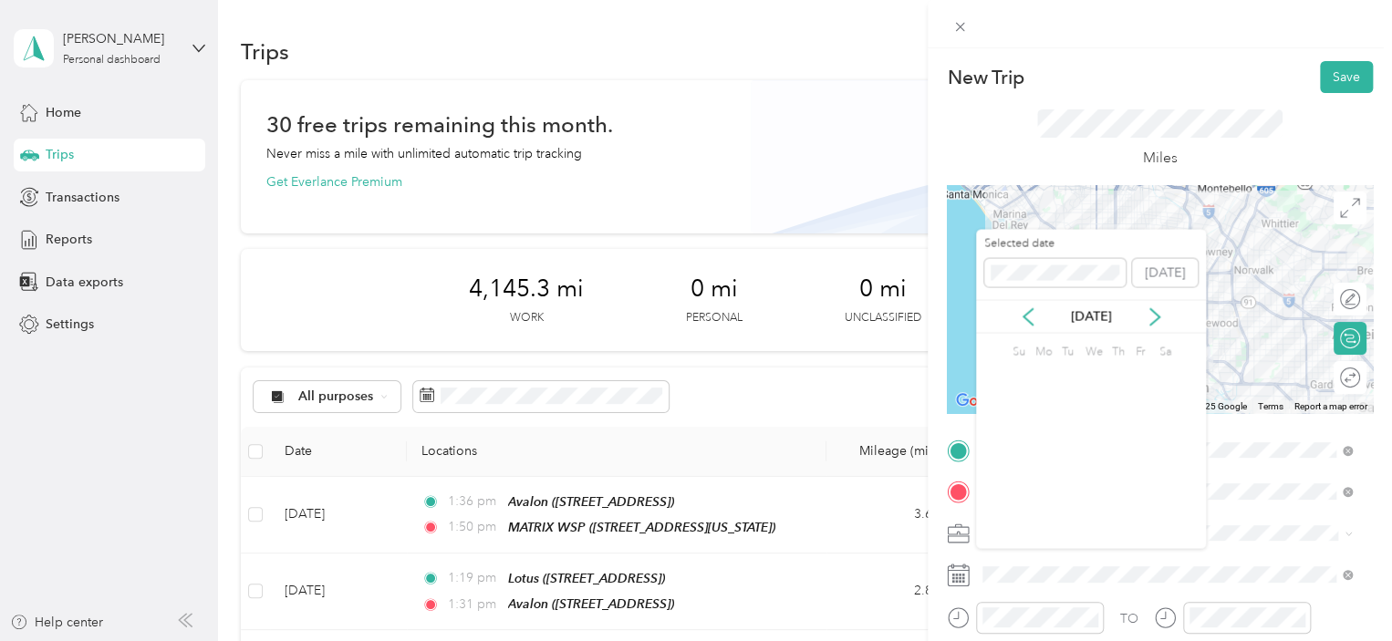
click at [1061, 627] on div at bounding box center [1040, 618] width 128 height 32
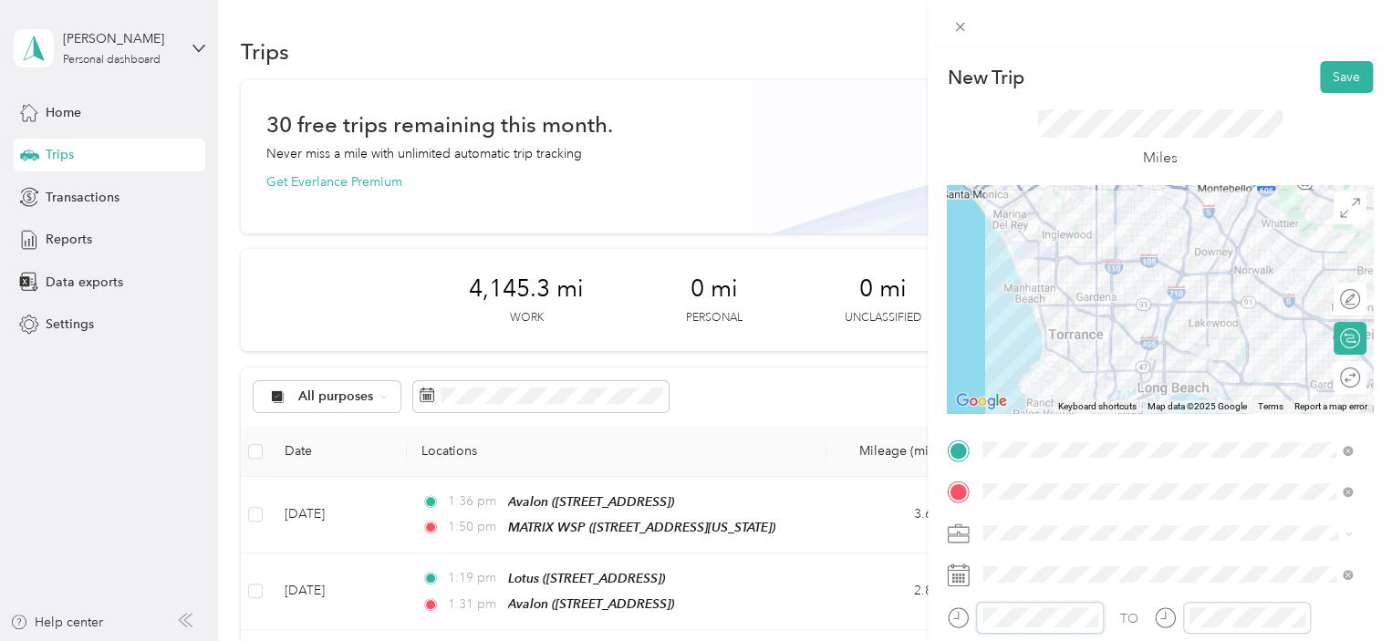
scroll to position [109, 0]
click at [1061, 627] on div at bounding box center [1040, 618] width 128 height 32
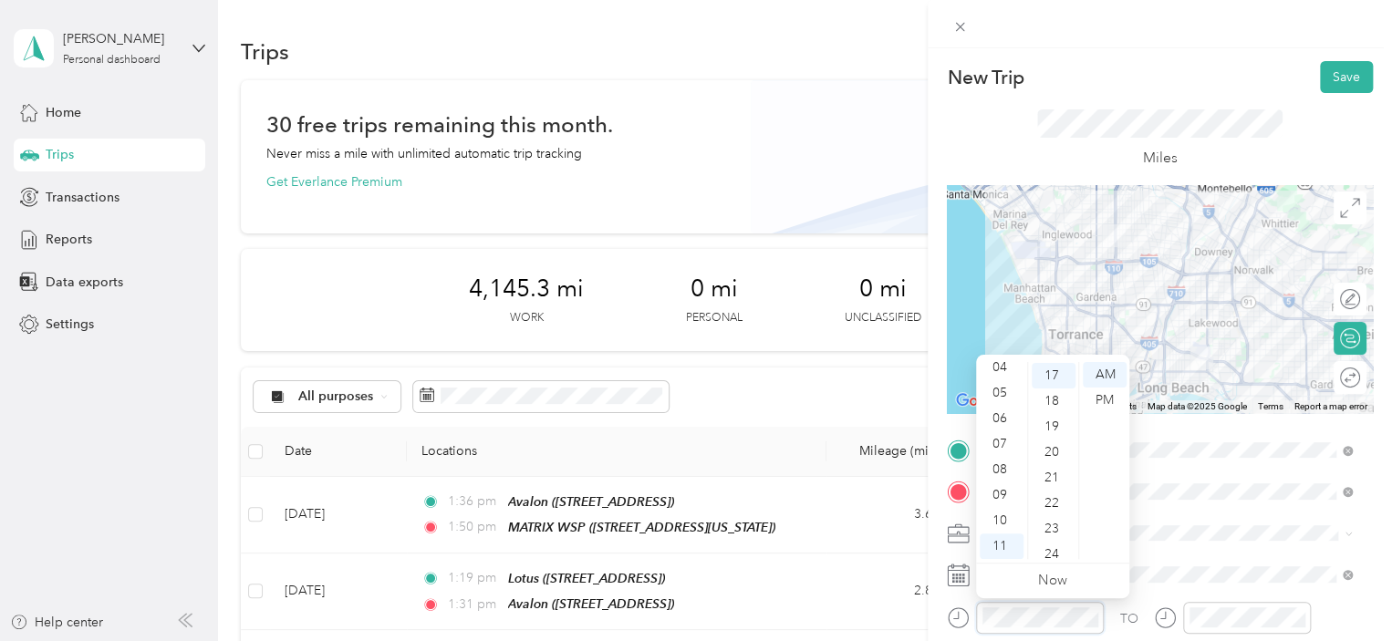
scroll to position [434, 0]
click at [1061, 627] on div at bounding box center [1040, 618] width 128 height 32
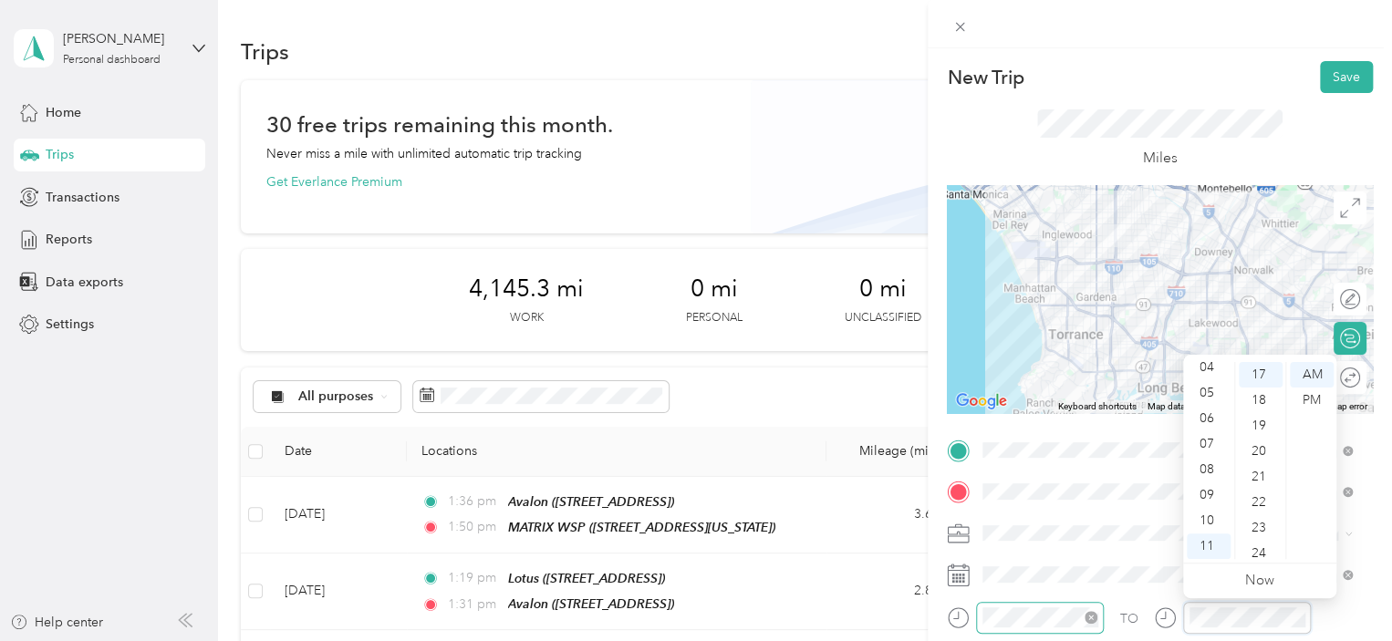
scroll to position [511, 0]
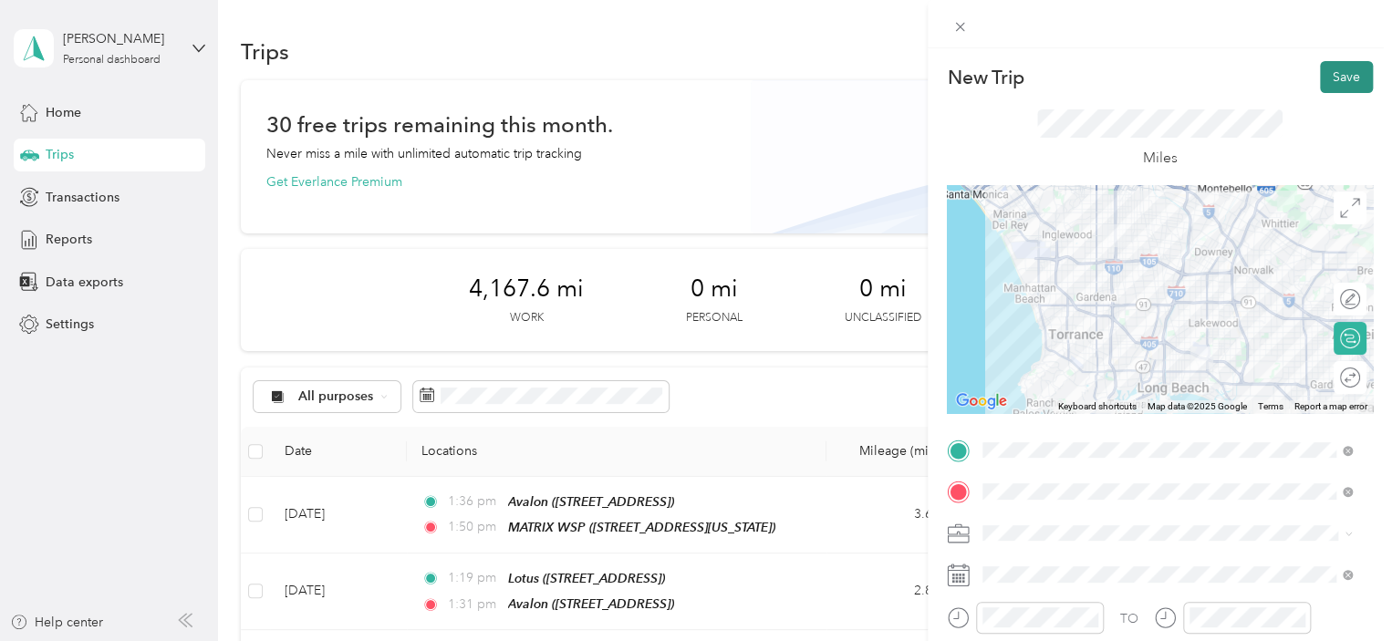
click at [1320, 88] on button "Save" at bounding box center [1346, 77] width 53 height 32
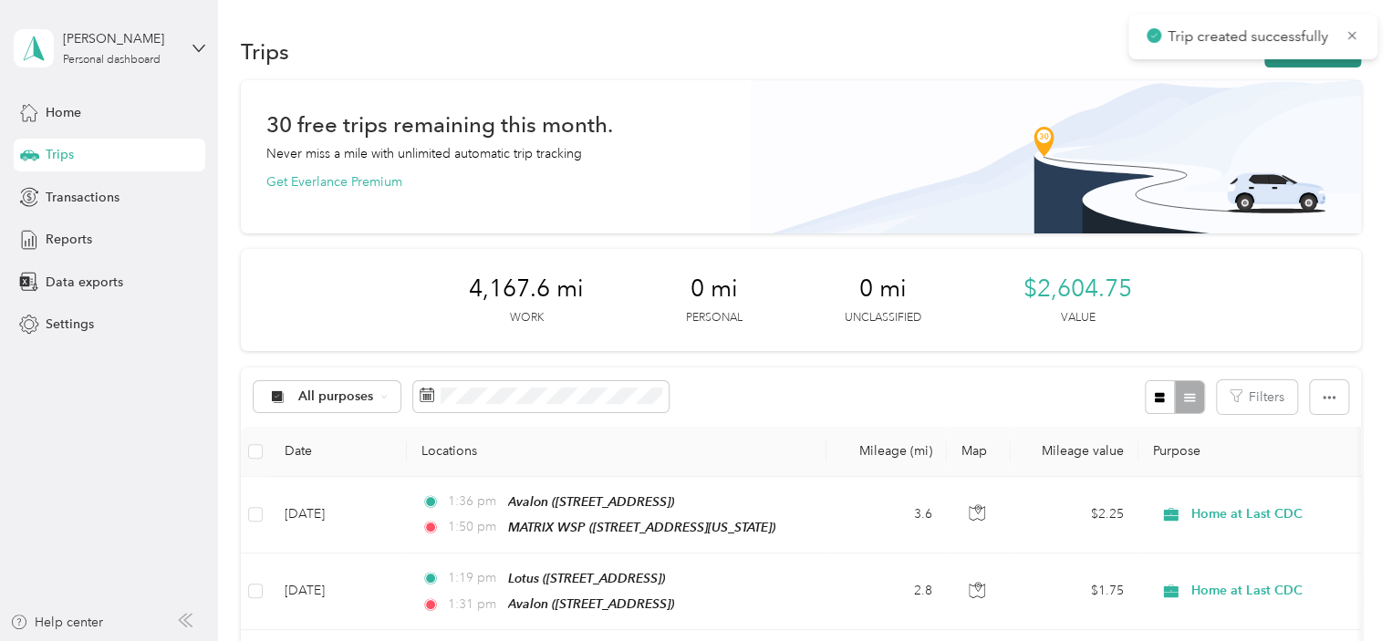
click at [1308, 63] on button "New trip" at bounding box center [1313, 52] width 97 height 32
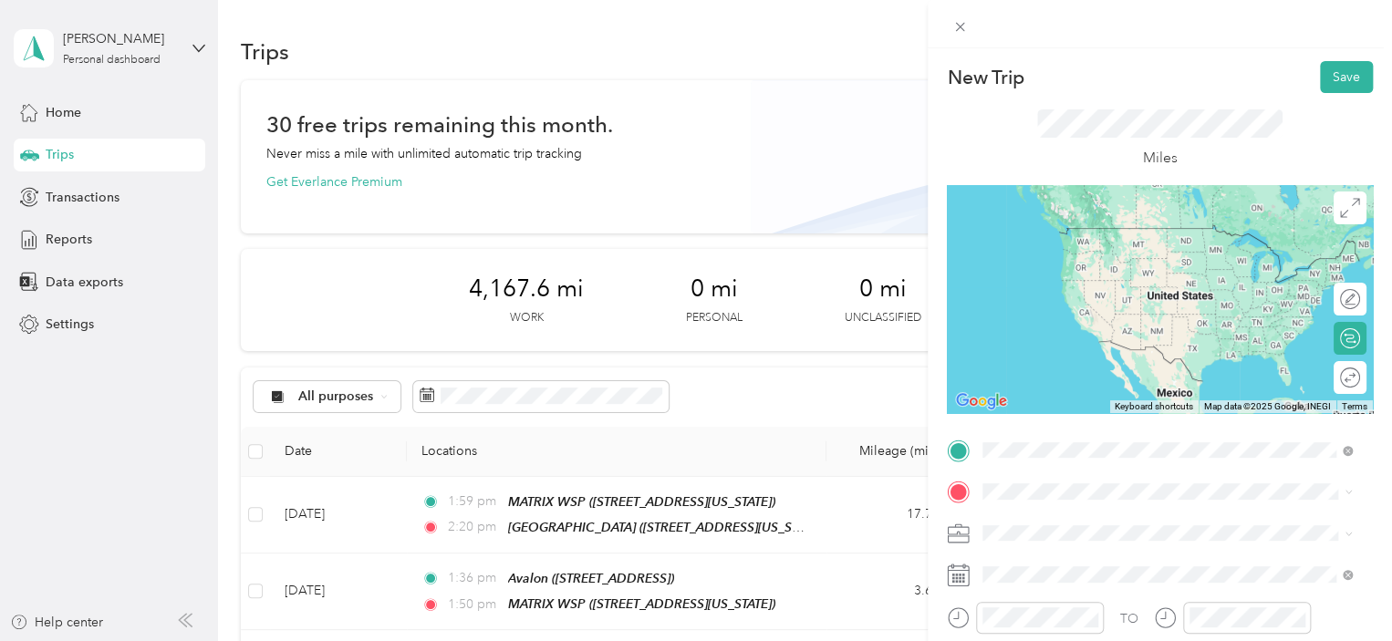
click at [1095, 275] on li "HAL HQ [STREET_ADDRESS][US_STATE]" at bounding box center [1167, 245] width 382 height 57
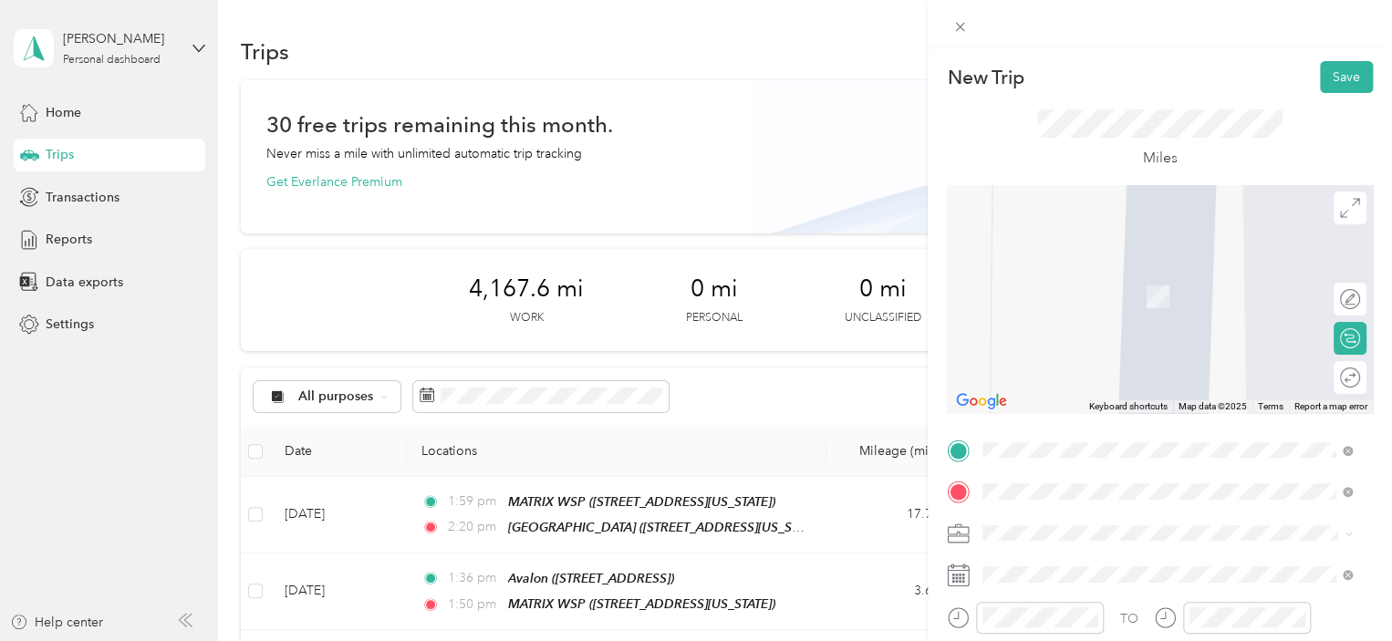
click at [1214, 285] on div "[US_STATE] [STREET_ADDRESS][US_STATE][US_STATE]" at bounding box center [1141, 287] width 249 height 38
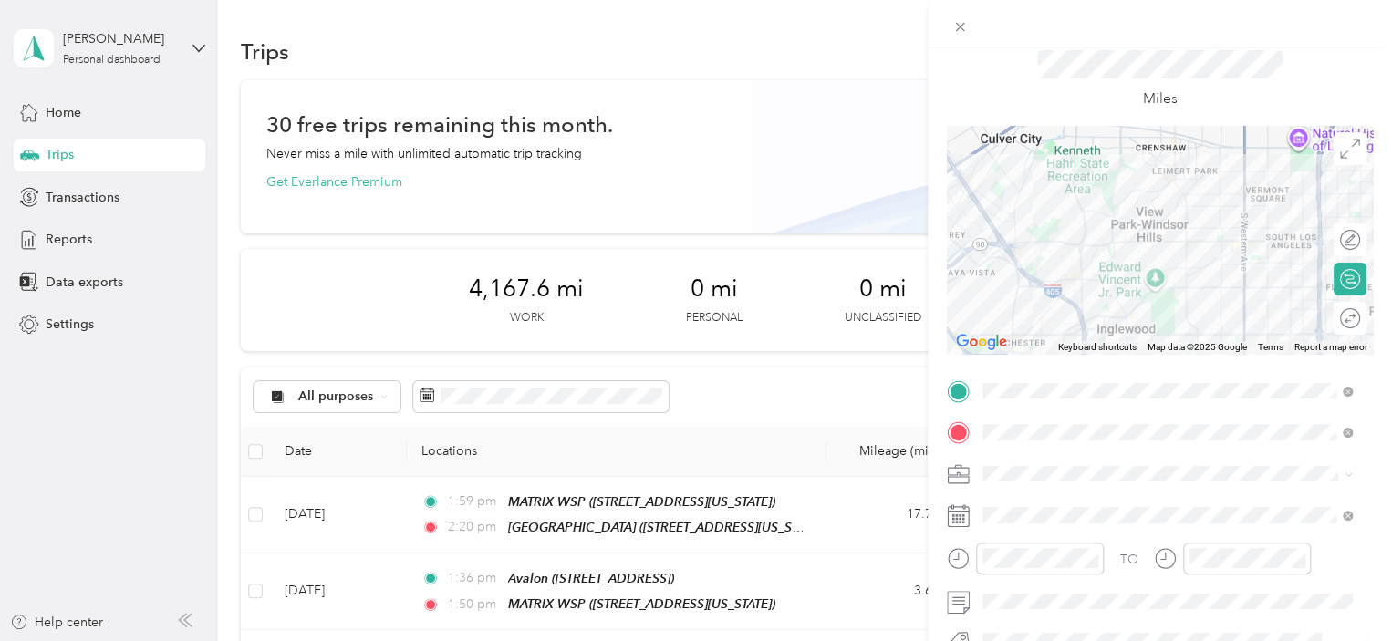
scroll to position [91, 0]
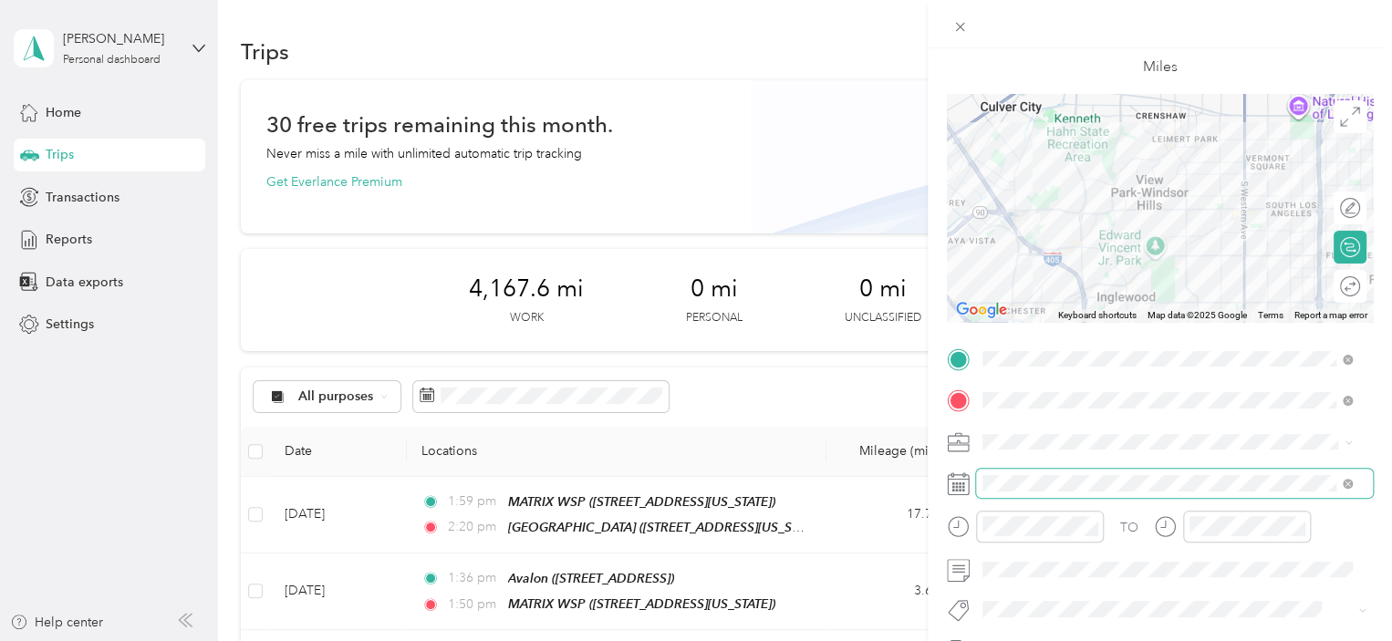
click at [1058, 474] on span at bounding box center [1174, 483] width 397 height 29
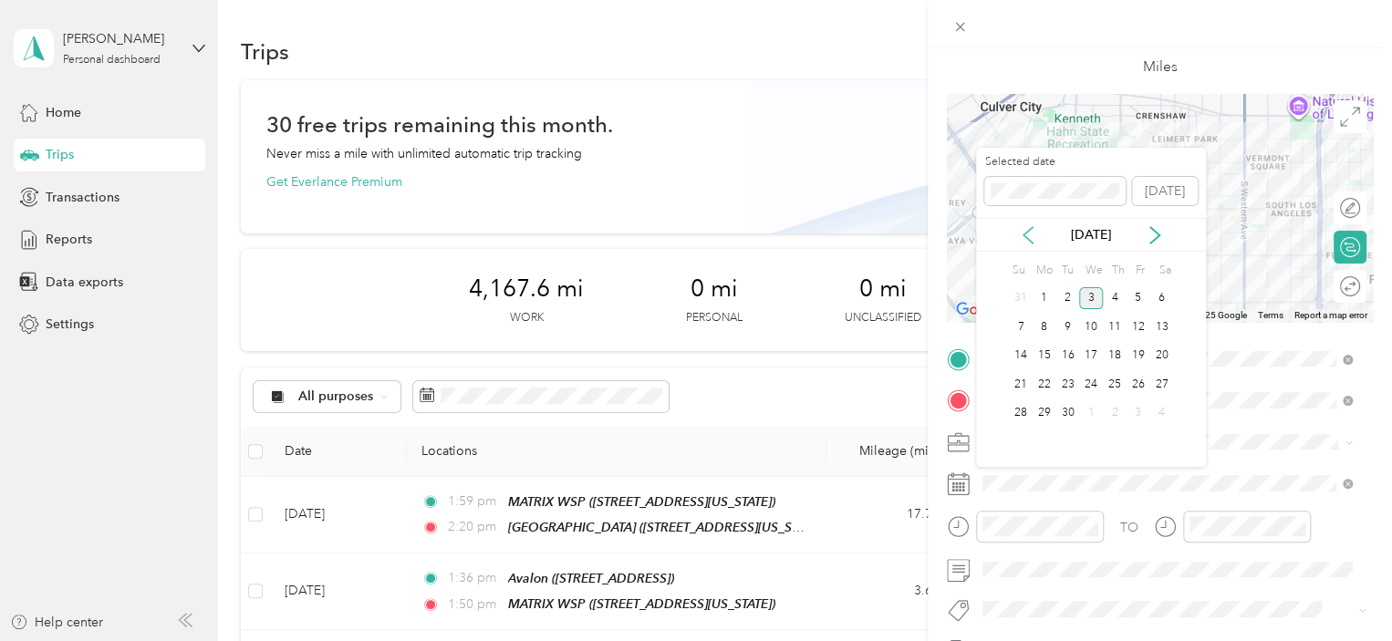
click at [1026, 241] on icon at bounding box center [1028, 235] width 18 height 18
click at [1042, 405] on div "25" at bounding box center [1045, 413] width 24 height 23
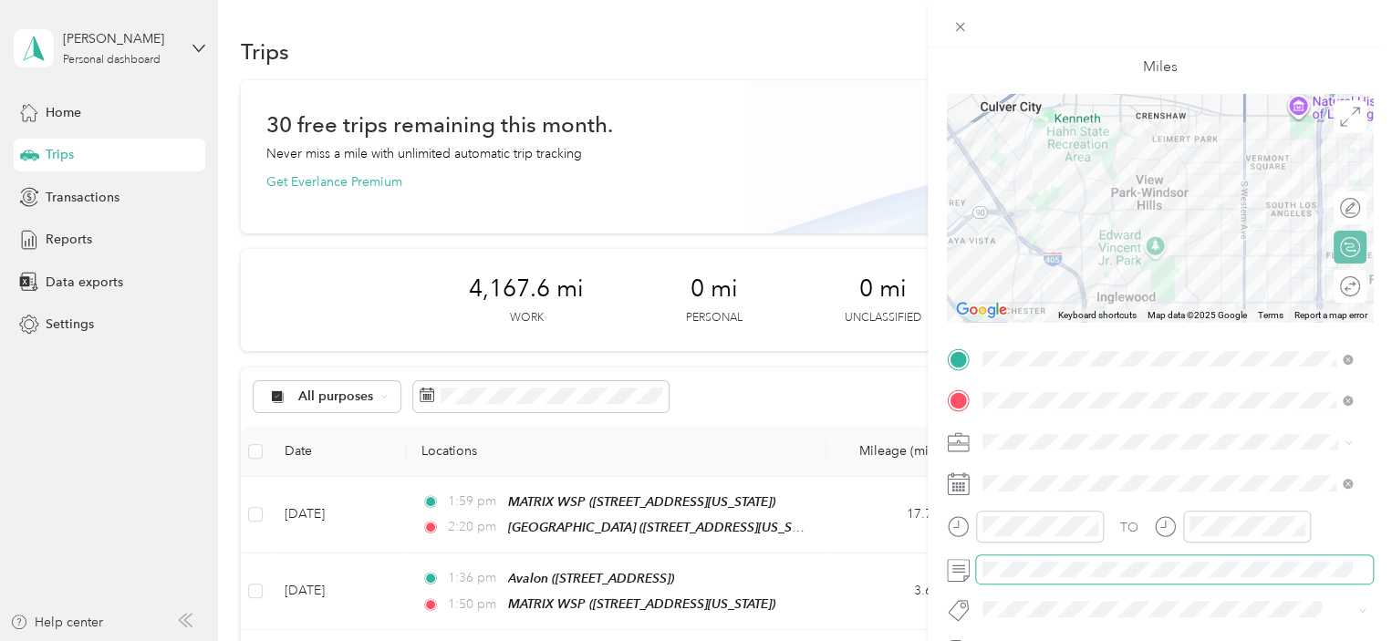
scroll to position [0, 0]
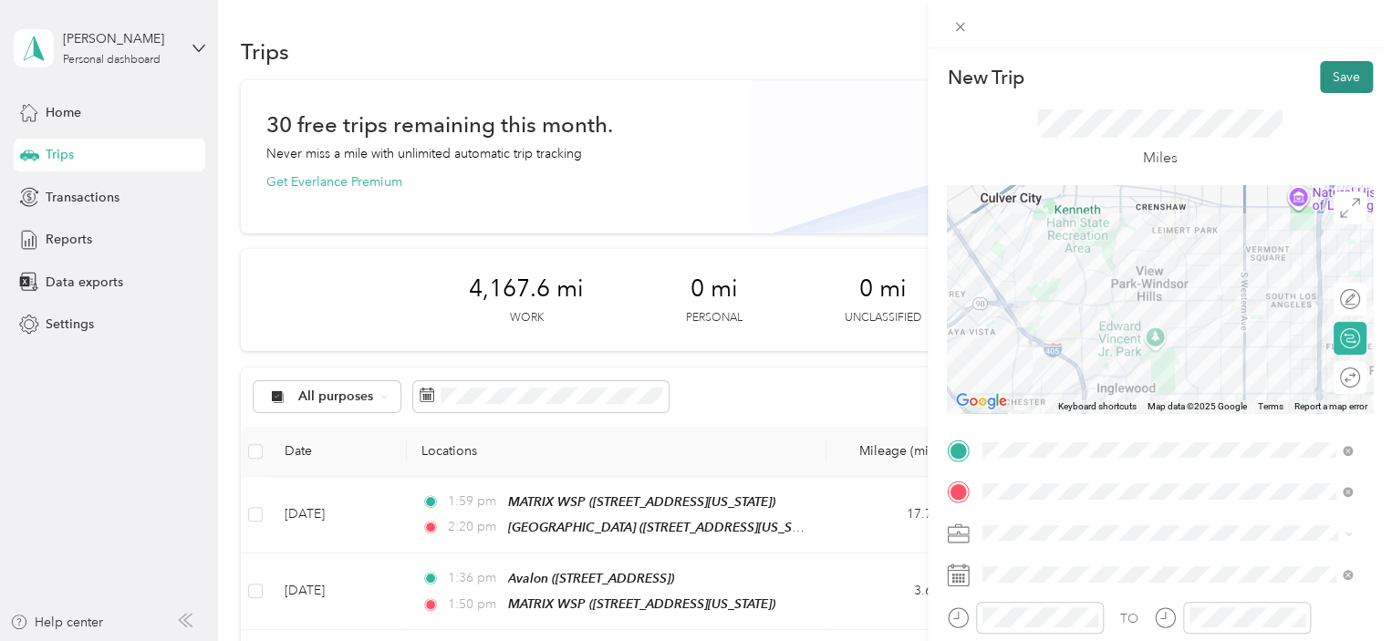
click at [1339, 78] on button "Save" at bounding box center [1346, 77] width 53 height 32
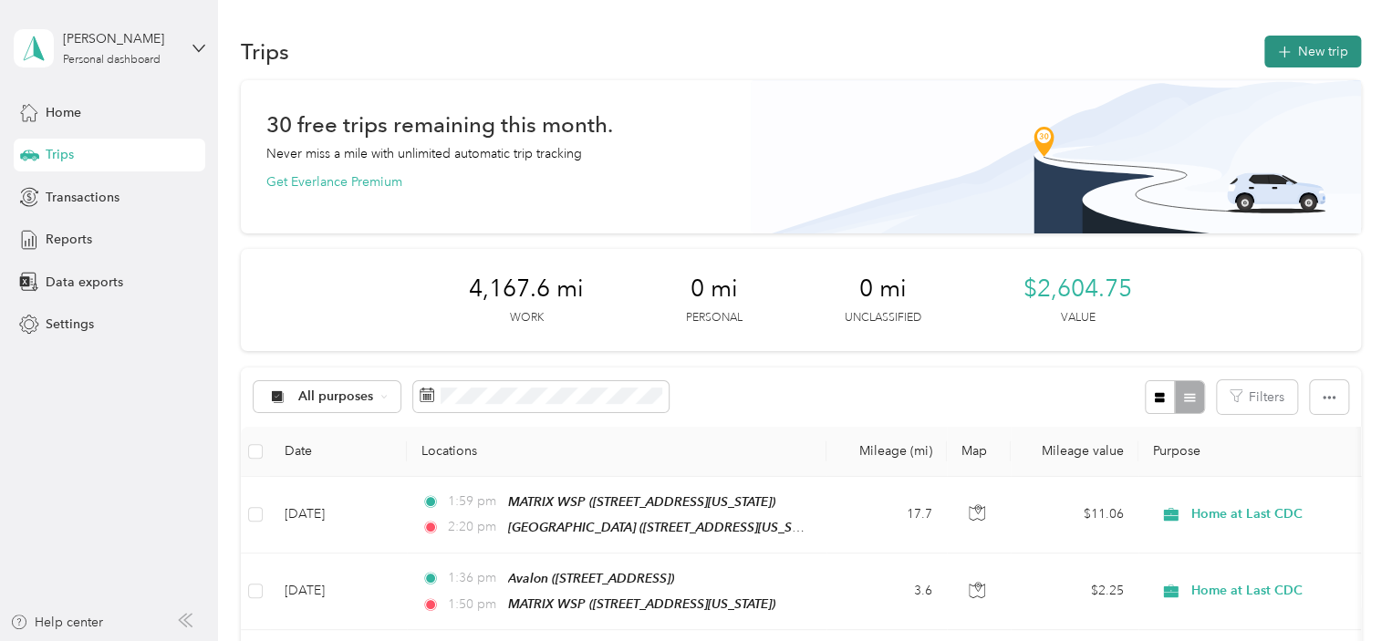
click at [1318, 52] on button "New trip" at bounding box center [1313, 52] width 97 height 32
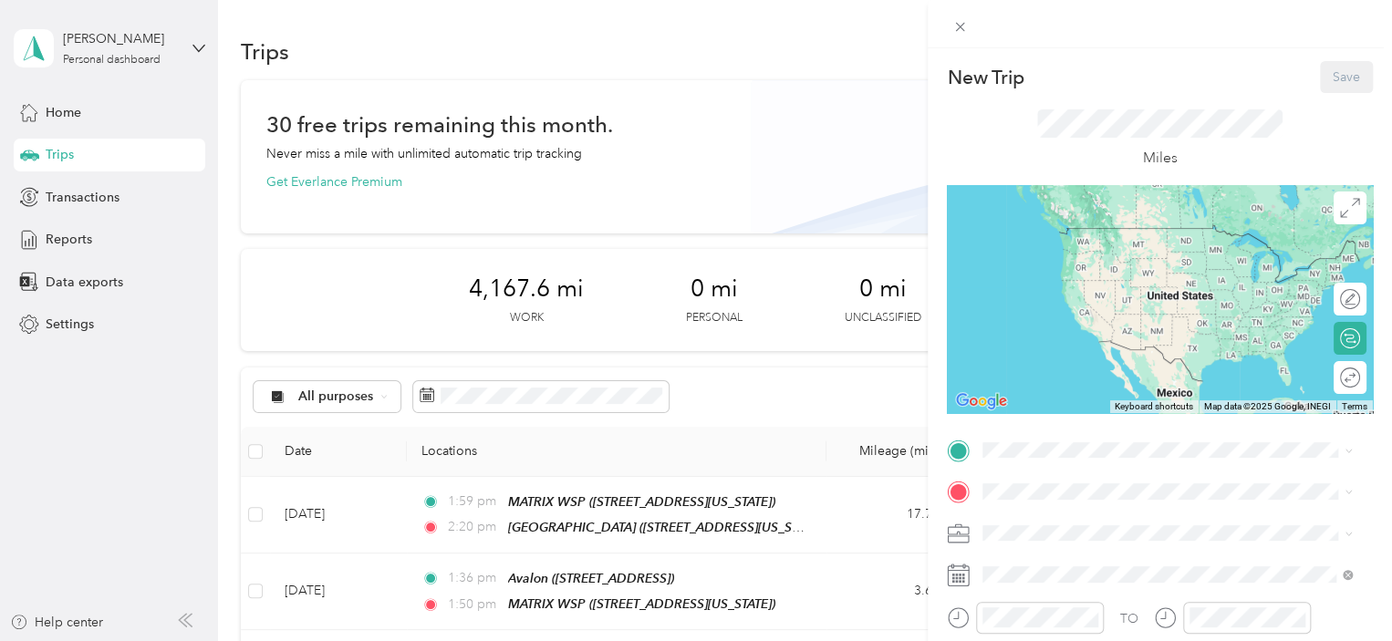
click at [233, 298] on div "New Trip Save This trip cannot be edited because it is either under review, app…" at bounding box center [696, 320] width 1392 height 641
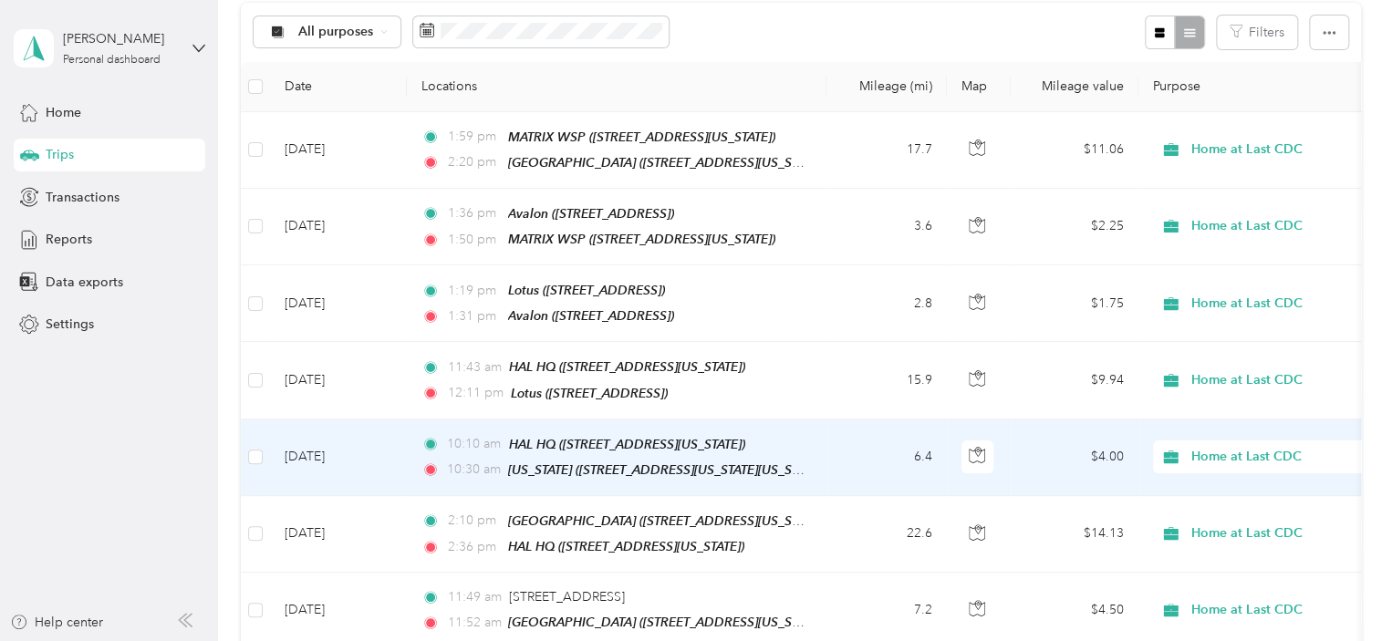
scroll to position [456, 0]
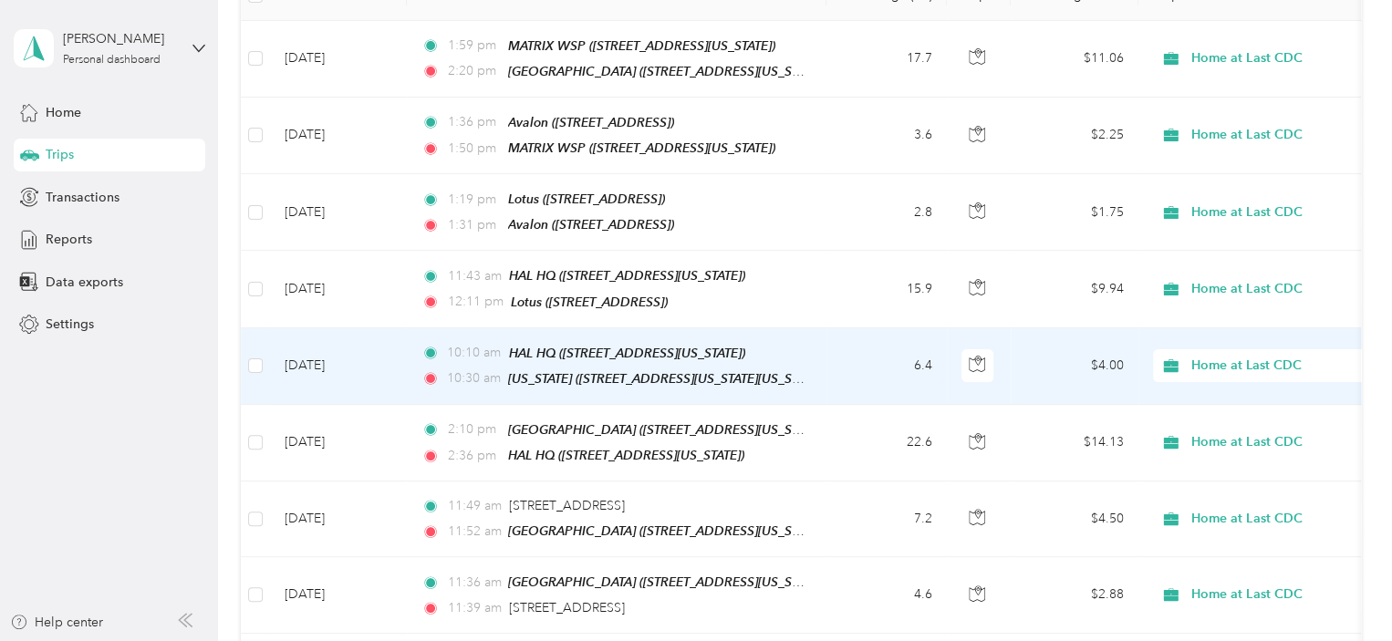
click at [307, 349] on td "[DATE]" at bounding box center [338, 366] width 137 height 77
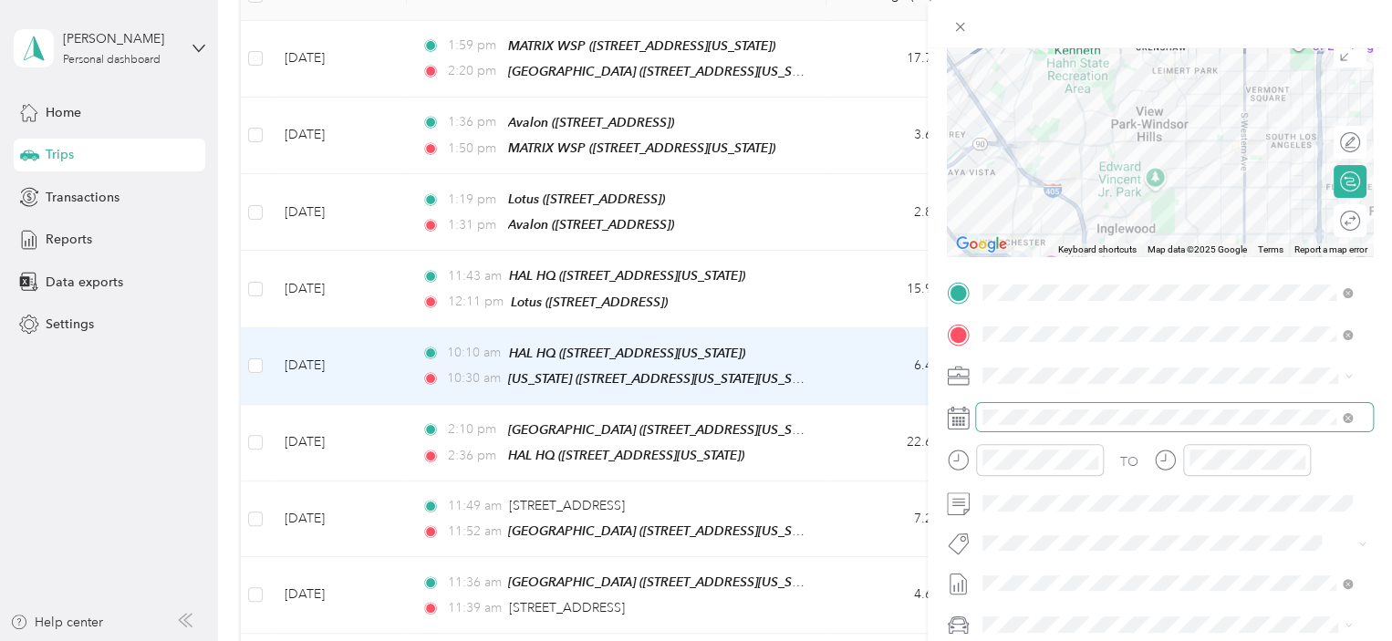
scroll to position [274, 0]
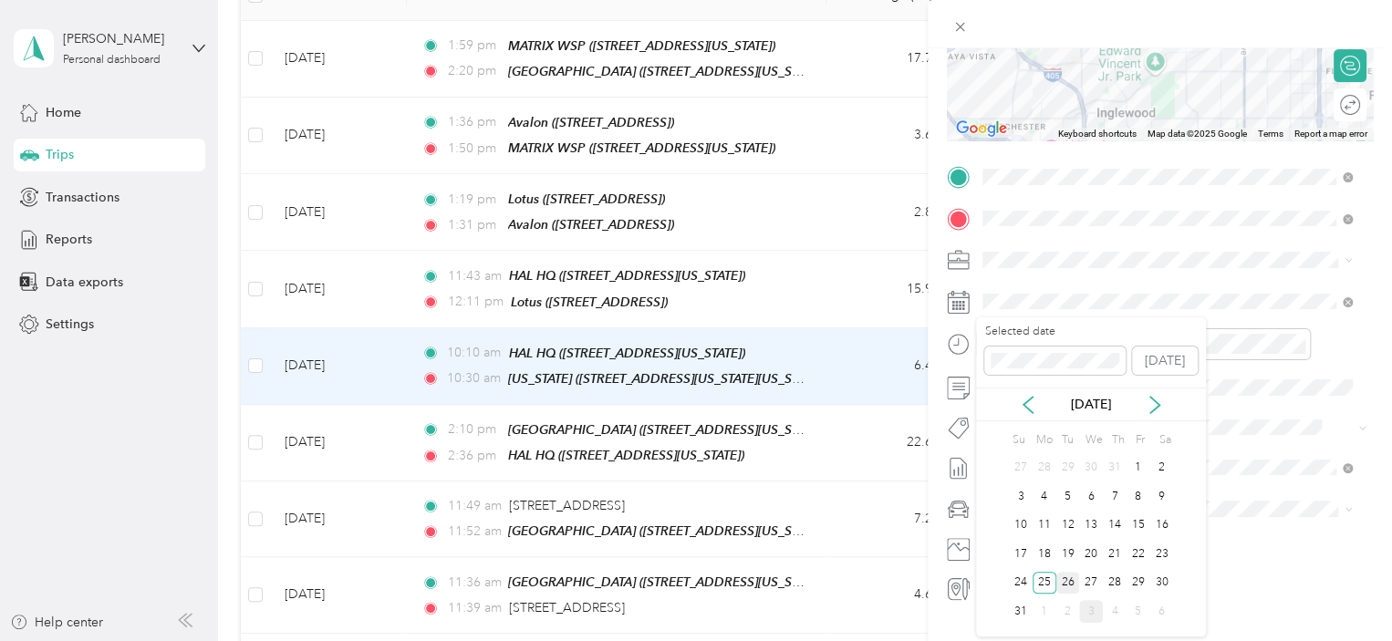
click at [1069, 583] on div "26" at bounding box center [1069, 583] width 24 height 23
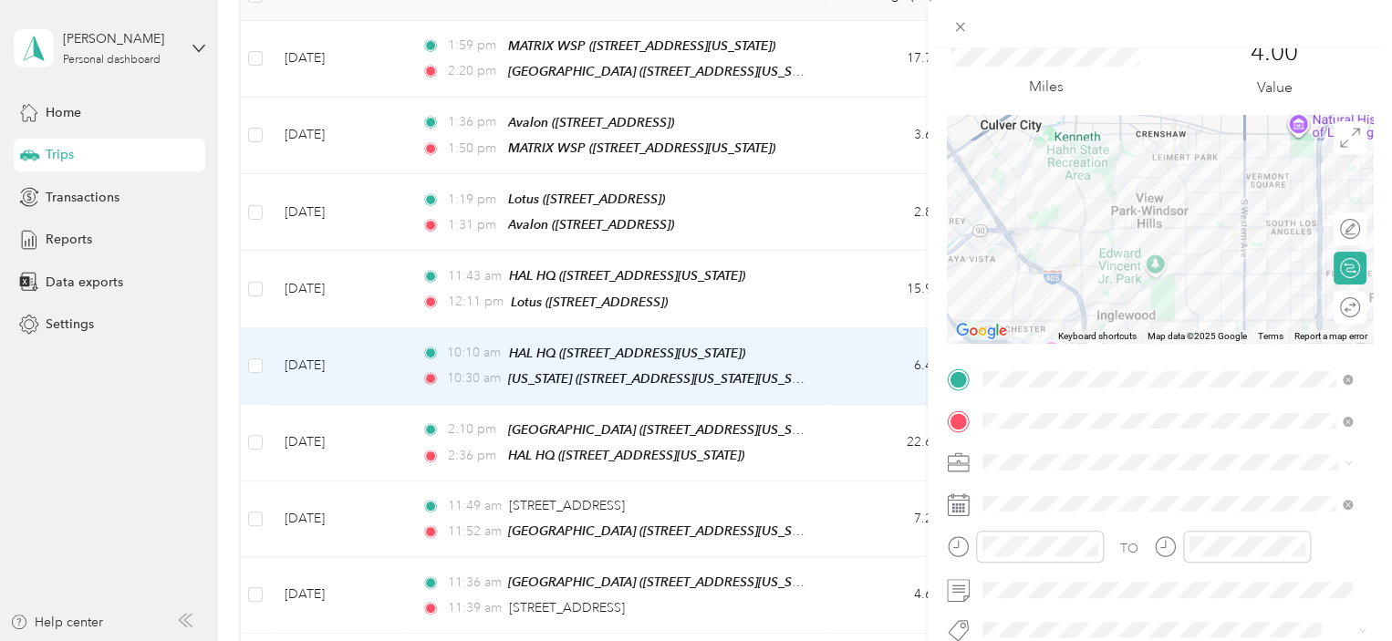
scroll to position [0, 0]
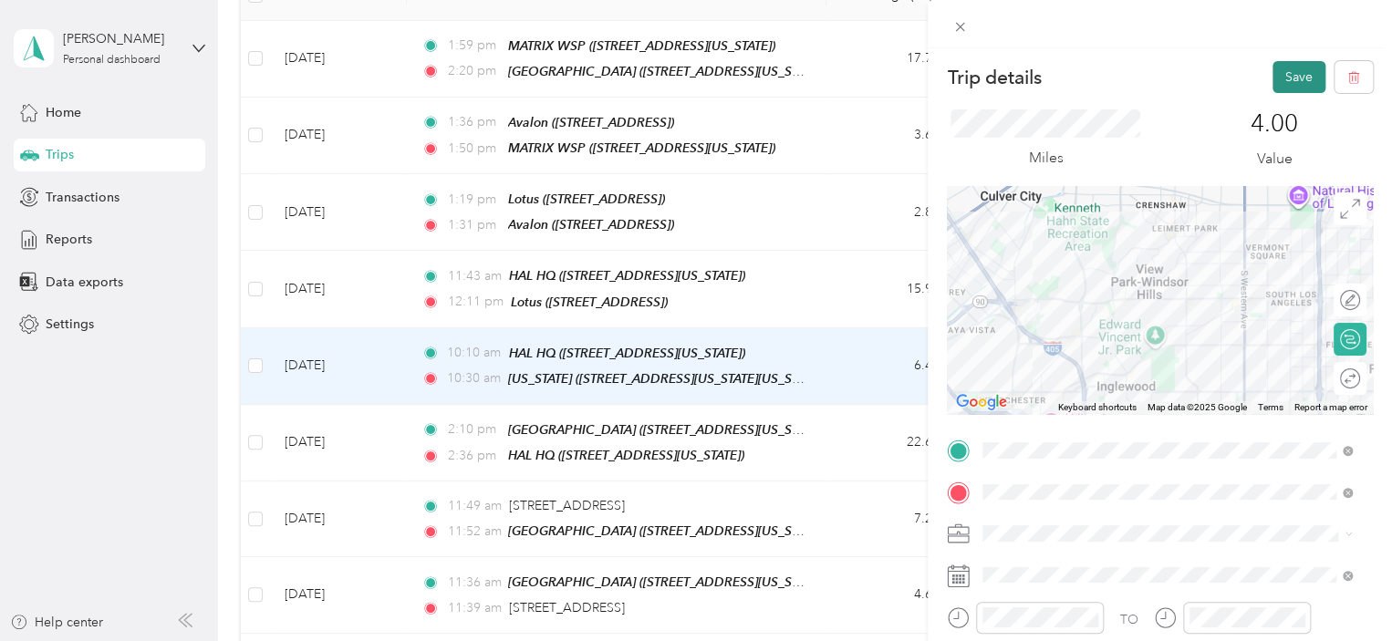
click at [1273, 77] on button "Save" at bounding box center [1299, 77] width 53 height 32
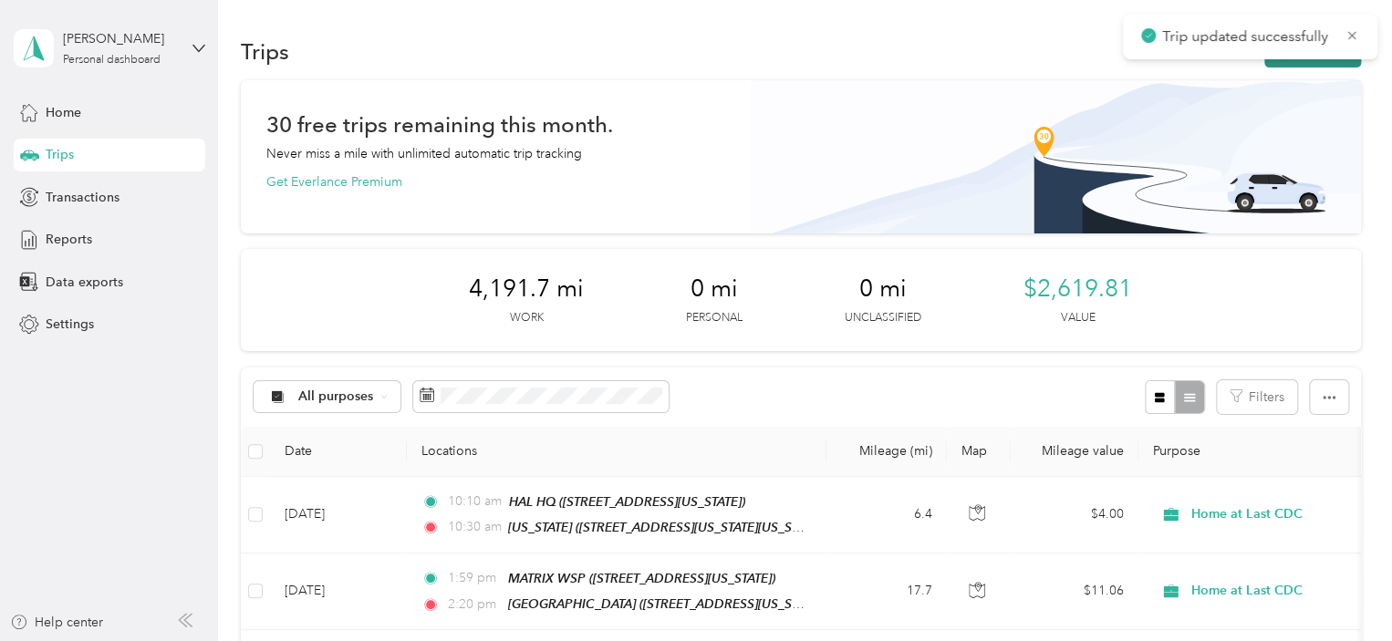
click at [1334, 65] on button "New trip" at bounding box center [1313, 52] width 97 height 32
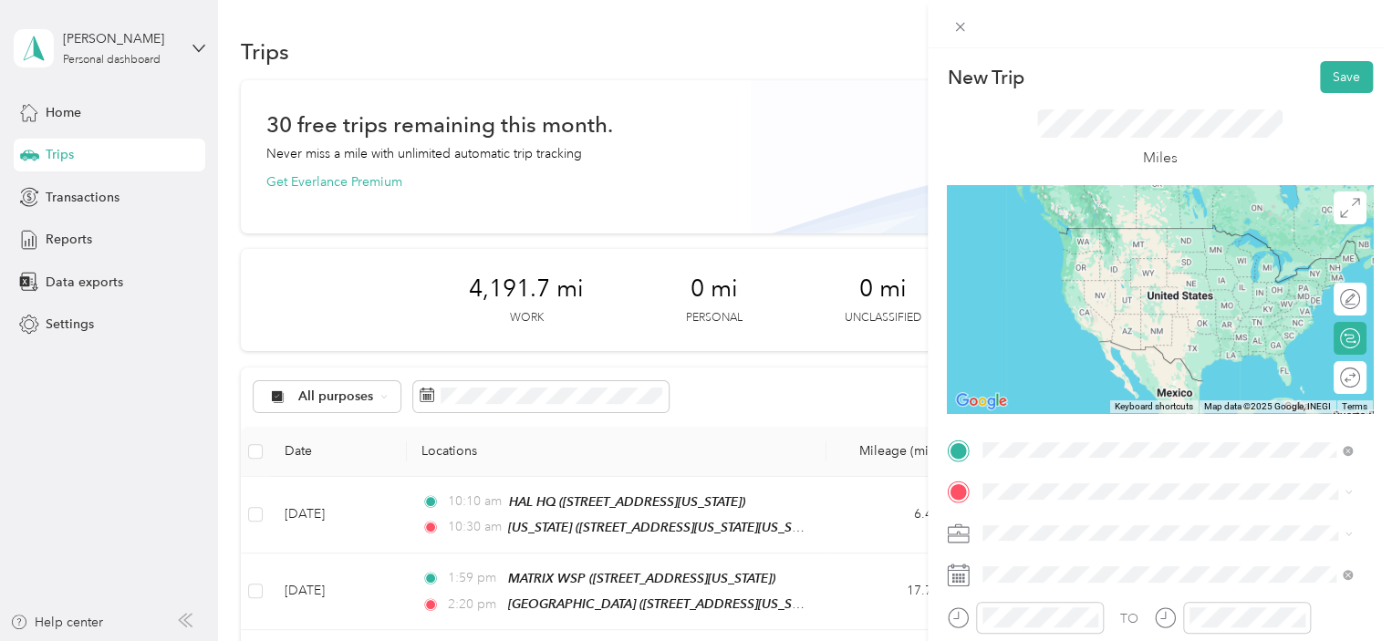
click at [1082, 255] on span "[STREET_ADDRESS][US_STATE][US_STATE]" at bounding box center [1141, 255] width 249 height 16
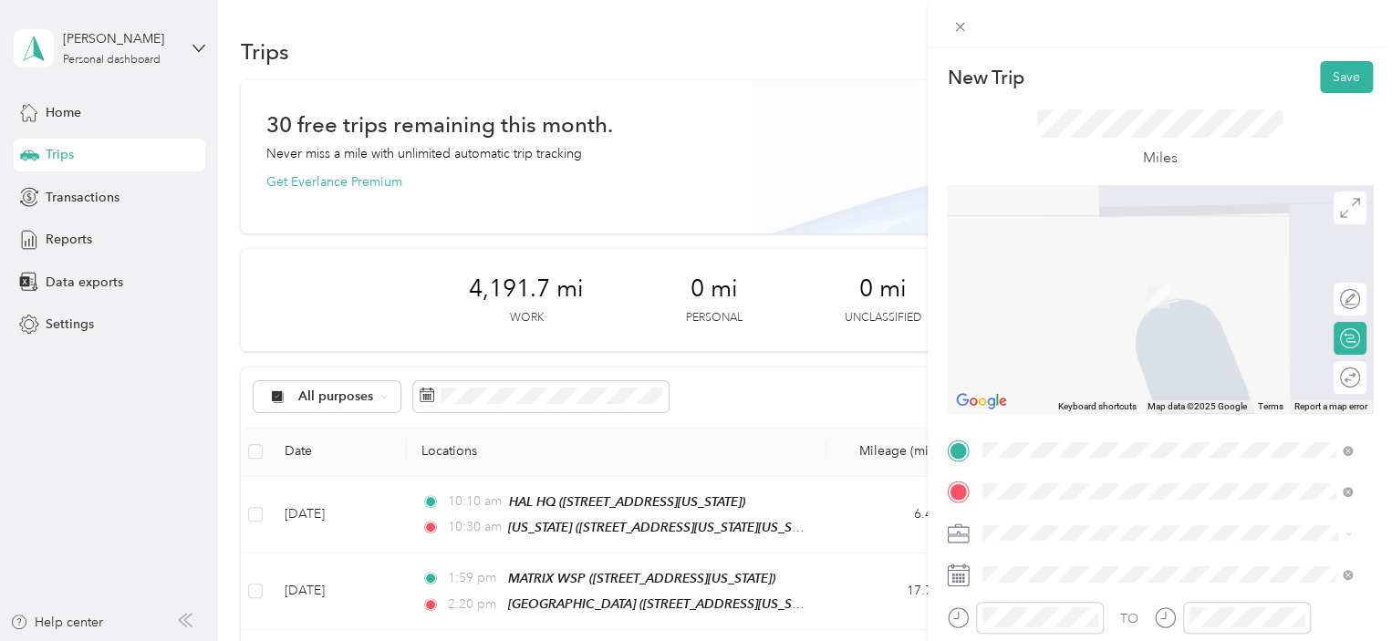
click at [1089, 342] on strong "[GEOGRAPHIC_DATA]" at bounding box center [1085, 334] width 136 height 16
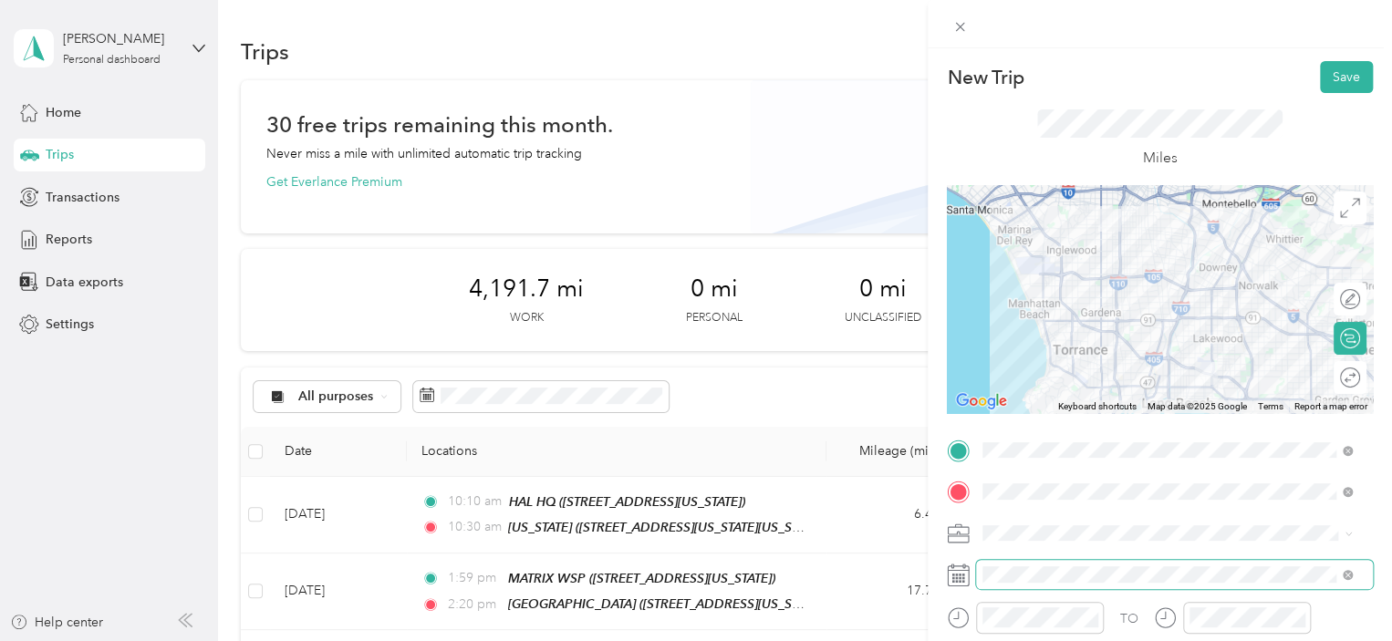
click at [1051, 584] on span at bounding box center [1174, 574] width 397 height 29
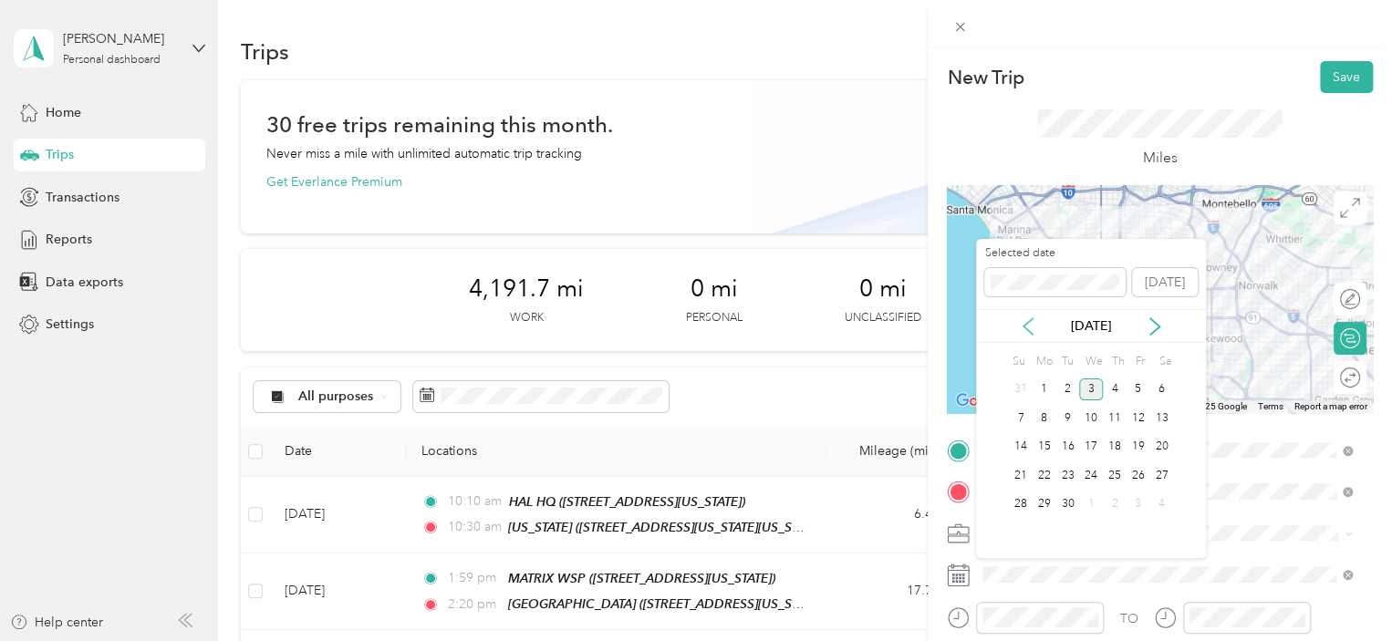
click at [1026, 318] on icon at bounding box center [1028, 327] width 18 height 18
click at [1069, 506] on div "26" at bounding box center [1069, 505] width 24 height 23
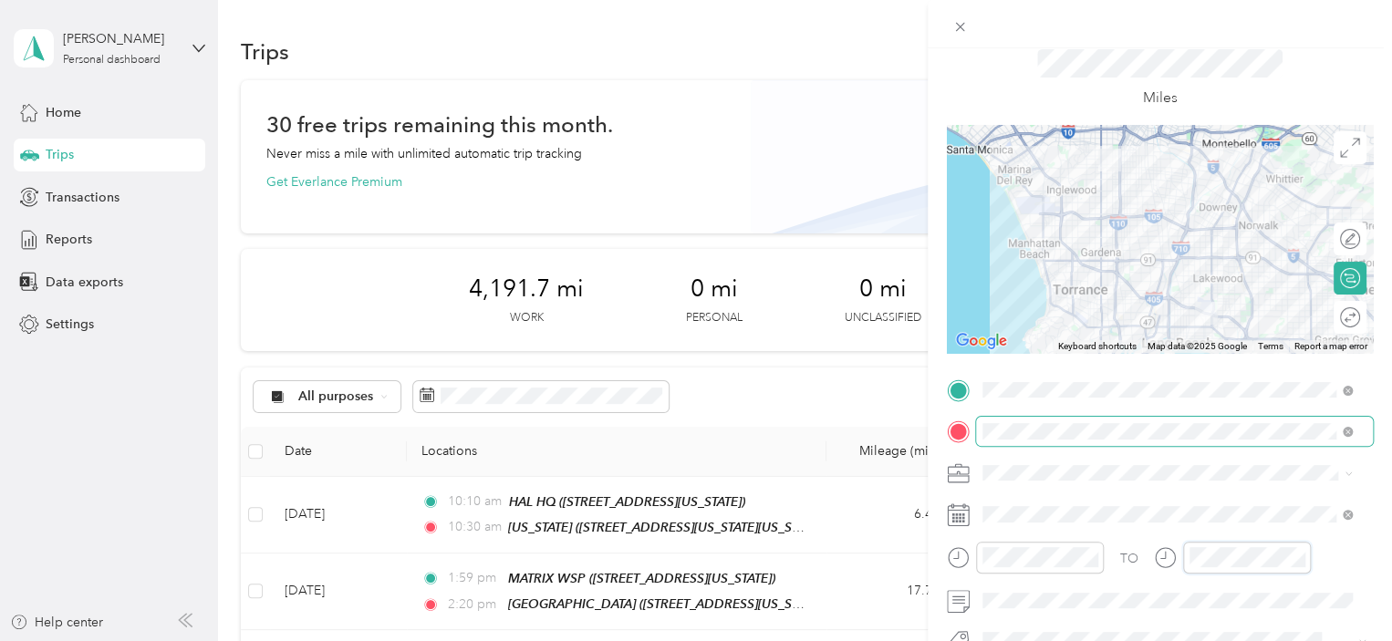
scroll to position [91, 0]
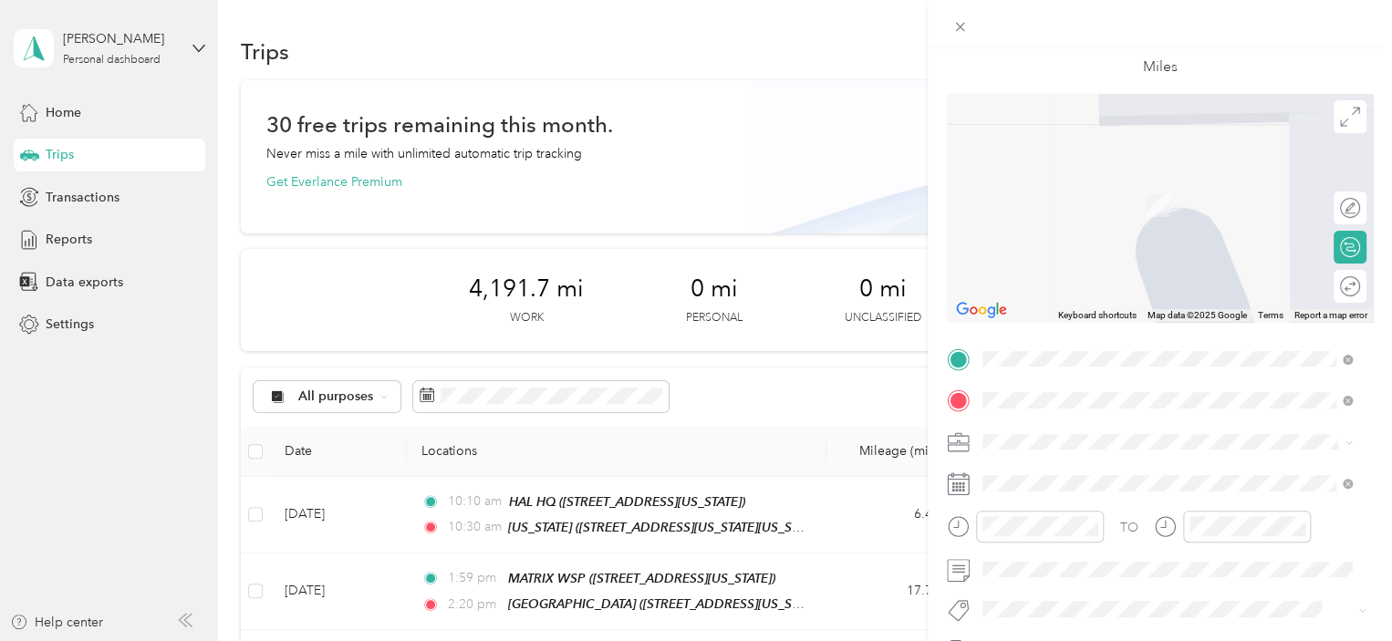
click at [1136, 486] on li "[STREET_ADDRESS][US_STATE]" at bounding box center [1167, 467] width 382 height 37
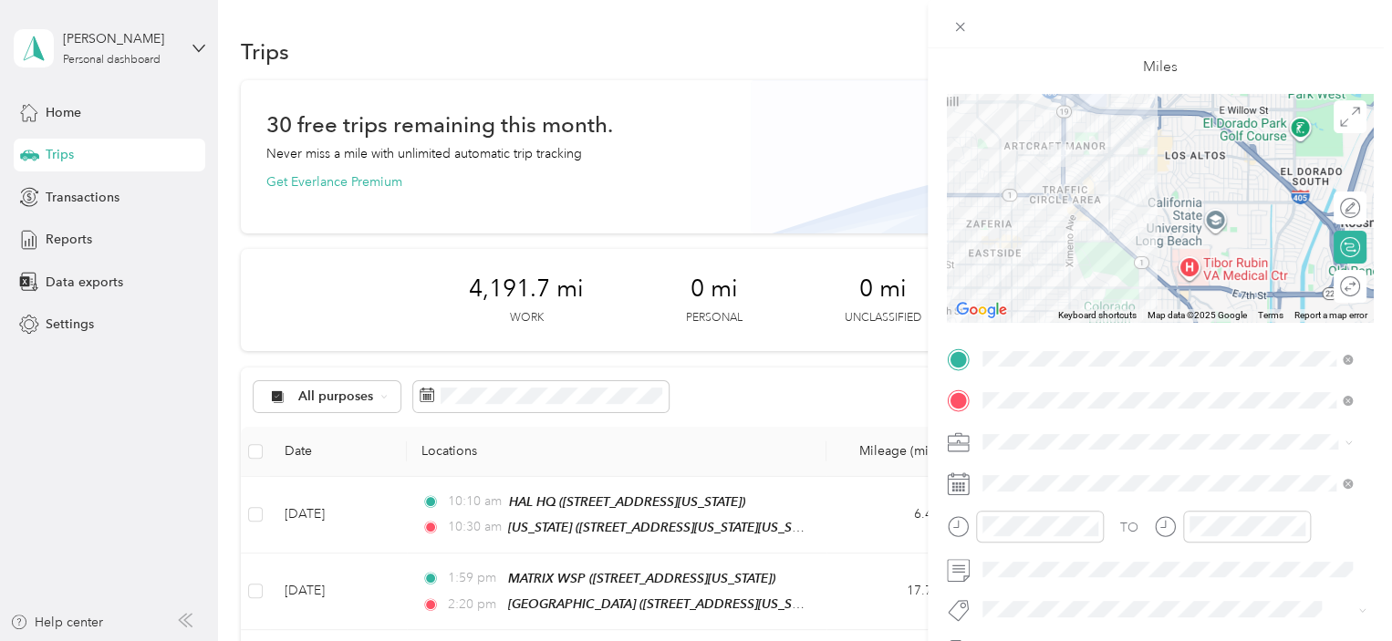
drag, startPoint x: 1004, startPoint y: 182, endPoint x: 1271, endPoint y: 233, distance: 272.2
click at [1271, 233] on div at bounding box center [1160, 208] width 426 height 228
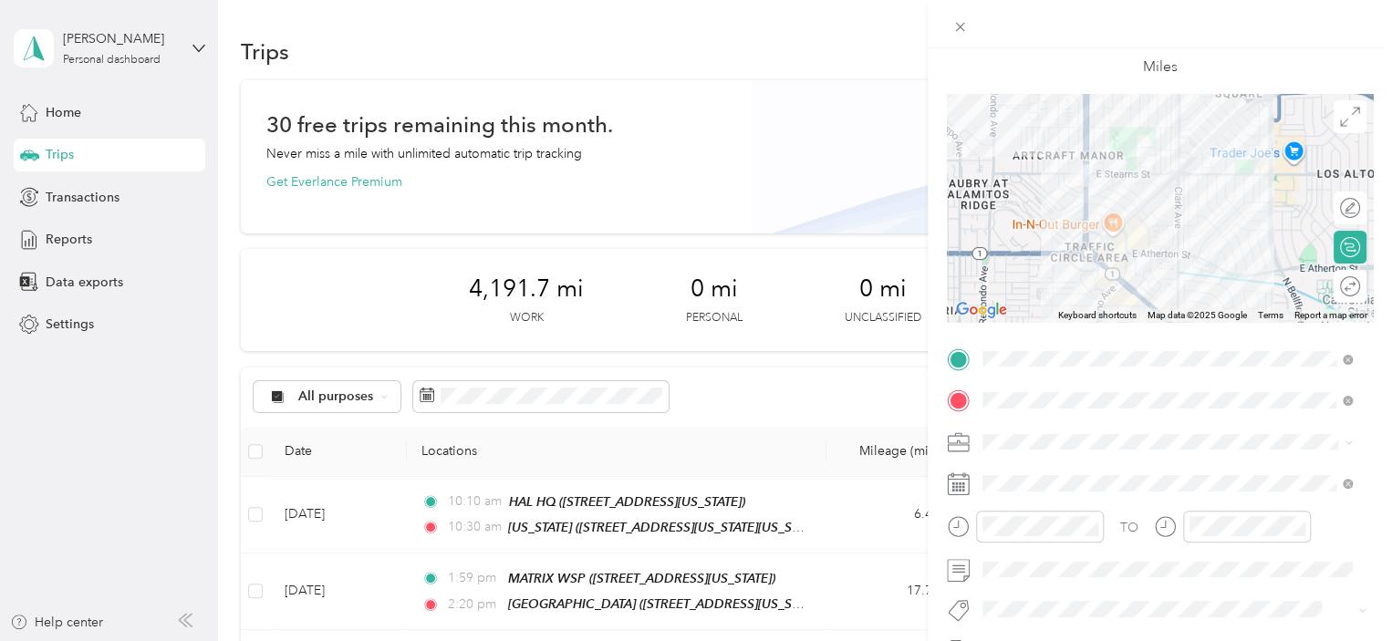
drag, startPoint x: 1020, startPoint y: 156, endPoint x: 1158, endPoint y: 271, distance: 179.4
click at [1158, 271] on div at bounding box center [1160, 208] width 426 height 228
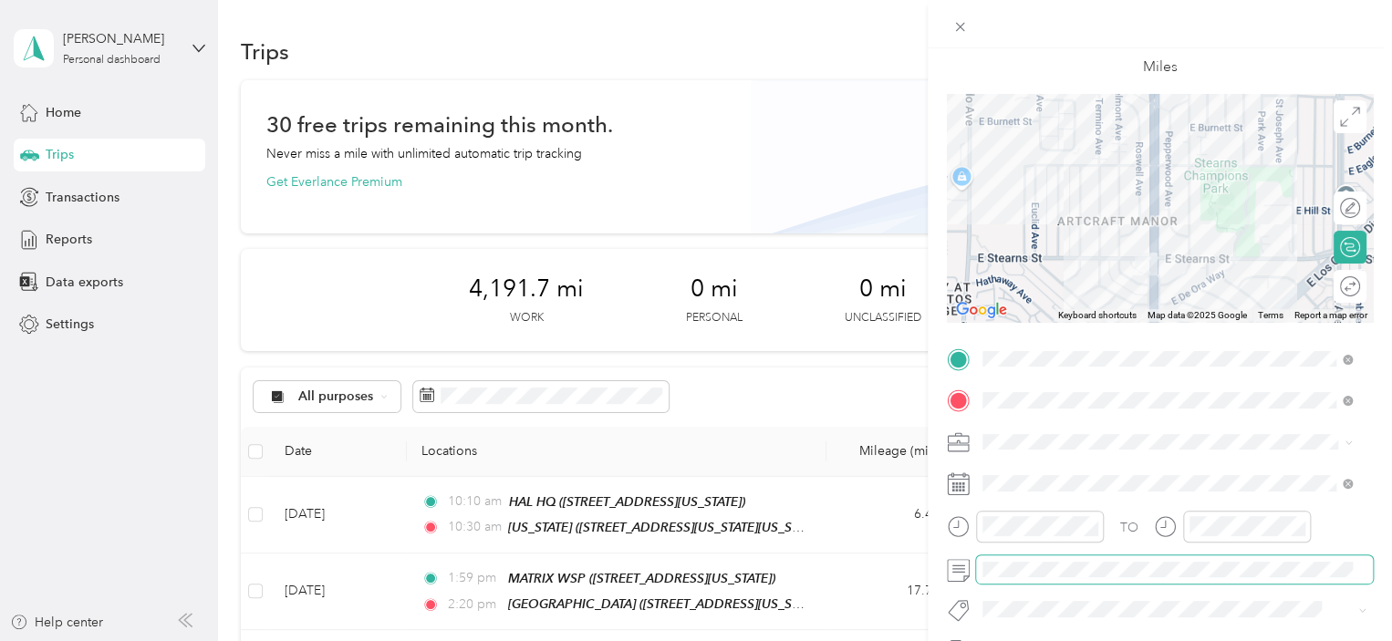
scroll to position [0, 0]
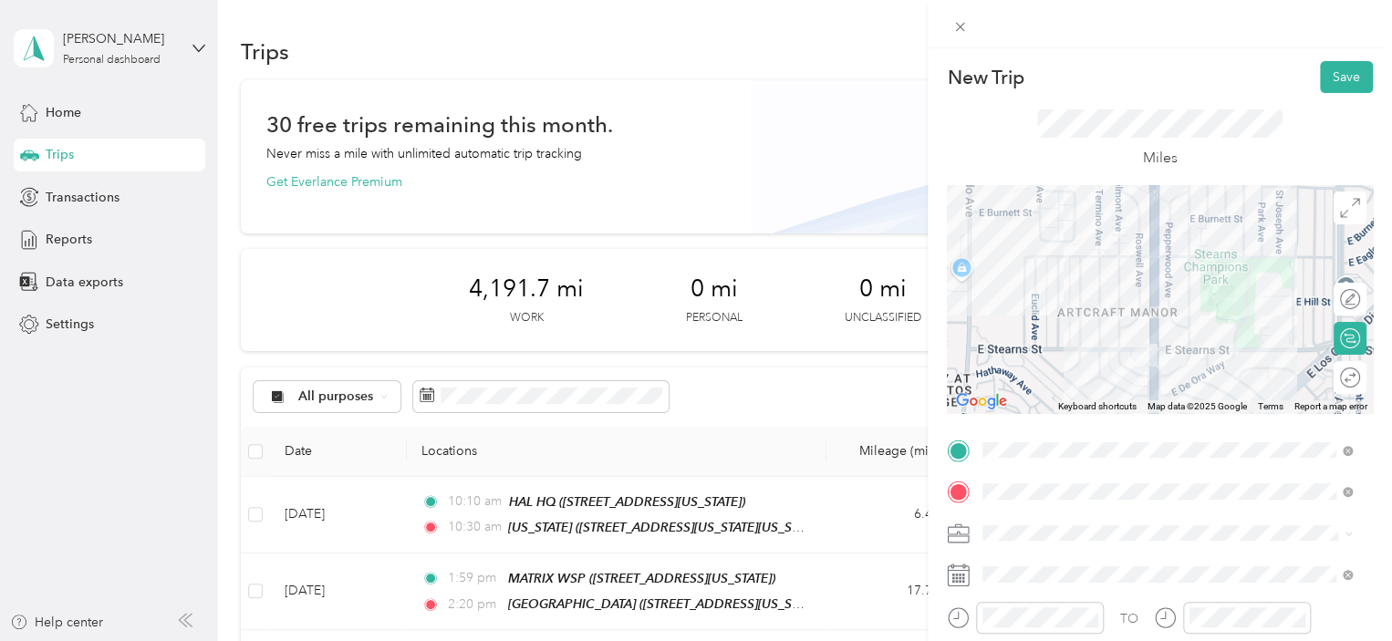
drag, startPoint x: 1366, startPoint y: 69, endPoint x: 1352, endPoint y: 72, distance: 14.0
click at [1365, 69] on form "New Trip Save This trip cannot be edited because it is either under review, app…" at bounding box center [1160, 469] width 464 height 816
click at [1347, 73] on button "Save" at bounding box center [1346, 77] width 53 height 32
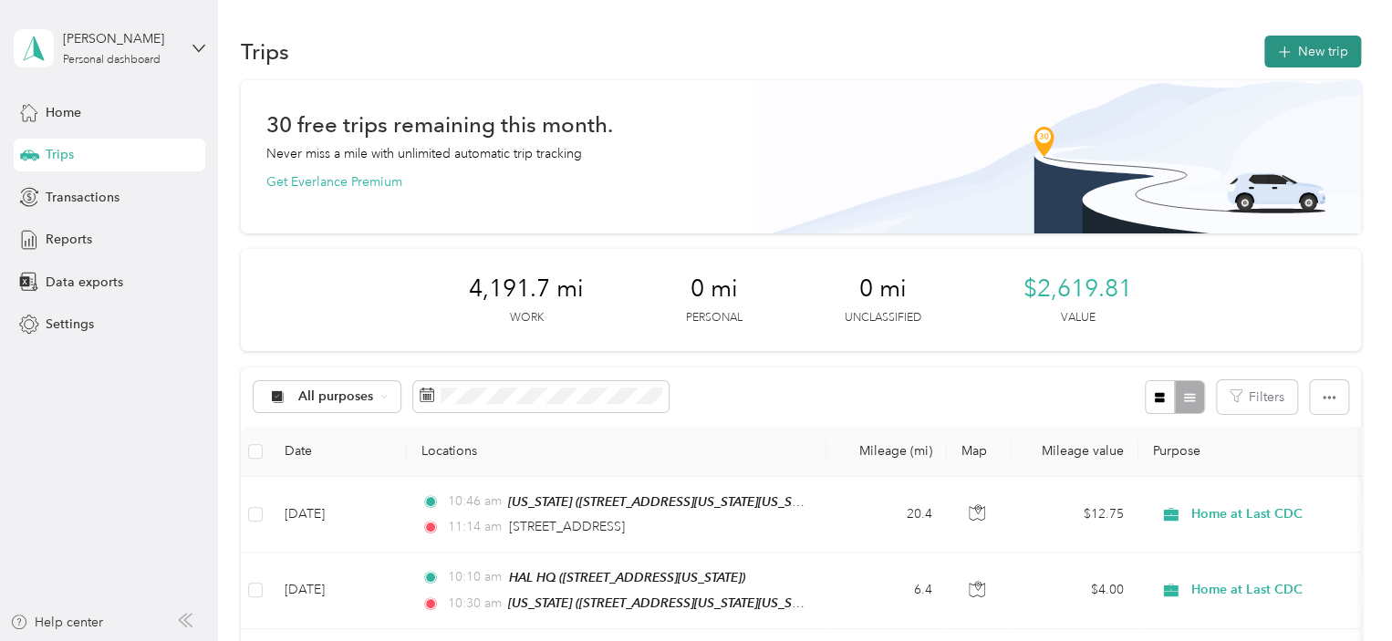
click at [1304, 53] on button "New trip" at bounding box center [1313, 52] width 97 height 32
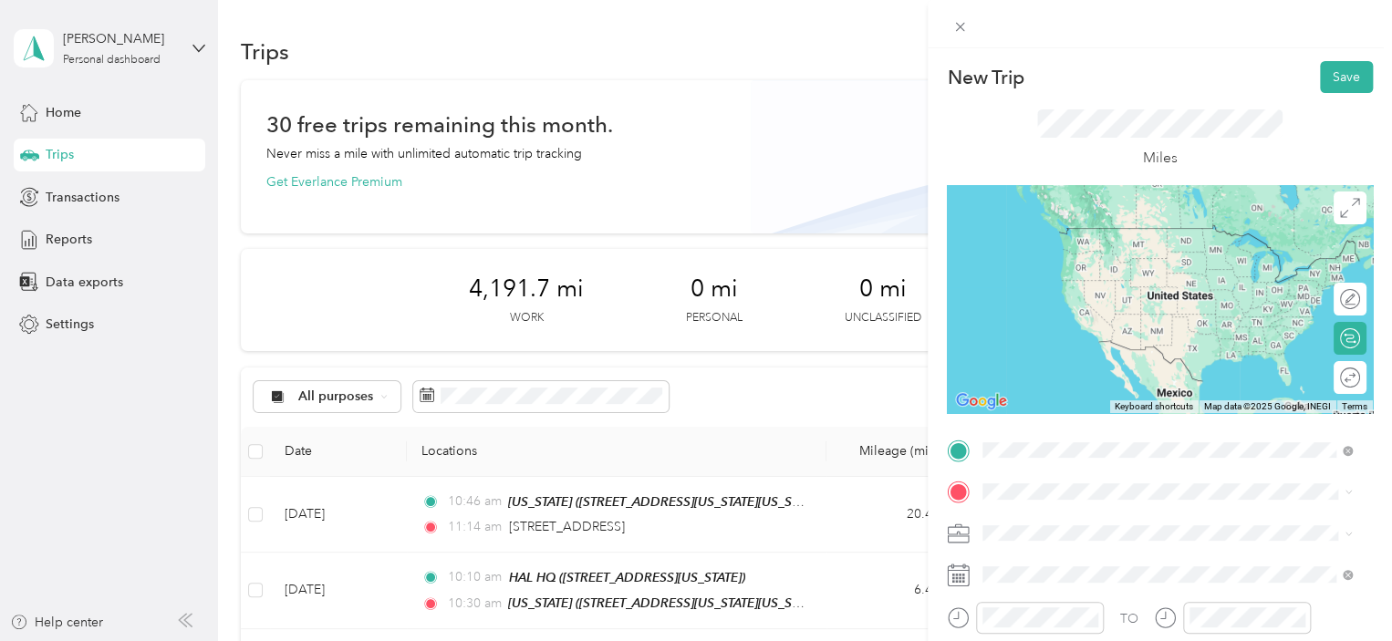
click at [1178, 525] on span "[STREET_ADDRESS][US_STATE]" at bounding box center [1108, 516] width 182 height 16
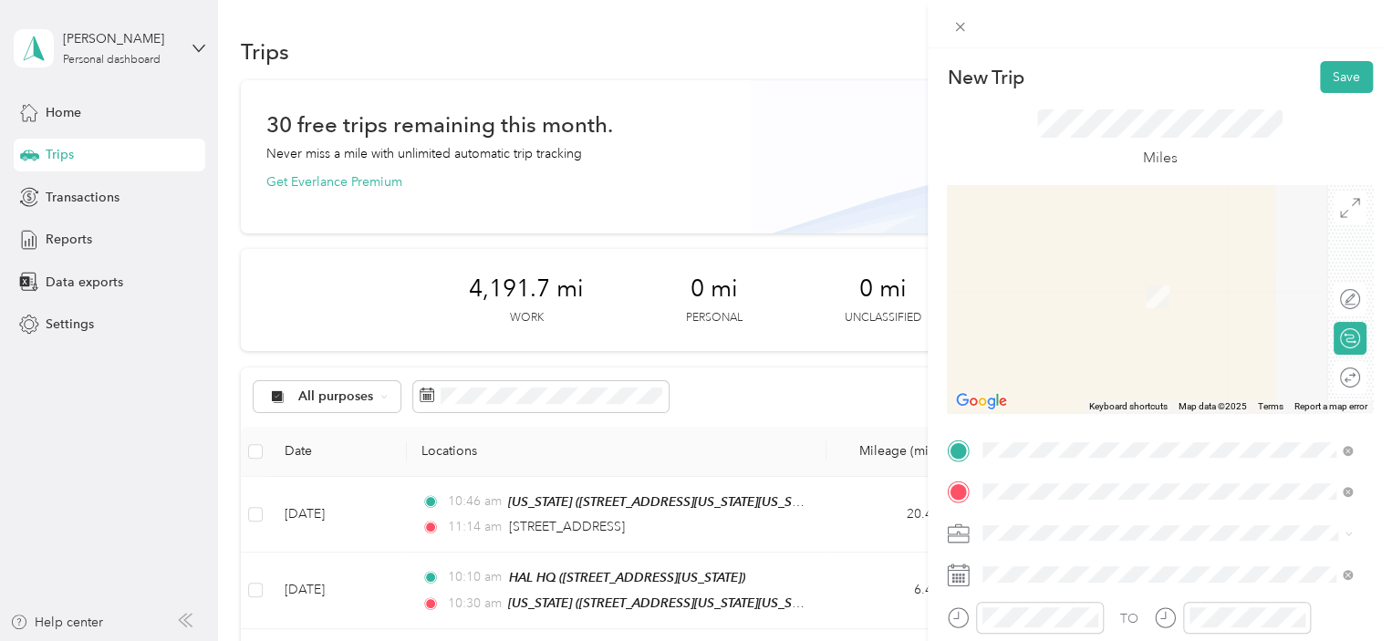
click at [1040, 362] on span "[STREET_ADDRESS][US_STATE]" at bounding box center [1108, 355] width 182 height 16
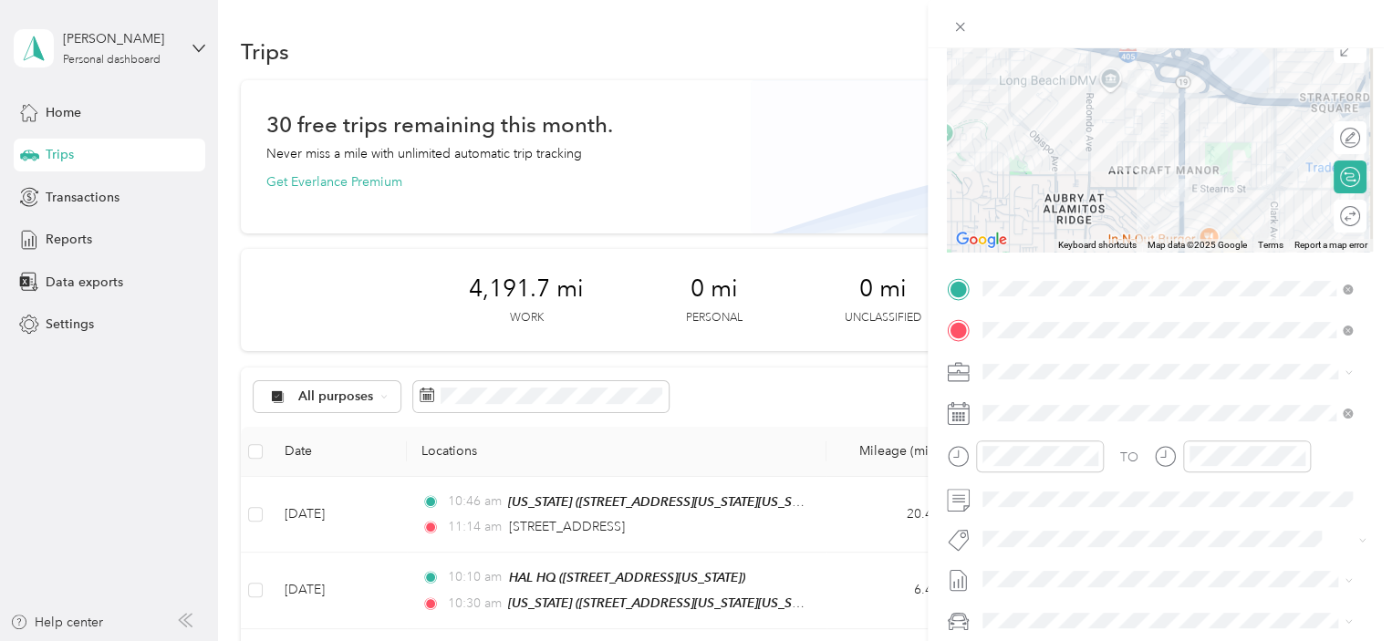
scroll to position [164, 0]
click at [1030, 422] on span at bounding box center [1174, 410] width 397 height 29
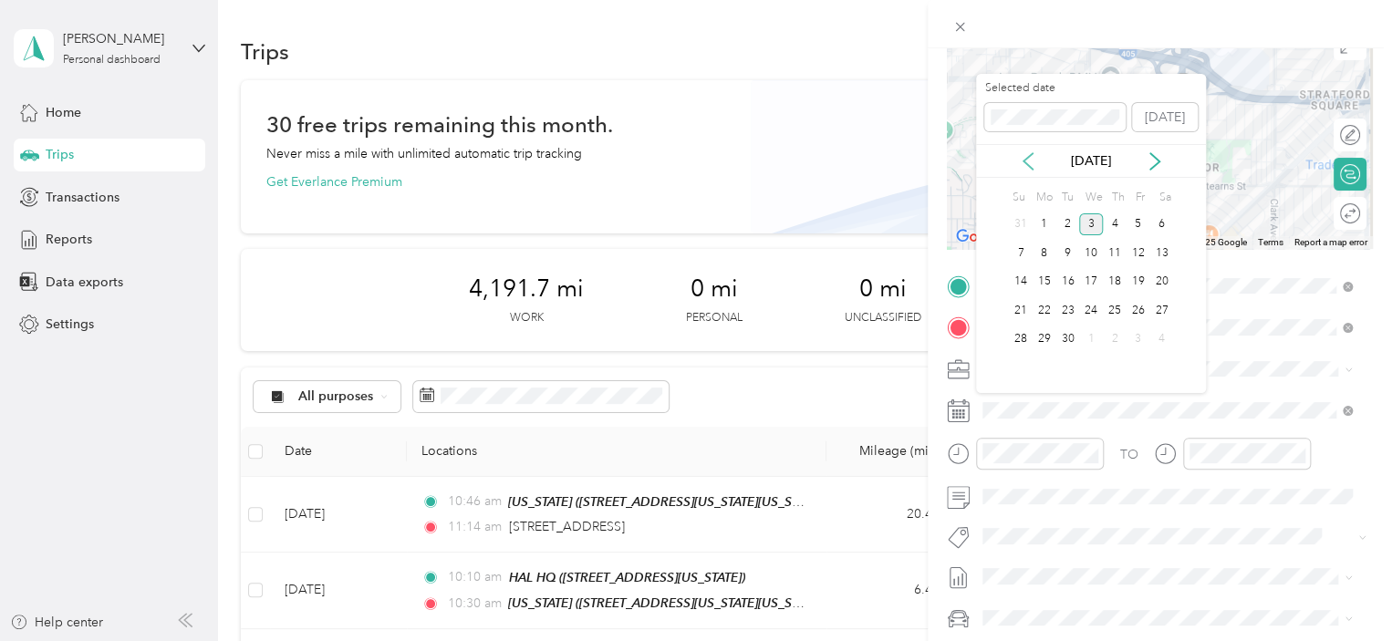
click at [1032, 168] on icon at bounding box center [1028, 161] width 9 height 16
click at [1067, 339] on div "26" at bounding box center [1069, 339] width 24 height 23
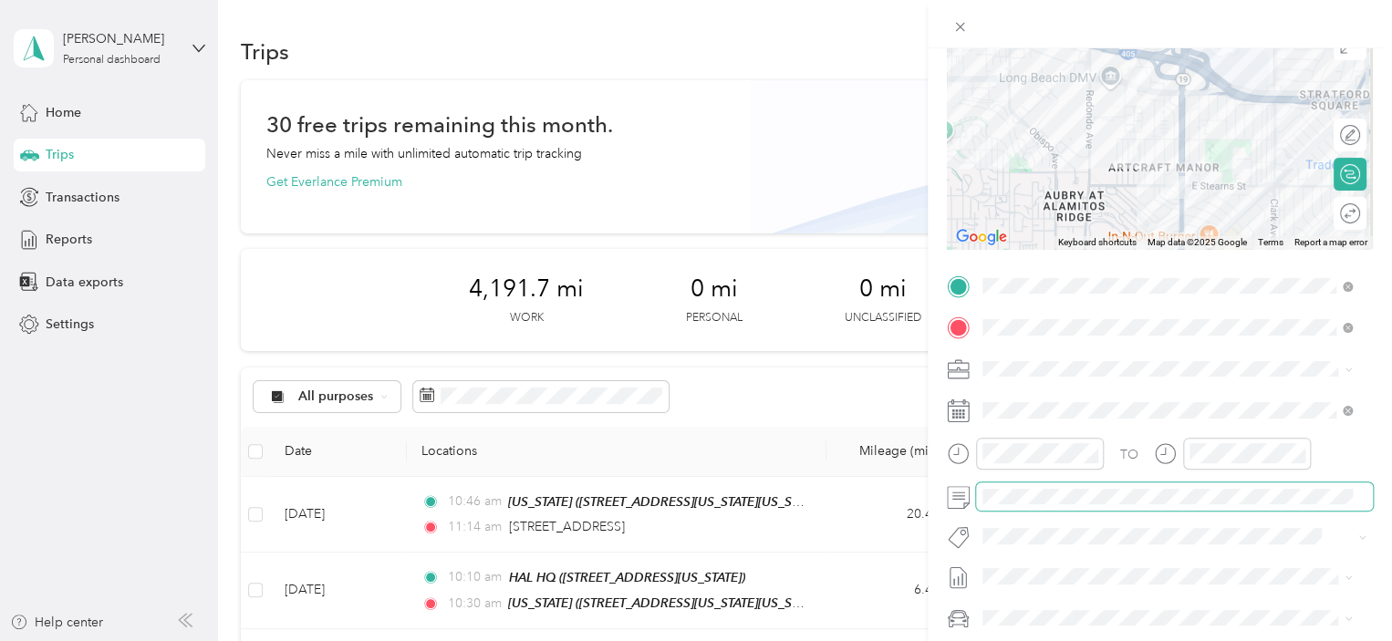
scroll to position [0, 0]
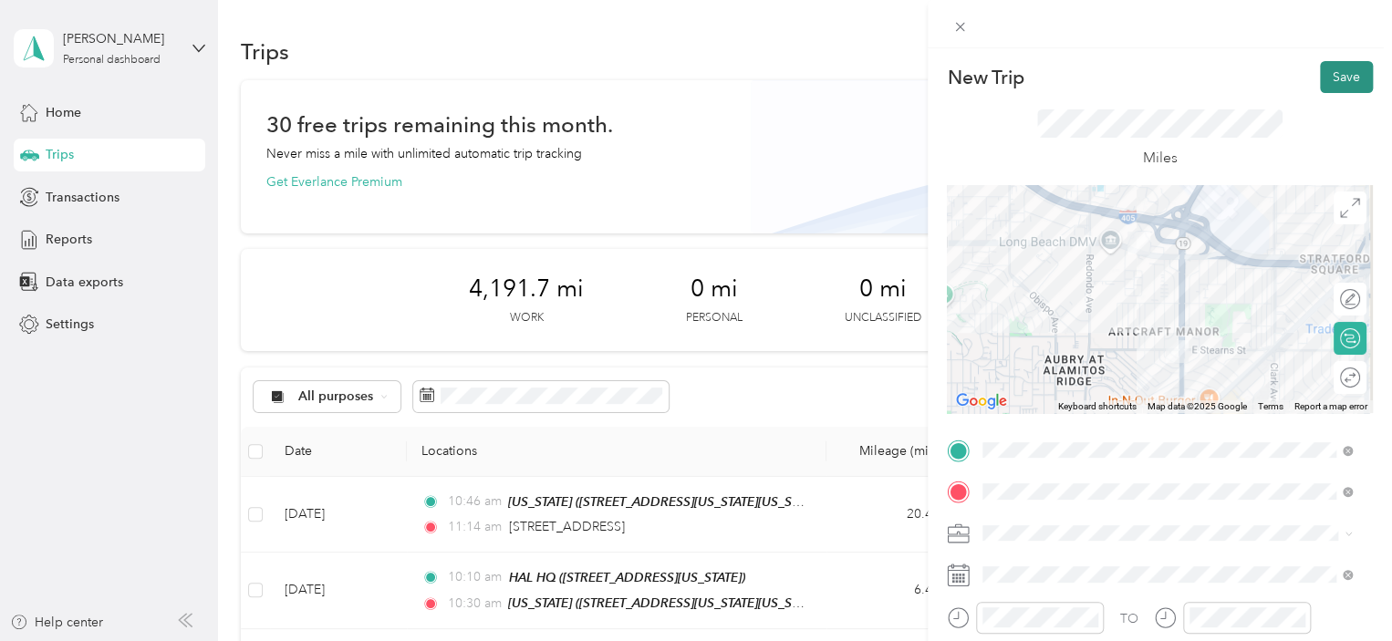
click at [1343, 89] on button "Save" at bounding box center [1346, 77] width 53 height 32
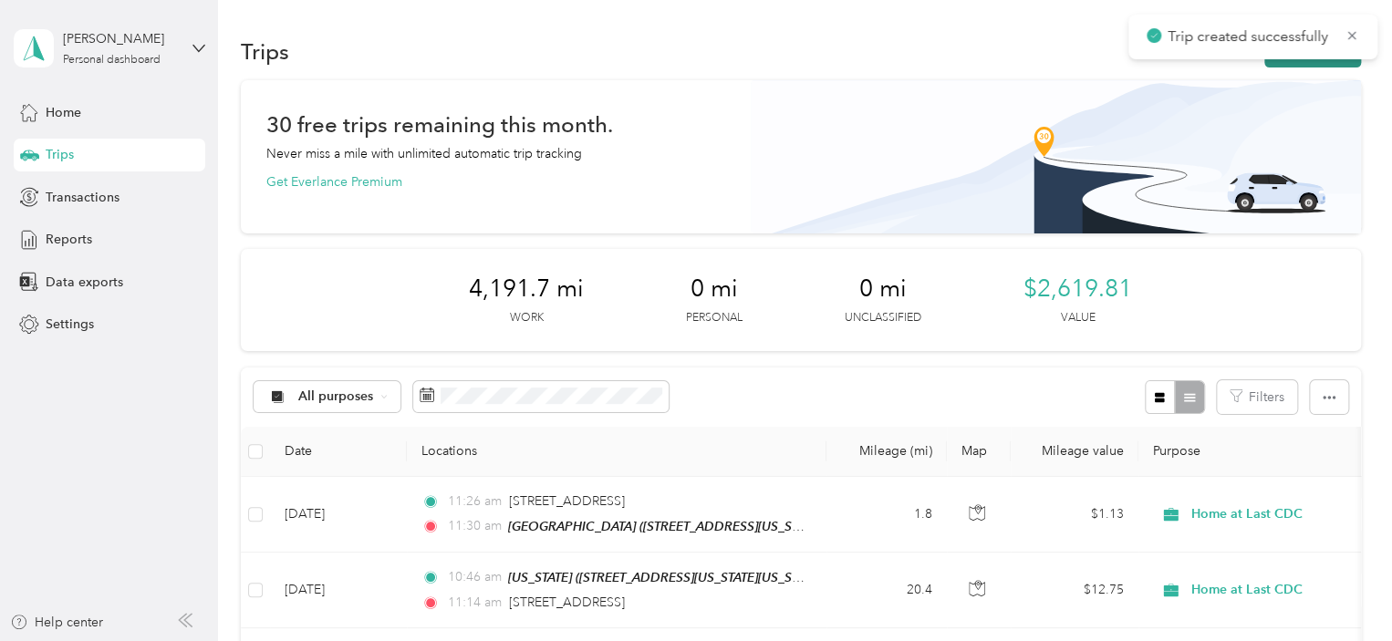
click at [1287, 61] on button "New trip" at bounding box center [1313, 52] width 97 height 32
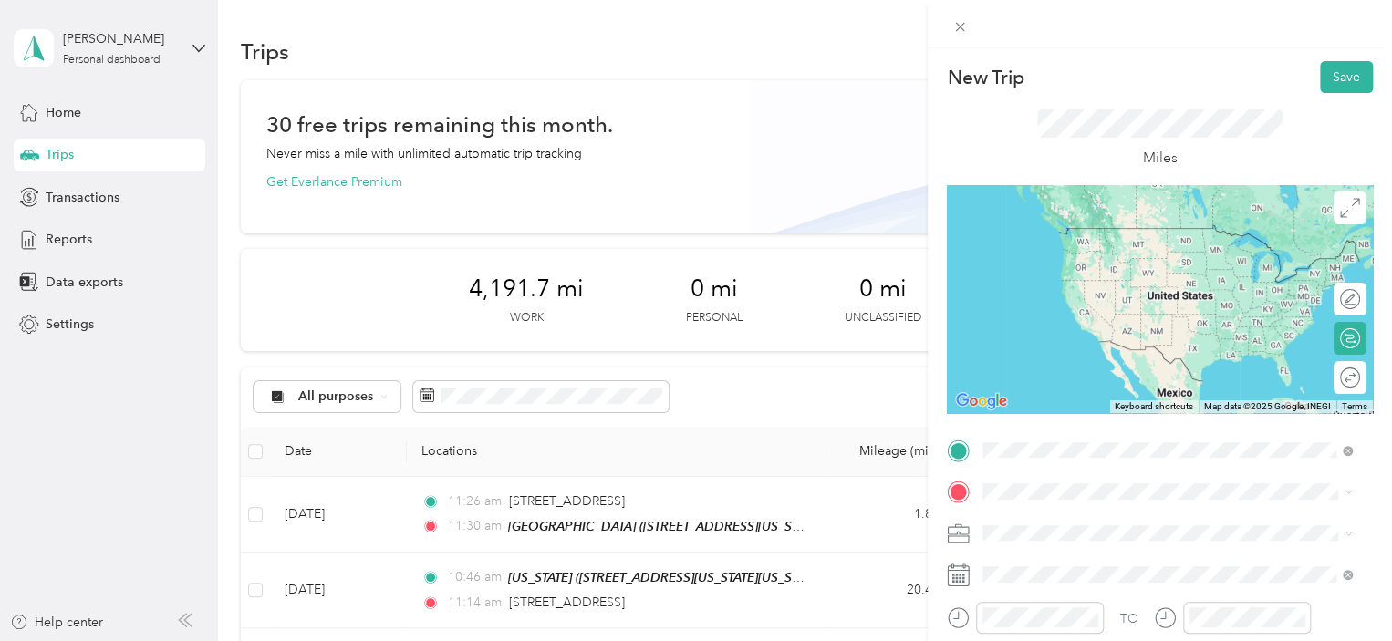
click at [1084, 320] on span "[STREET_ADDRESS][US_STATE]" at bounding box center [1108, 313] width 182 height 16
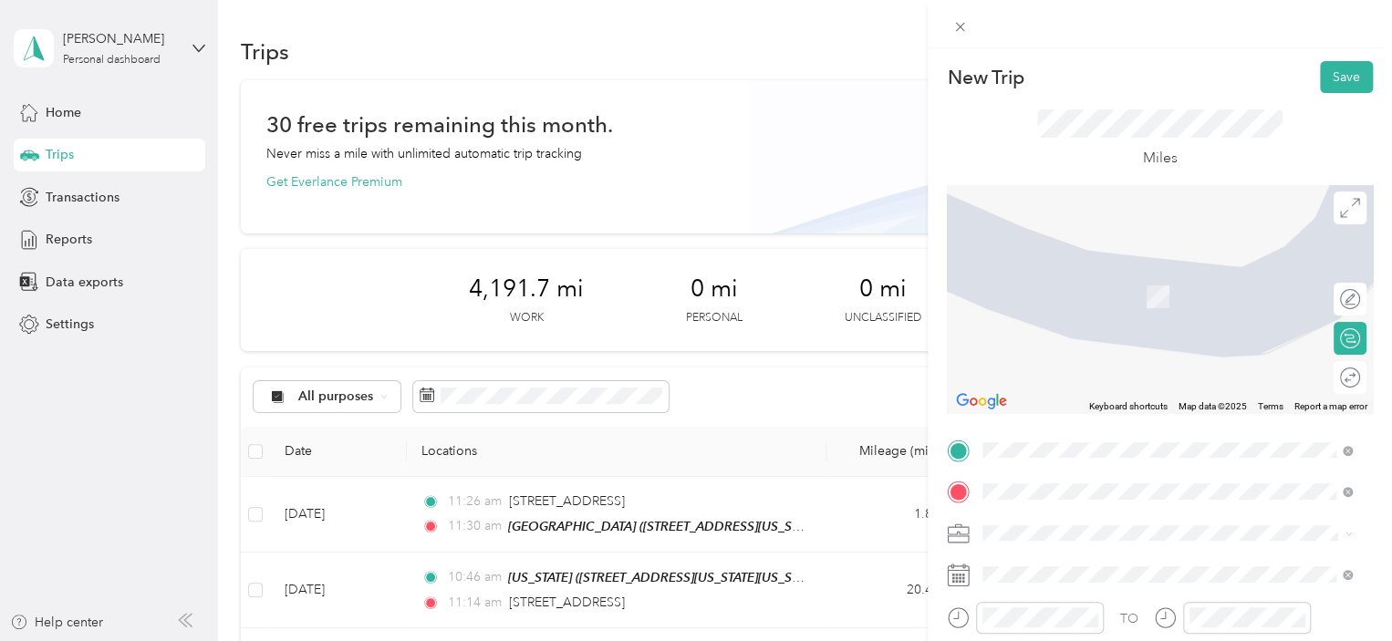
click at [1088, 400] on span "[STREET_ADDRESS][US_STATE]" at bounding box center [1108, 391] width 182 height 16
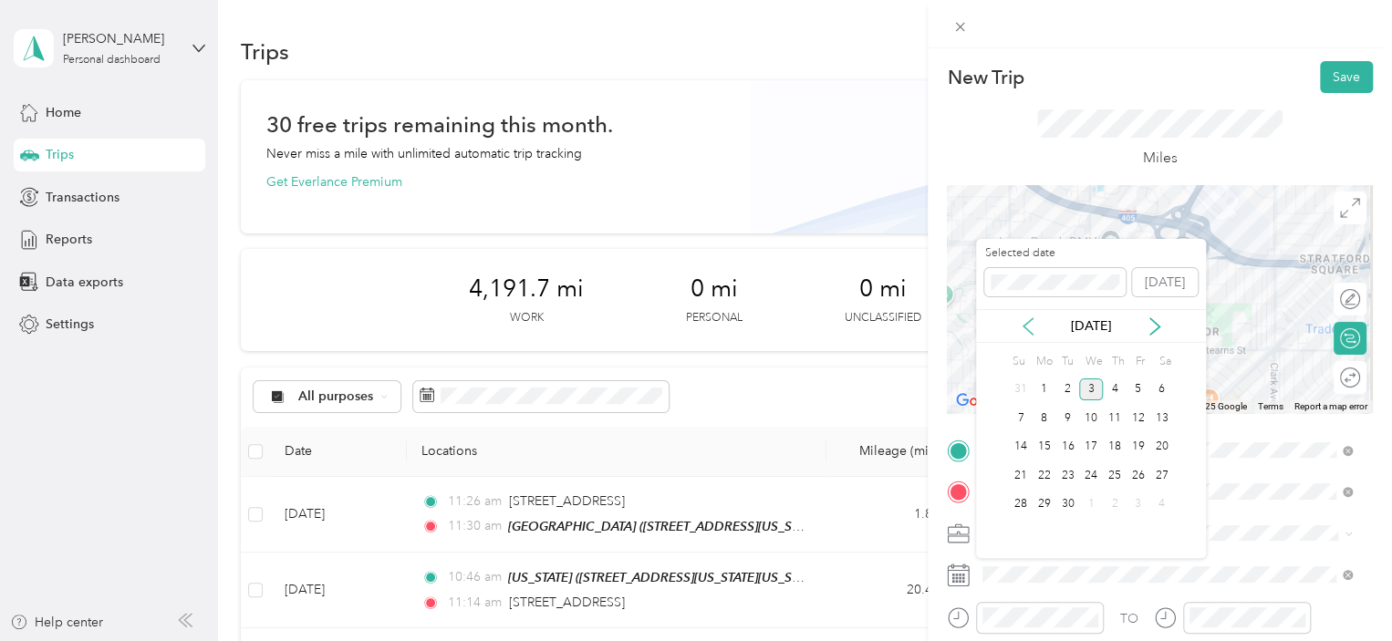
click at [1033, 328] on icon at bounding box center [1028, 327] width 18 height 18
click at [1070, 503] on div "26" at bounding box center [1069, 505] width 24 height 23
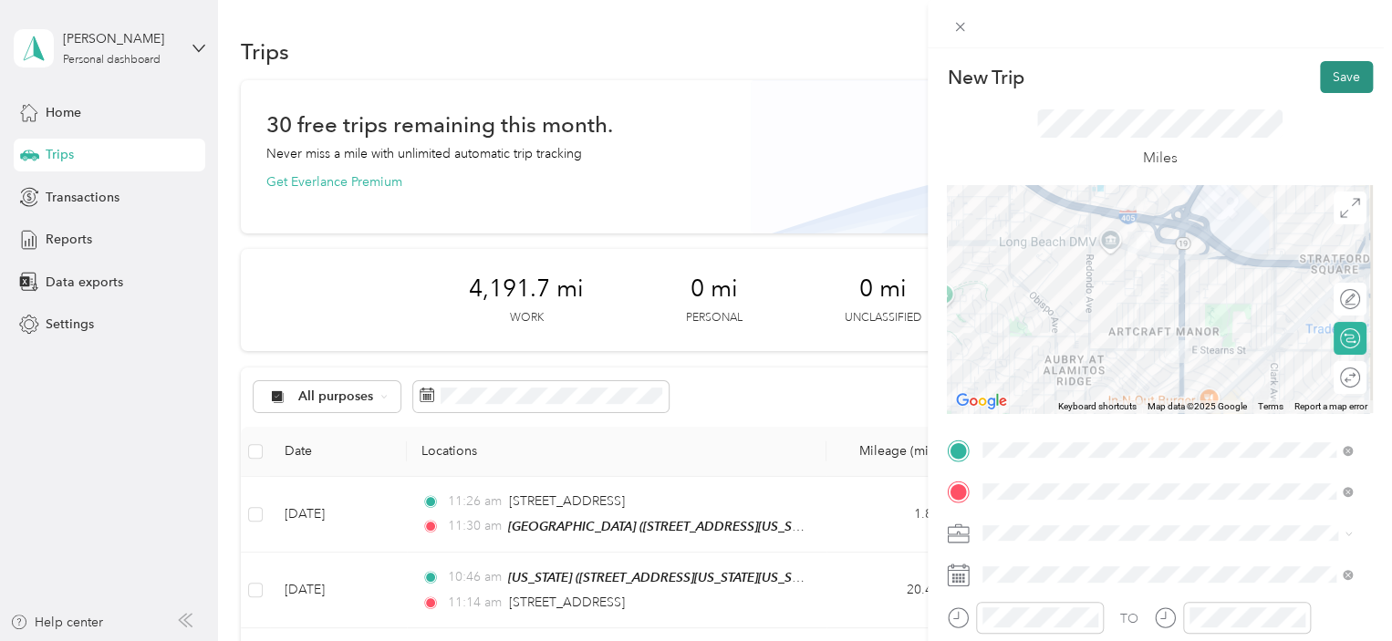
click at [1341, 73] on button "Save" at bounding box center [1346, 77] width 53 height 32
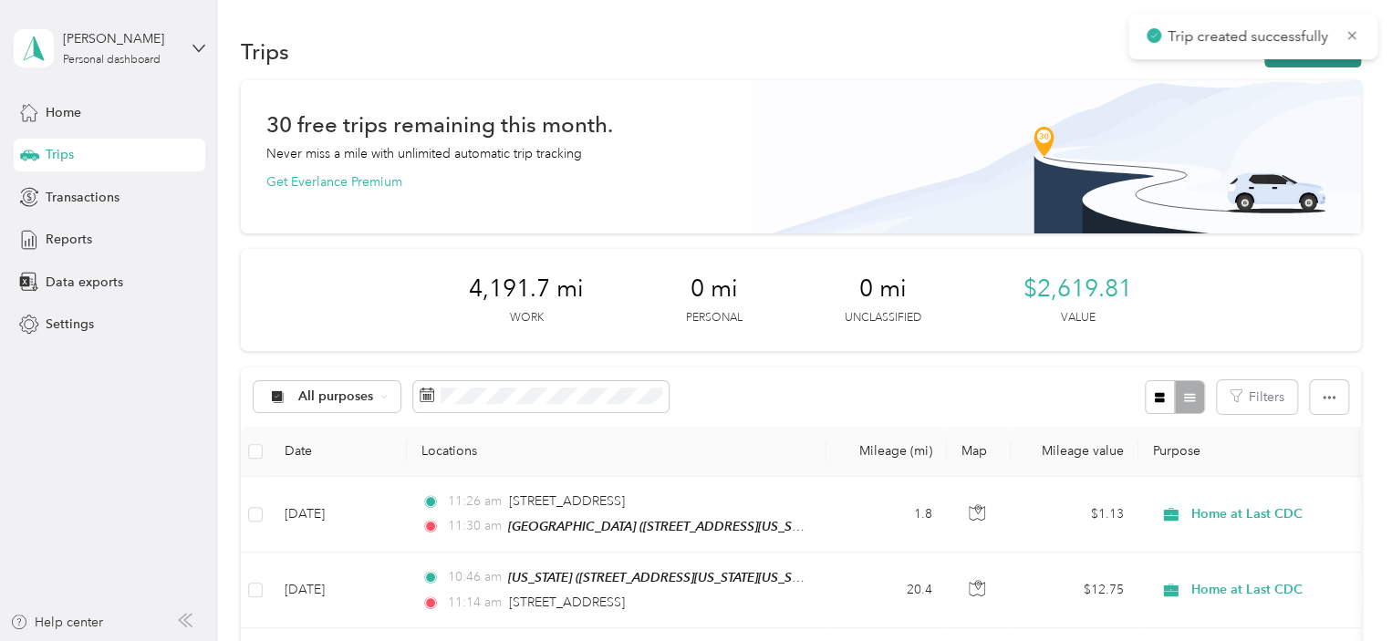
click at [1328, 64] on button "New trip" at bounding box center [1313, 52] width 97 height 32
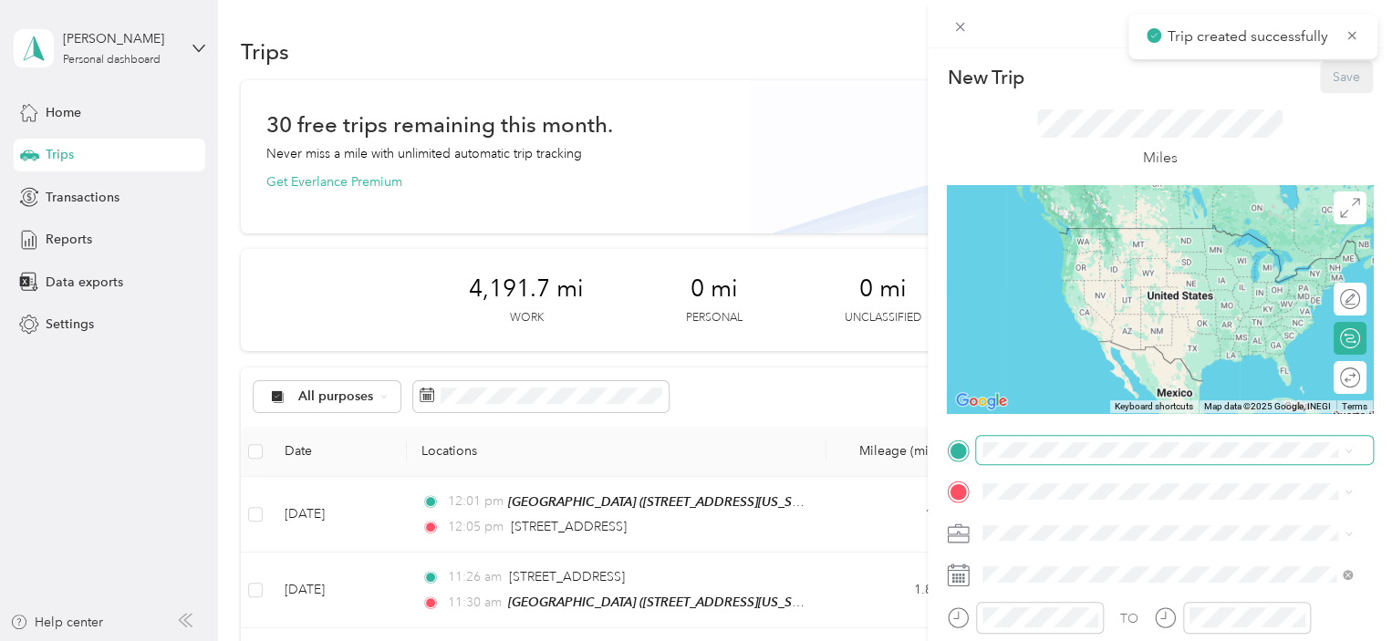
click at [1040, 462] on span at bounding box center [1174, 450] width 397 height 29
click at [1135, 525] on span "[STREET_ADDRESS][US_STATE]" at bounding box center [1108, 516] width 182 height 16
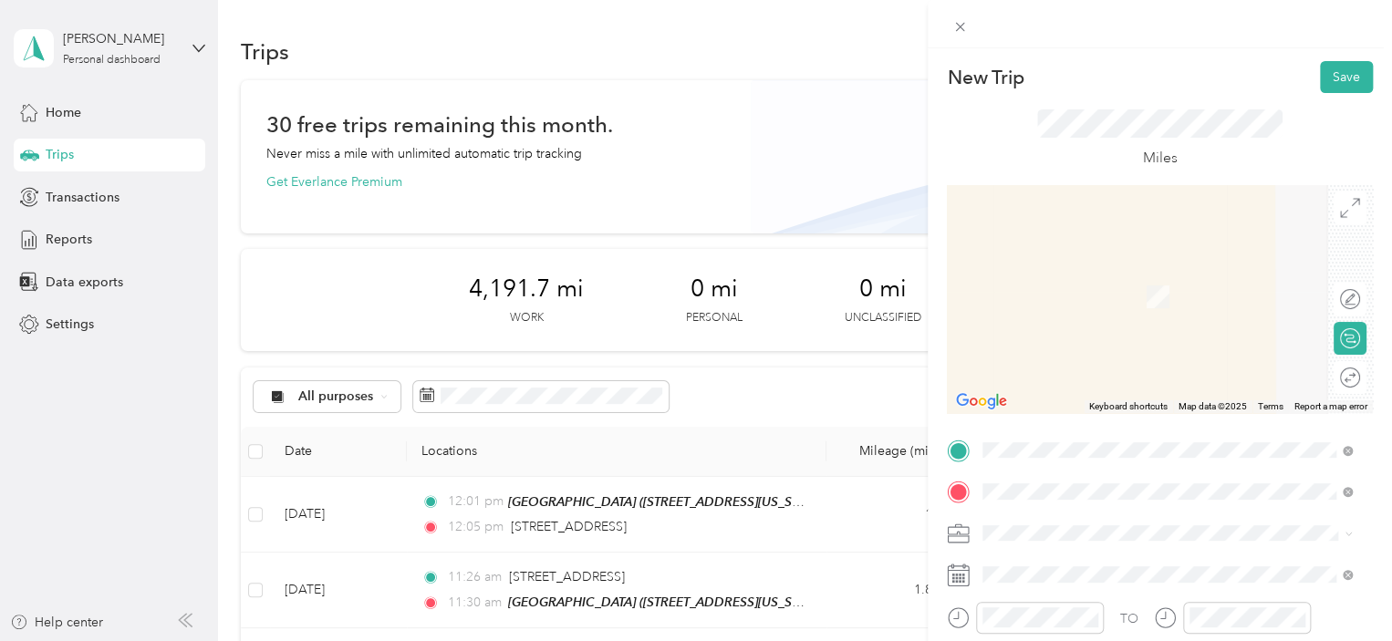
click at [1077, 362] on span "[STREET_ADDRESS][US_STATE]" at bounding box center [1108, 355] width 182 height 16
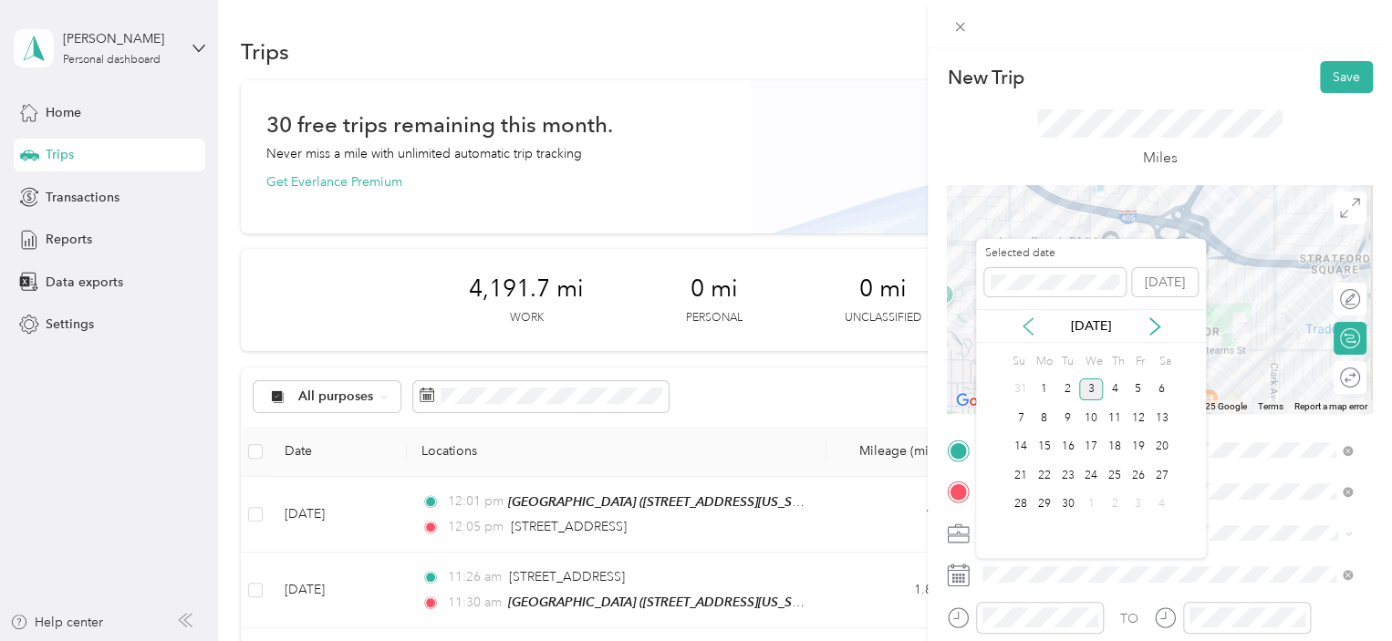
click at [1026, 322] on icon at bounding box center [1028, 327] width 18 height 18
click at [1068, 505] on div "26" at bounding box center [1069, 505] width 24 height 23
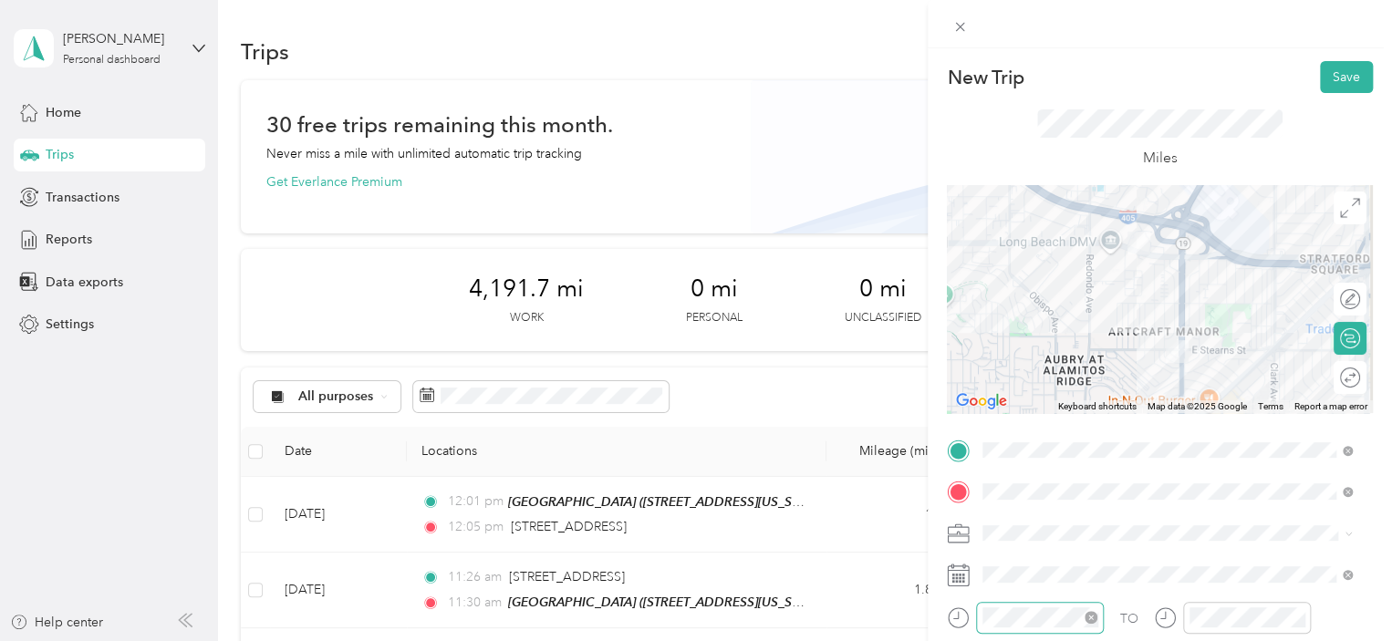
click at [1058, 603] on div at bounding box center [1040, 618] width 128 height 32
click at [1058, 604] on div at bounding box center [1040, 618] width 128 height 32
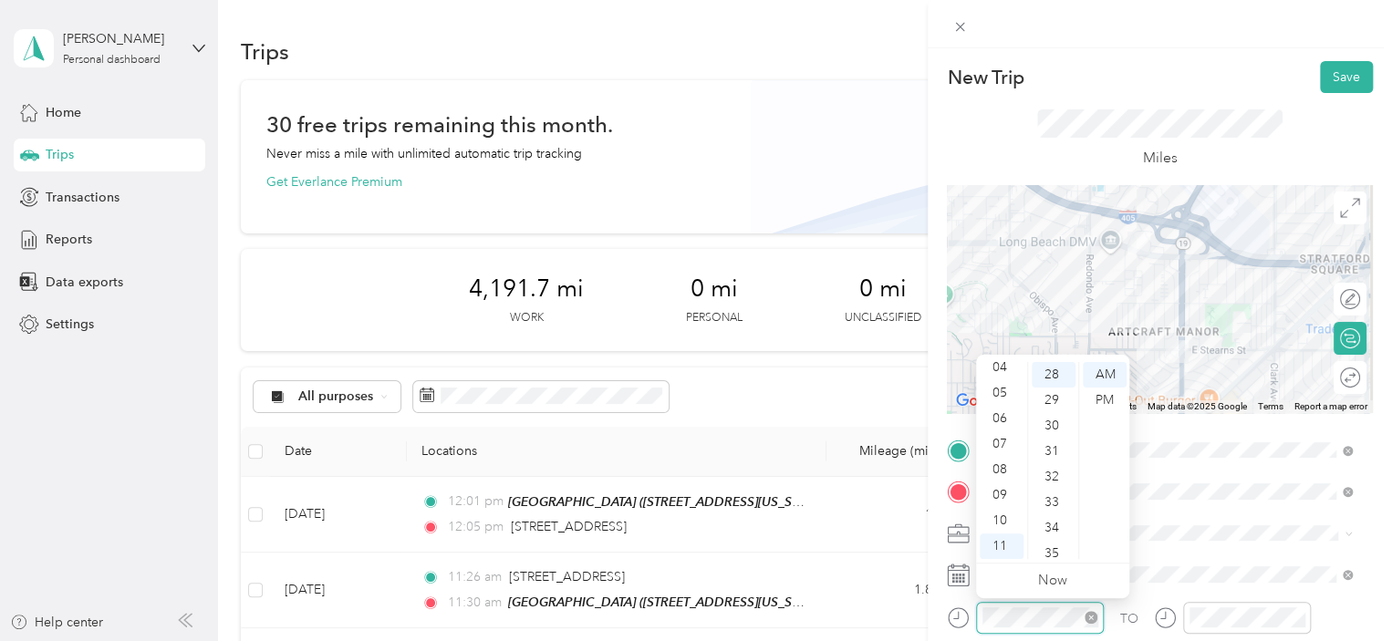
click at [1058, 604] on div at bounding box center [1040, 618] width 128 height 32
click at [1041, 627] on div at bounding box center [1040, 618] width 128 height 32
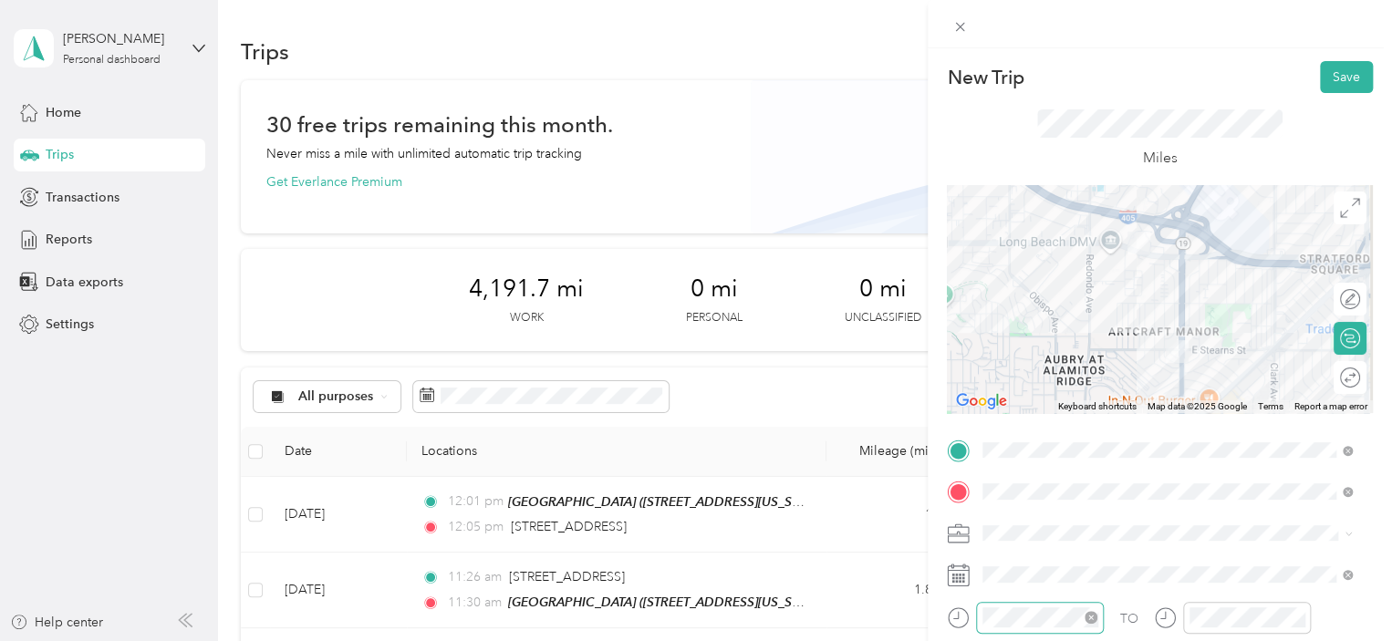
scroll to position [409, 0]
click at [1322, 73] on button "Save" at bounding box center [1346, 77] width 53 height 32
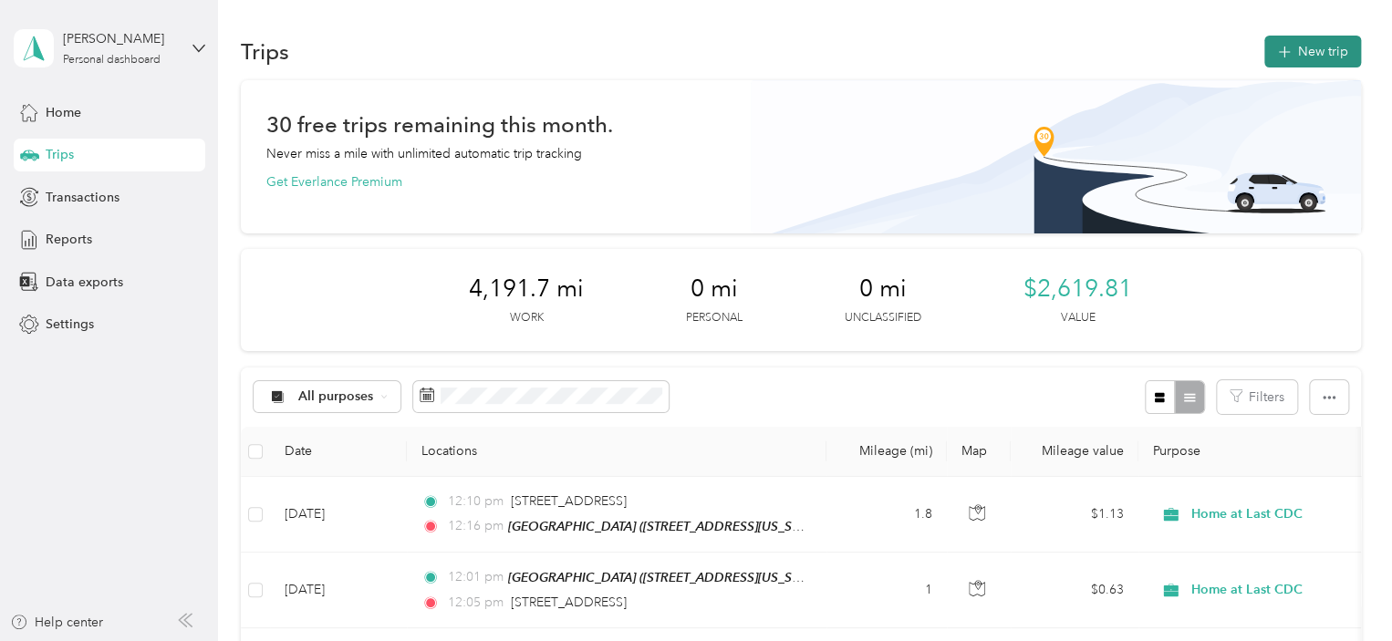
click at [1320, 50] on button "New trip" at bounding box center [1313, 52] width 97 height 32
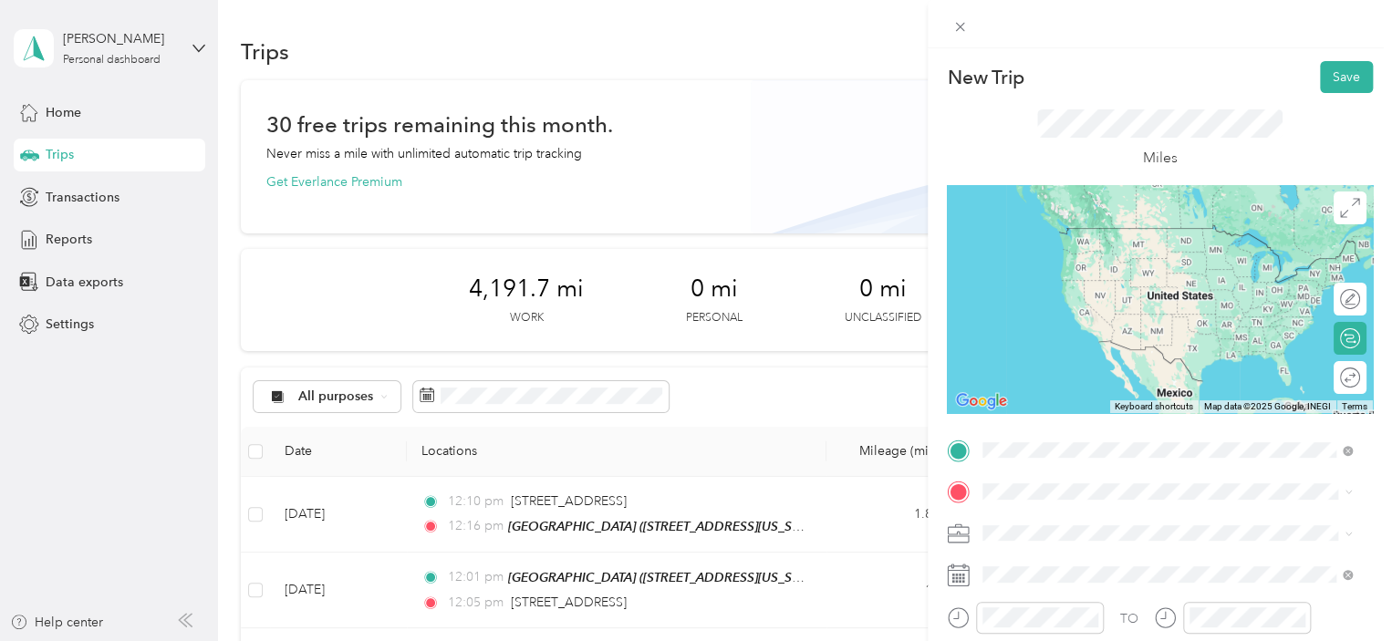
click at [1092, 249] on span "[STREET_ADDRESS][US_STATE]" at bounding box center [1108, 255] width 182 height 16
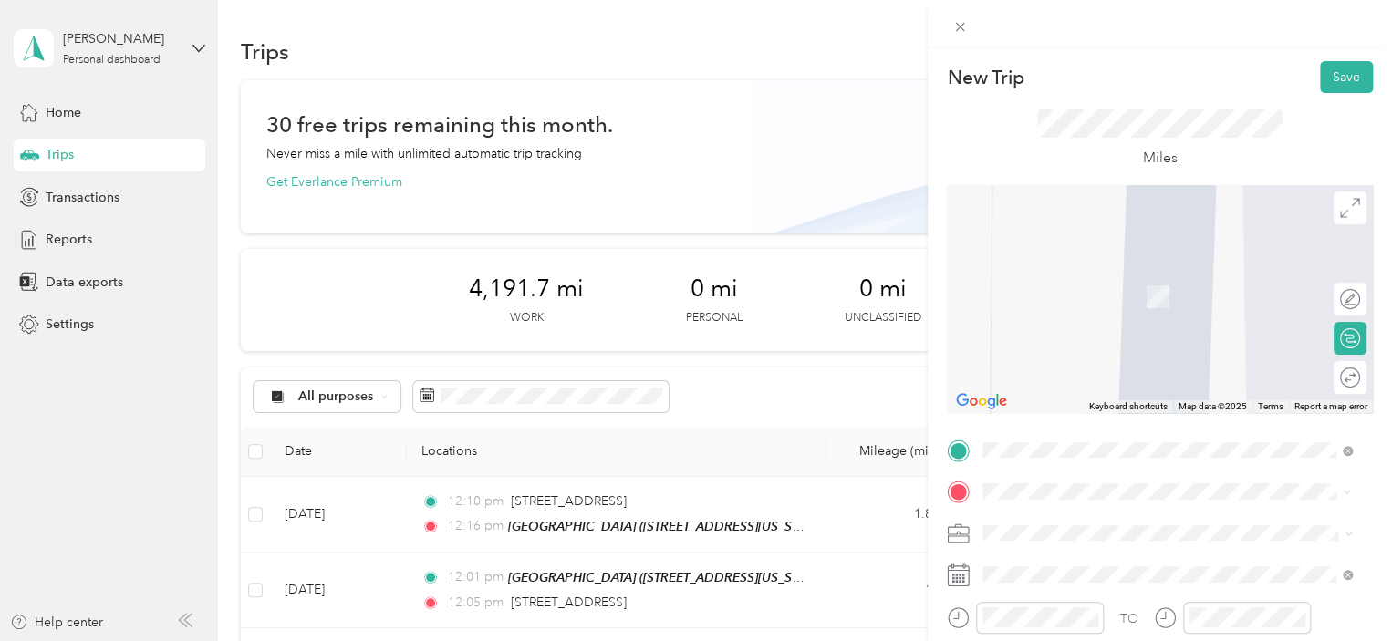
click at [1022, 305] on span "[STREET_ADDRESS][US_STATE]" at bounding box center [1108, 297] width 182 height 16
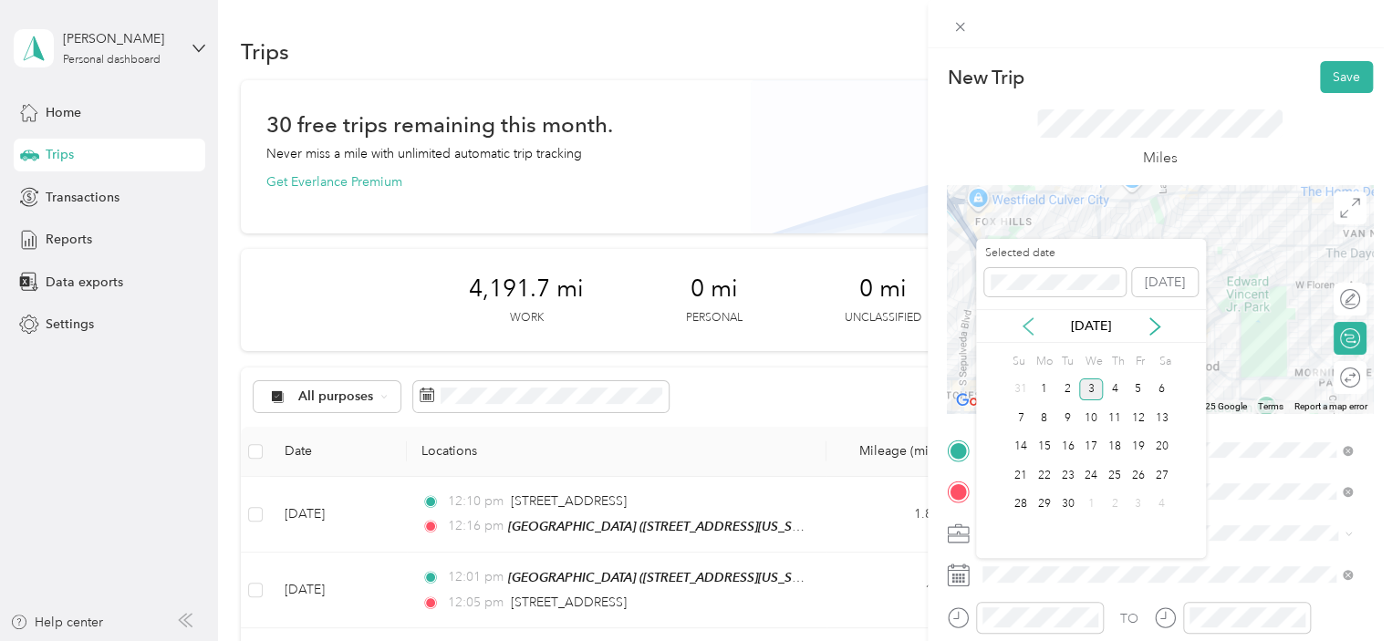
click at [1019, 329] on icon at bounding box center [1028, 327] width 18 height 18
click at [1087, 502] on div "27" at bounding box center [1091, 505] width 24 height 23
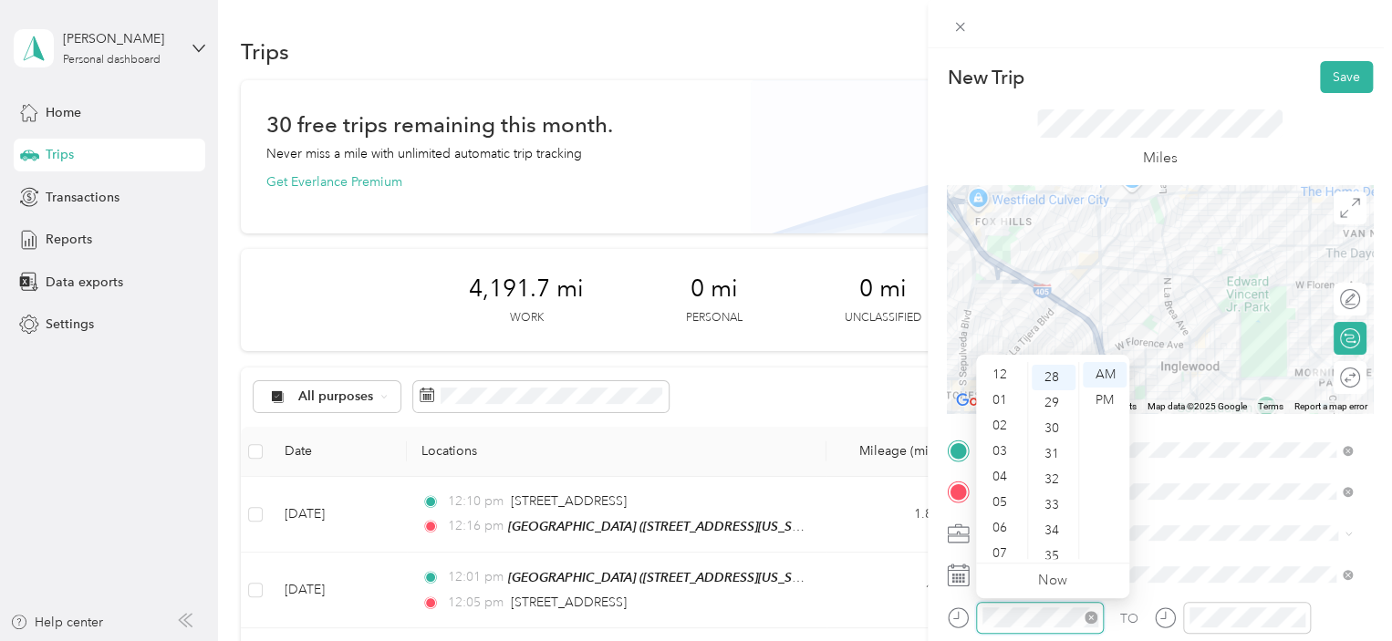
scroll to position [109, 0]
click at [1168, 523] on span at bounding box center [1174, 533] width 397 height 29
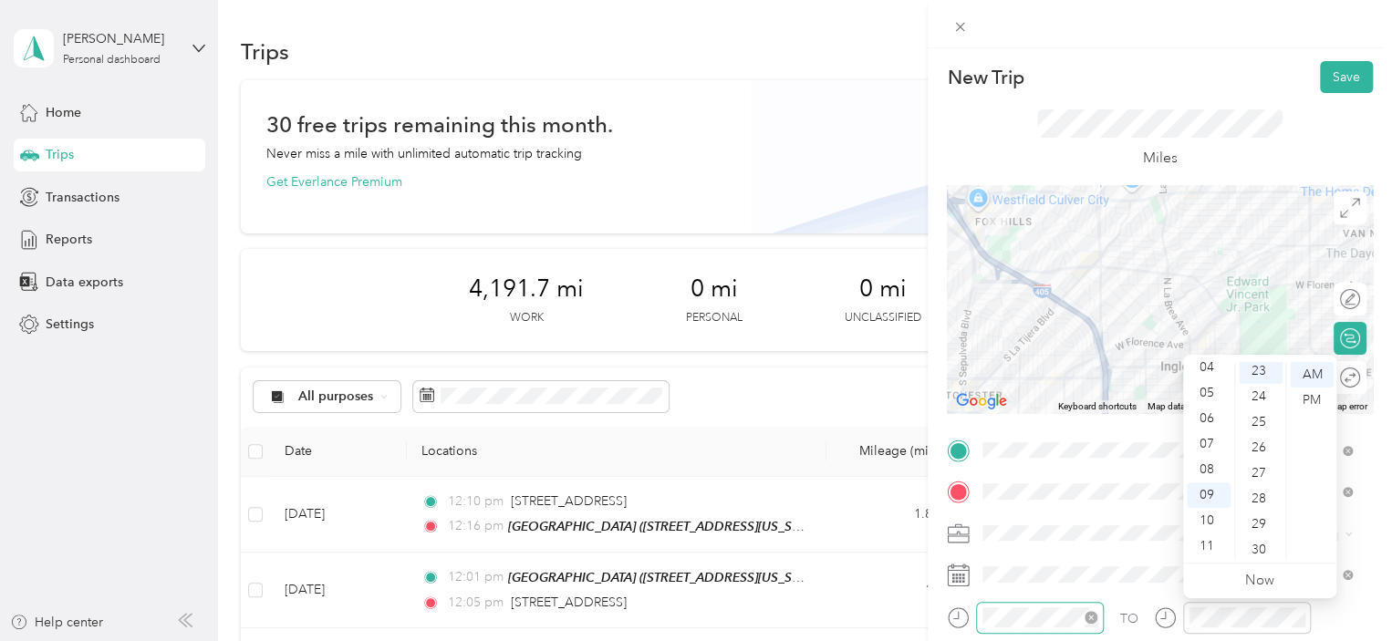
scroll to position [588, 0]
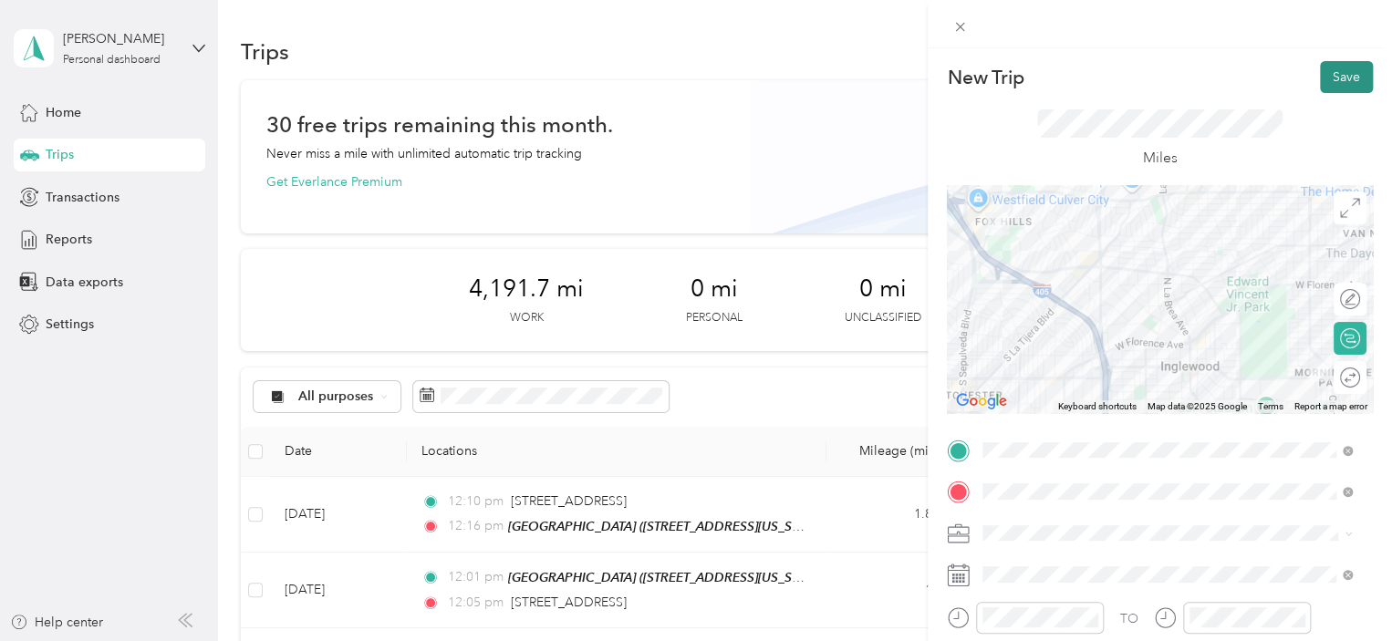
click at [1334, 86] on button "Save" at bounding box center [1346, 77] width 53 height 32
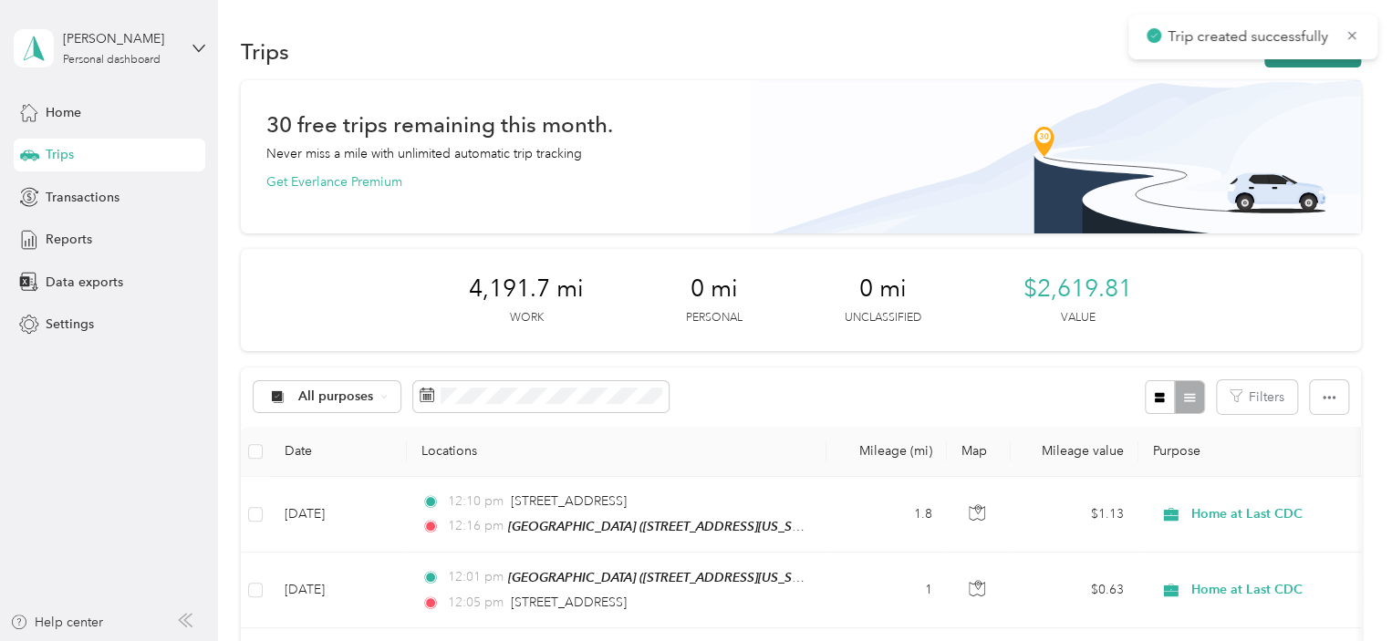
click at [1318, 65] on button "New trip" at bounding box center [1313, 52] width 97 height 32
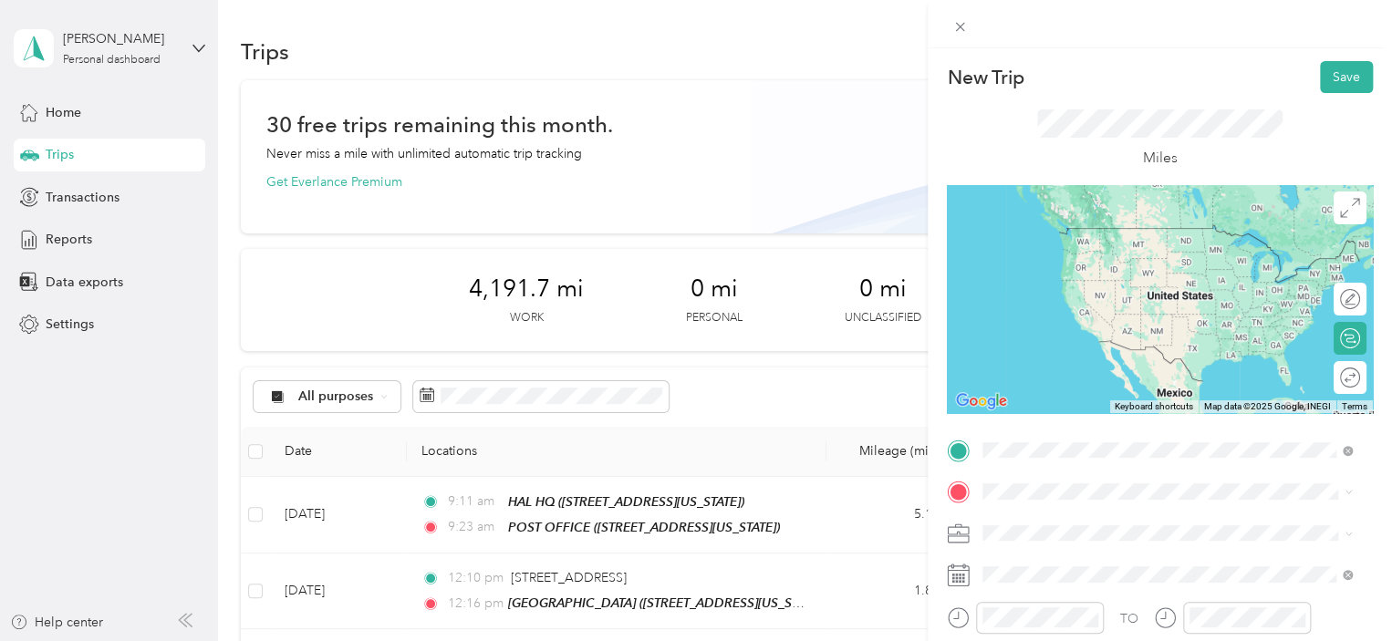
click at [1053, 237] on strong "POST OFFICE" at bounding box center [1059, 234] width 84 height 16
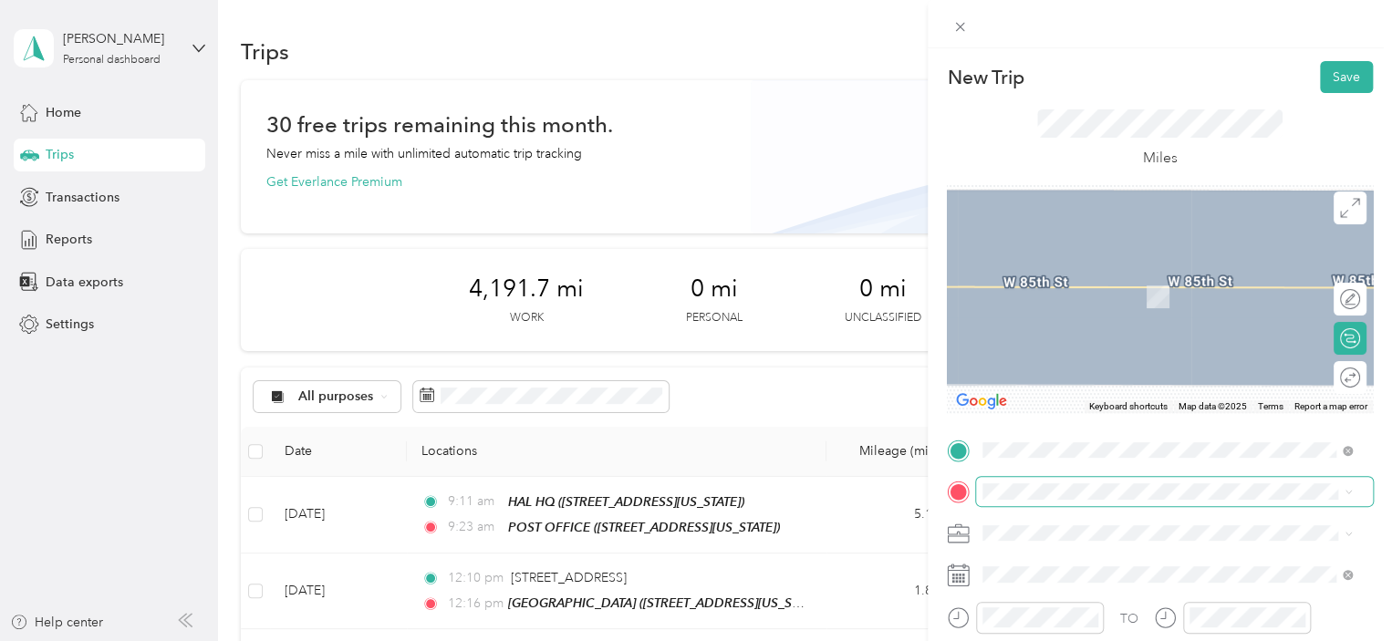
click at [1043, 502] on span at bounding box center [1174, 491] width 397 height 29
drag, startPoint x: 1094, startPoint y: 296, endPoint x: 1078, endPoint y: 324, distance: 32.3
click at [1094, 297] on span "[STREET_ADDRESS][US_STATE]" at bounding box center [1108, 297] width 182 height 16
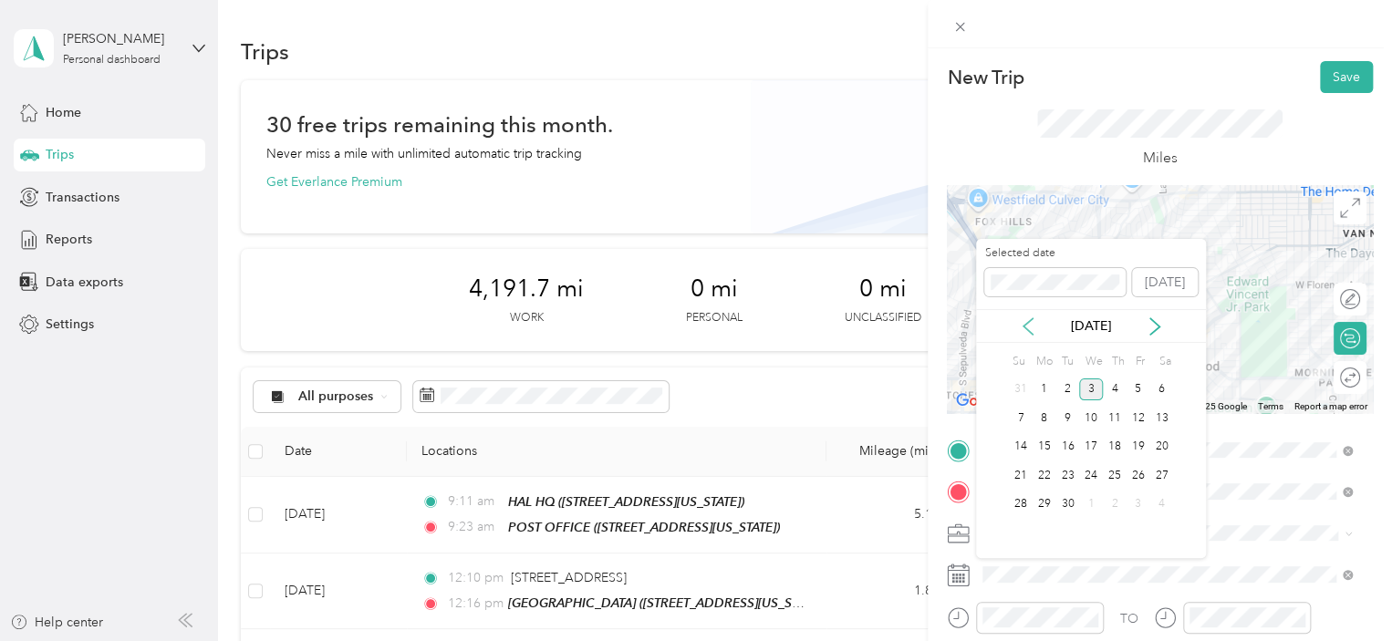
click at [1019, 320] on icon at bounding box center [1028, 327] width 18 height 18
click at [1132, 505] on div "29" at bounding box center [1139, 505] width 24 height 23
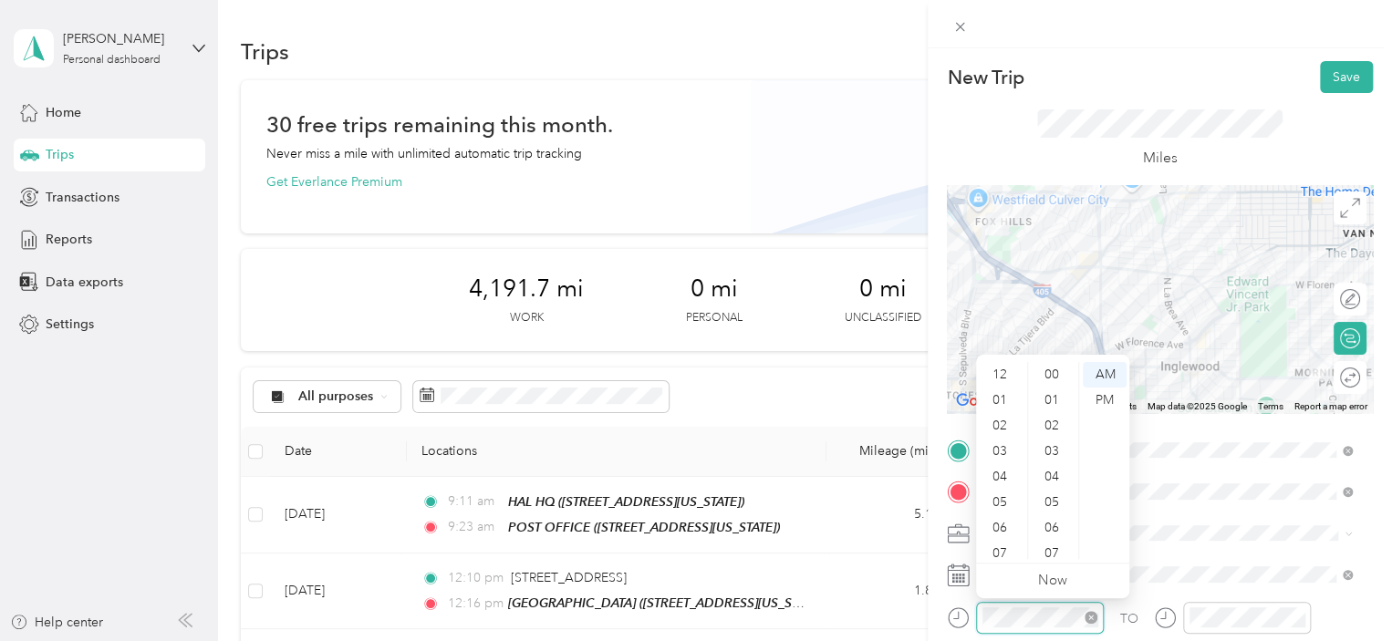
scroll to position [109, 0]
click at [974, 626] on div at bounding box center [1025, 618] width 157 height 32
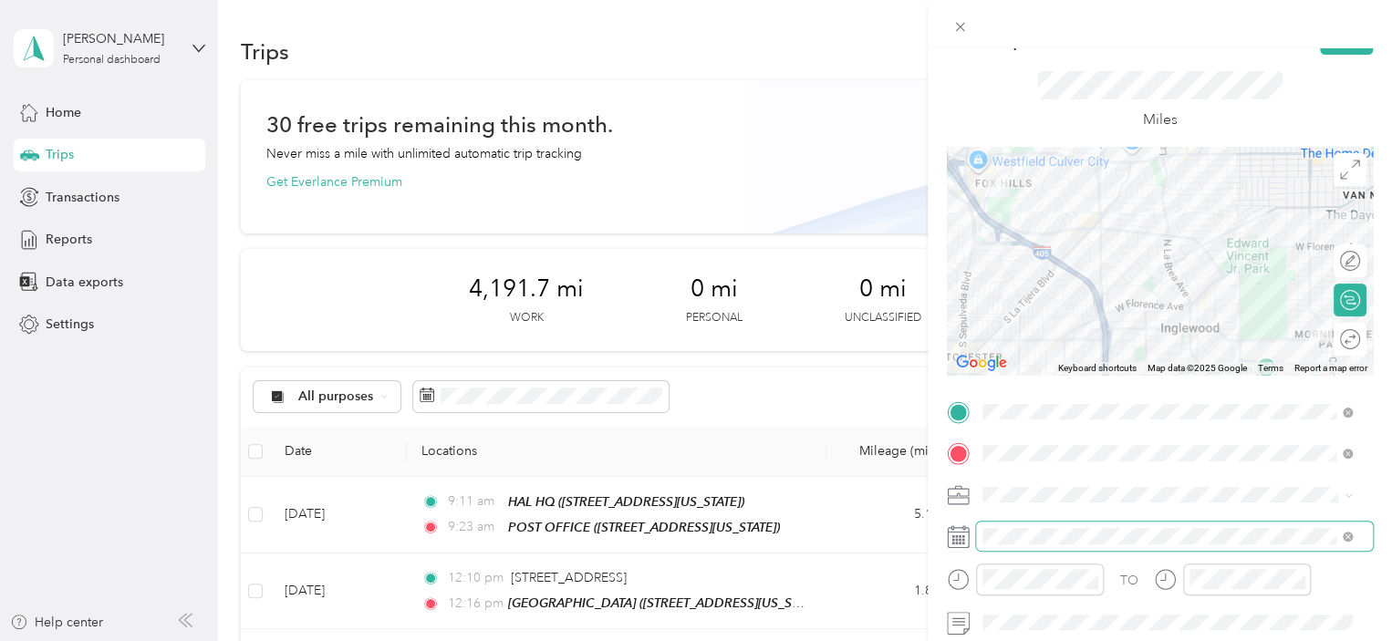
scroll to position [0, 0]
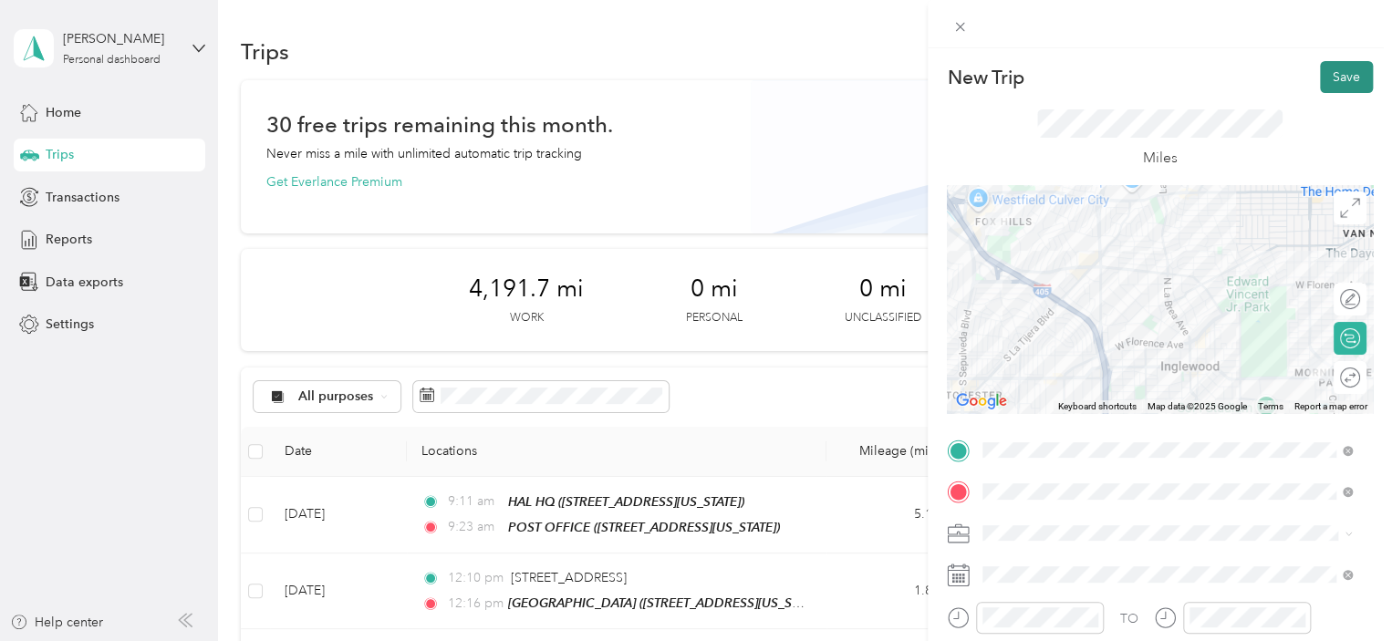
click at [1336, 90] on button "Save" at bounding box center [1346, 77] width 53 height 32
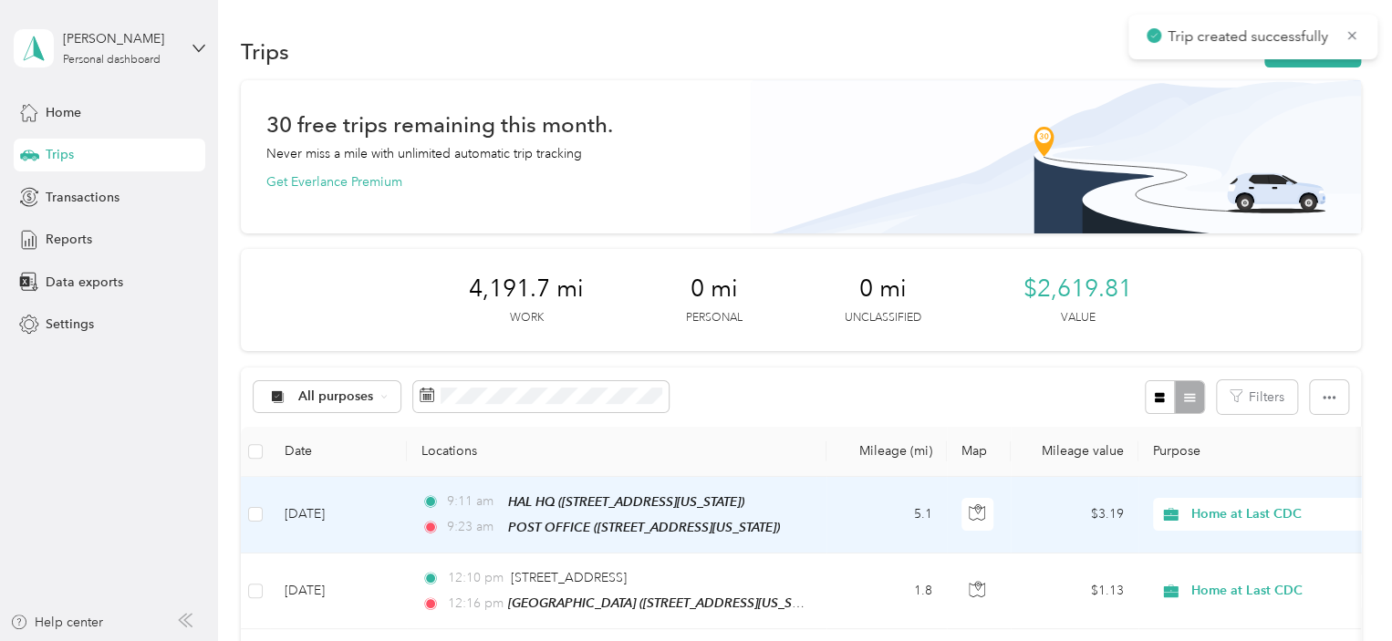
click at [356, 510] on td "[DATE]" at bounding box center [338, 515] width 137 height 77
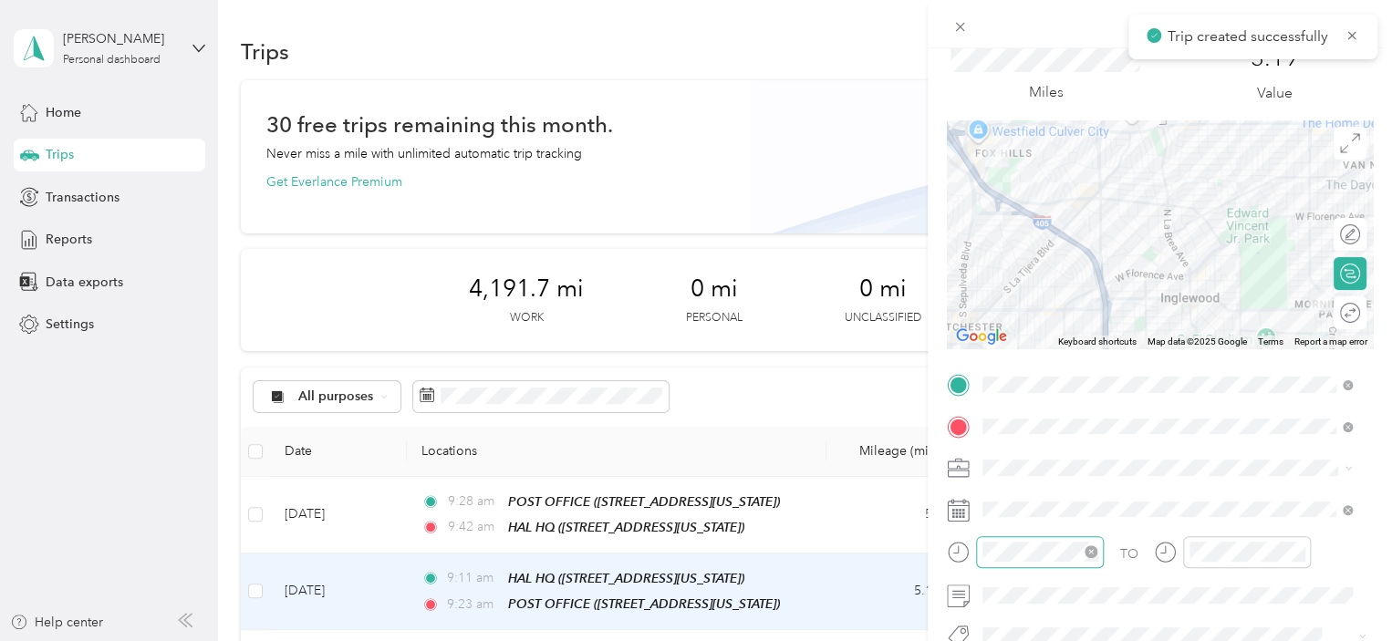
scroll to position [91, 0]
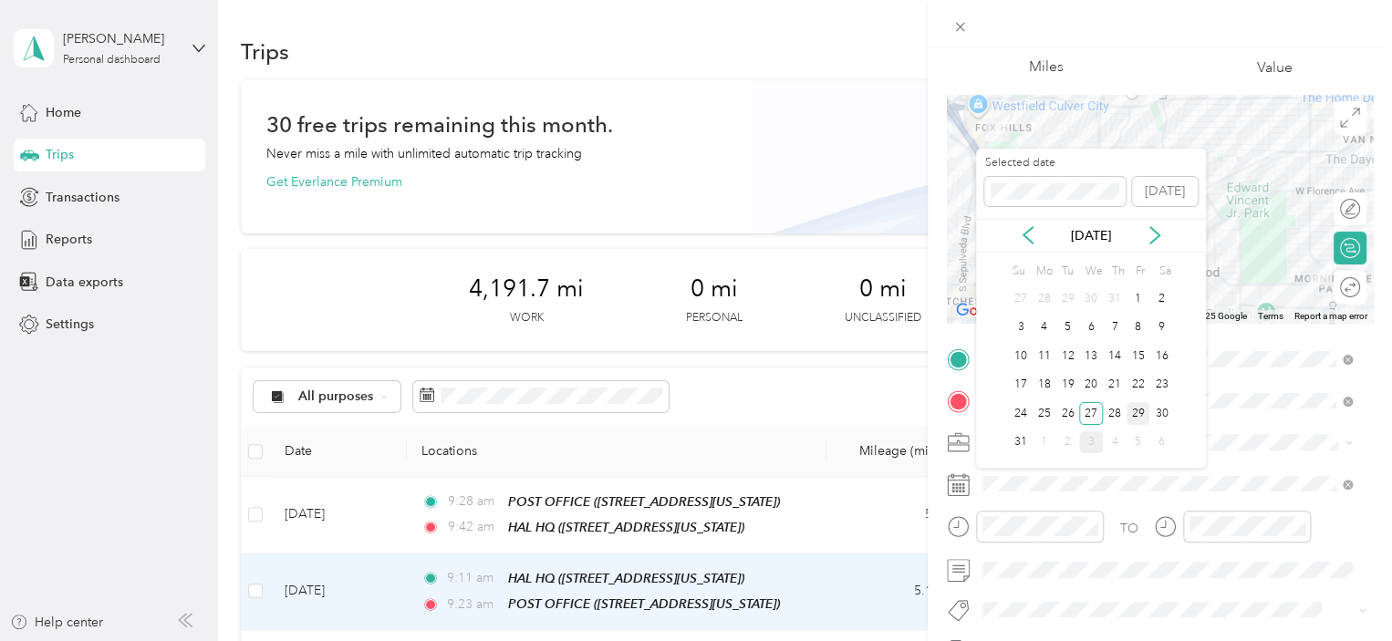
click at [1133, 404] on div "29" at bounding box center [1139, 413] width 24 height 23
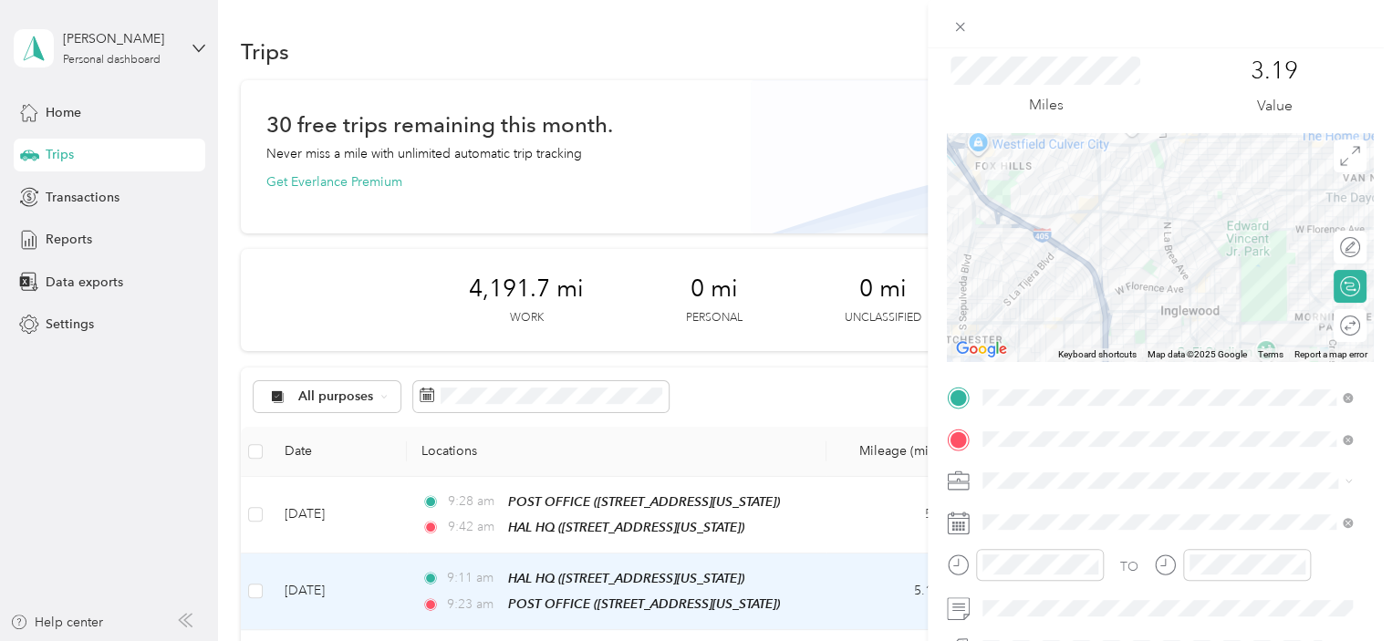
scroll to position [0, 0]
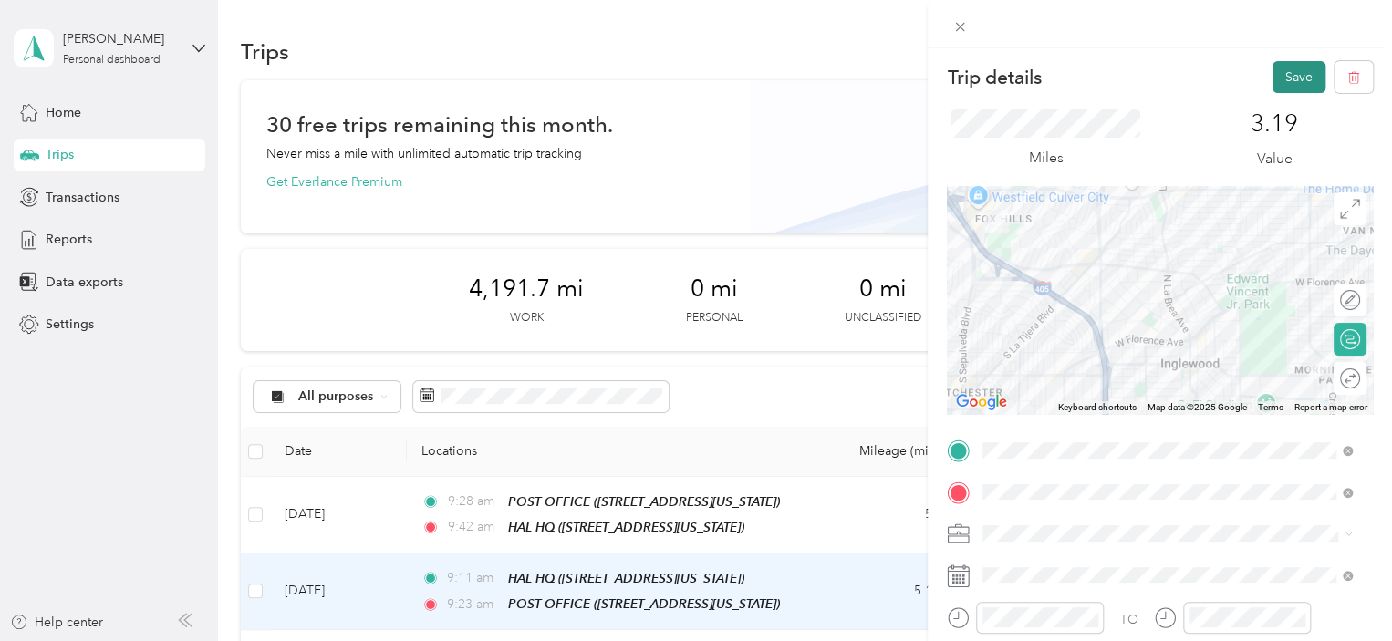
click at [1278, 76] on button "Save" at bounding box center [1299, 77] width 53 height 32
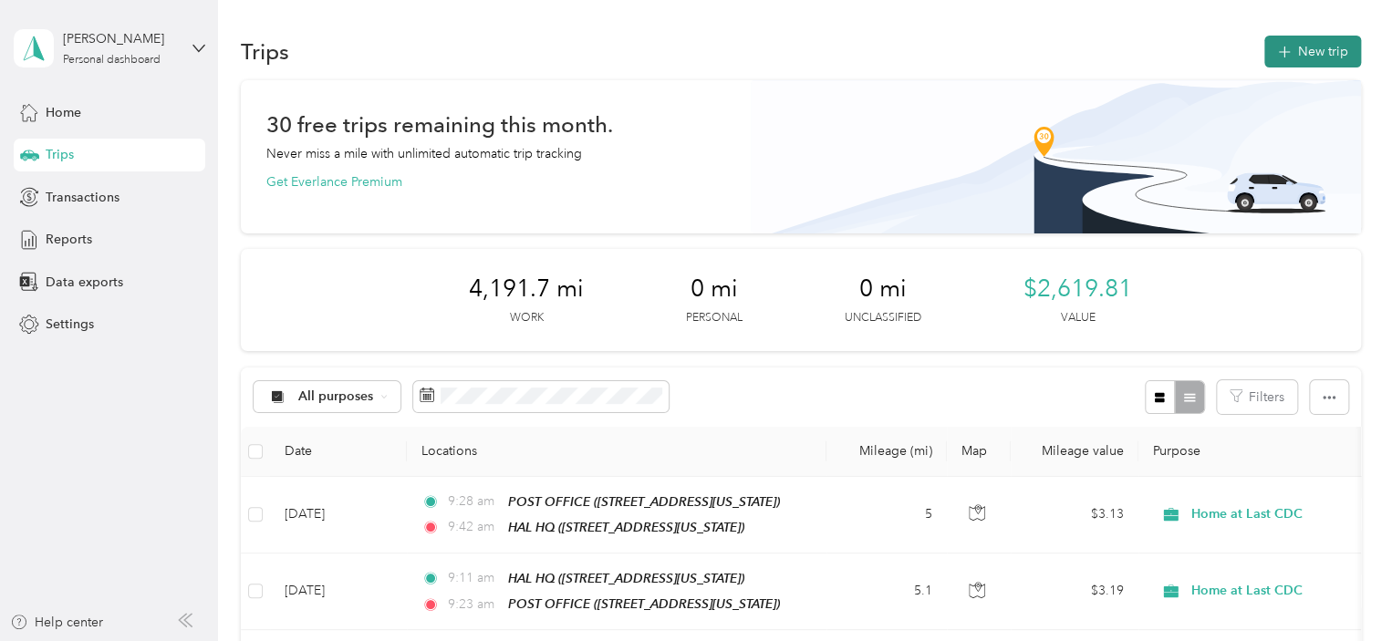
click at [1320, 47] on button "New trip" at bounding box center [1313, 52] width 97 height 32
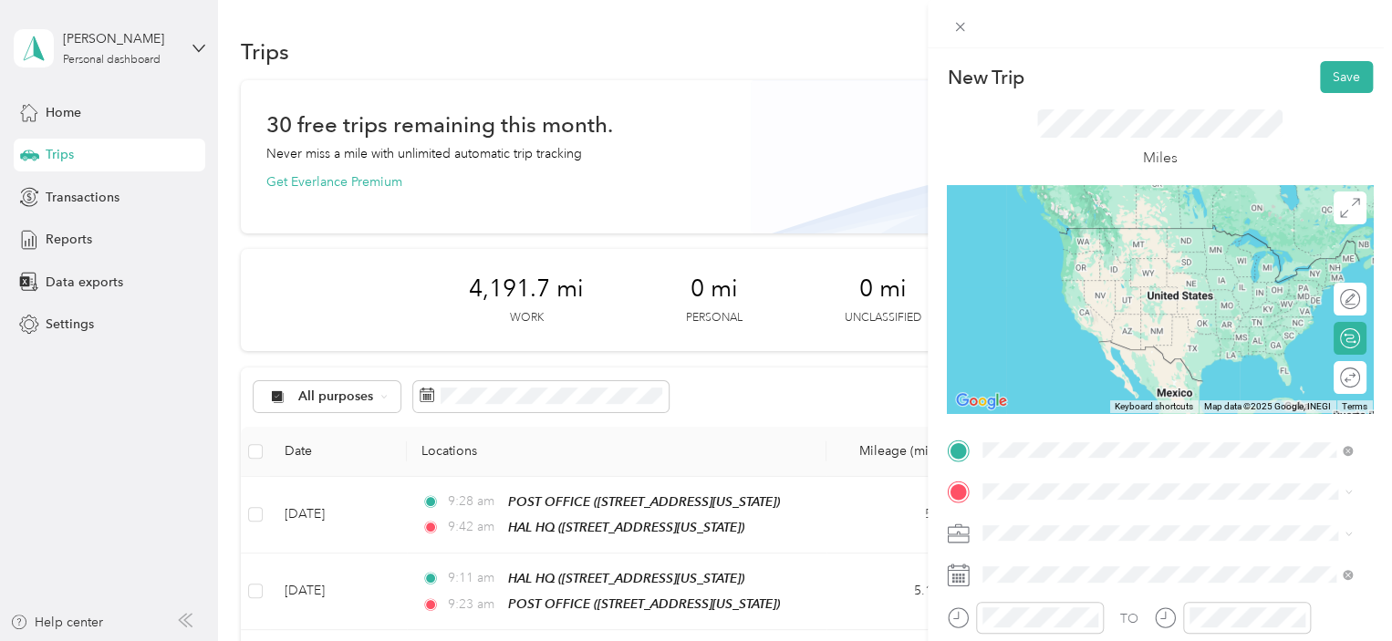
click at [1081, 263] on span "[STREET_ADDRESS][US_STATE]" at bounding box center [1108, 255] width 182 height 16
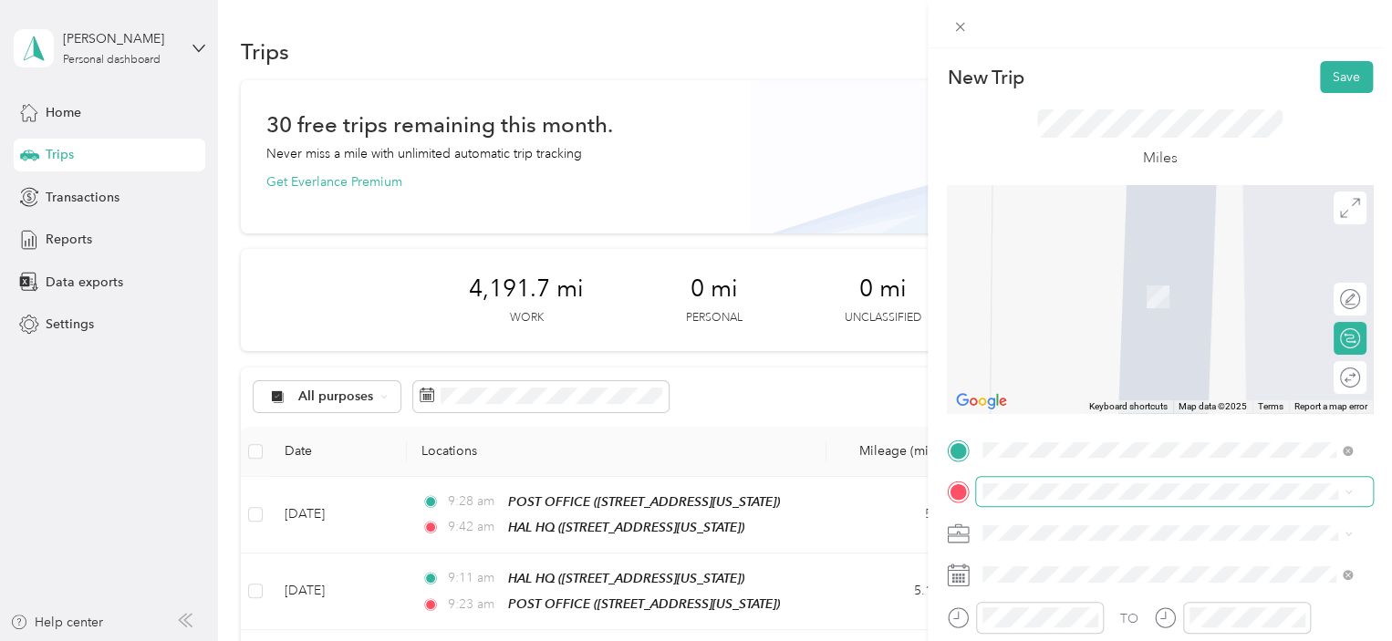
click at [1042, 501] on span at bounding box center [1174, 491] width 397 height 29
click at [1200, 289] on span "[STREET_ADDRESS][US_STATE]" at bounding box center [1108, 297] width 182 height 16
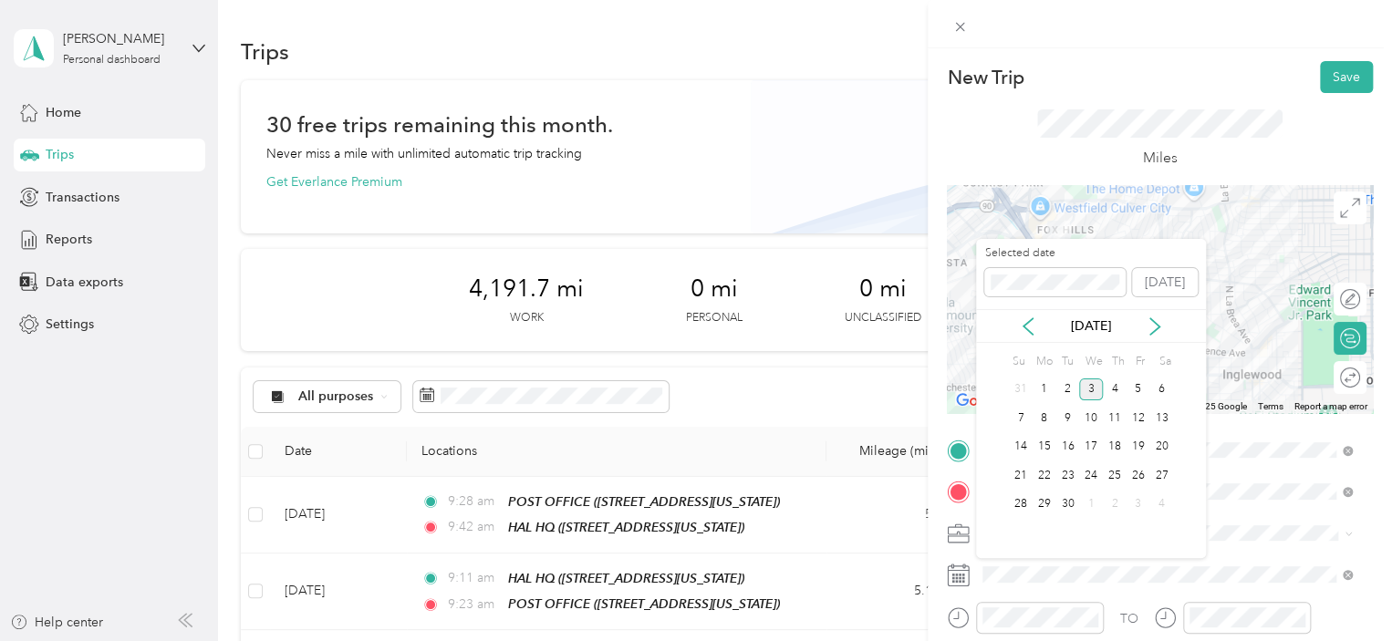
click at [1037, 320] on div "[DATE]" at bounding box center [1091, 326] width 230 height 19
click at [1033, 320] on icon at bounding box center [1028, 327] width 18 height 18
click at [1134, 506] on div "29" at bounding box center [1139, 505] width 24 height 23
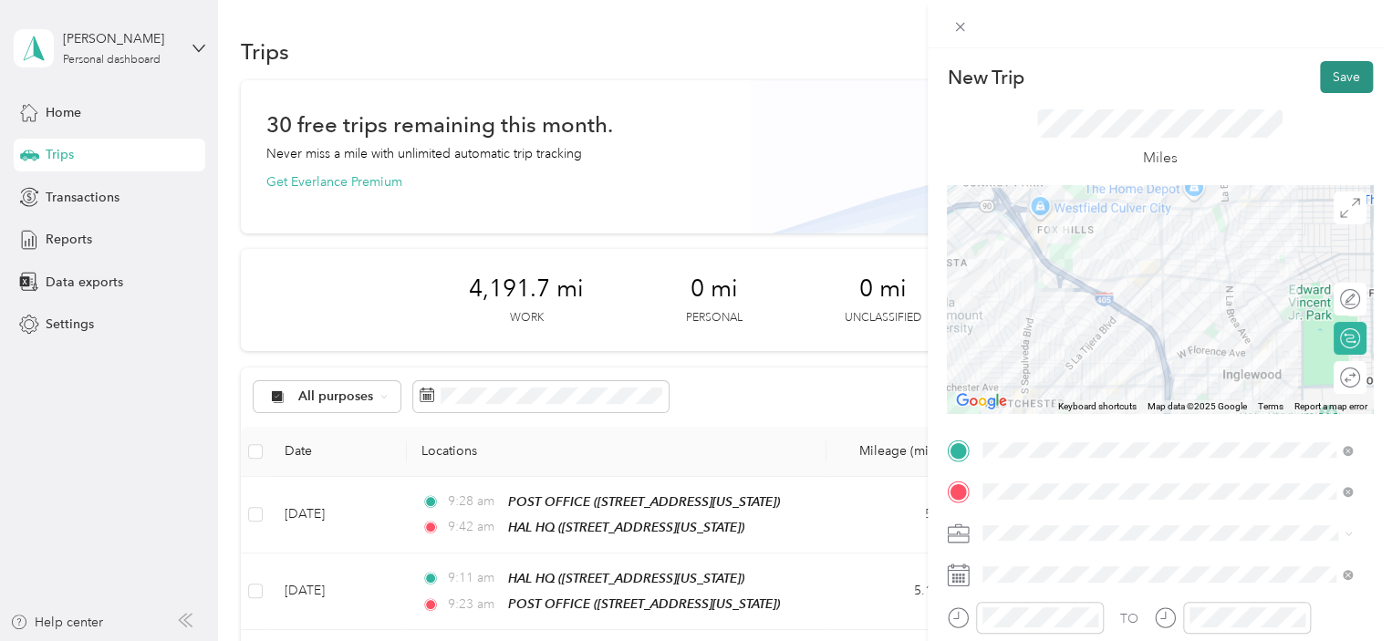
click at [1326, 90] on button "Save" at bounding box center [1346, 77] width 53 height 32
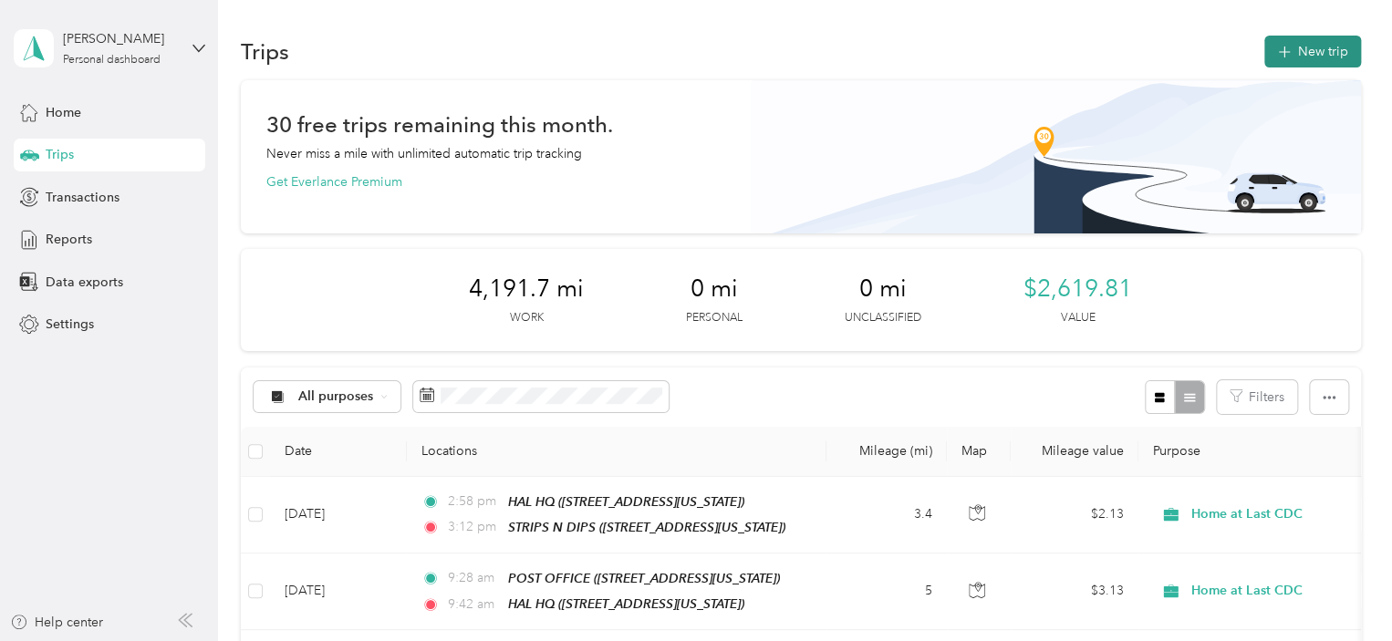
click at [1304, 63] on button "New trip" at bounding box center [1313, 52] width 97 height 32
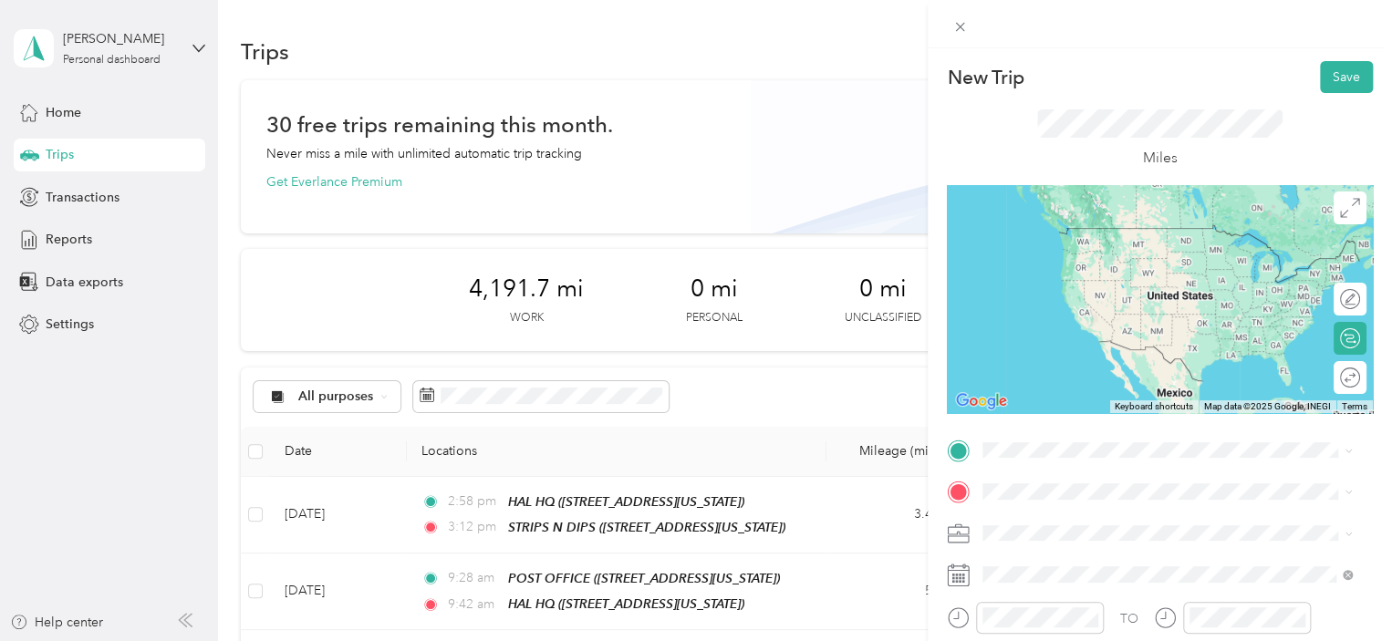
drag, startPoint x: 1077, startPoint y: 269, endPoint x: 1070, endPoint y: 289, distance: 21.1
click at [1074, 263] on span "[STREET_ADDRESS][US_STATE]" at bounding box center [1108, 255] width 182 height 16
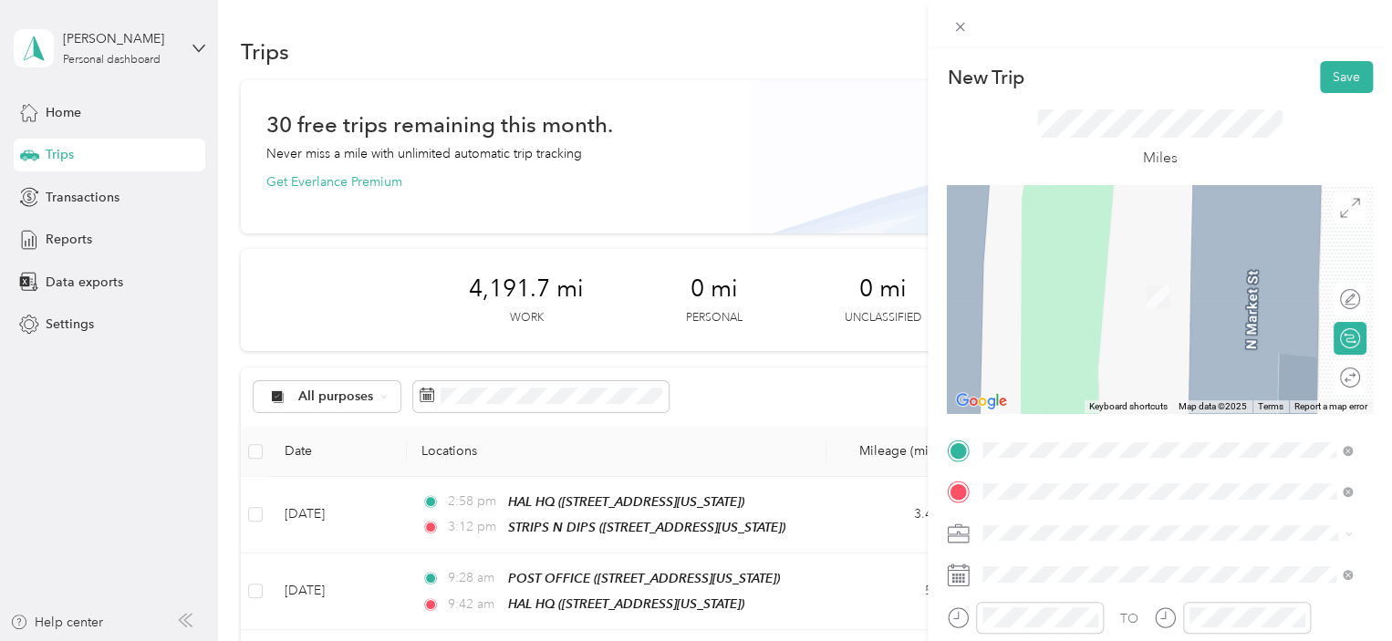
click at [1081, 284] on div "HAL HQ [STREET_ADDRESS][US_STATE]" at bounding box center [1108, 287] width 182 height 38
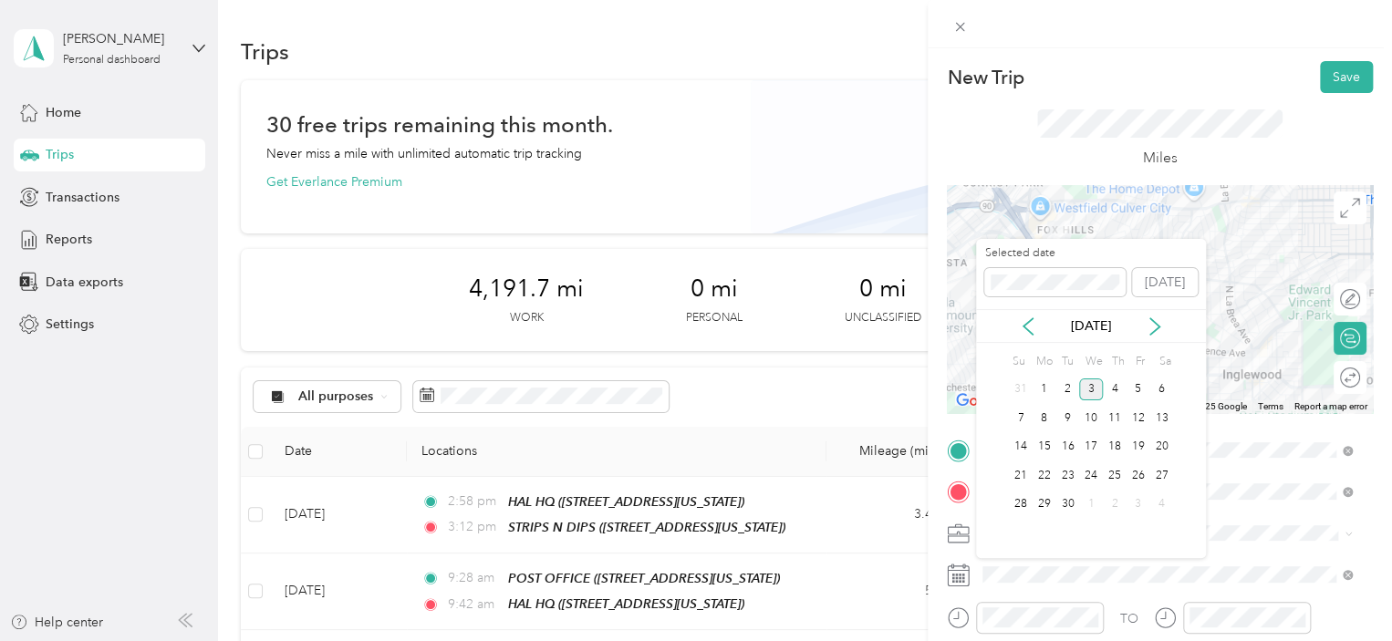
click at [1016, 322] on div "[DATE]" at bounding box center [1091, 326] width 230 height 19
click at [1023, 323] on icon at bounding box center [1028, 327] width 18 height 18
click at [1141, 509] on div "29" at bounding box center [1139, 505] width 24 height 23
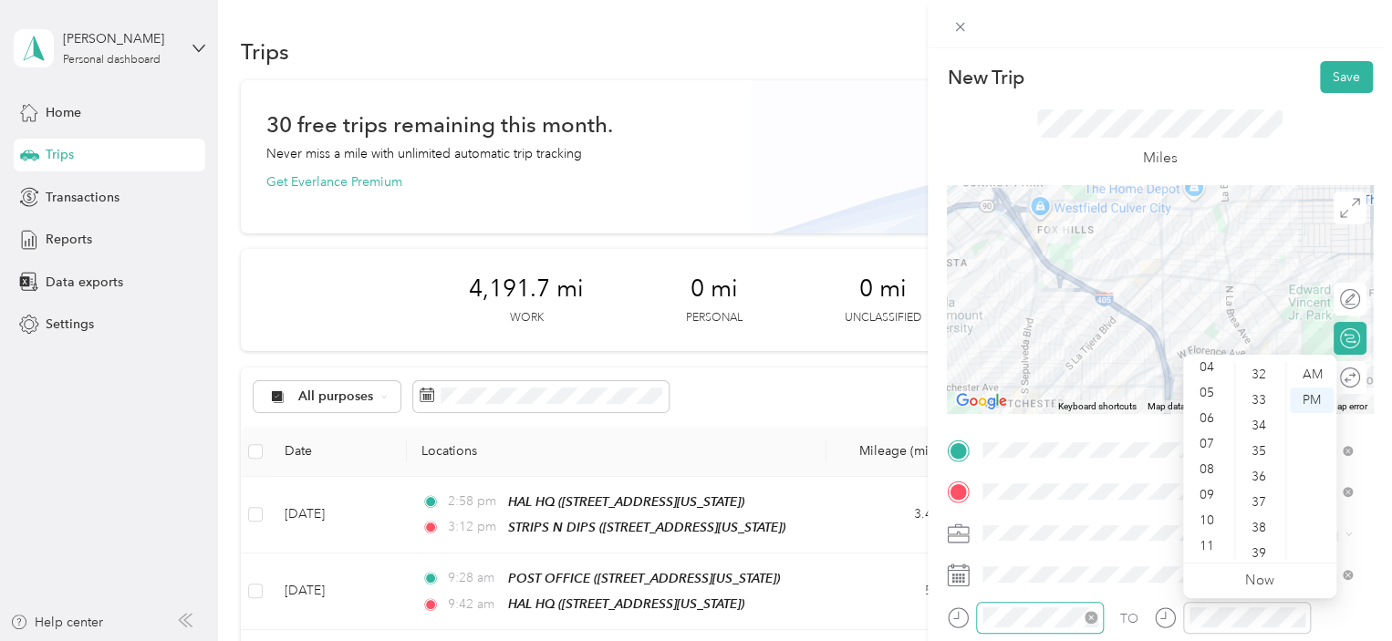
scroll to position [715, 0]
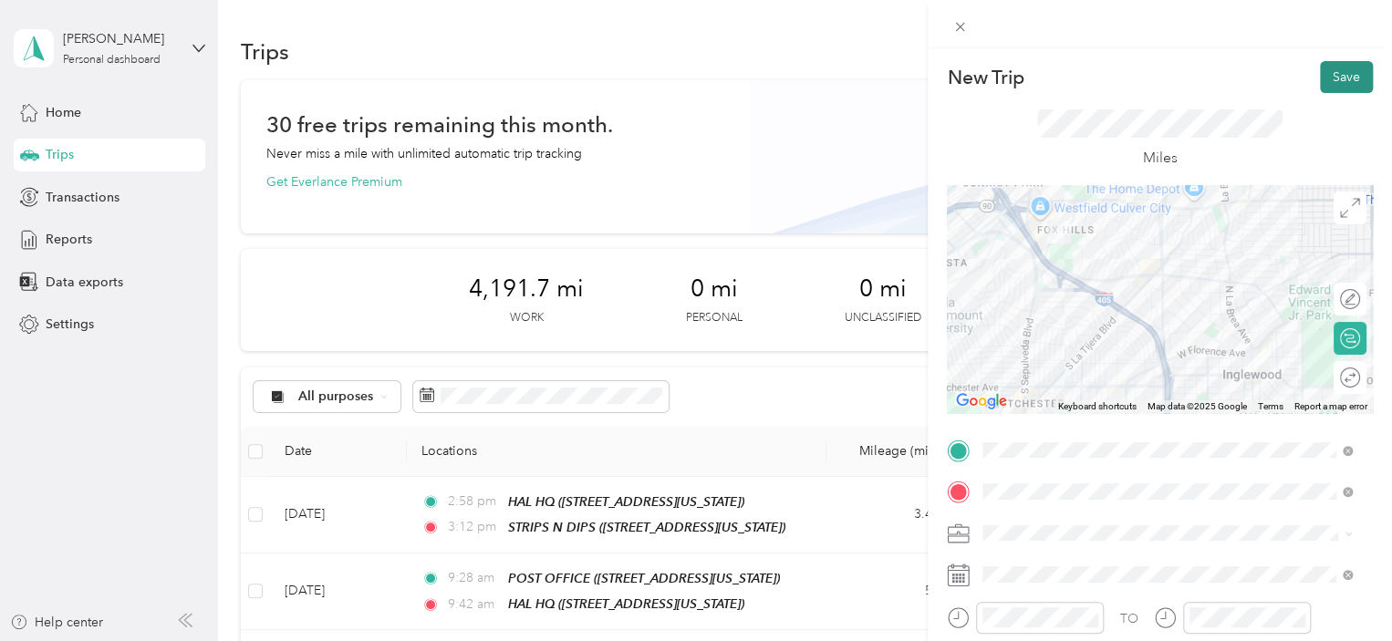
click at [1326, 79] on button "Save" at bounding box center [1346, 77] width 53 height 32
